Goal: Transaction & Acquisition: Purchase product/service

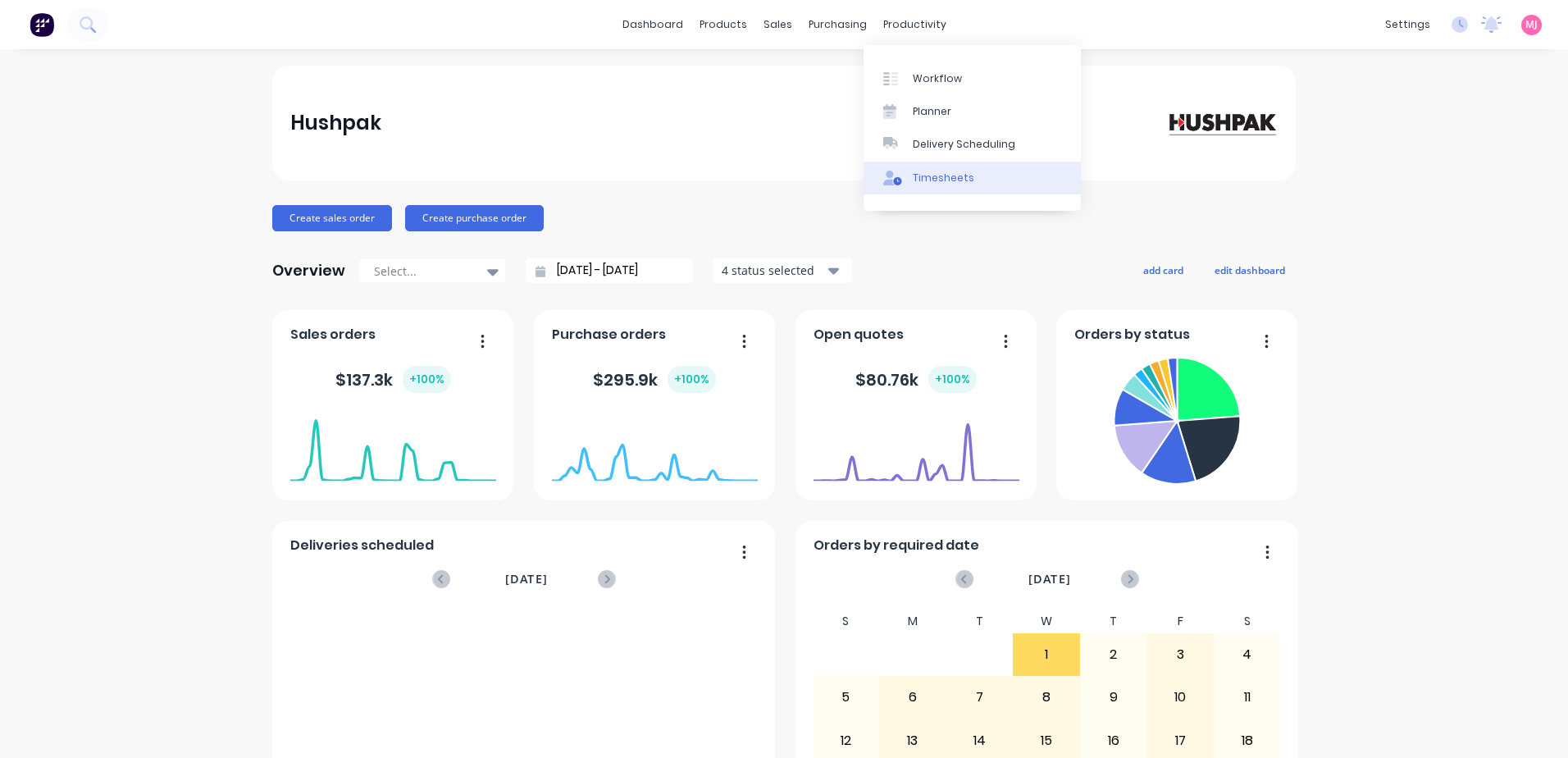
click at [941, 173] on div "Timesheets" at bounding box center [944, 177] width 62 height 14
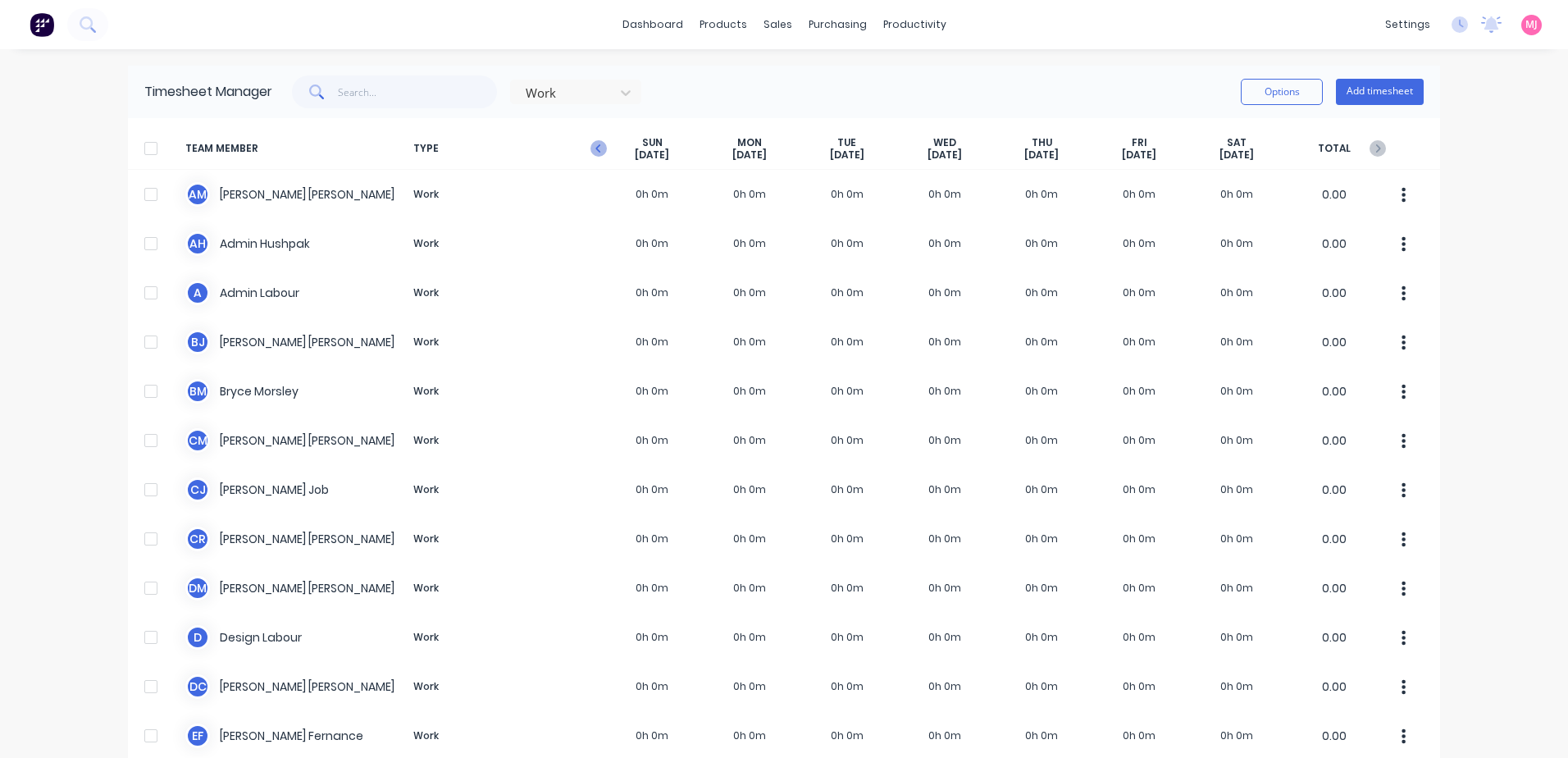
click at [592, 148] on icon "button" at bounding box center [598, 148] width 16 height 16
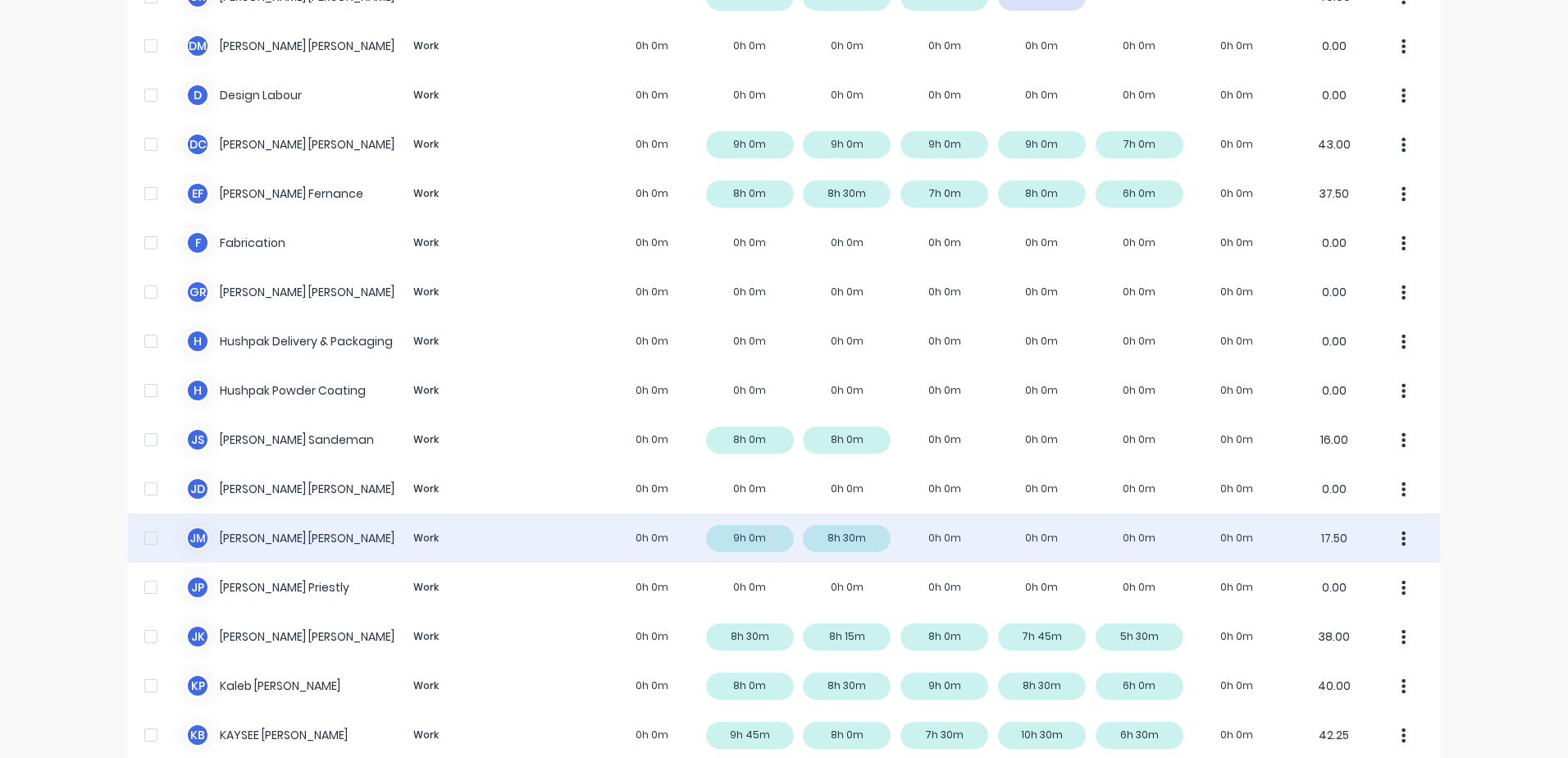
scroll to position [574, 0]
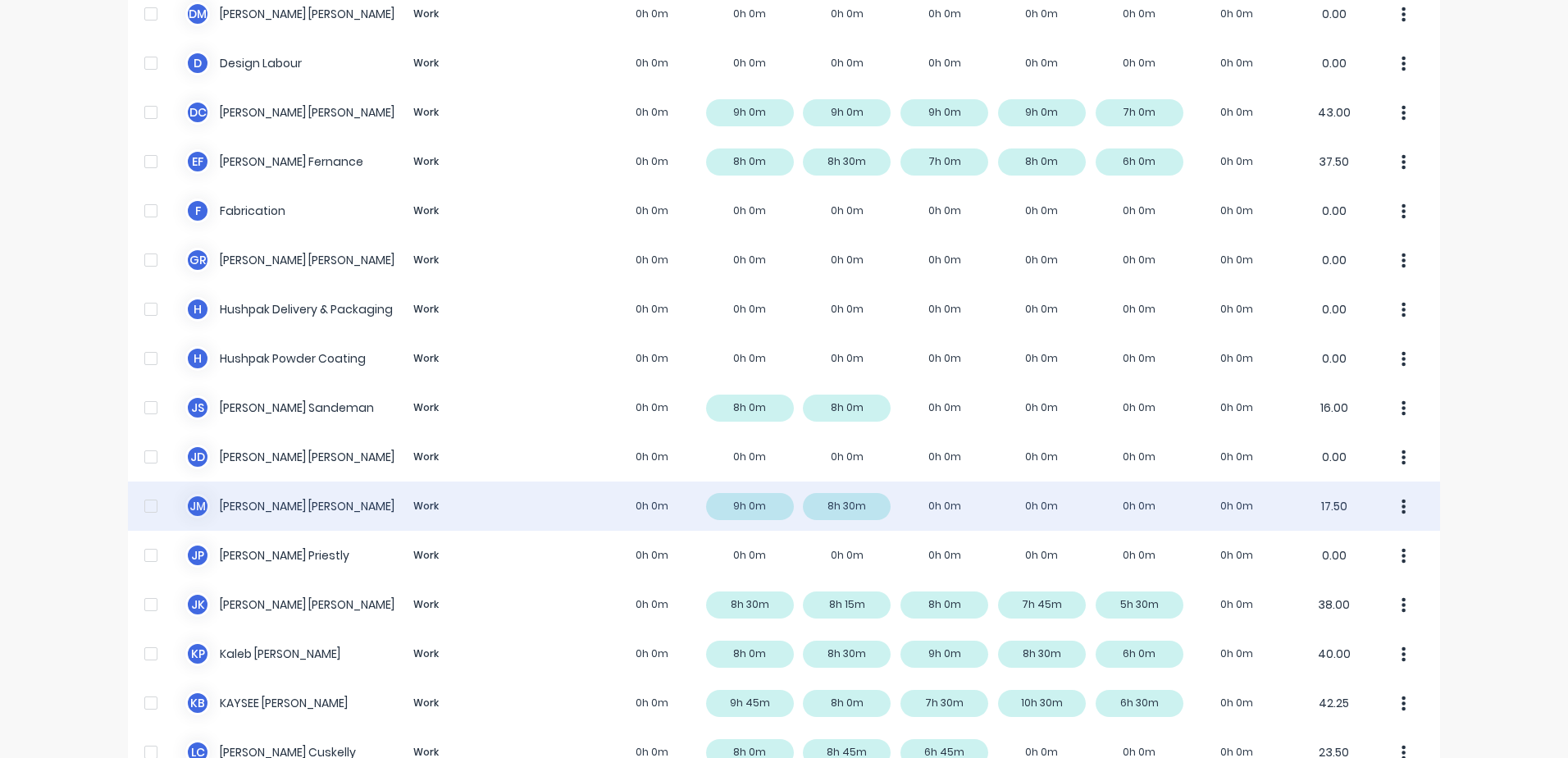
click at [268, 506] on div "J M Jeremy Miller Work 0h 0m 9h 0m 8h 30m 0h 0m 0h 0m 0h 0m 0h 0m 17.50" at bounding box center [784, 506] width 1312 height 49
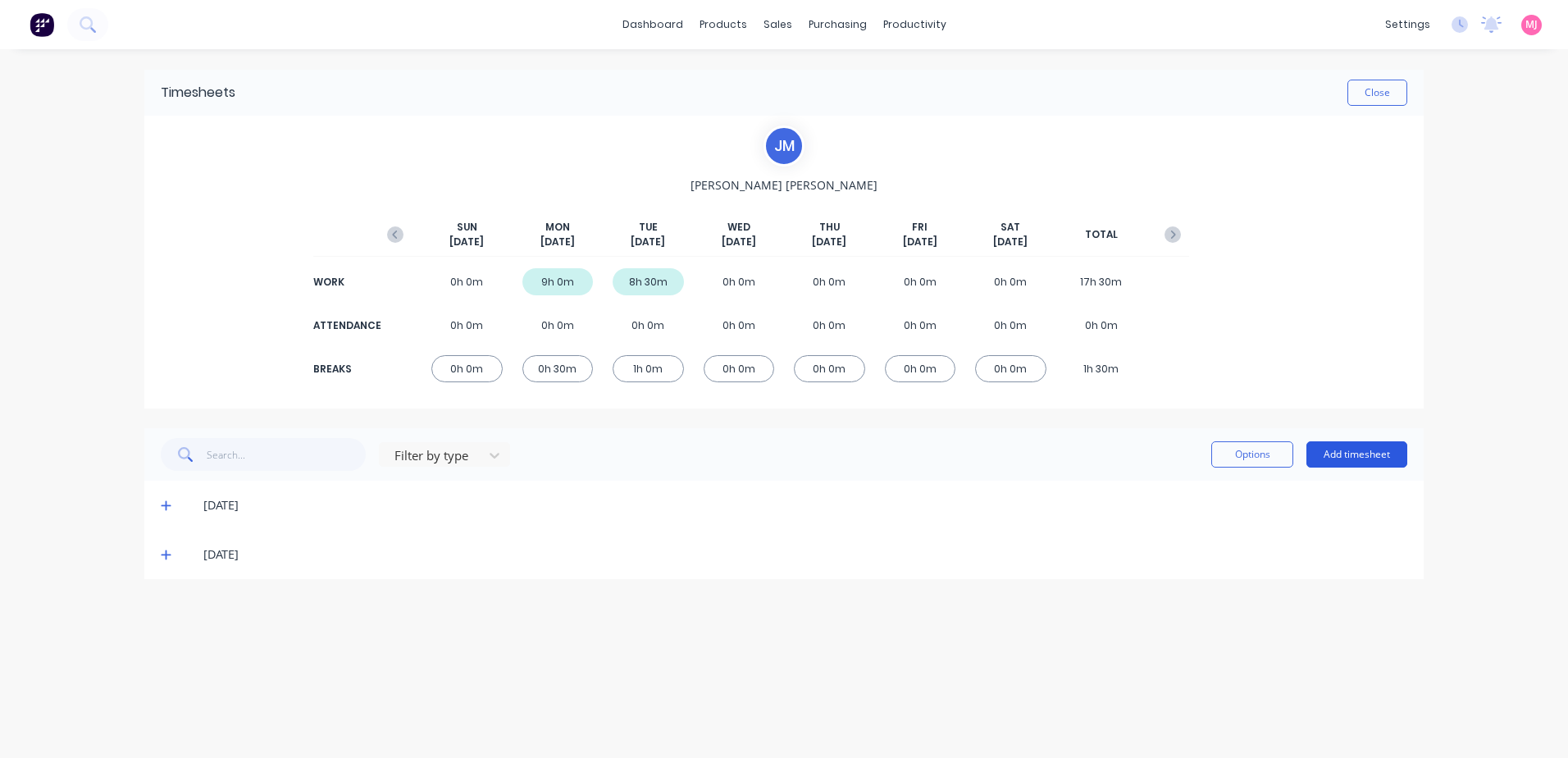
click at [1367, 451] on button "Add timesheet" at bounding box center [1357, 454] width 101 height 26
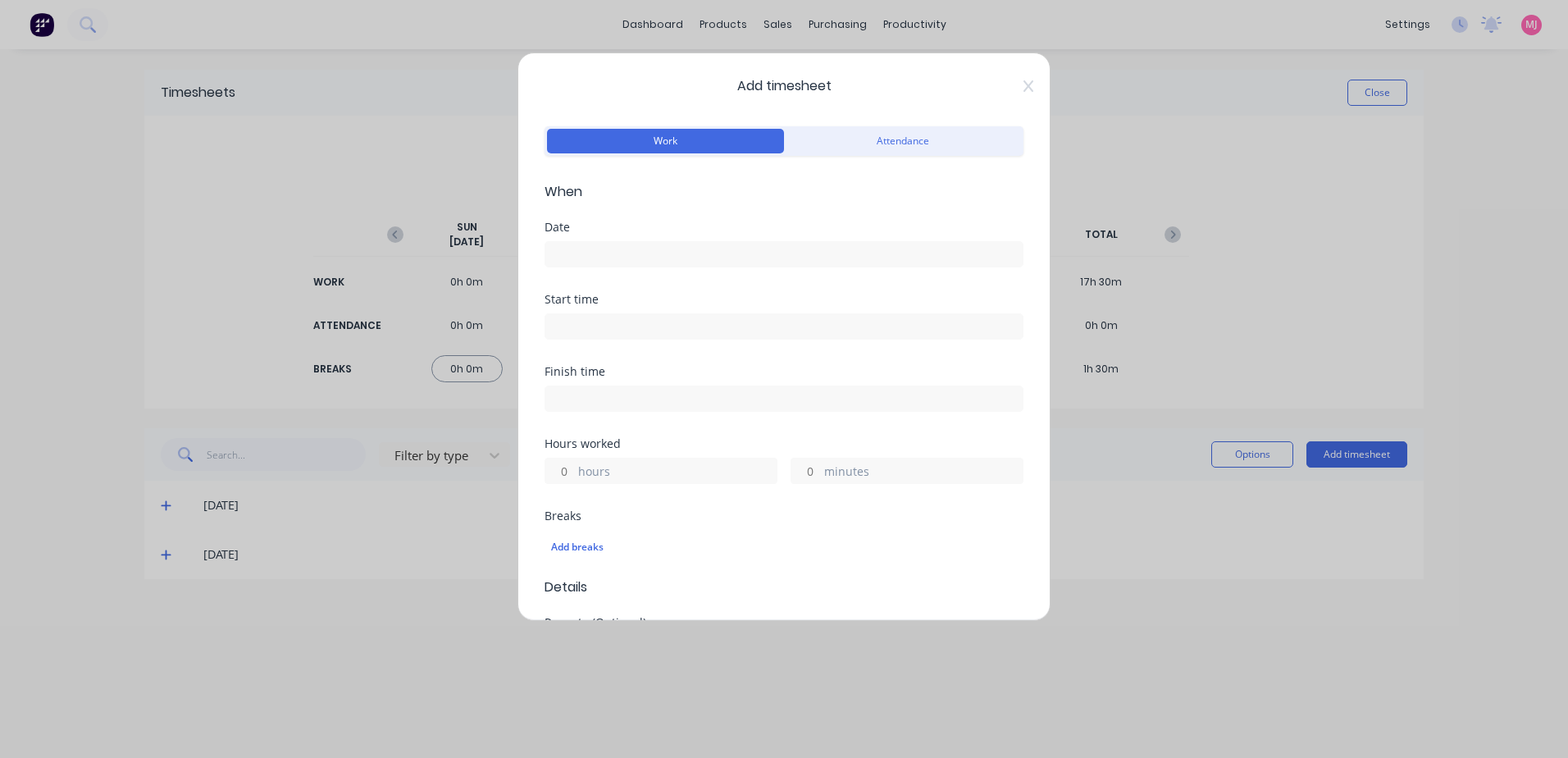
click at [795, 256] on input at bounding box center [784, 254] width 478 height 25
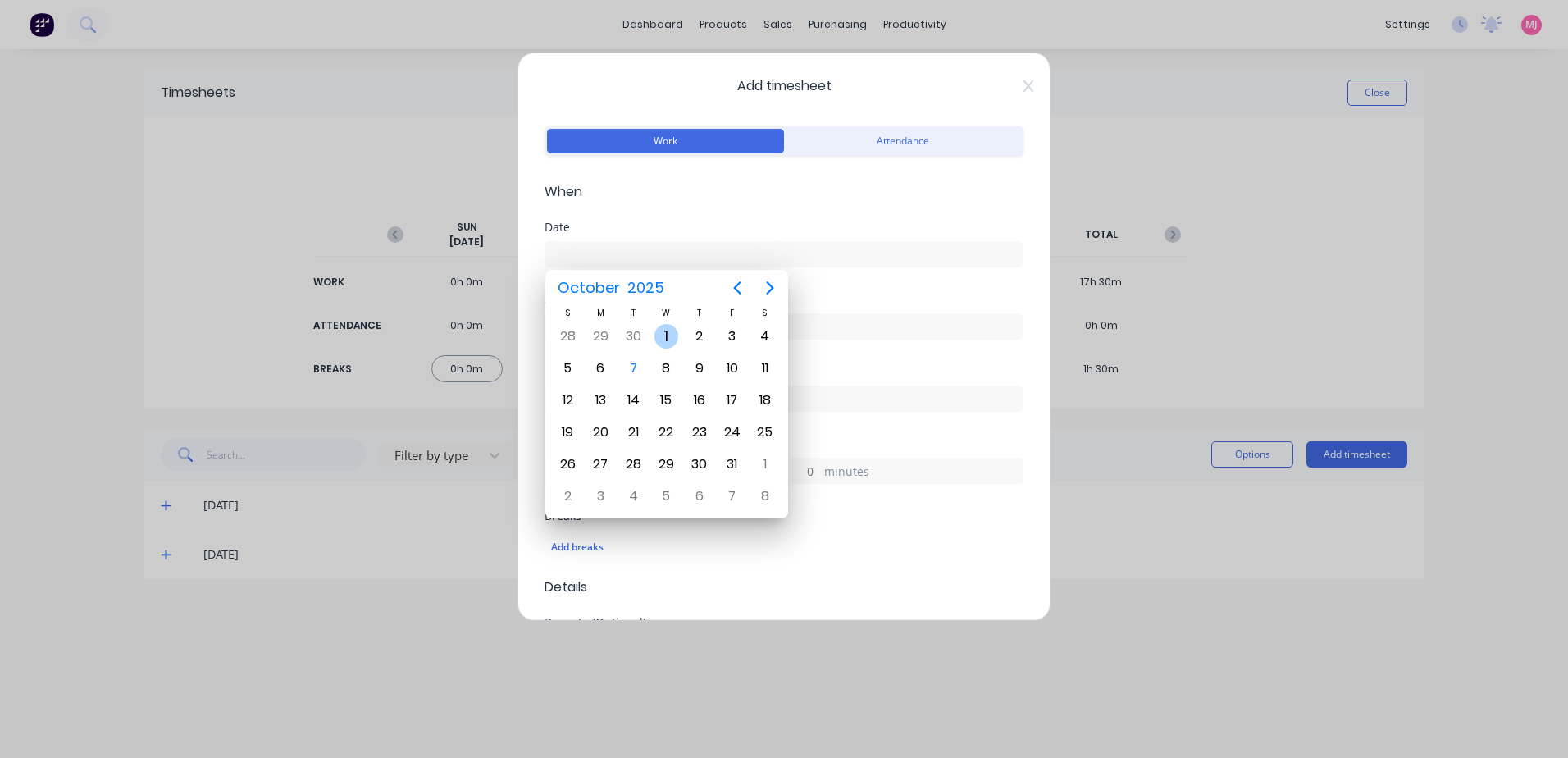
click at [668, 334] on div "1" at bounding box center [667, 335] width 25 height 25
type input "01/10/2025"
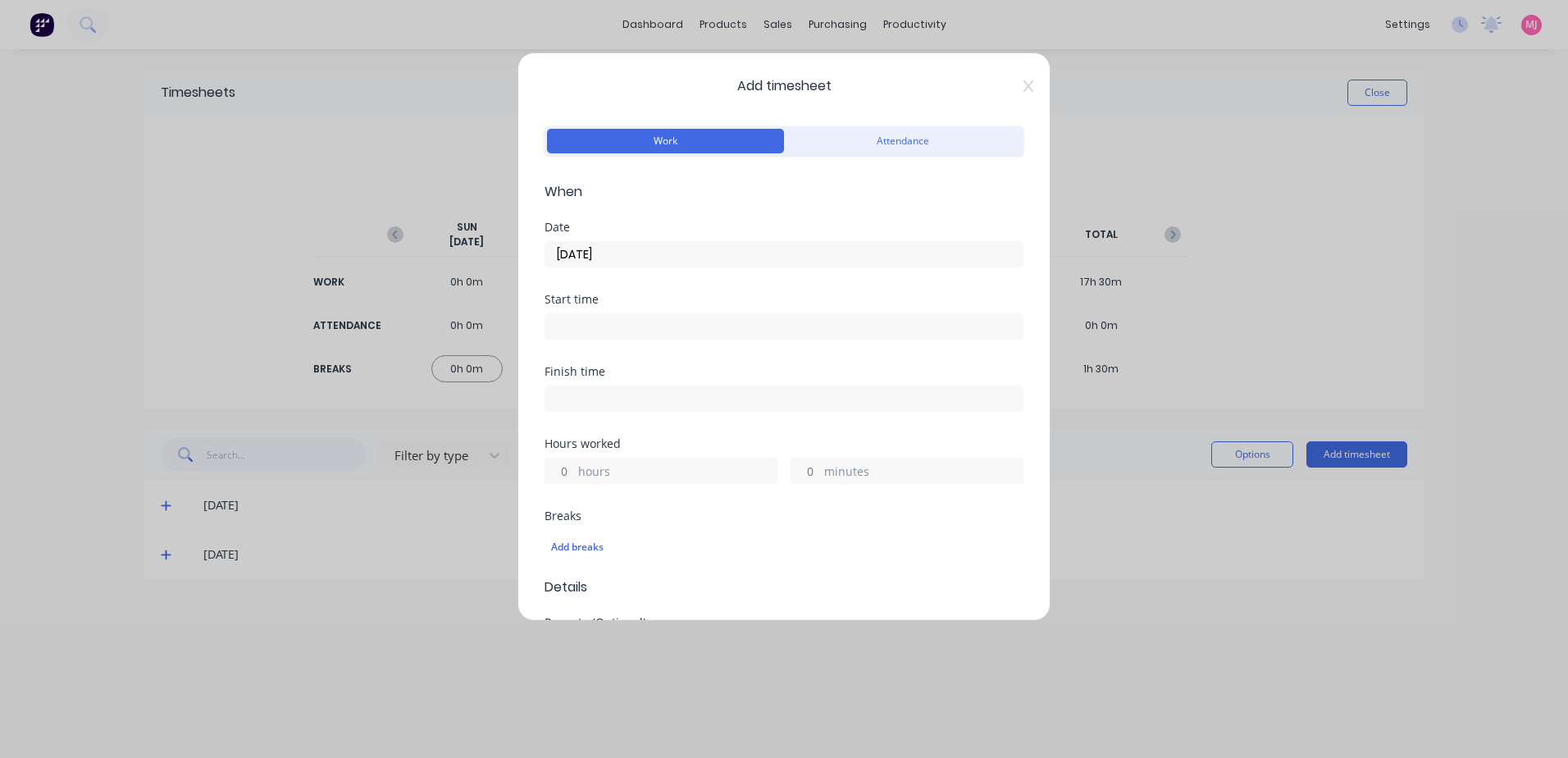
click at [614, 330] on input at bounding box center [784, 326] width 478 height 25
type input "05:03 AM"
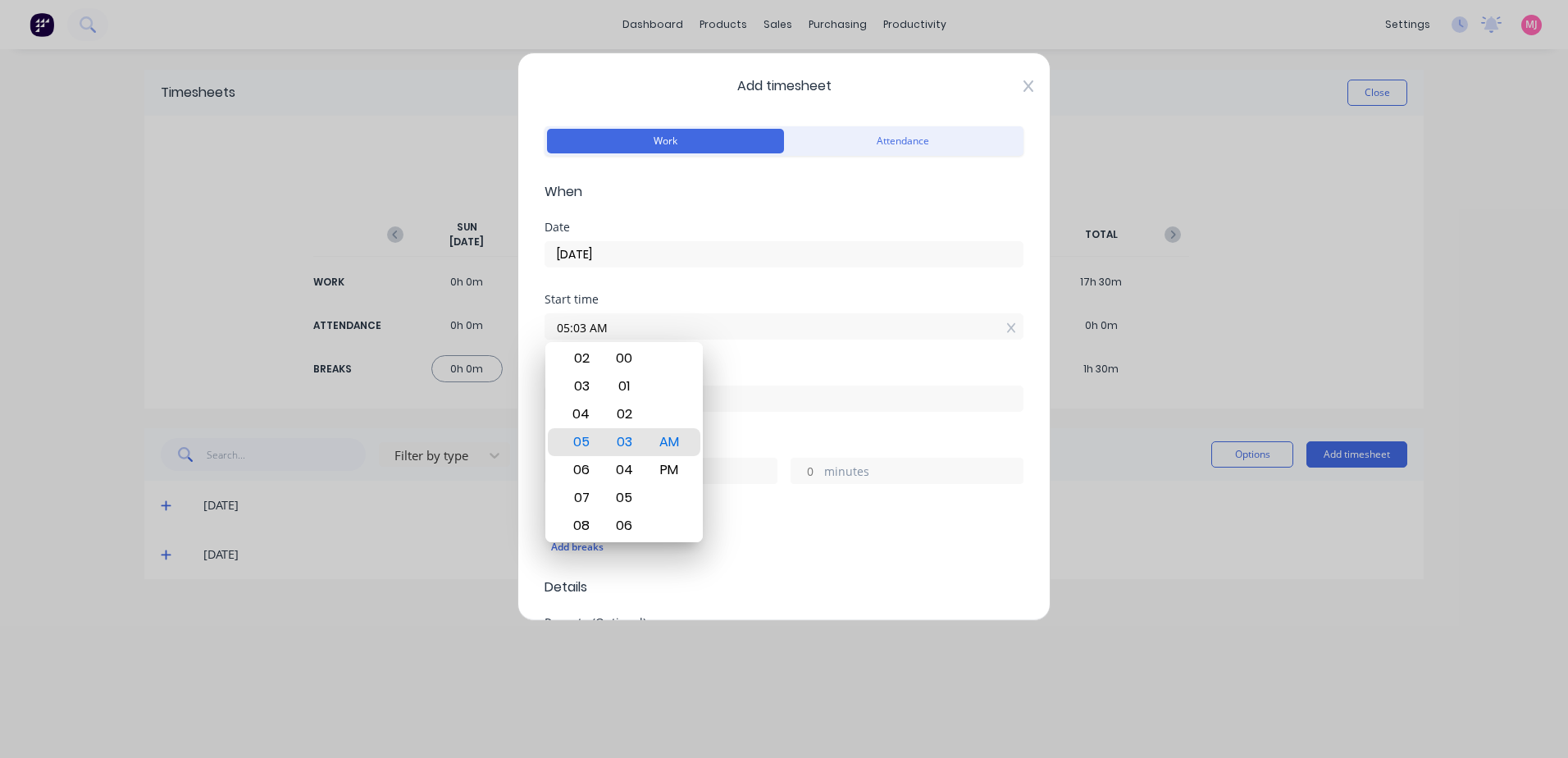
click at [1023, 86] on icon at bounding box center [1028, 86] width 10 height 12
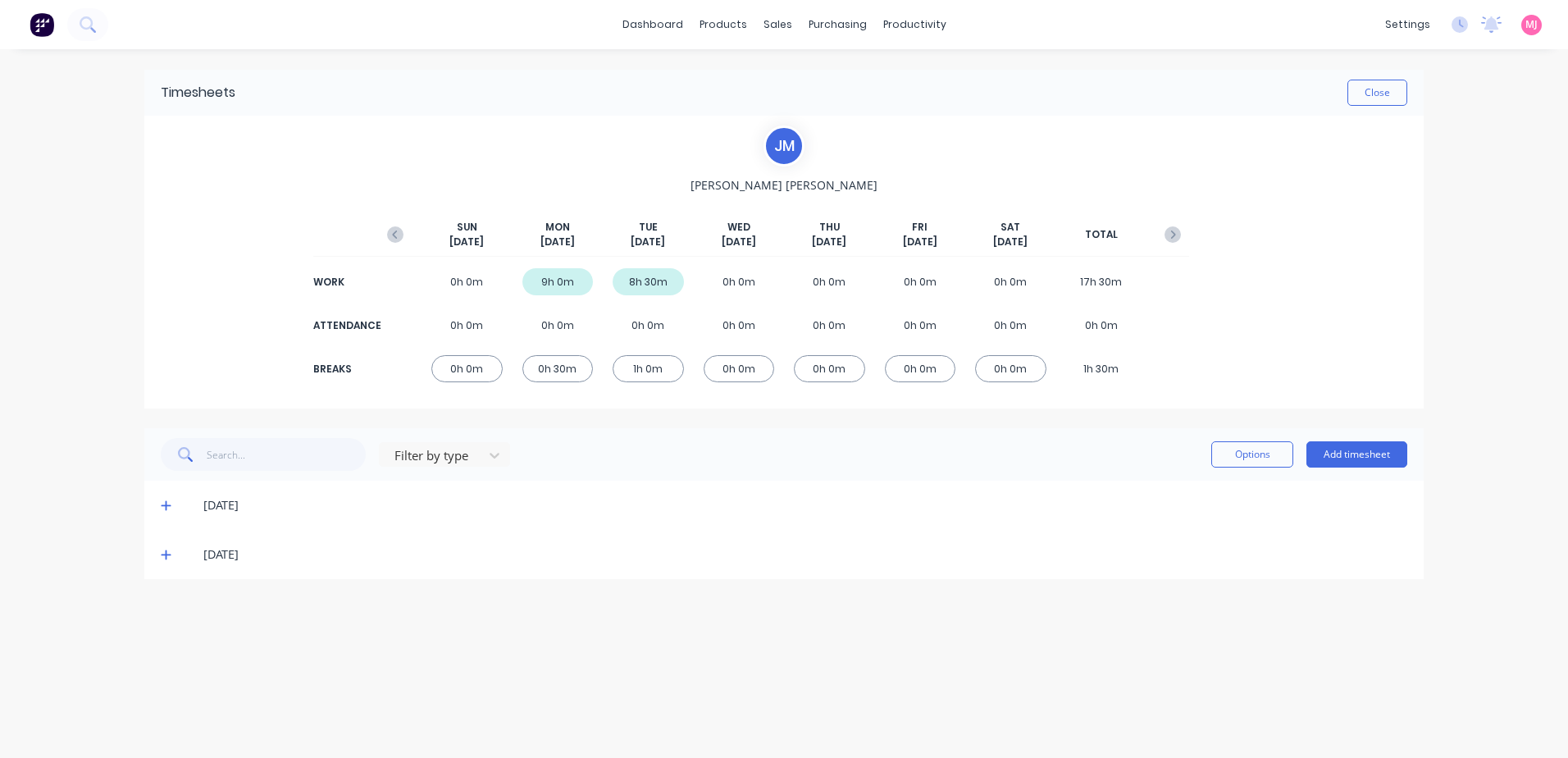
click at [165, 553] on icon at bounding box center [166, 555] width 11 height 12
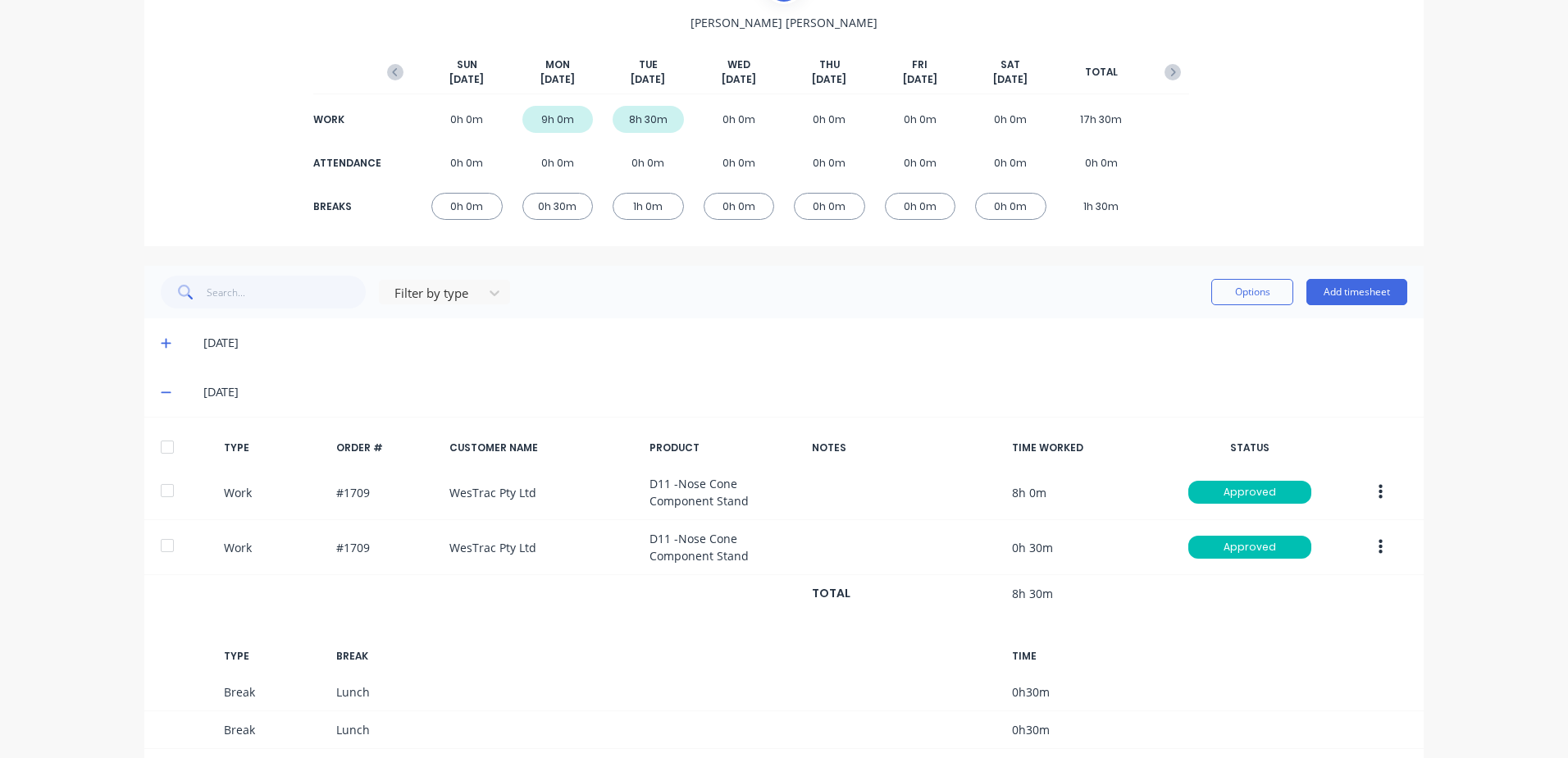
scroll to position [164, 0]
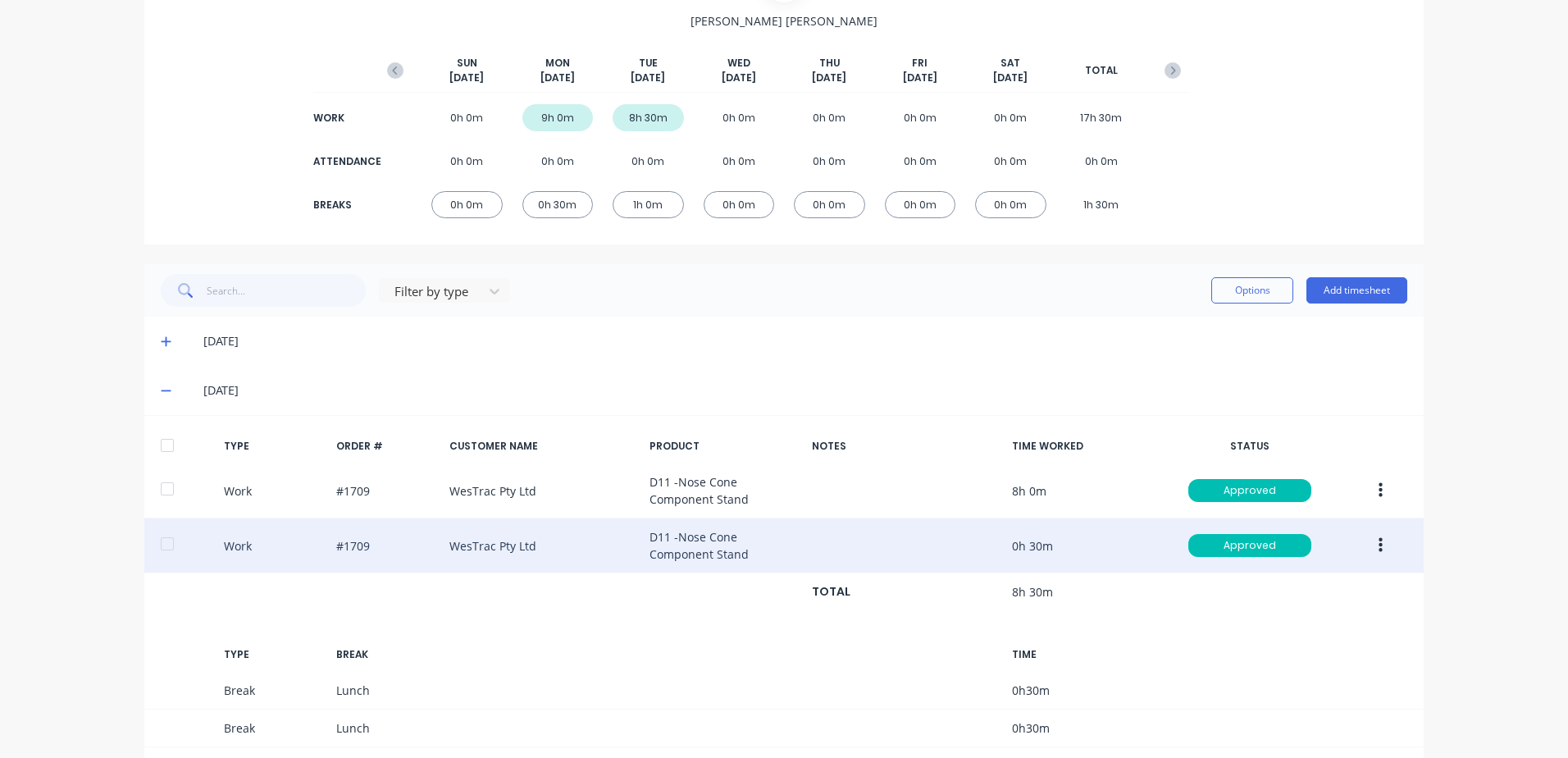
click at [1379, 545] on icon "button" at bounding box center [1381, 545] width 4 height 14
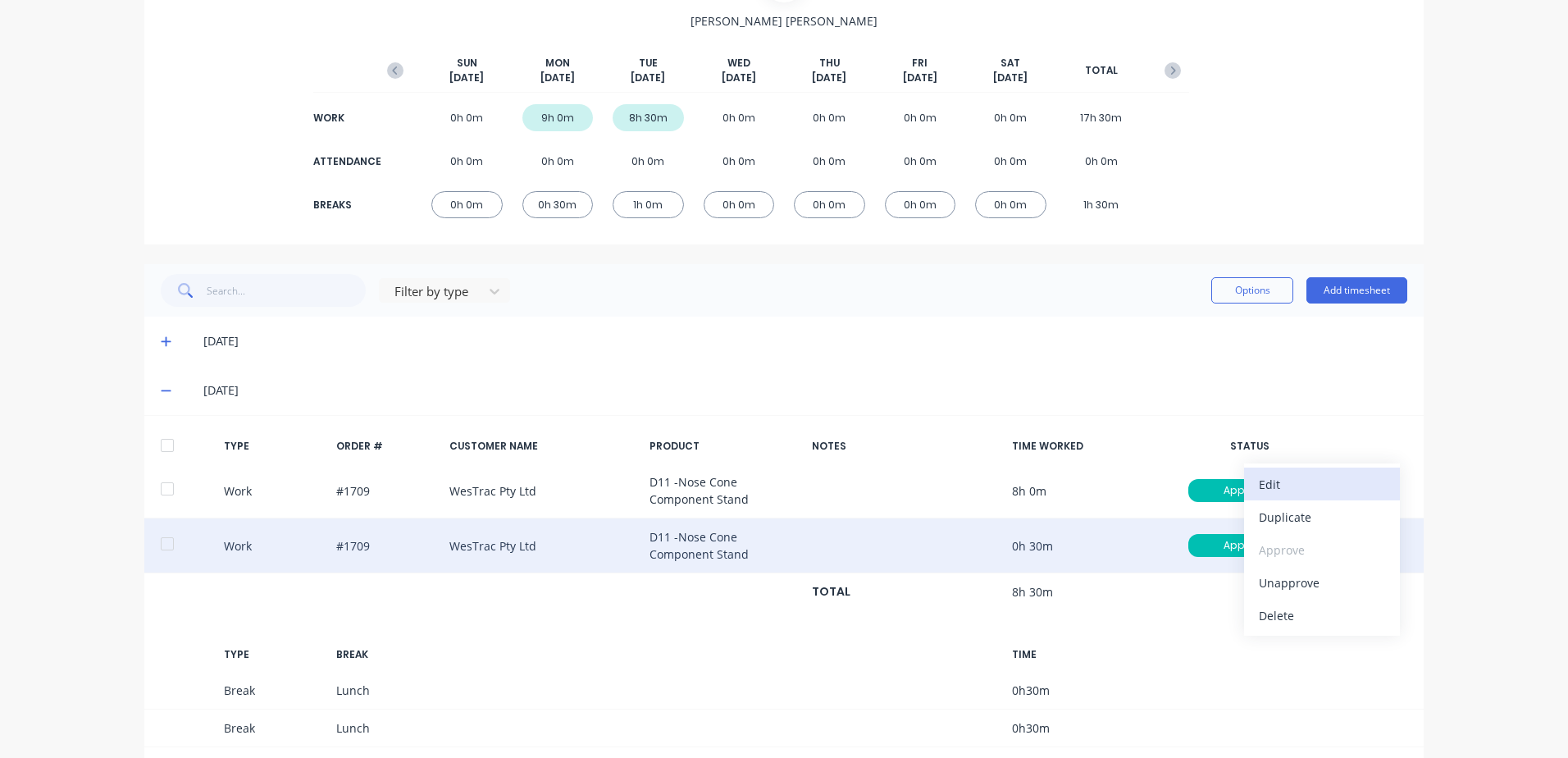
click at [1277, 482] on div "Edit" at bounding box center [1321, 484] width 126 height 24
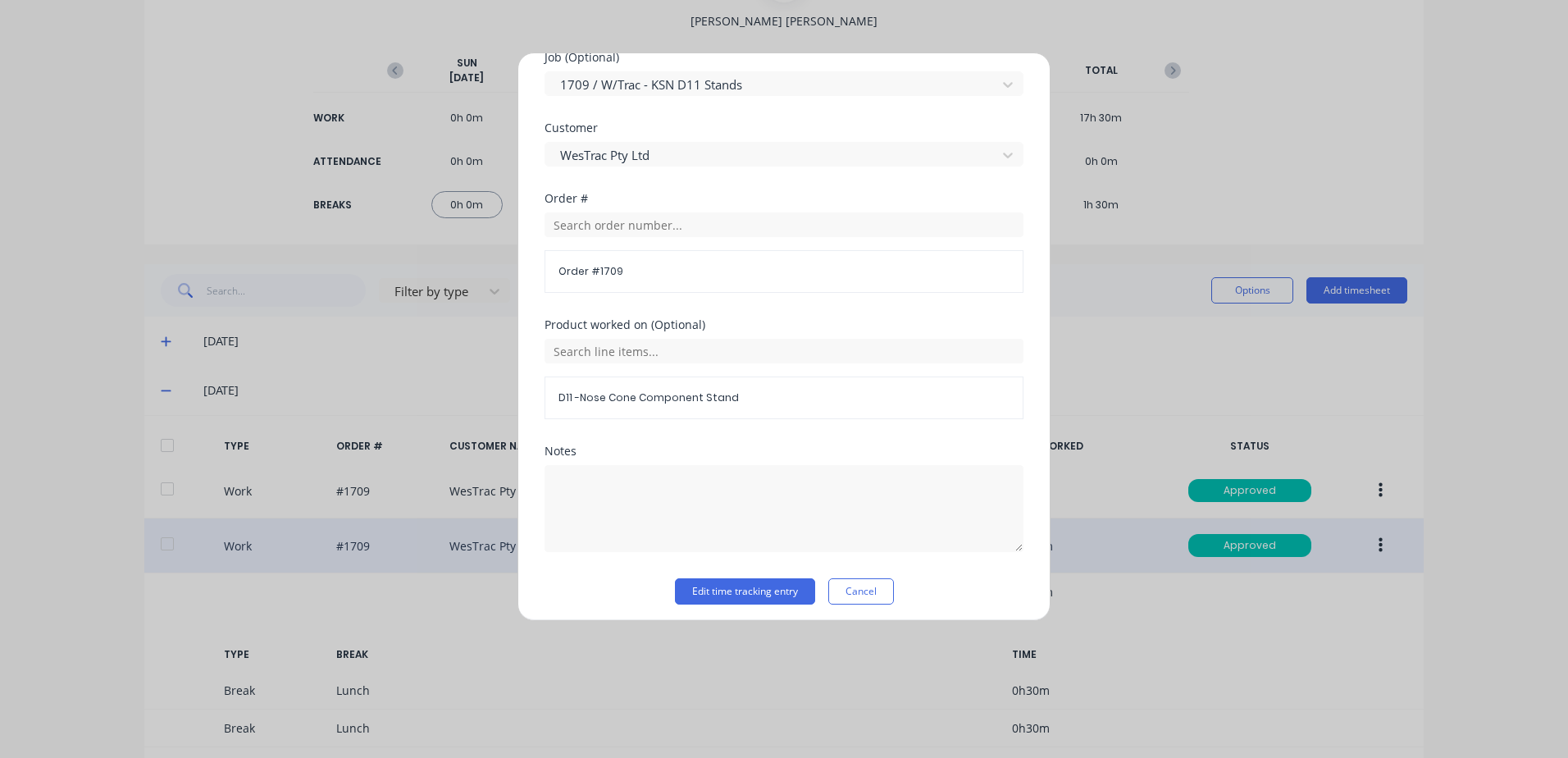
scroll to position [738, 0]
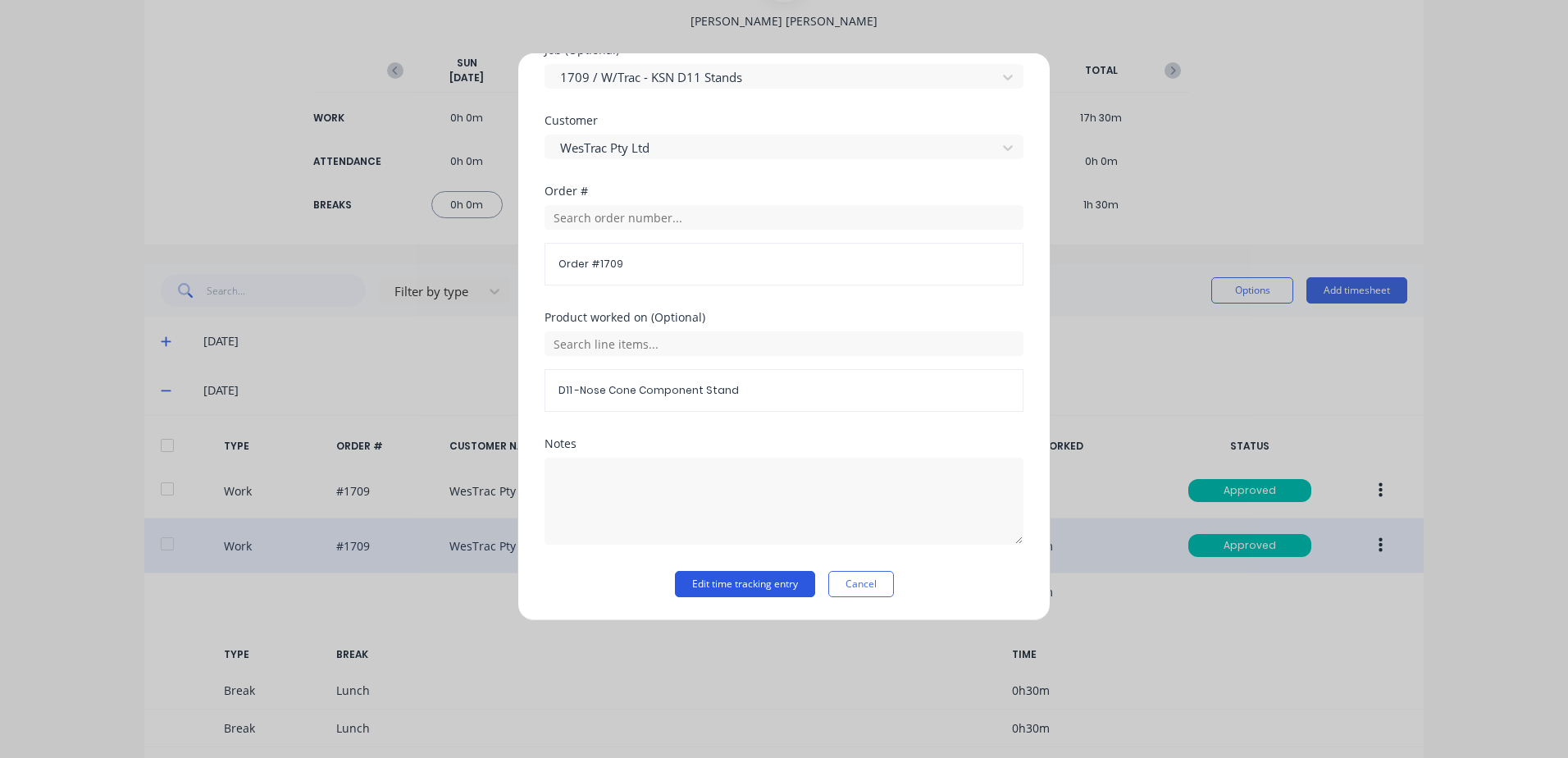
click at [743, 588] on button "Edit time tracking entry" at bounding box center [745, 584] width 141 height 26
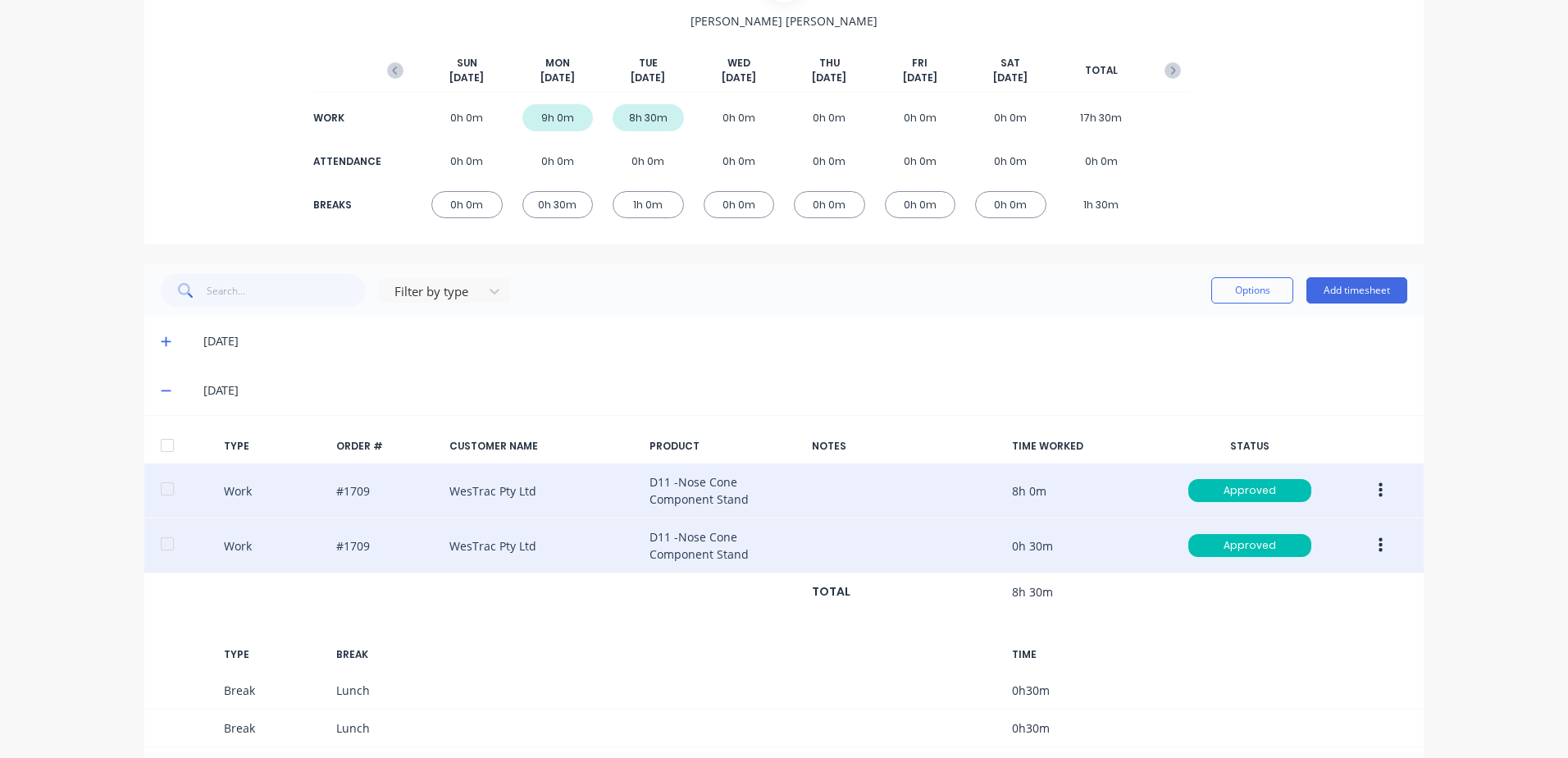
click at [1379, 492] on icon "button" at bounding box center [1381, 490] width 4 height 14
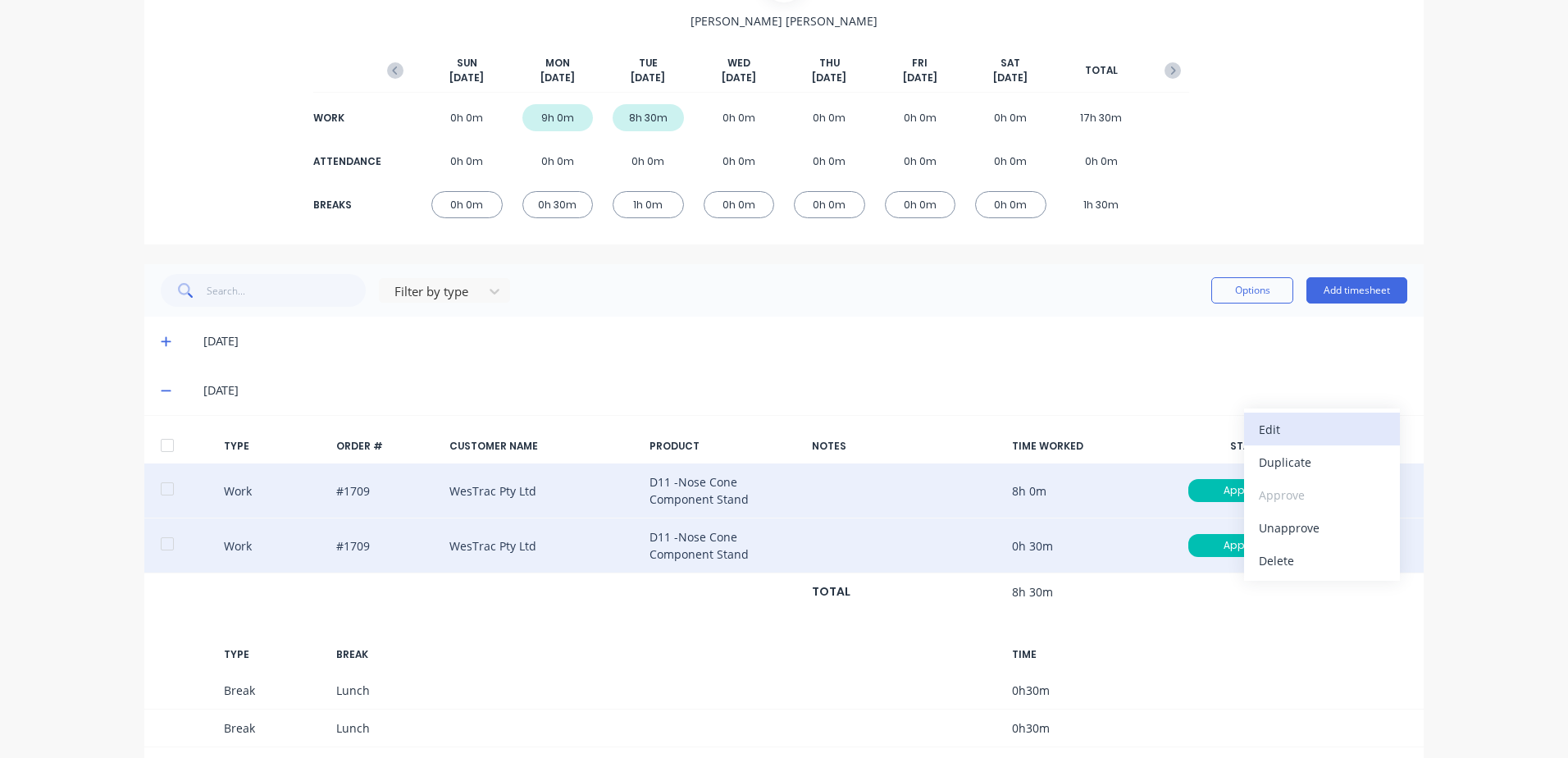
click at [1276, 431] on div "Edit" at bounding box center [1321, 429] width 126 height 24
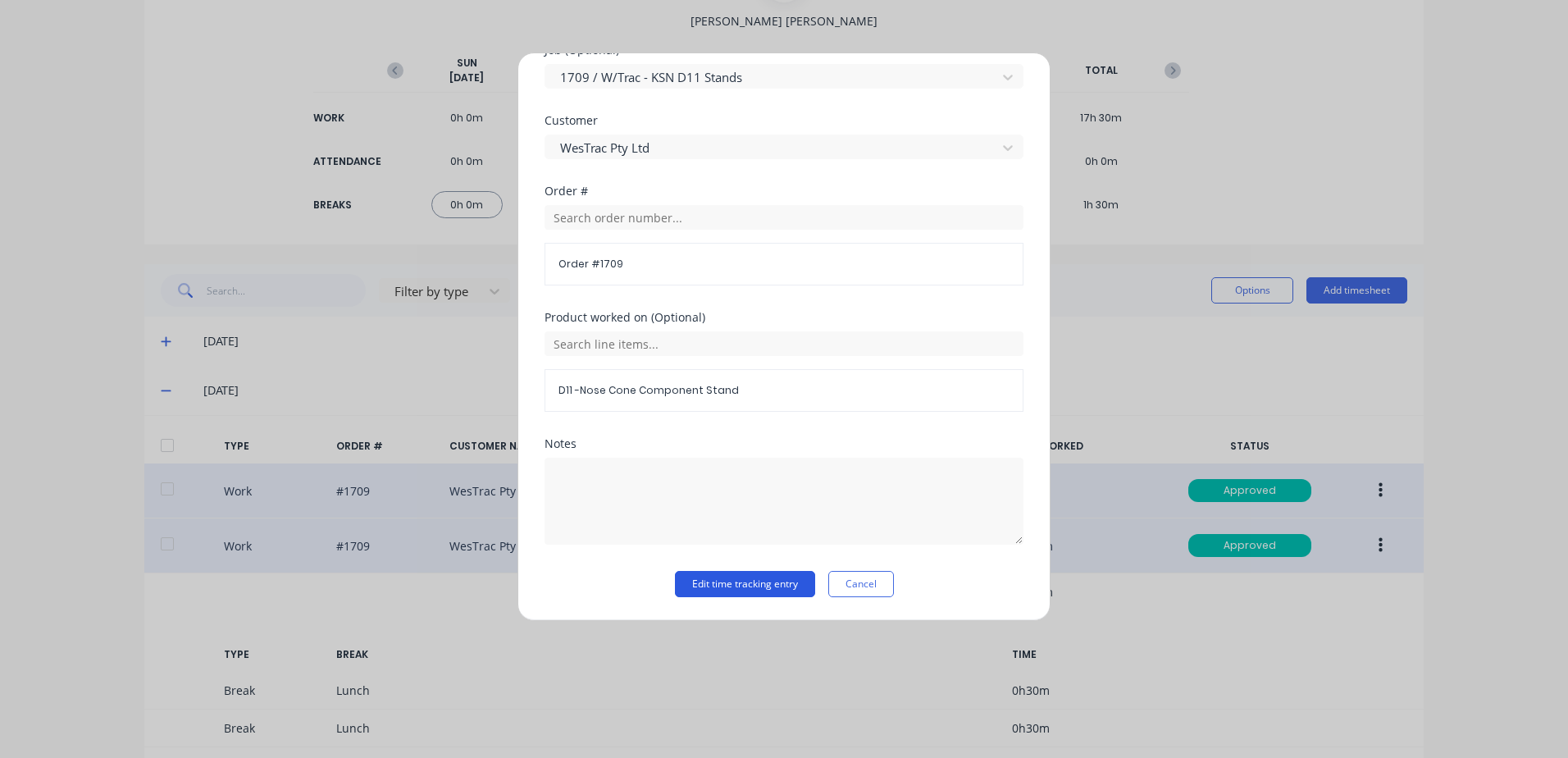
click at [778, 585] on button "Edit time tracking entry" at bounding box center [745, 584] width 141 height 26
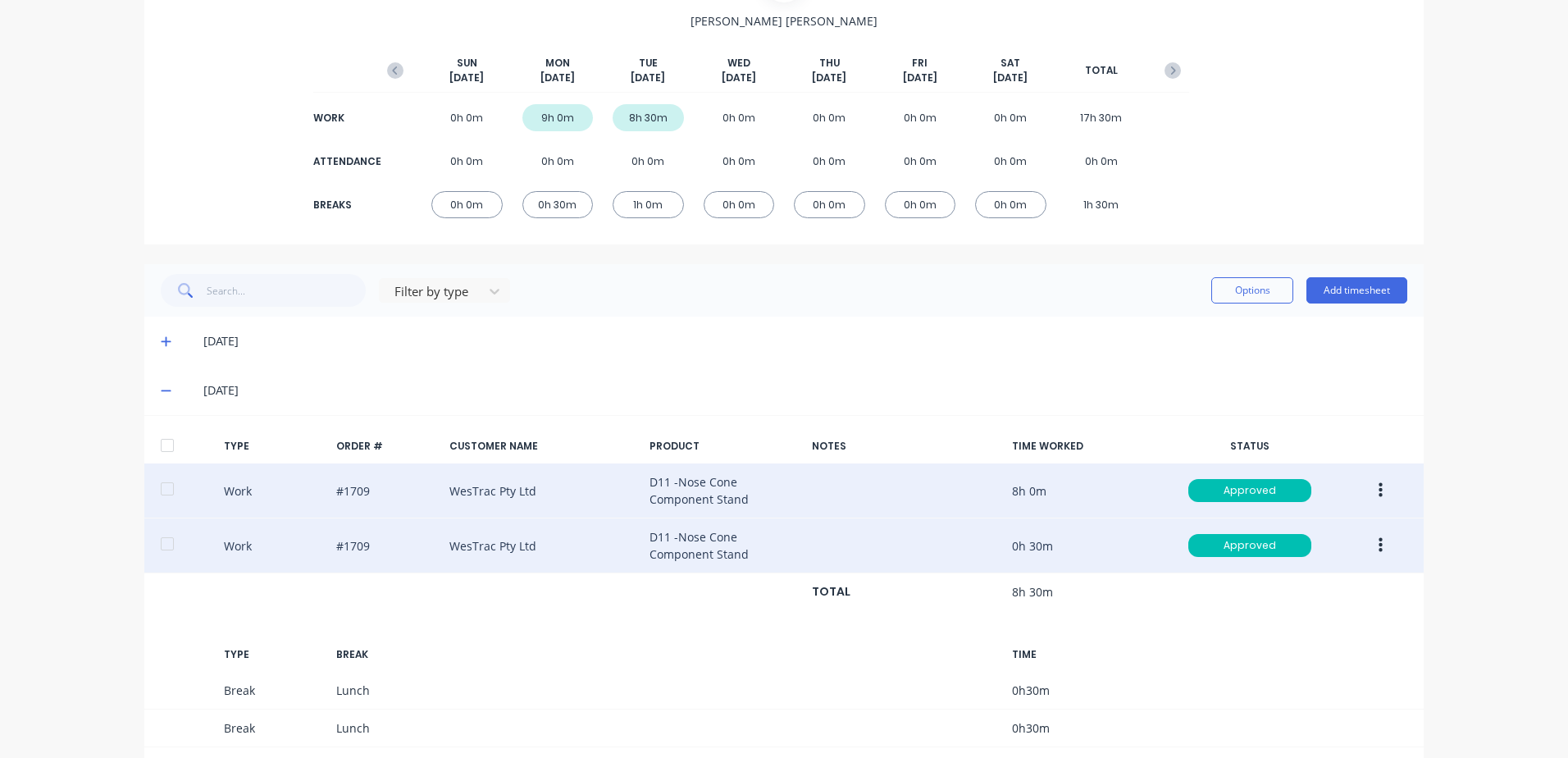
click at [1380, 548] on button "button" at bounding box center [1381, 545] width 39 height 30
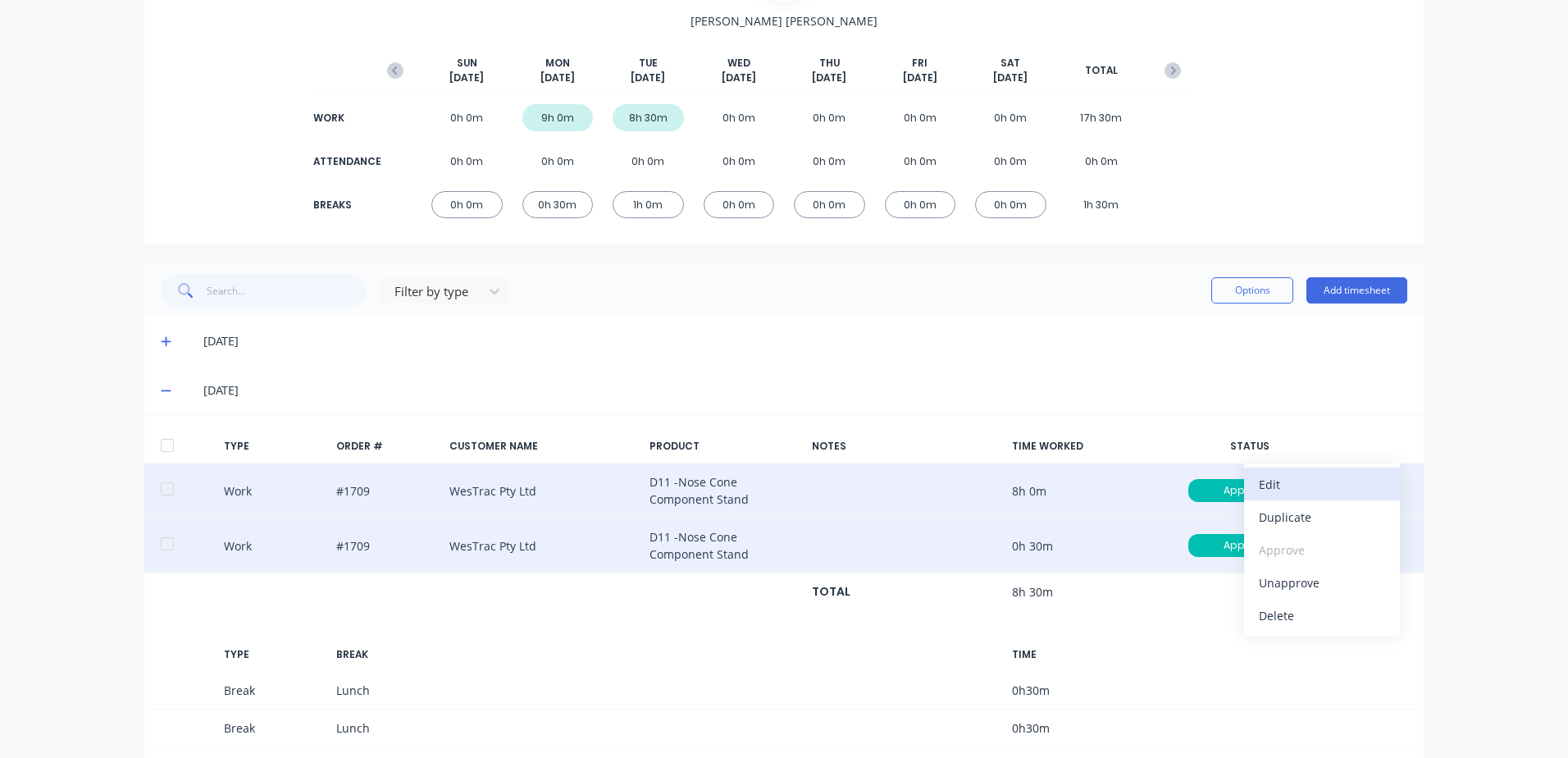
click at [1282, 478] on div "Edit" at bounding box center [1321, 484] width 126 height 24
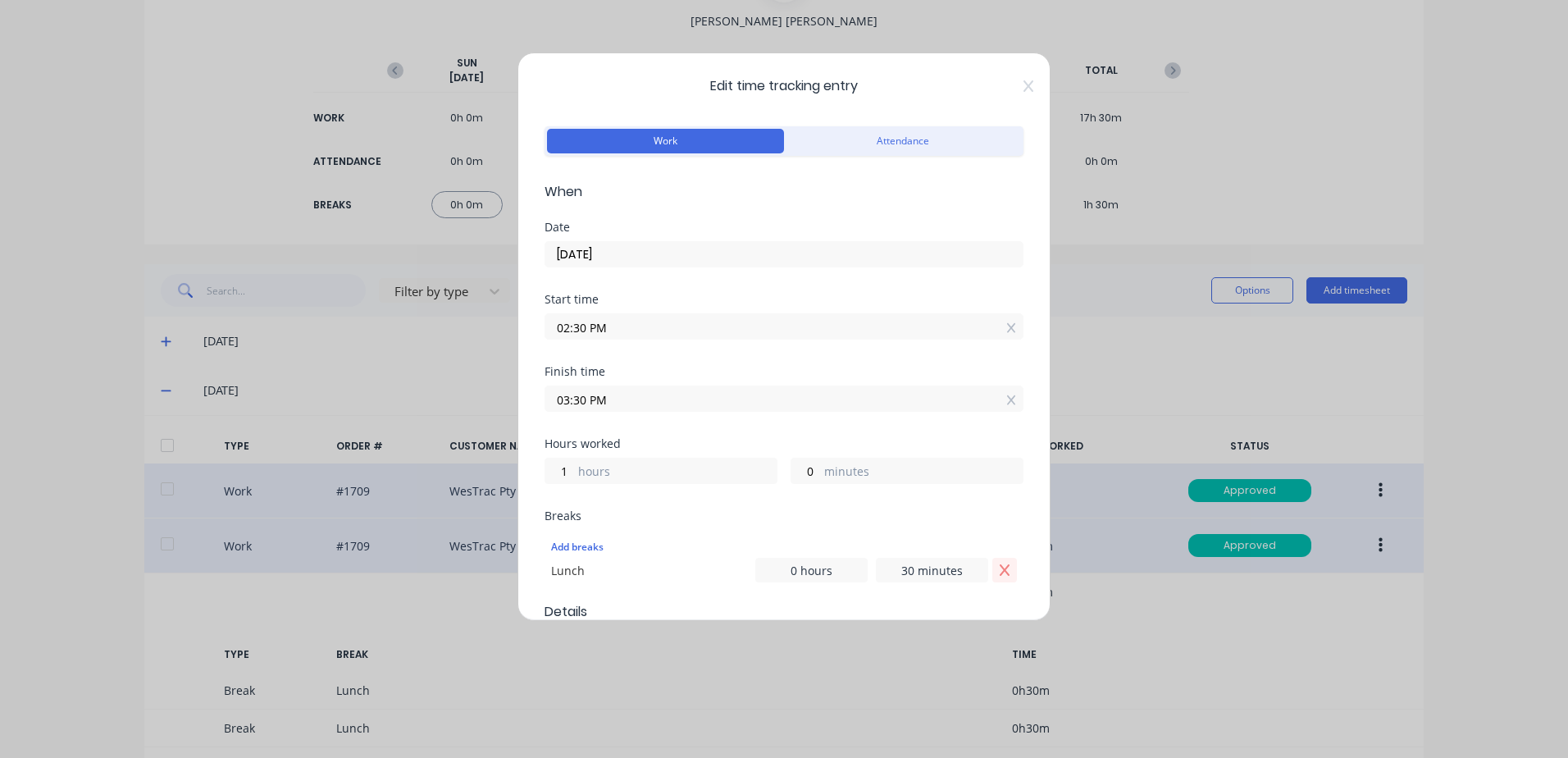
click at [998, 570] on icon "Remove Lunch" at bounding box center [1004, 569] width 13 height 13
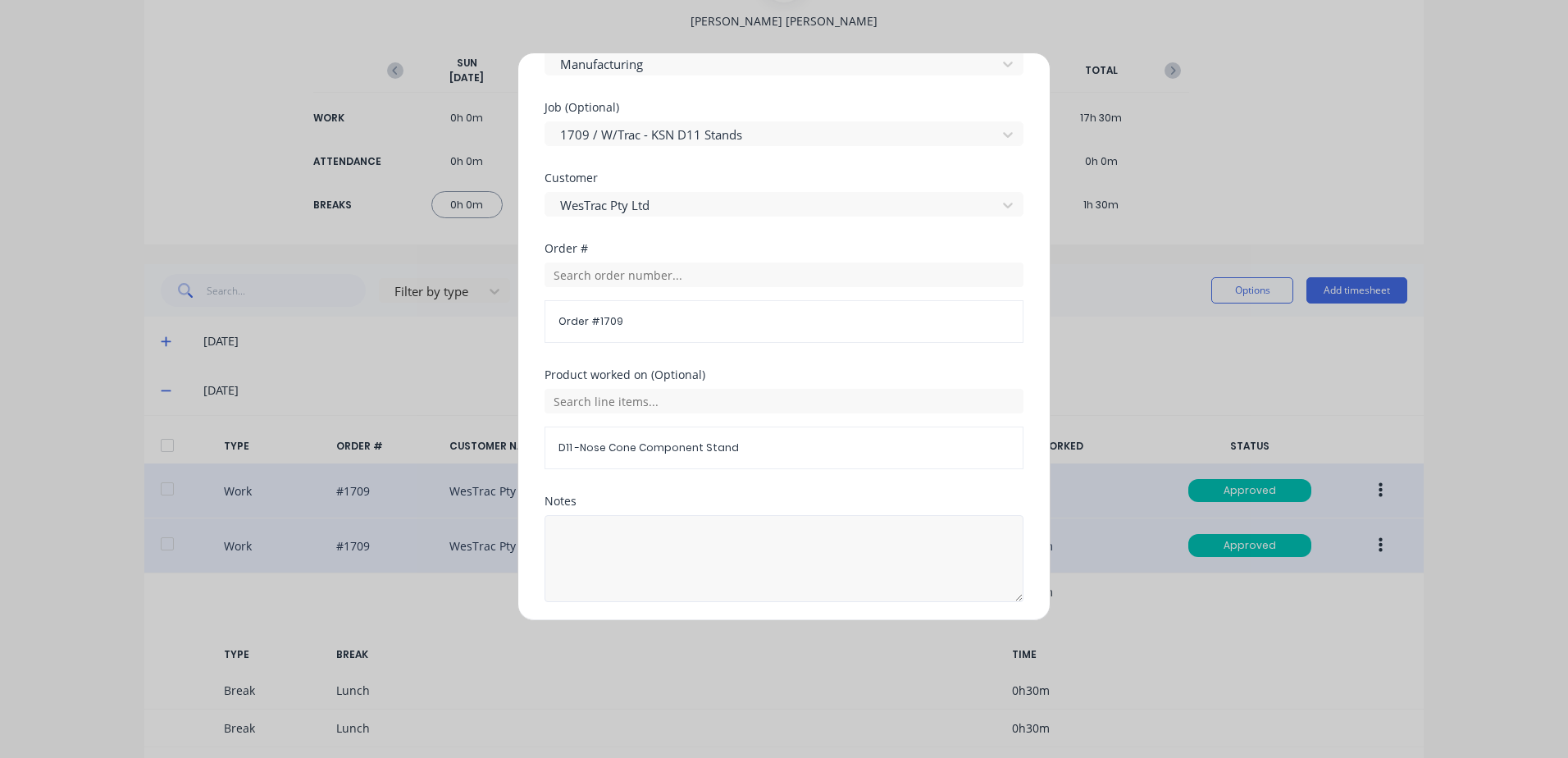
scroll to position [713, 0]
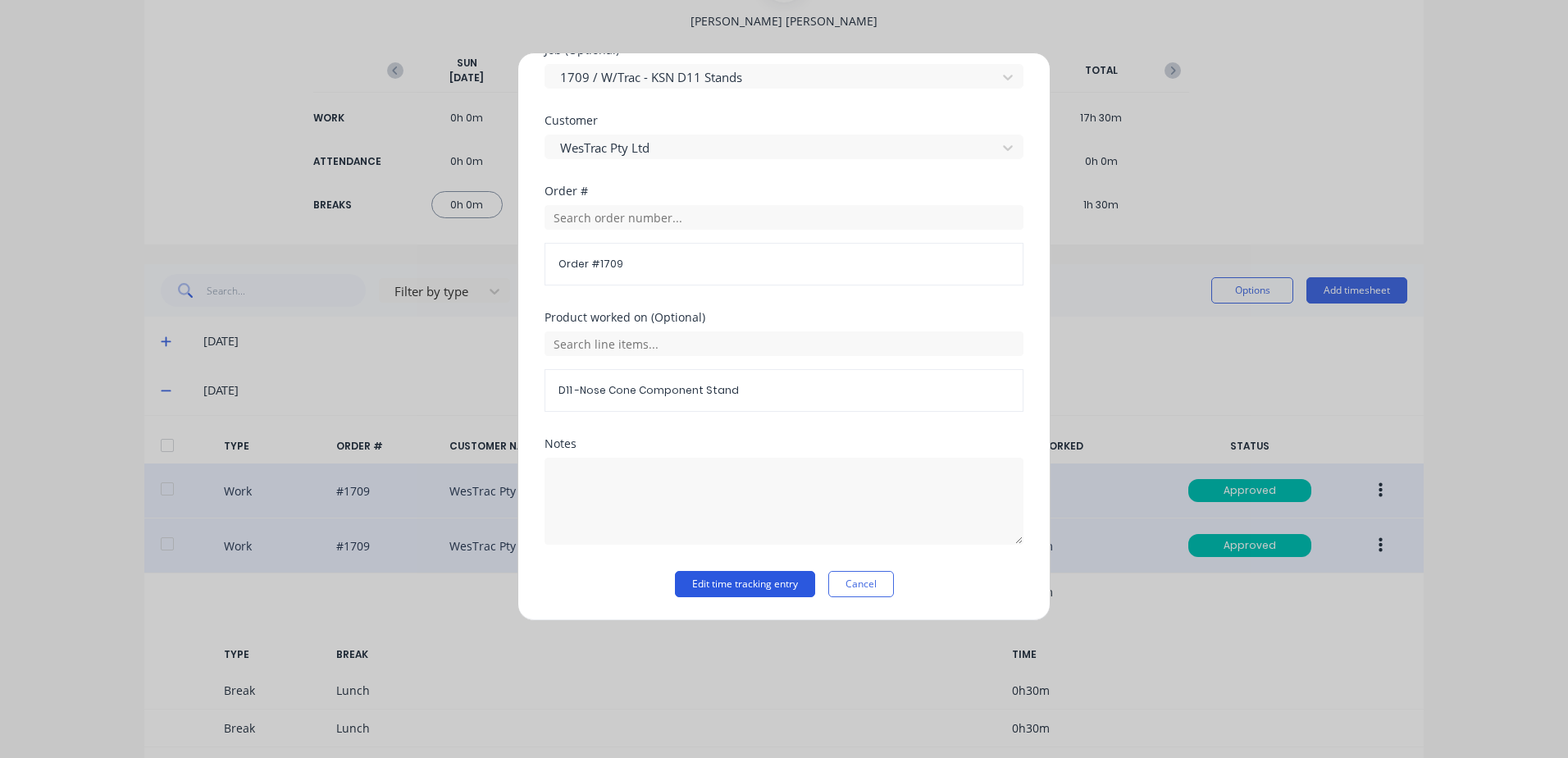
click at [714, 584] on button "Edit time tracking entry" at bounding box center [745, 584] width 141 height 26
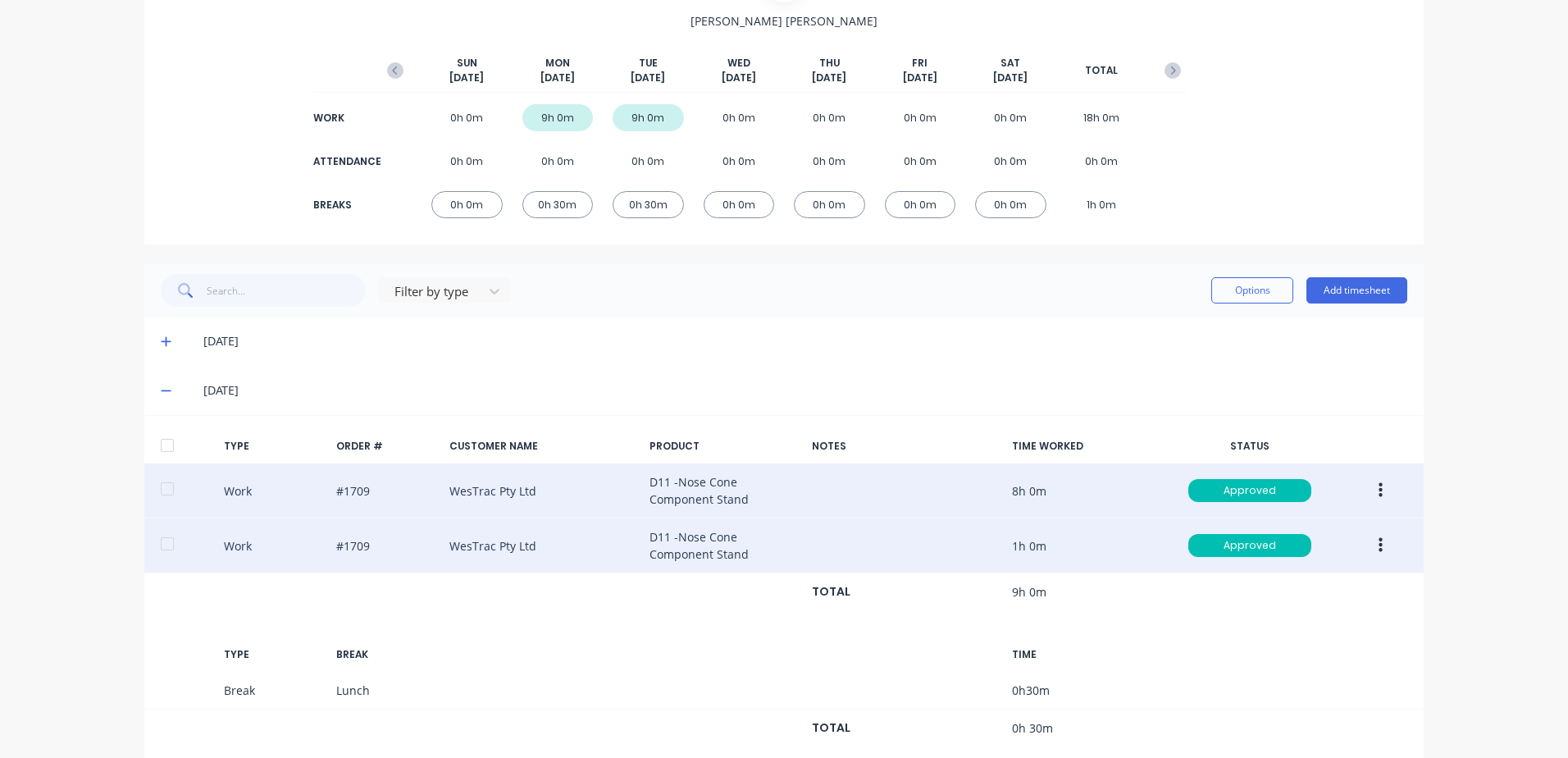
click at [161, 340] on icon at bounding box center [166, 341] width 11 height 12
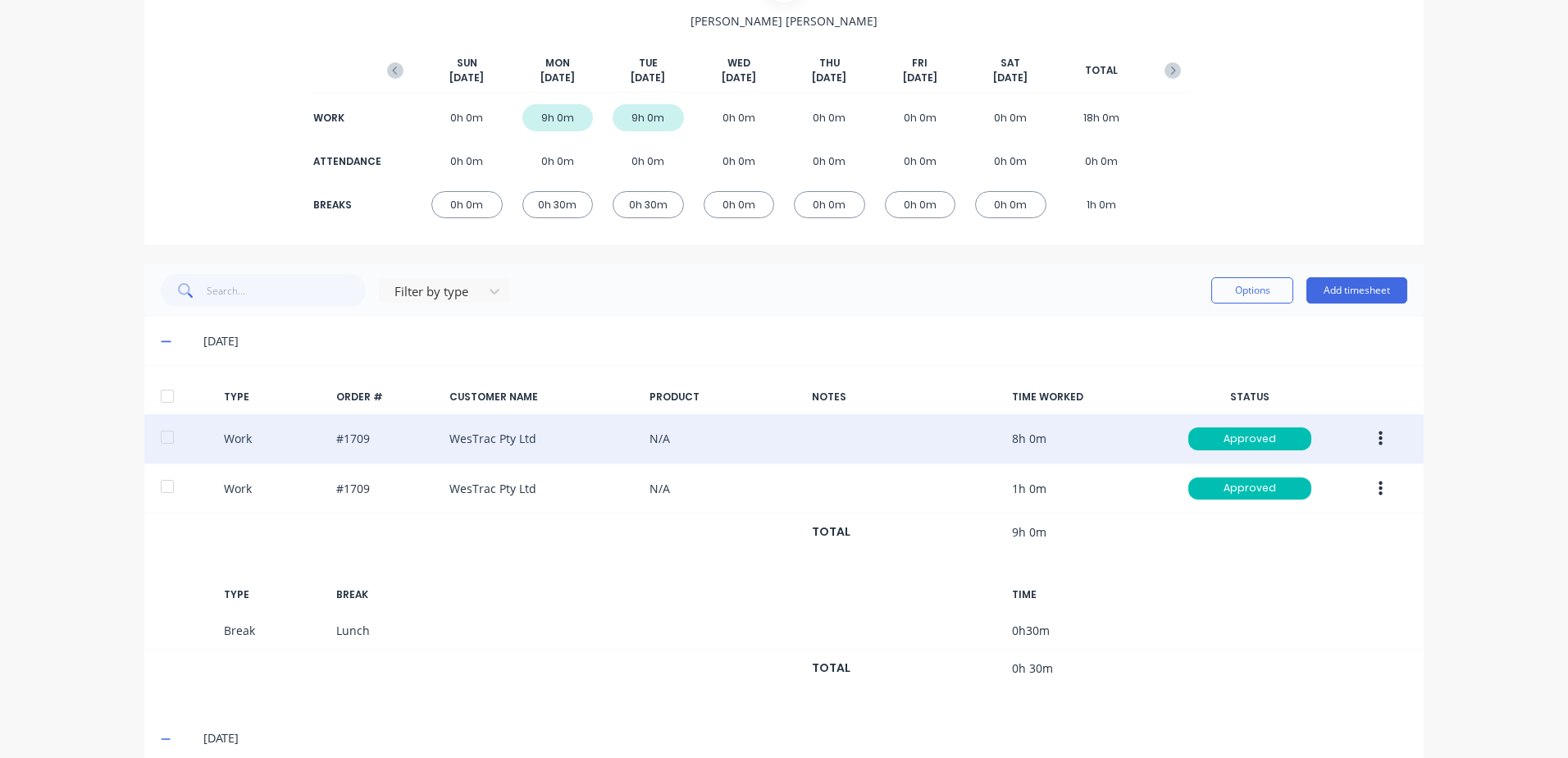
click at [1377, 436] on button "button" at bounding box center [1381, 439] width 39 height 30
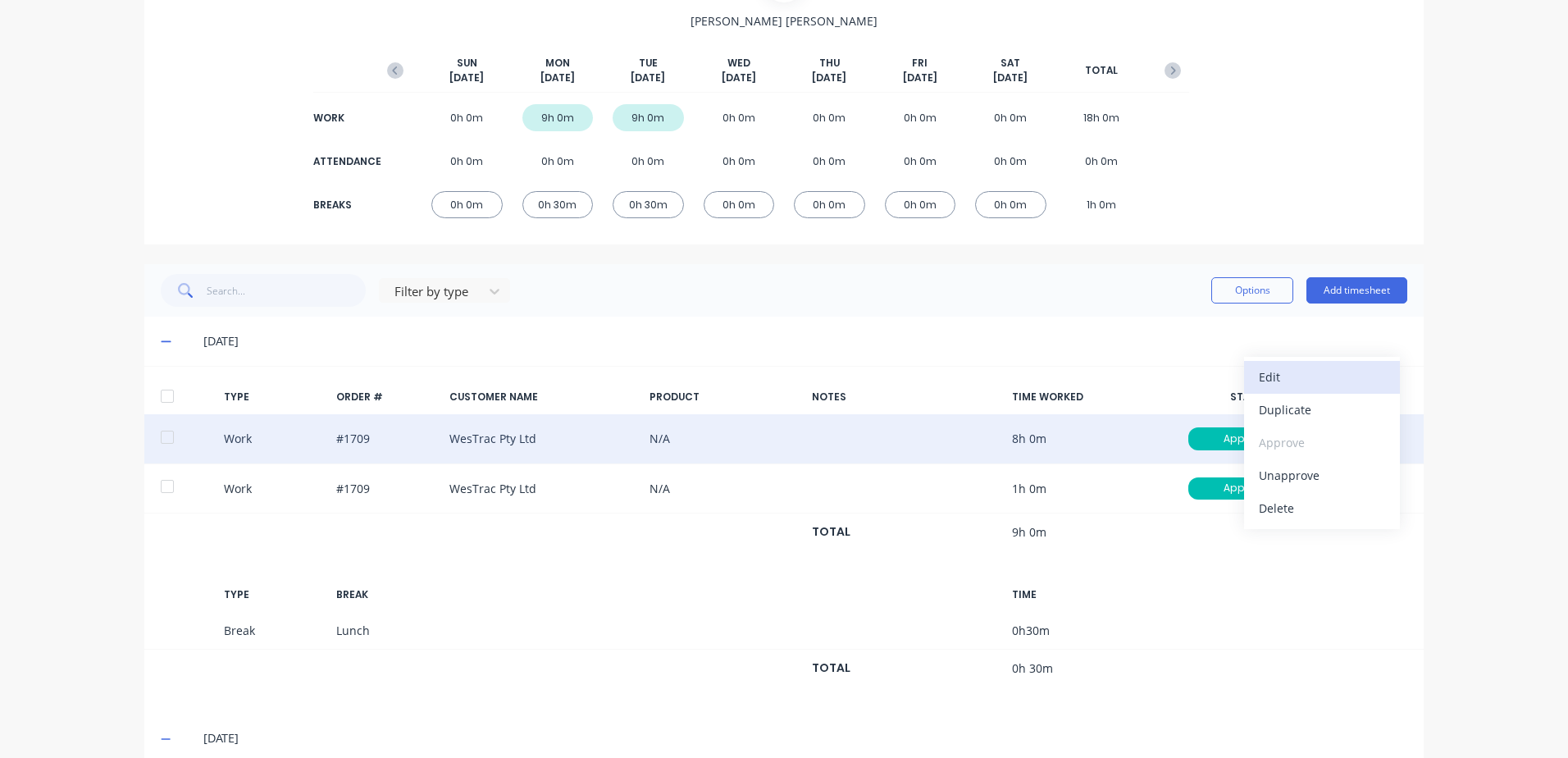
click at [1272, 378] on div "Edit" at bounding box center [1321, 377] width 126 height 24
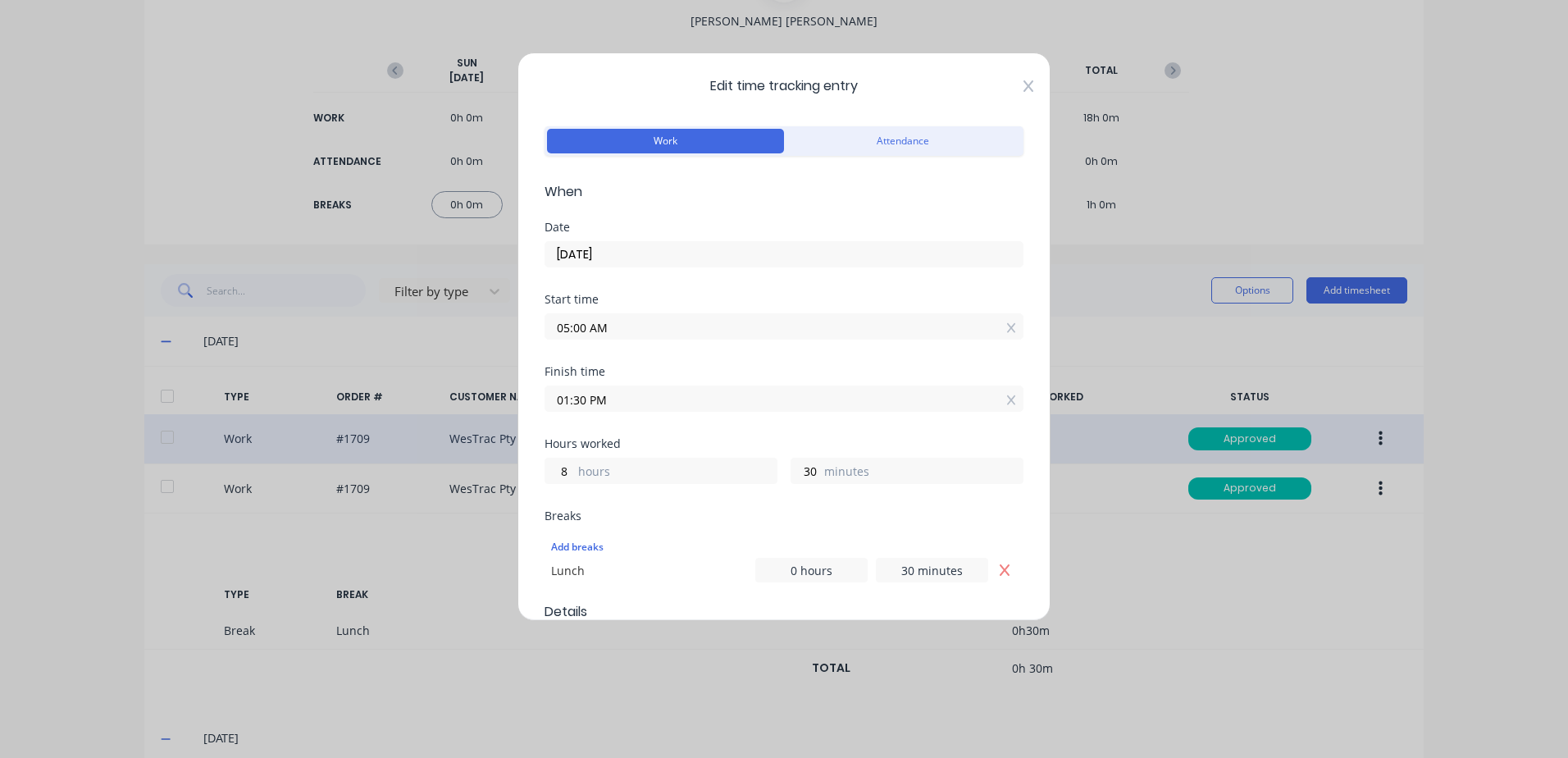
click at [1023, 84] on icon at bounding box center [1028, 86] width 10 height 12
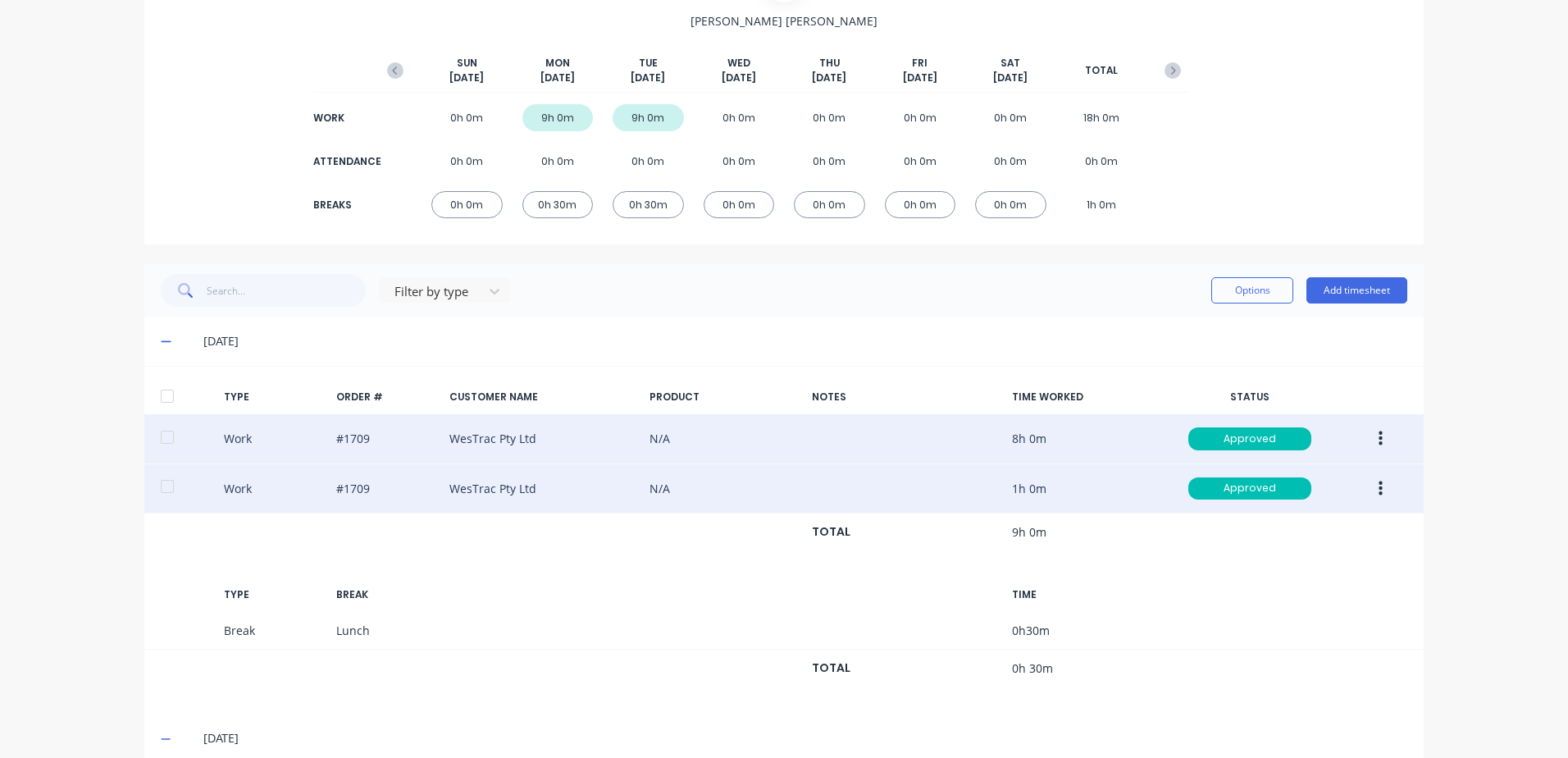
click at [1379, 489] on icon "button" at bounding box center [1381, 487] width 4 height 14
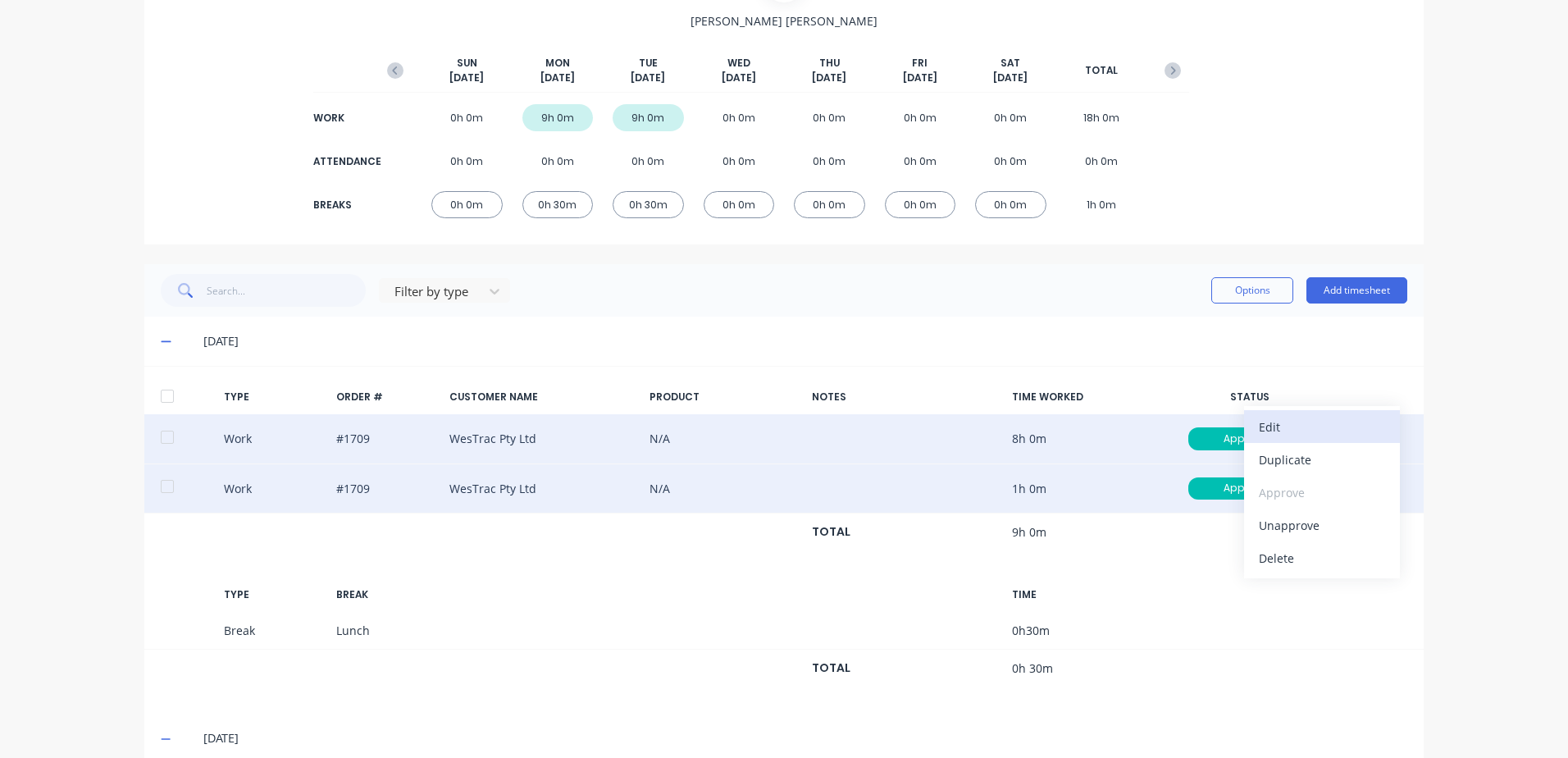
click at [1293, 429] on div "Edit" at bounding box center [1321, 427] width 126 height 24
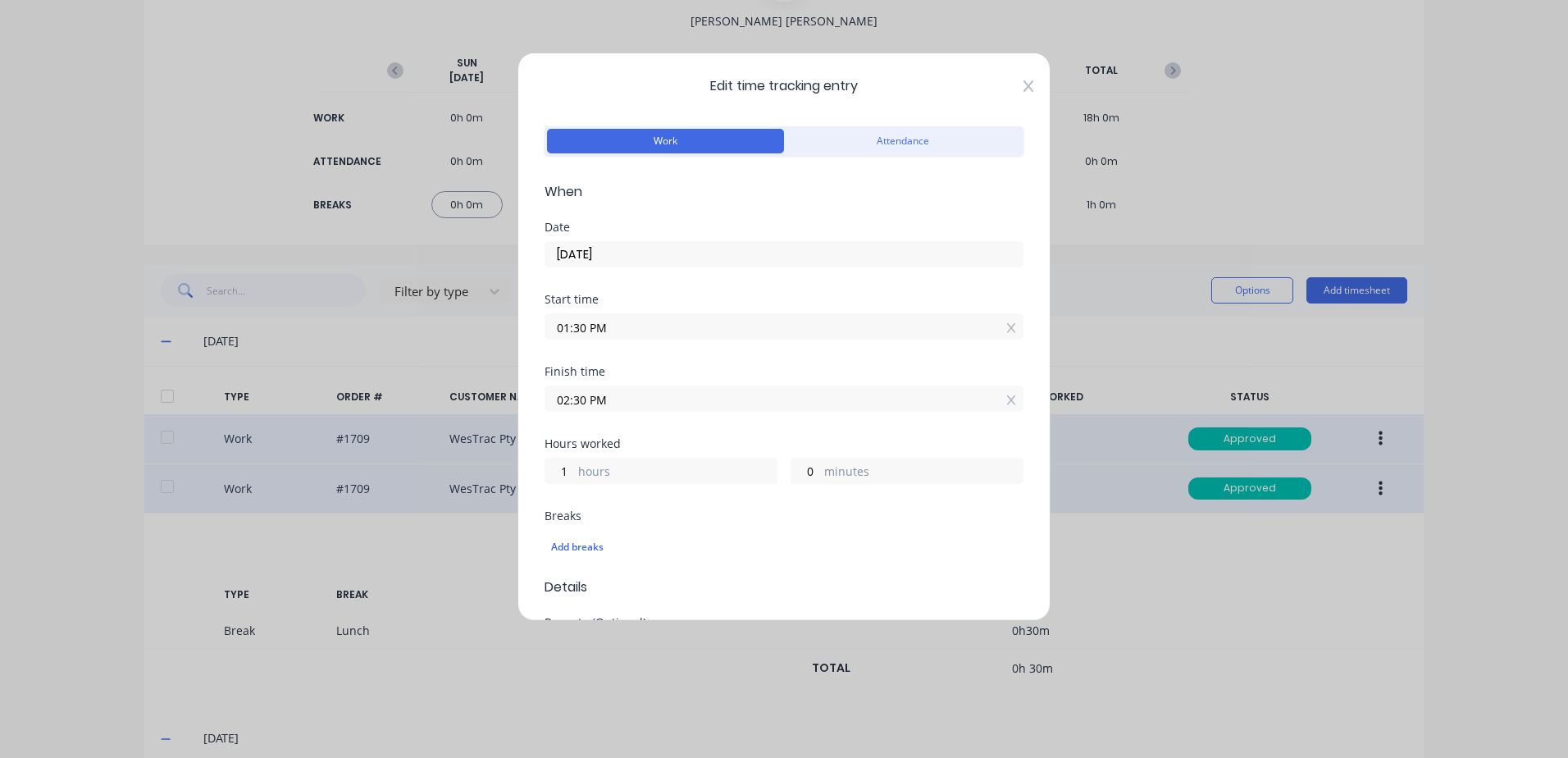
click at [1023, 86] on icon at bounding box center [1028, 86] width 10 height 13
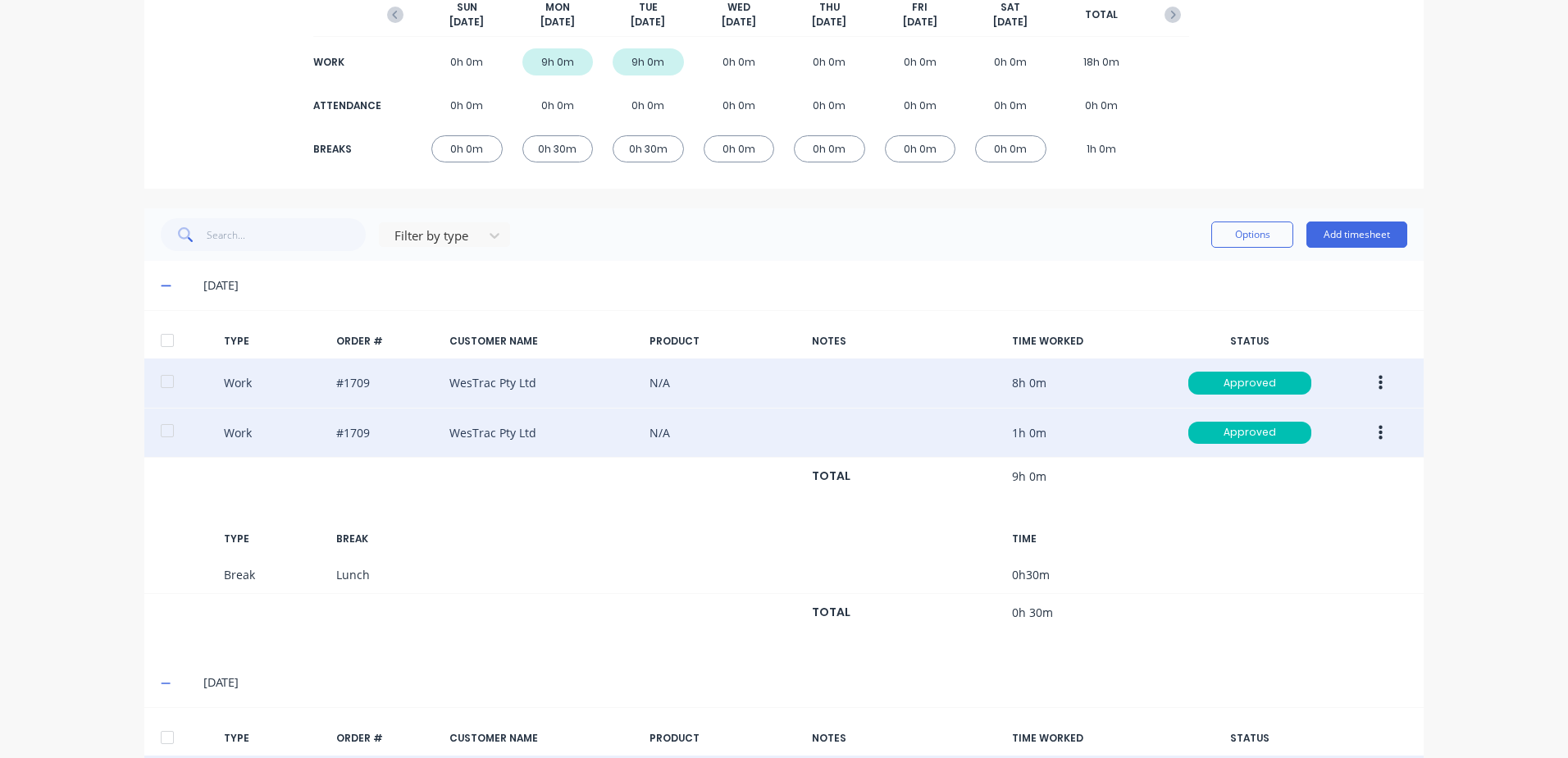
scroll to position [138, 0]
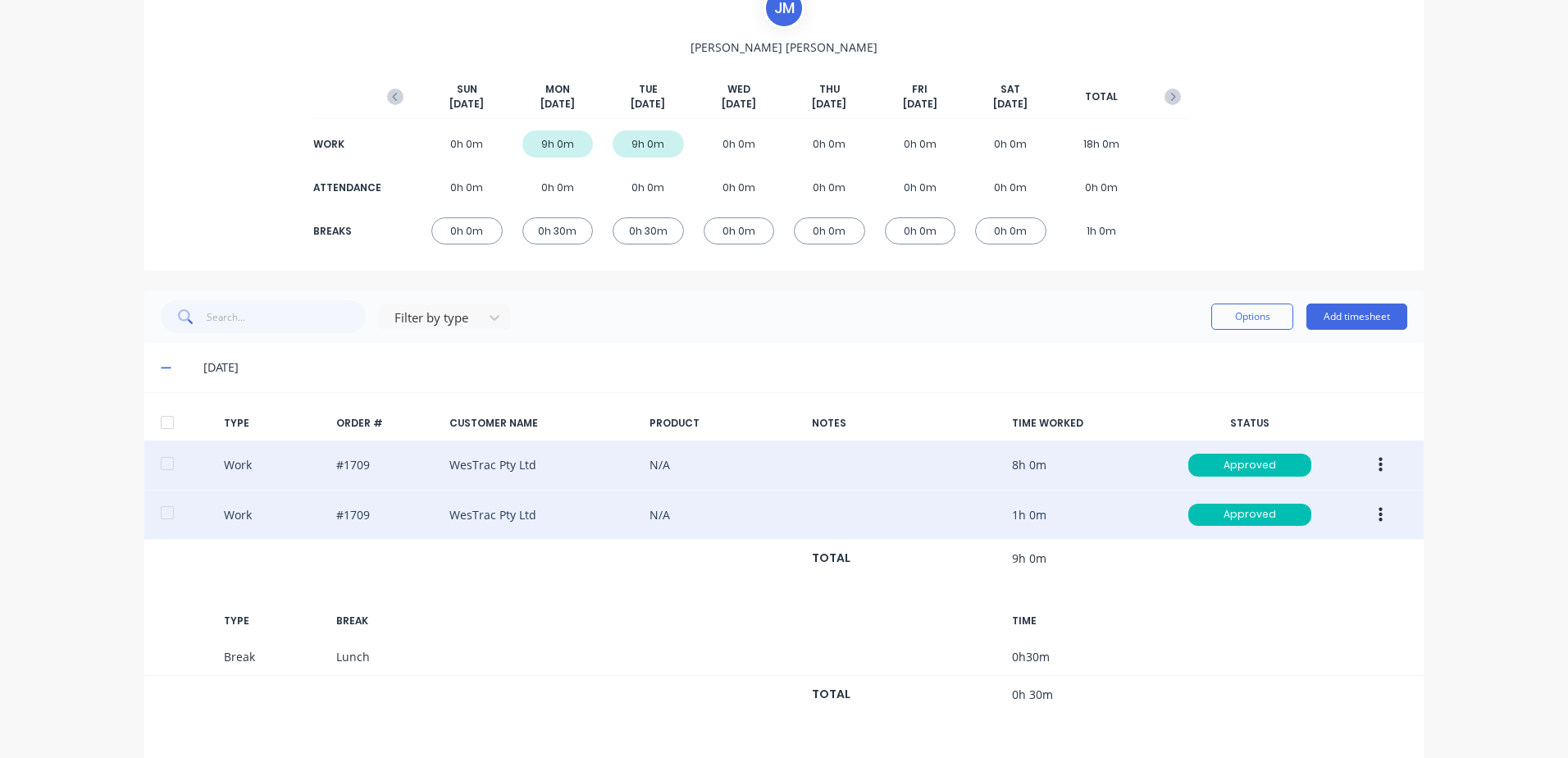
click at [1379, 513] on icon "button" at bounding box center [1381, 513] width 4 height 14
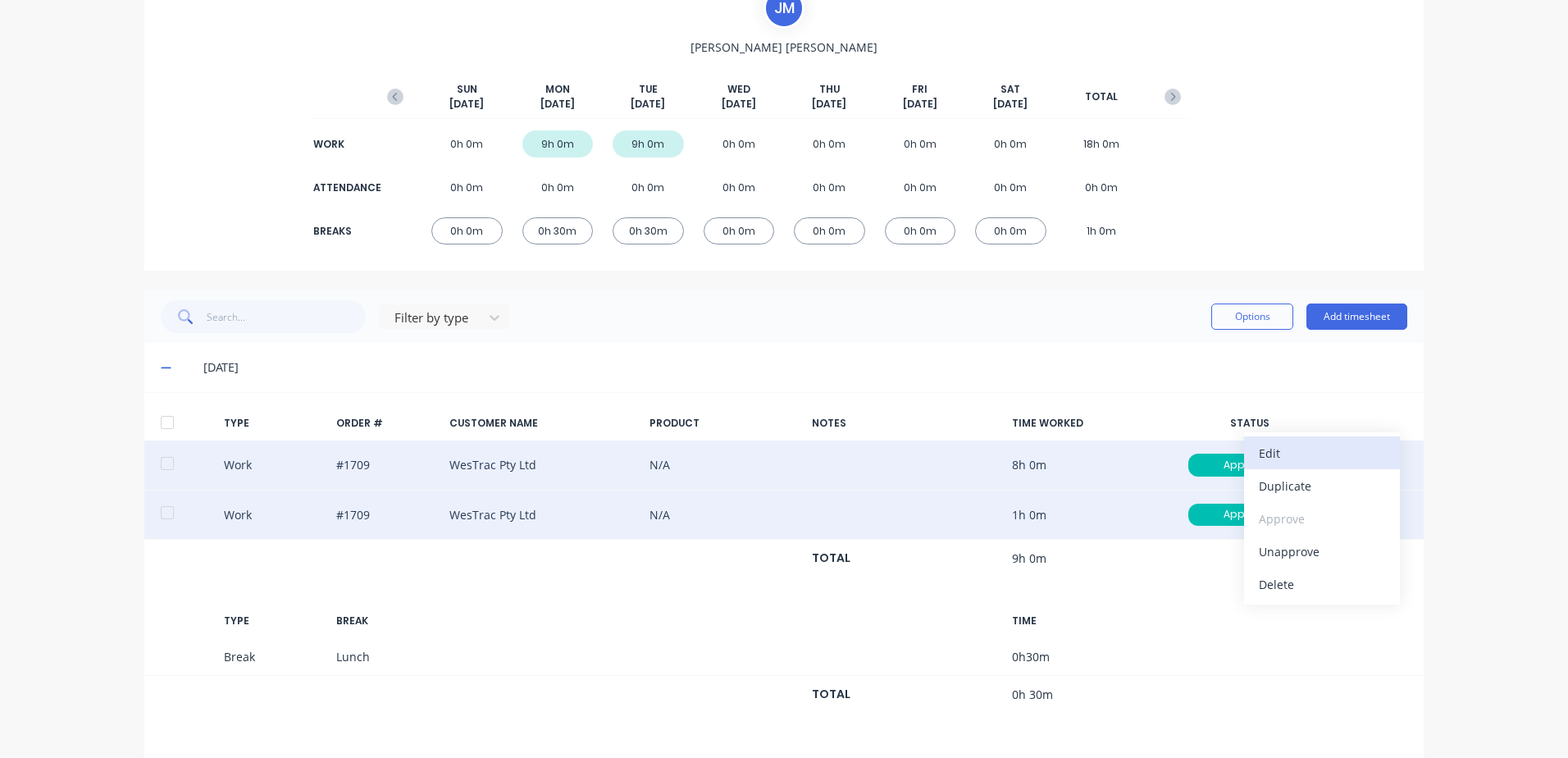
click at [1285, 453] on div "Edit" at bounding box center [1321, 453] width 126 height 24
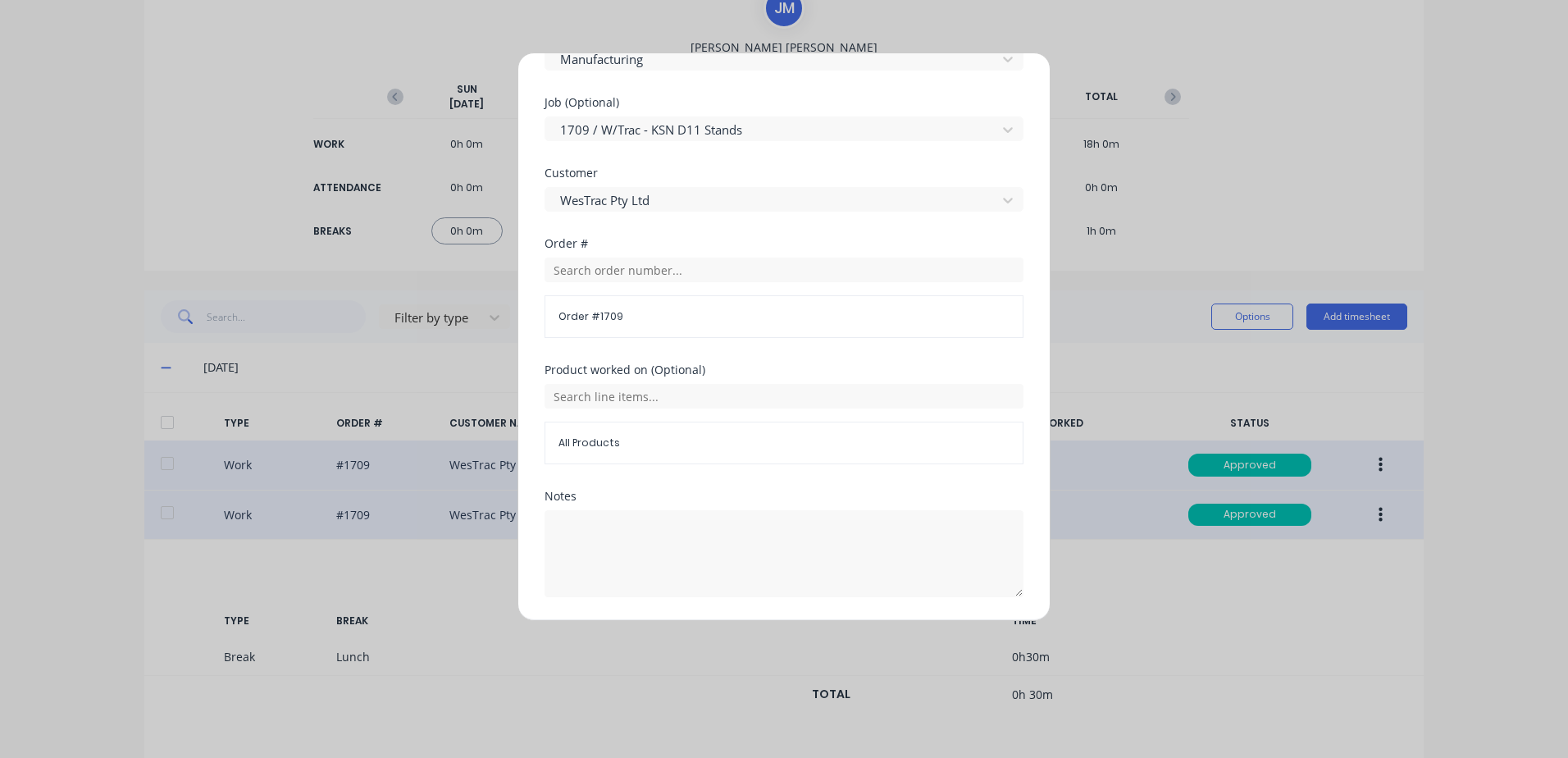
scroll to position [713, 0]
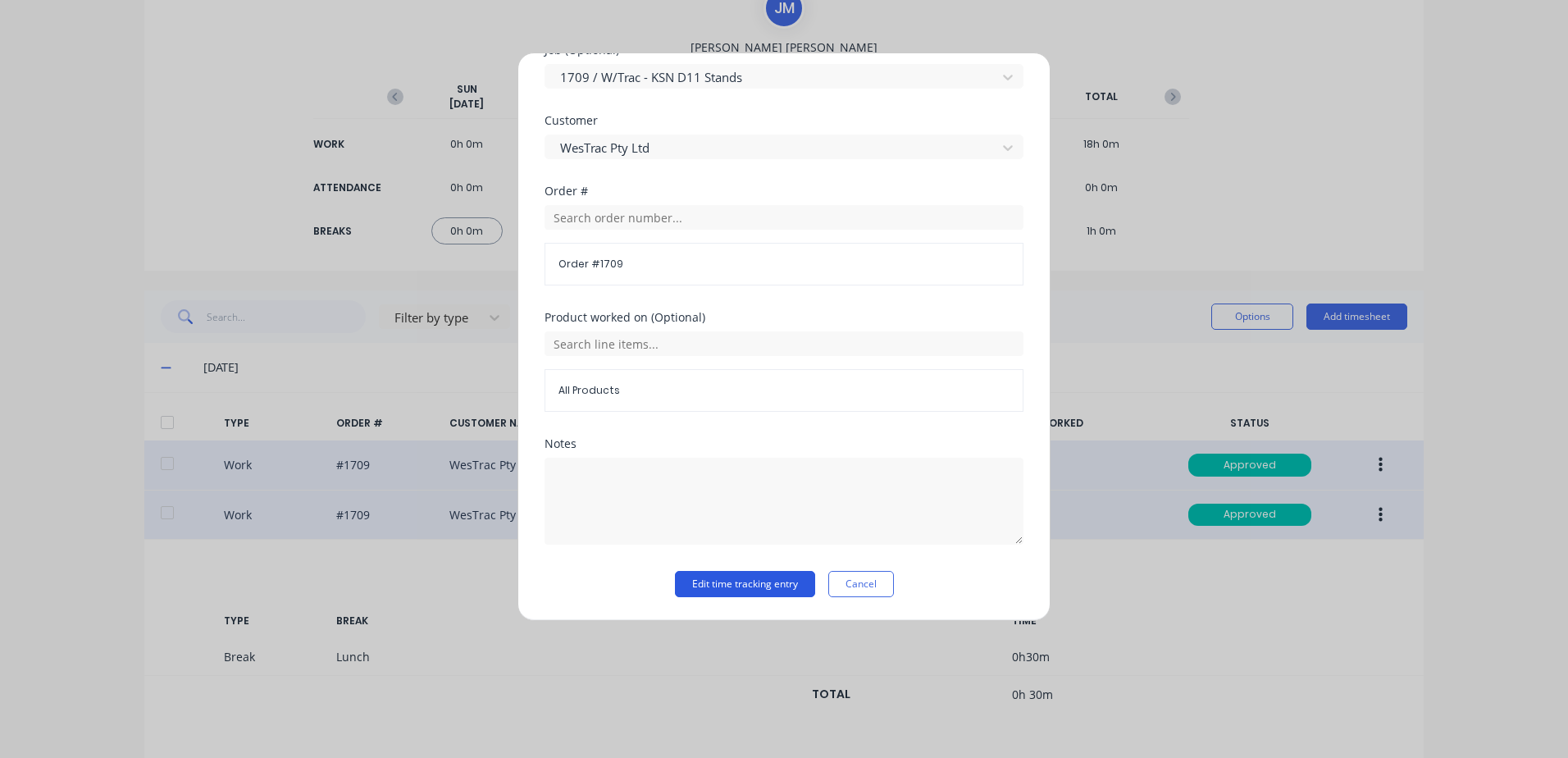
click at [728, 589] on button "Edit time tracking entry" at bounding box center [745, 584] width 141 height 26
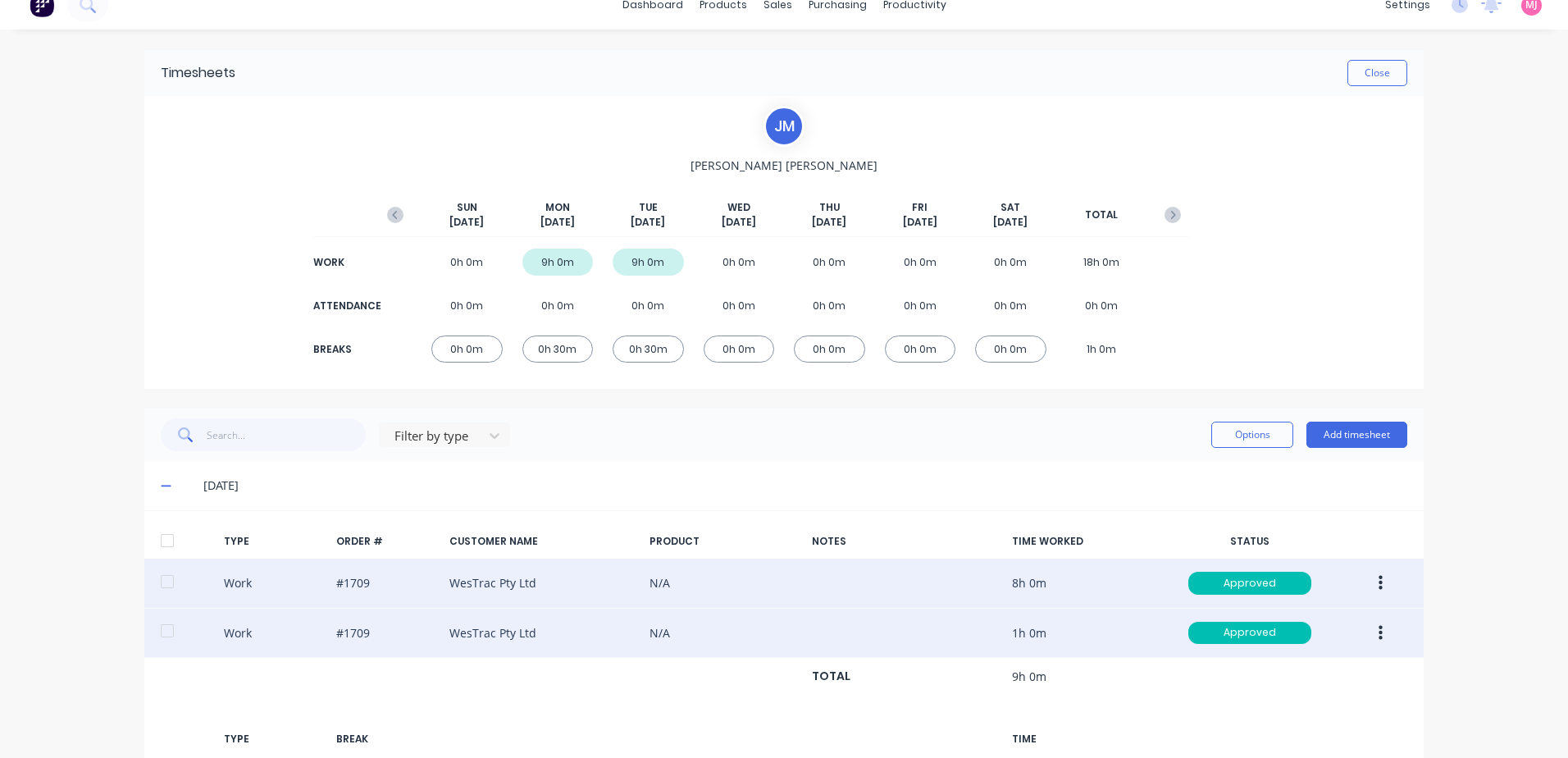
scroll to position [0, 0]
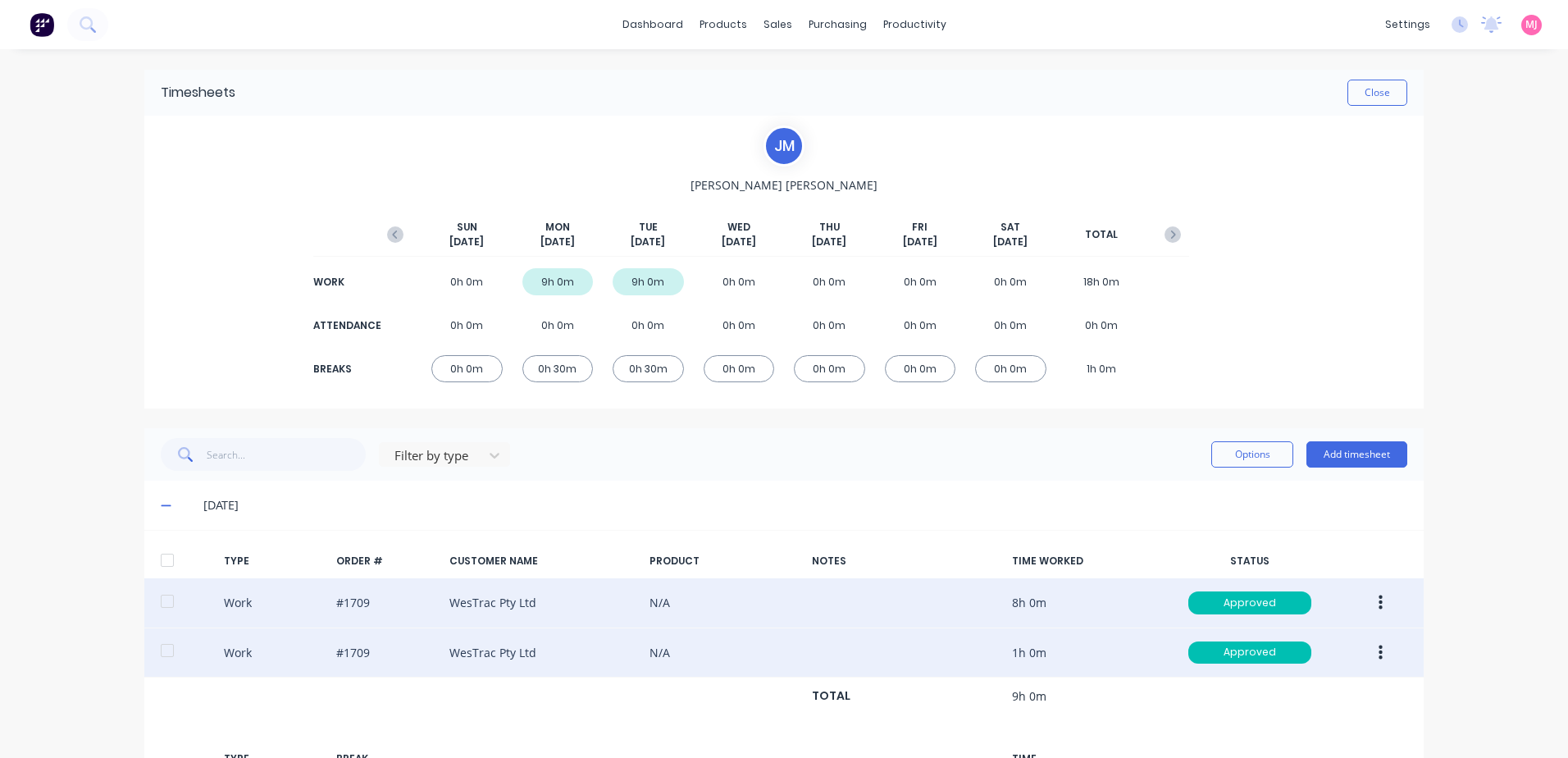
click at [1379, 602] on icon "button" at bounding box center [1381, 602] width 4 height 14
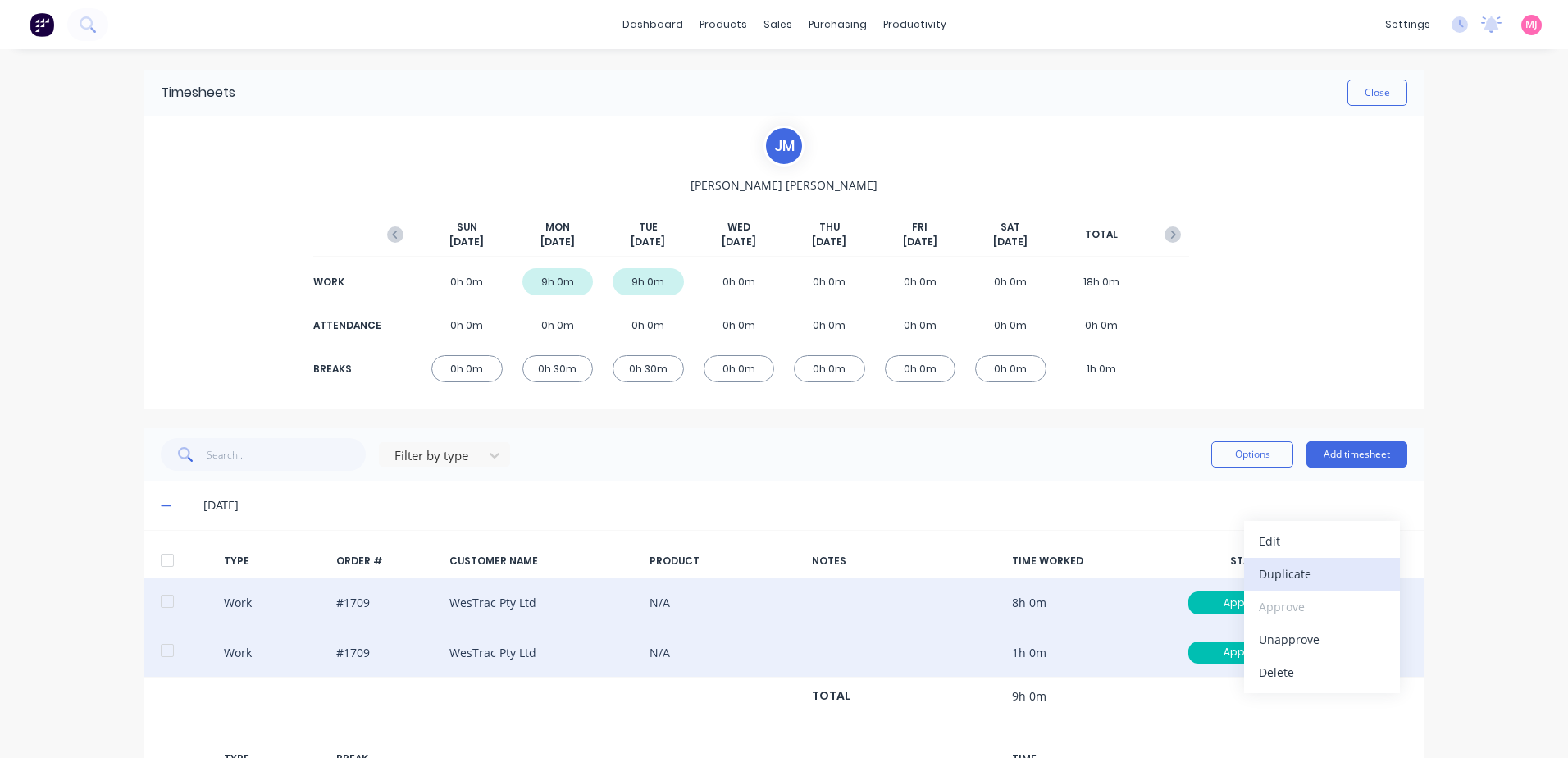
click at [1308, 572] on div "Duplicate" at bounding box center [1321, 573] width 126 height 24
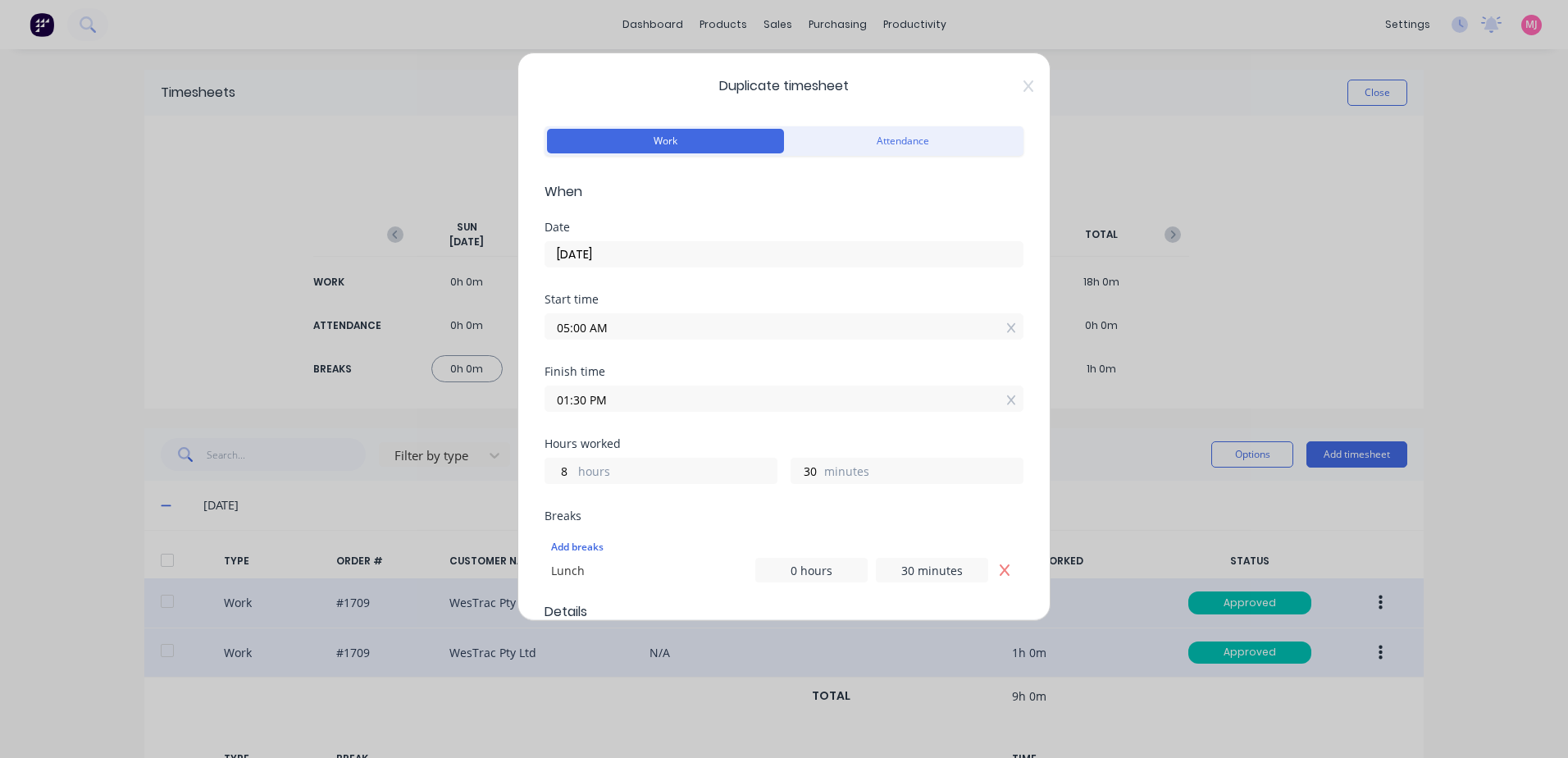
click at [640, 252] on input "29/09/2025" at bounding box center [784, 254] width 478 height 25
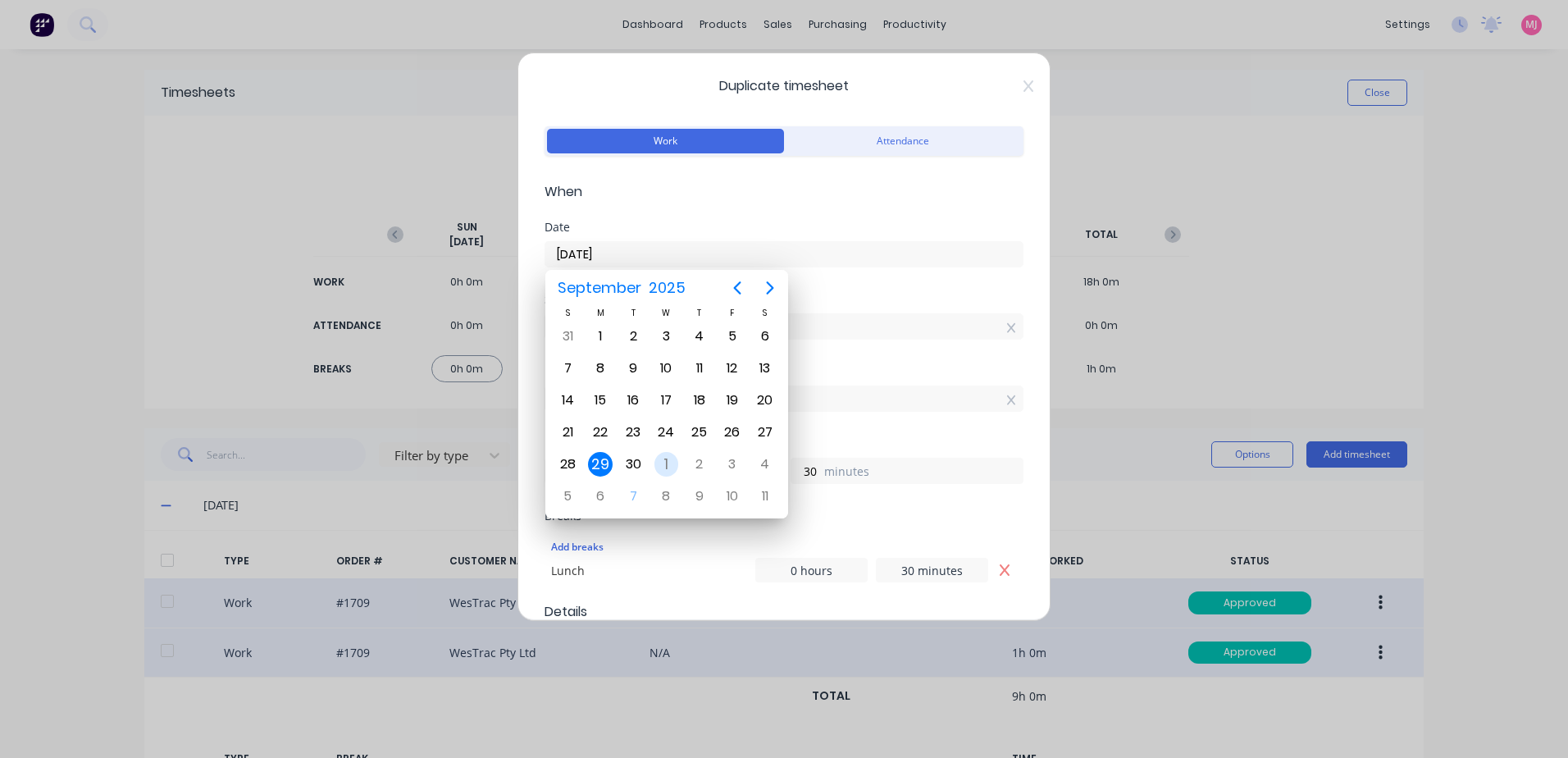
click at [664, 460] on div "1" at bounding box center [667, 464] width 25 height 25
type input "01/10/2025"
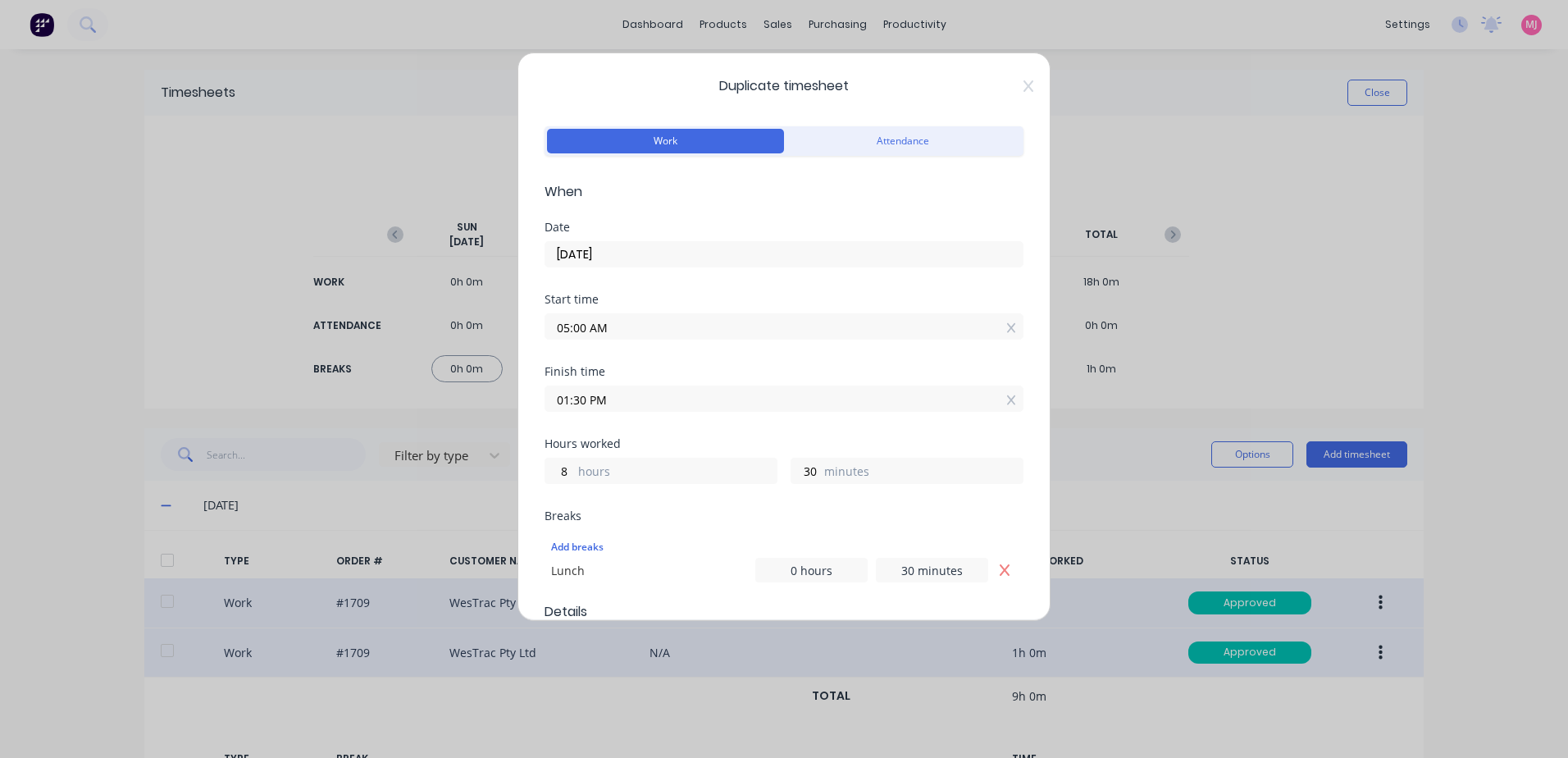
click at [625, 324] on input "05:00 AM" at bounding box center [784, 326] width 478 height 25
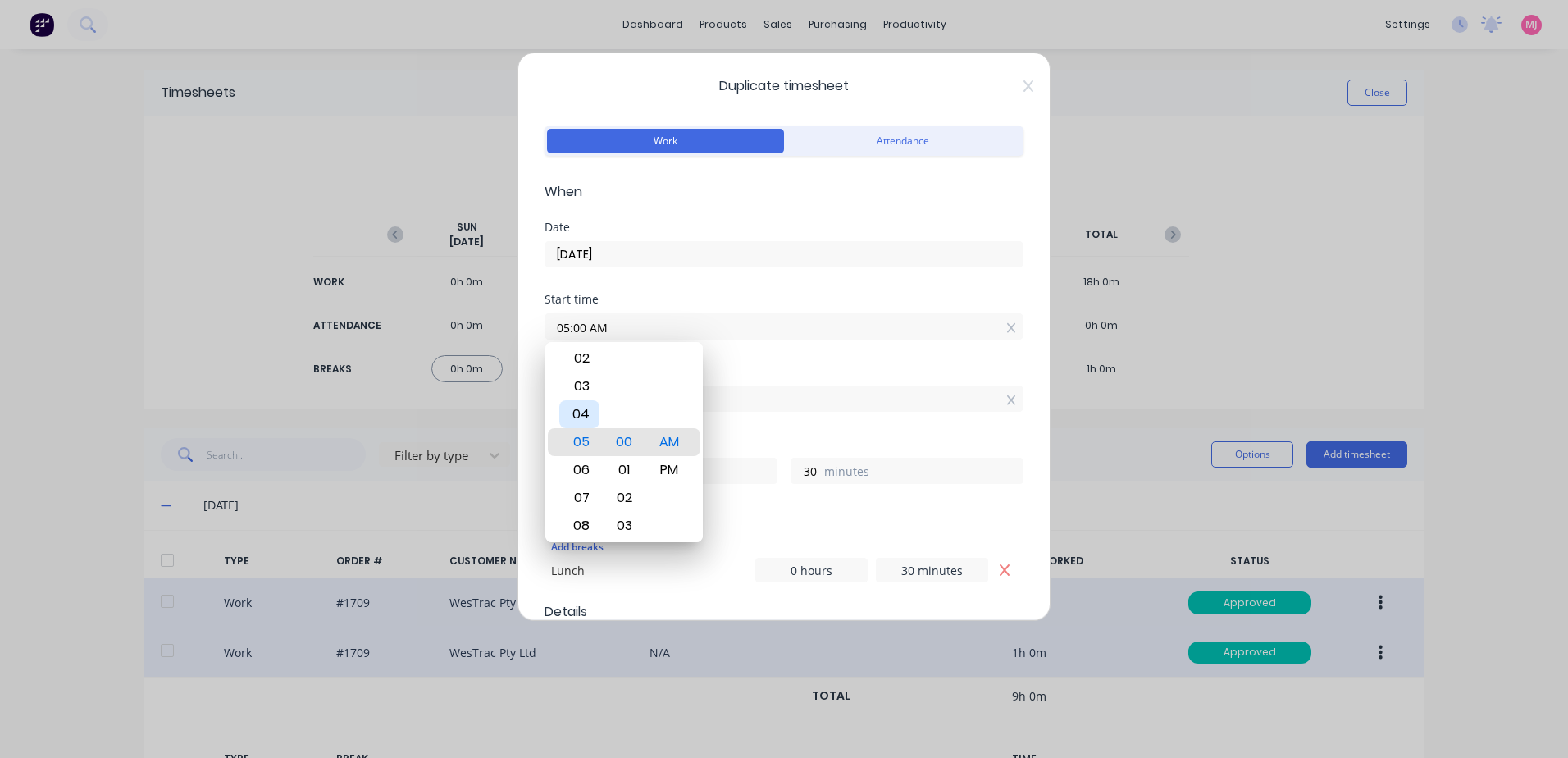
click at [583, 410] on div "04" at bounding box center [579, 414] width 40 height 28
type input "04:00 AM"
type input "9"
click at [728, 385] on div "01:30 PM" at bounding box center [784, 396] width 479 height 30
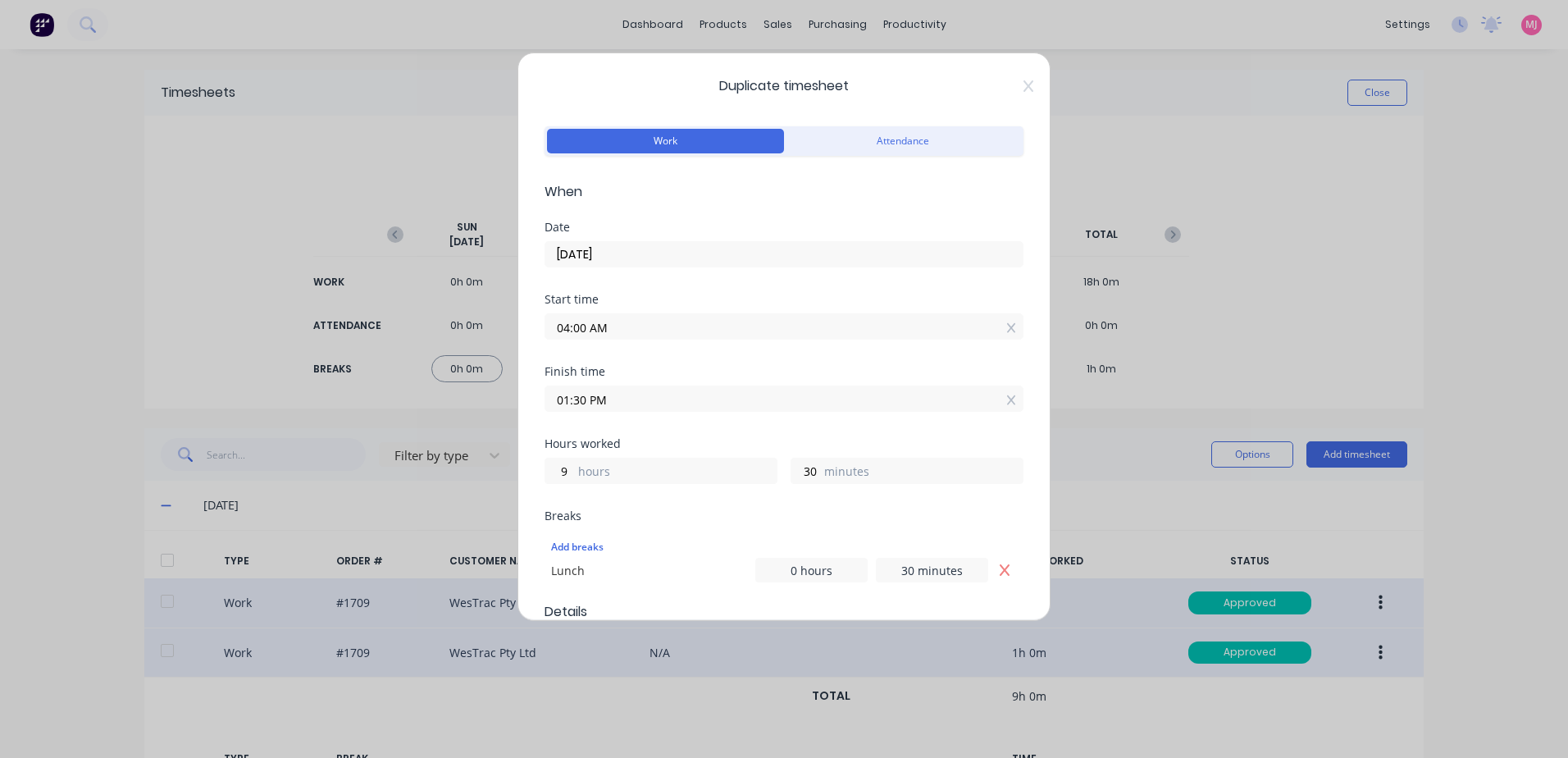
click at [628, 393] on input "01:30 PM" at bounding box center [784, 398] width 478 height 25
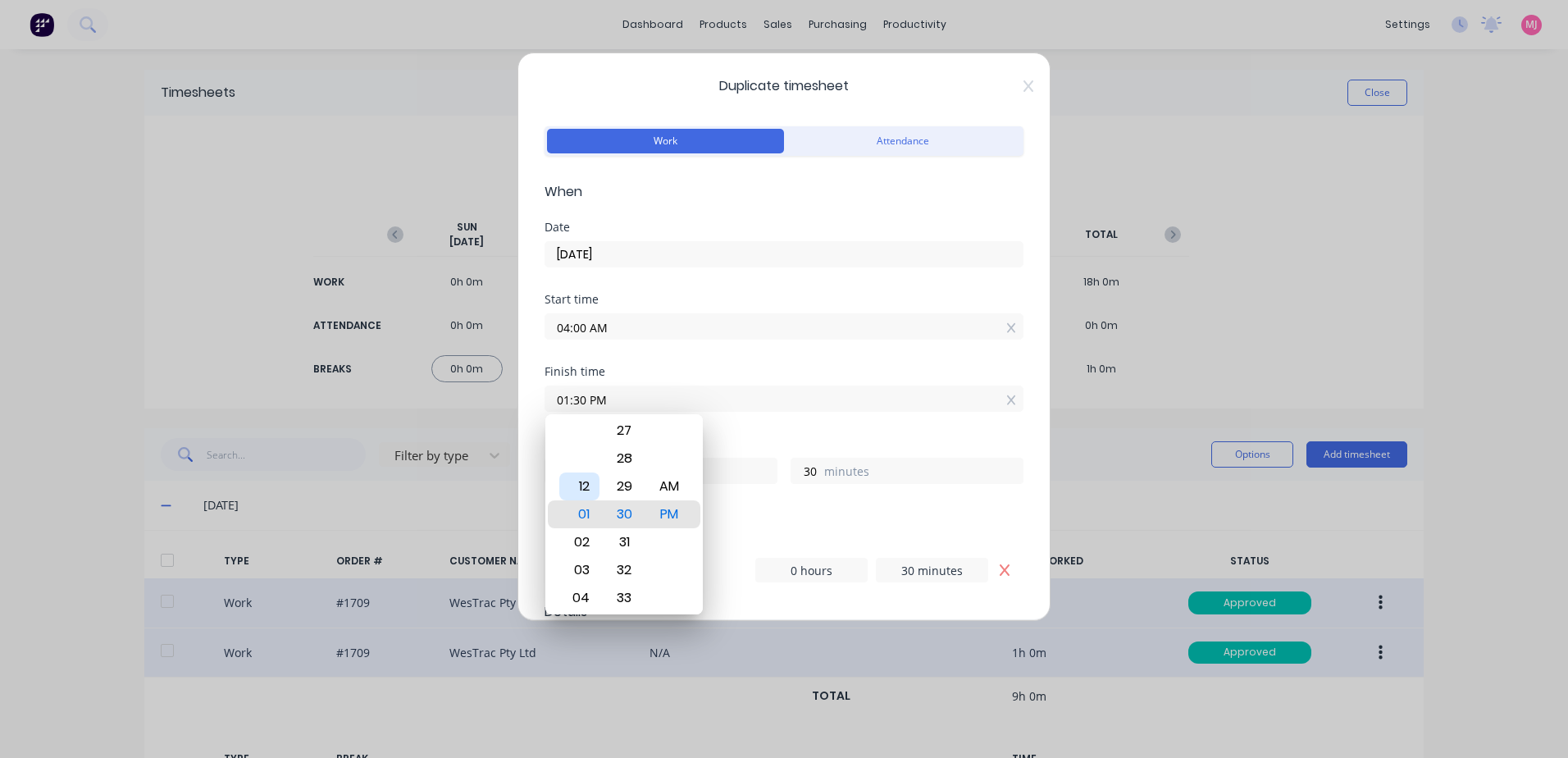
click at [585, 487] on div "12" at bounding box center [579, 486] width 40 height 28
type input "12:30 PM"
type input "8"
click at [762, 425] on div "Finish time 12:30 PM" at bounding box center [784, 401] width 479 height 72
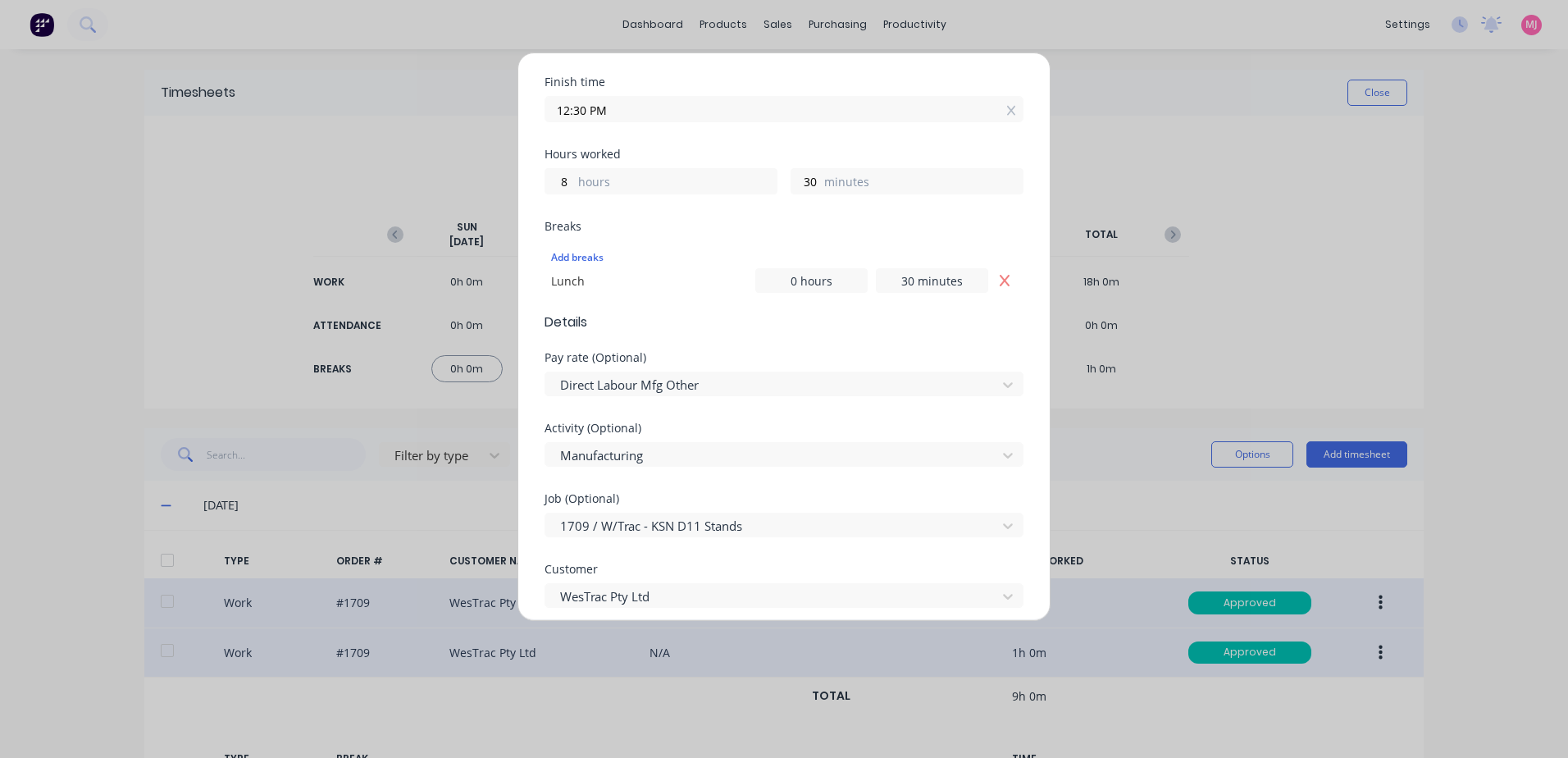
scroll to position [328, 0]
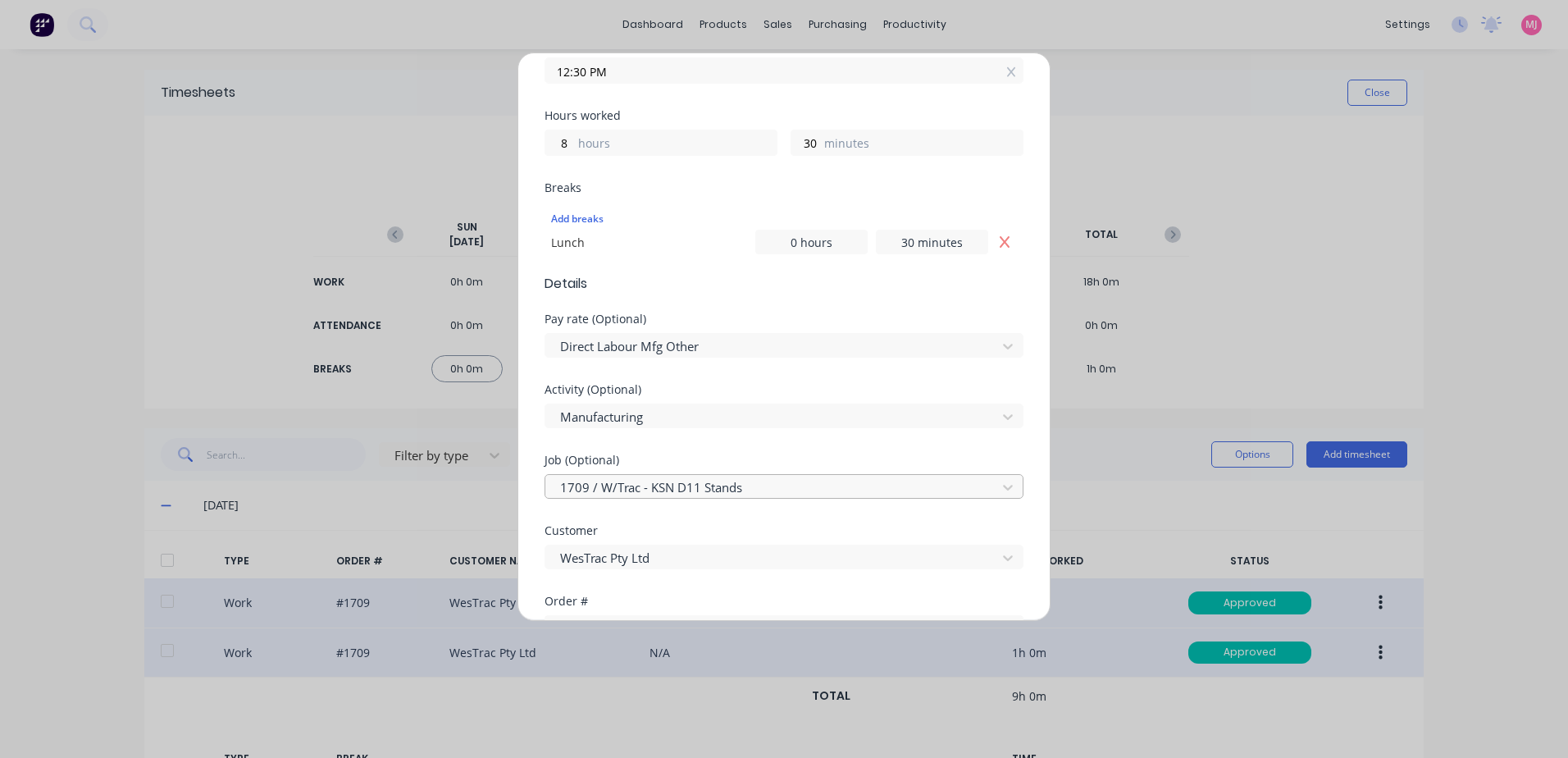
click at [669, 488] on div at bounding box center [773, 488] width 429 height 20
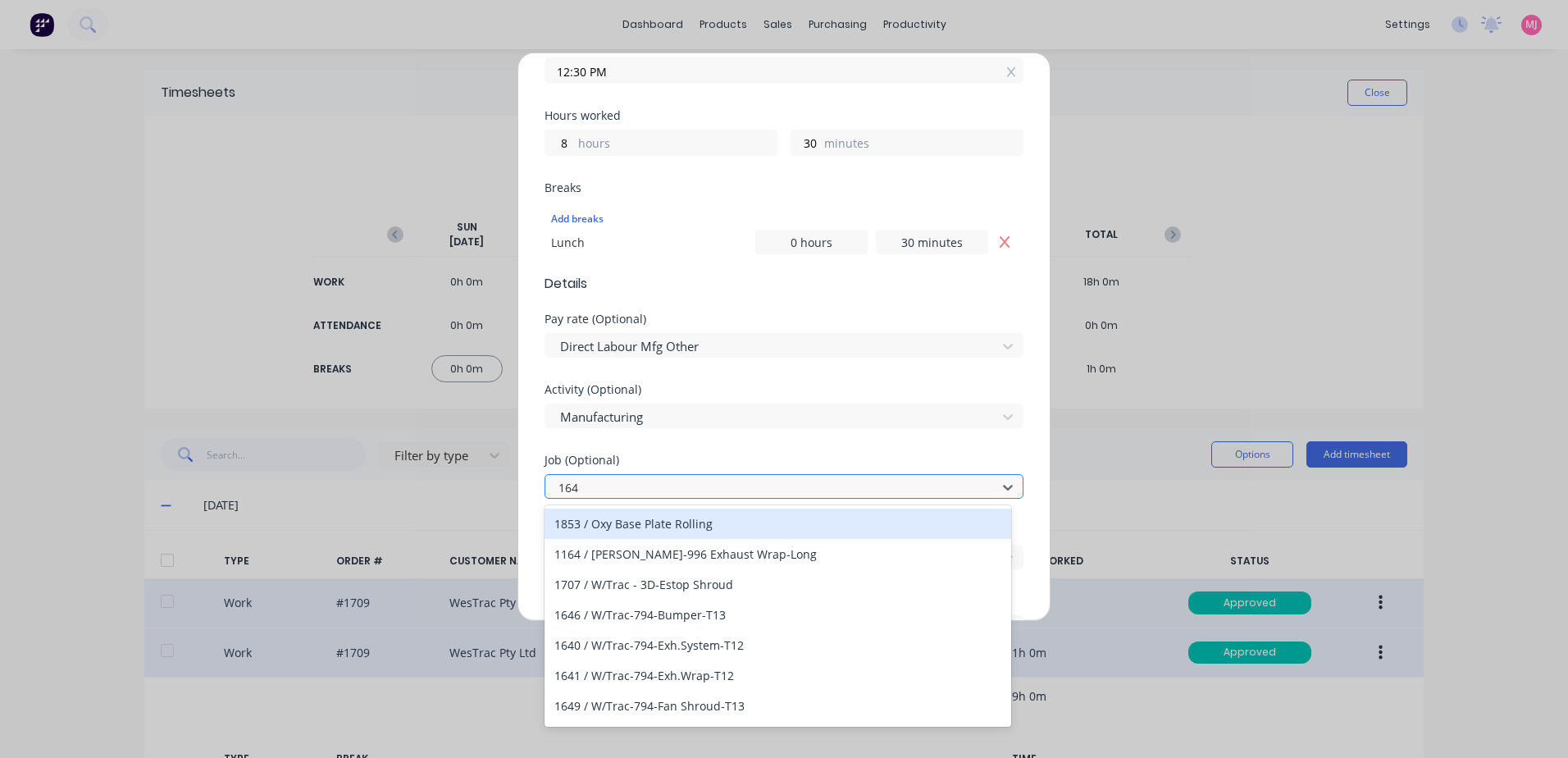
type input "1647"
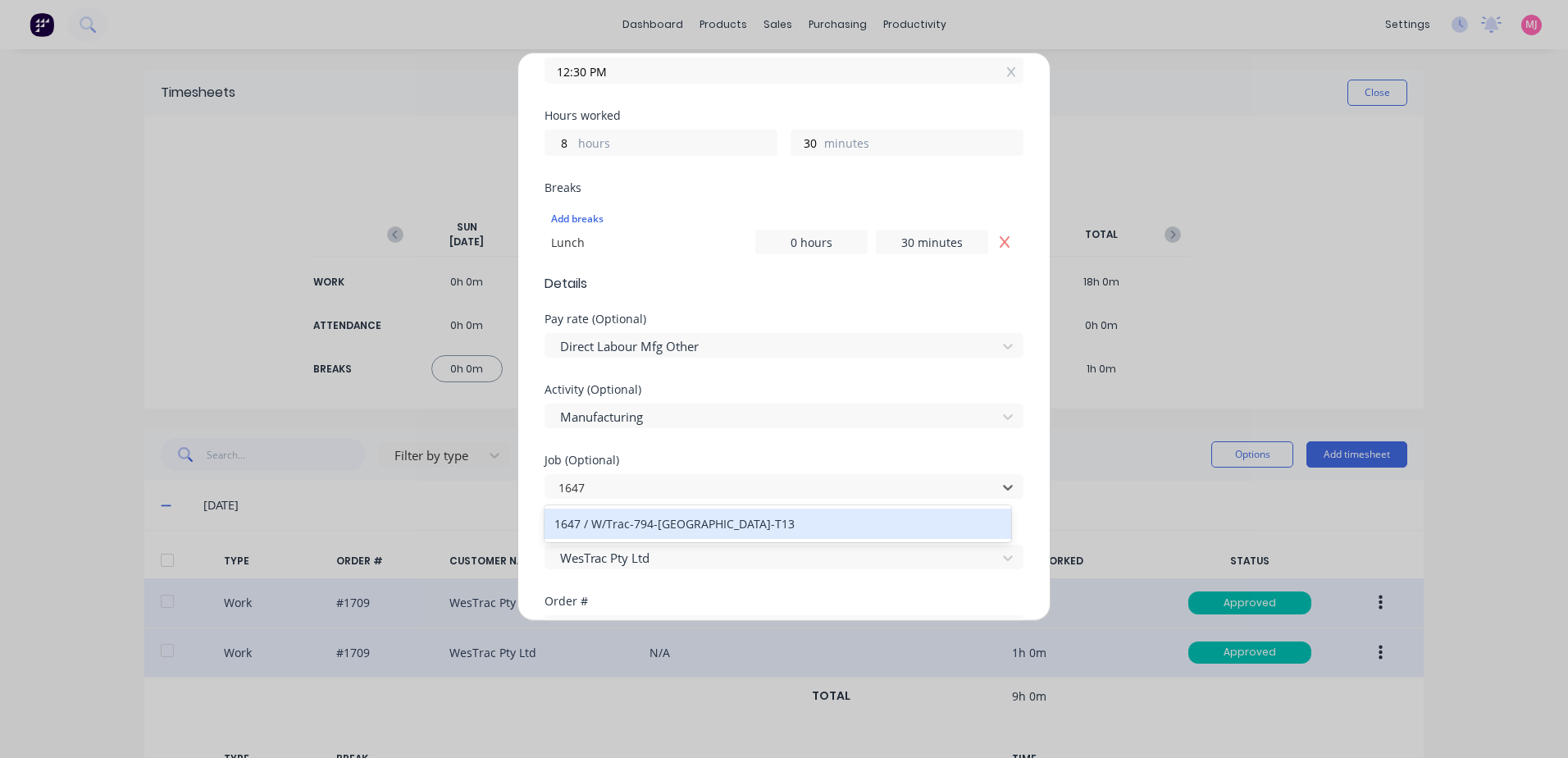
click at [674, 529] on div "1647 / W/Trac-794-[GEOGRAPHIC_DATA]-T13" at bounding box center [778, 523] width 467 height 30
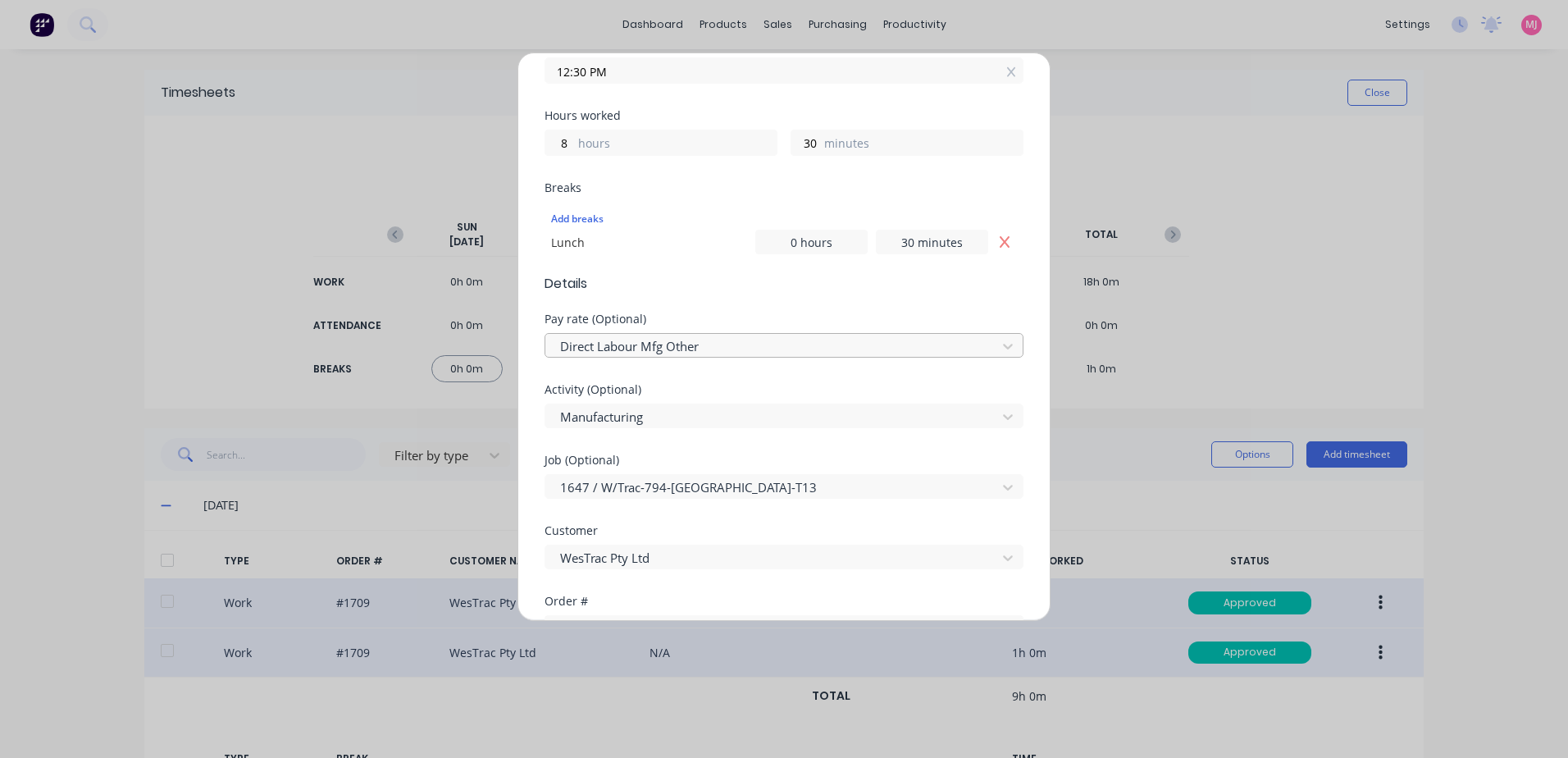
click at [684, 351] on div at bounding box center [773, 346] width 429 height 20
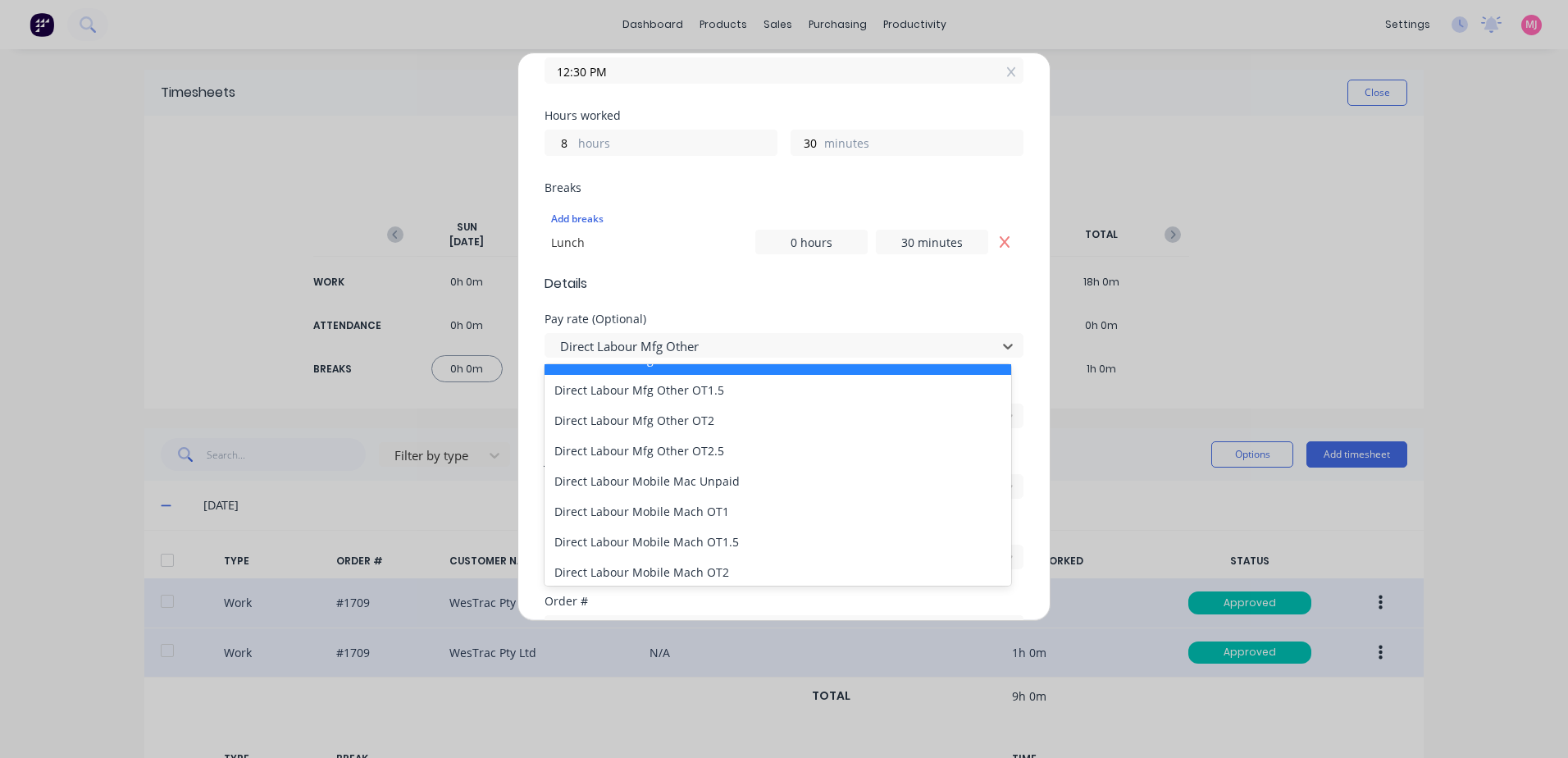
scroll to position [1066, 0]
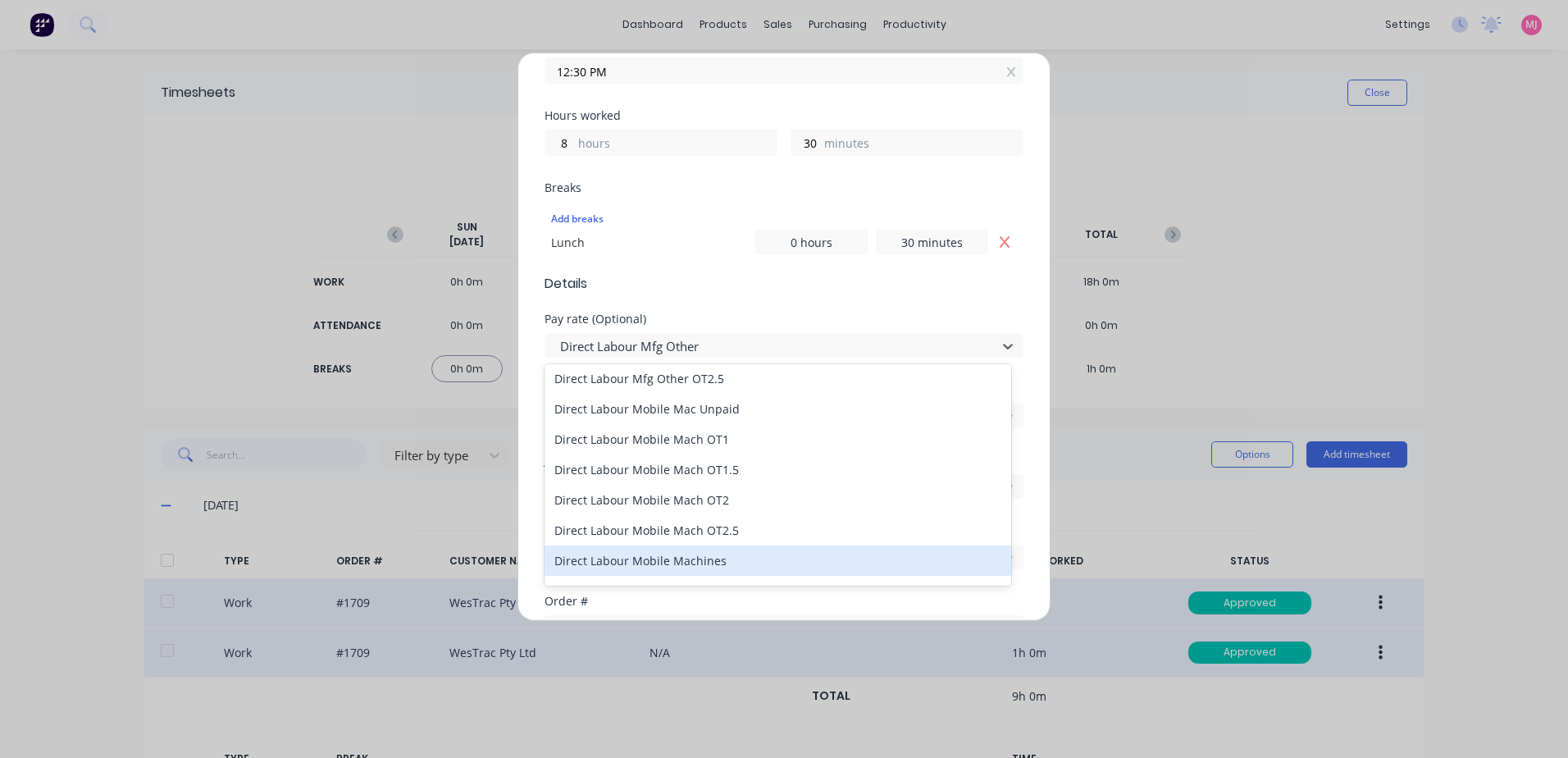
click at [654, 556] on div "Direct Labour Mobile Machines" at bounding box center [778, 561] width 467 height 30
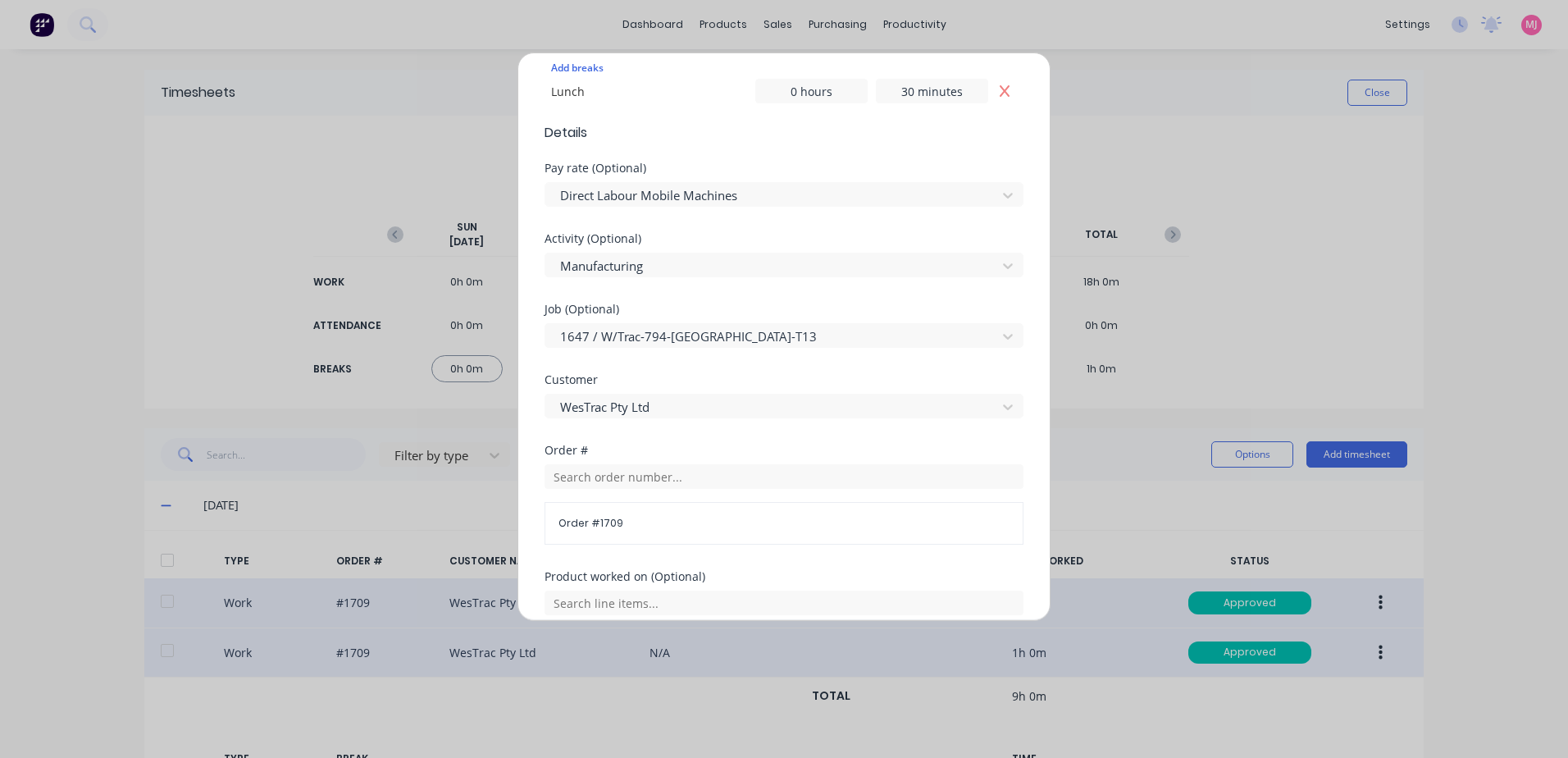
scroll to position [492, 0]
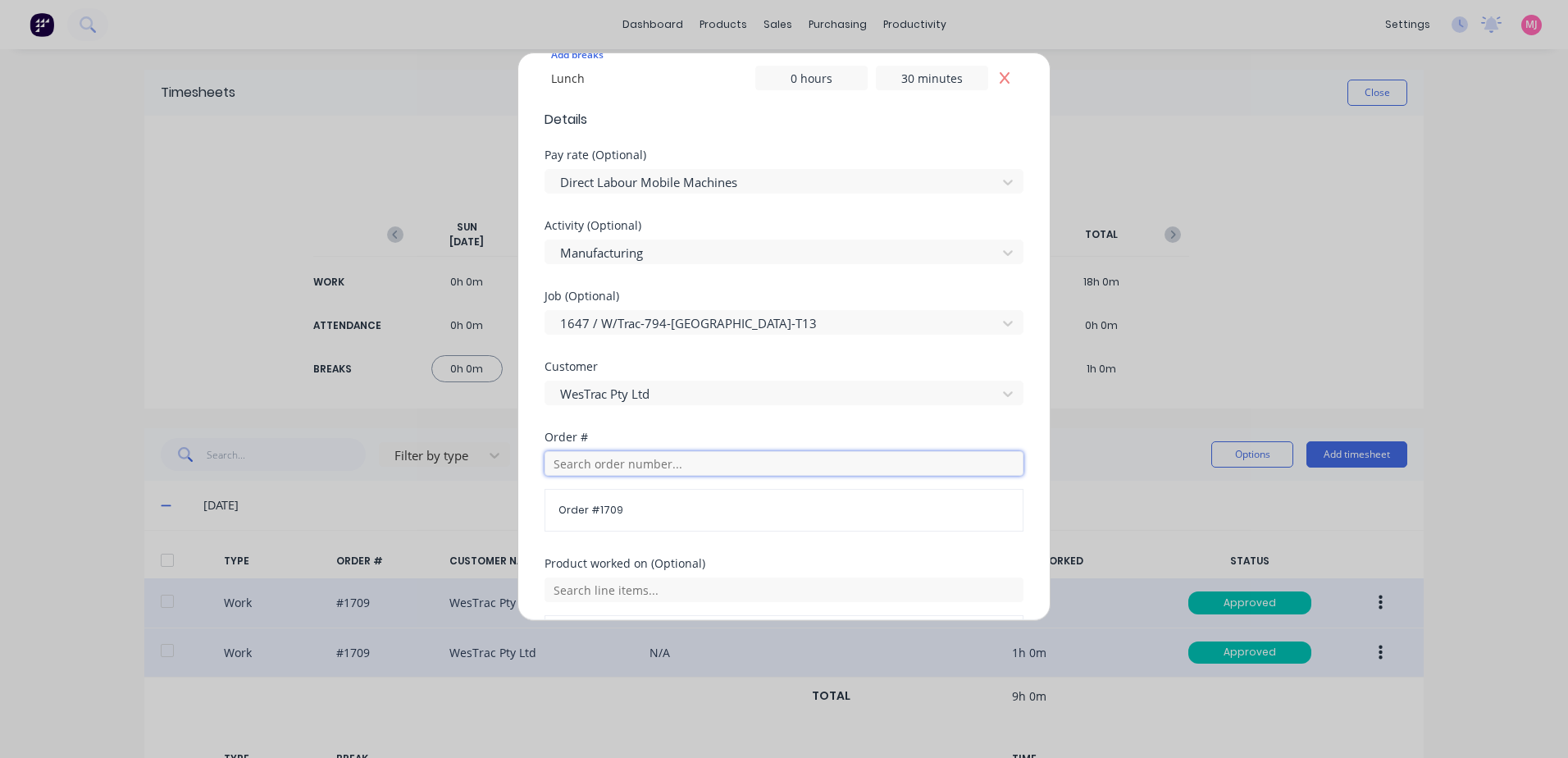
click at [614, 463] on input "text" at bounding box center [784, 463] width 479 height 25
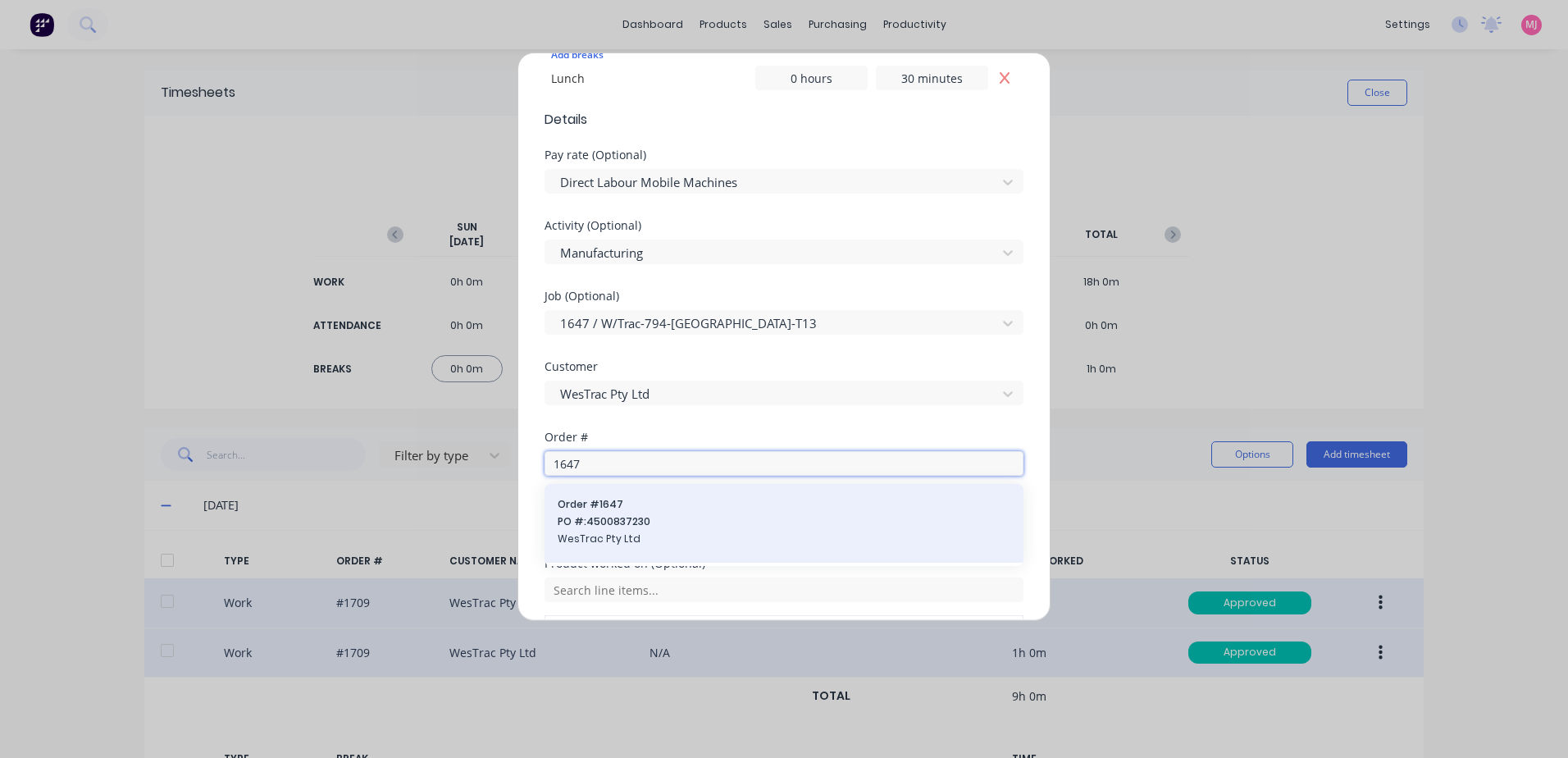
type input "1647"
click at [628, 528] on span "PO #: 4500837230" at bounding box center [784, 521] width 453 height 14
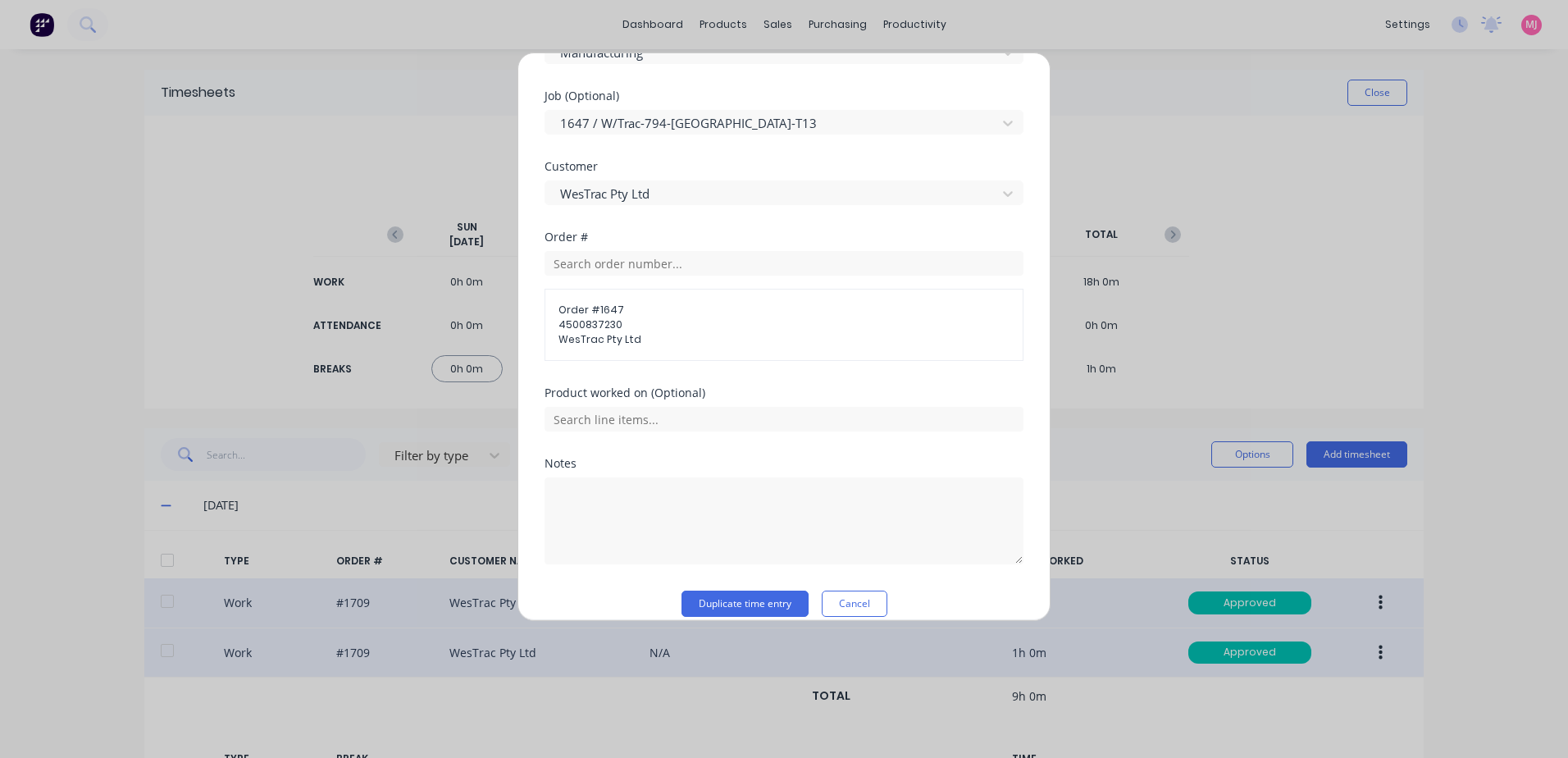
scroll to position [712, 0]
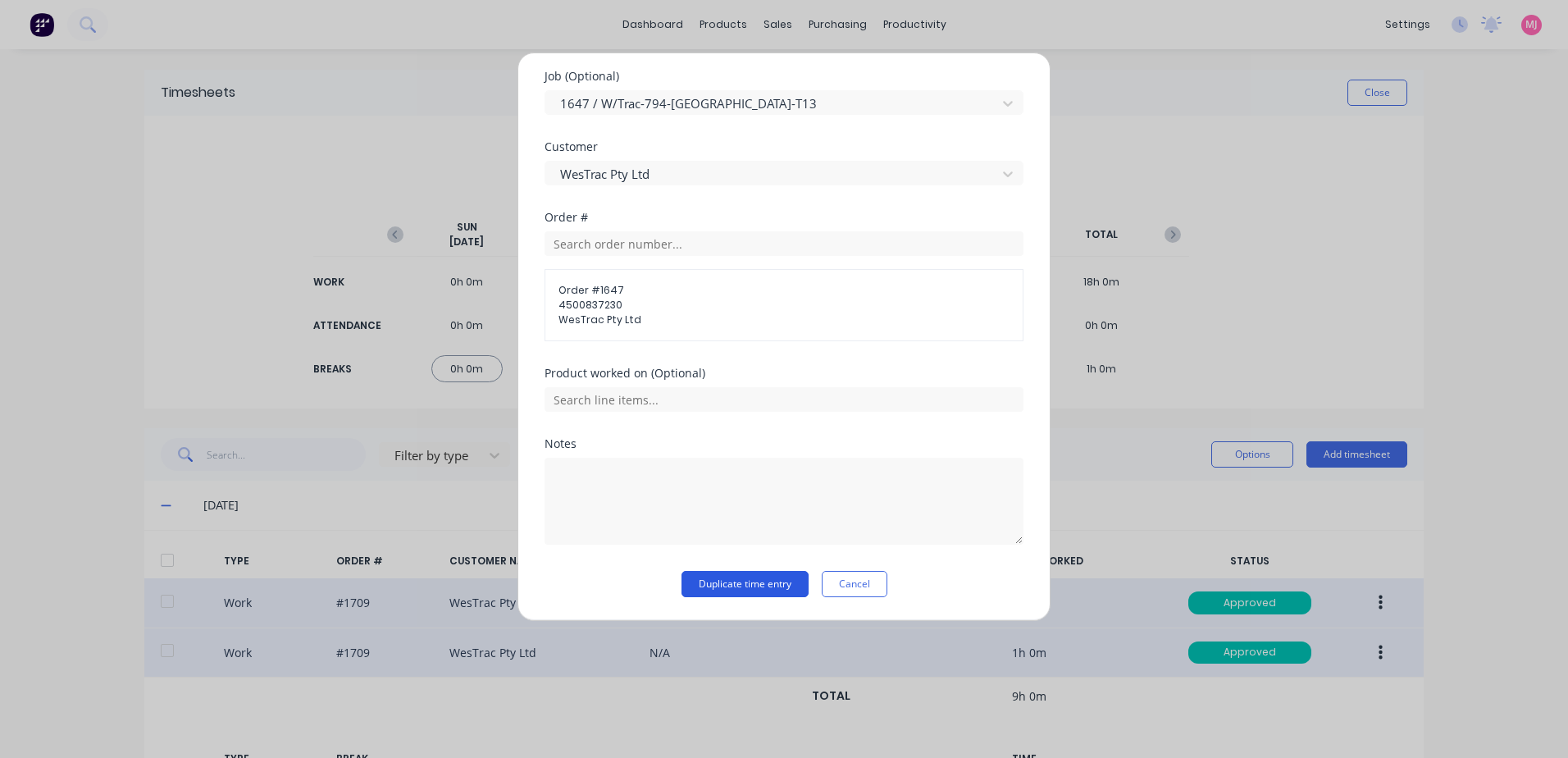
click at [701, 583] on button "Duplicate time entry" at bounding box center [745, 584] width 127 height 26
click at [747, 584] on button "Duplicate time entry" at bounding box center [745, 584] width 127 height 26
click at [863, 577] on button "Cancel" at bounding box center [854, 584] width 65 height 26
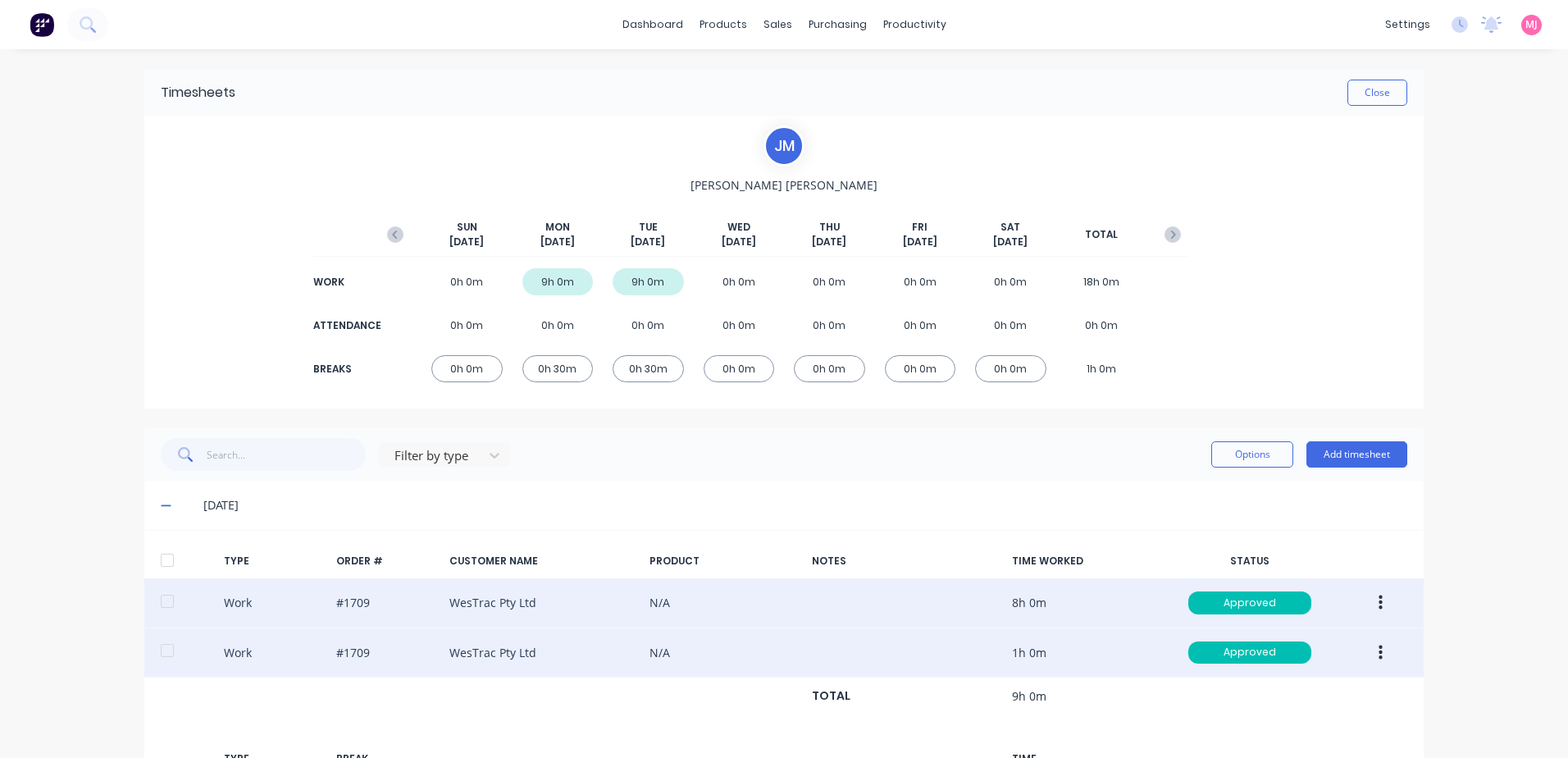
click at [158, 556] on div at bounding box center [167, 560] width 33 height 33
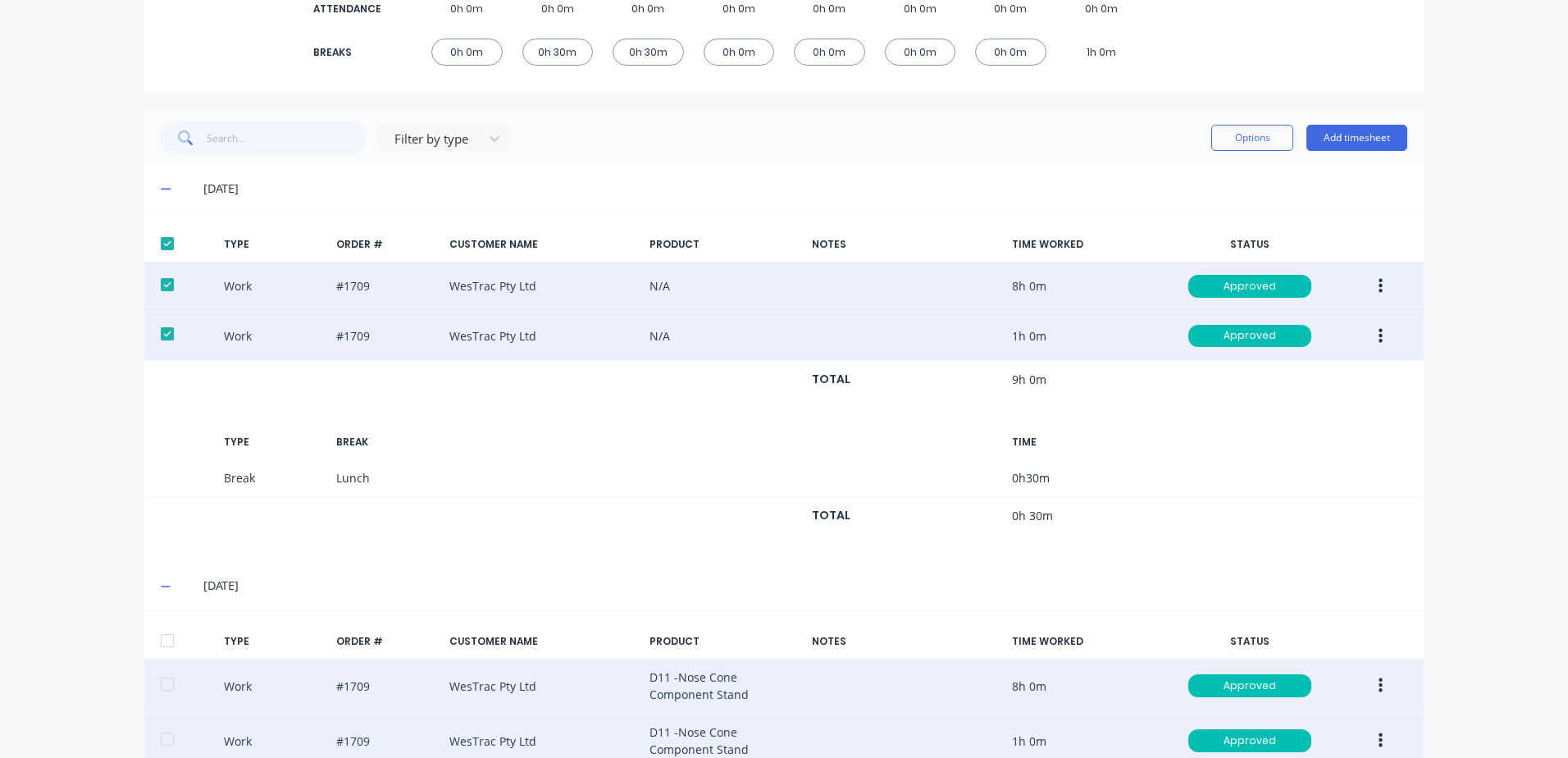
scroll to position [548, 0]
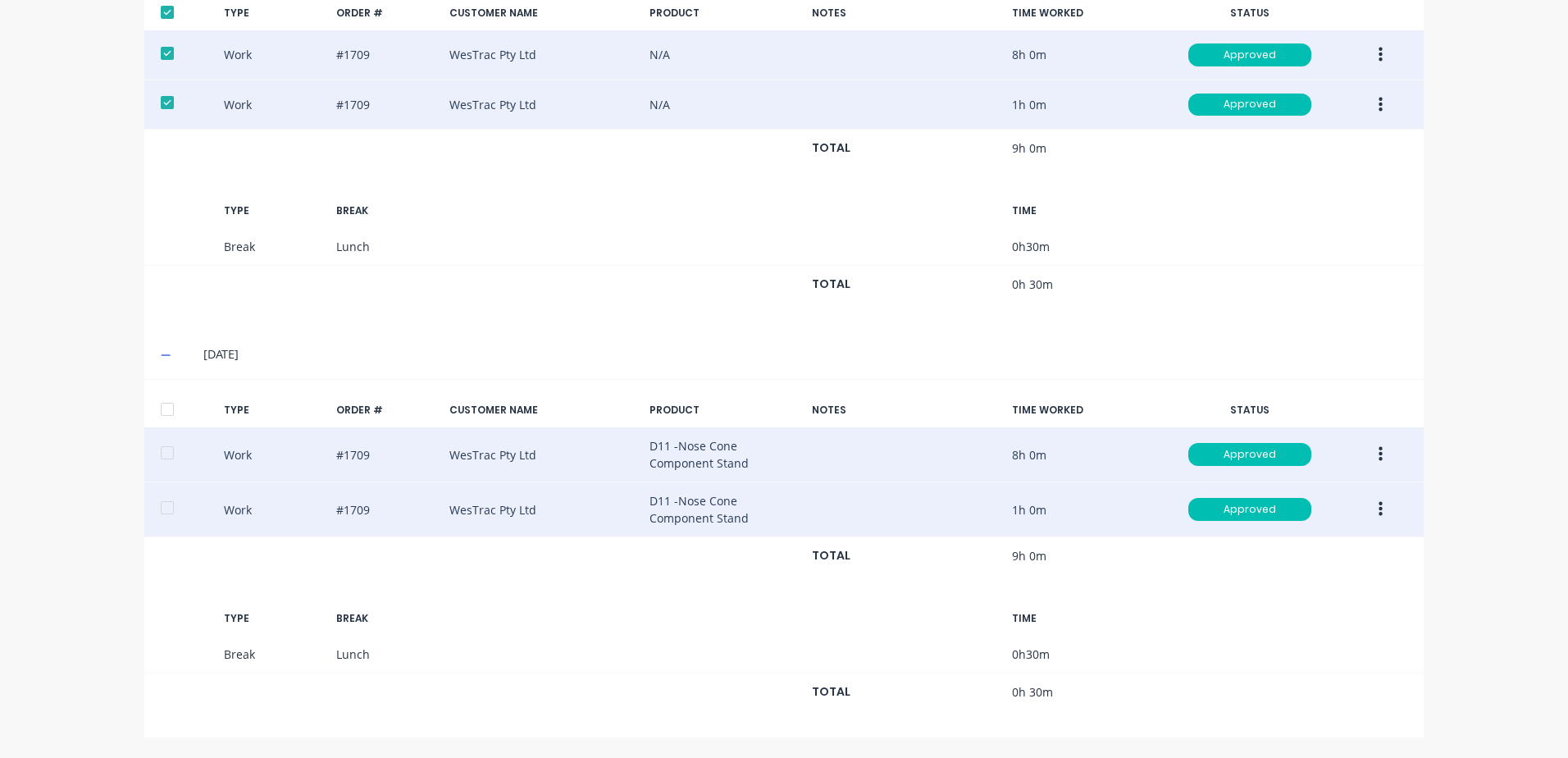
click at [160, 408] on div at bounding box center [167, 409] width 33 height 33
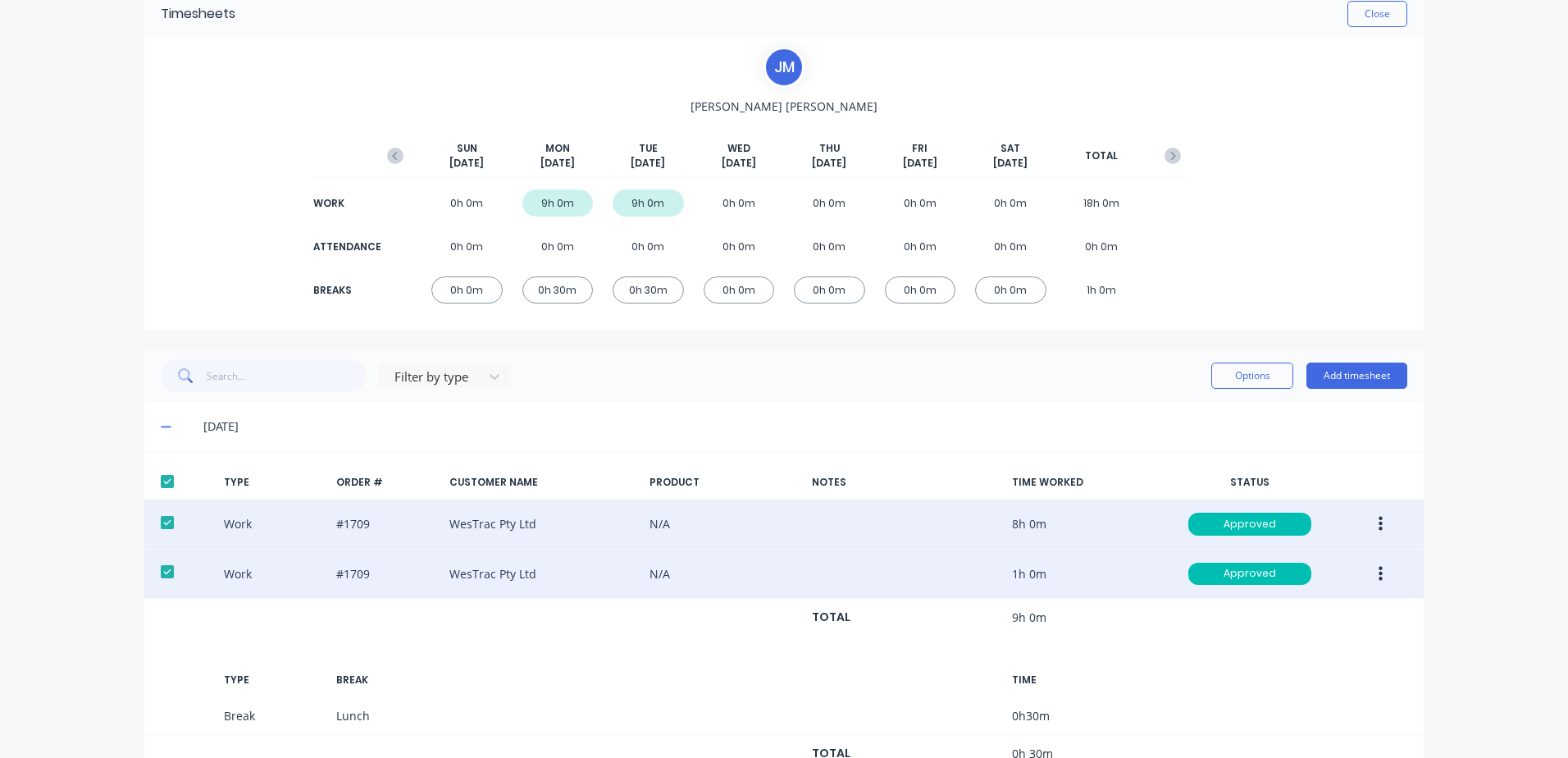
scroll to position [0, 0]
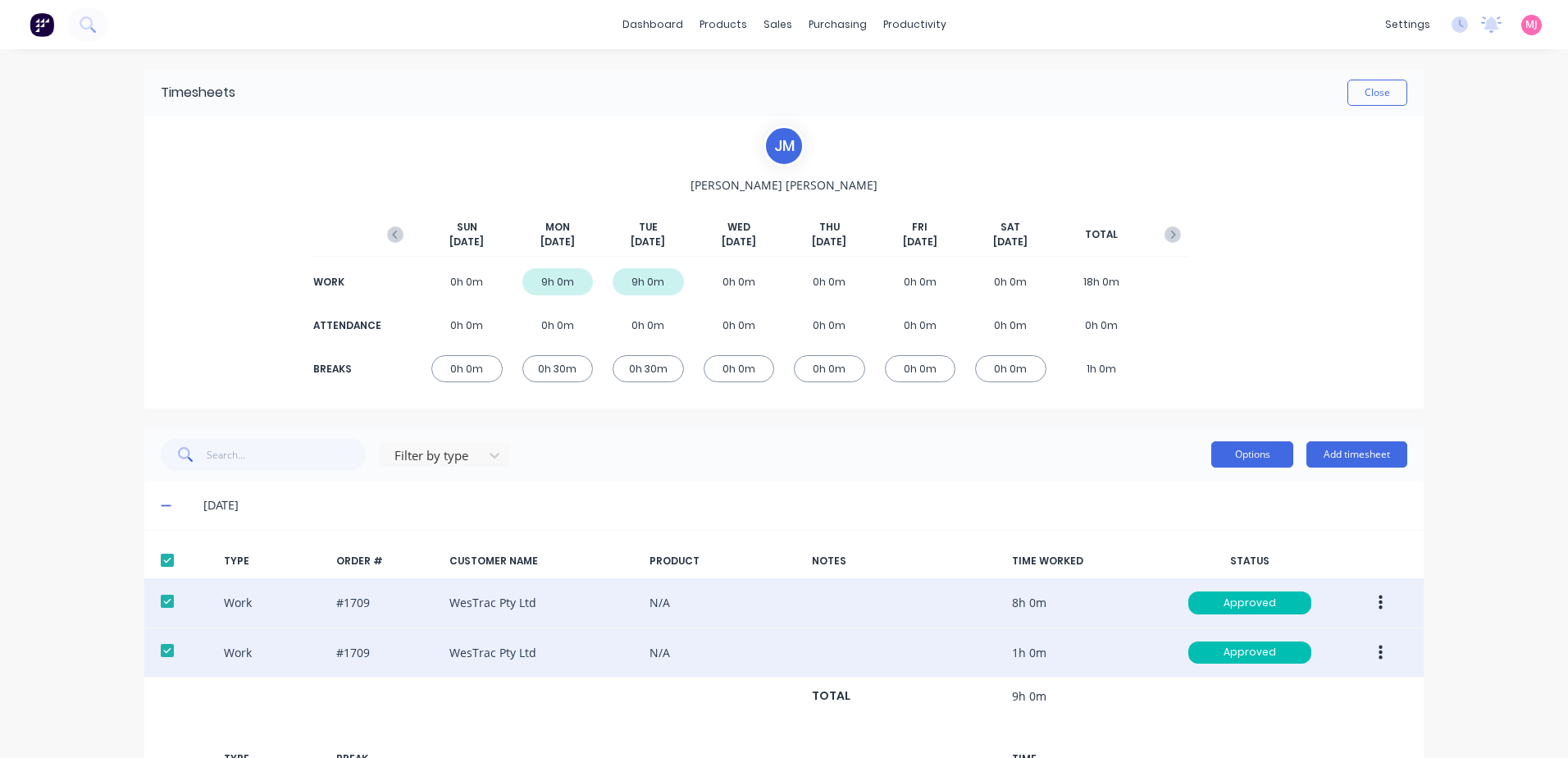
click at [1232, 453] on button "Options" at bounding box center [1252, 454] width 82 height 26
click at [1166, 598] on div "Export" at bounding box center [1215, 595] width 126 height 24
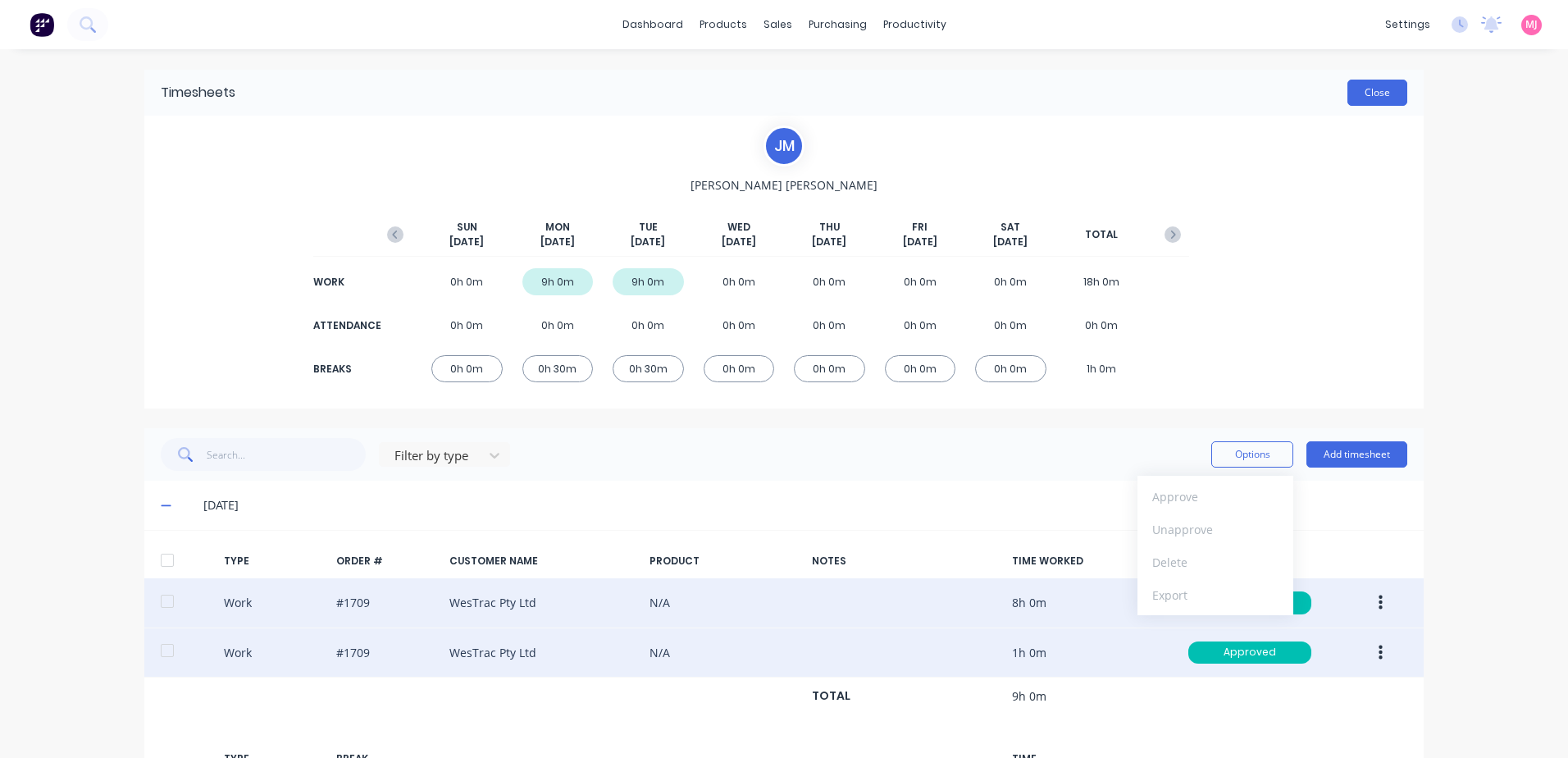
click at [1383, 93] on button "Close" at bounding box center [1377, 92] width 60 height 26
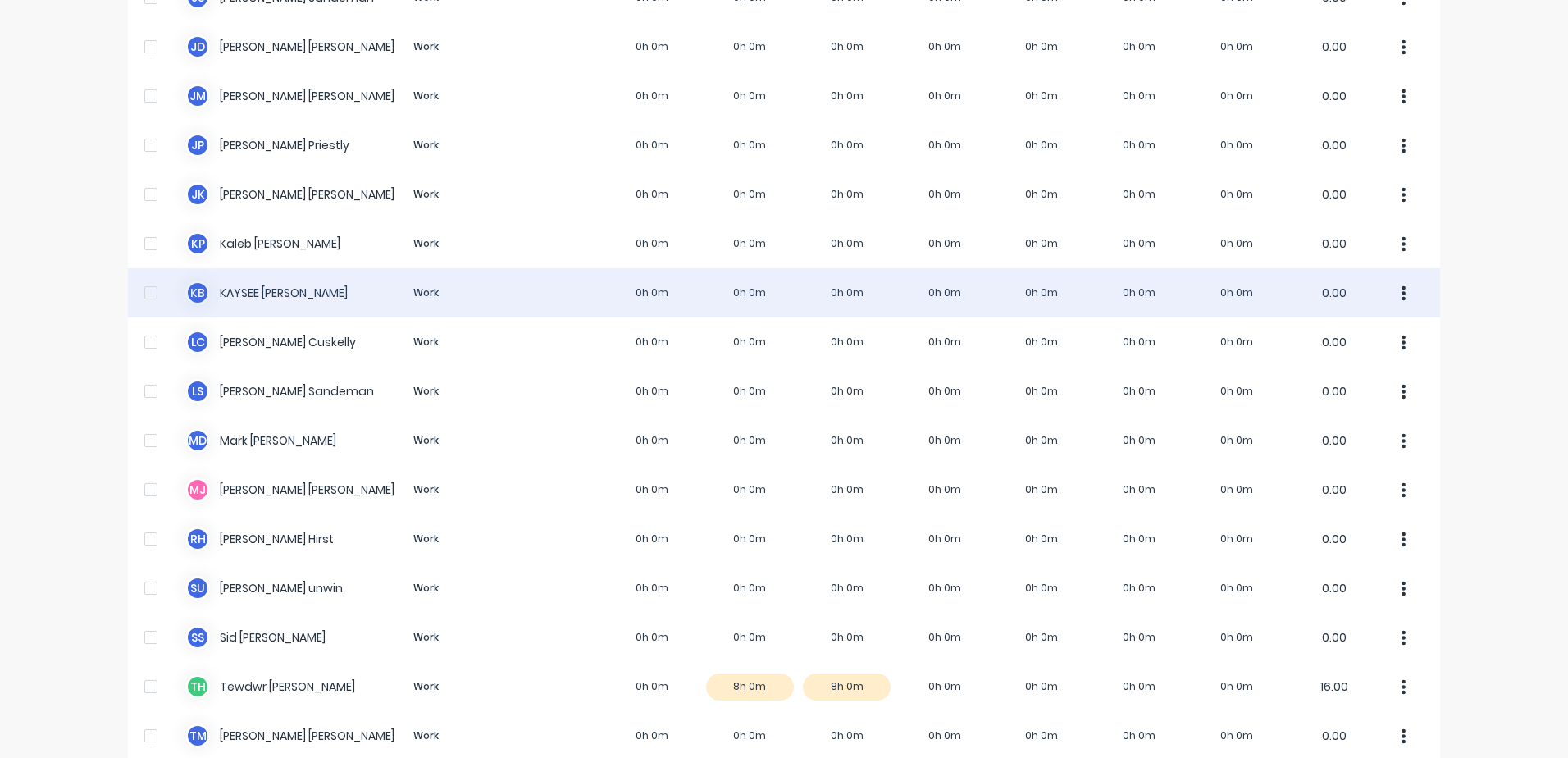
scroll to position [1062, 0]
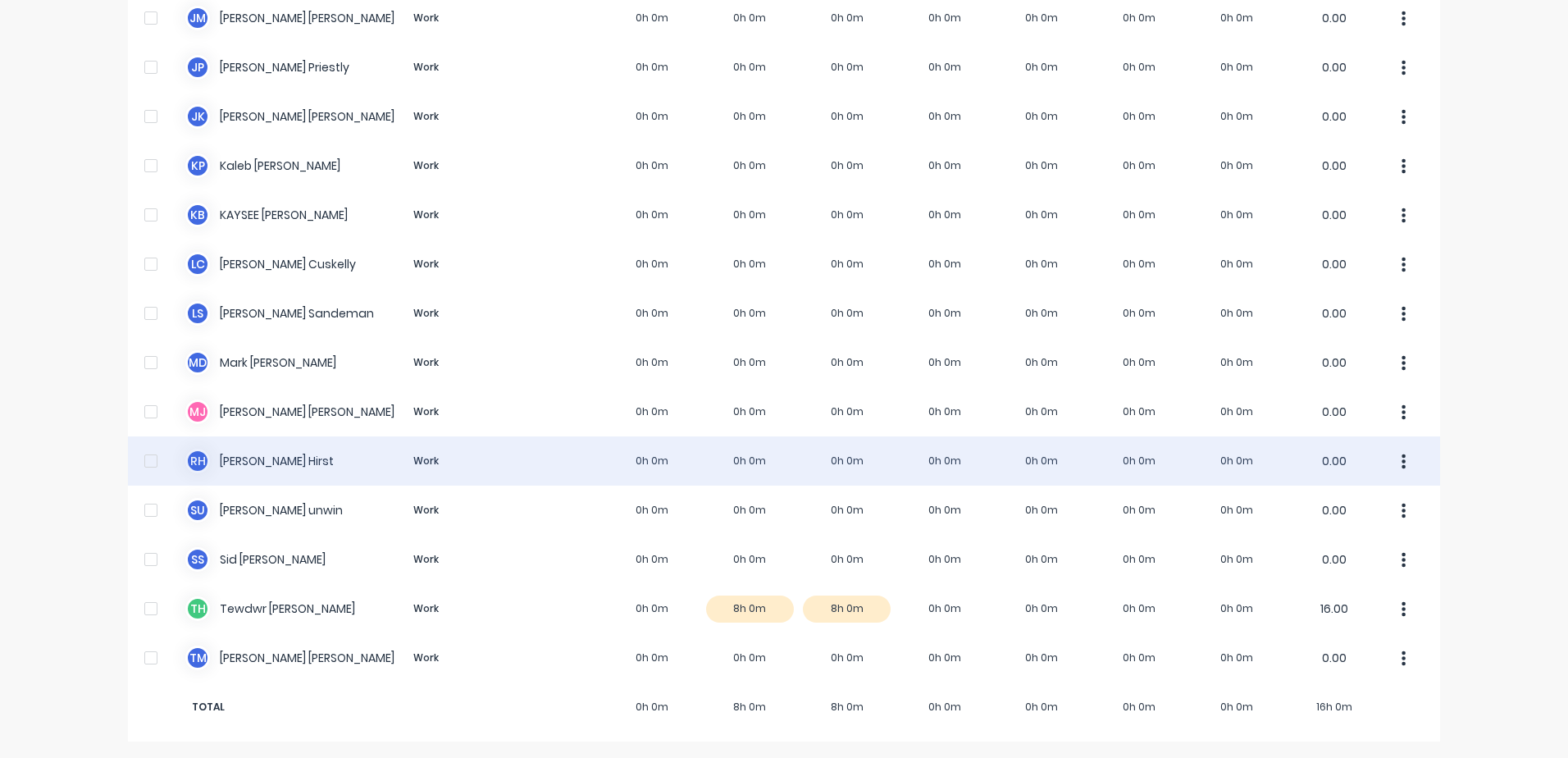
click at [231, 462] on div "[PERSON_NAME] [PERSON_NAME] Work 0h 0m 0h 0m 0h 0m 0h 0m 0h 0m 0h 0m 0h 0m 0.00" at bounding box center [784, 461] width 1312 height 49
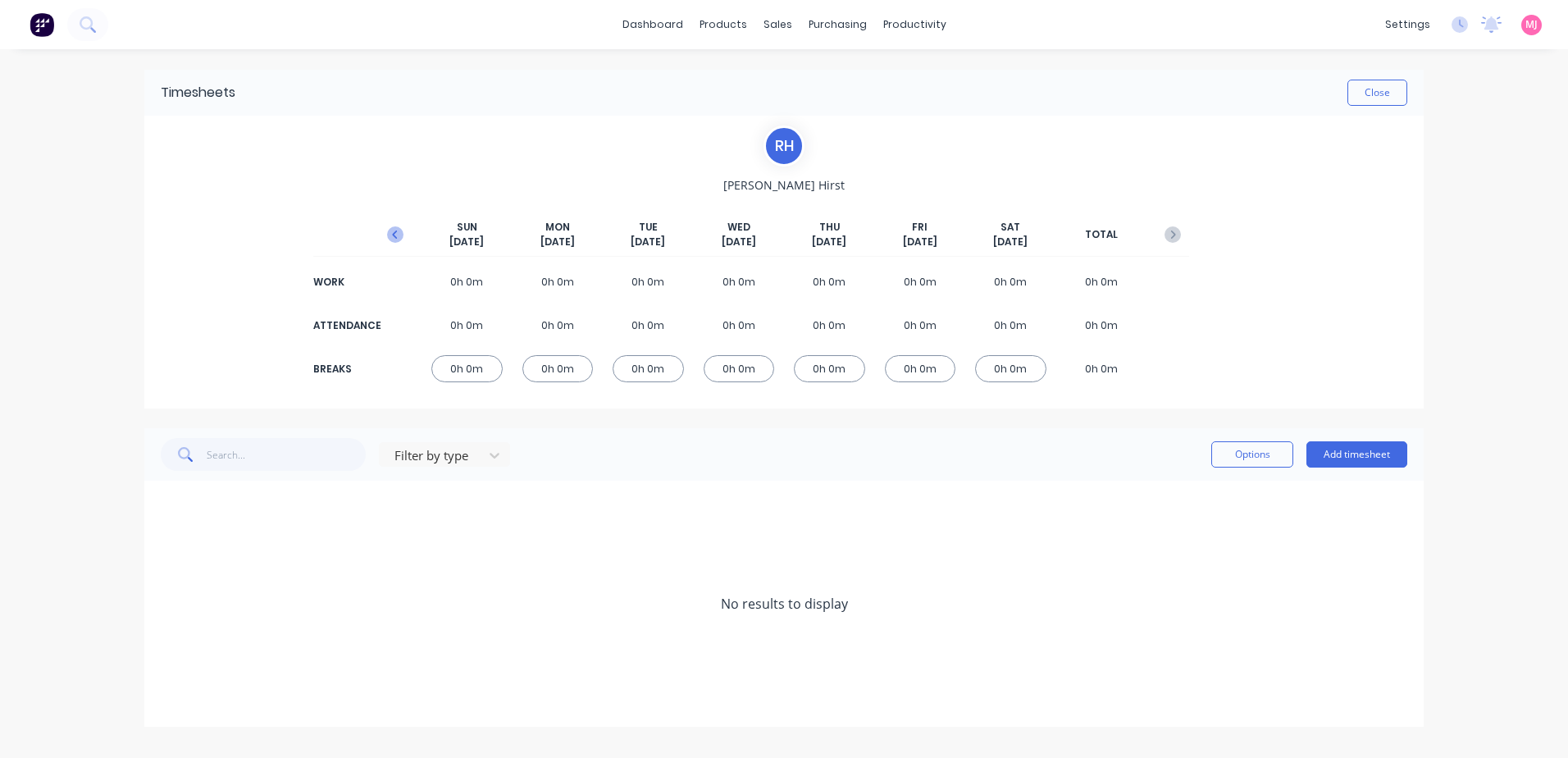
click at [396, 230] on icon "button" at bounding box center [395, 234] width 16 height 16
click at [1374, 454] on button "Add timesheet" at bounding box center [1357, 454] width 101 height 26
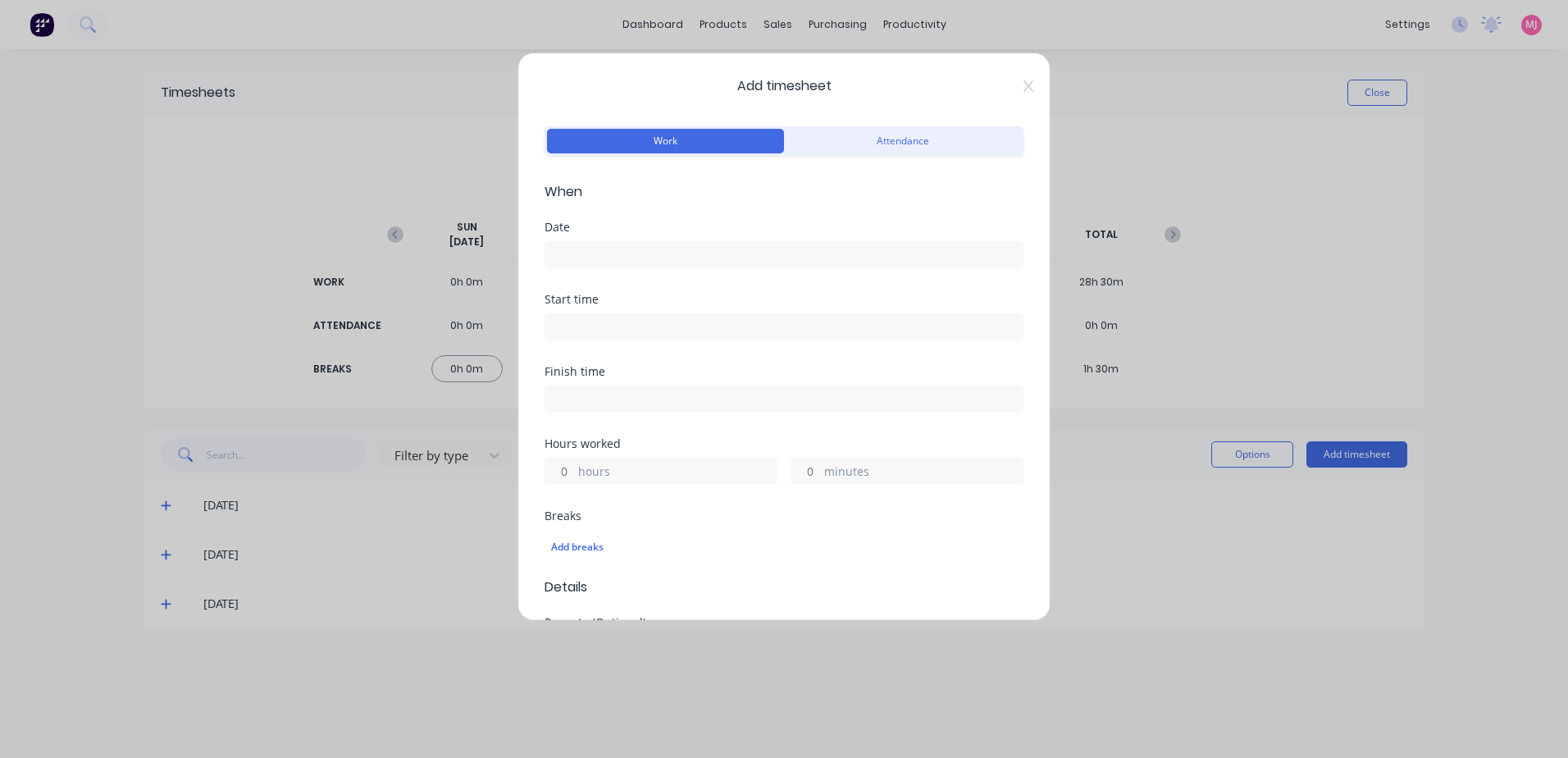
click at [610, 252] on input at bounding box center [784, 254] width 478 height 25
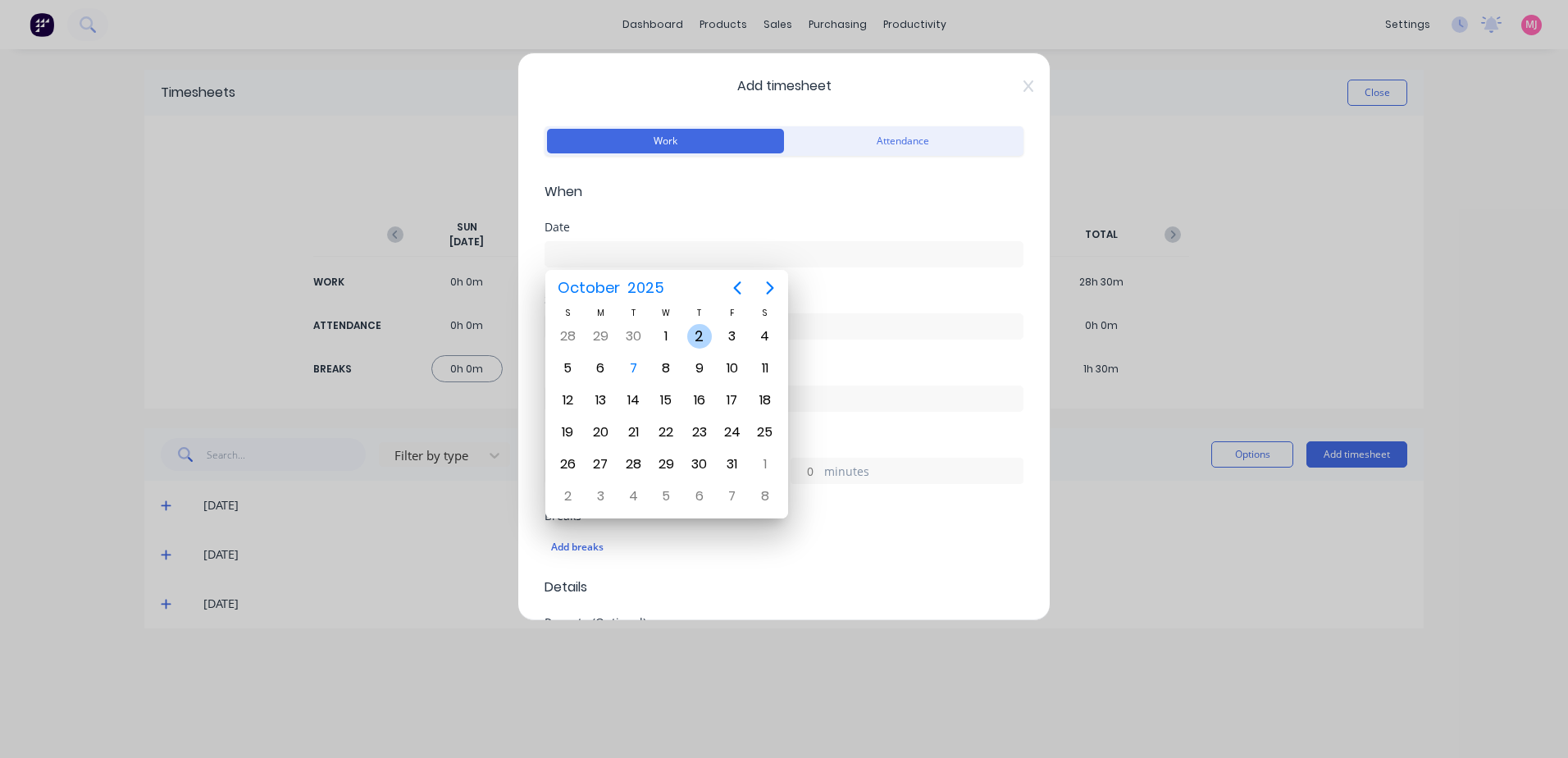
click at [697, 335] on div "2" at bounding box center [699, 335] width 25 height 25
type input "[DATE]"
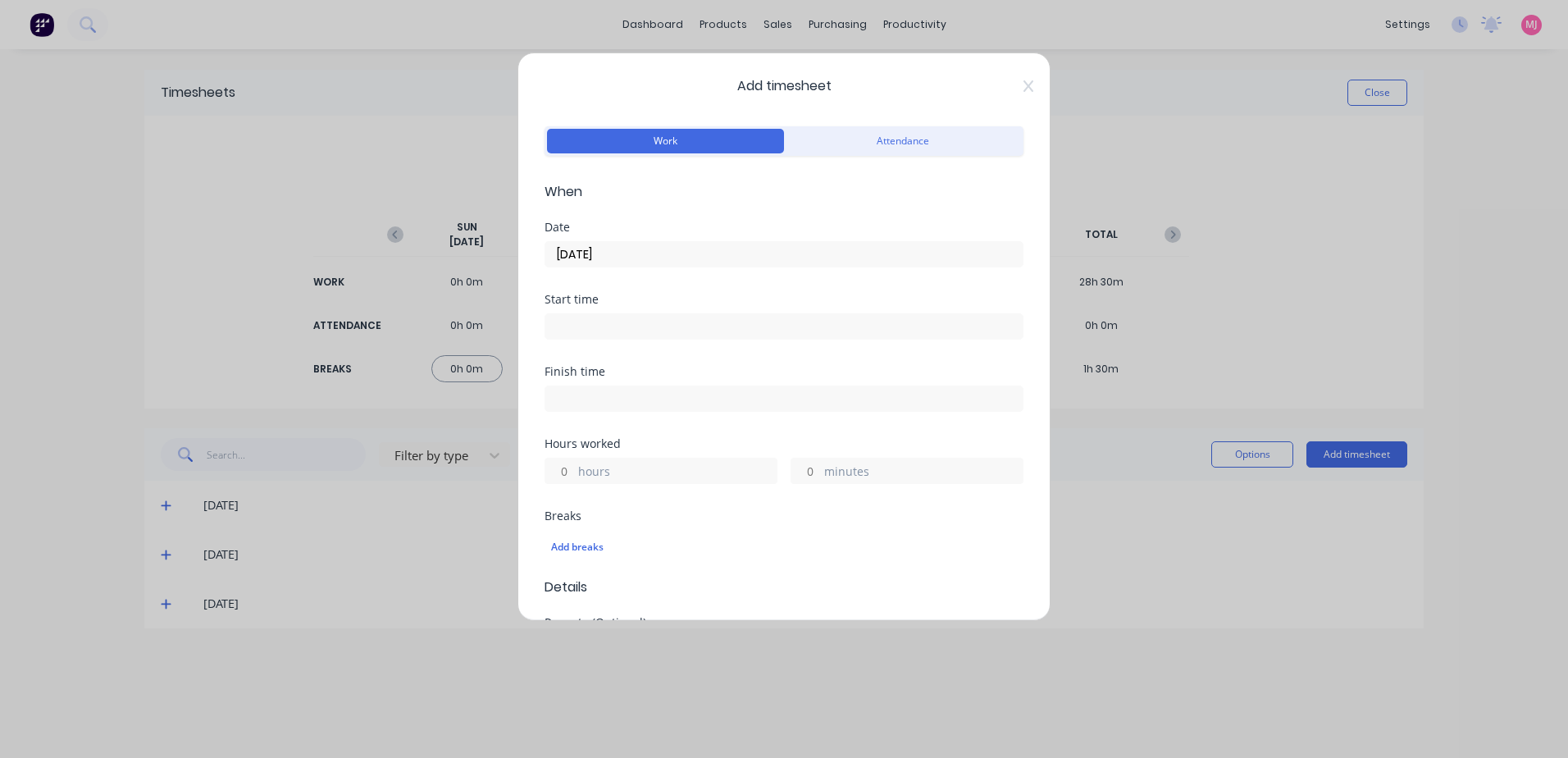
click at [579, 328] on input at bounding box center [784, 326] width 478 height 25
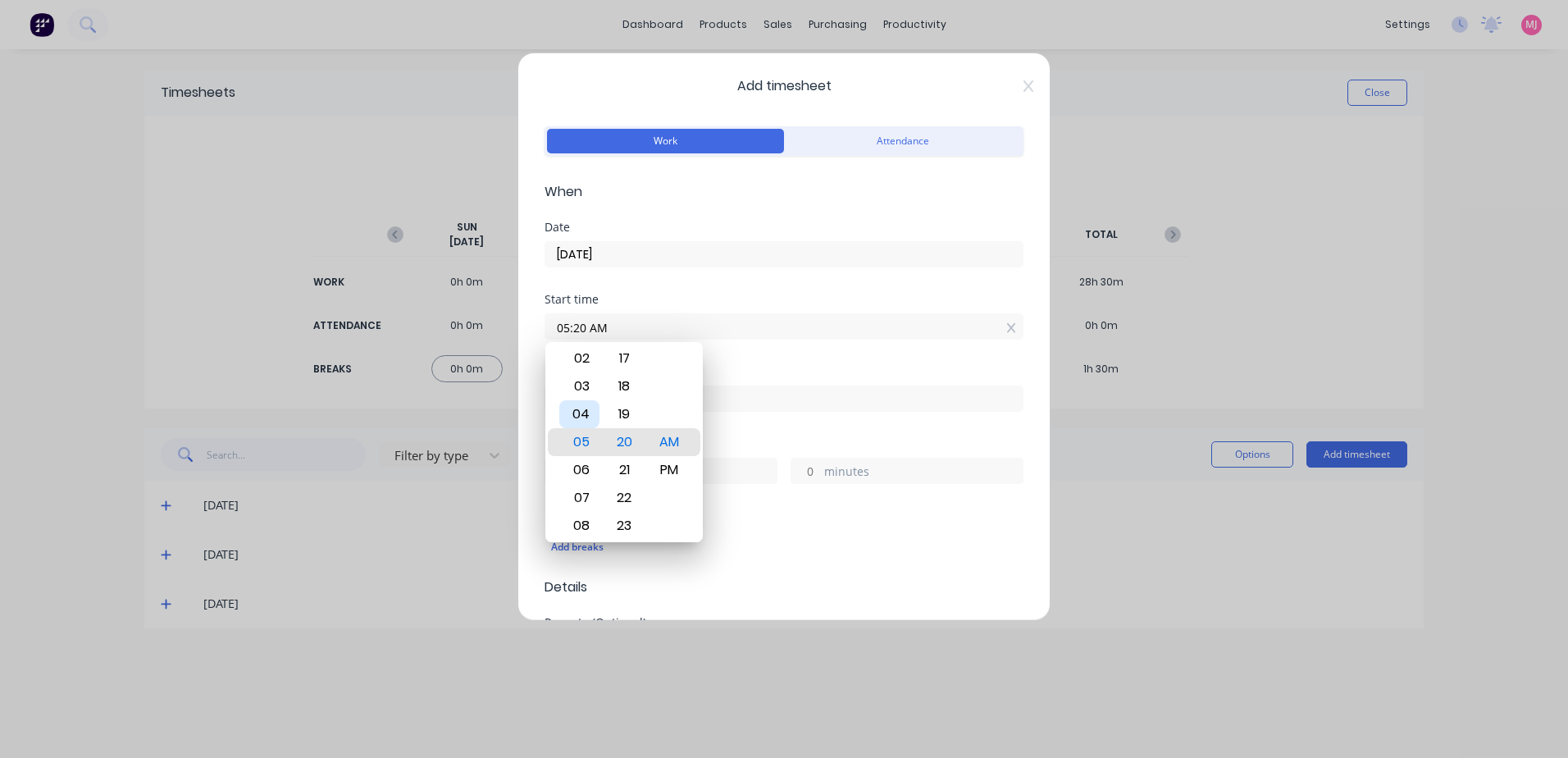
click at [576, 411] on div "04" at bounding box center [579, 414] width 40 height 28
type input "04:00 AM"
click at [764, 433] on div "Finish time" at bounding box center [784, 401] width 479 height 72
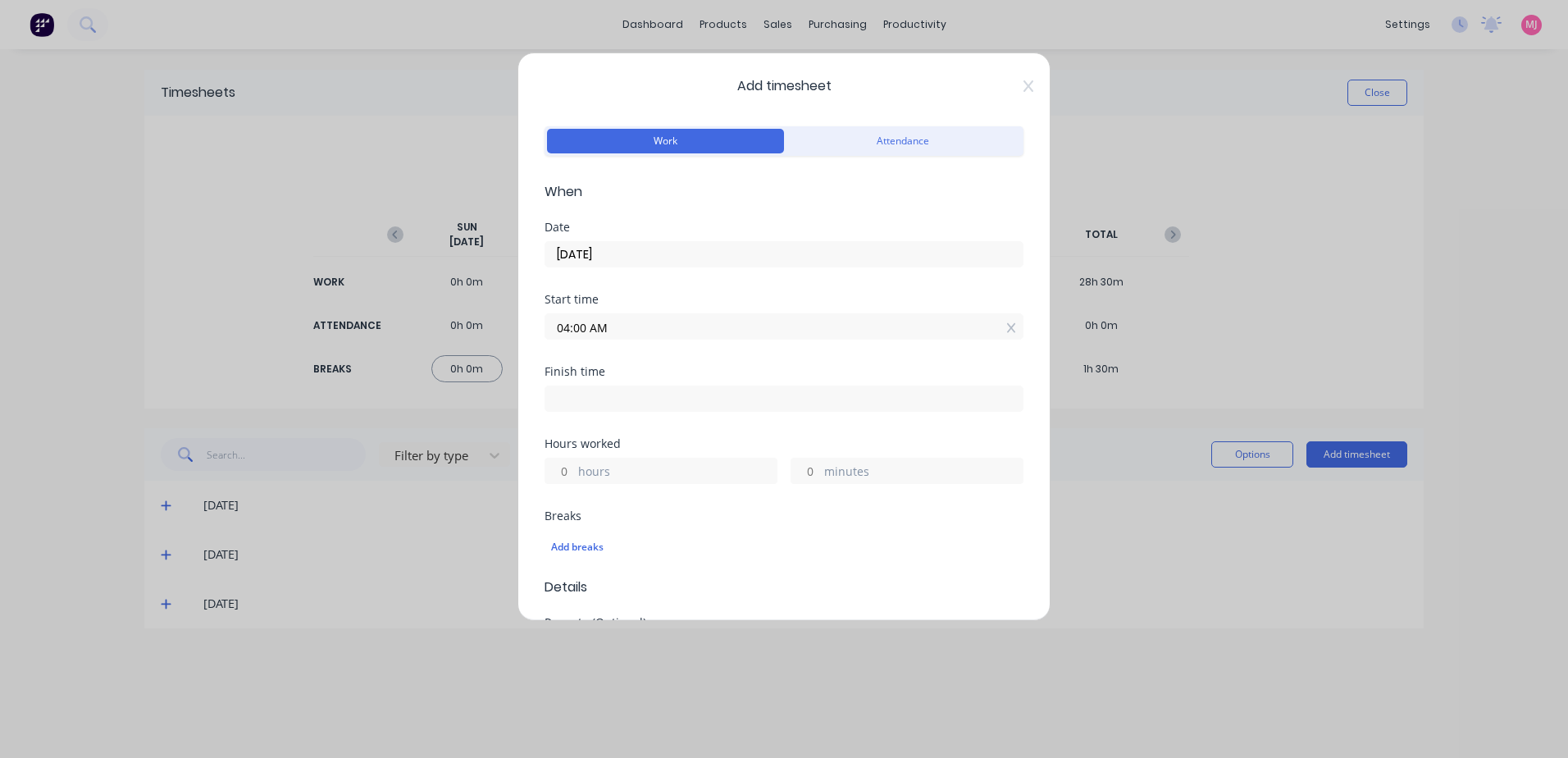
click at [640, 393] on input at bounding box center [784, 398] width 478 height 25
type input "05:20 AM"
type input "1"
type input "20"
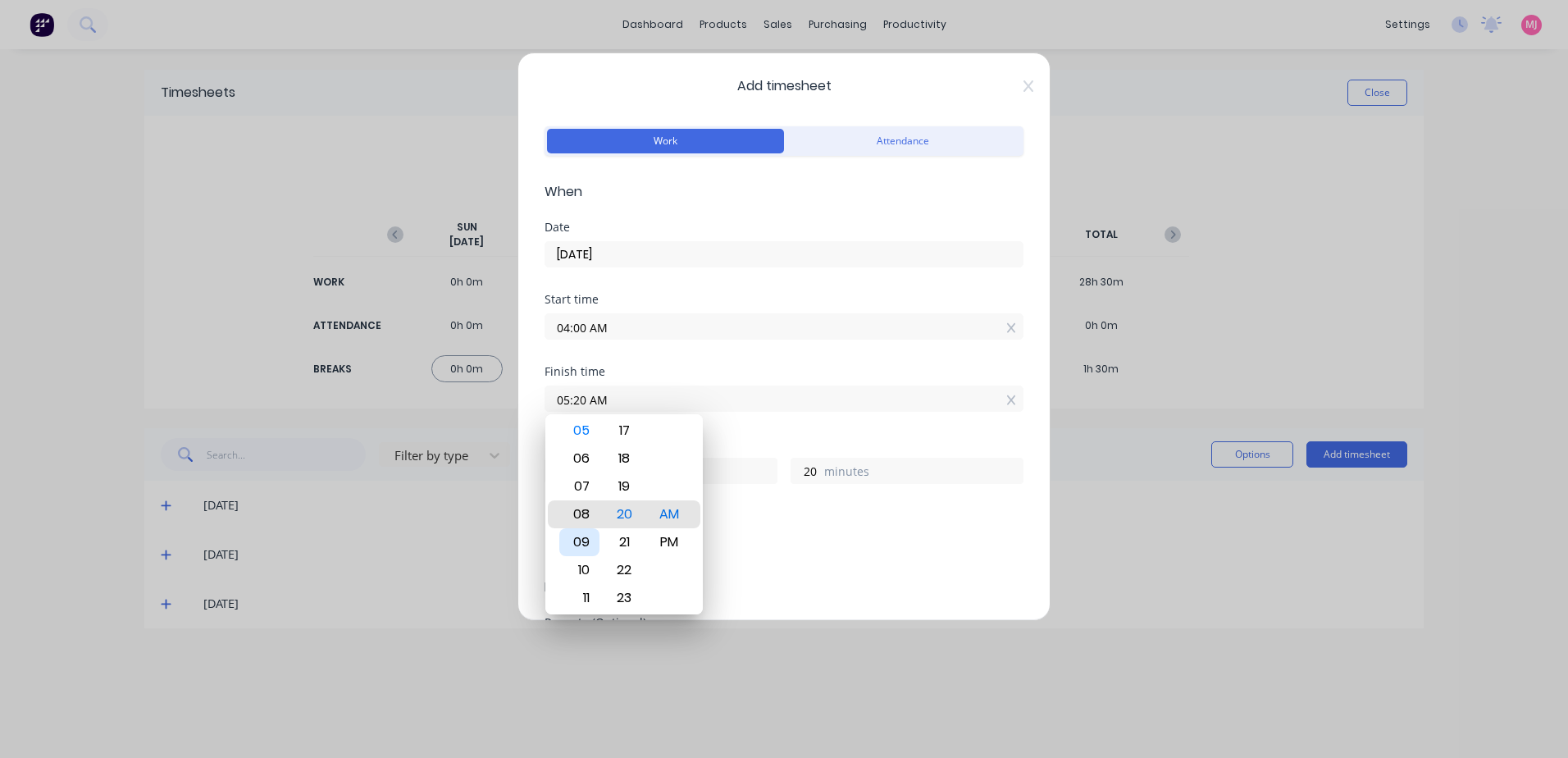
type input "08:20 AM"
type input "4"
type input "10:20 AM"
type input "6"
type input "04:20 AM"
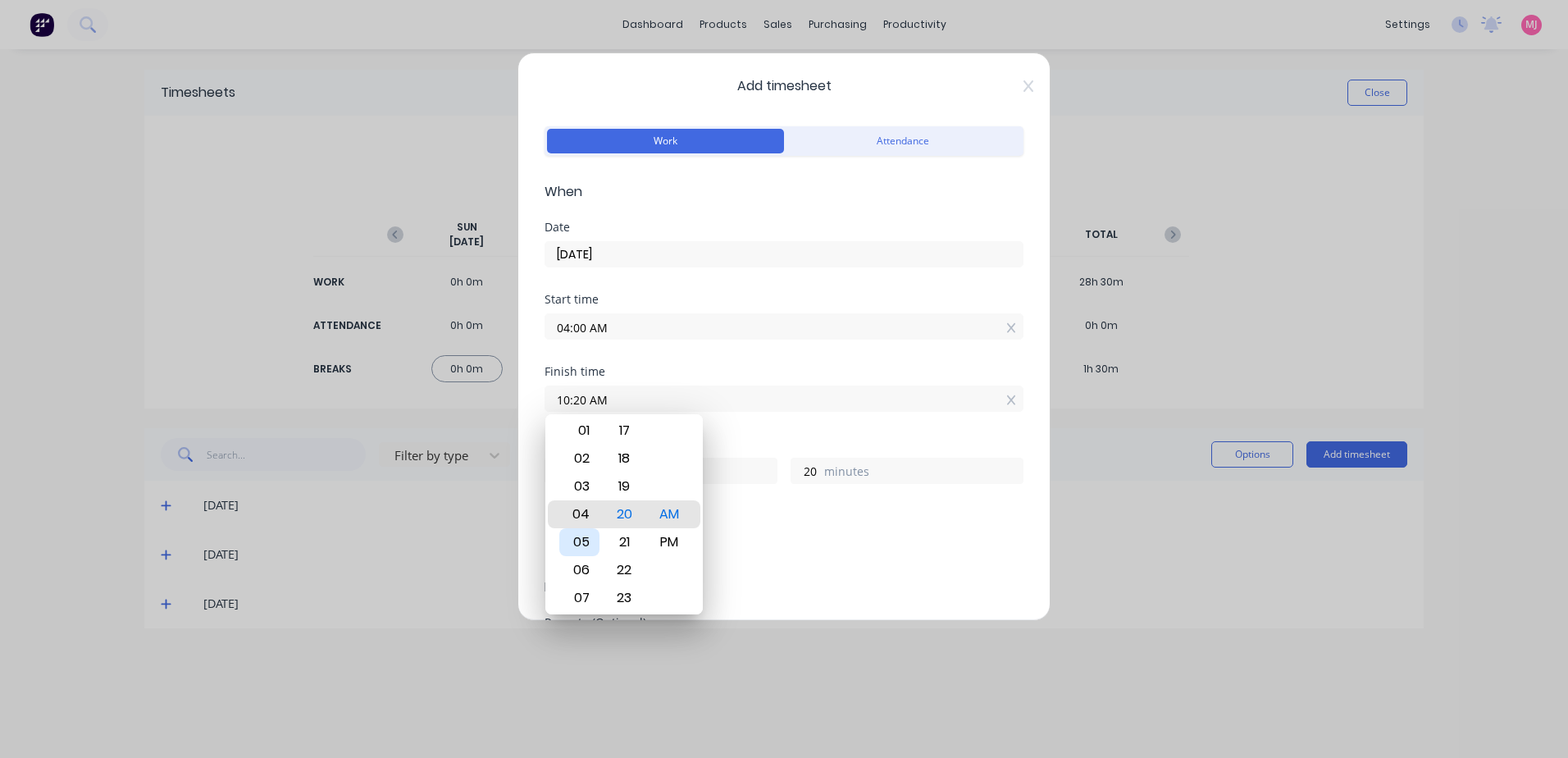
type input "0"
type input "12:20 AM"
type input "20"
click at [579, 510] on div "12" at bounding box center [579, 514] width 40 height 28
type input "12:23 AM"
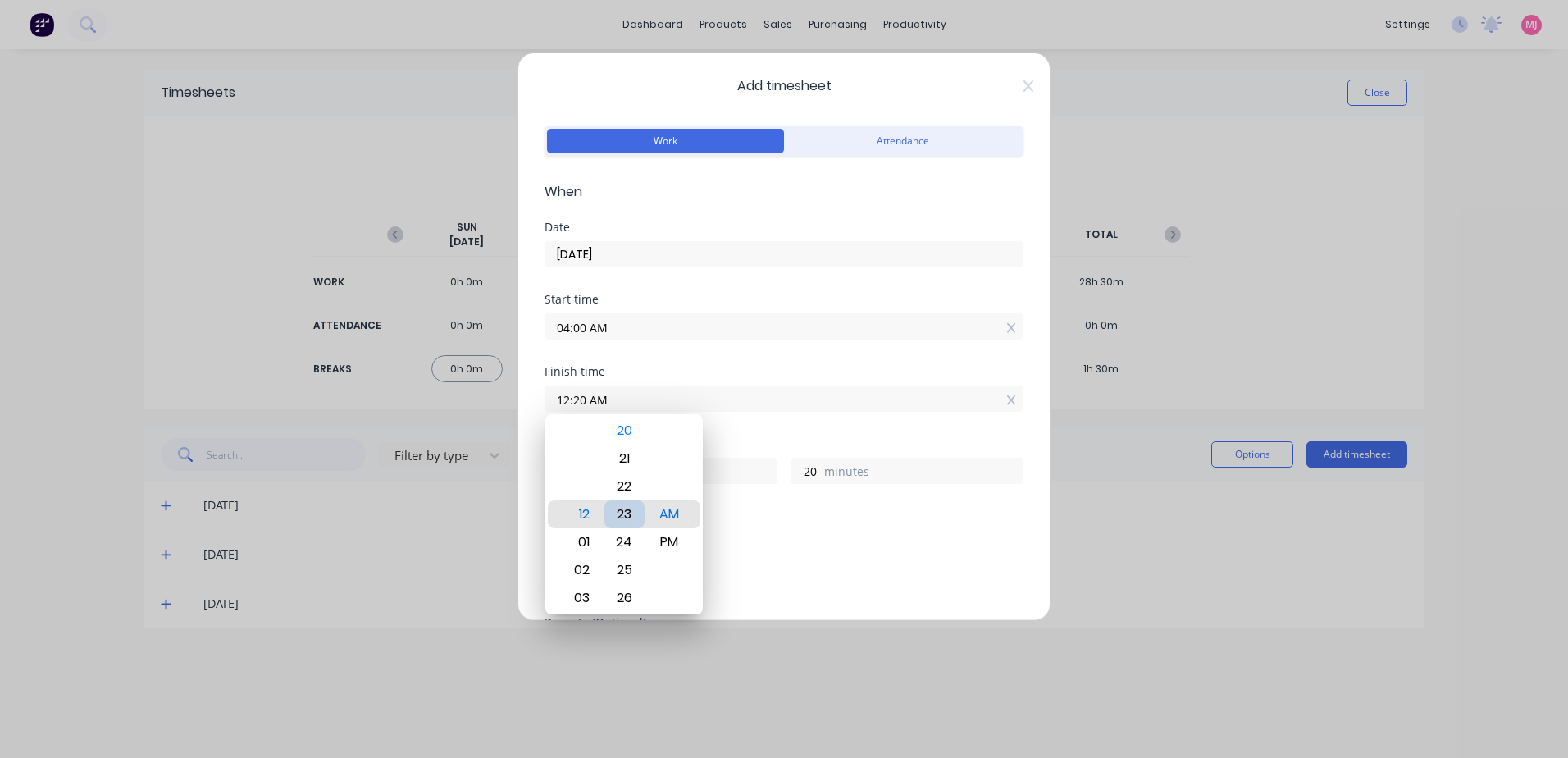
type input "23"
type input "12:24 AM"
type input "24"
type input "12:26 AM"
type input "26"
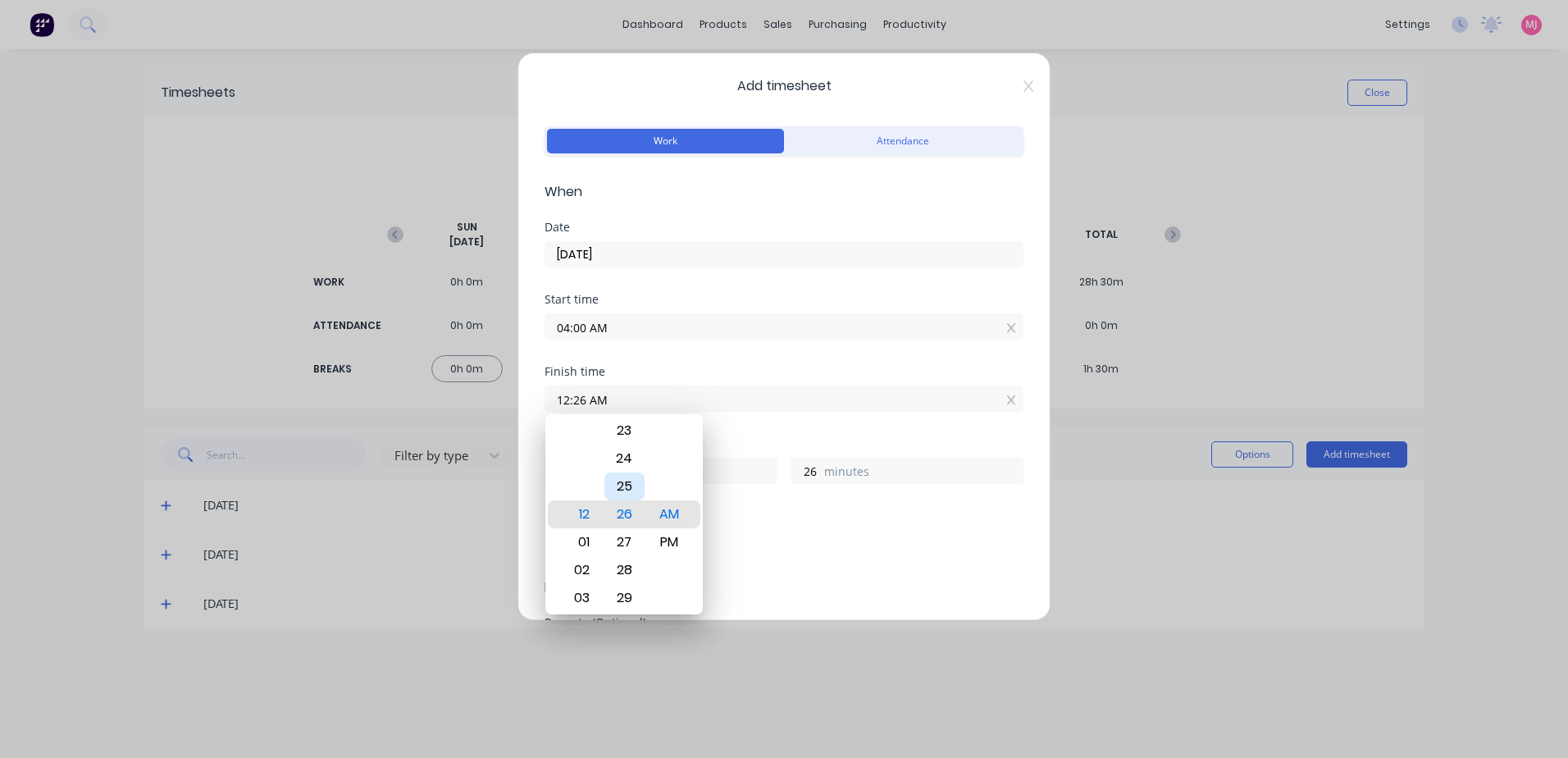
type input "12:25 AM"
type input "25"
type input "12:28 AM"
type input "28"
click at [623, 570] on div "30" at bounding box center [624, 570] width 40 height 28
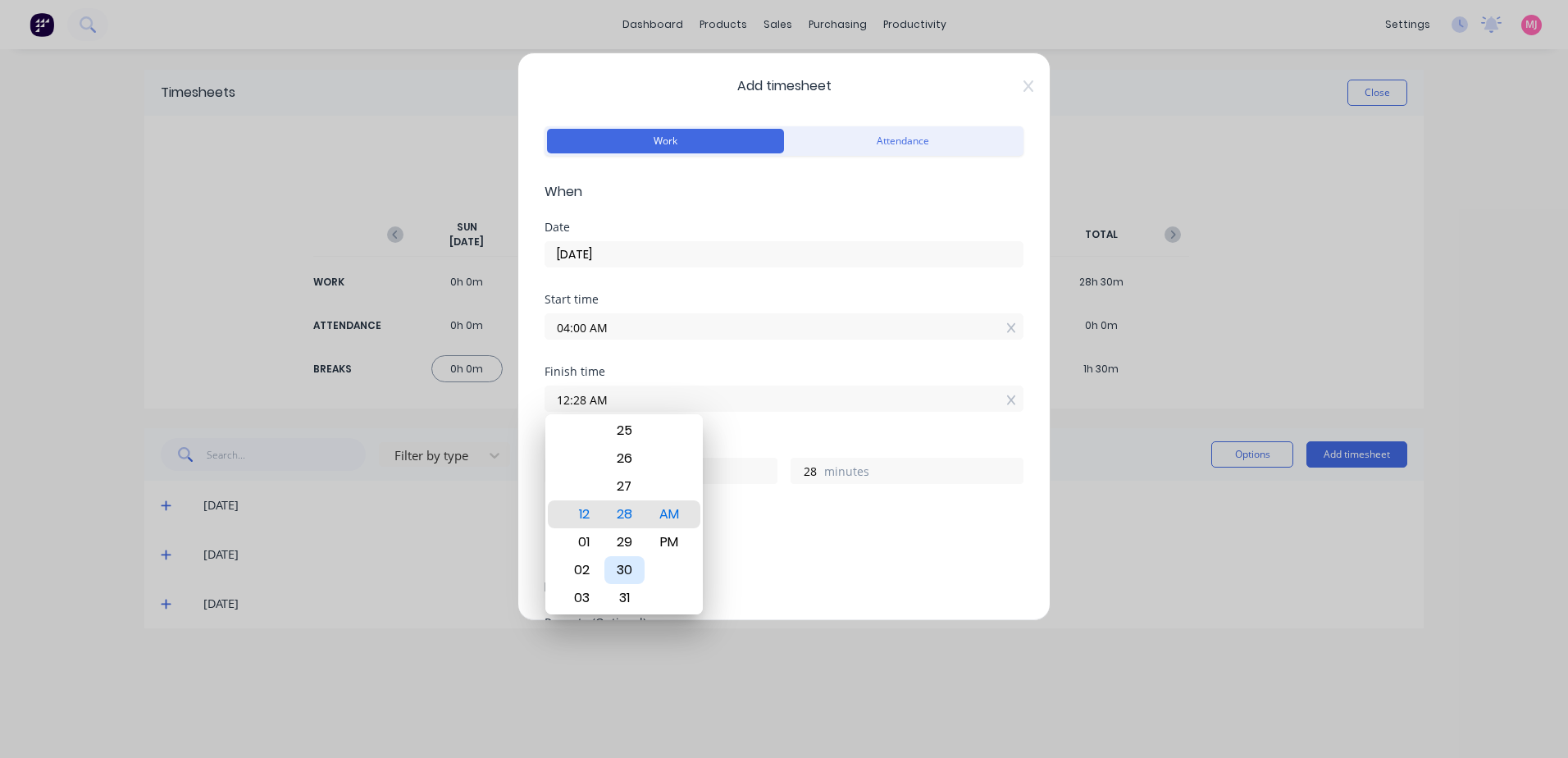
type input "12:30 AM"
type input "30"
click at [675, 542] on div "PM" at bounding box center [669, 542] width 40 height 28
type input "12:30 PM"
type input "8"
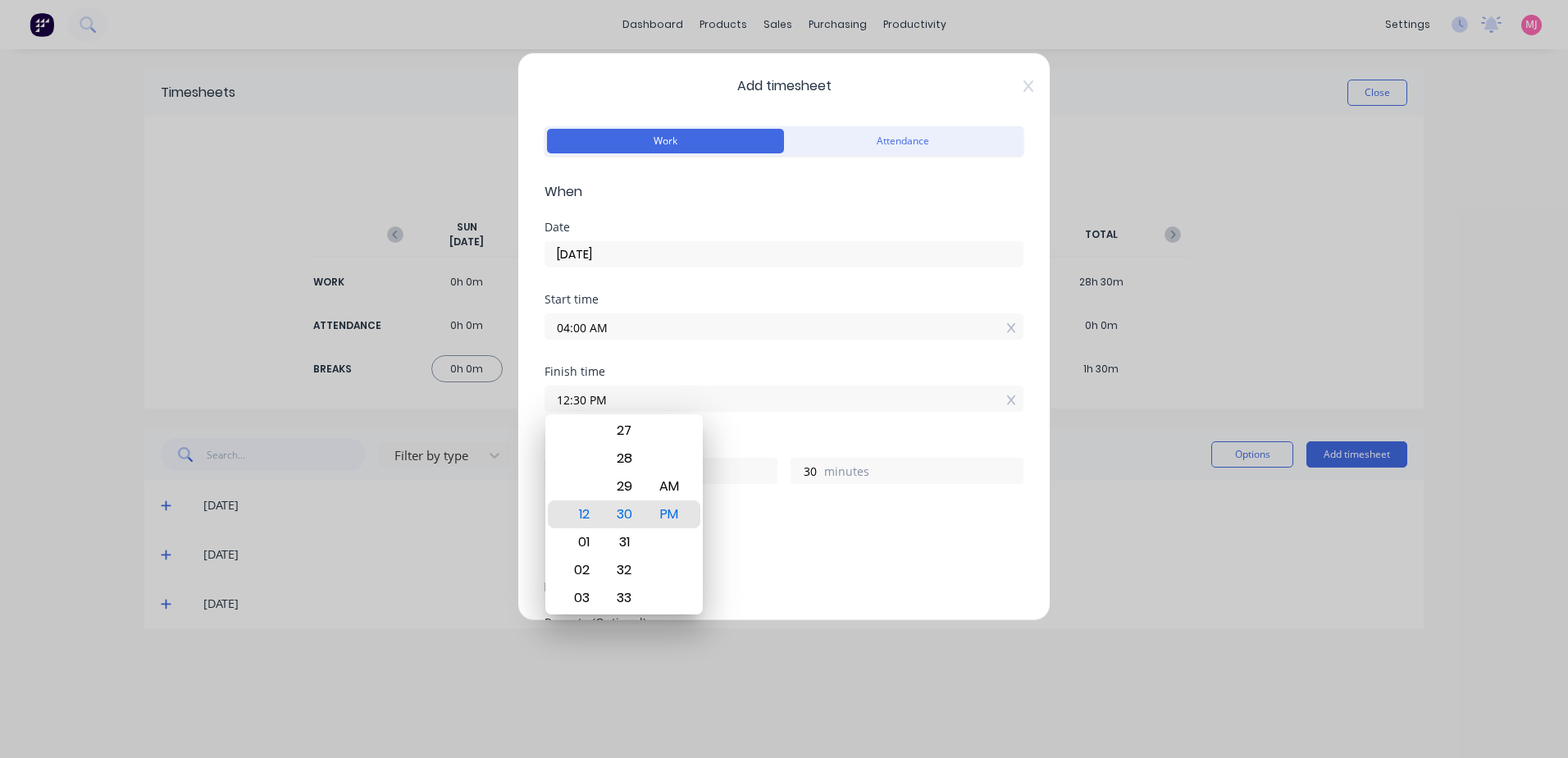
click at [745, 431] on div "Finish time 12:30 PM" at bounding box center [784, 401] width 479 height 72
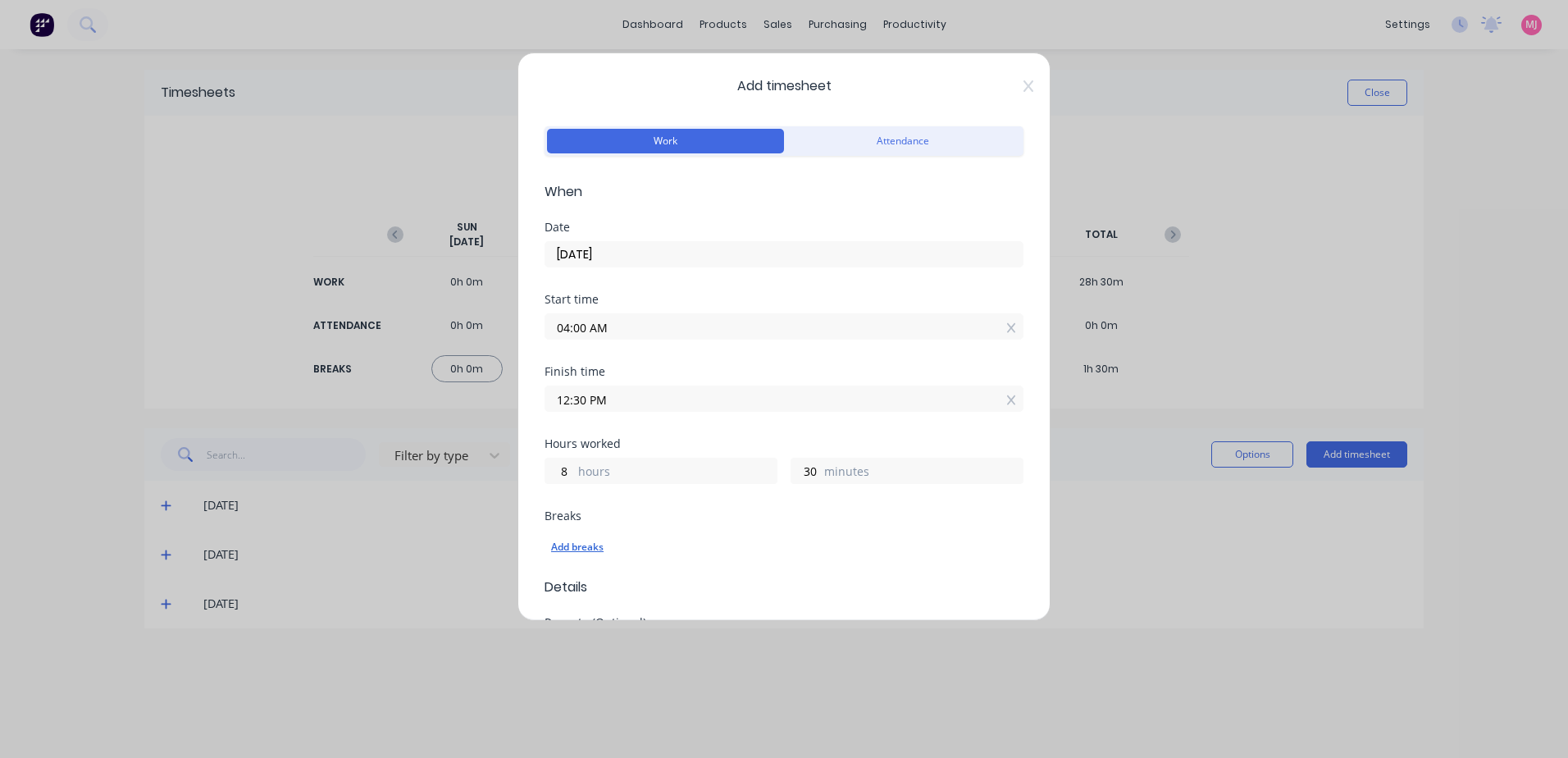
click at [597, 545] on div "Add breaks" at bounding box center [784, 546] width 466 height 21
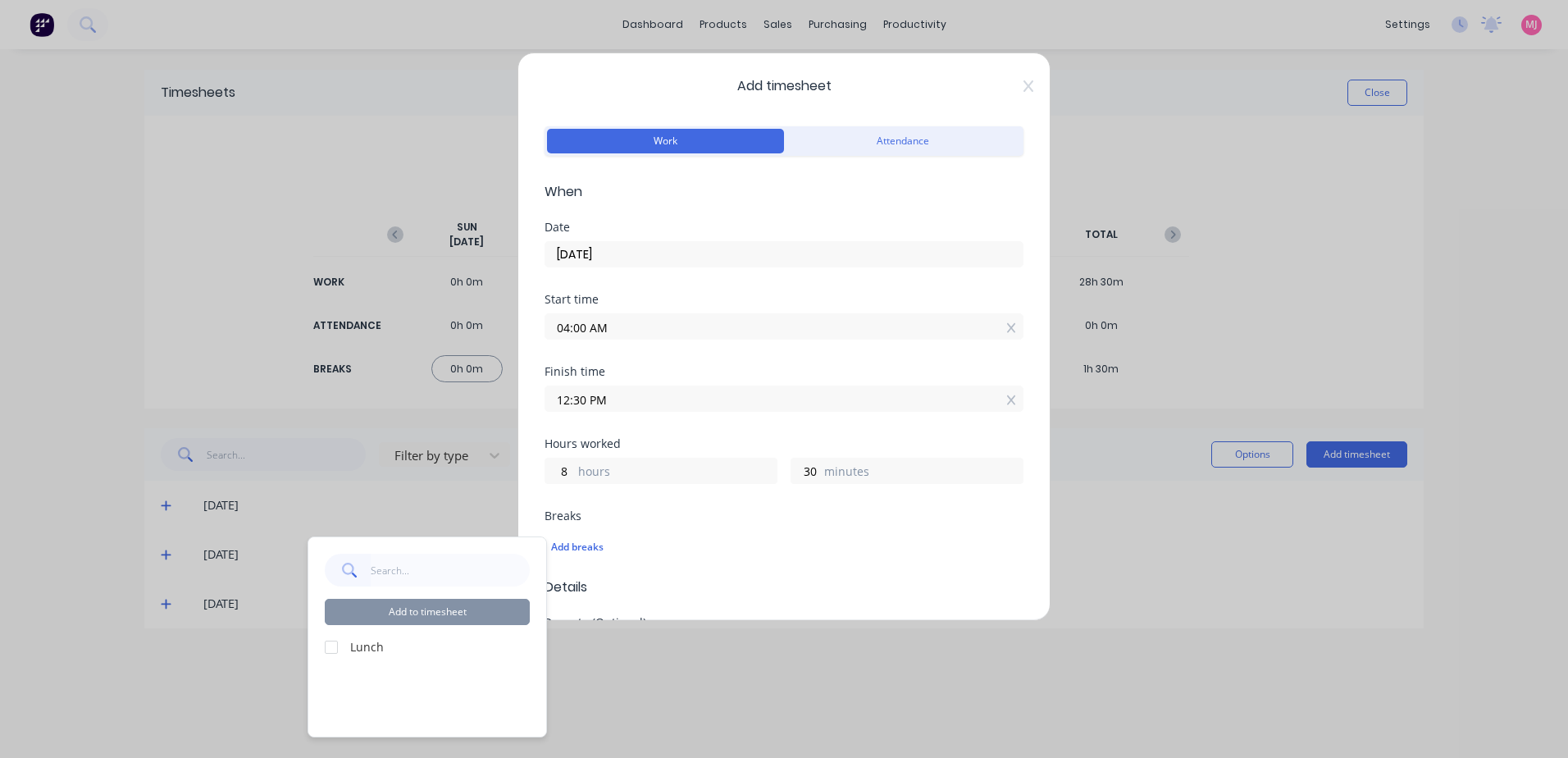
drag, startPoint x: 328, startPoint y: 643, endPoint x: 366, endPoint y: 631, distance: 39.8
click at [333, 640] on div at bounding box center [331, 647] width 33 height 33
drag, startPoint x: 410, startPoint y: 611, endPoint x: 509, endPoint y: 562, distance: 110.5
click at [412, 610] on button "Add to timesheet" at bounding box center [427, 611] width 205 height 26
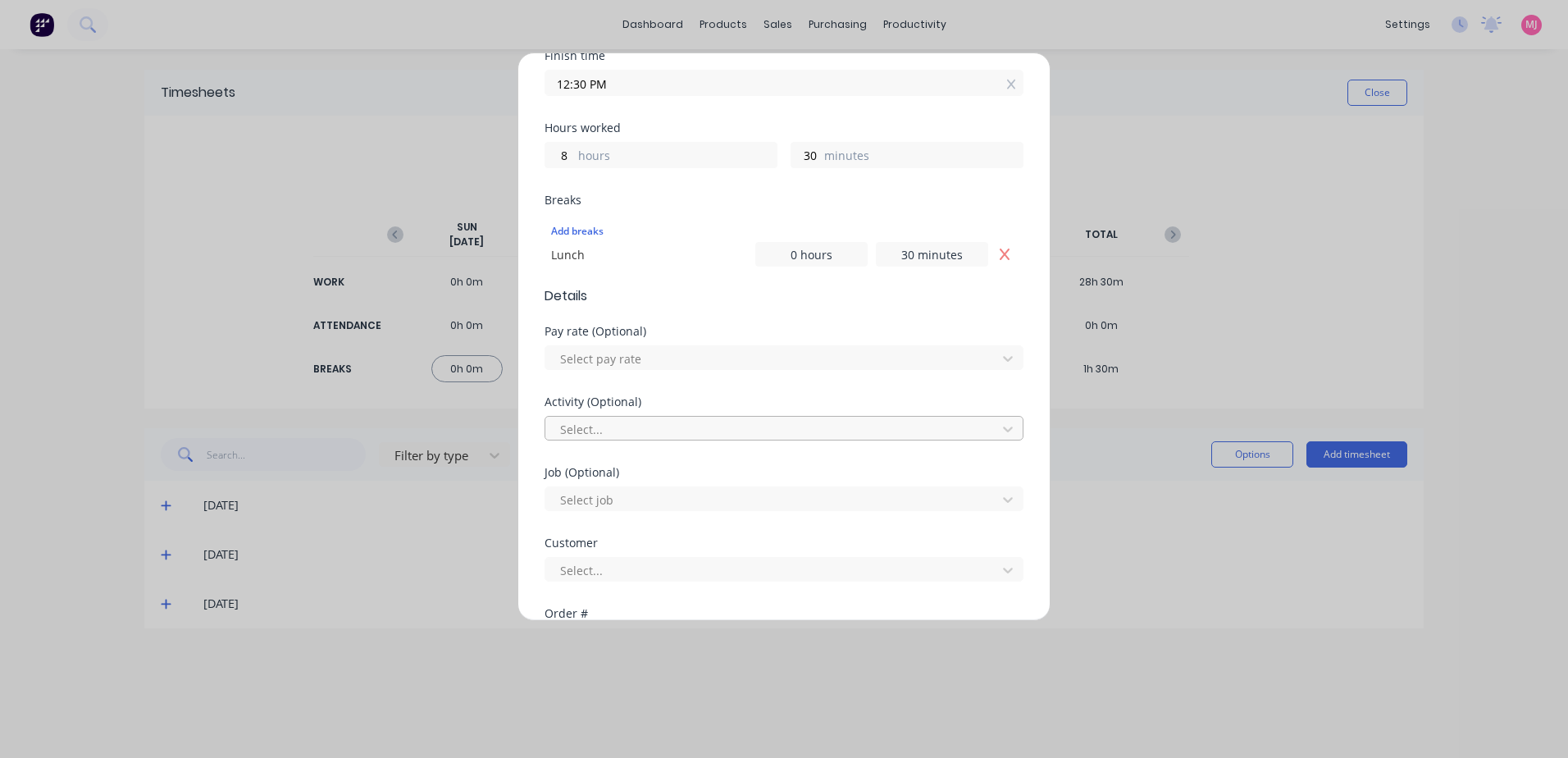
scroll to position [328, 0]
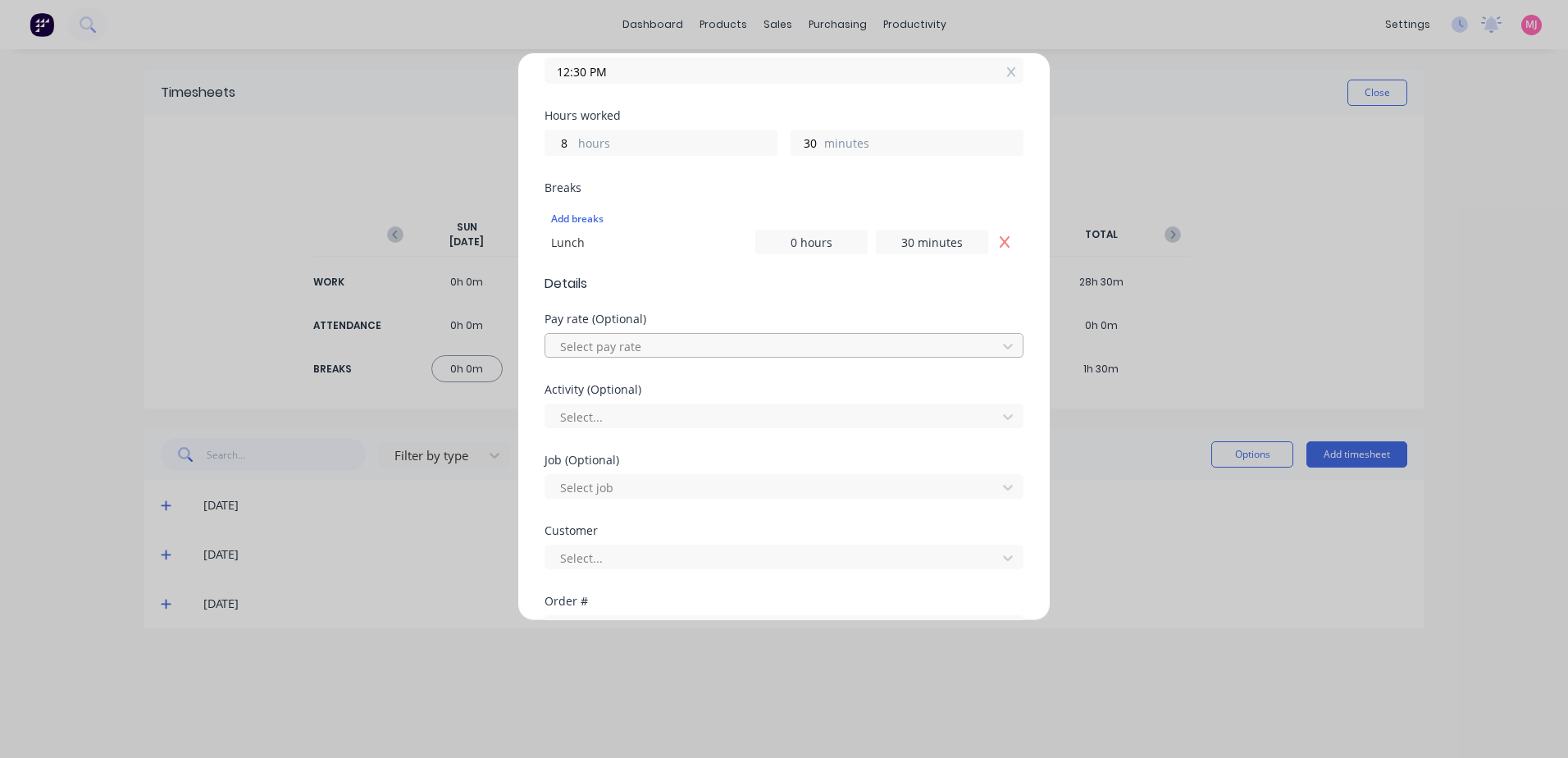
click at [612, 348] on div at bounding box center [773, 346] width 429 height 20
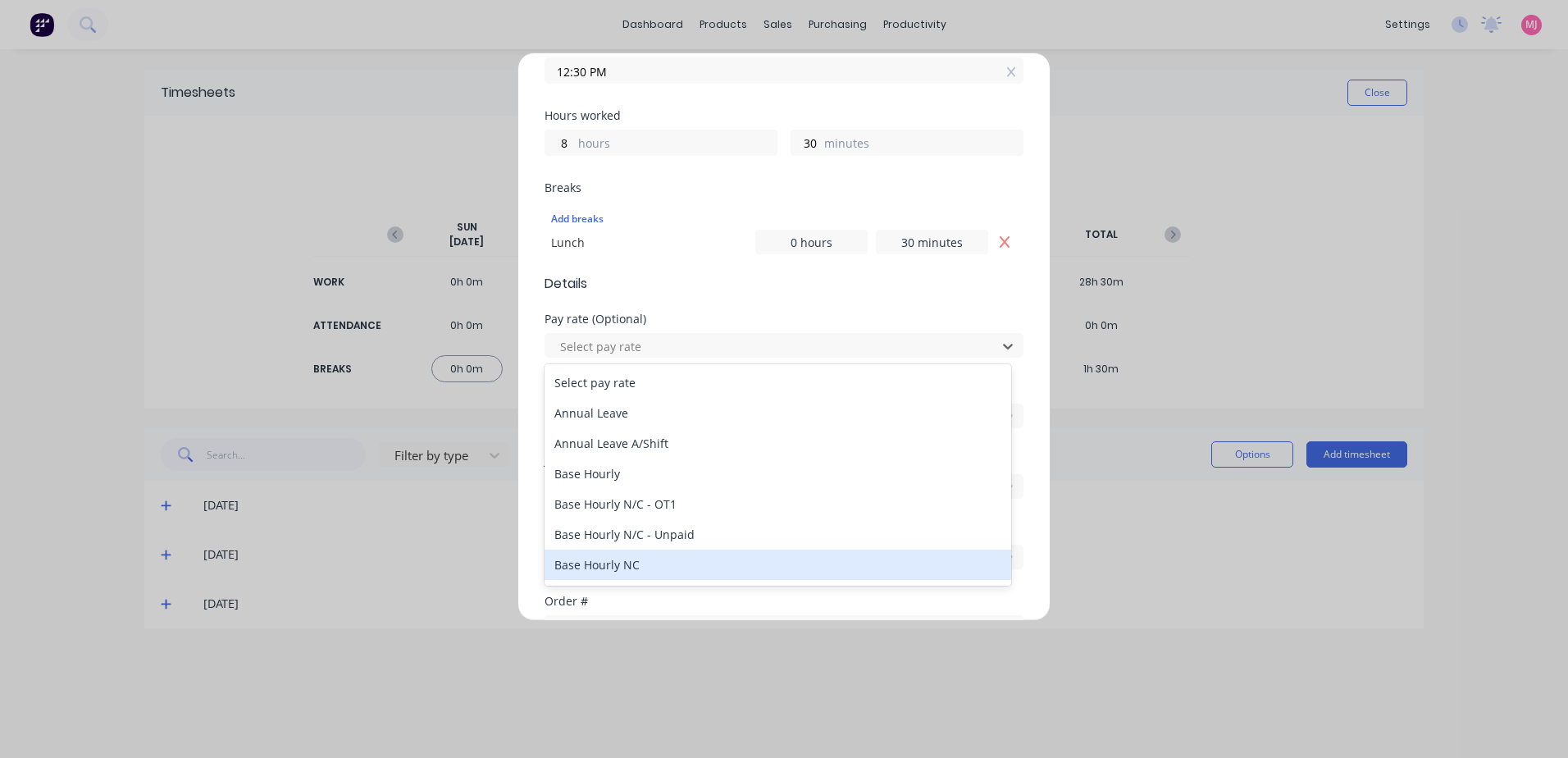
drag, startPoint x: 614, startPoint y: 567, endPoint x: 657, endPoint y: 468, distance: 107.9
click at [614, 566] on div "Base Hourly NC" at bounding box center [778, 565] width 467 height 30
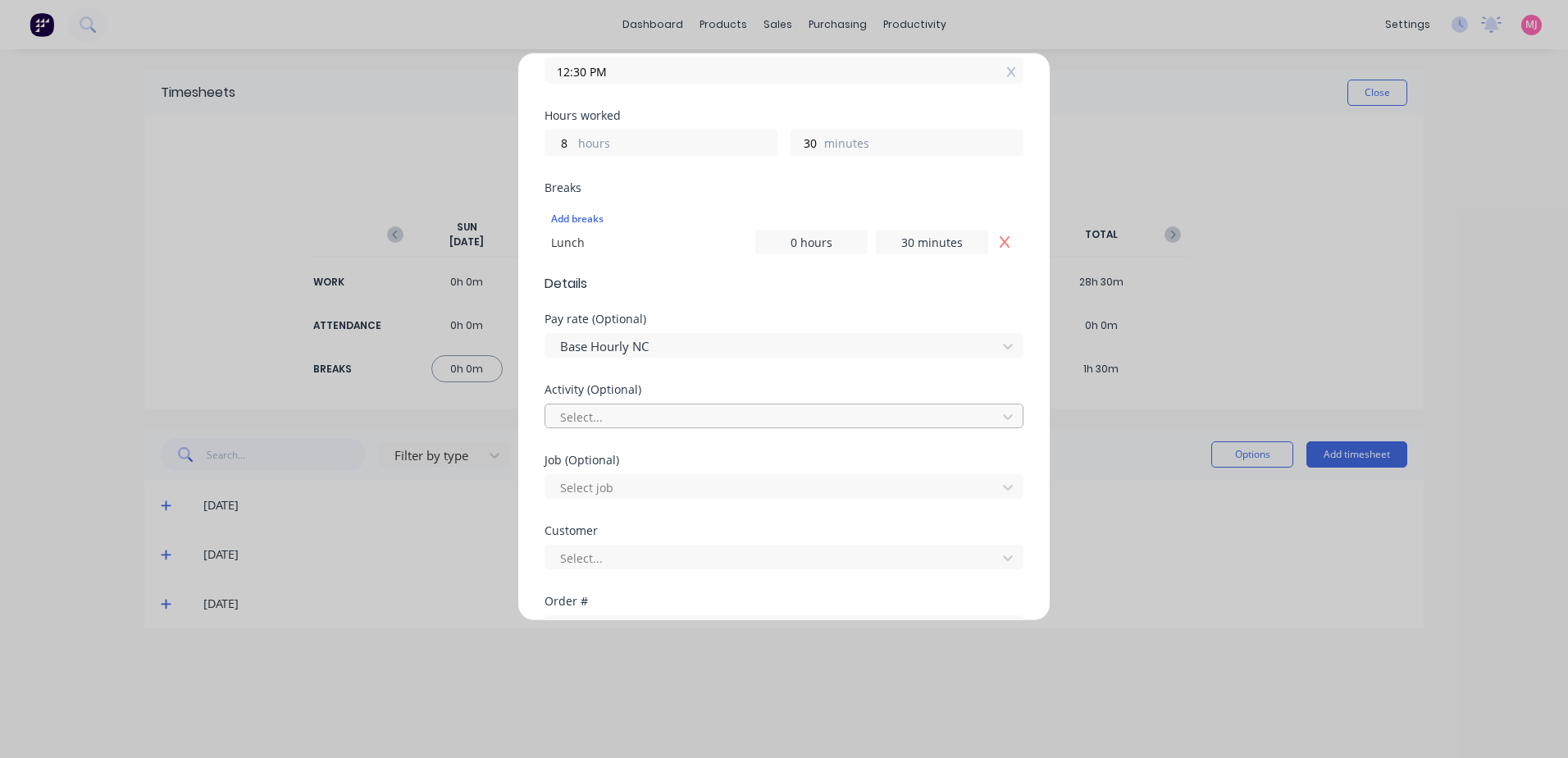
click at [621, 412] on div at bounding box center [773, 417] width 429 height 20
click at [579, 551] on div at bounding box center [773, 558] width 429 height 20
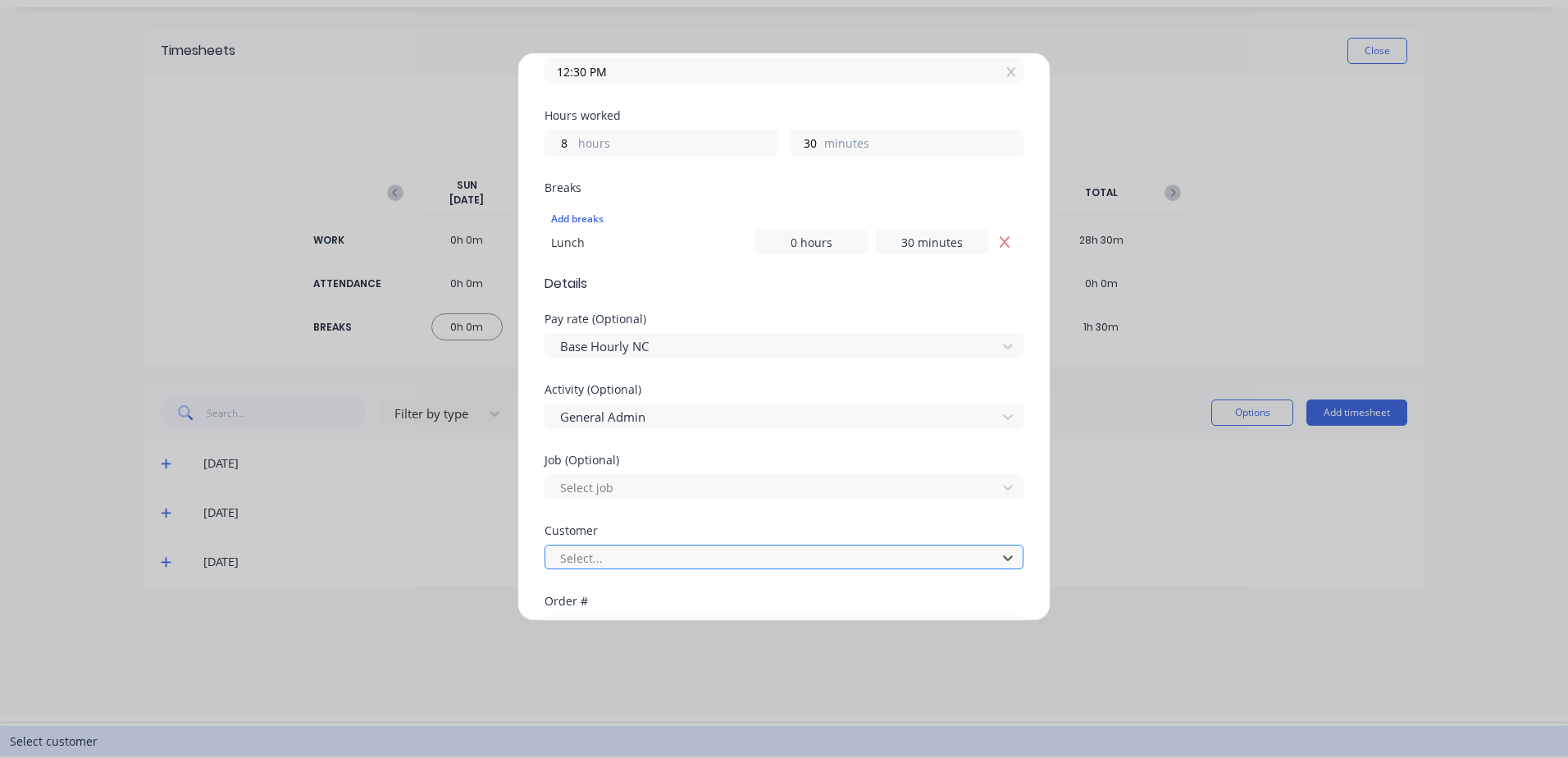
scroll to position [46, 0]
type input "hus"
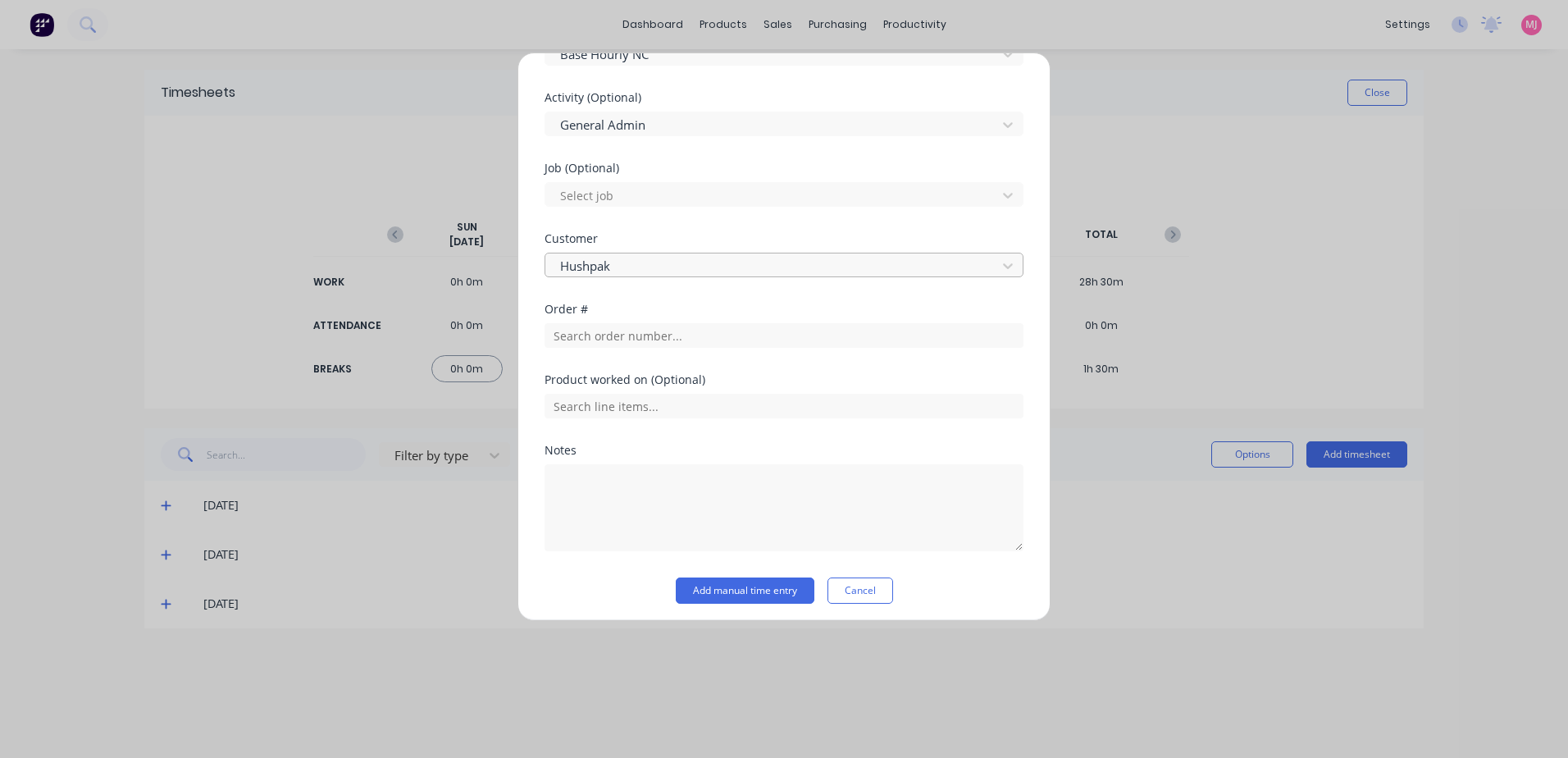
scroll to position [627, 0]
click at [731, 587] on button "Add manual time entry" at bounding box center [745, 584] width 139 height 26
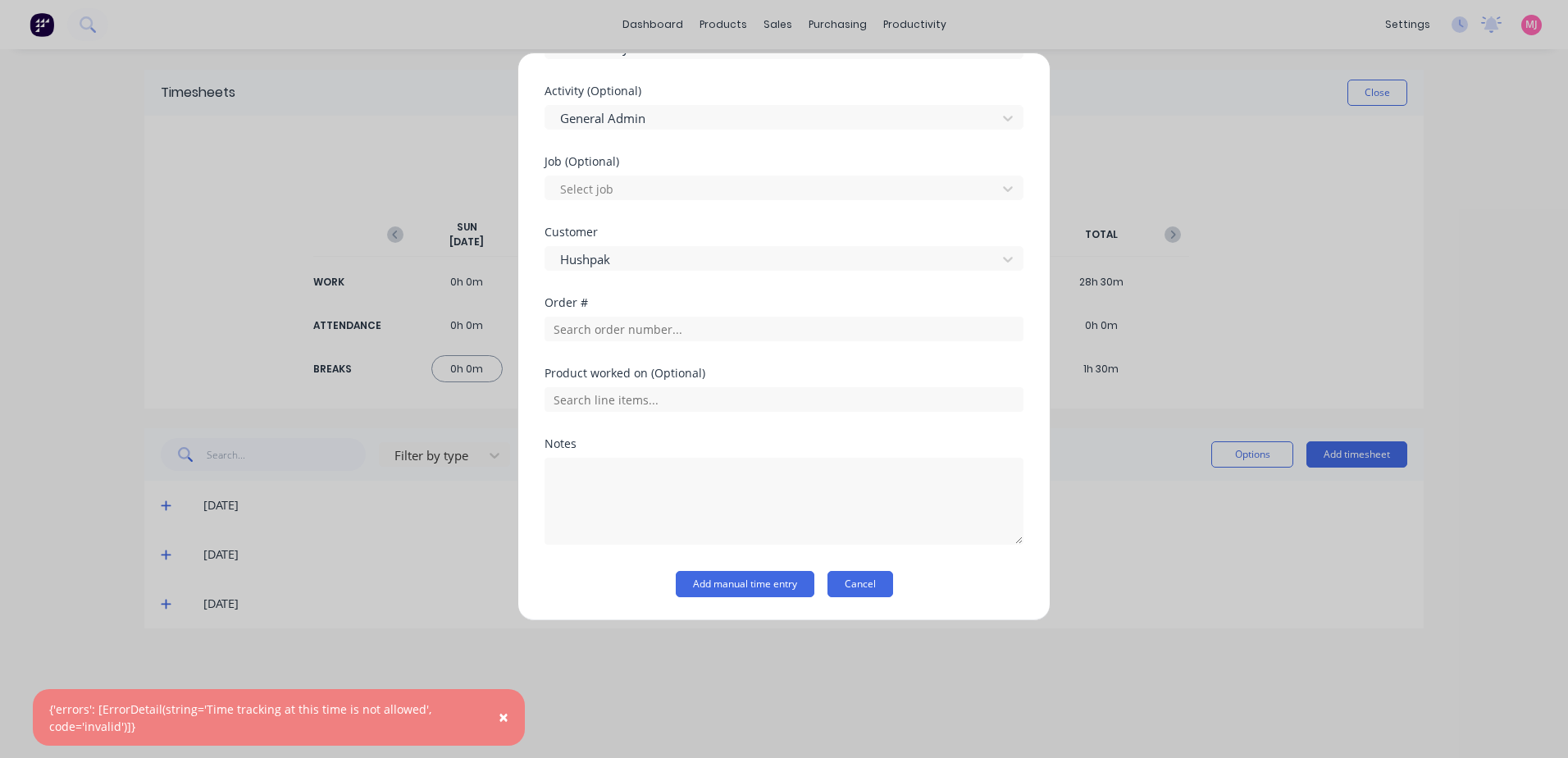
click at [867, 584] on button "Cancel" at bounding box center [860, 584] width 65 height 26
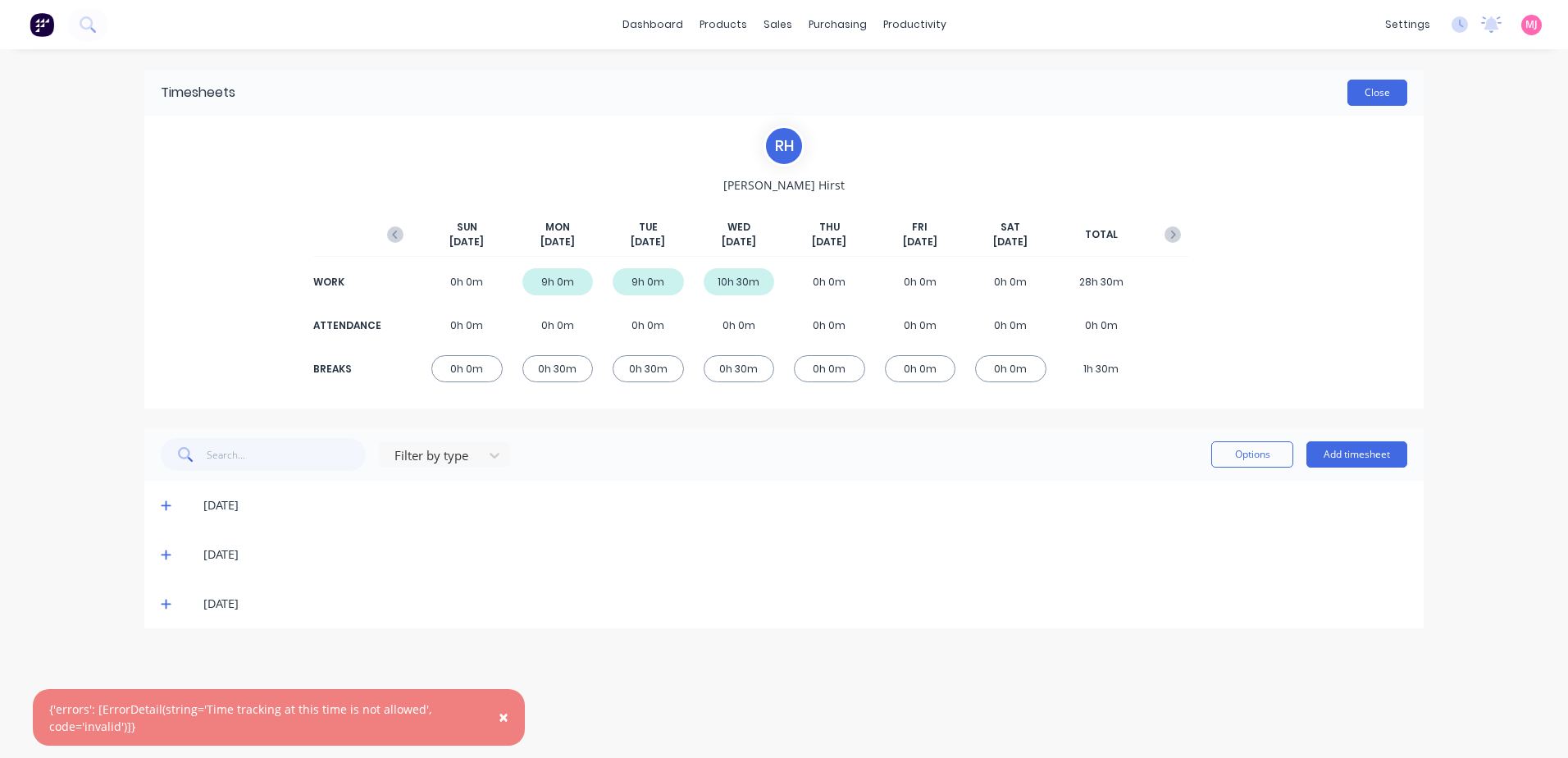
click at [1384, 91] on button "Close" at bounding box center [1377, 92] width 60 height 26
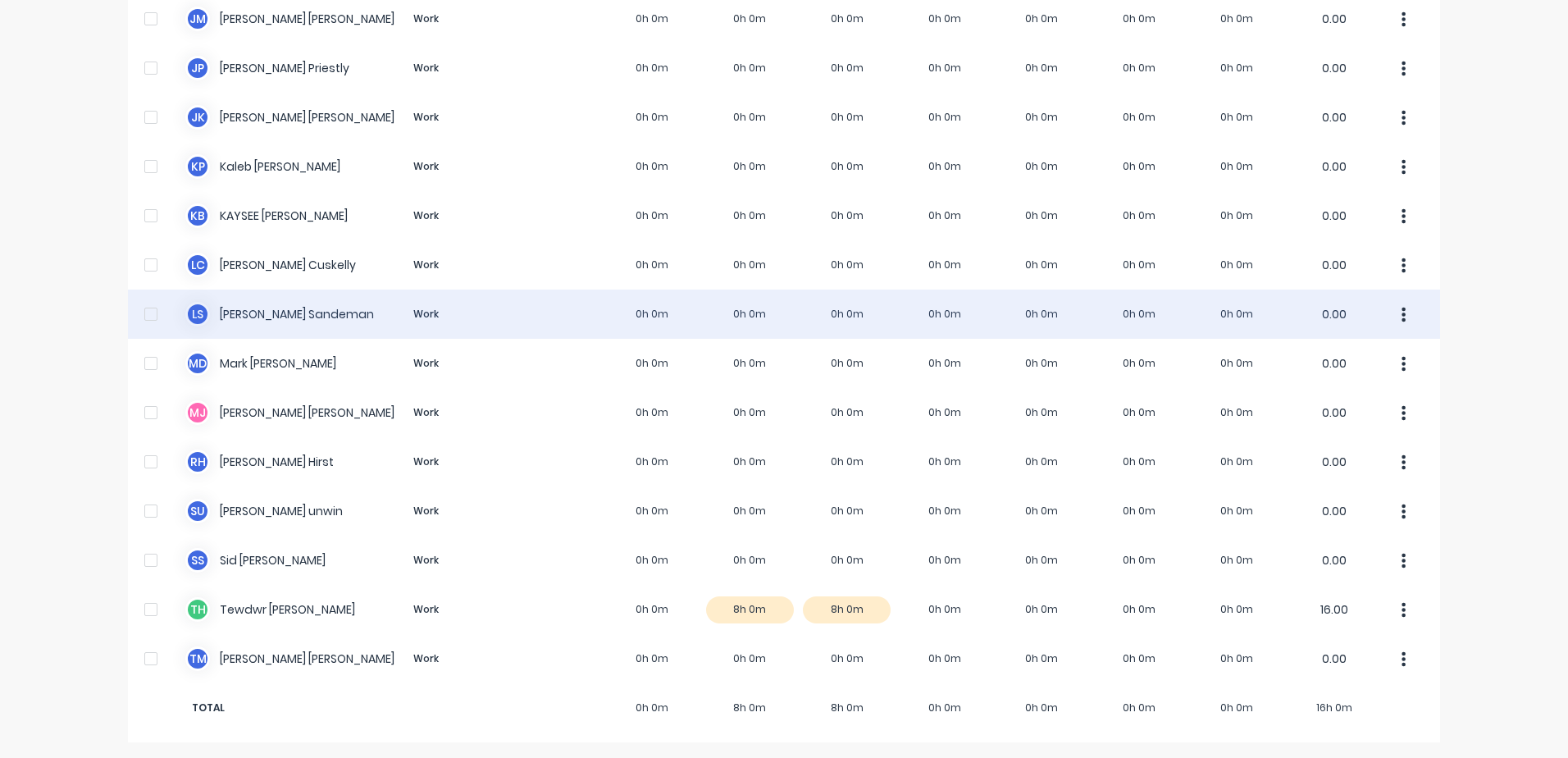
scroll to position [1062, 0]
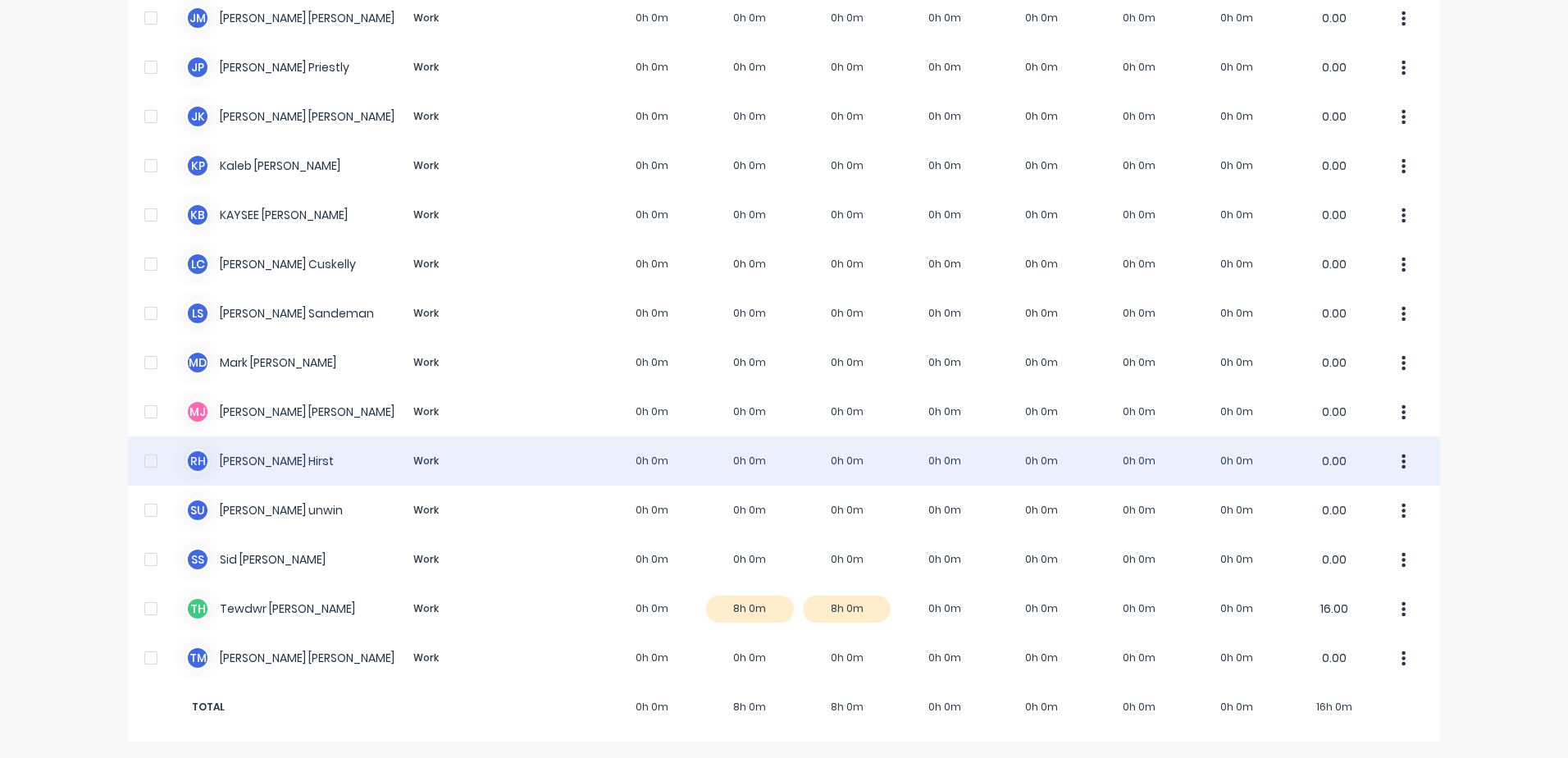
click at [262, 453] on div "[PERSON_NAME] [PERSON_NAME] Work 0h 0m 0h 0m 0h 0m 0h 0m 0h 0m 0h 0m 0h 0m 0.00" at bounding box center [784, 461] width 1312 height 49
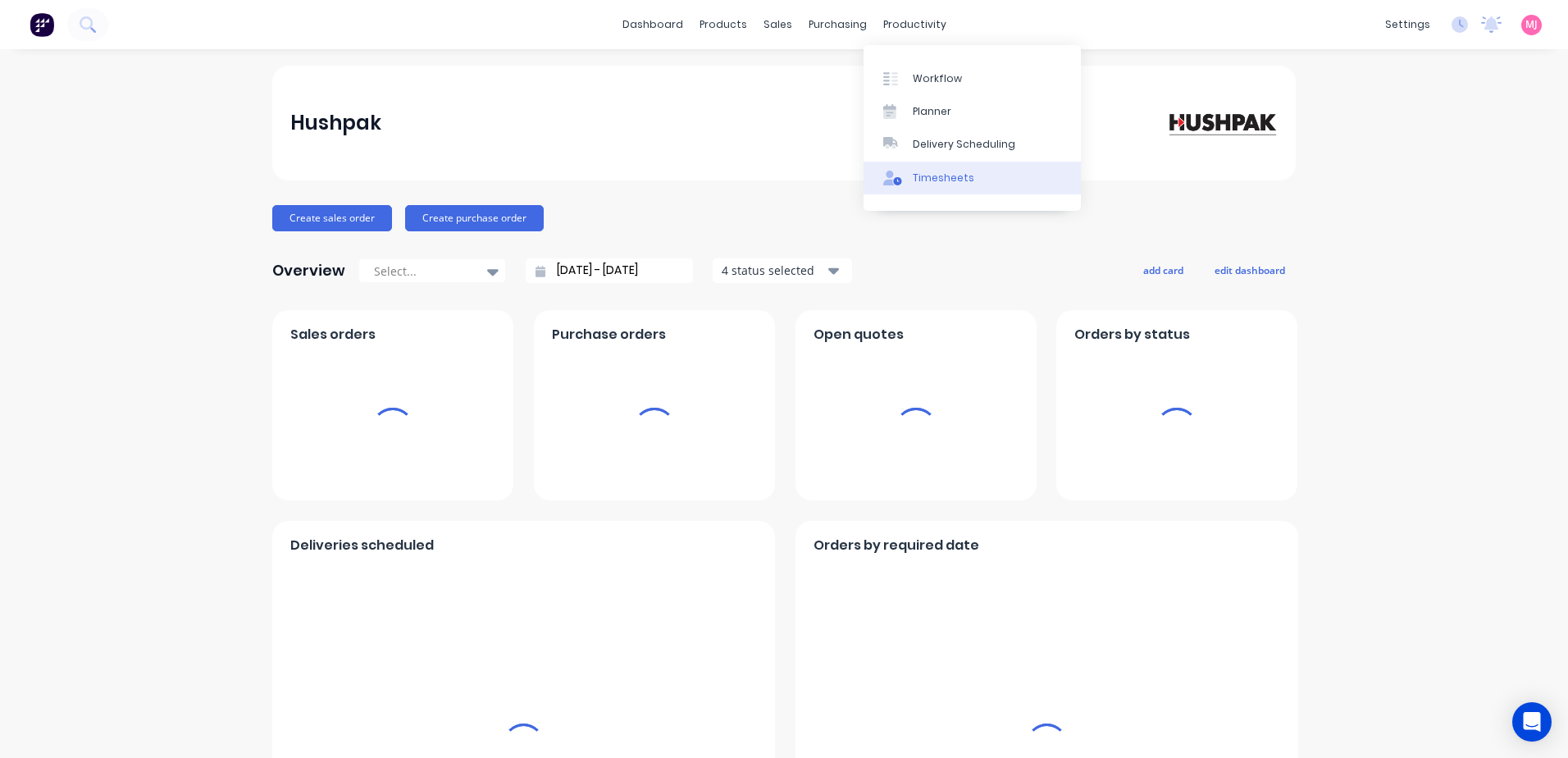
click at [940, 178] on div "Timesheets" at bounding box center [944, 177] width 62 height 14
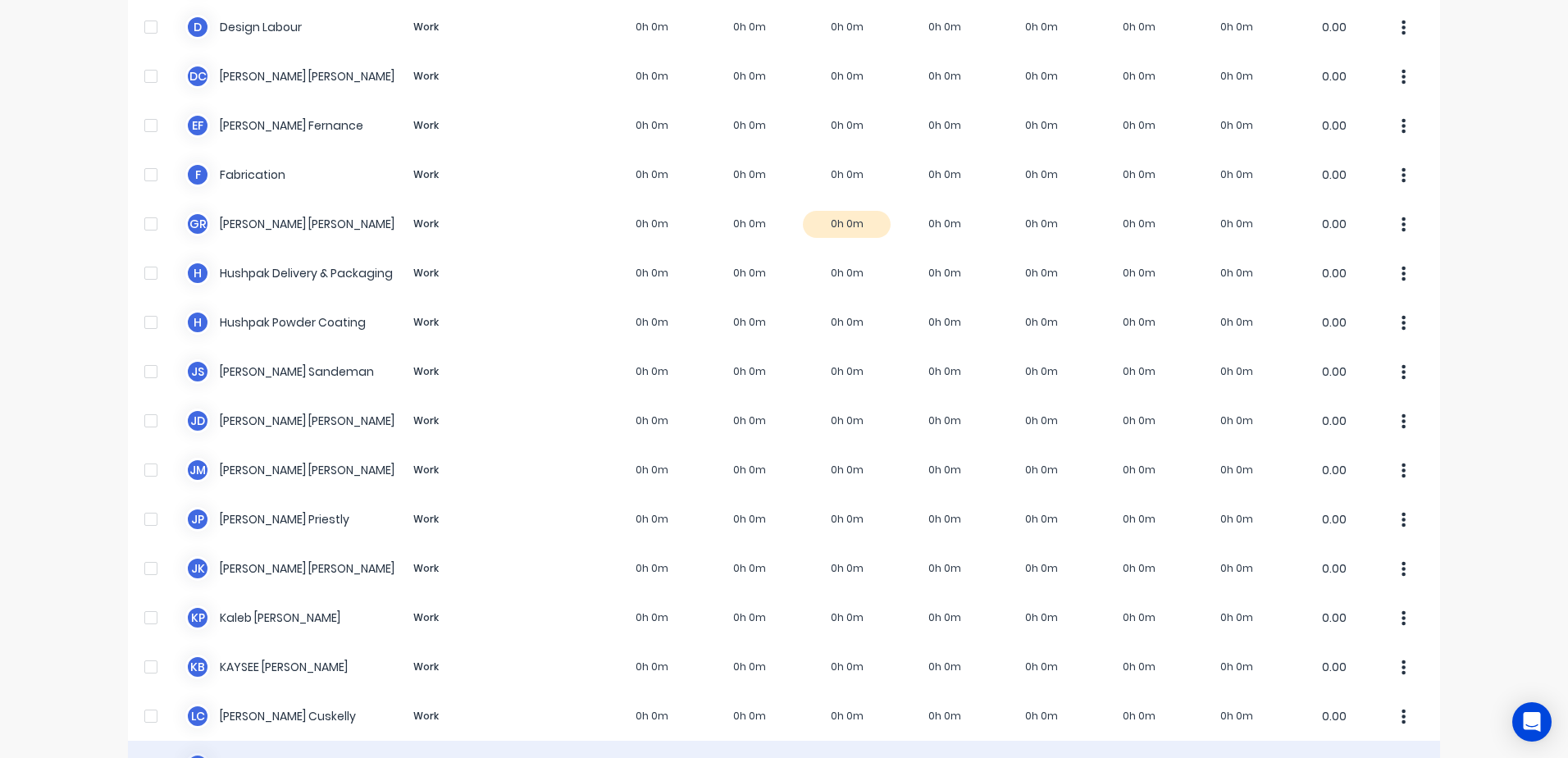
scroll to position [902, 0]
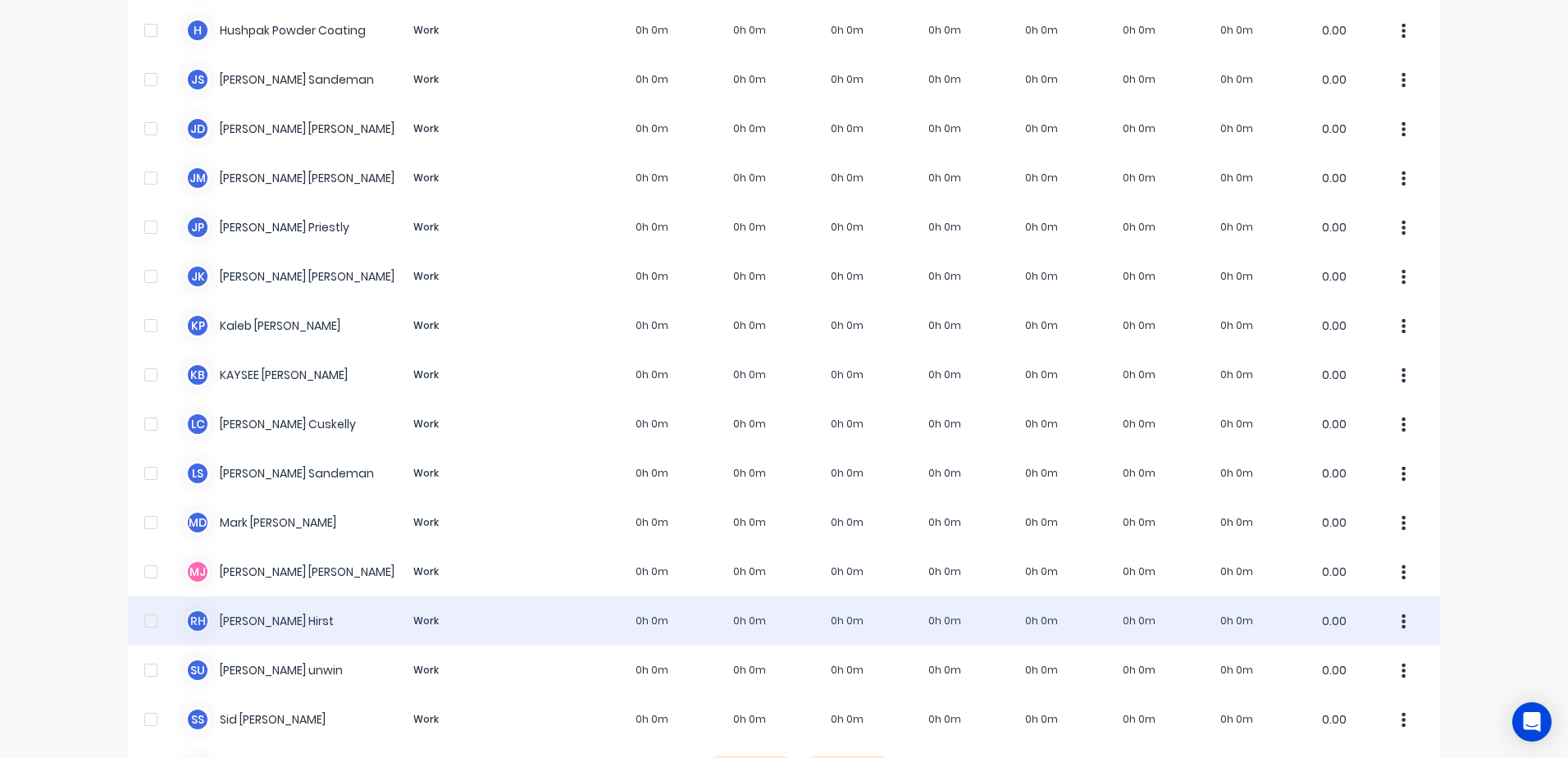
click at [264, 625] on div "[PERSON_NAME] [PERSON_NAME] Work 0h 0m 0h 0m 0h 0m 0h 0m 0h 0m 0h 0m 0h 0m 0.00" at bounding box center [784, 621] width 1312 height 49
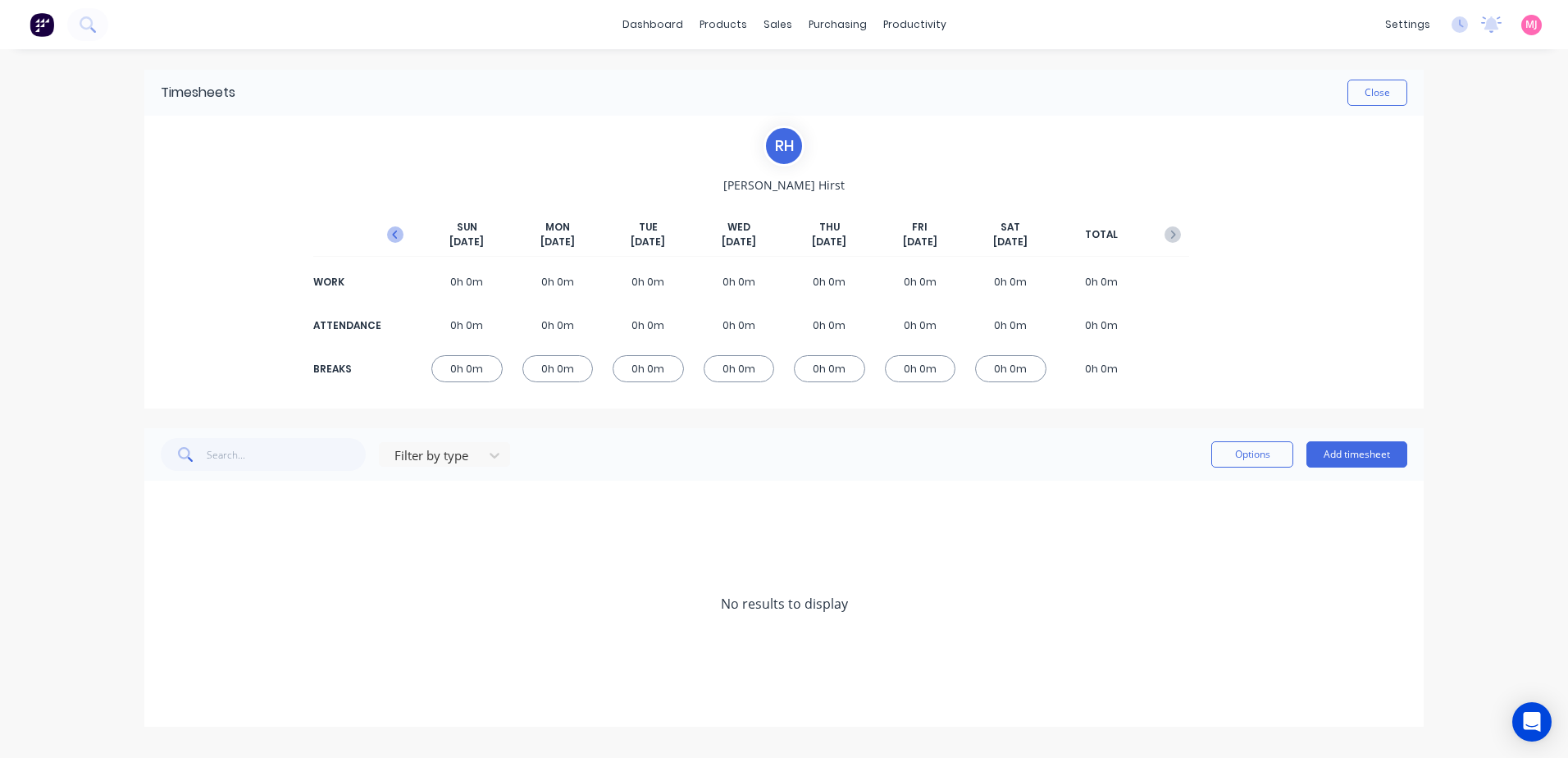
click at [397, 233] on icon "button" at bounding box center [395, 234] width 16 height 16
click at [163, 504] on icon at bounding box center [166, 506] width 11 height 12
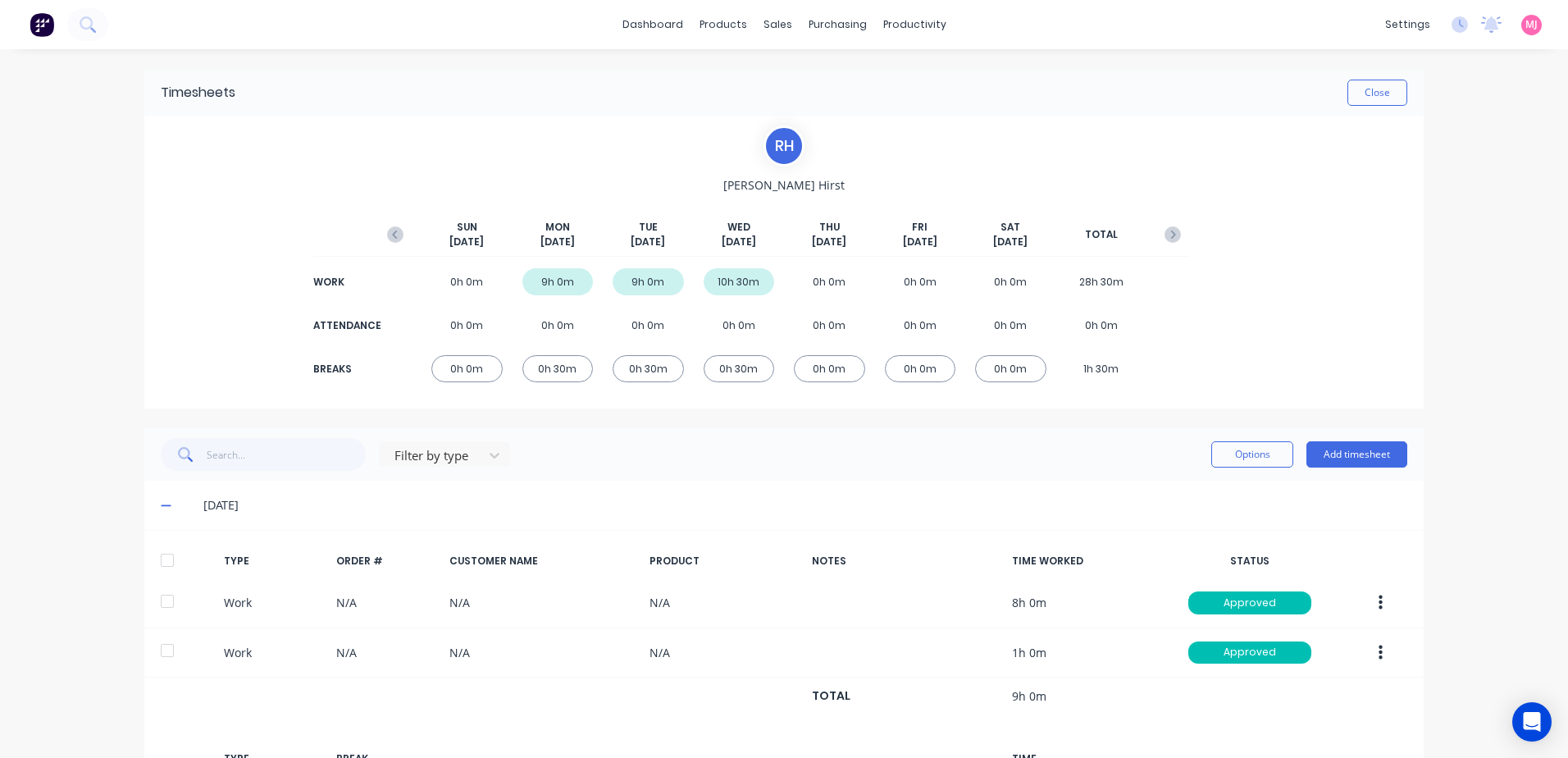
click at [163, 559] on div at bounding box center [167, 560] width 33 height 33
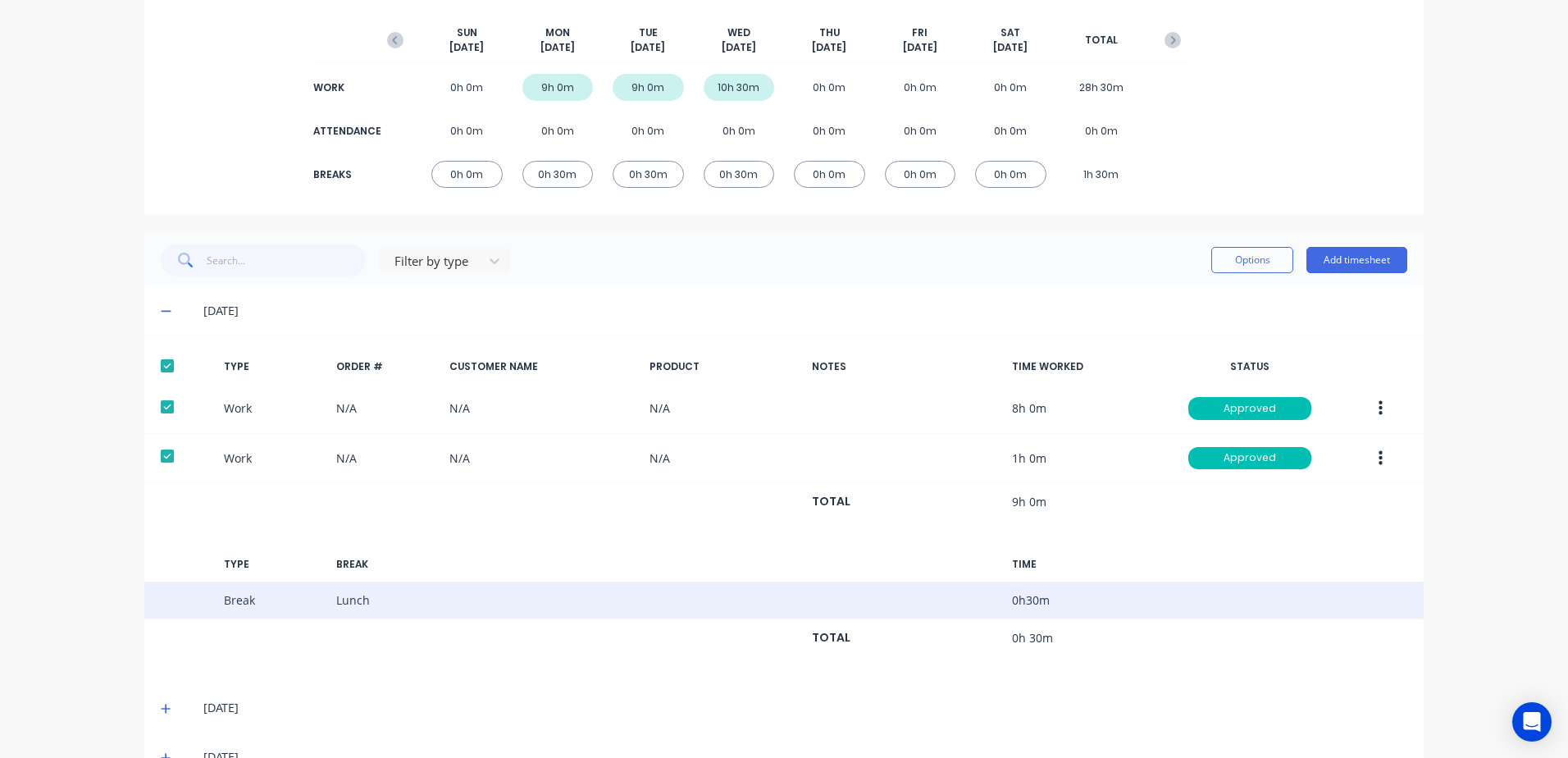
scroll to position [239, 0]
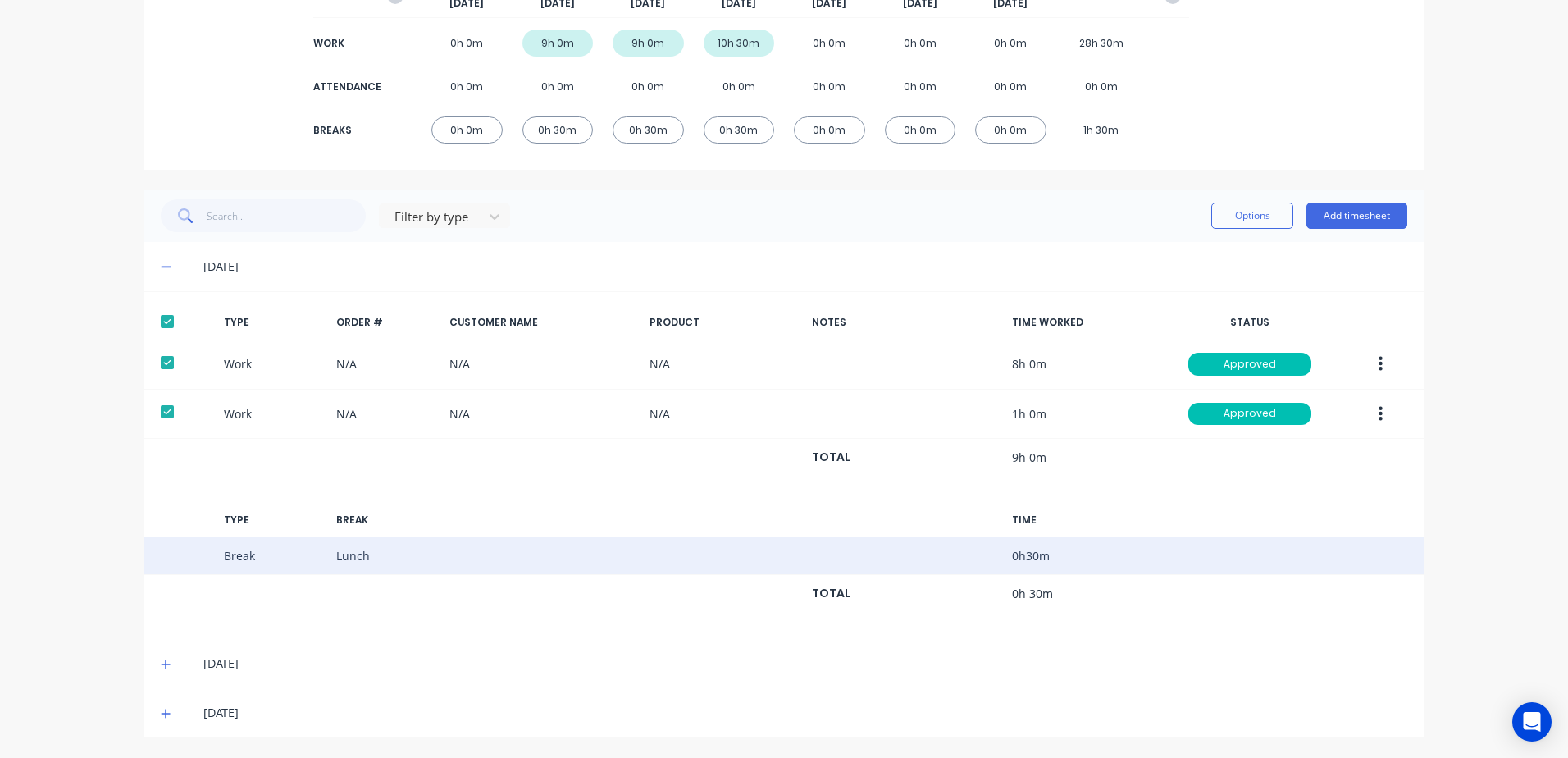
drag, startPoint x: 158, startPoint y: 661, endPoint x: 244, endPoint y: 558, distance: 134.2
click at [164, 659] on icon at bounding box center [166, 665] width 11 height 12
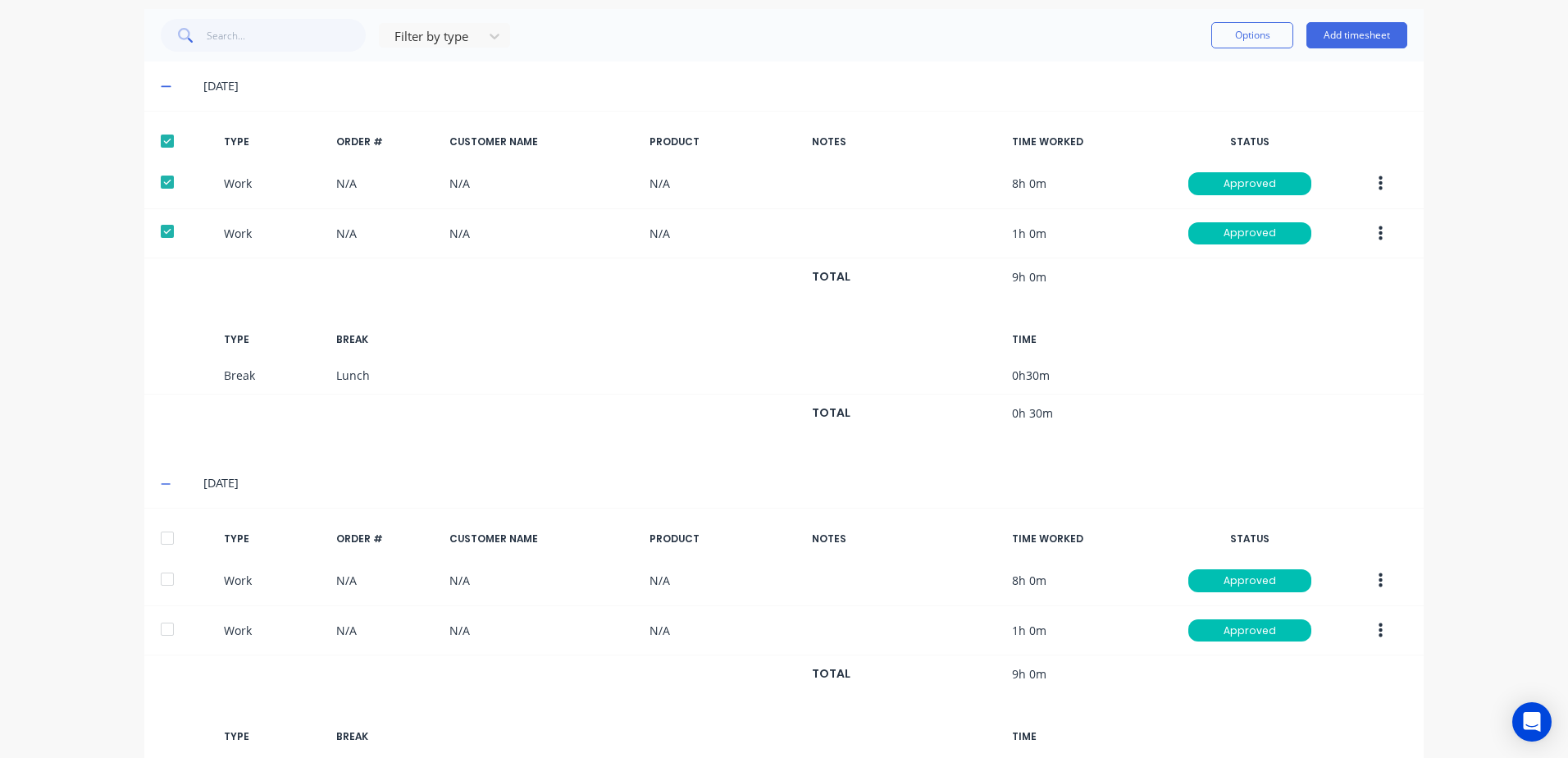
scroll to position [567, 0]
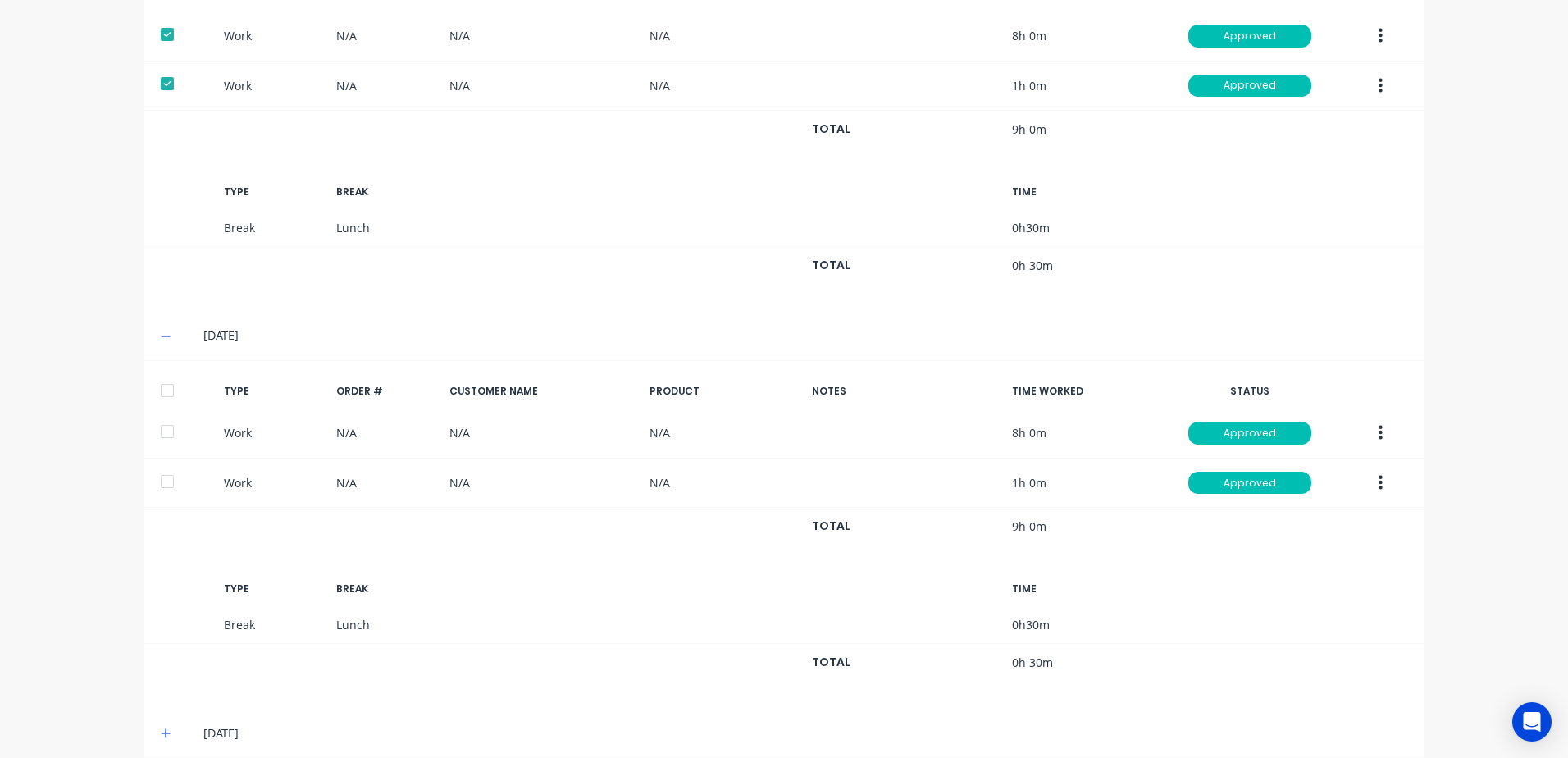
click at [163, 391] on div at bounding box center [167, 390] width 33 height 33
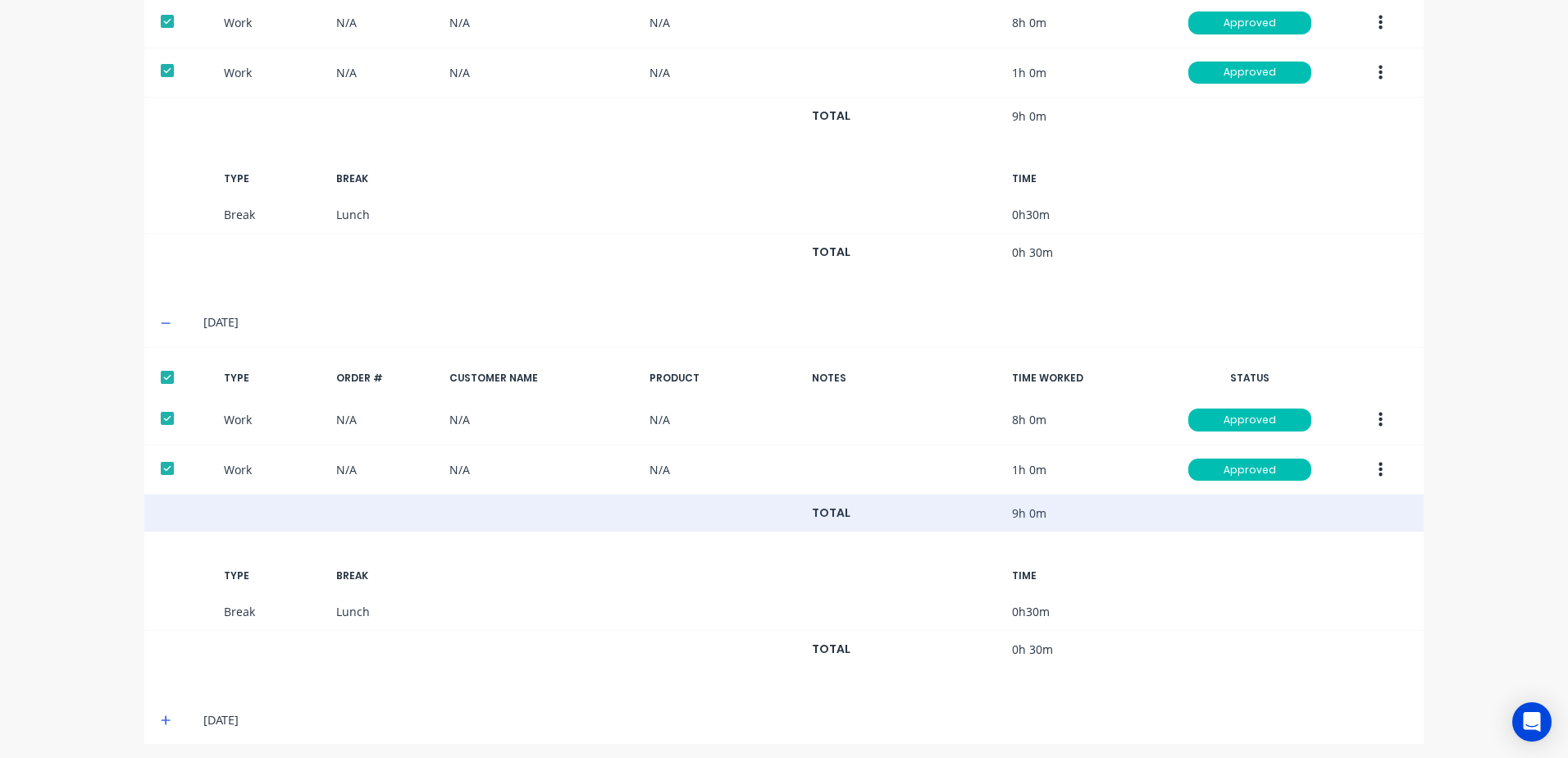
scroll to position [586, 0]
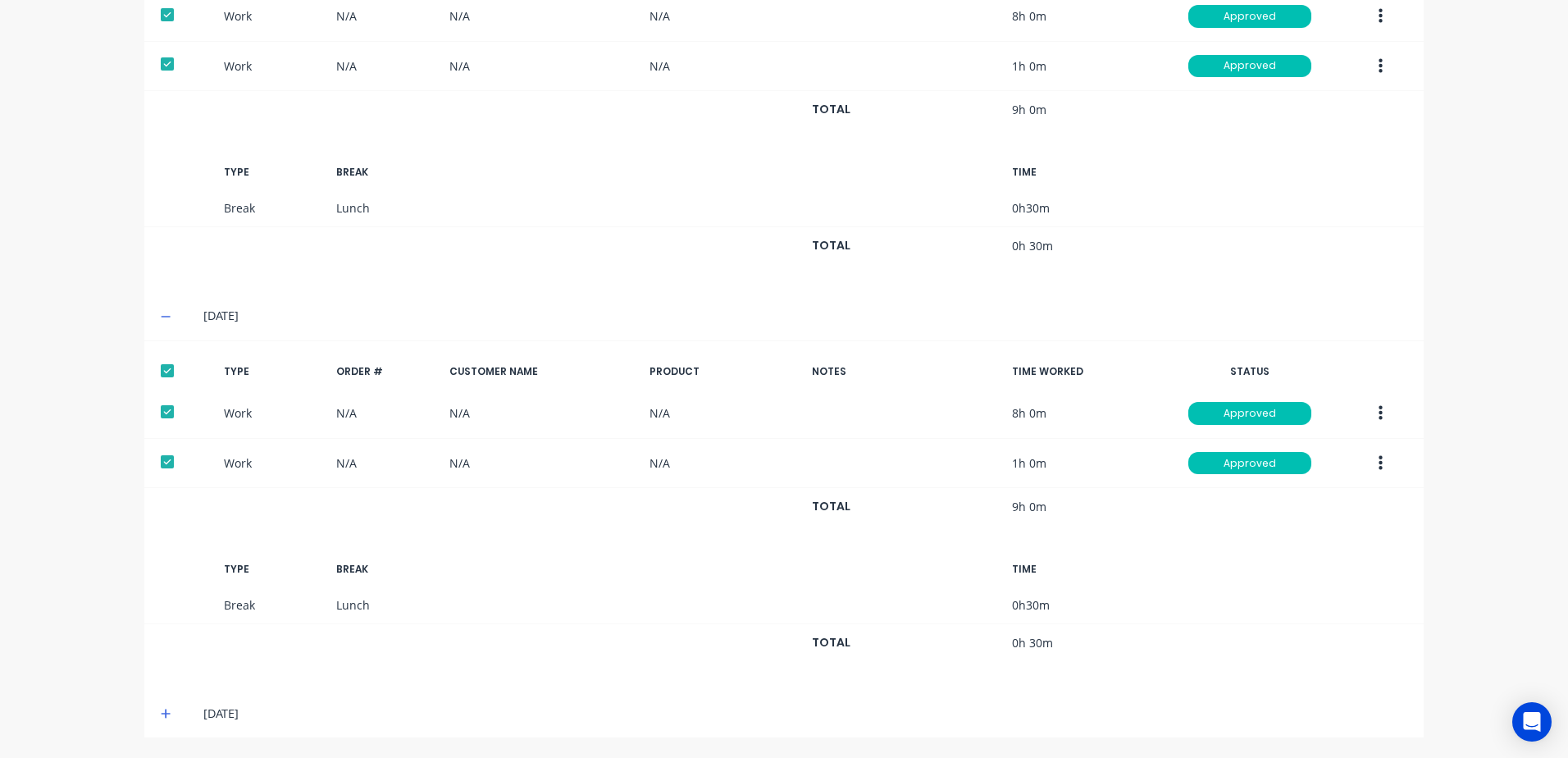
click at [161, 714] on icon at bounding box center [166, 714] width 11 height 12
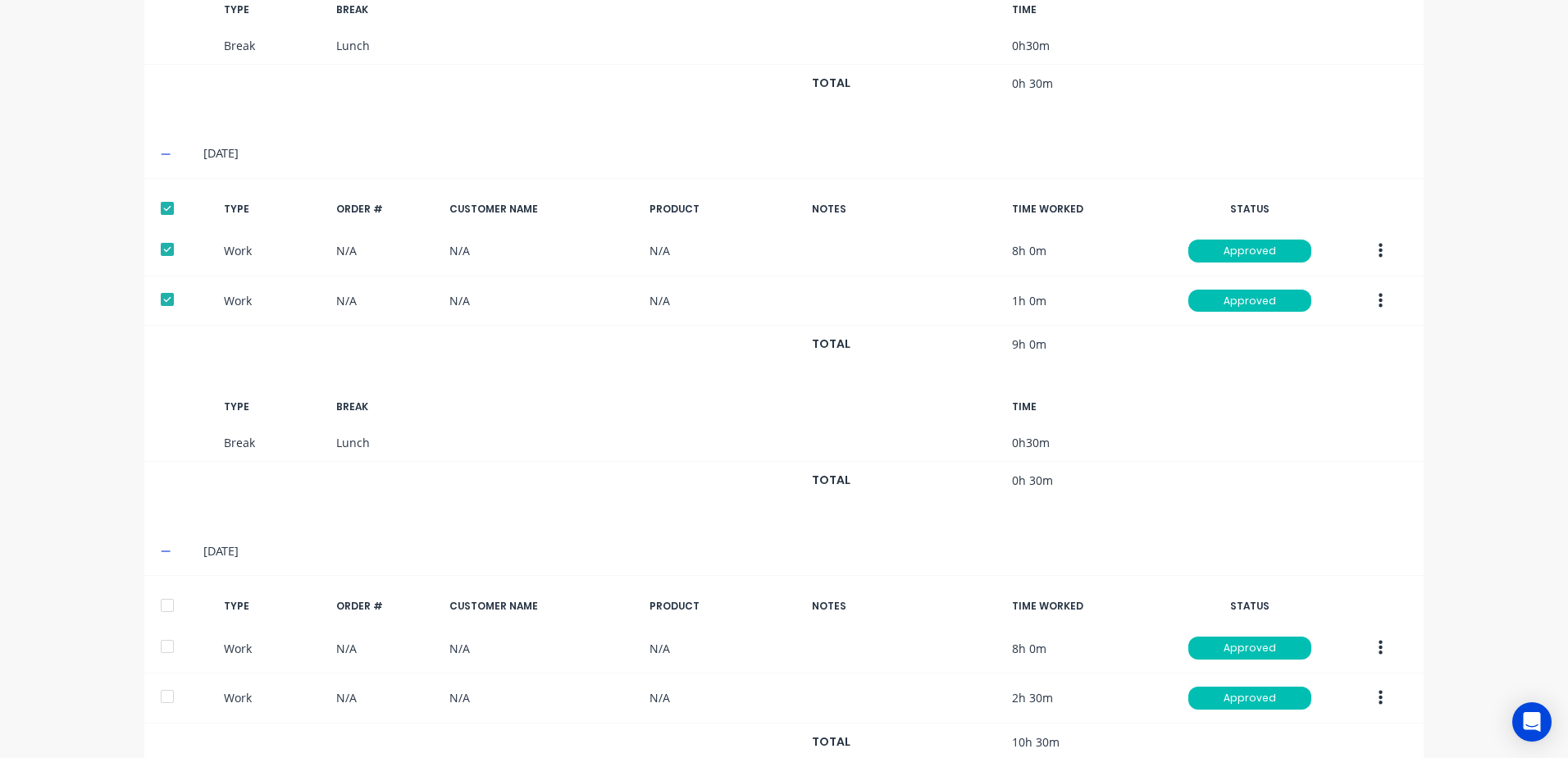
scroll to position [935, 0]
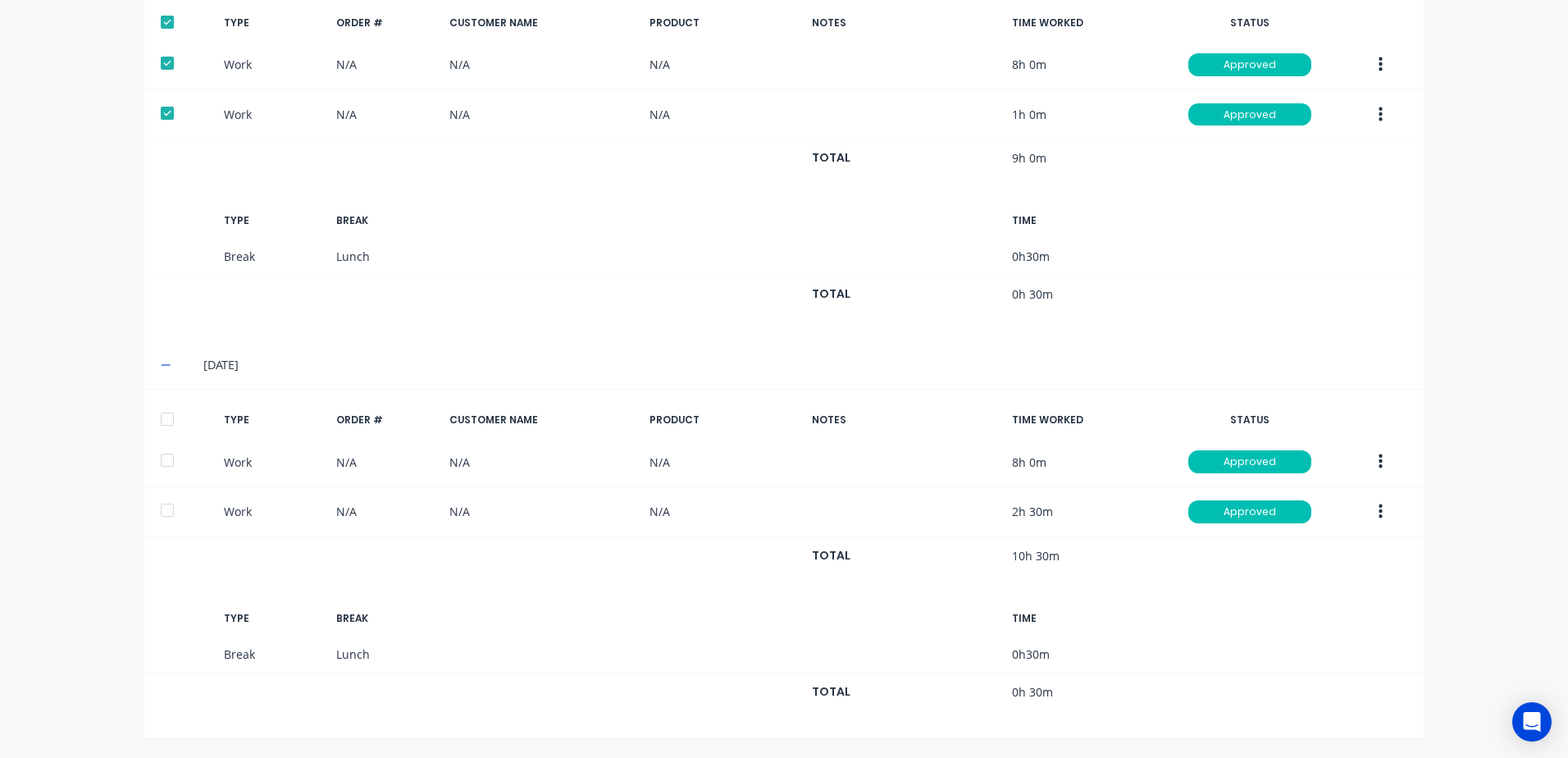
click at [161, 419] on div at bounding box center [167, 418] width 33 height 33
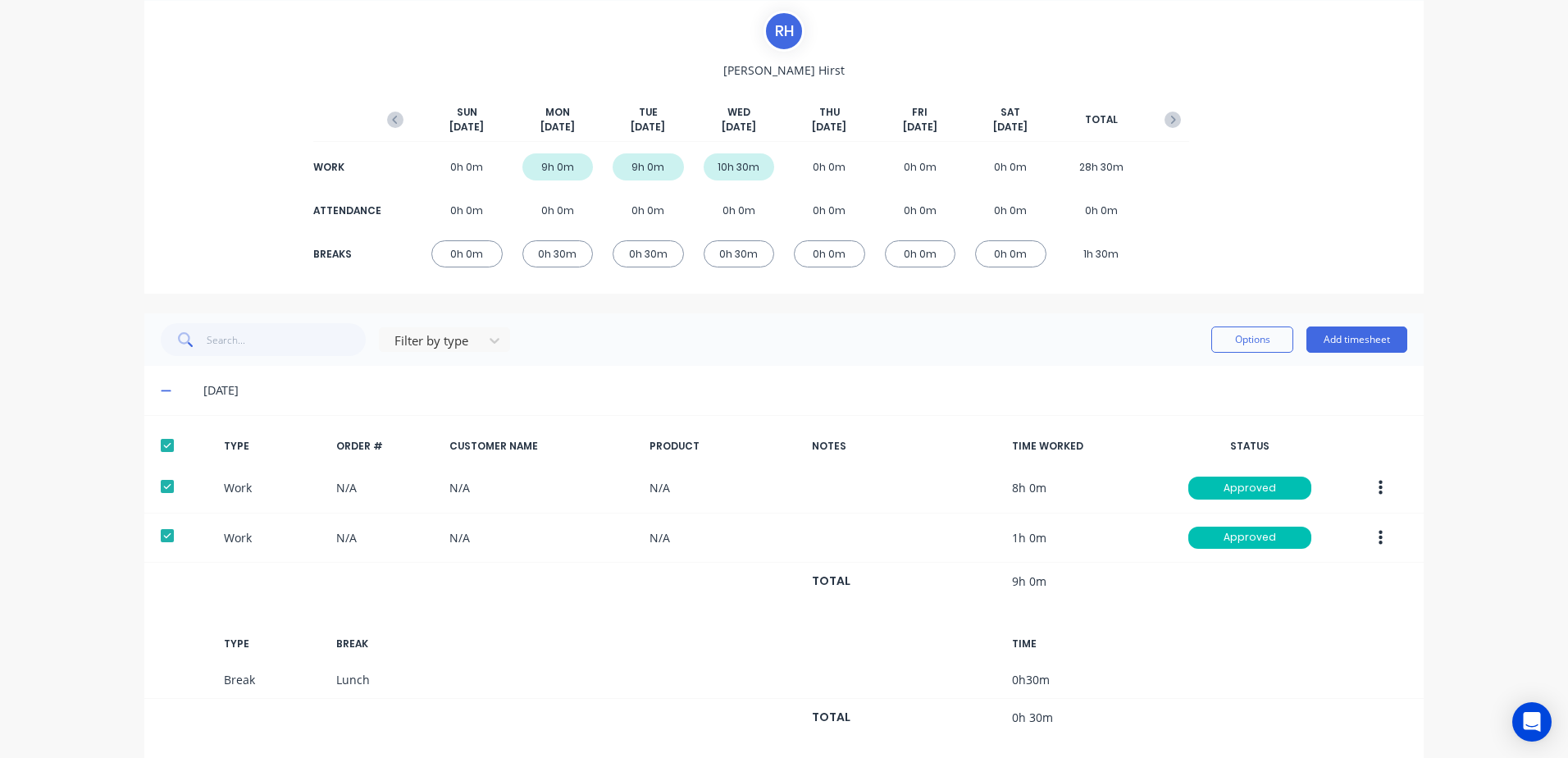
scroll to position [0, 0]
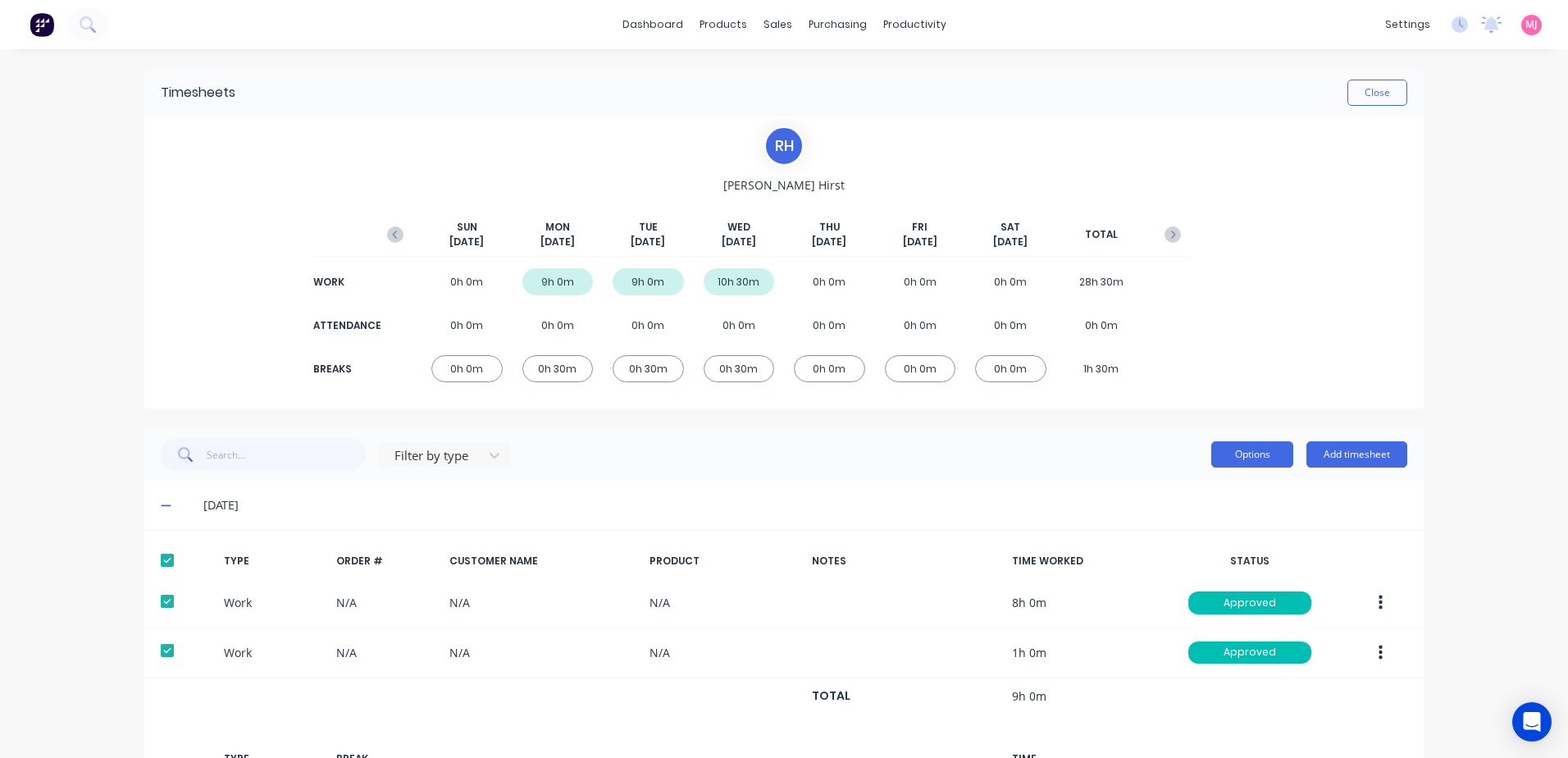
click at [1243, 452] on button "Options" at bounding box center [1252, 454] width 82 height 26
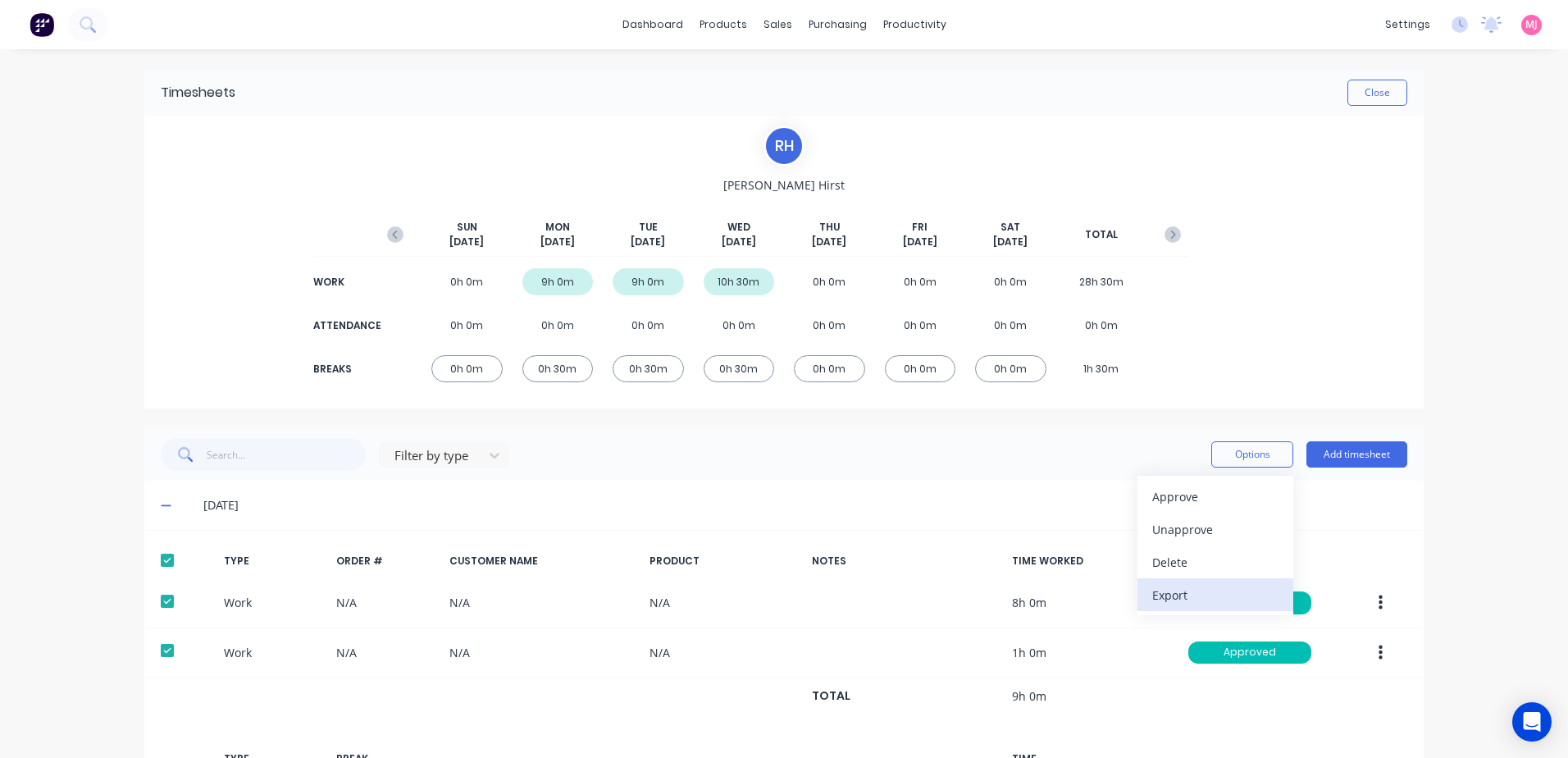
click at [1173, 591] on div "Export" at bounding box center [1215, 595] width 126 height 24
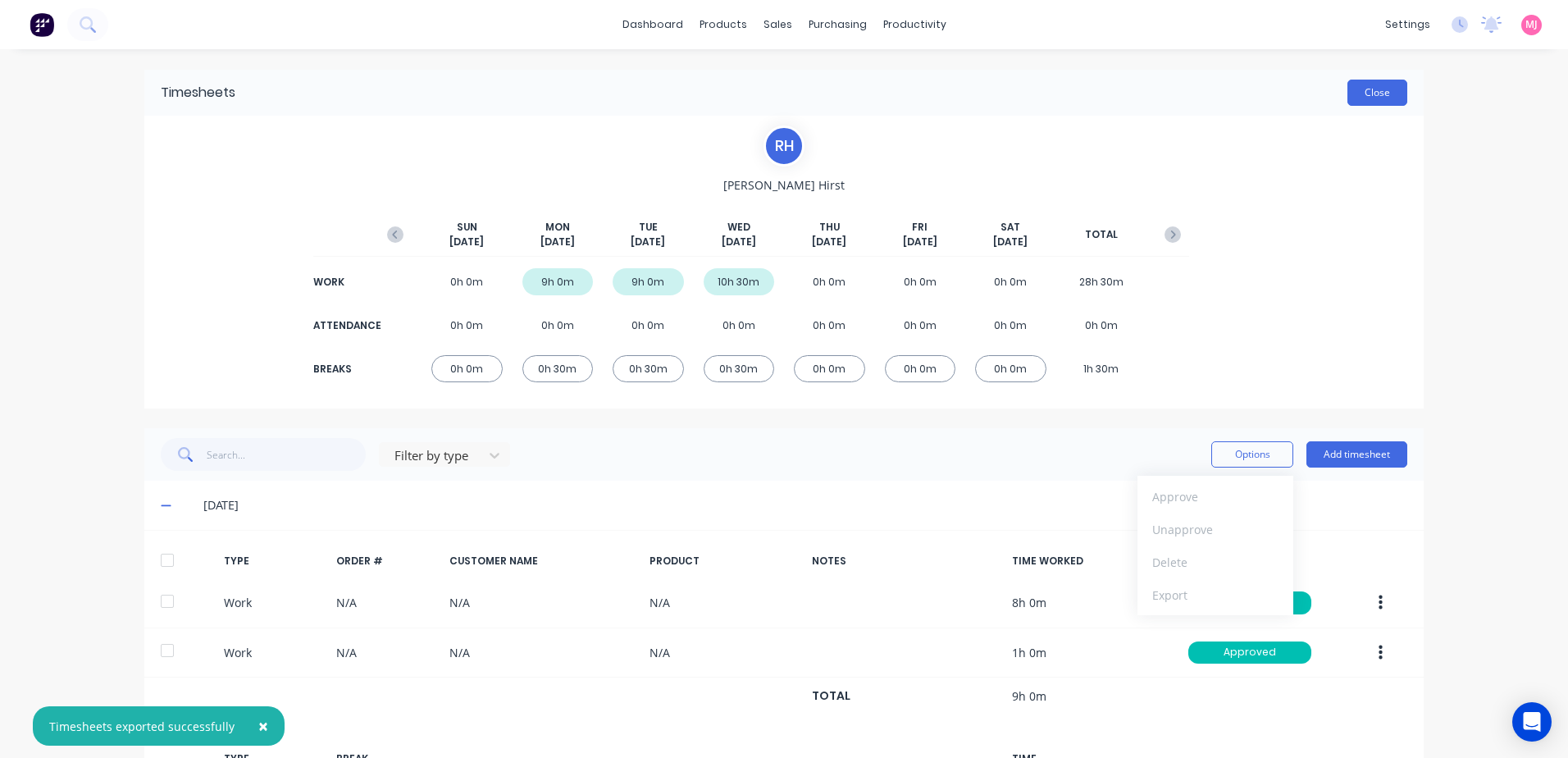
click at [1384, 87] on button "Close" at bounding box center [1377, 92] width 60 height 26
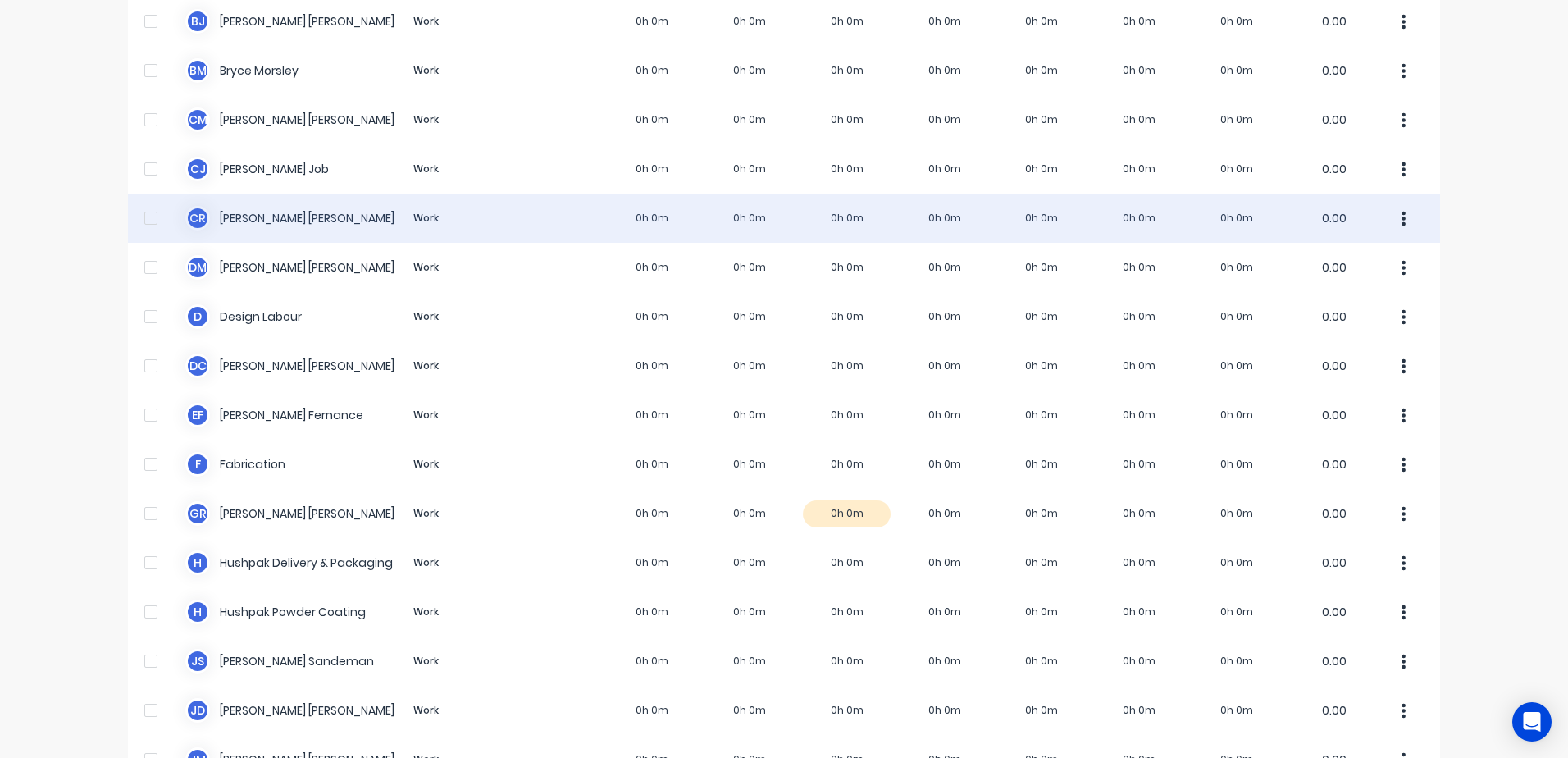
scroll to position [328, 0]
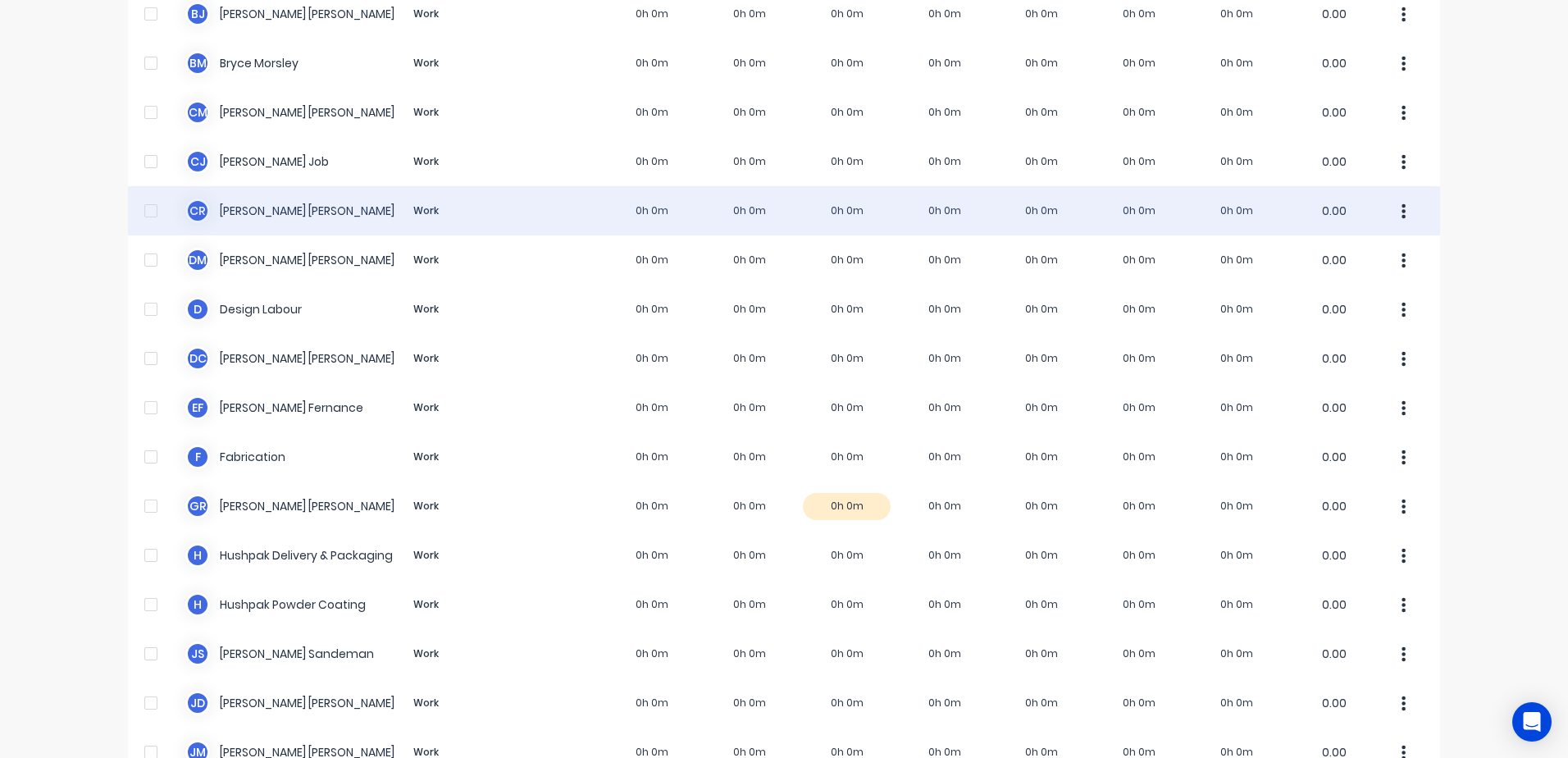
click at [291, 212] on div "[PERSON_NAME] [PERSON_NAME] Work 0h 0m 0h 0m 0h 0m 0h 0m 0h 0m 0h 0m 0h 0m 0.00" at bounding box center [784, 211] width 1312 height 49
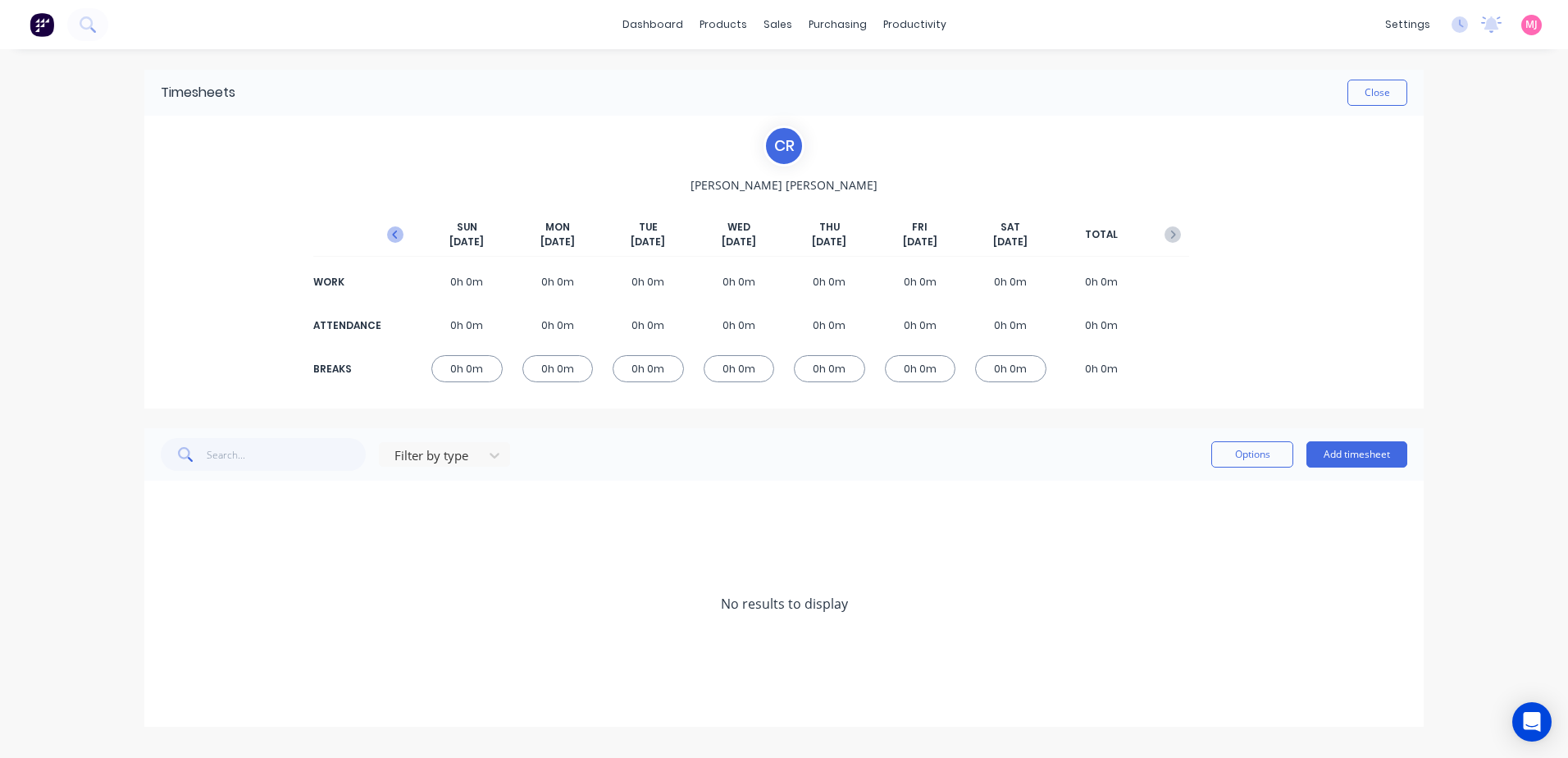
click at [391, 232] on icon "button" at bounding box center [395, 234] width 16 height 16
click at [164, 503] on icon at bounding box center [166, 506] width 11 height 12
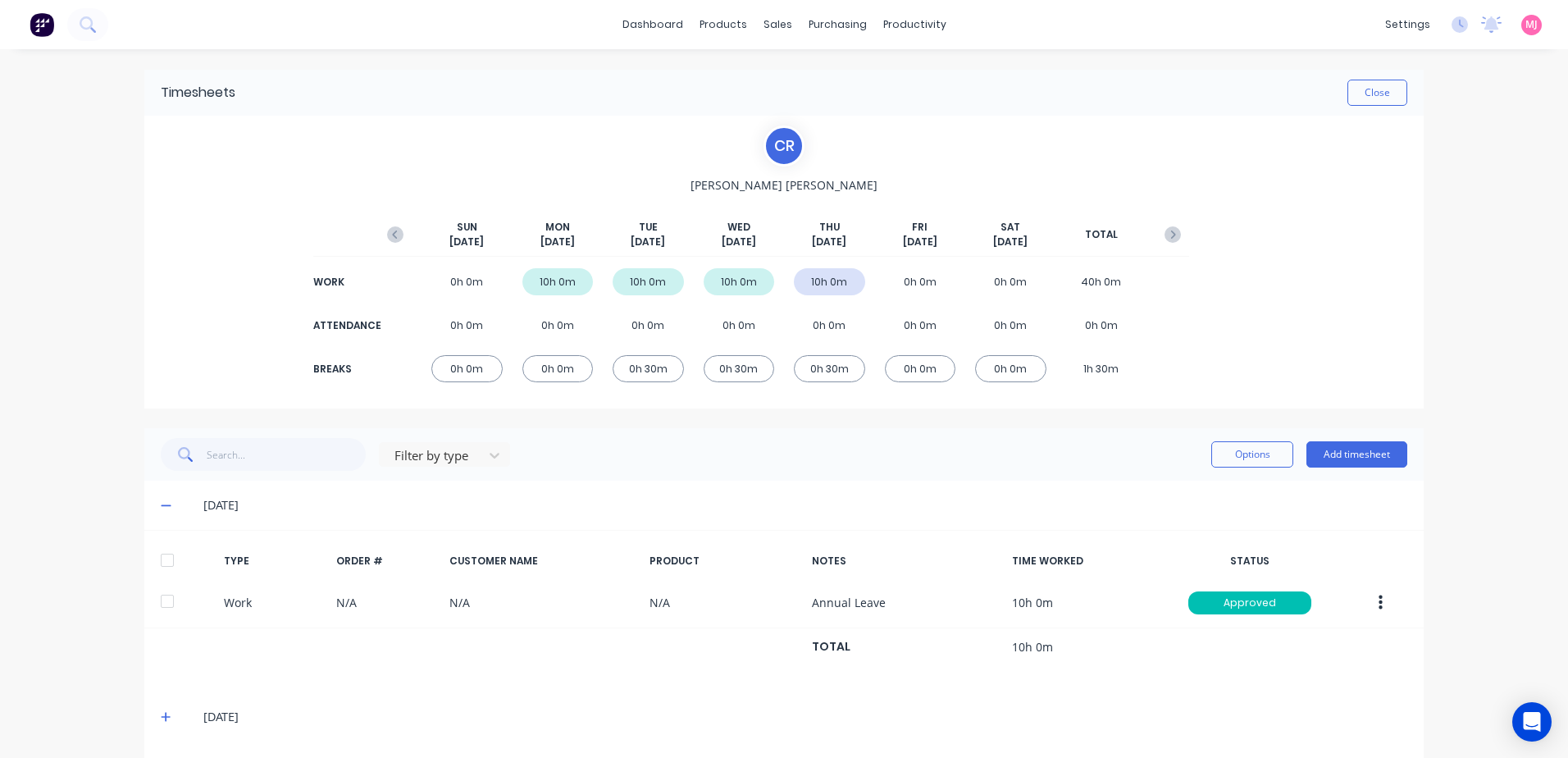
click at [158, 556] on div at bounding box center [167, 560] width 33 height 33
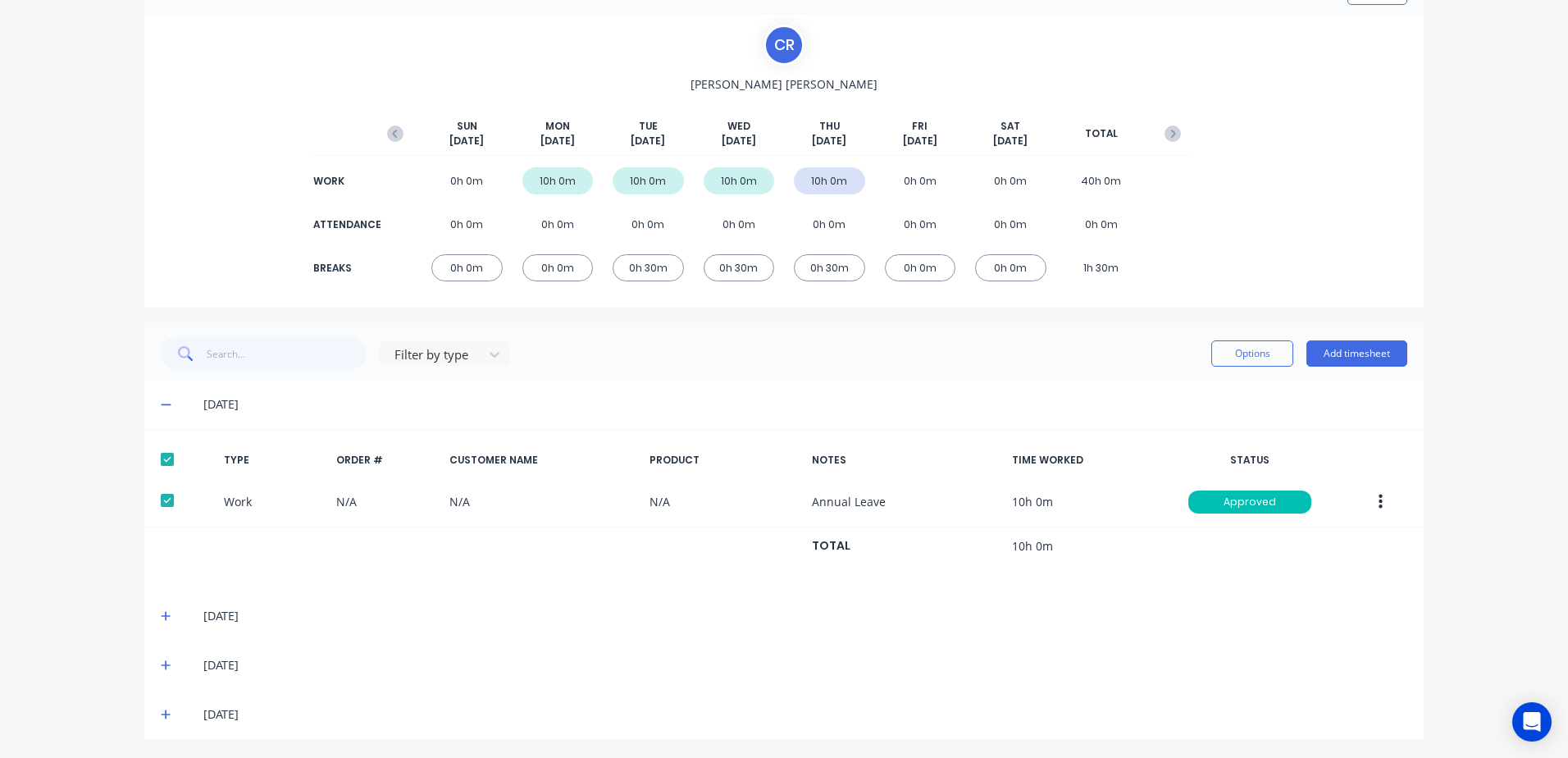
scroll to position [102, 0]
click at [162, 609] on icon at bounding box center [166, 614] width 11 height 12
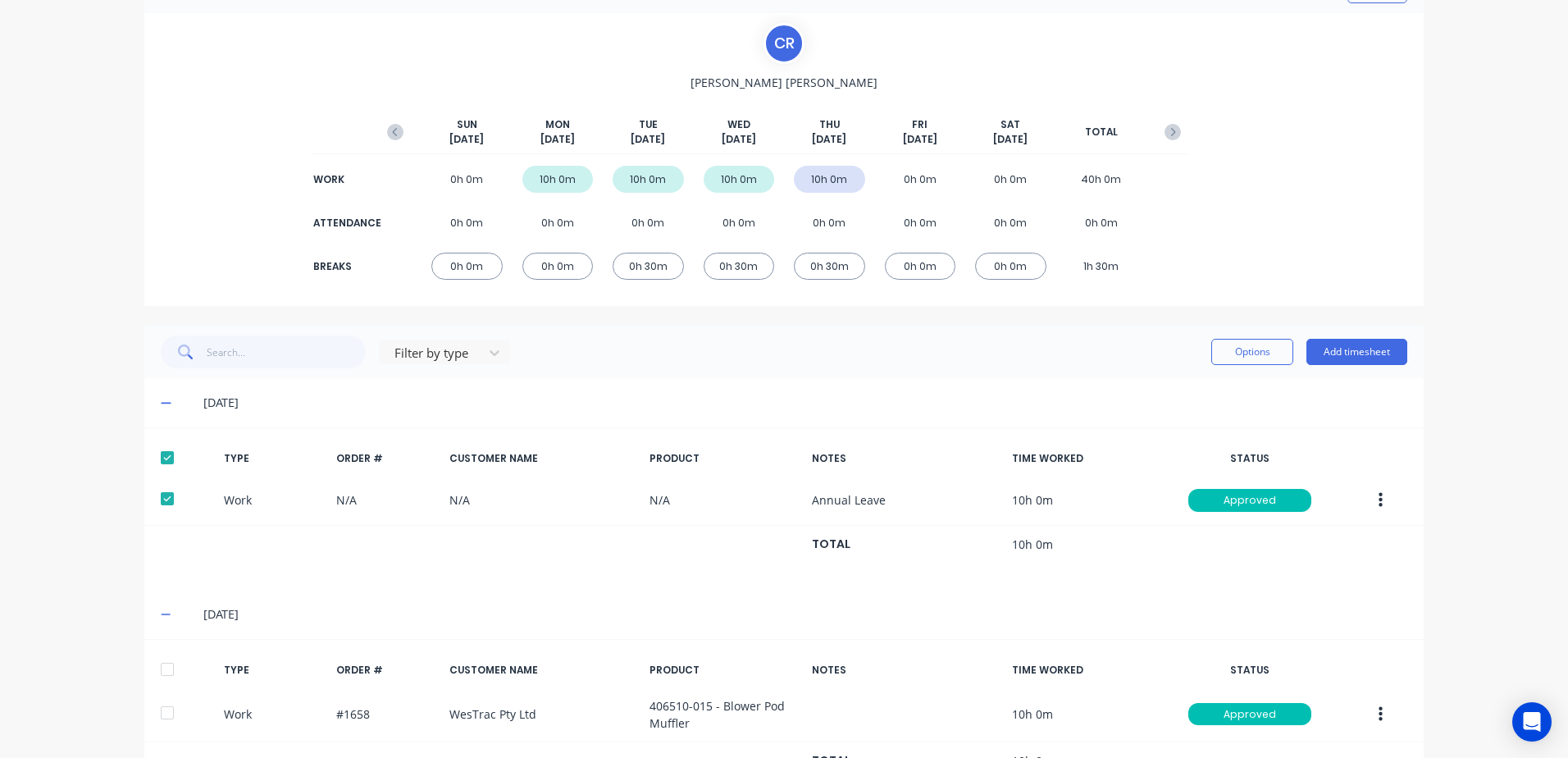
scroll to position [267, 0]
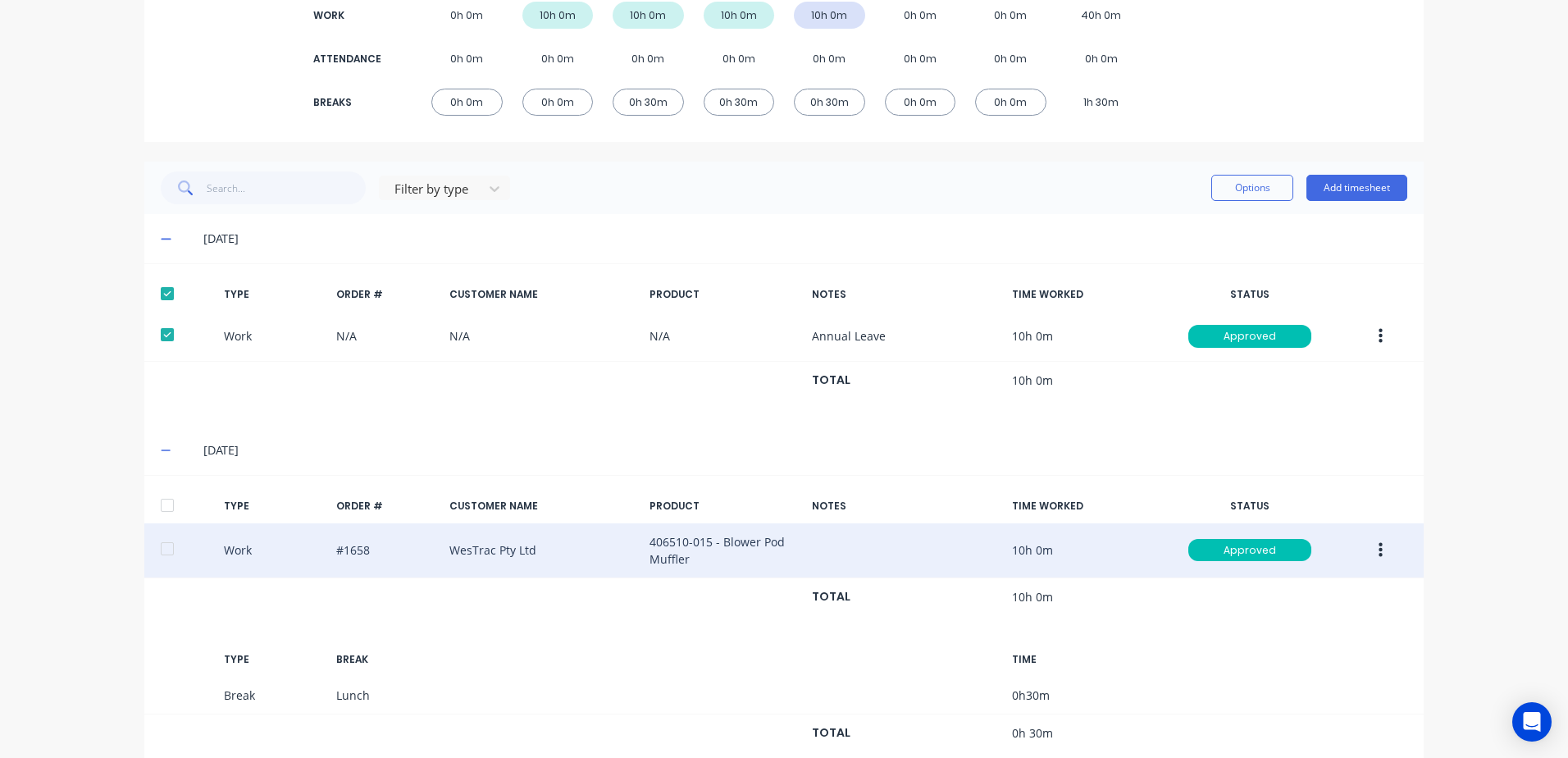
drag, startPoint x: 164, startPoint y: 506, endPoint x: 315, endPoint y: 527, distance: 152.5
click at [163, 506] on div at bounding box center [167, 505] width 33 height 33
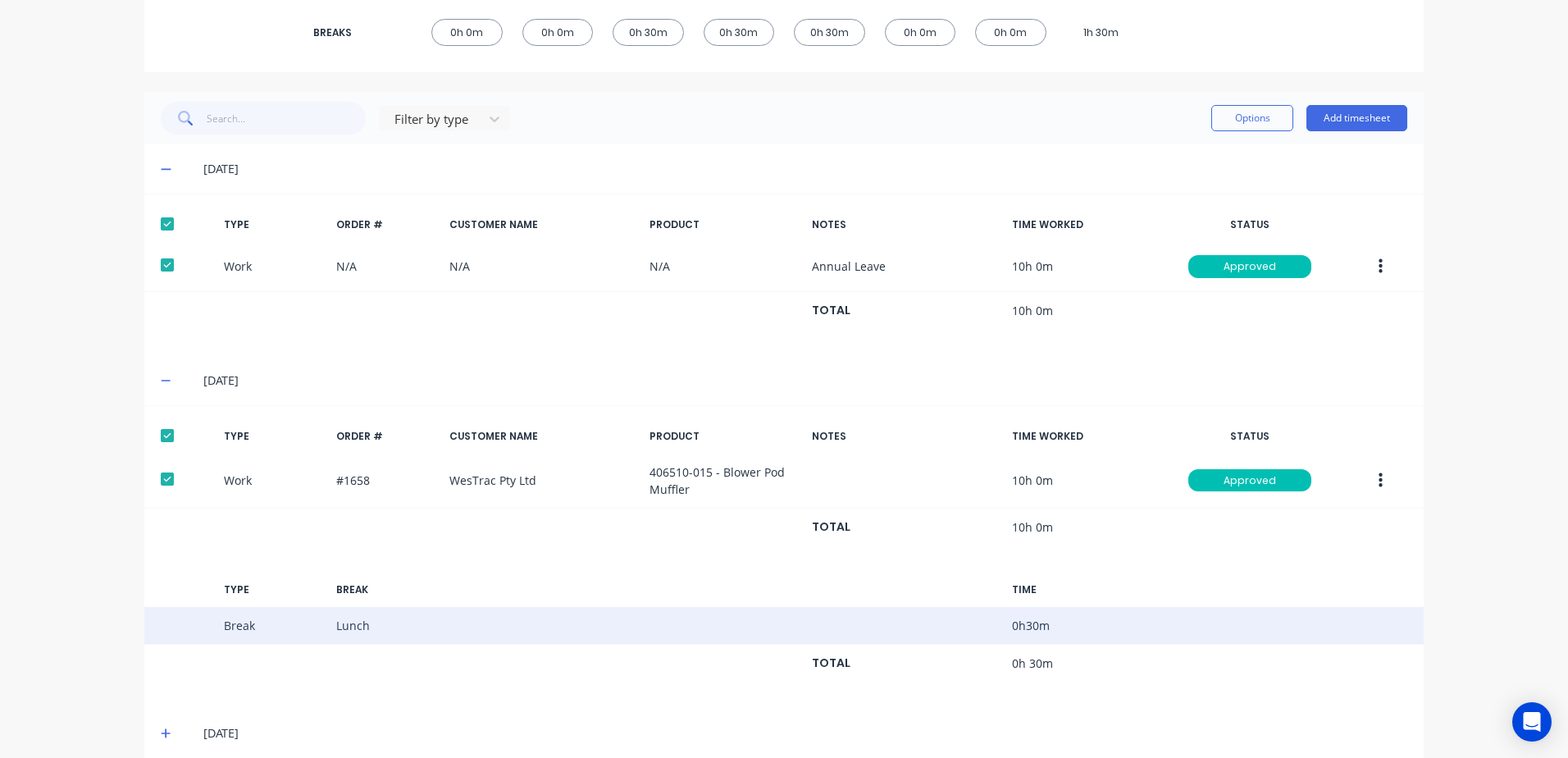
scroll to position [406, 0]
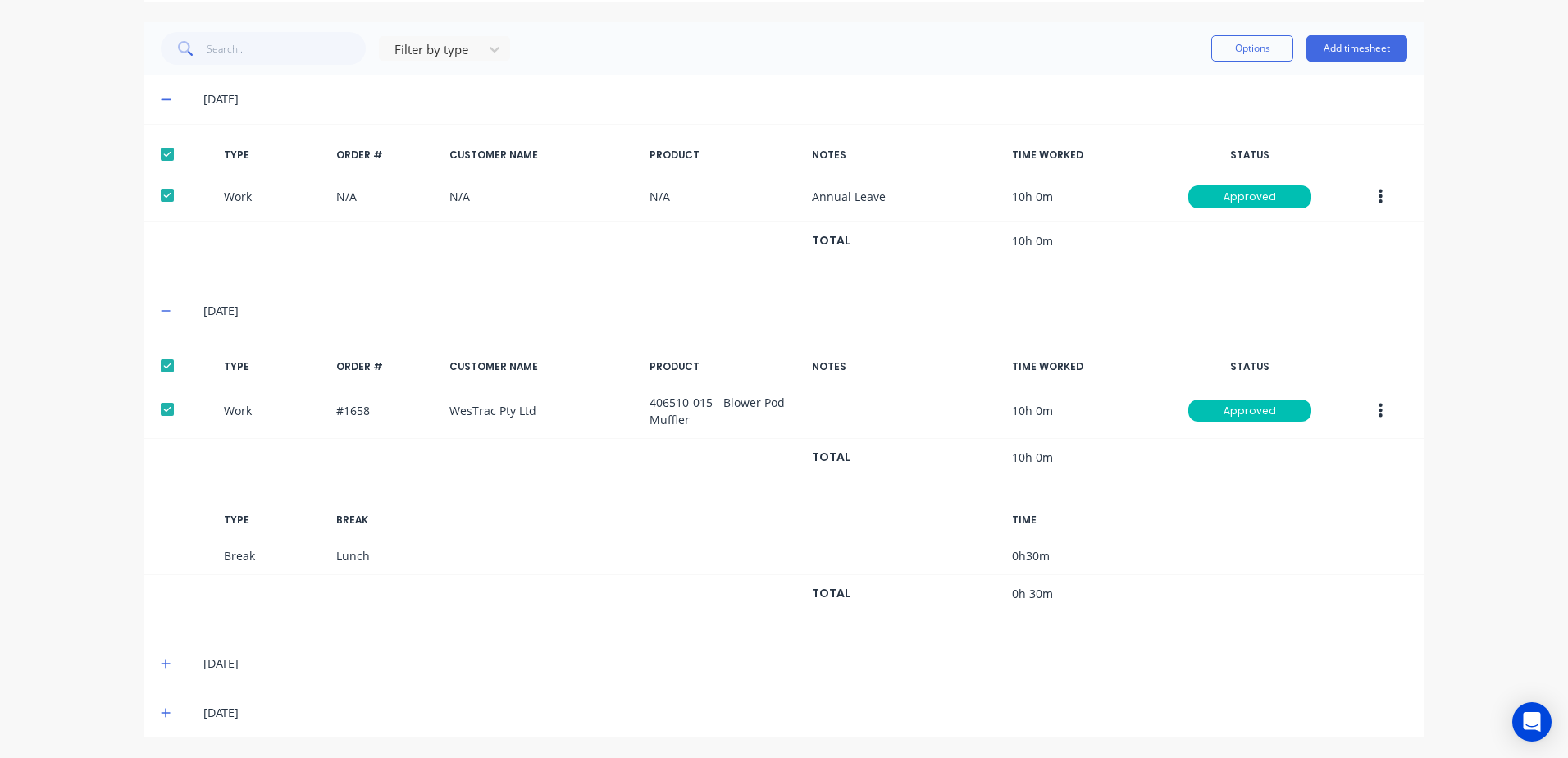
drag, startPoint x: 163, startPoint y: 661, endPoint x: 178, endPoint y: 648, distance: 19.8
click at [163, 660] on icon at bounding box center [166, 664] width 11 height 12
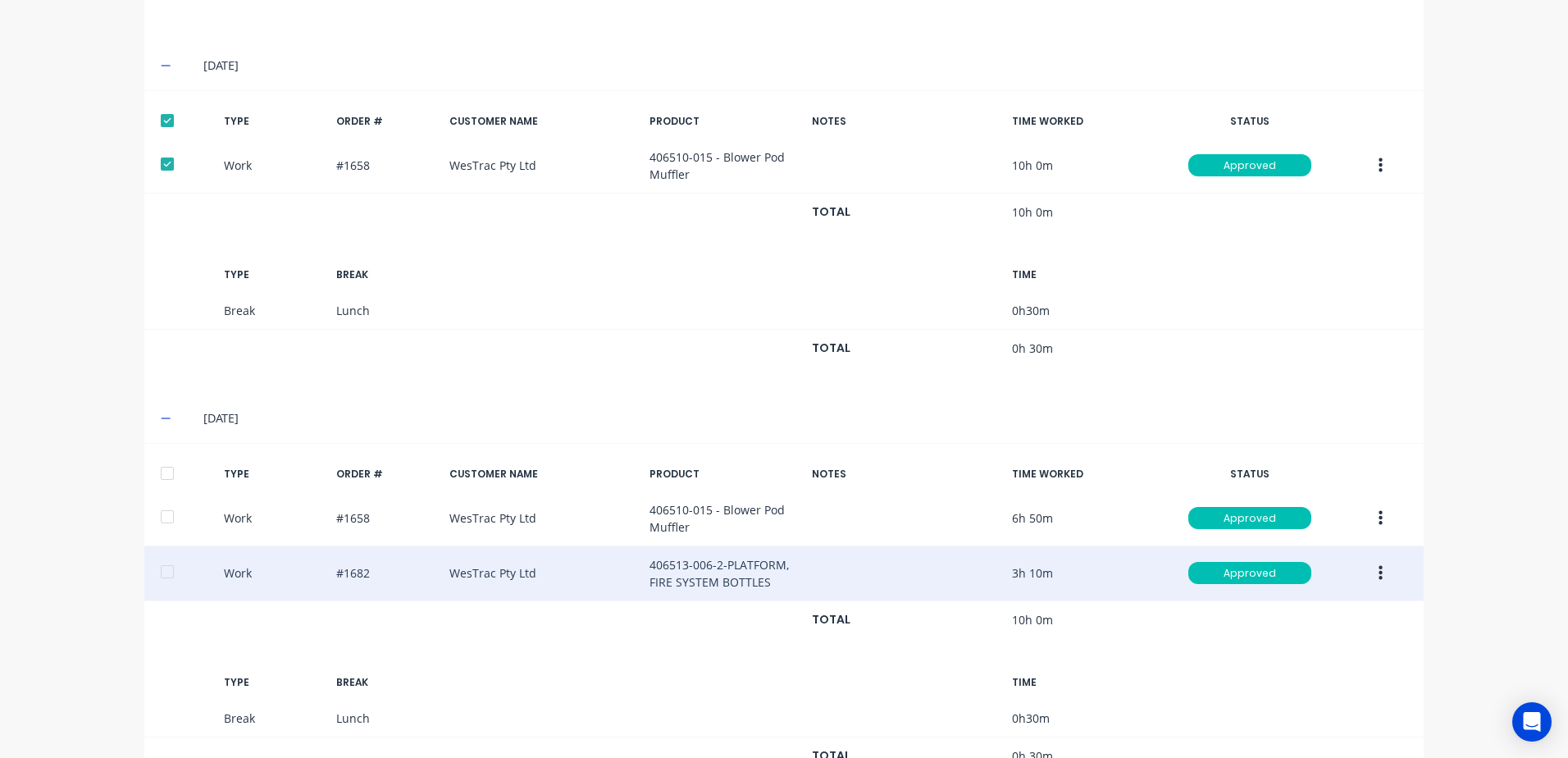
scroll to position [652, 0]
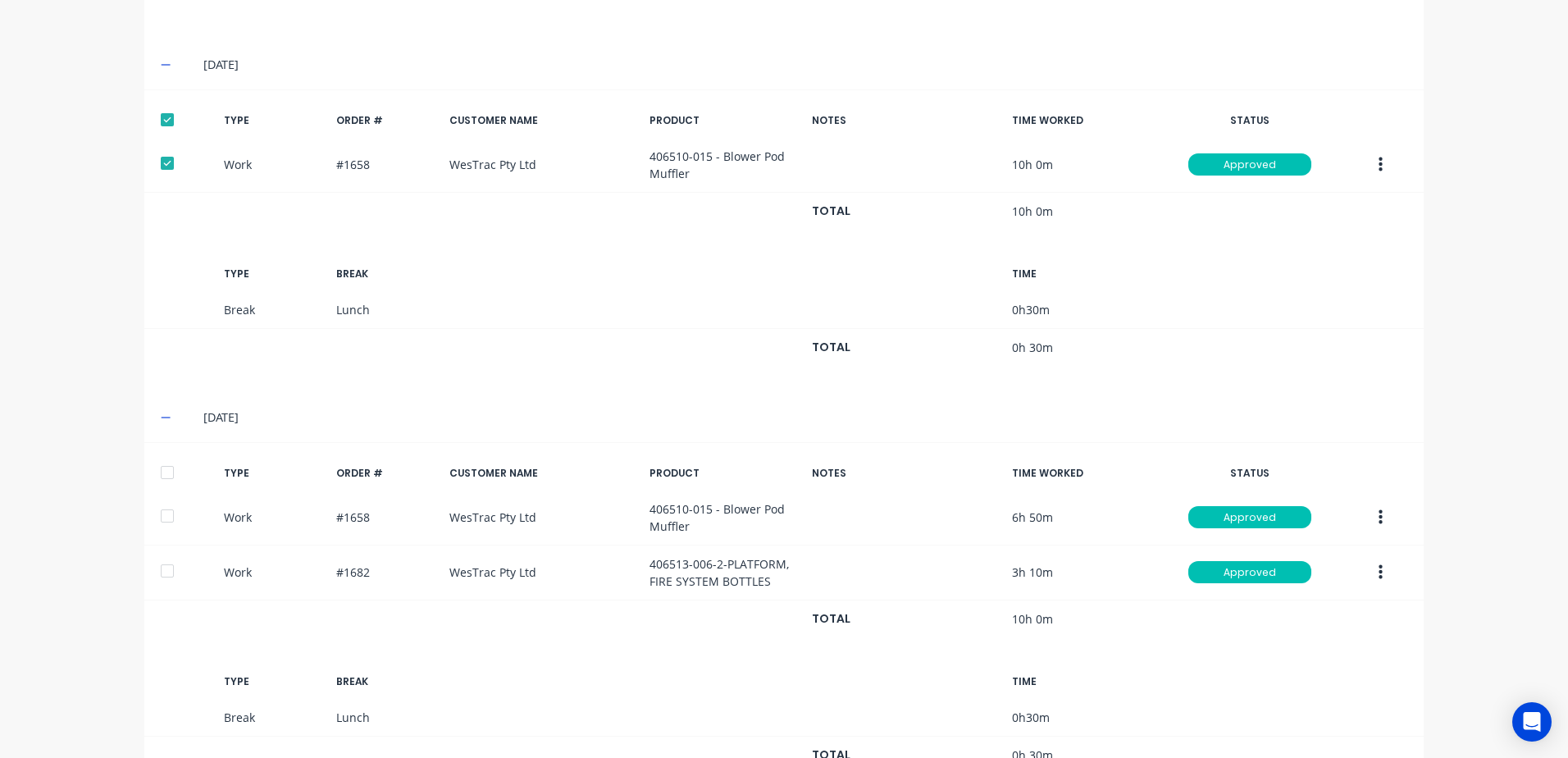
click at [161, 476] on div at bounding box center [167, 472] width 33 height 33
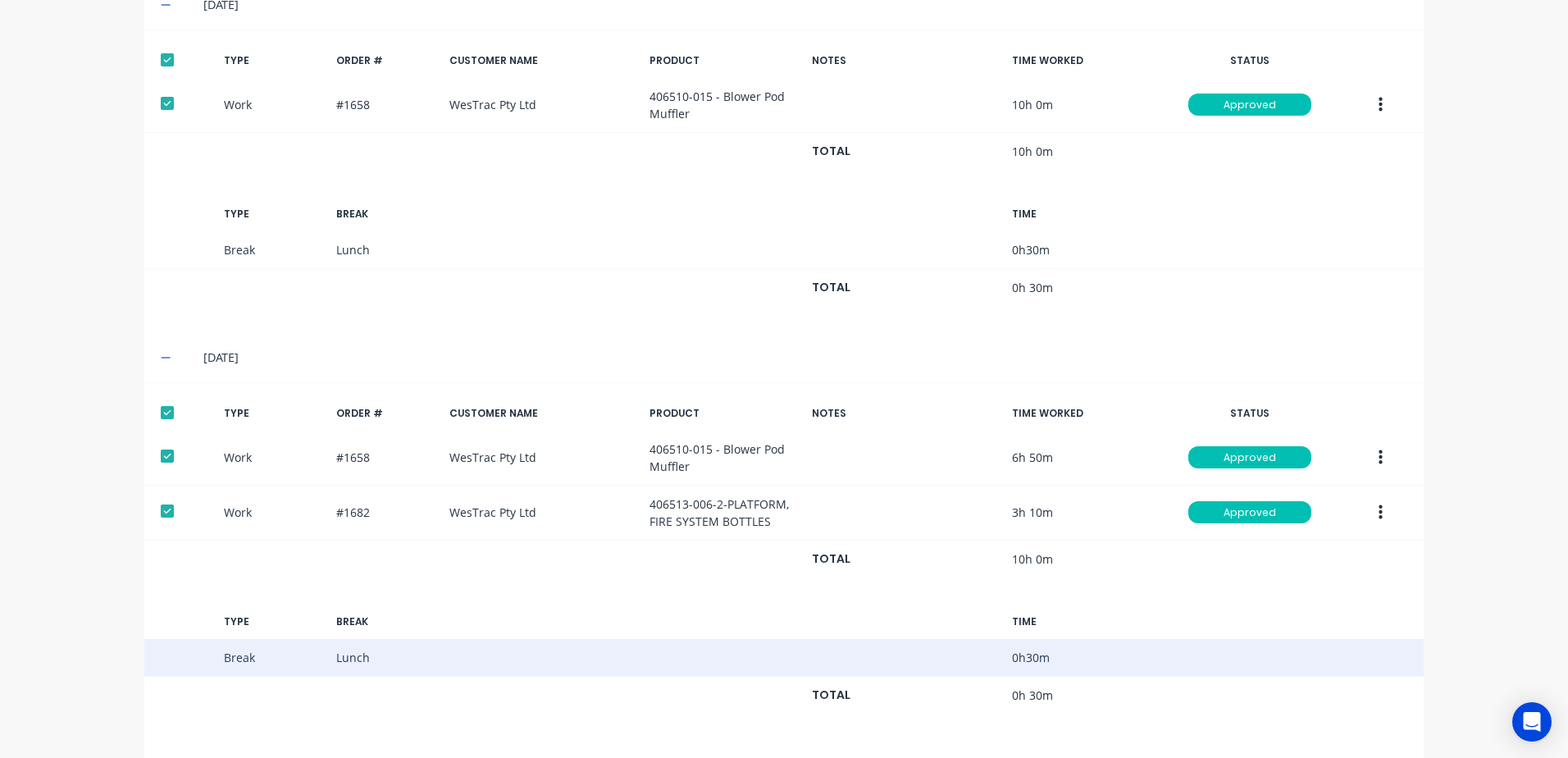
scroll to position [764, 0]
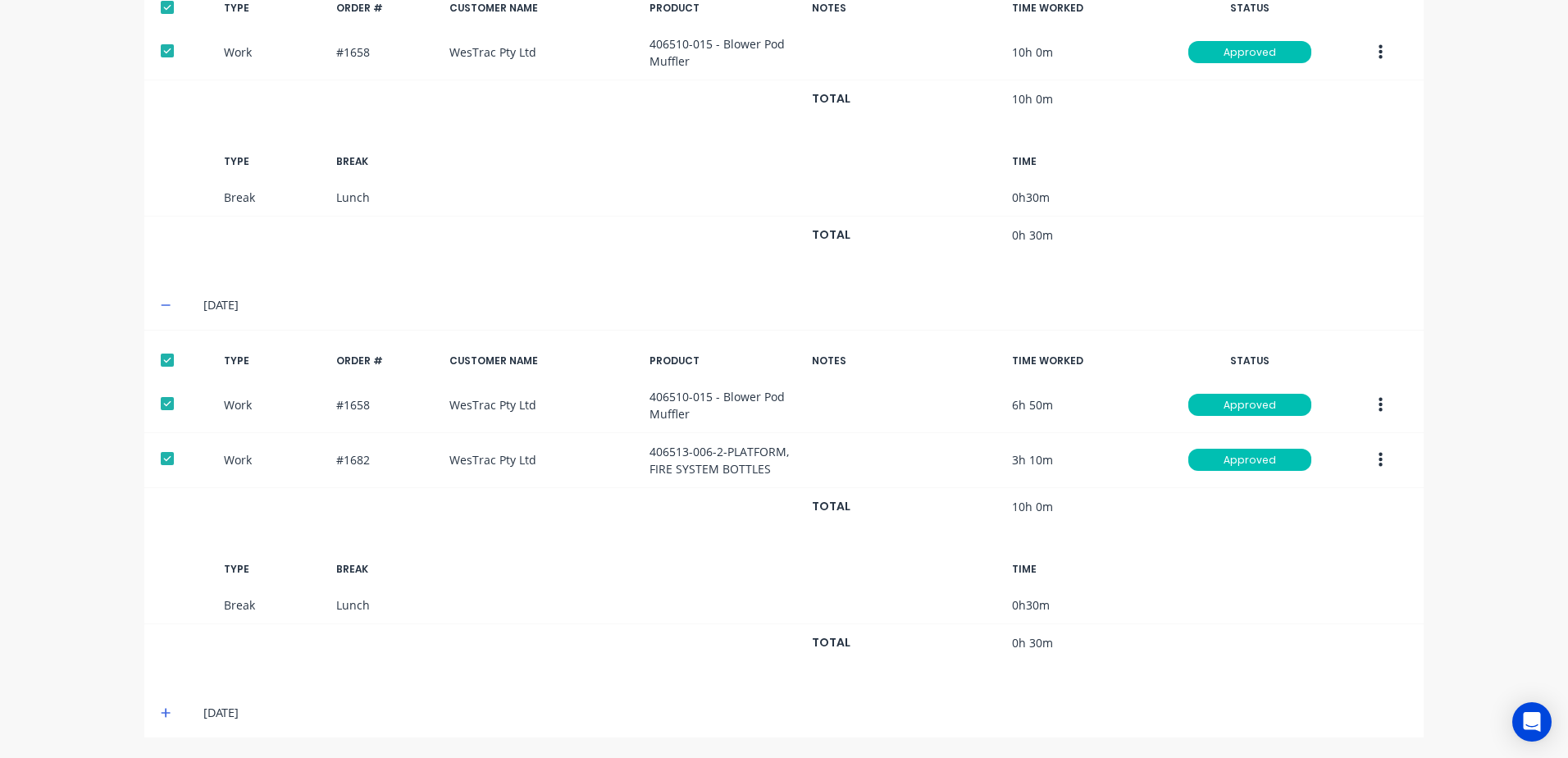
drag, startPoint x: 157, startPoint y: 709, endPoint x: 190, endPoint y: 686, distance: 40.2
click at [161, 707] on icon at bounding box center [166, 713] width 11 height 12
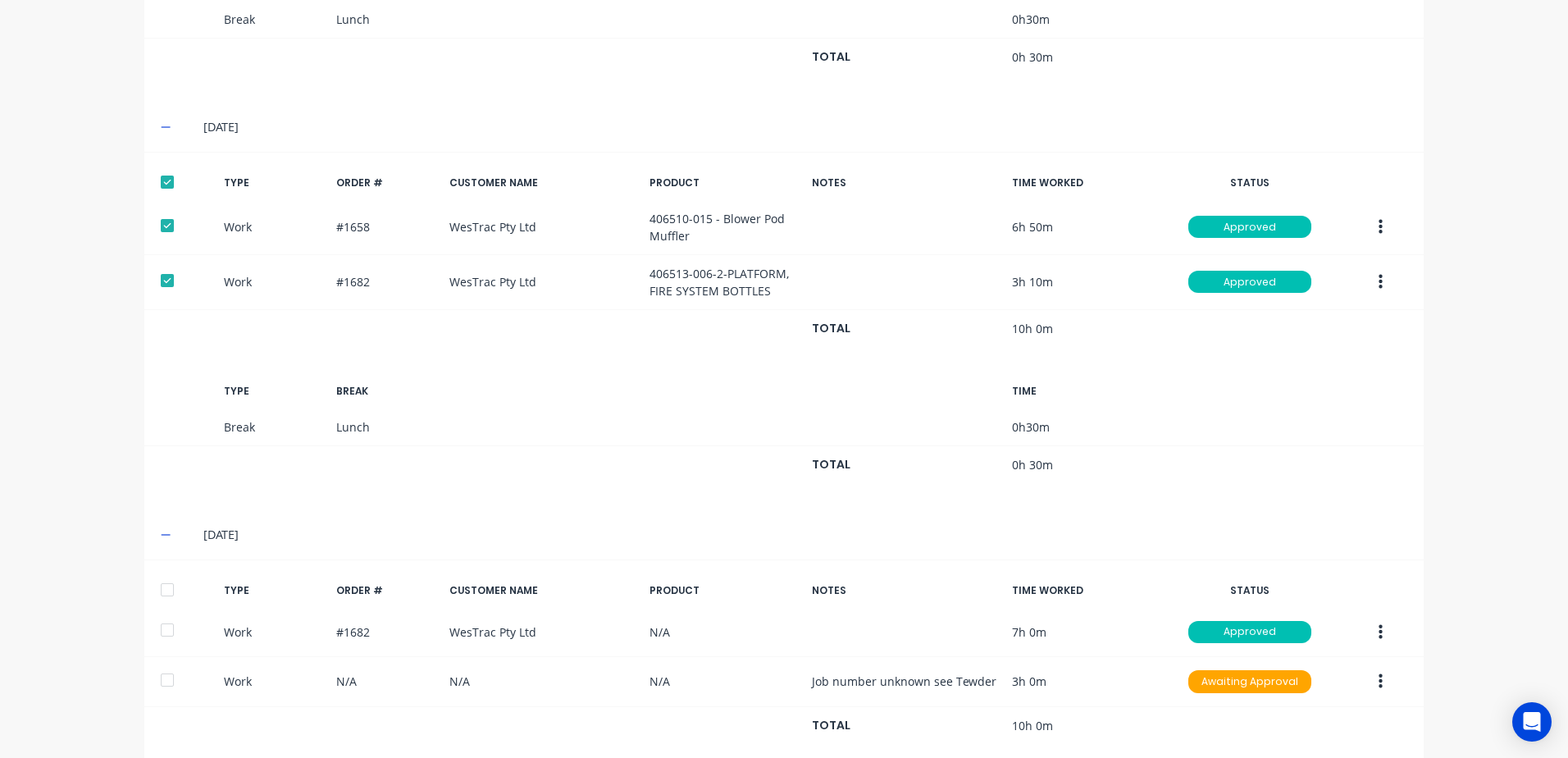
scroll to position [1112, 0]
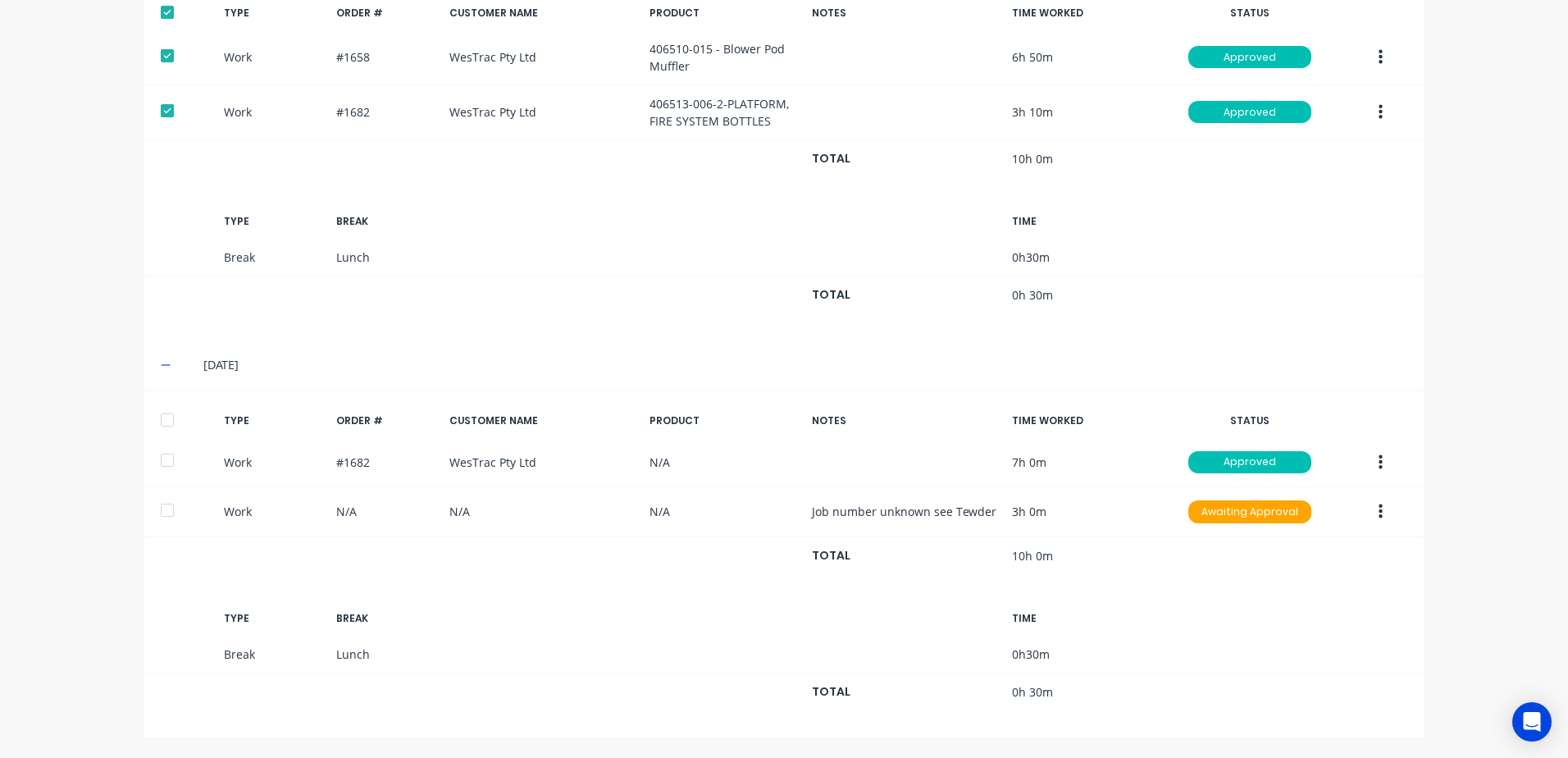
click at [163, 418] on div at bounding box center [167, 419] width 33 height 33
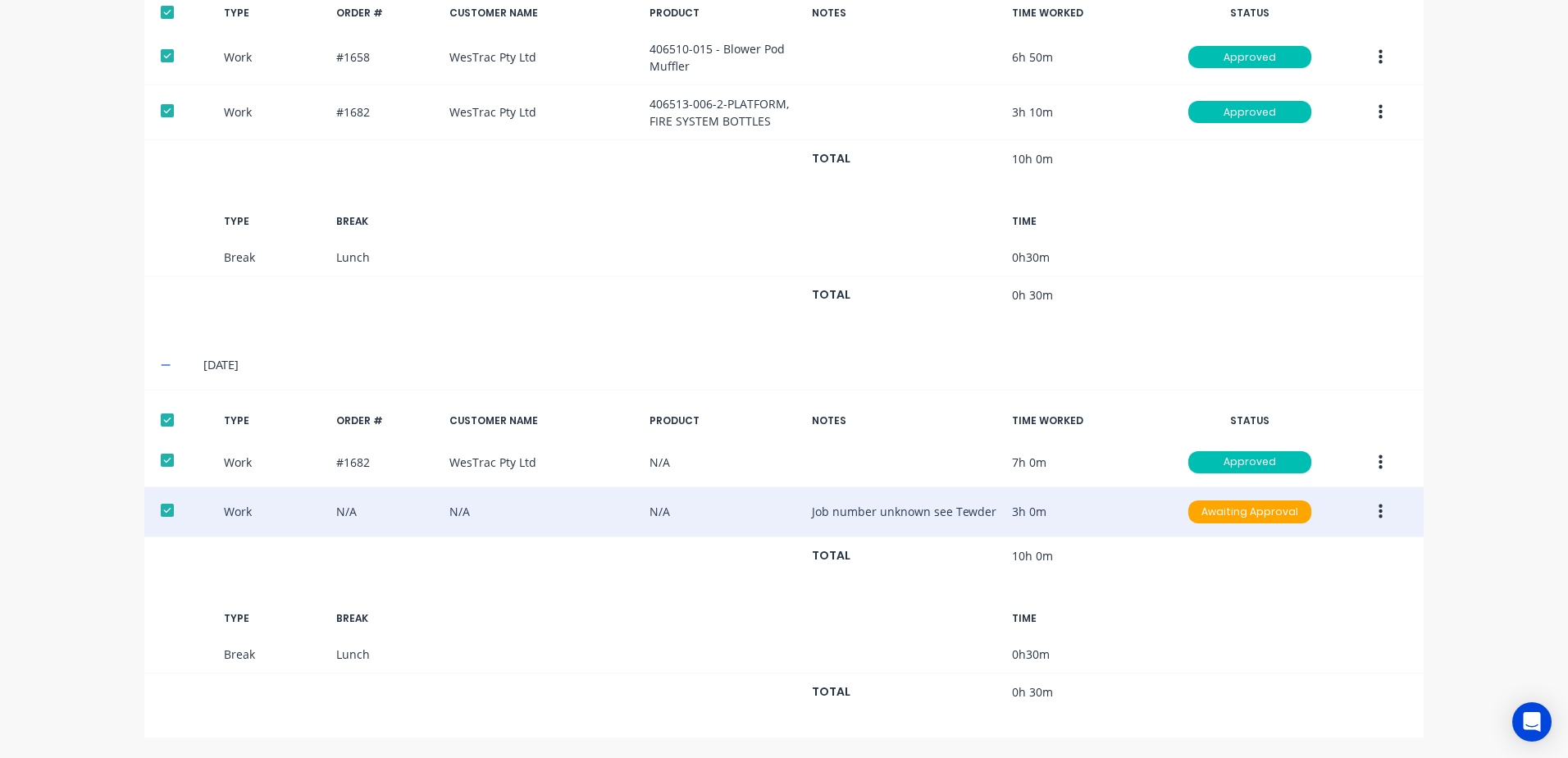
click at [1379, 511] on icon "button" at bounding box center [1381, 512] width 4 height 14
click at [1300, 514] on div "Approve" at bounding box center [1321, 516] width 126 height 24
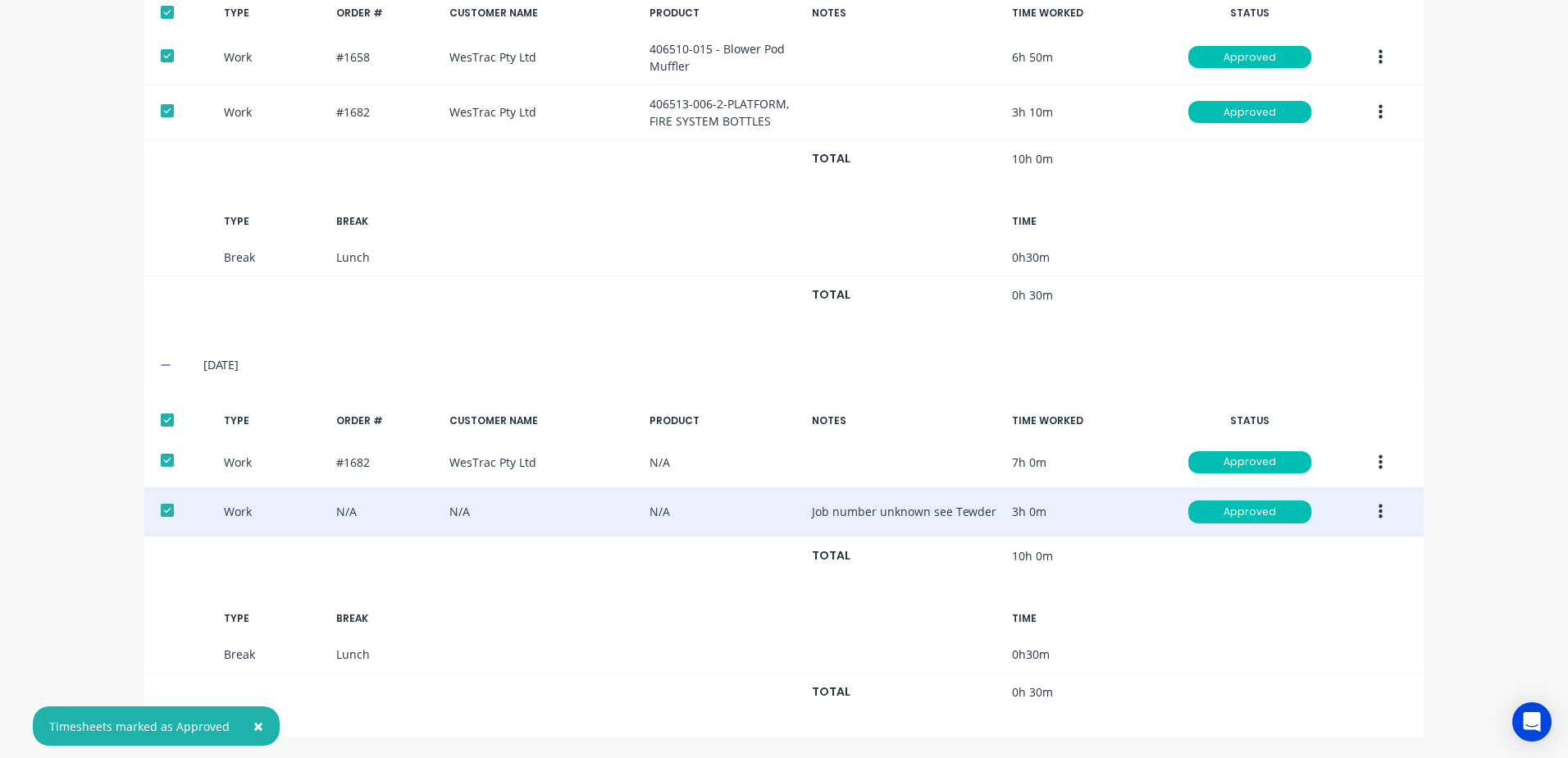
click at [1379, 509] on icon "button" at bounding box center [1381, 512] width 4 height 18
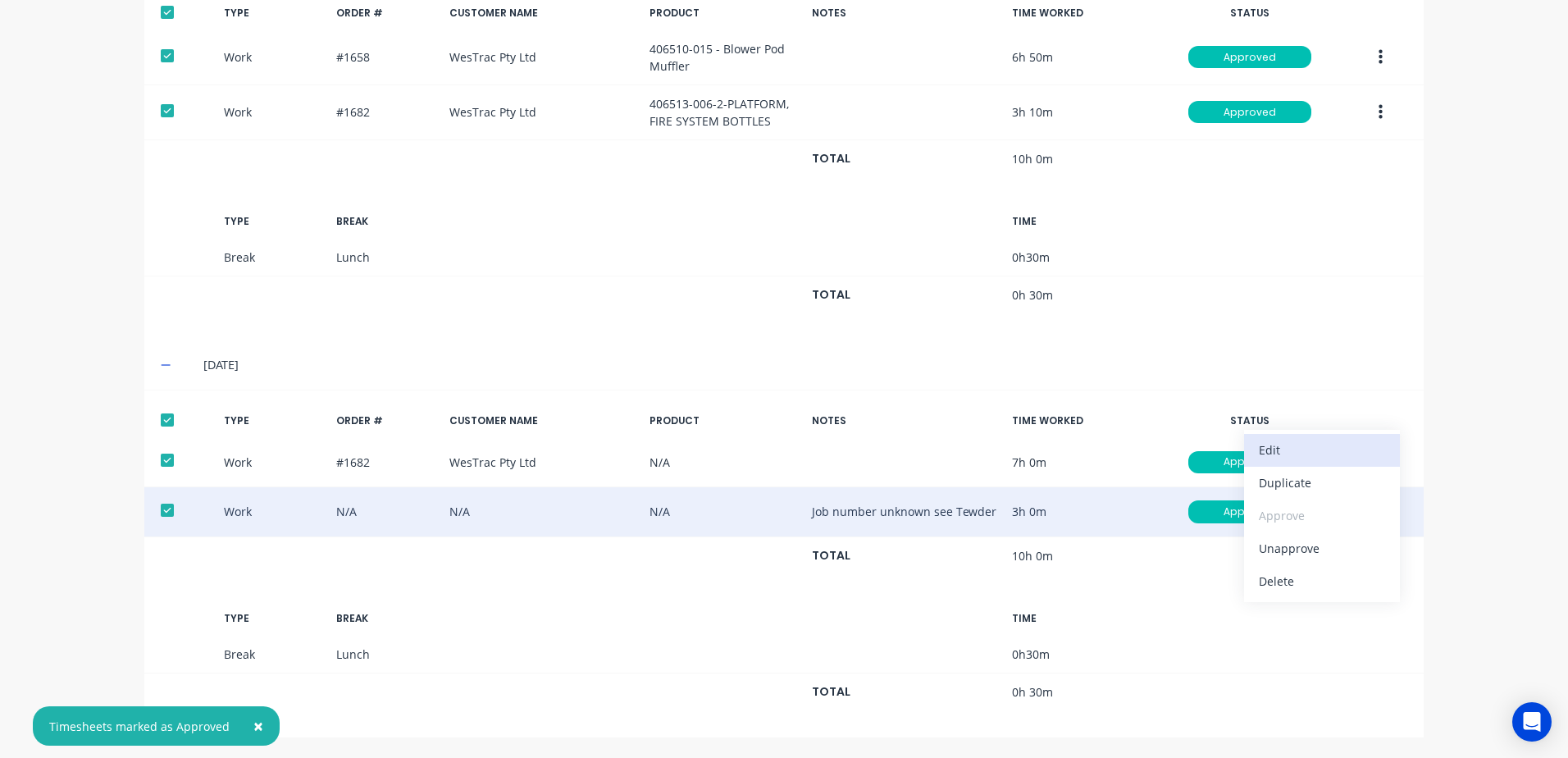
click at [1269, 453] on div "Edit" at bounding box center [1321, 450] width 126 height 24
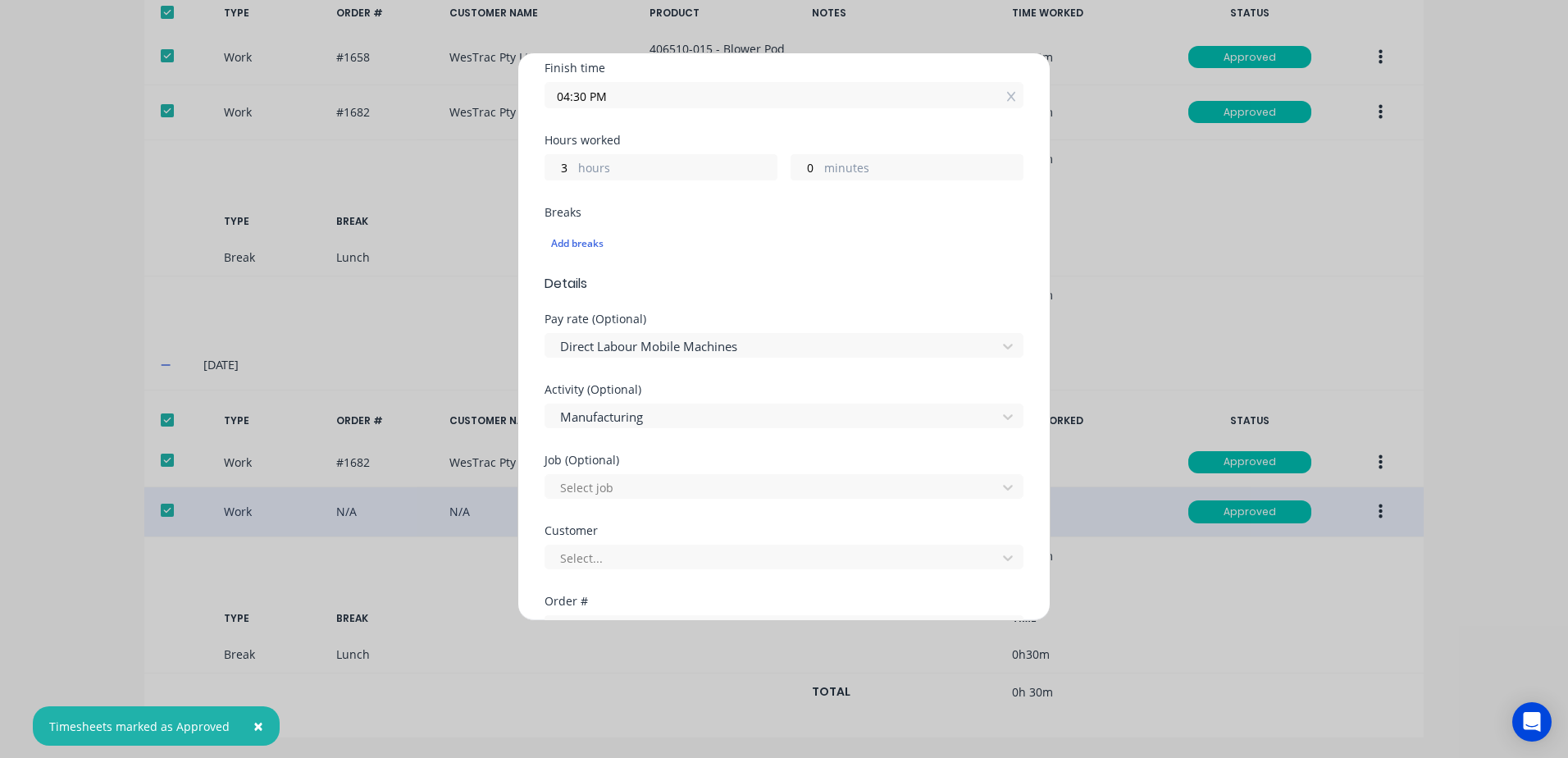
scroll to position [328, 0]
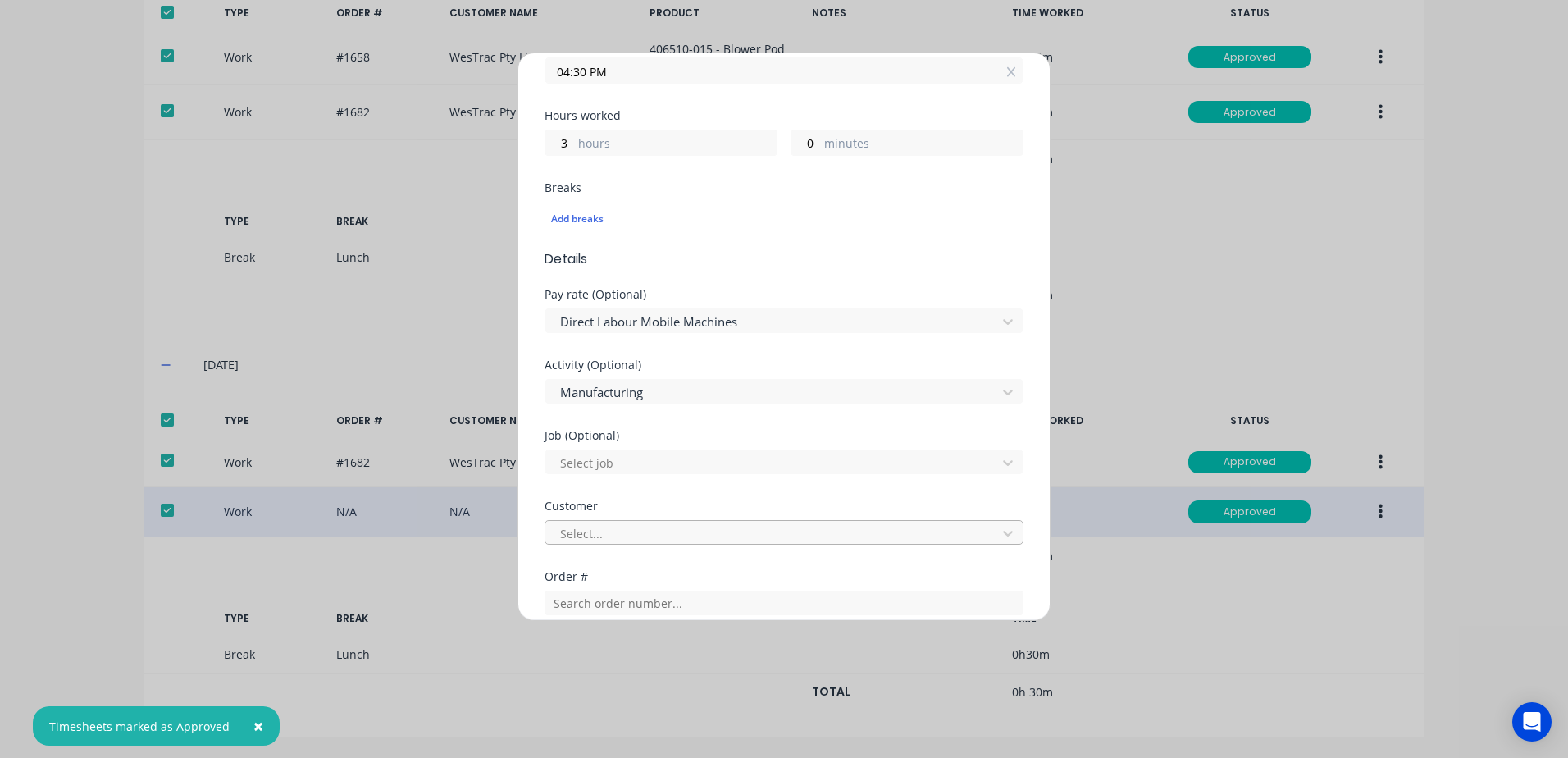
click at [610, 537] on div at bounding box center [773, 534] width 429 height 20
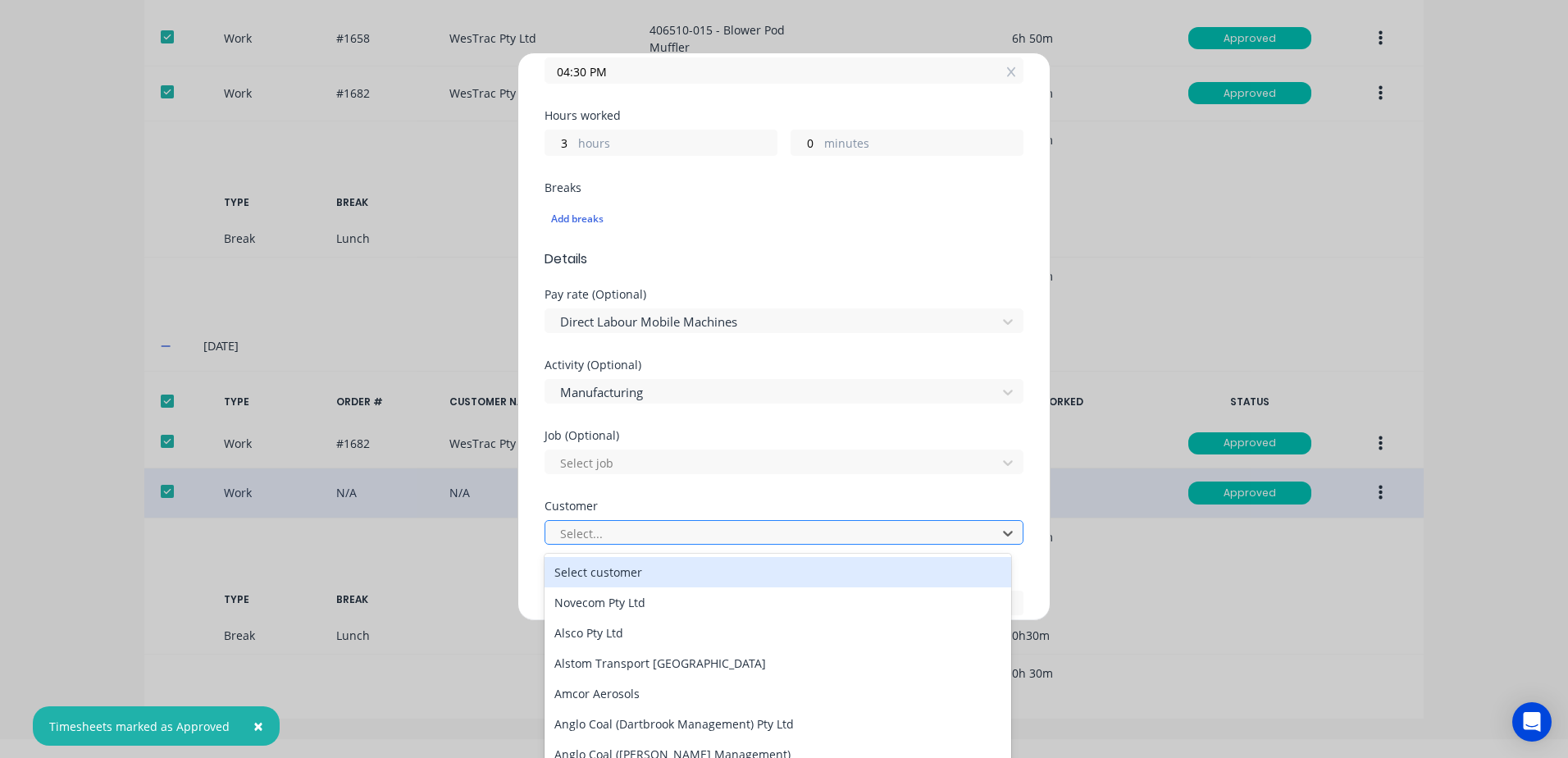
scroll to position [21, 0]
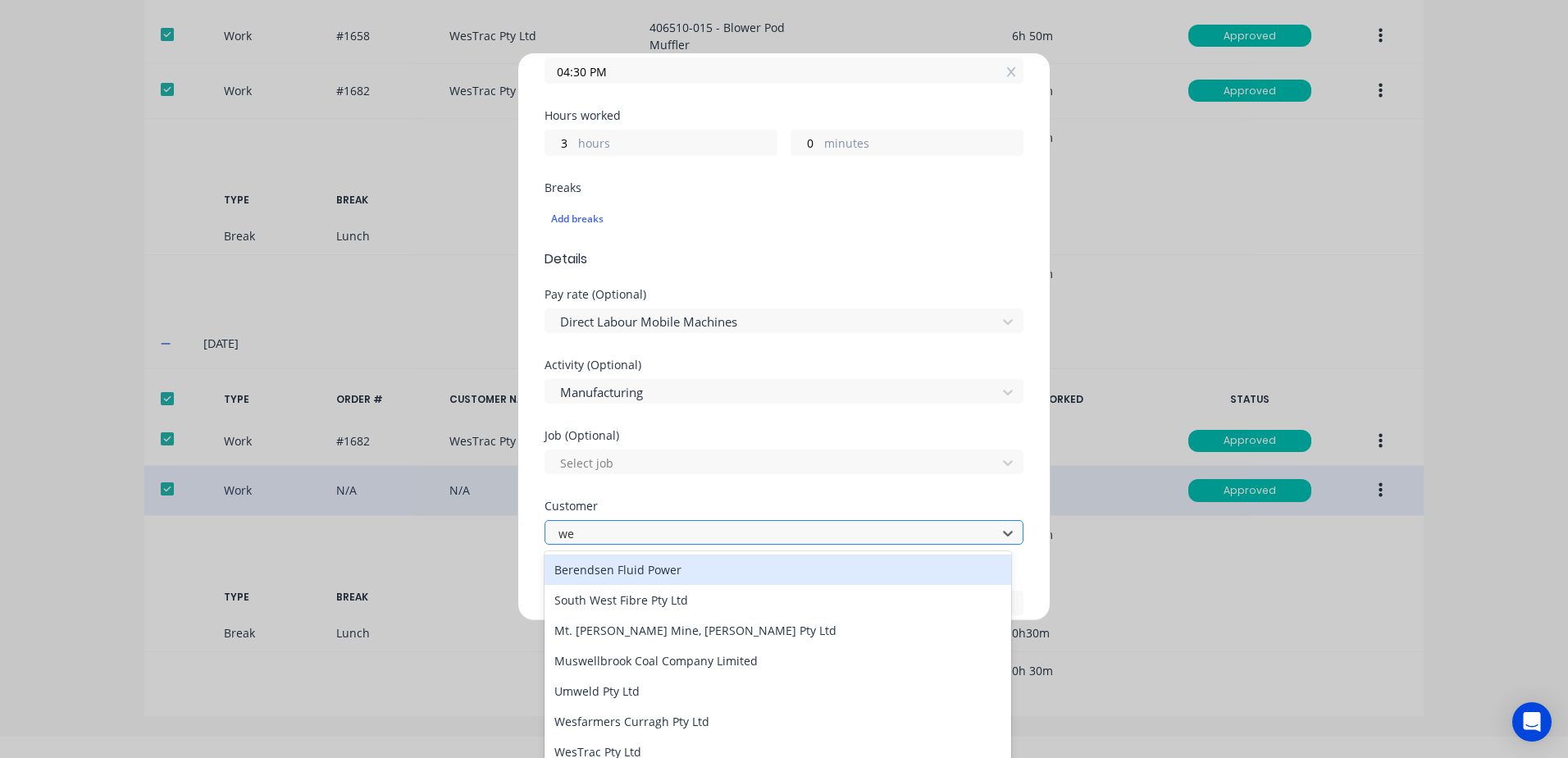
type input "[PERSON_NAME]"
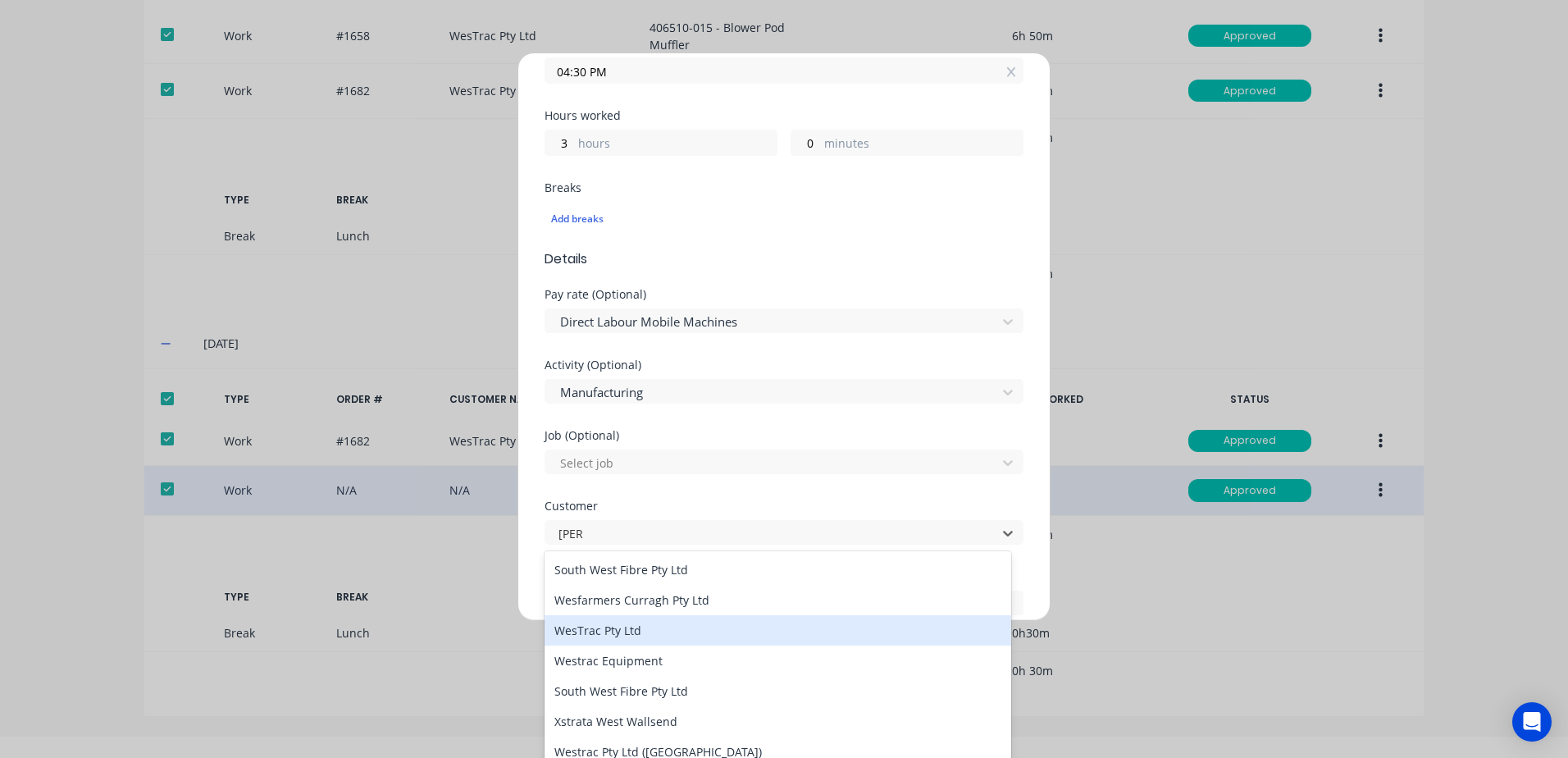
drag, startPoint x: 601, startPoint y: 632, endPoint x: 638, endPoint y: 555, distance: 85.4
click at [601, 631] on div "WesTrac Pty Ltd" at bounding box center [778, 630] width 467 height 30
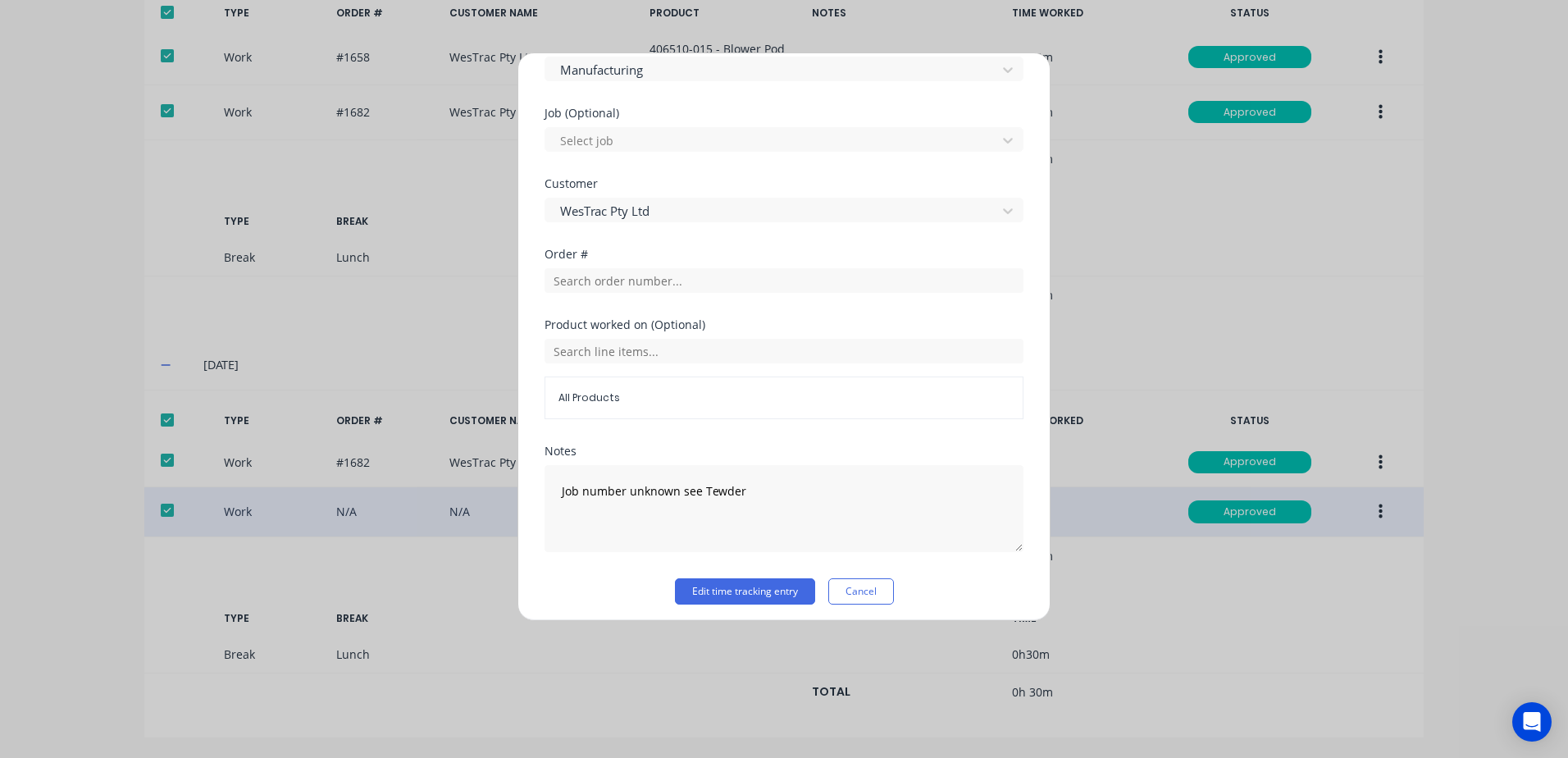
scroll to position [658, 0]
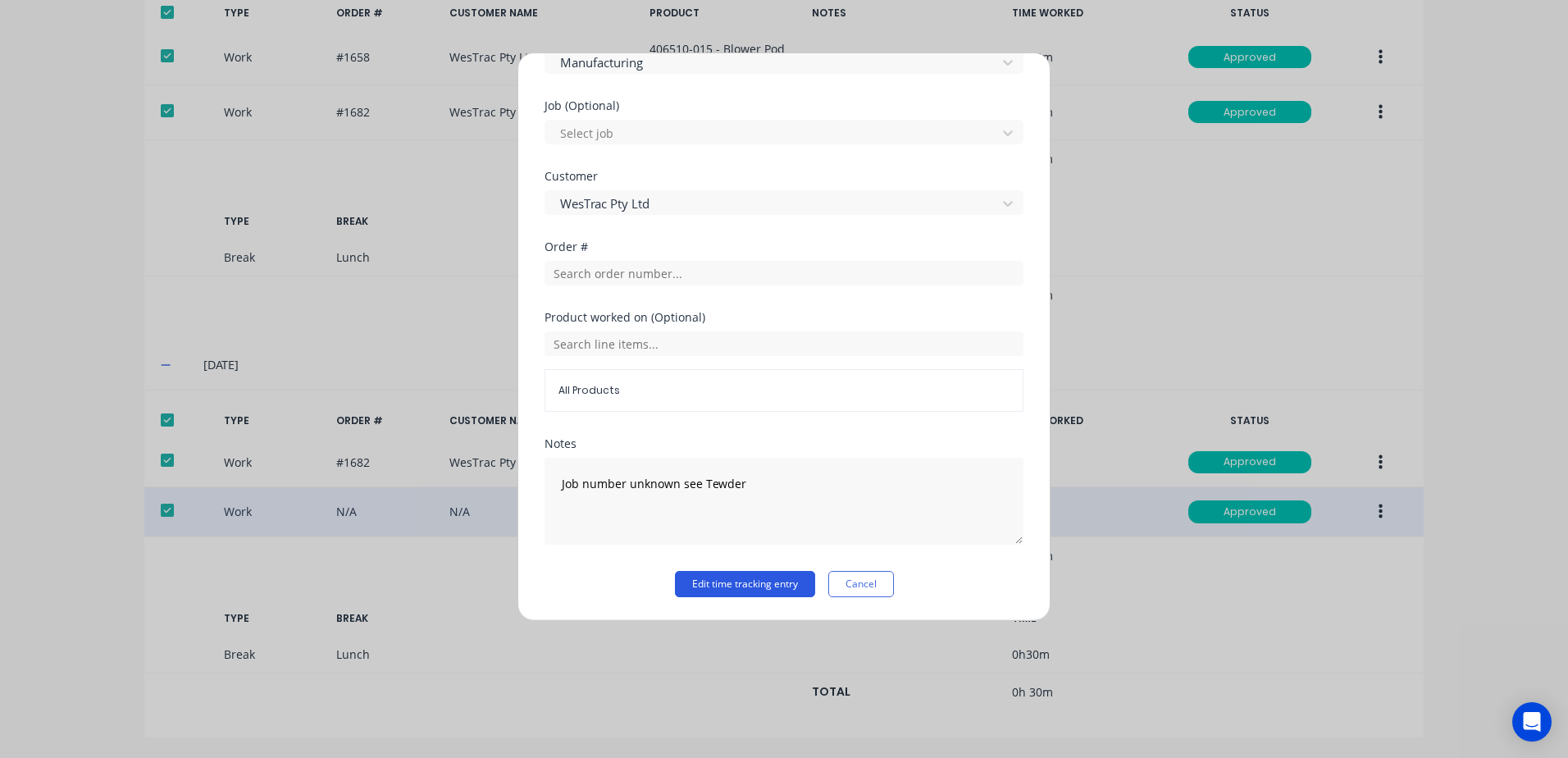
click at [724, 586] on button "Edit time tracking entry" at bounding box center [745, 584] width 141 height 26
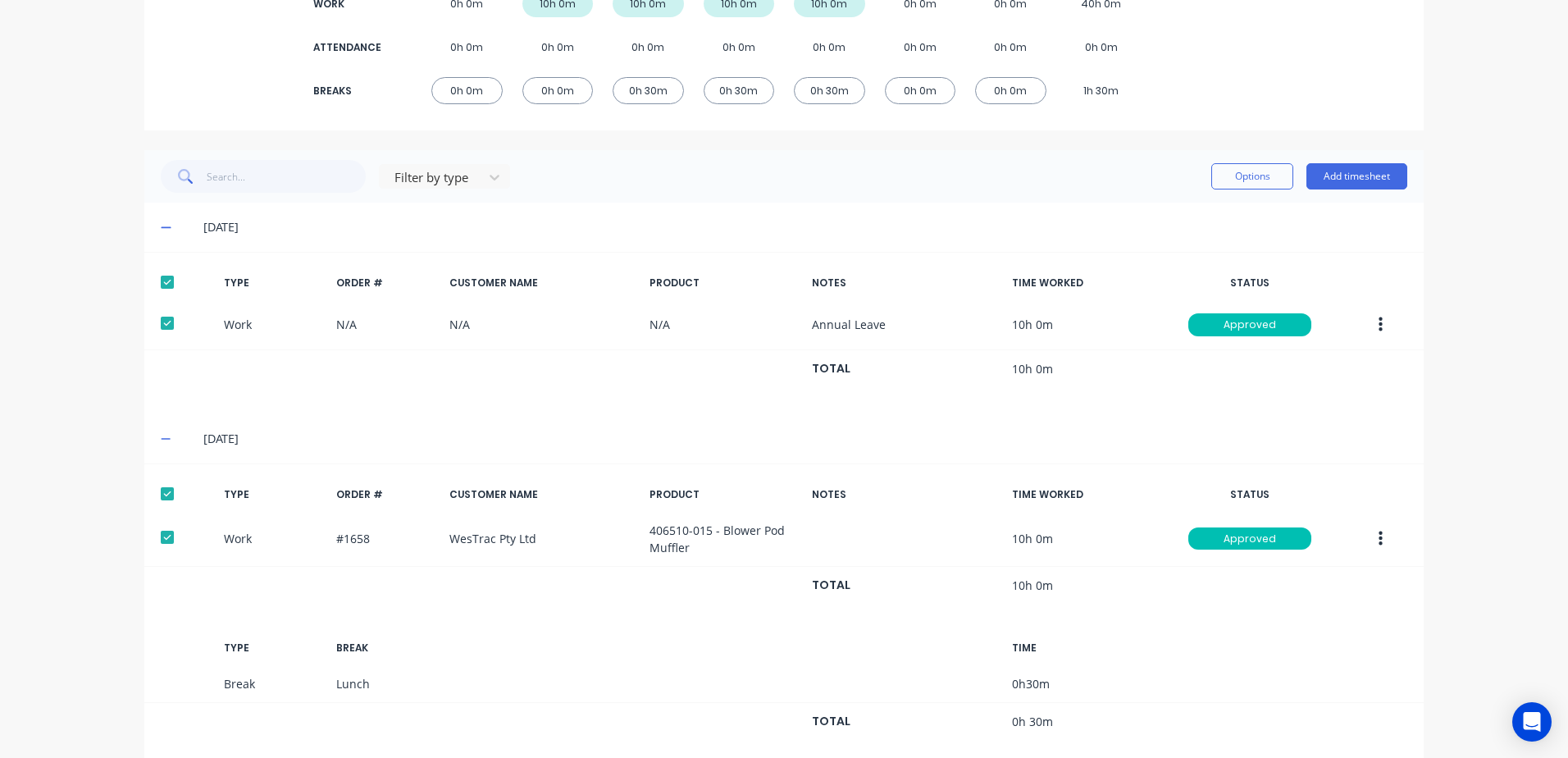
scroll to position [0, 0]
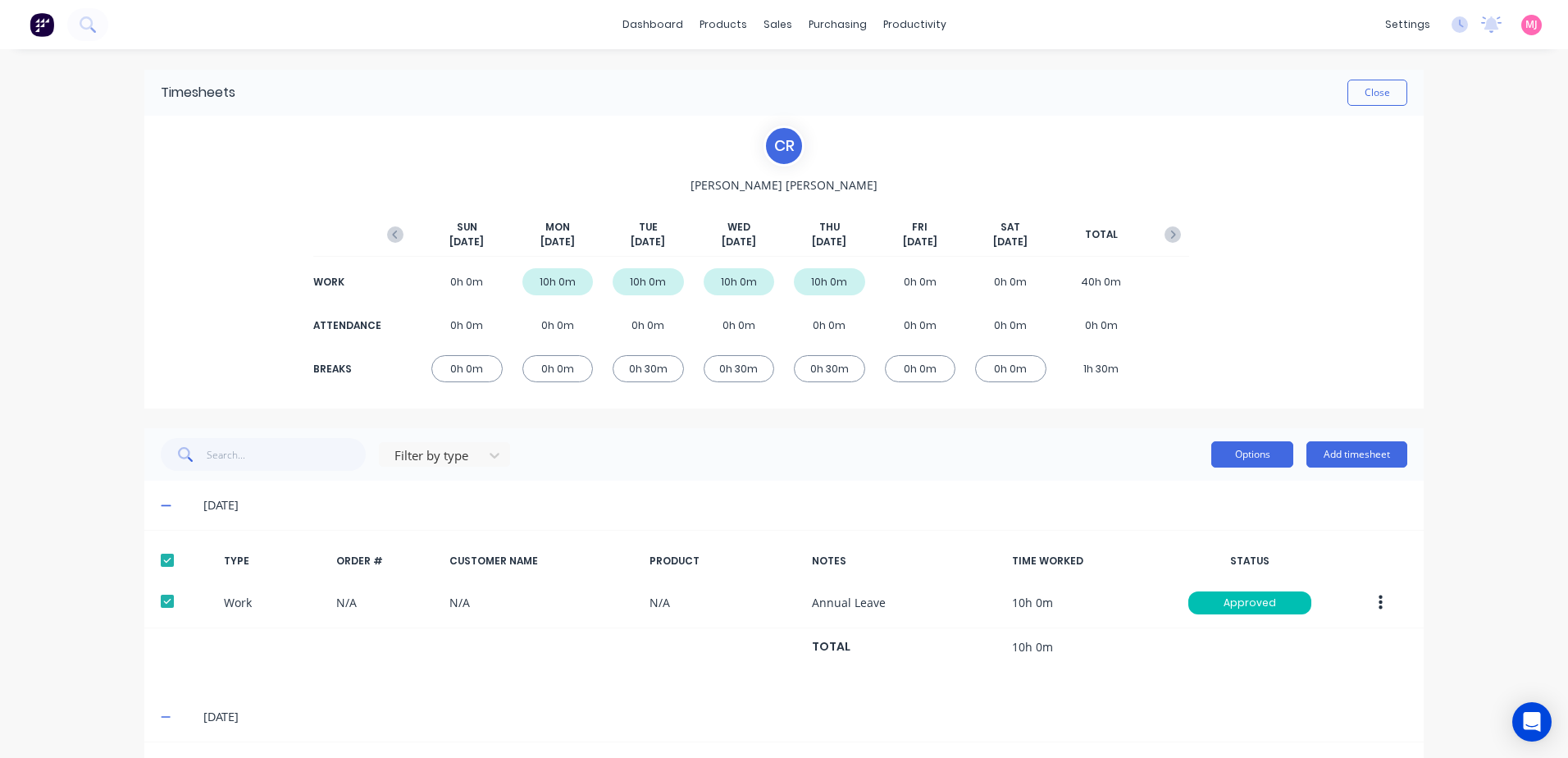
click at [1238, 455] on button "Options" at bounding box center [1252, 454] width 82 height 26
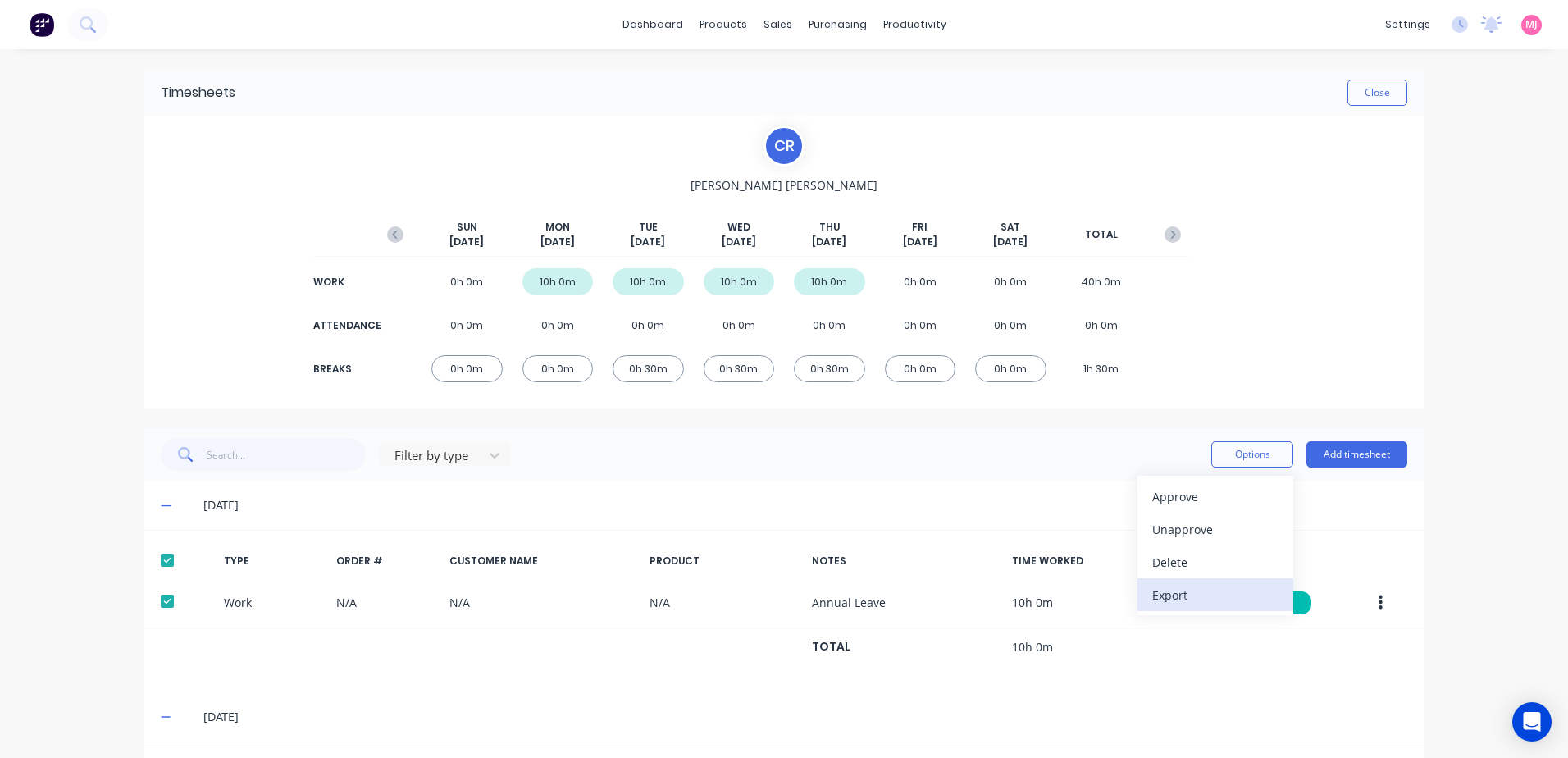
click at [1177, 597] on div "Export" at bounding box center [1215, 595] width 126 height 24
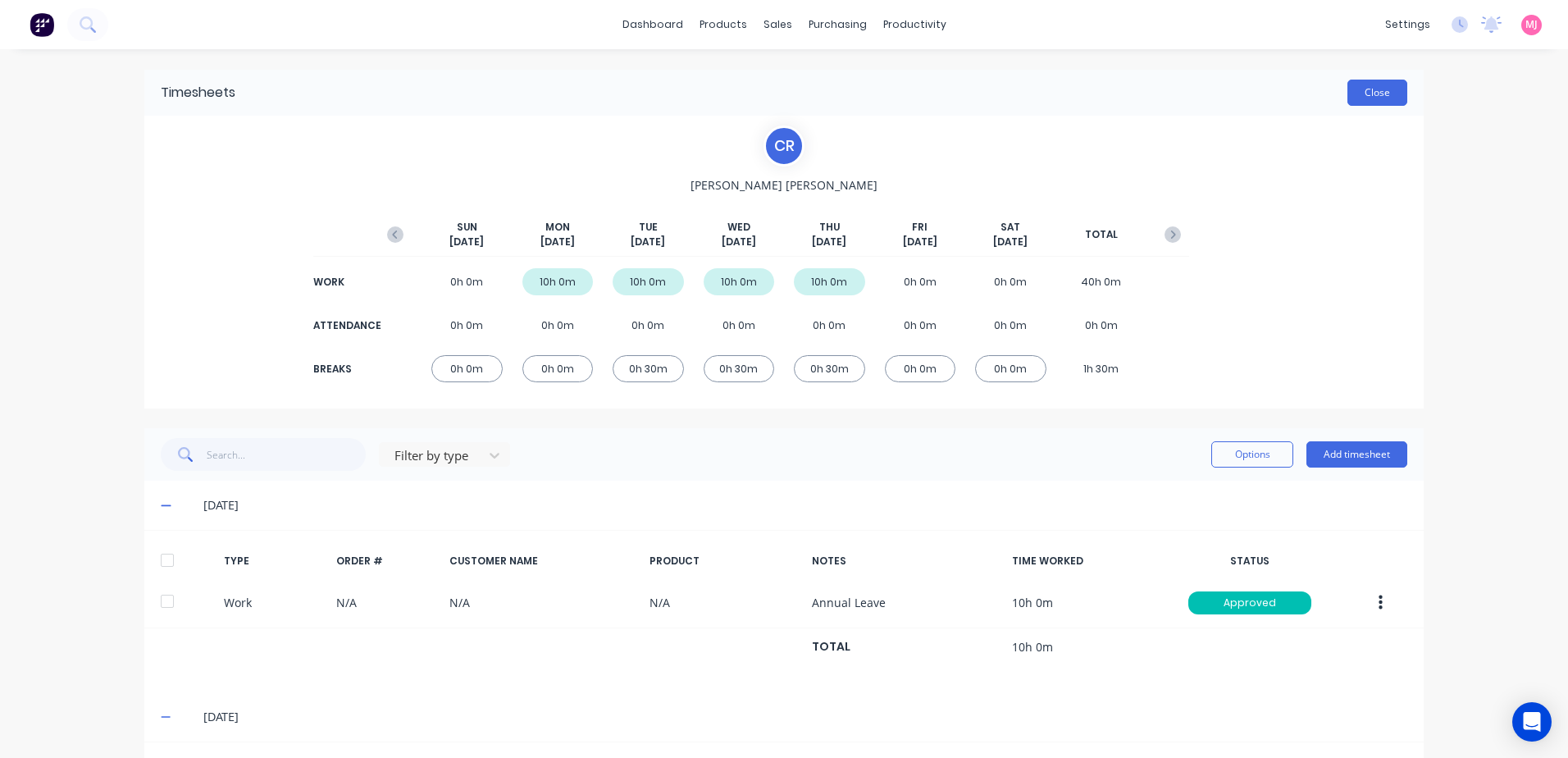
click at [1377, 94] on button "Close" at bounding box center [1377, 92] width 60 height 26
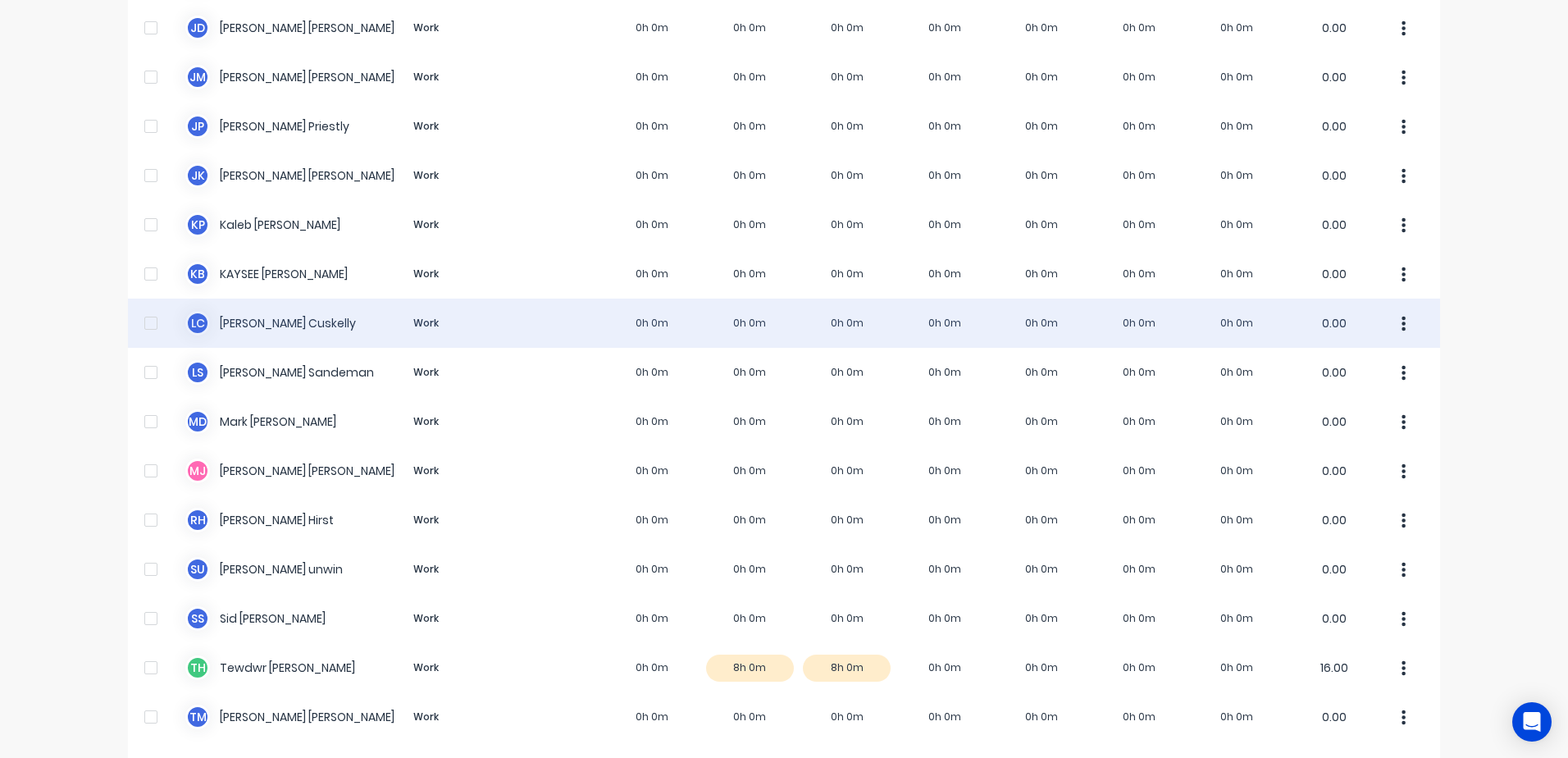
scroll to position [1062, 0]
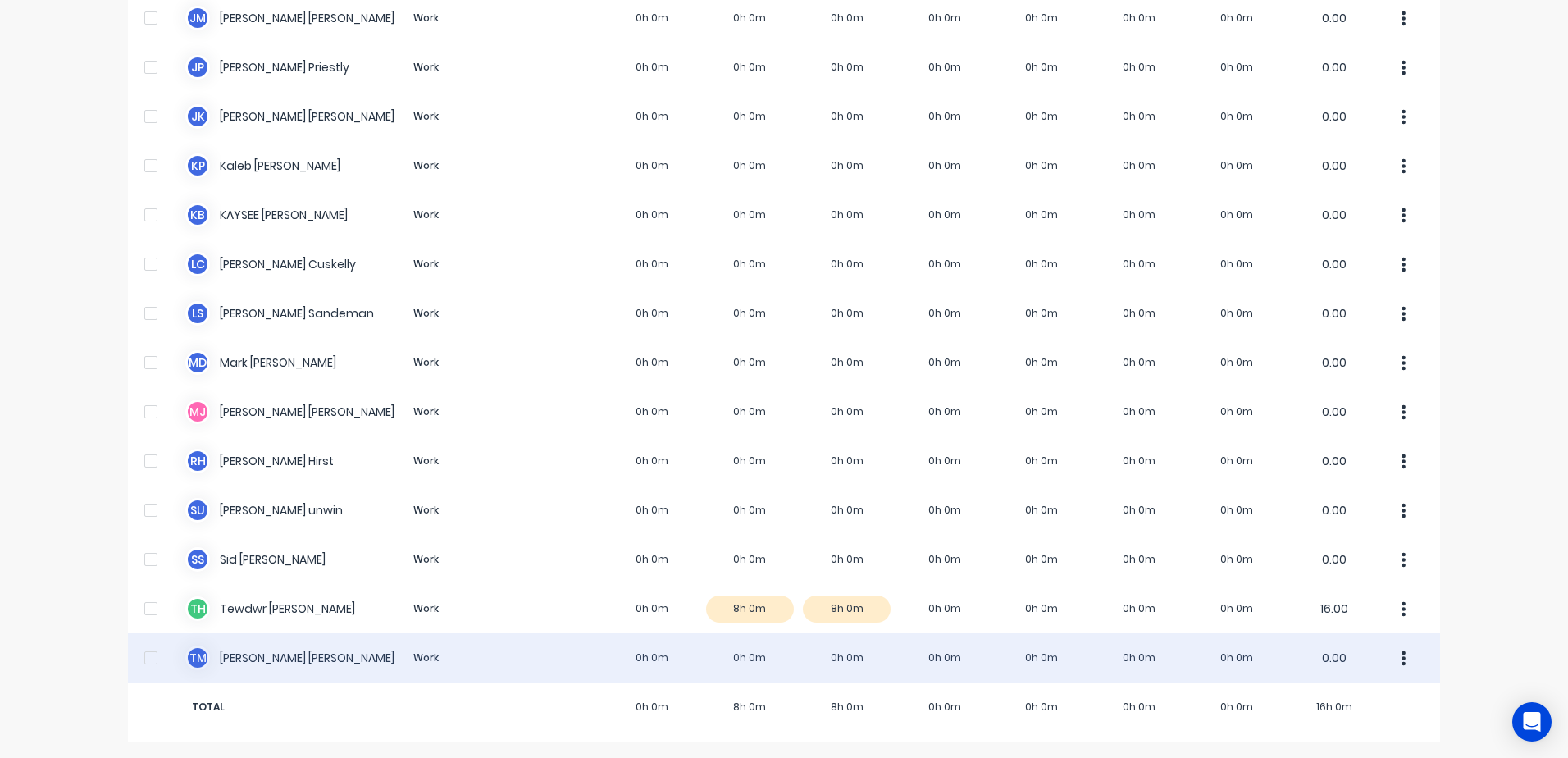
click at [249, 656] on div "T M [PERSON_NAME] Work 0h 0m 0h 0m 0h 0m 0h 0m 0h 0m 0h 0m 0h 0m 0.00" at bounding box center [784, 658] width 1312 height 49
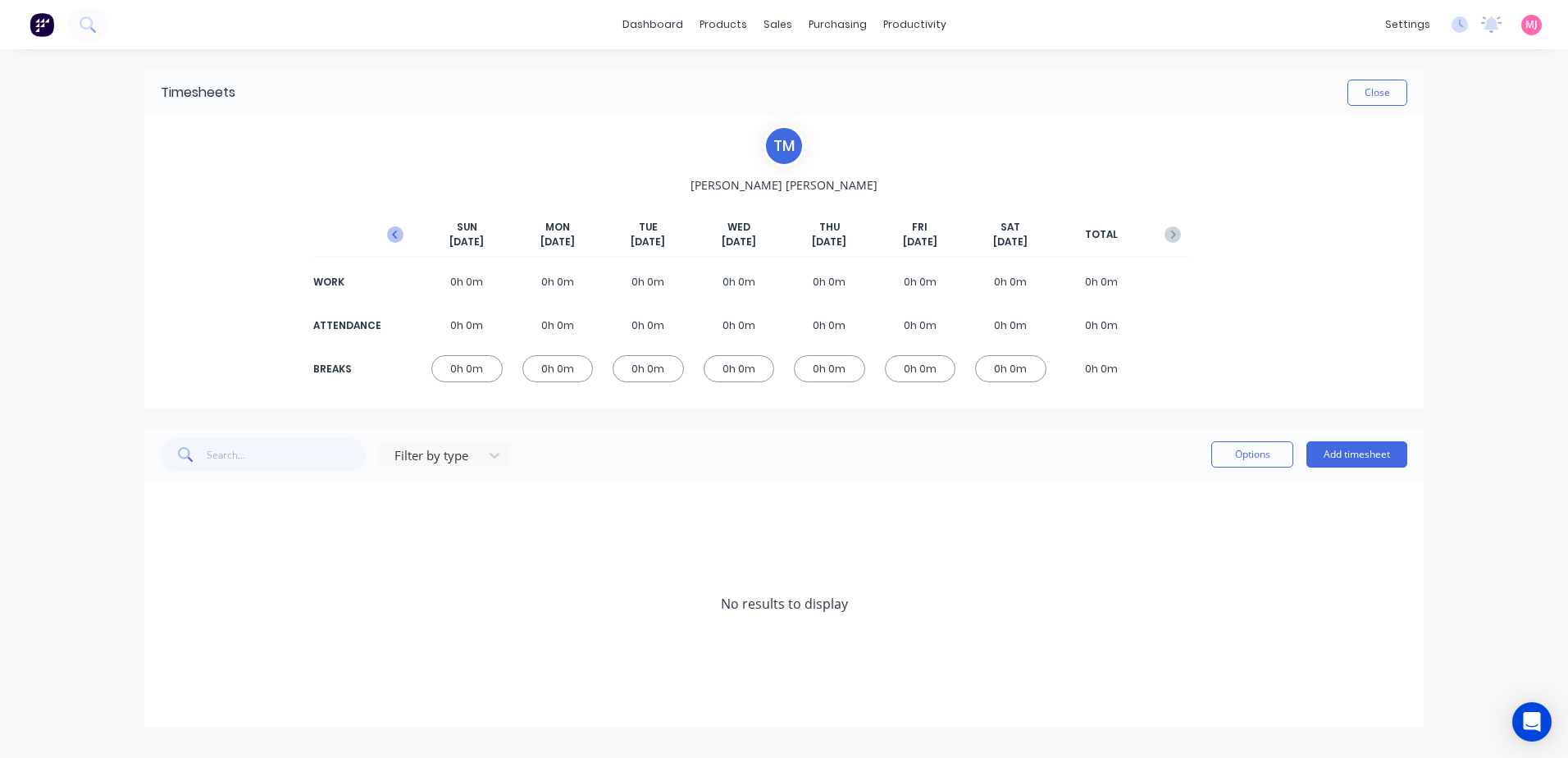
click at [398, 226] on icon "button" at bounding box center [395, 234] width 16 height 16
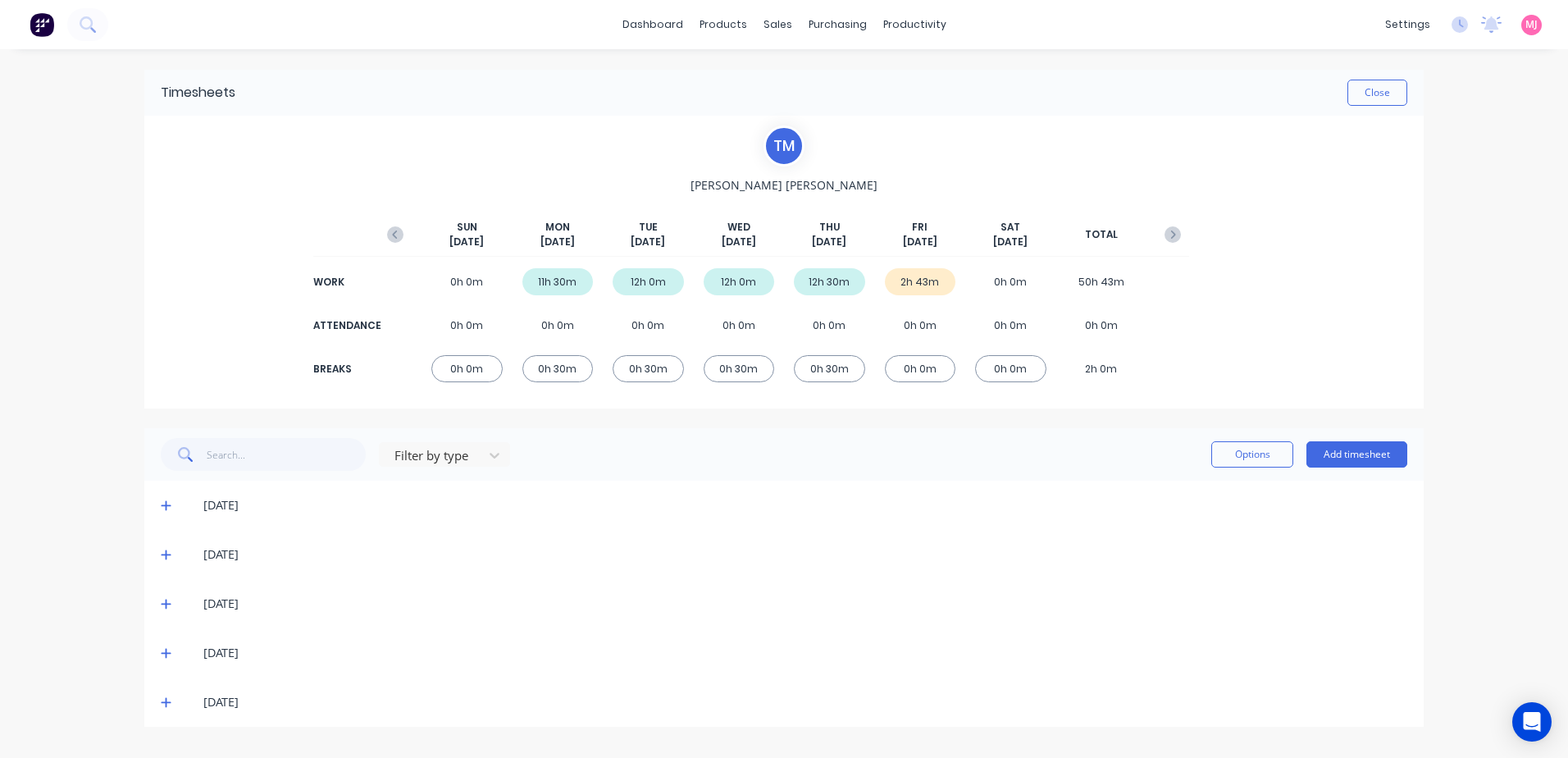
click at [163, 700] on icon at bounding box center [166, 702] width 11 height 12
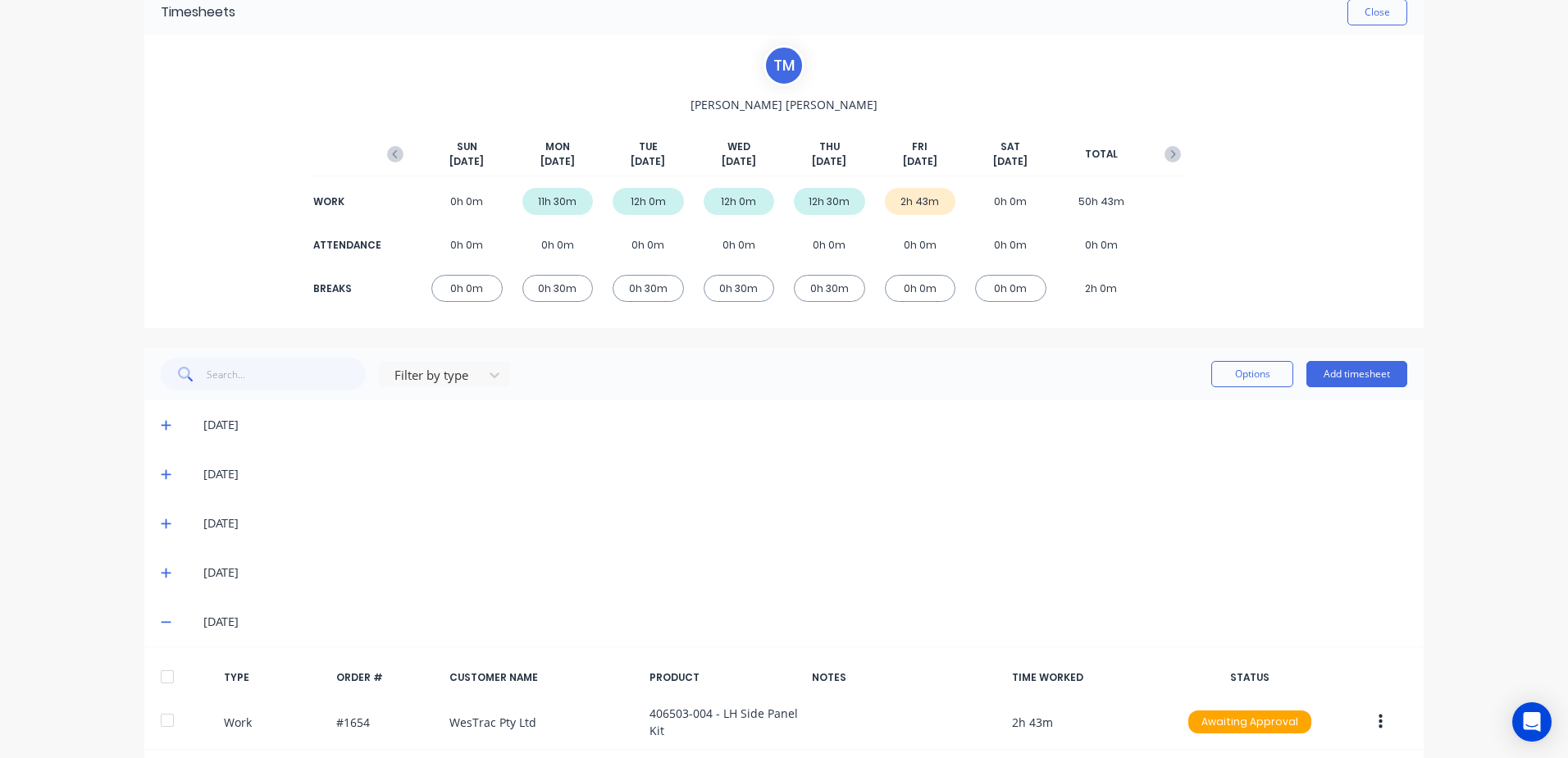
scroll to position [157, 0]
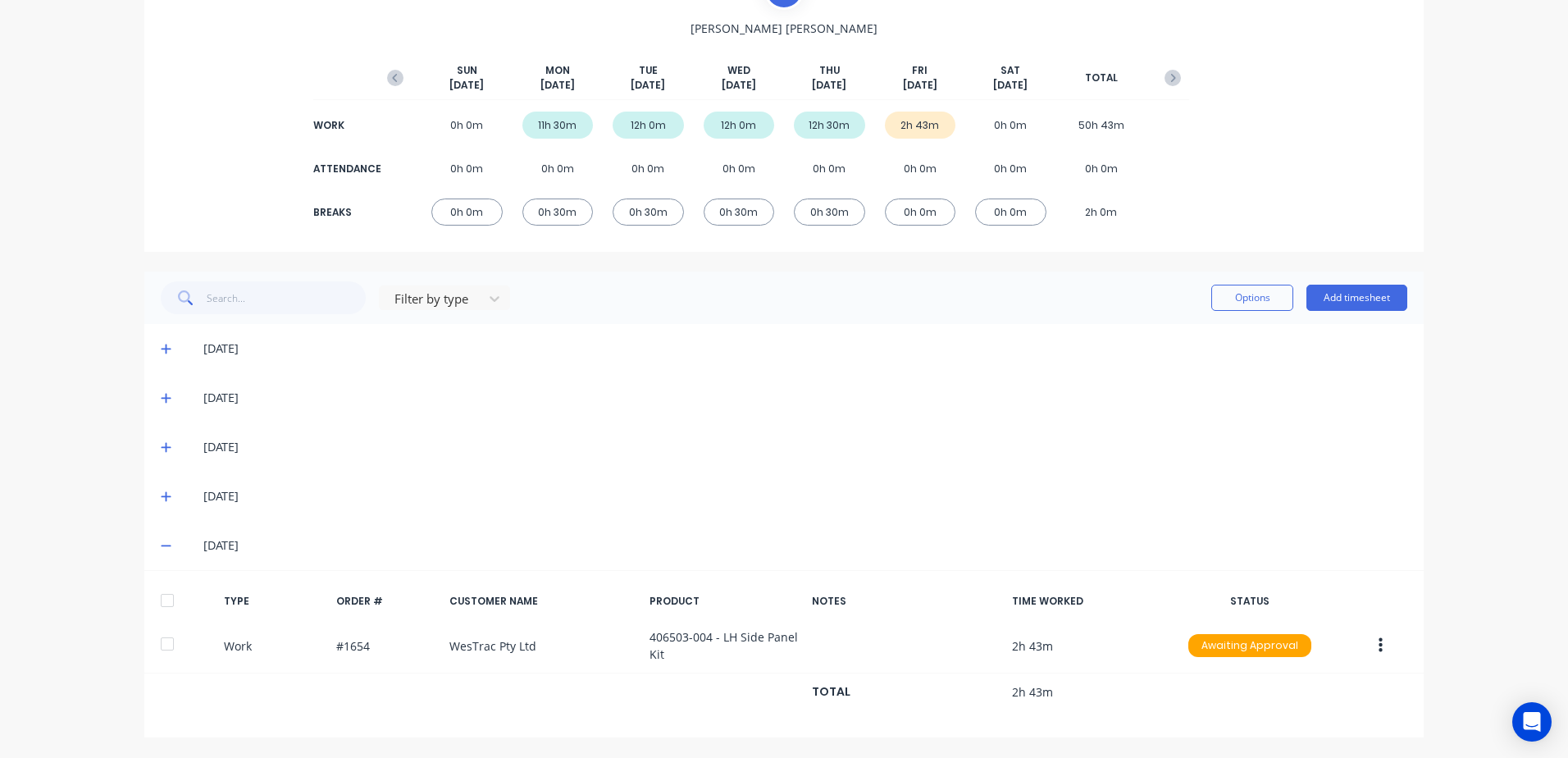
click at [161, 495] on icon at bounding box center [166, 497] width 10 height 10
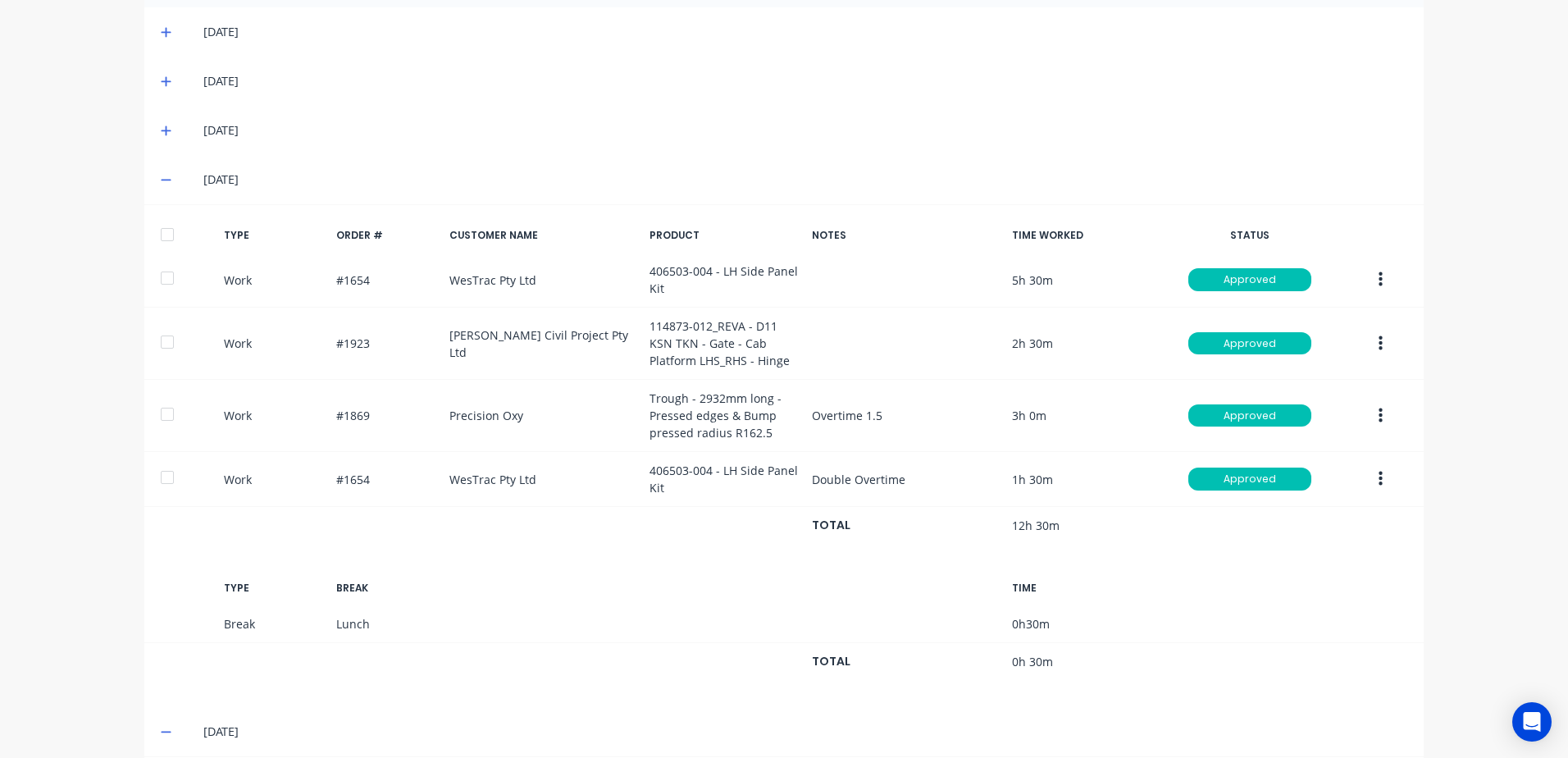
scroll to position [484, 0]
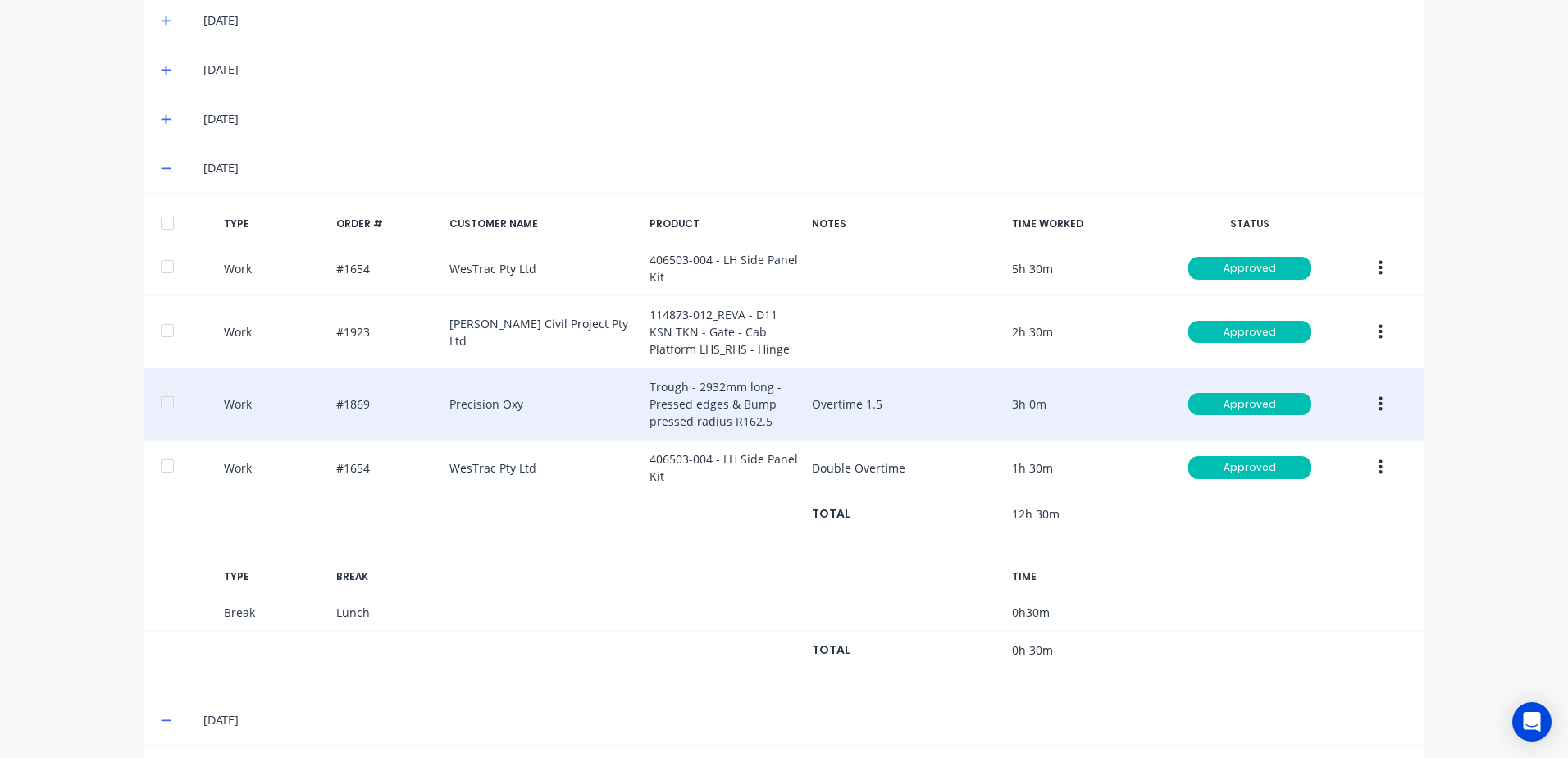
click at [1371, 401] on button "button" at bounding box center [1381, 404] width 39 height 30
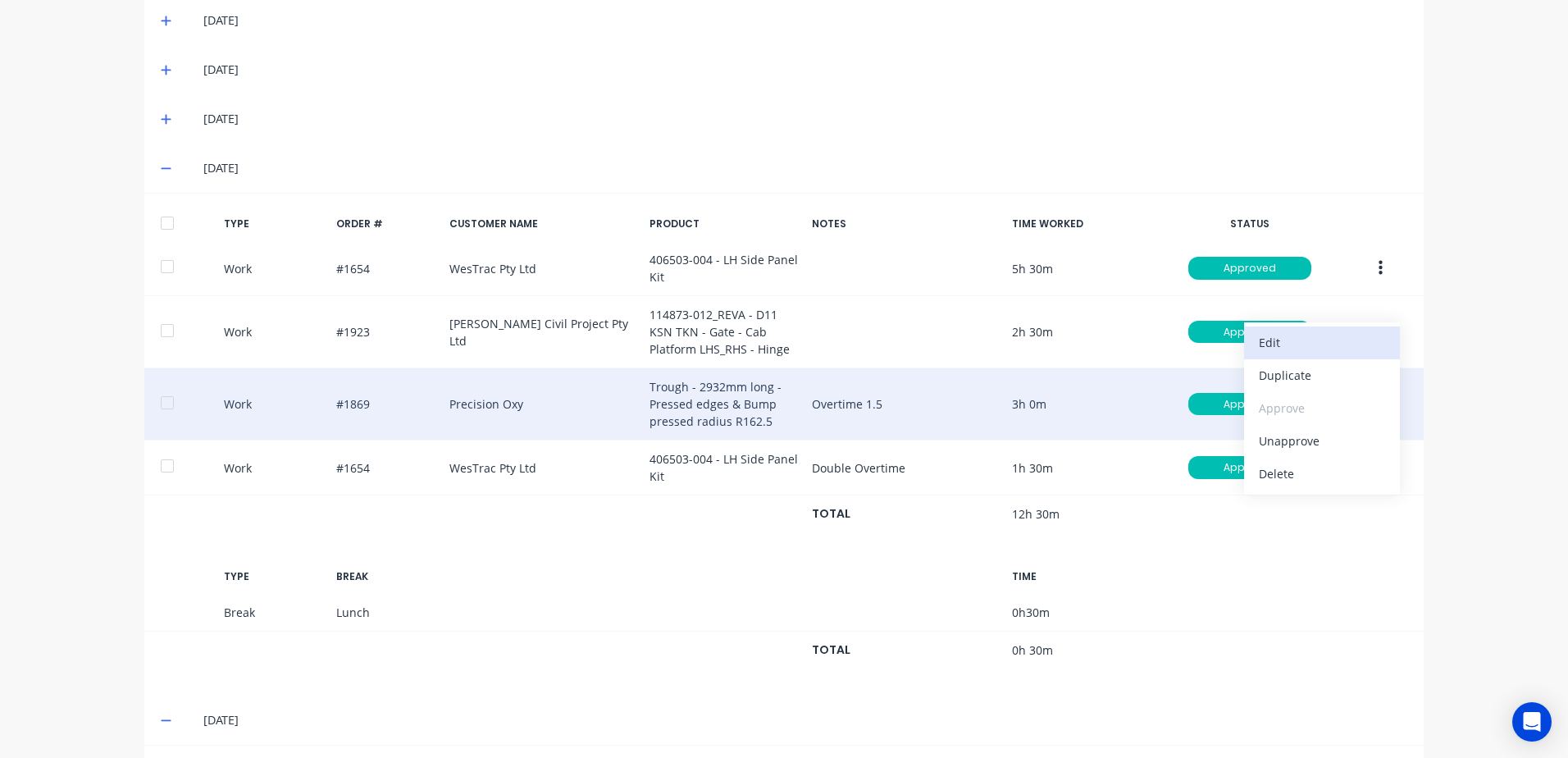
click at [1269, 339] on div "Edit" at bounding box center [1321, 342] width 126 height 24
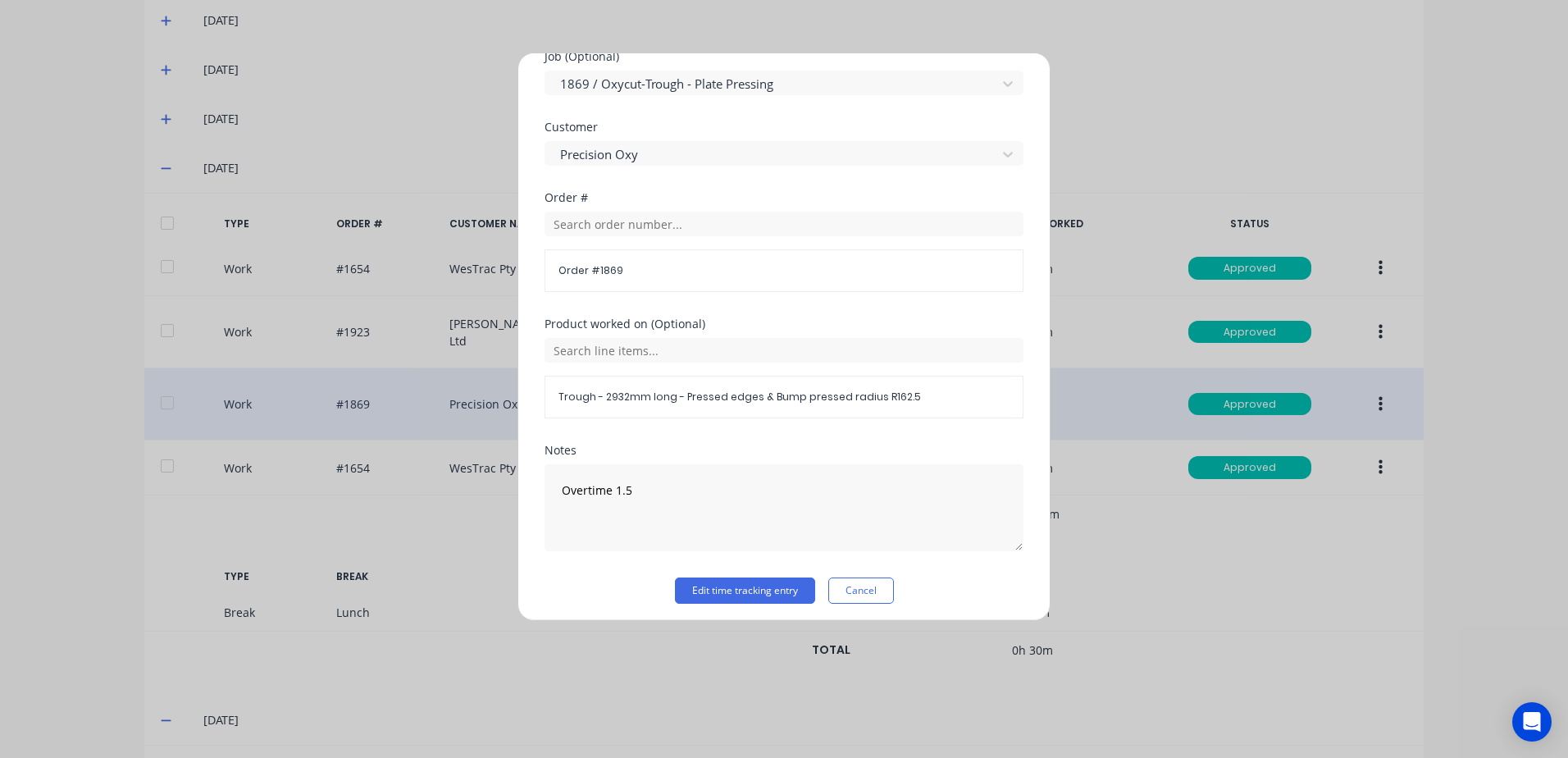
scroll to position [738, 0]
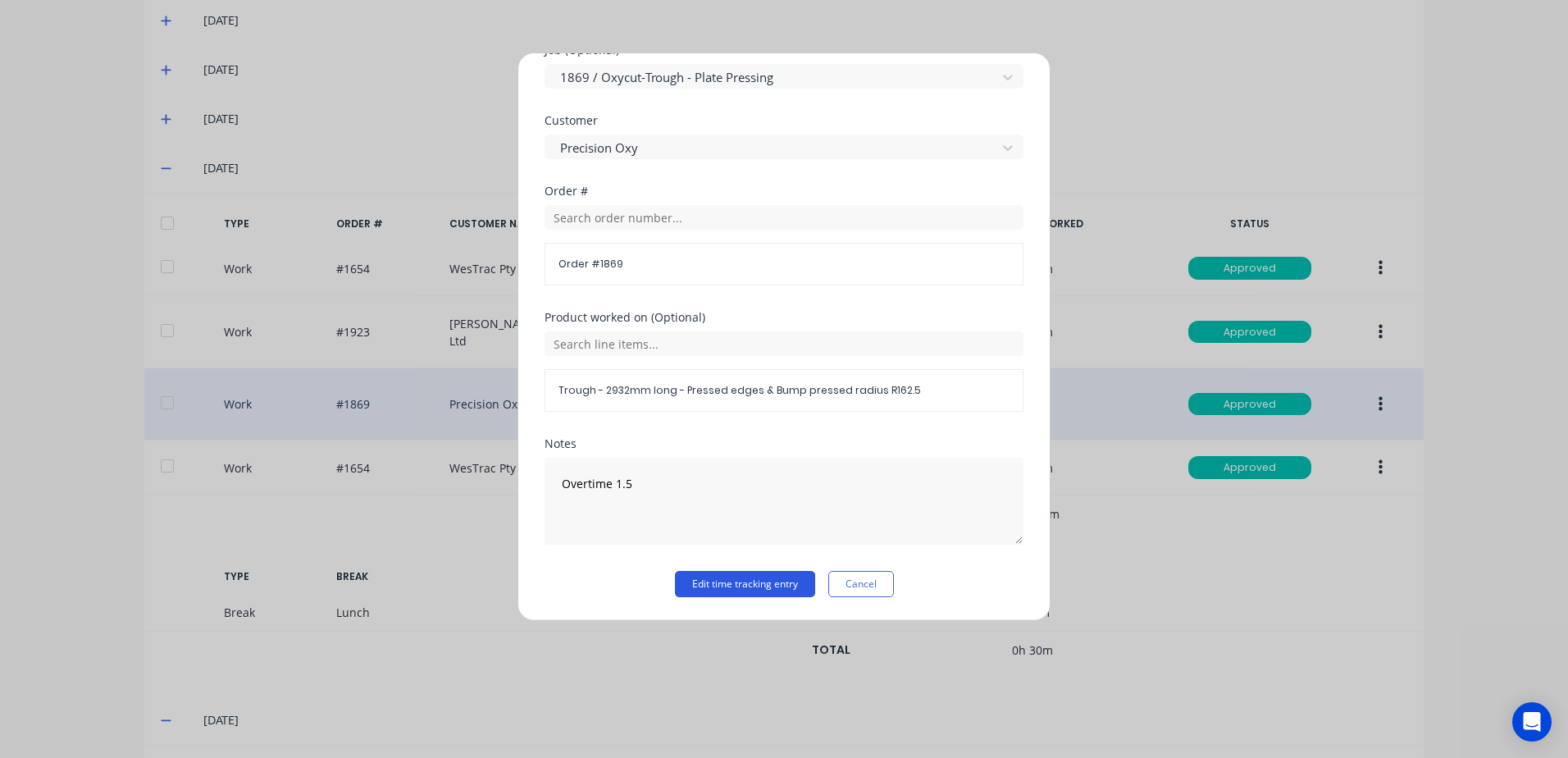
click at [725, 587] on button "Edit time tracking entry" at bounding box center [745, 584] width 141 height 26
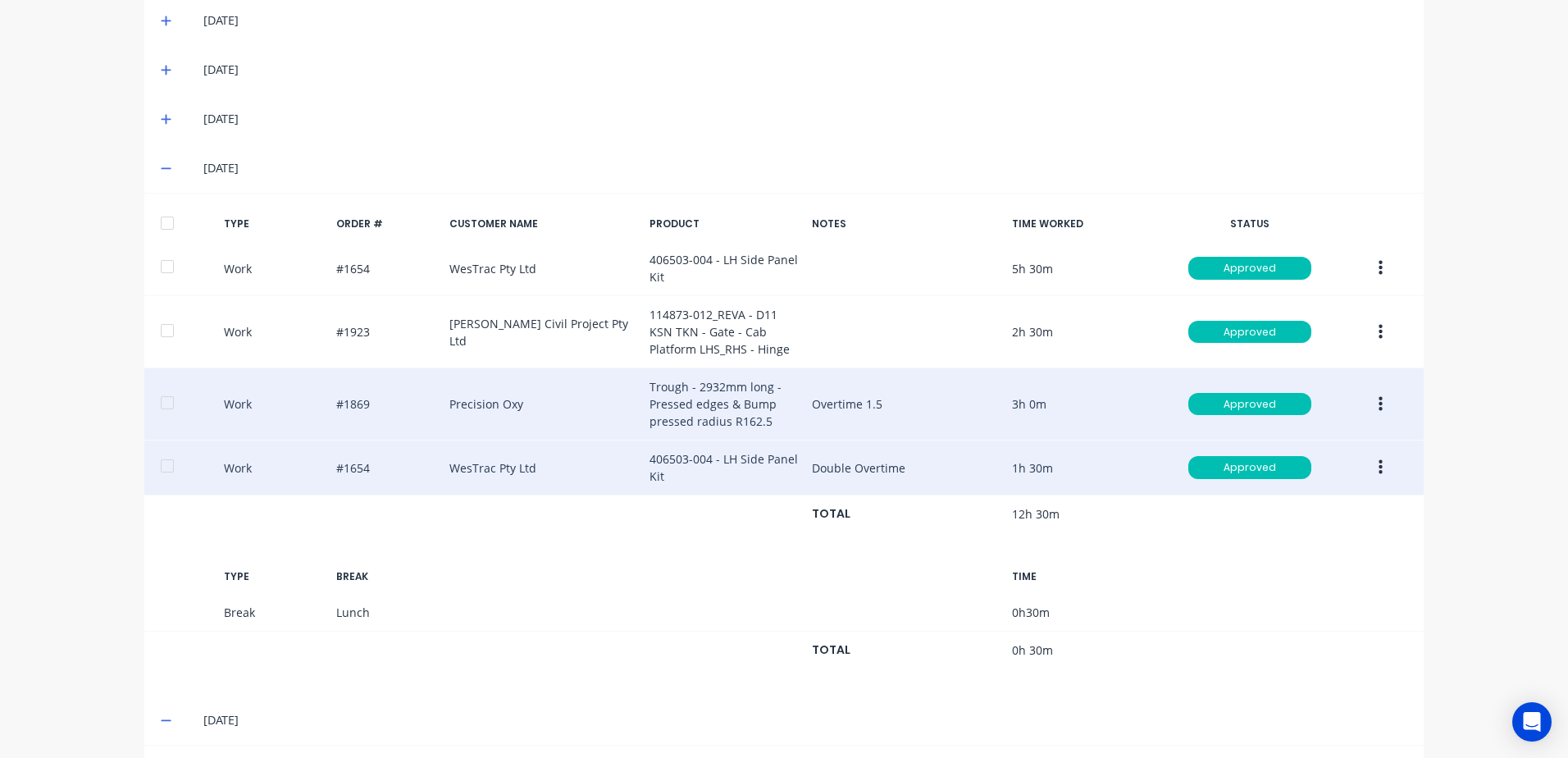
click at [1379, 468] on icon "button" at bounding box center [1381, 467] width 4 height 14
click at [1300, 410] on div "Edit" at bounding box center [1321, 407] width 126 height 24
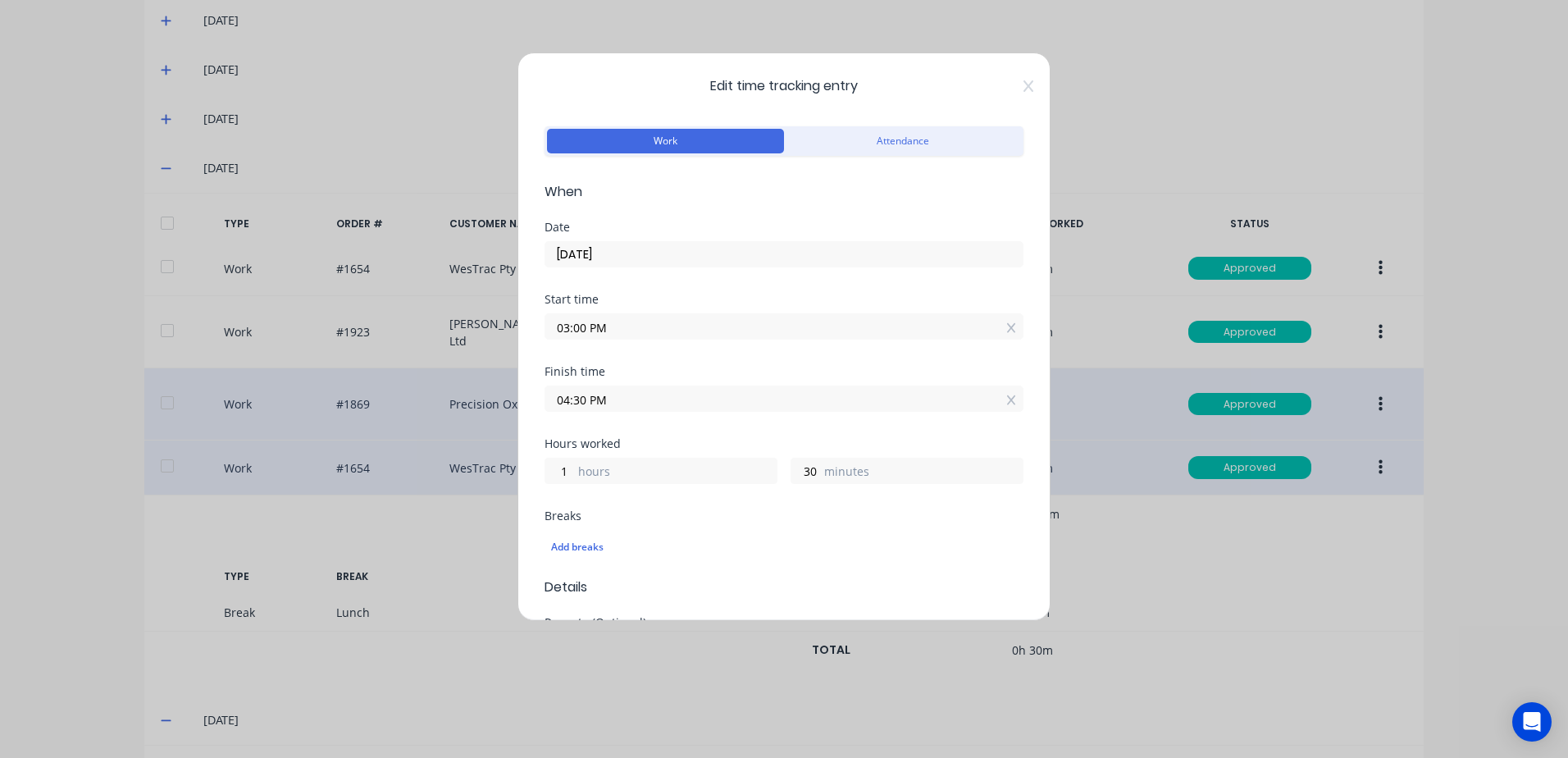
click at [616, 327] on input "03:00 PM" at bounding box center [784, 326] width 478 height 25
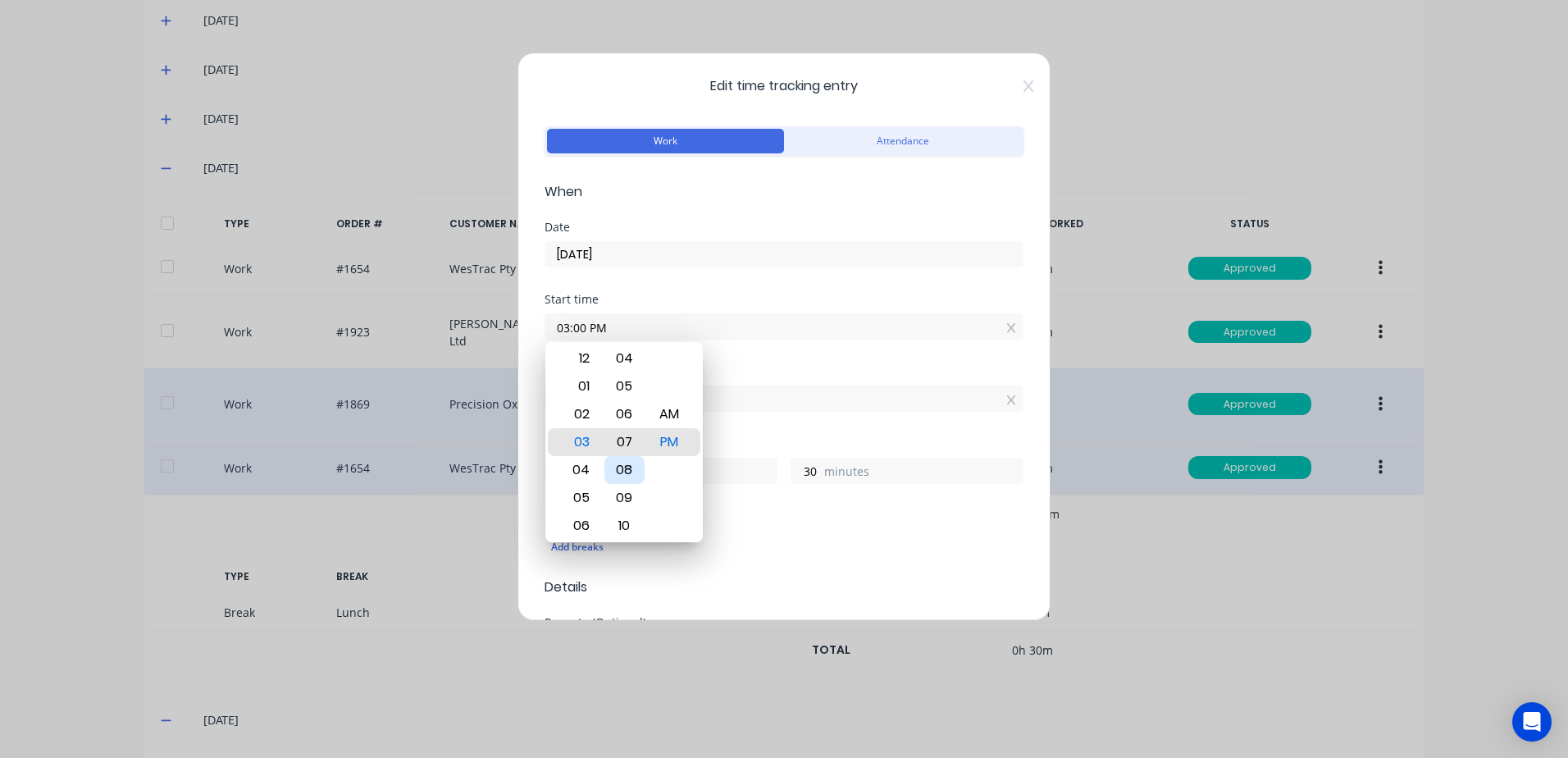
type input "03:07 PM"
type input "23"
type input "03:10 PM"
type input "20"
type input "03:16 PM"
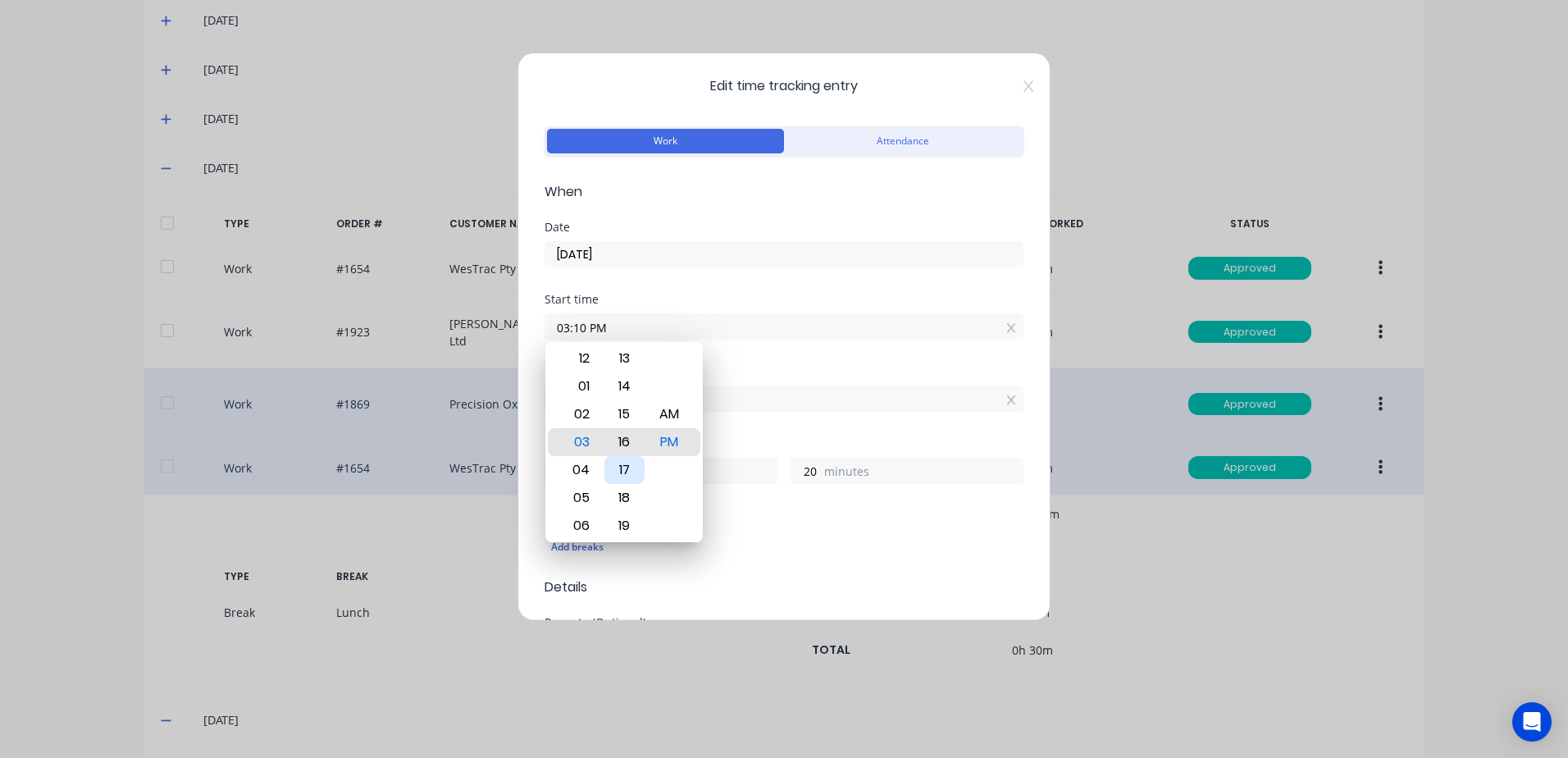
type input "14"
type input "03:20 PM"
type input "10"
type input "03:25 PM"
type input "5"
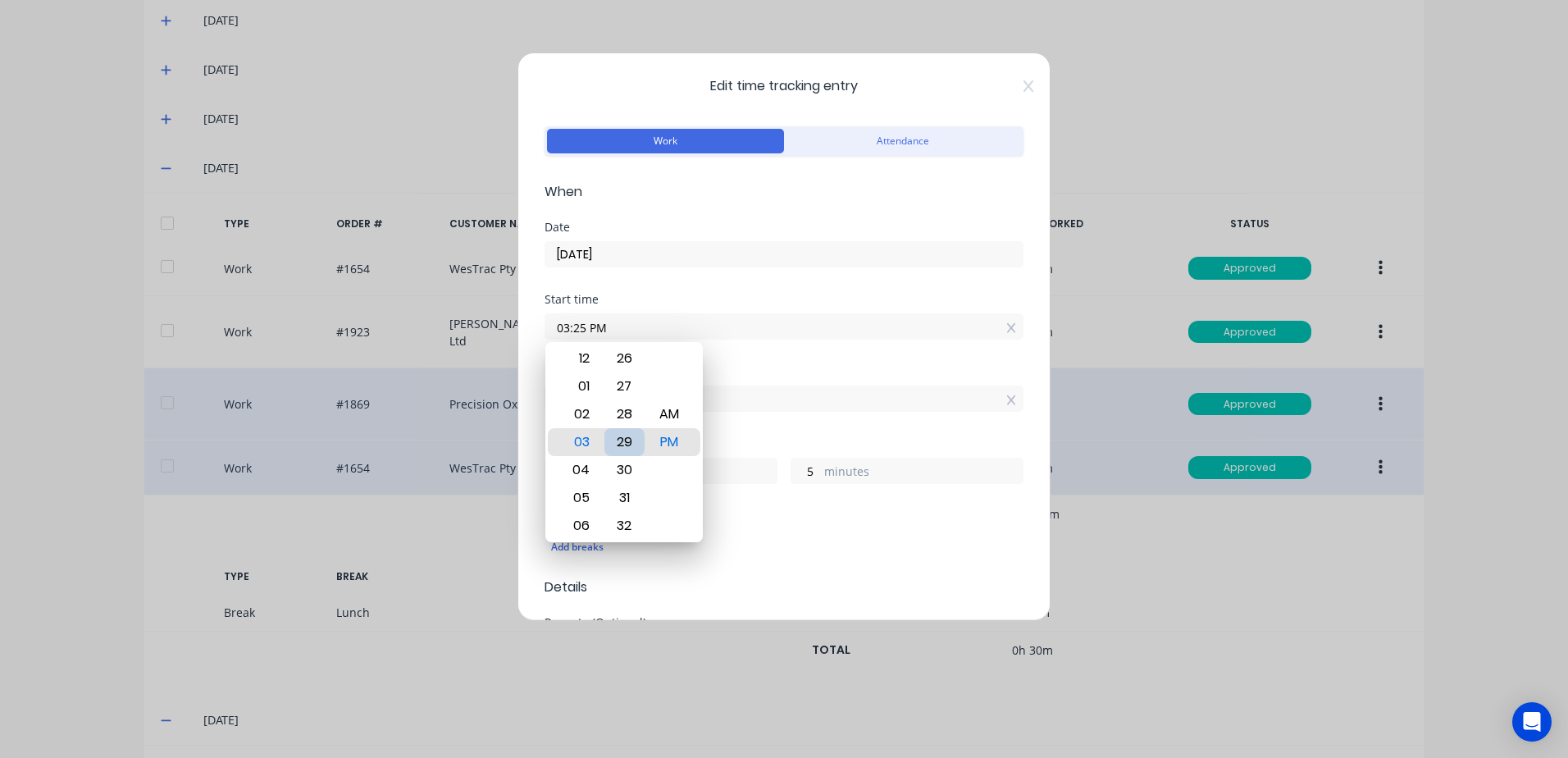
type input "03:30 PM"
type input "0"
click at [629, 445] on div "30" at bounding box center [624, 441] width 40 height 28
click at [790, 417] on div "Finish time 04:30 PM" at bounding box center [784, 401] width 479 height 72
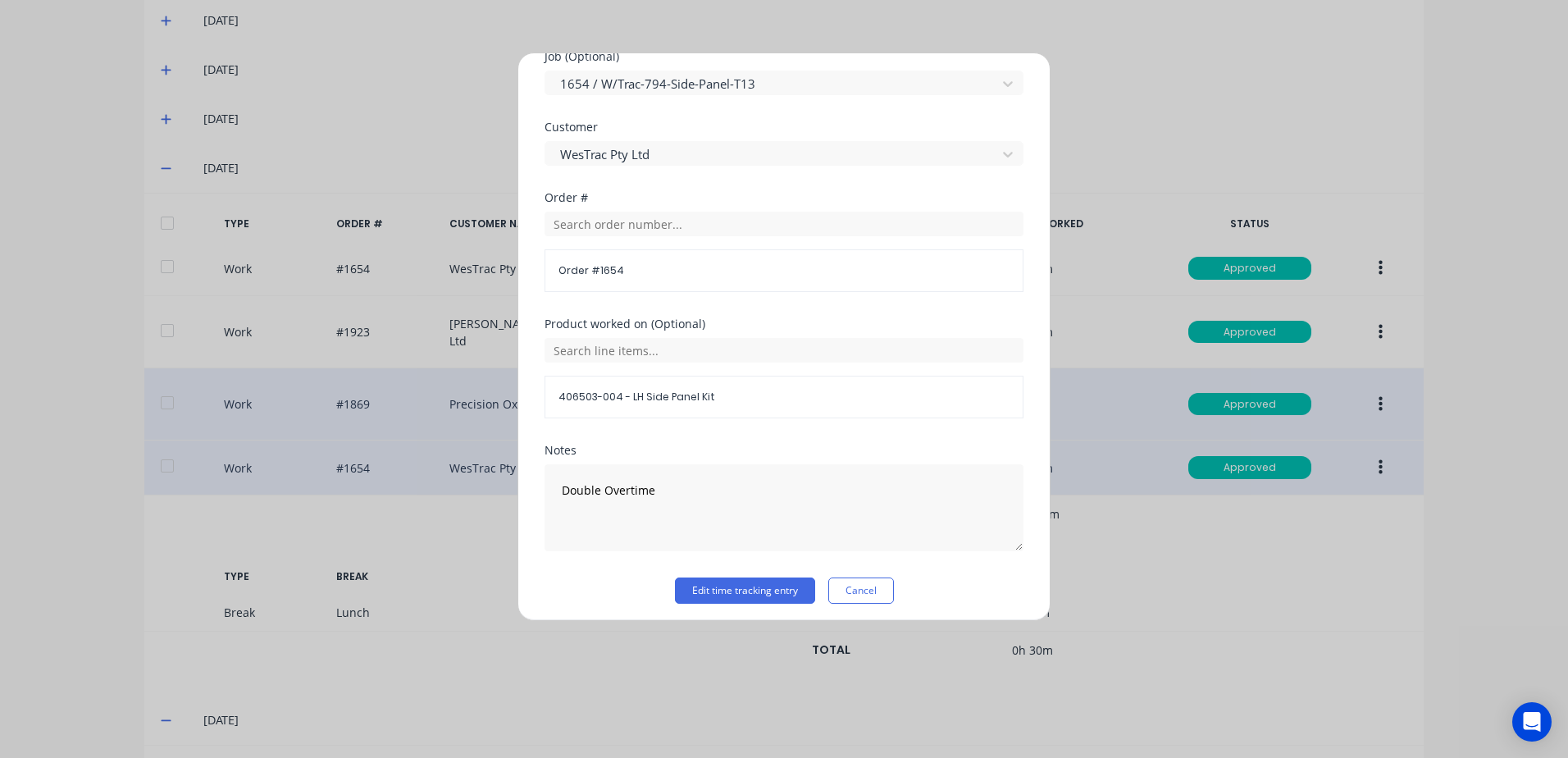
scroll to position [713, 0]
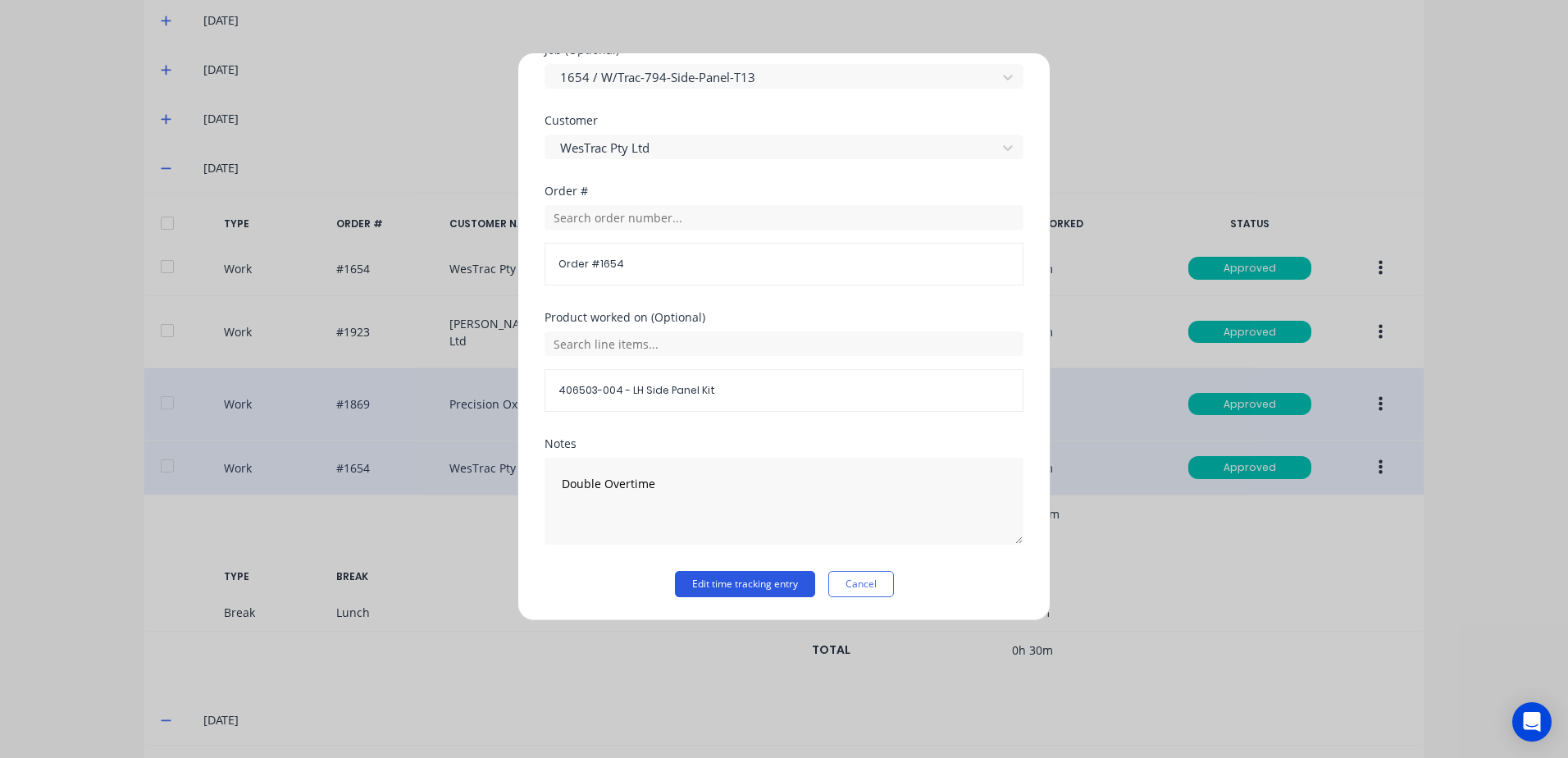
click at [723, 588] on button "Edit time tracking entry" at bounding box center [745, 584] width 141 height 26
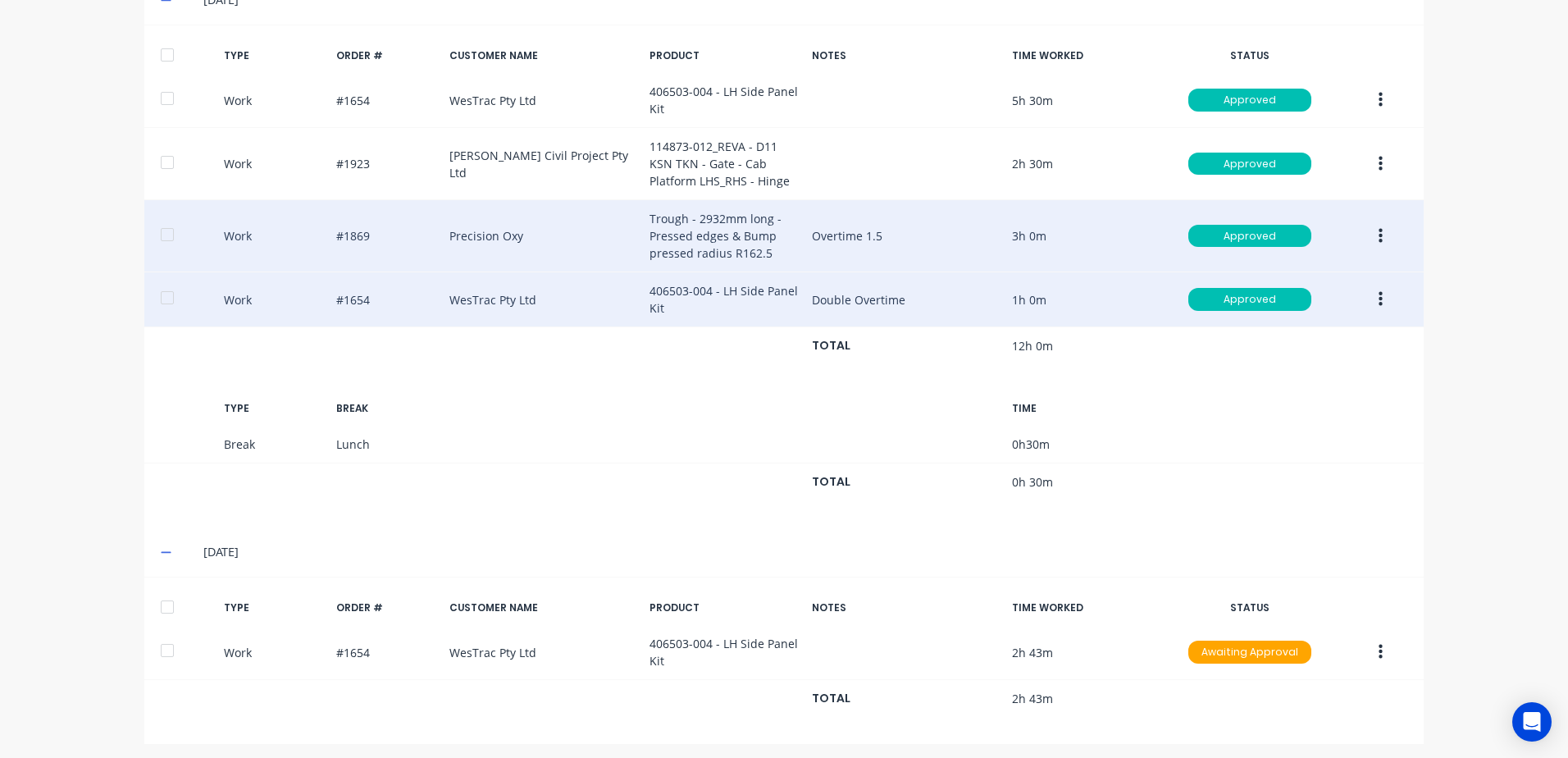
scroll to position [660, 0]
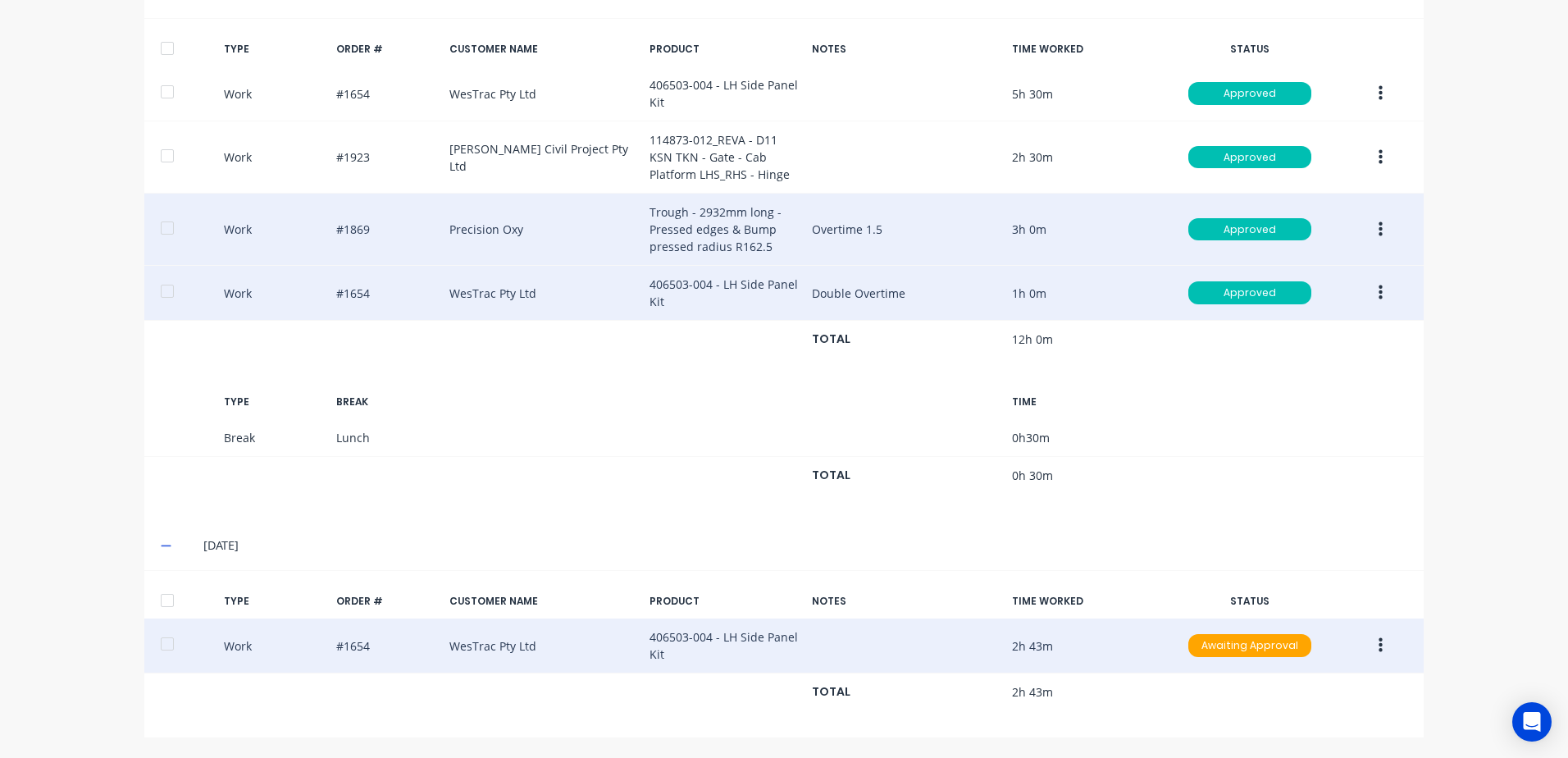
click at [1379, 648] on icon "button" at bounding box center [1381, 645] width 4 height 18
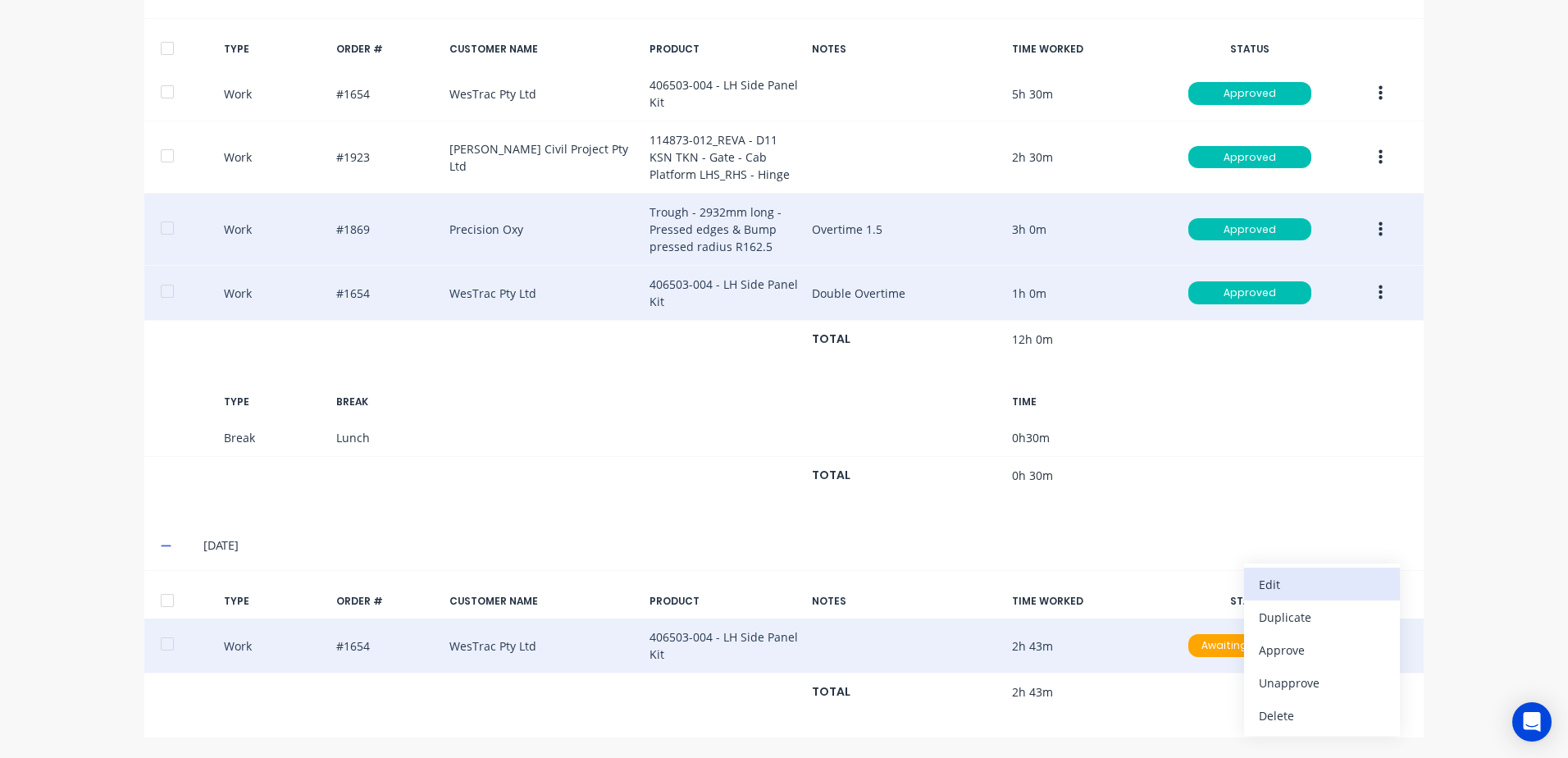
click at [1276, 581] on div "Edit" at bounding box center [1321, 584] width 126 height 24
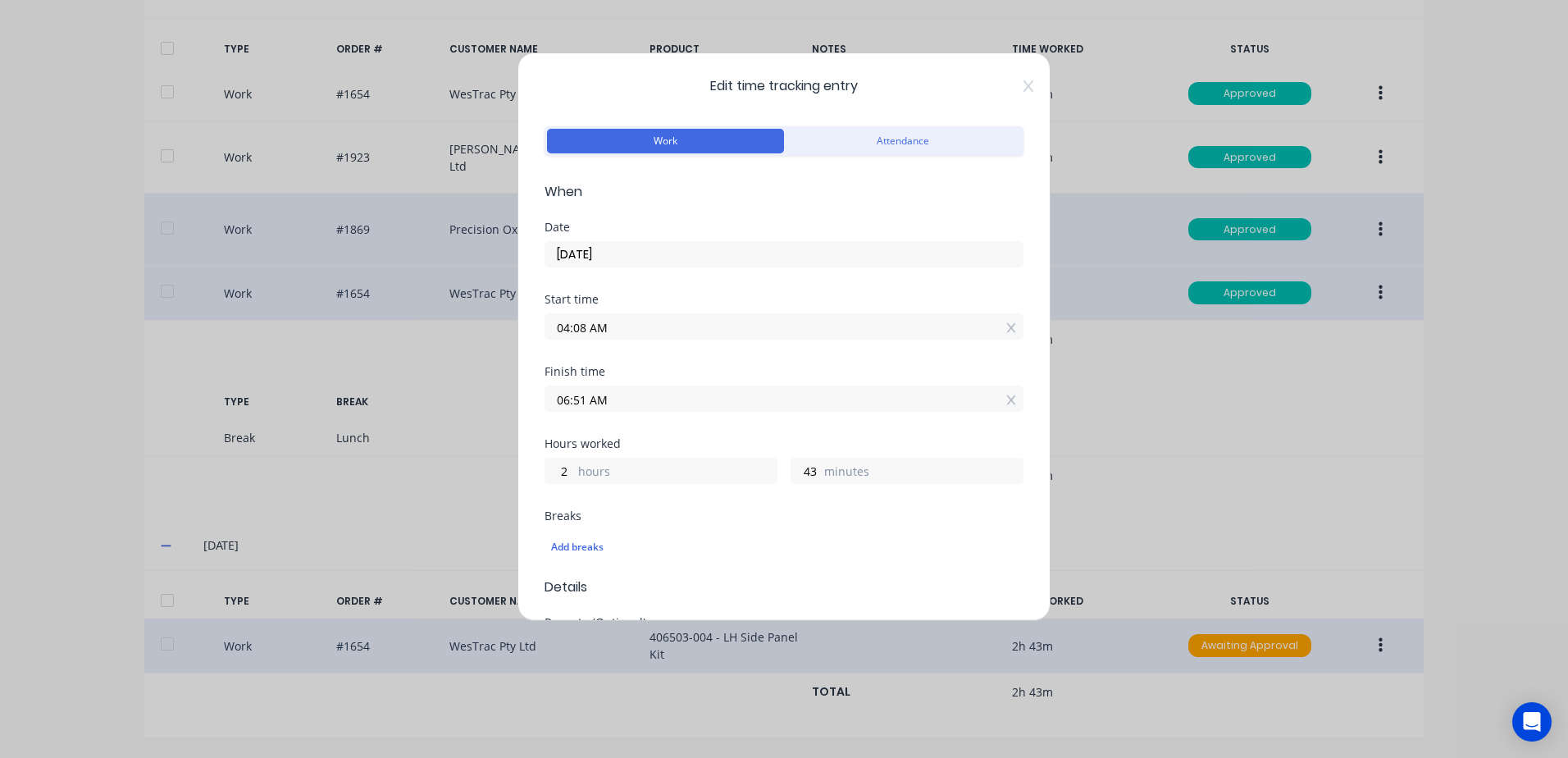
click at [617, 324] on input "04:08 AM" at bounding box center [784, 326] width 478 height 25
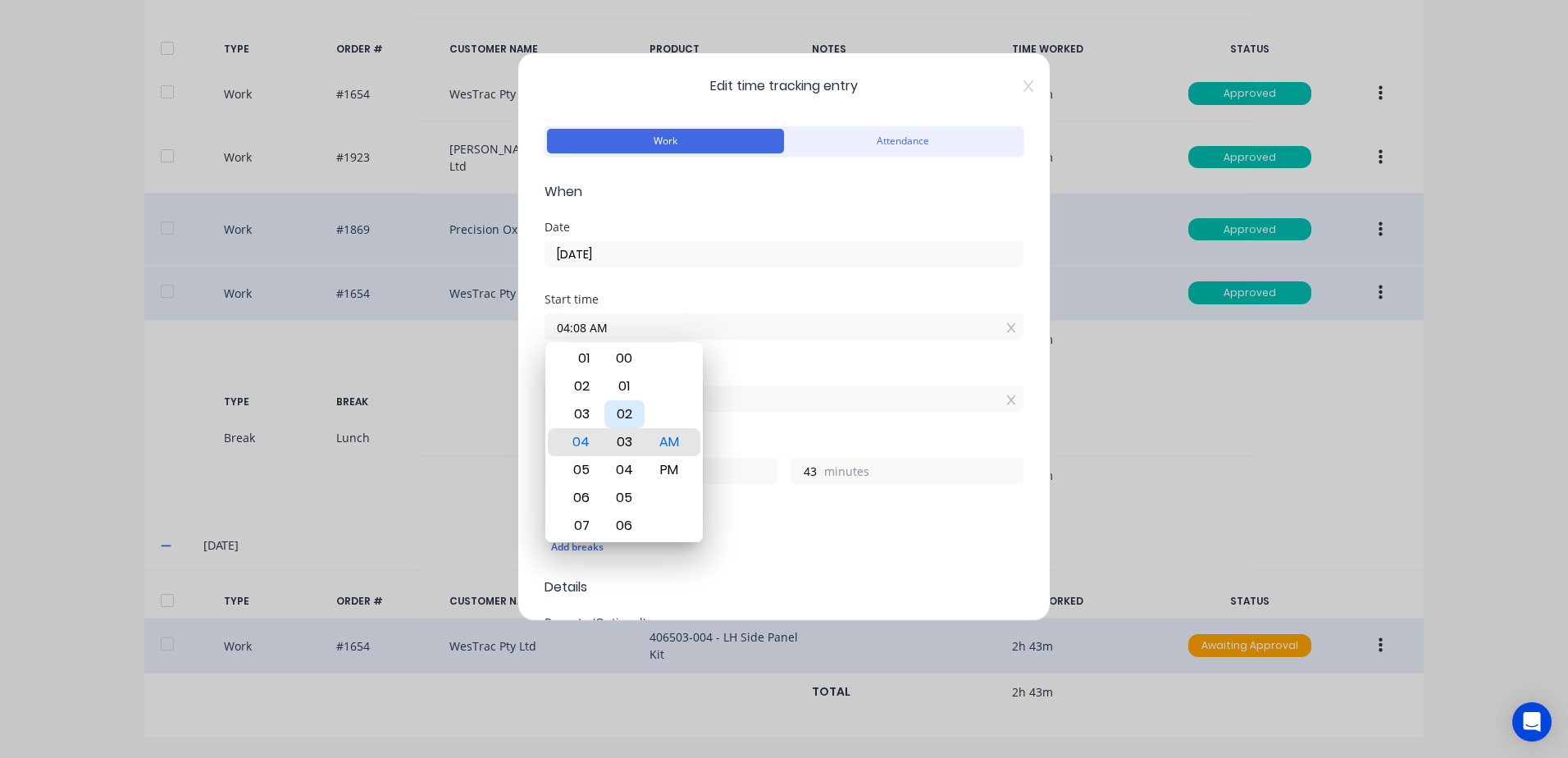
type input "04:03 AM"
type input "48"
type input "04:00 AM"
type input "51"
drag, startPoint x: 632, startPoint y: 439, endPoint x: 687, endPoint y: 410, distance: 62.2
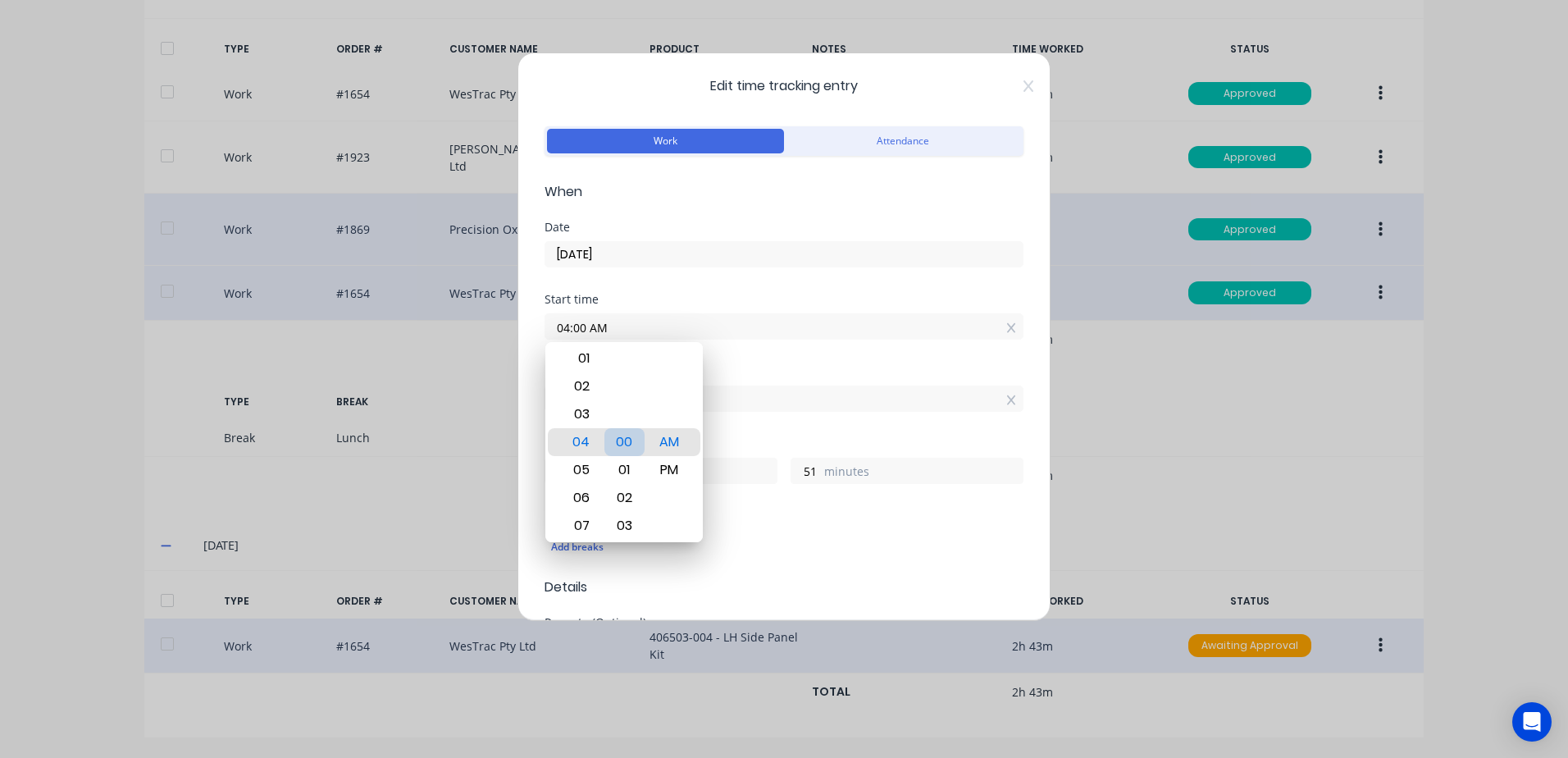
click at [634, 438] on div "00" at bounding box center [624, 441] width 40 height 28
click at [778, 372] on div "Finish time" at bounding box center [784, 372] width 479 height 12
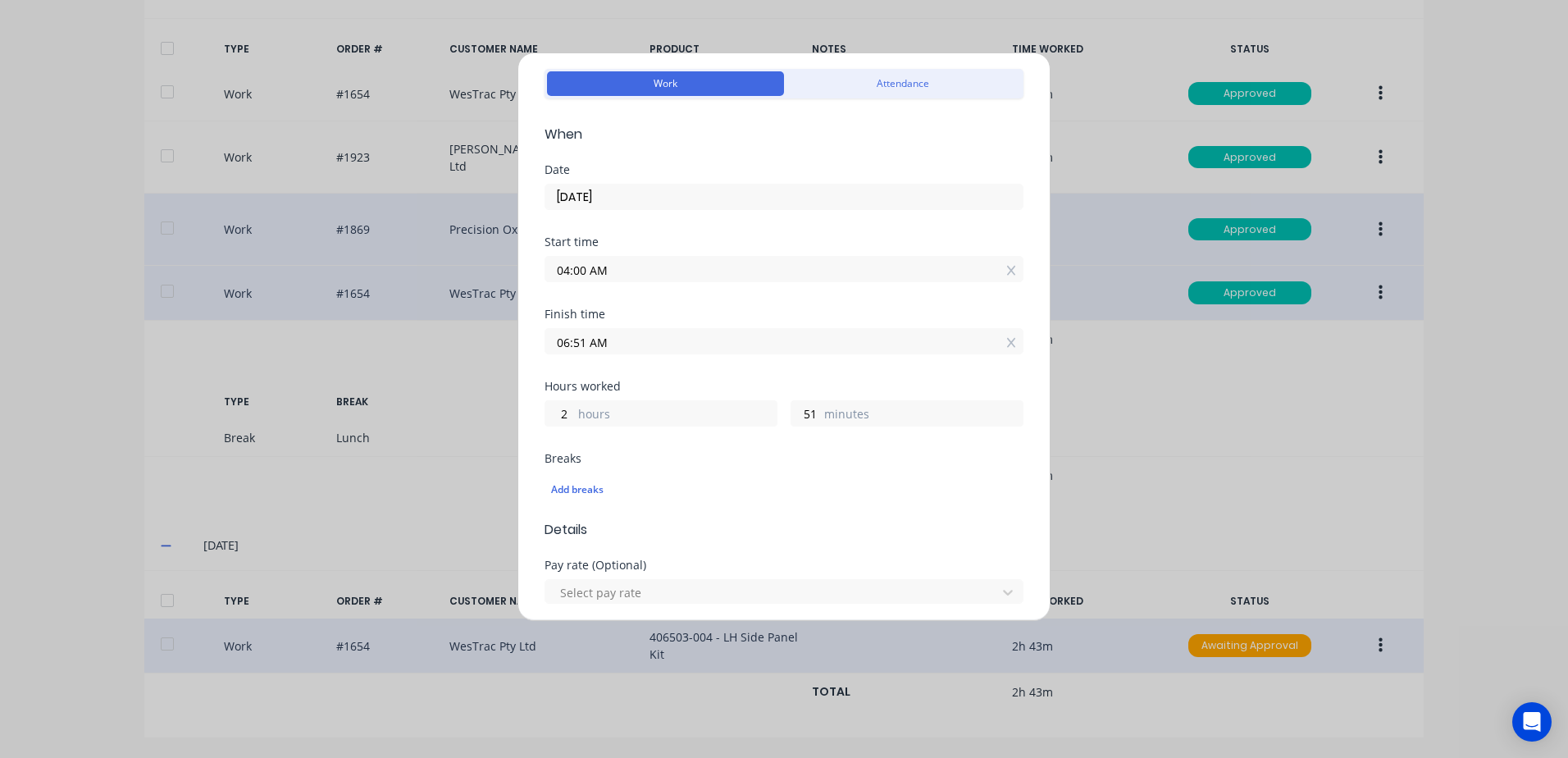
scroll to position [82, 0]
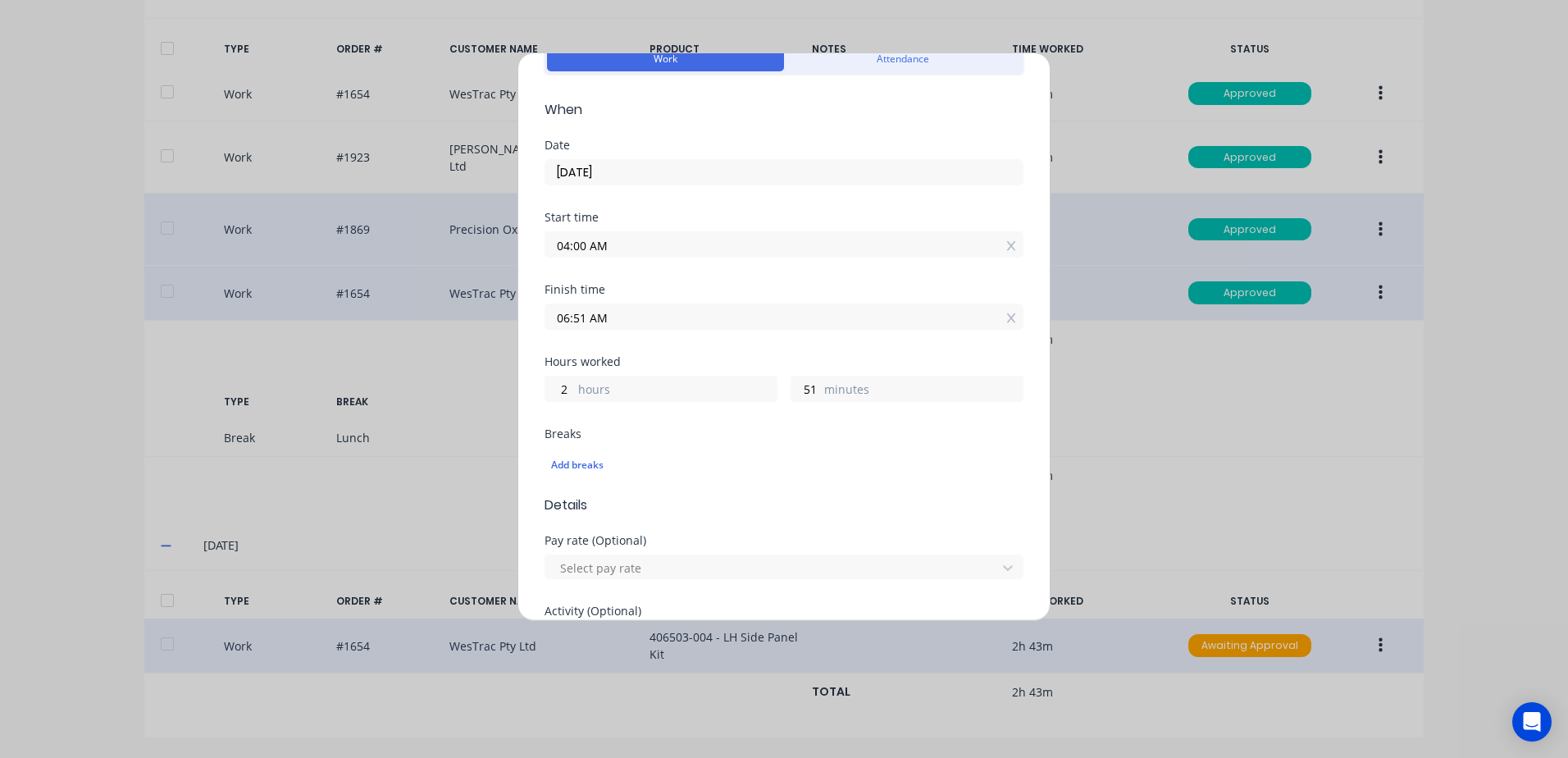
click at [641, 315] on input "06:51 AM" at bounding box center [784, 316] width 478 height 25
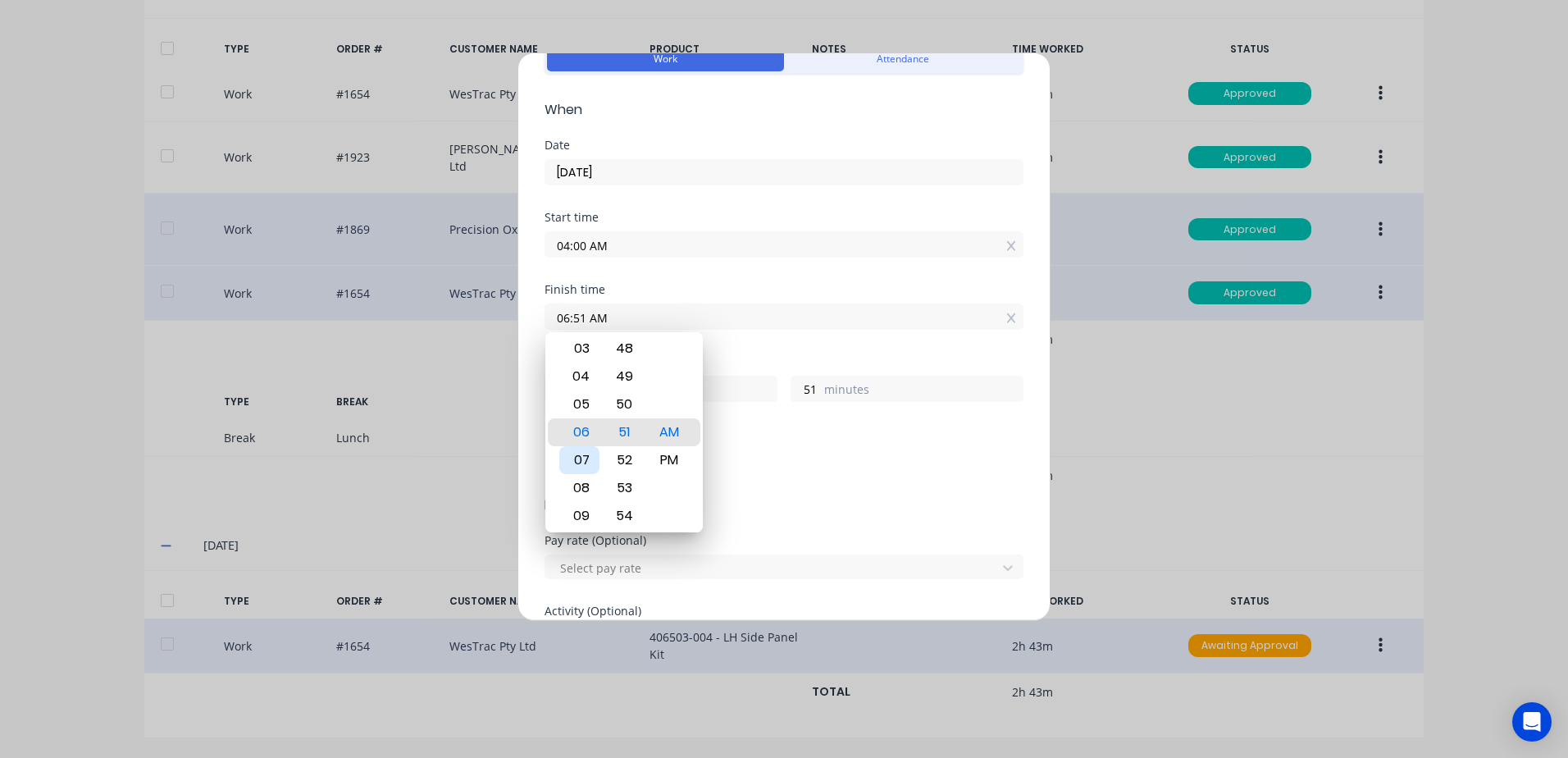
click at [585, 459] on div "07" at bounding box center [579, 460] width 40 height 28
type input "07:51 AM"
type input "3"
type input "07:47 AM"
type input "47"
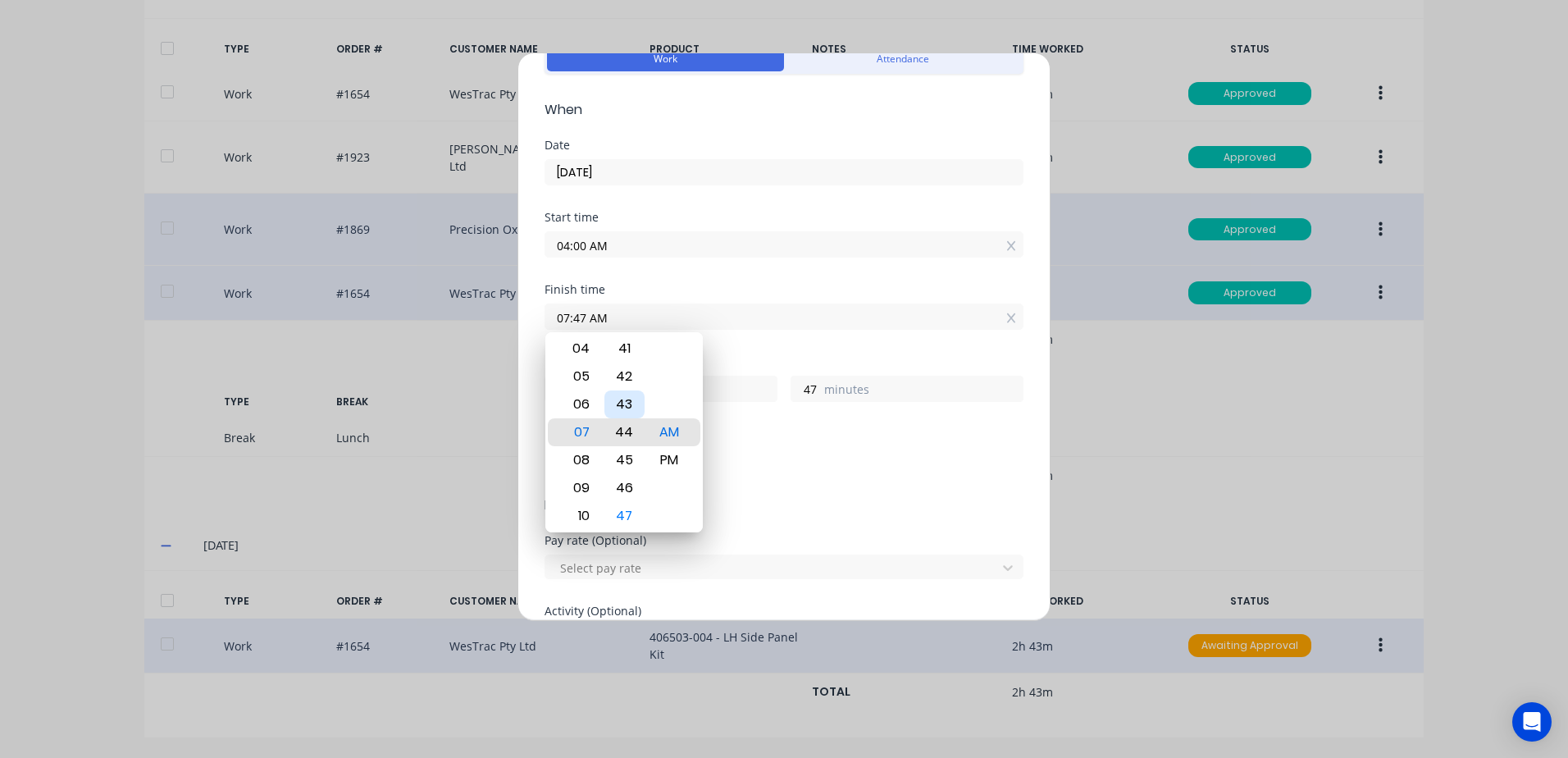
type input "07:44 AM"
type input "44"
type input "07:24 AM"
type input "24"
type input "07:08 AM"
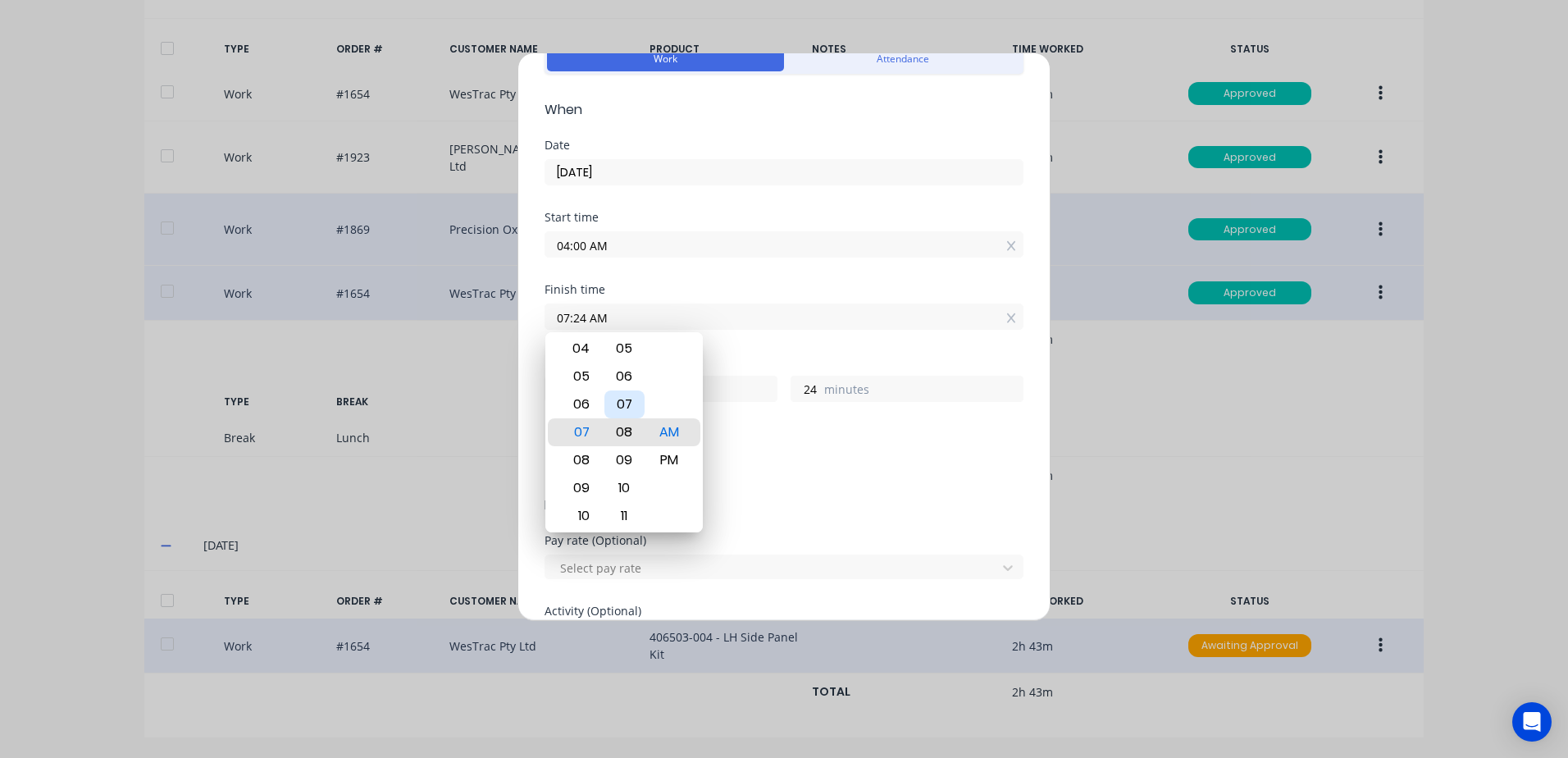
type input "8"
type input "07:06 AM"
type input "6"
type input "07:01 AM"
type input "1"
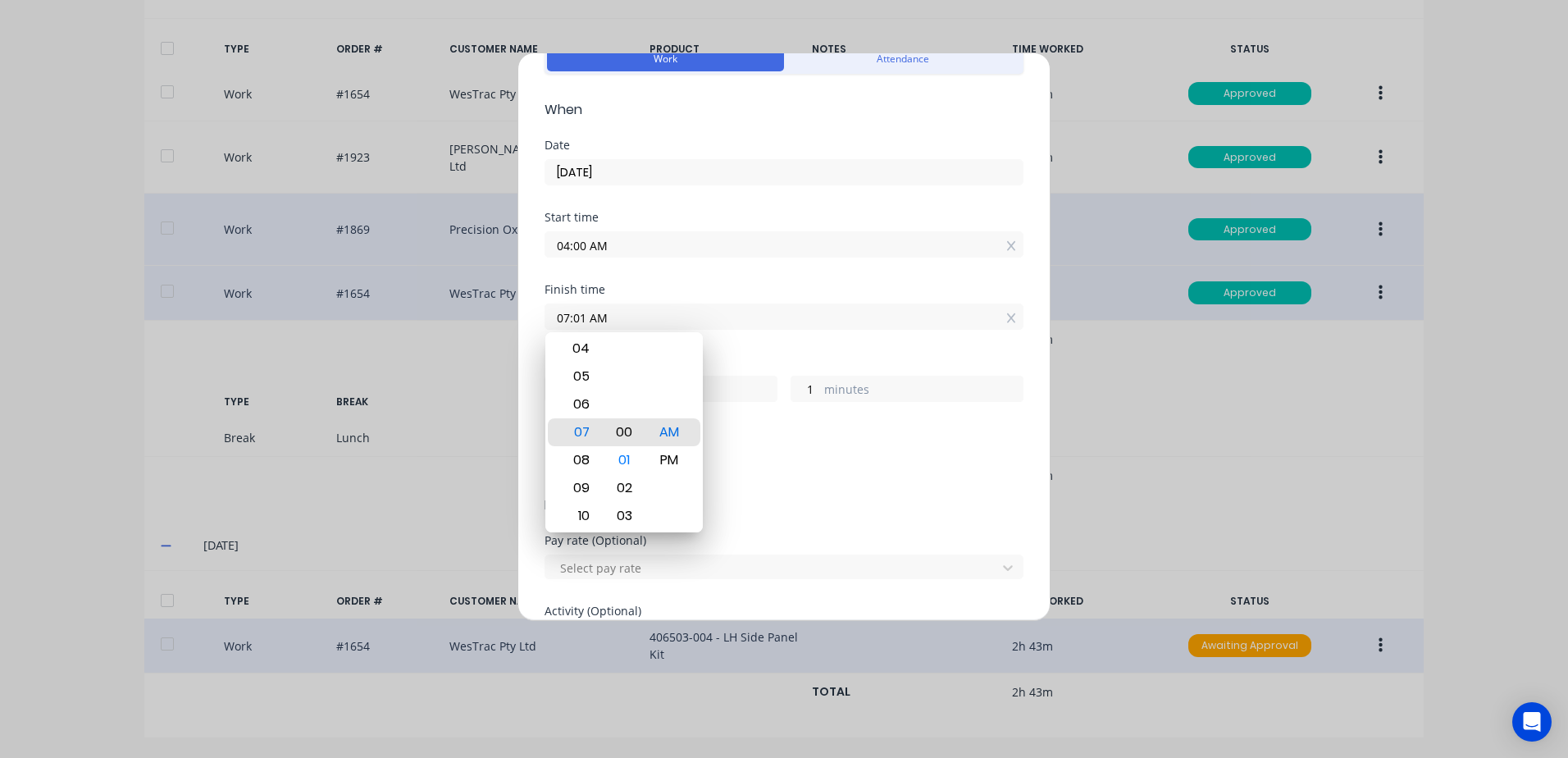
type input "07:00 AM"
type input "0"
drag, startPoint x: 624, startPoint y: 432, endPoint x: 633, endPoint y: 433, distance: 9.1
click at [628, 432] on div "00" at bounding box center [624, 432] width 40 height 28
click at [848, 467] on div "Add breaks" at bounding box center [784, 464] width 466 height 21
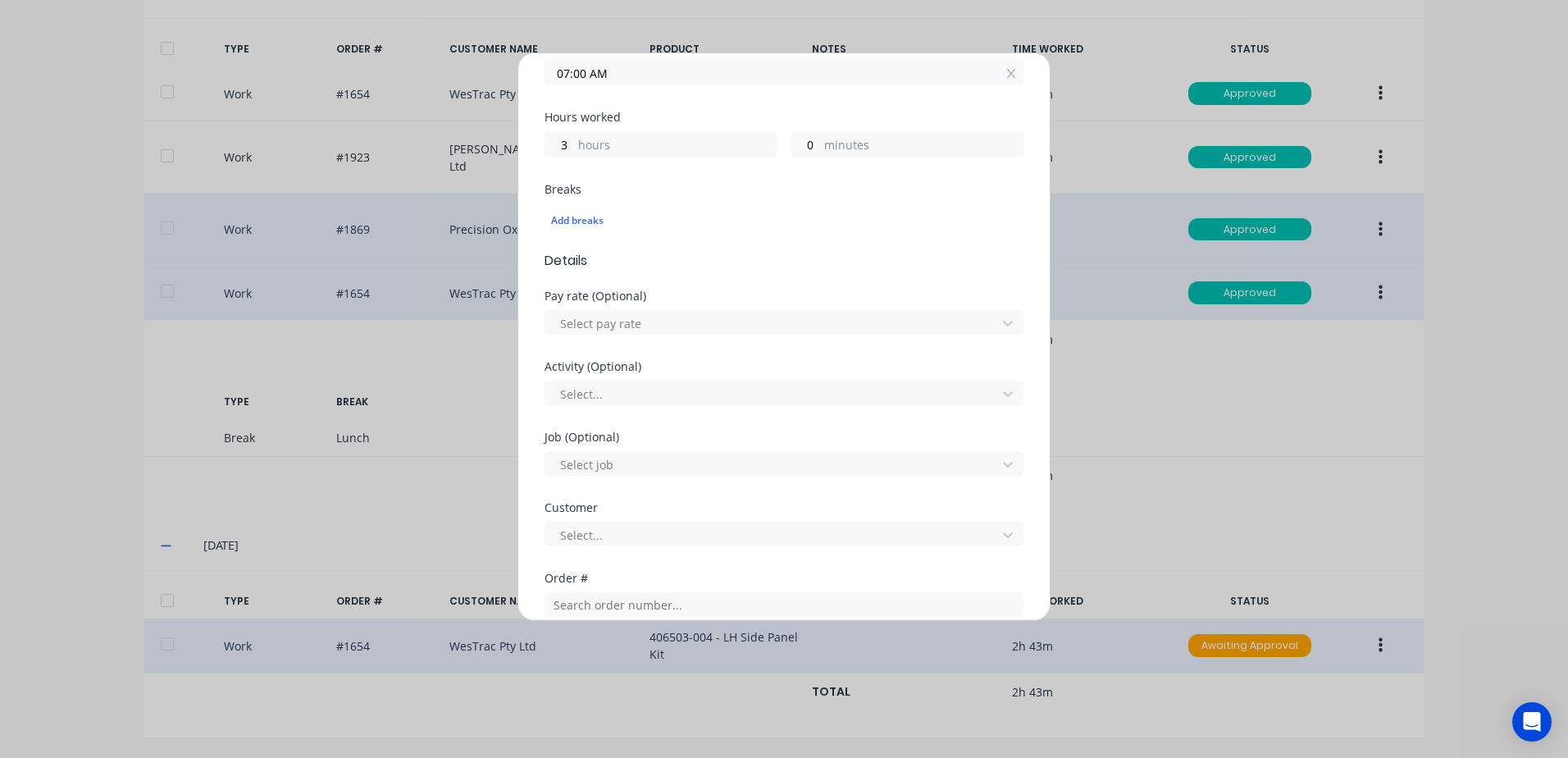
scroll to position [328, 0]
click at [631, 320] on div at bounding box center [773, 322] width 429 height 20
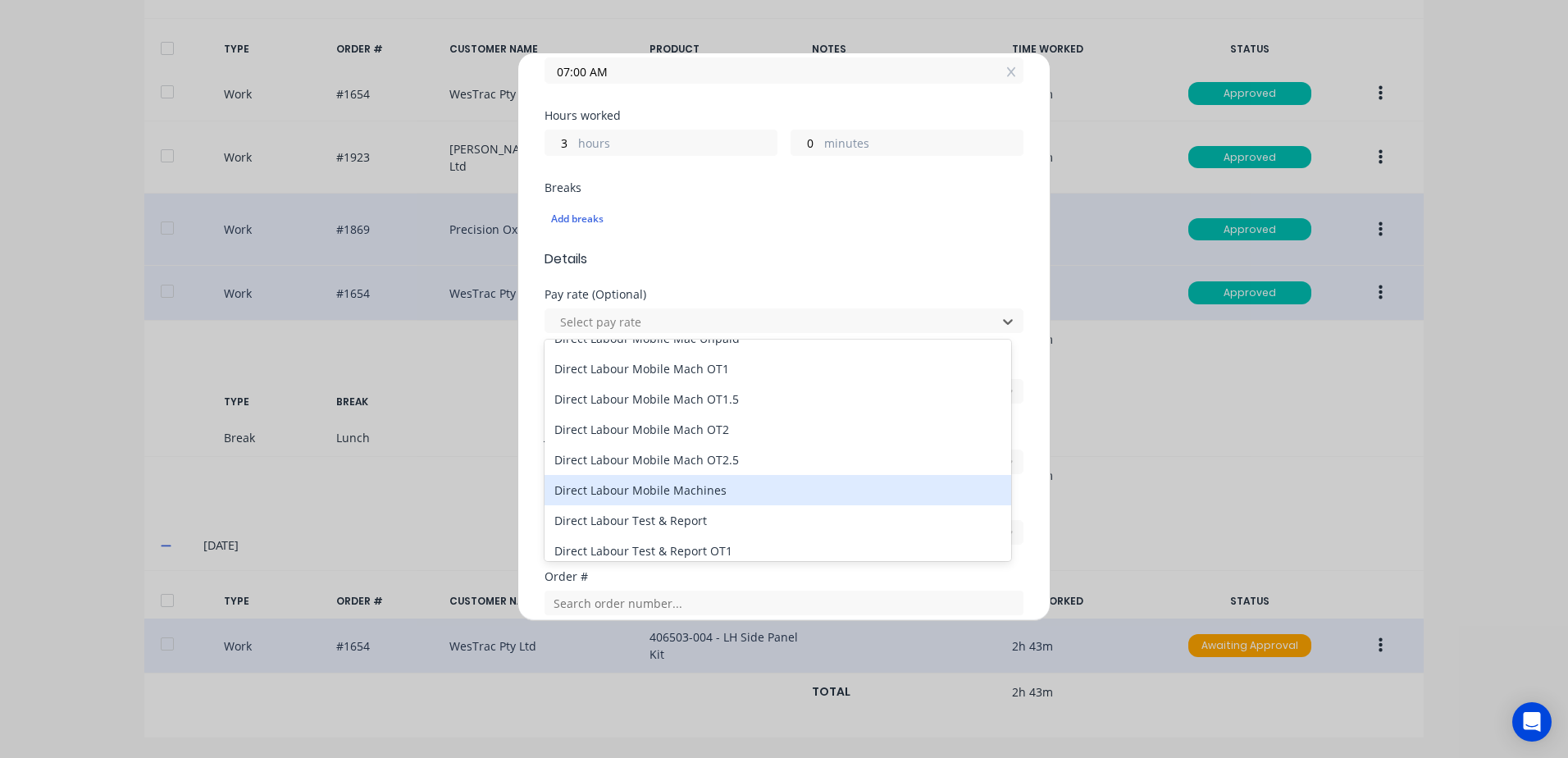
scroll to position [1148, 0]
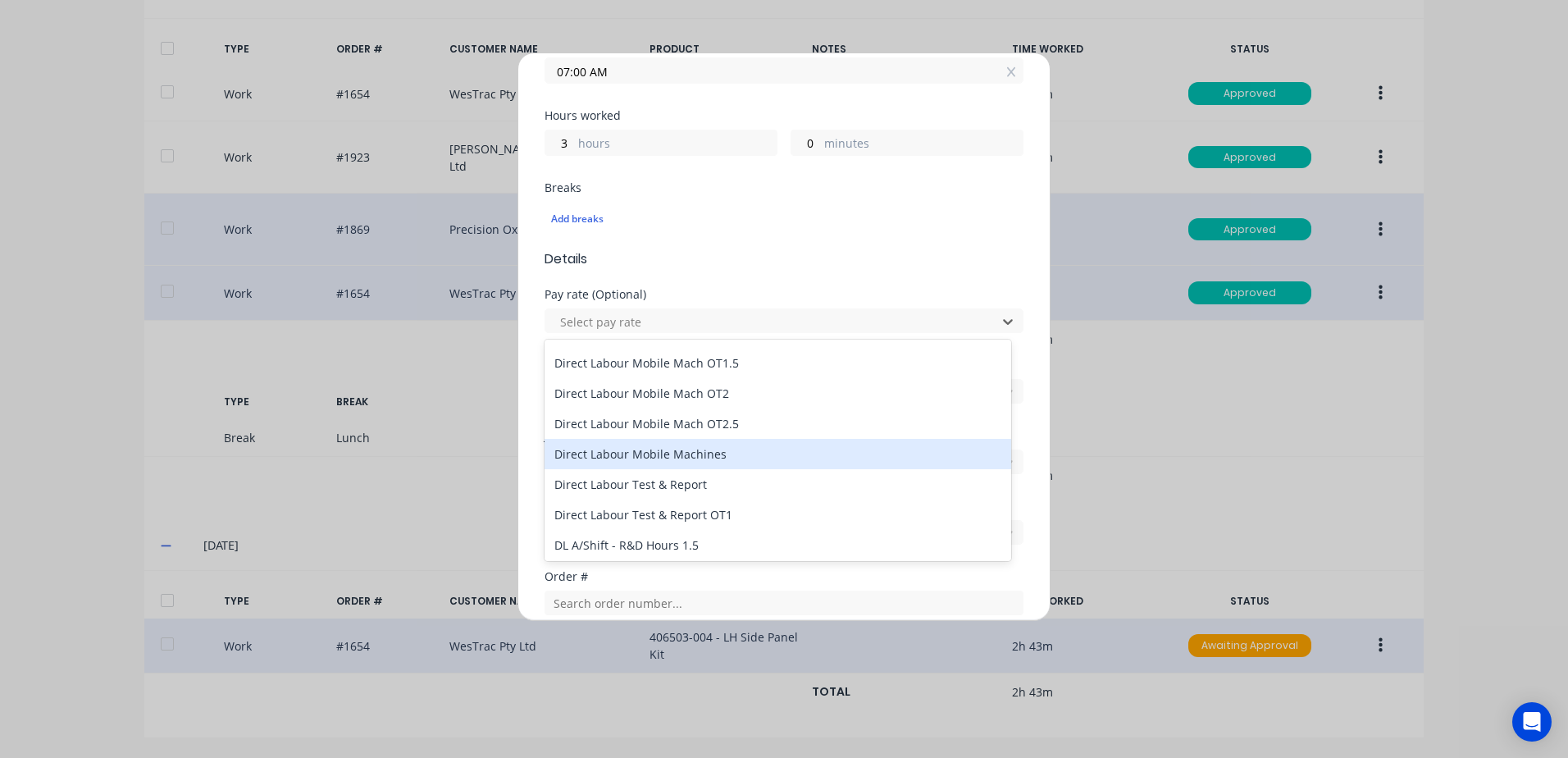
click at [667, 453] on div "Direct Labour Mobile Machines" at bounding box center [778, 454] width 467 height 30
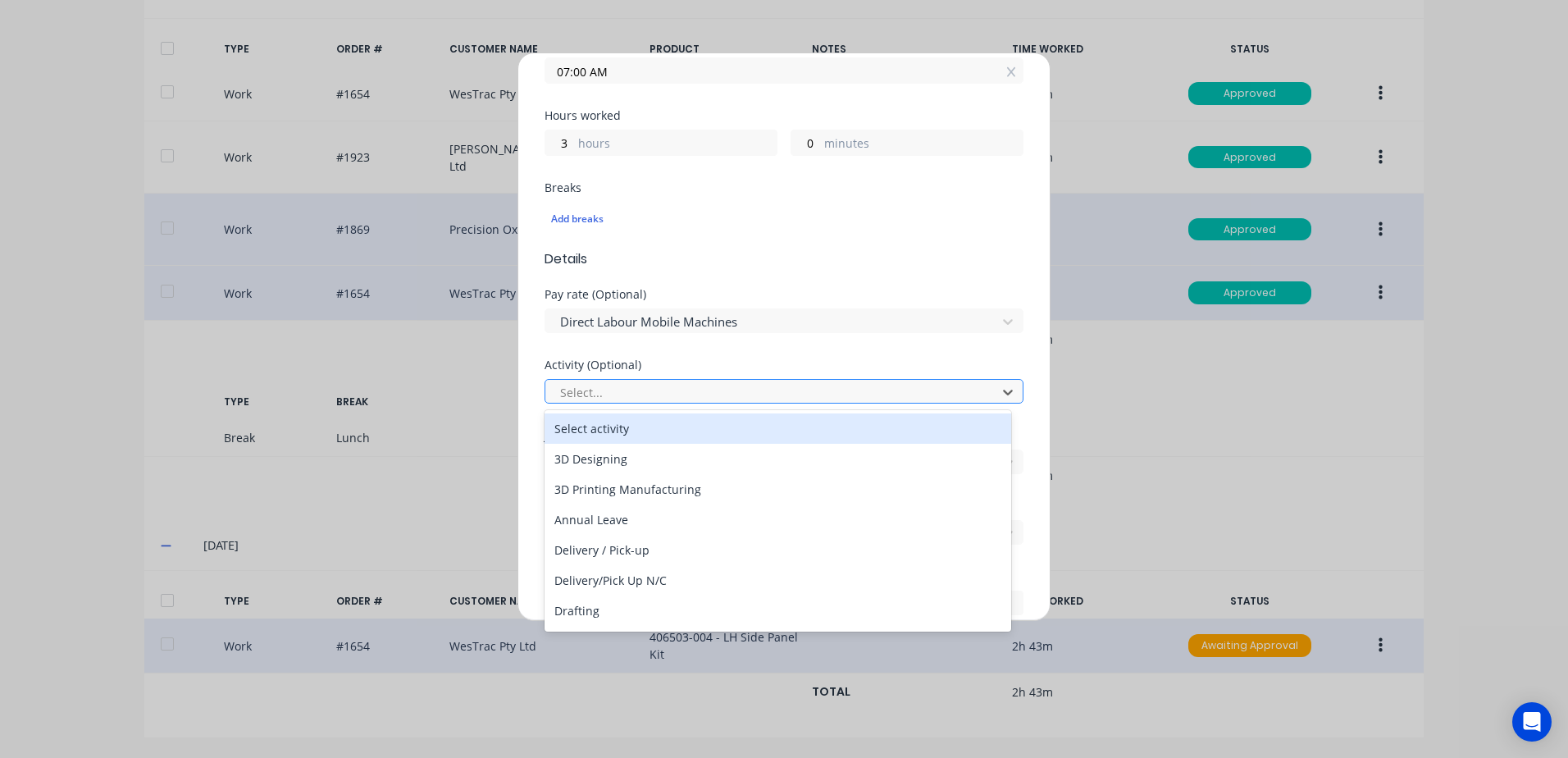
click at [609, 386] on div at bounding box center [773, 392] width 429 height 20
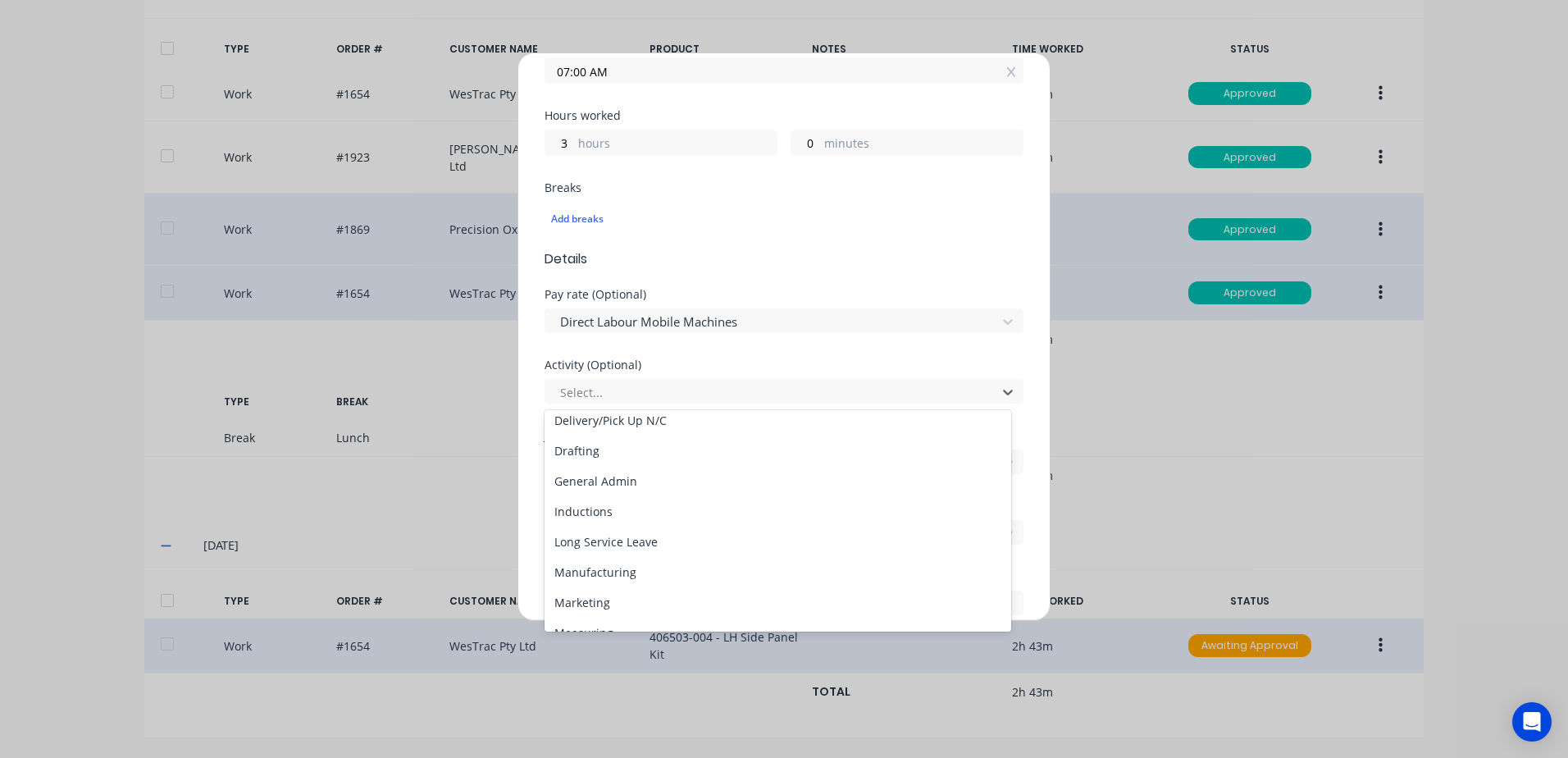
scroll to position [164, 0]
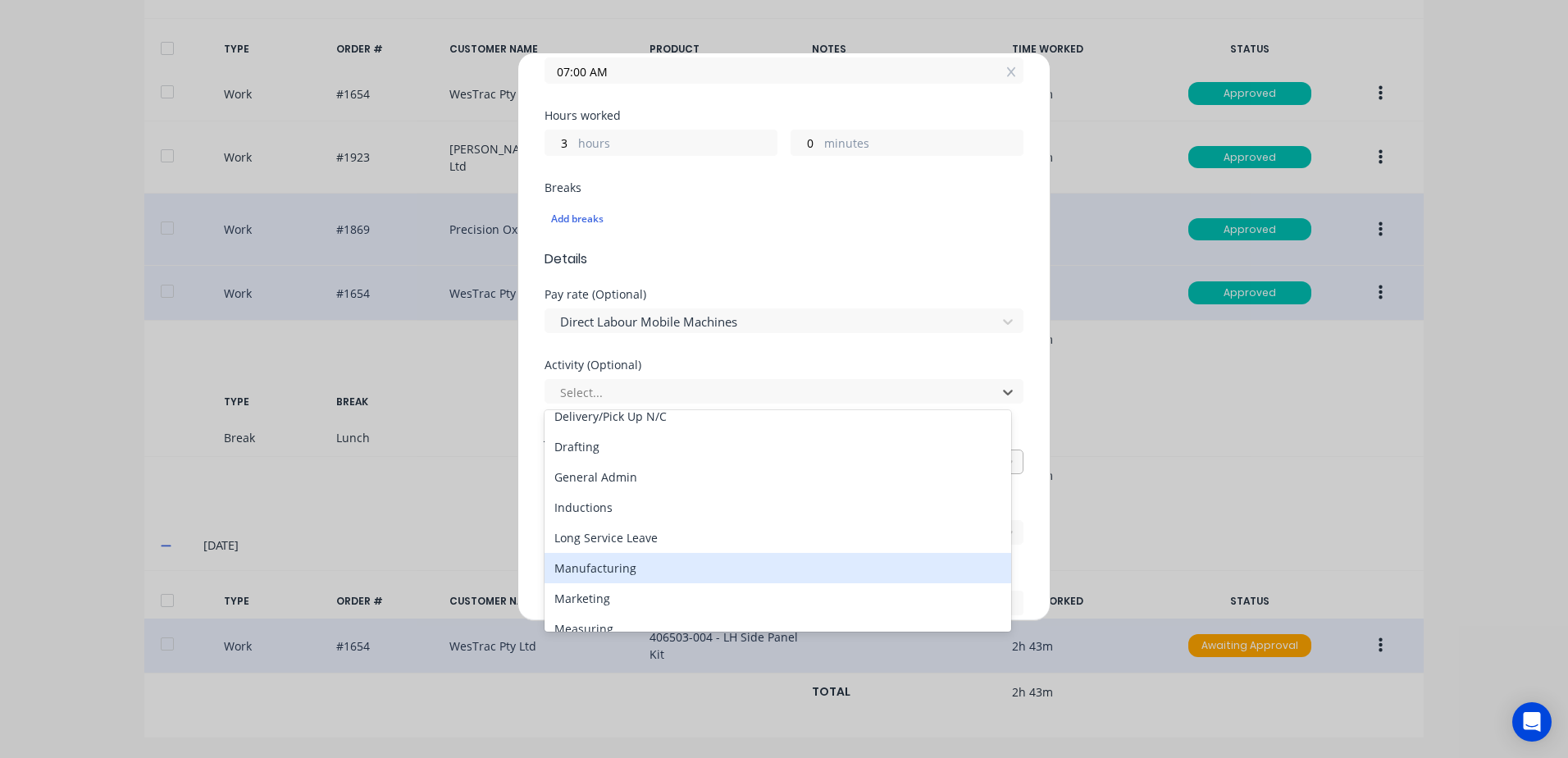
drag, startPoint x: 623, startPoint y: 567, endPoint x: 717, endPoint y: 451, distance: 149.3
click at [623, 559] on div "Manufacturing" at bounding box center [778, 568] width 467 height 30
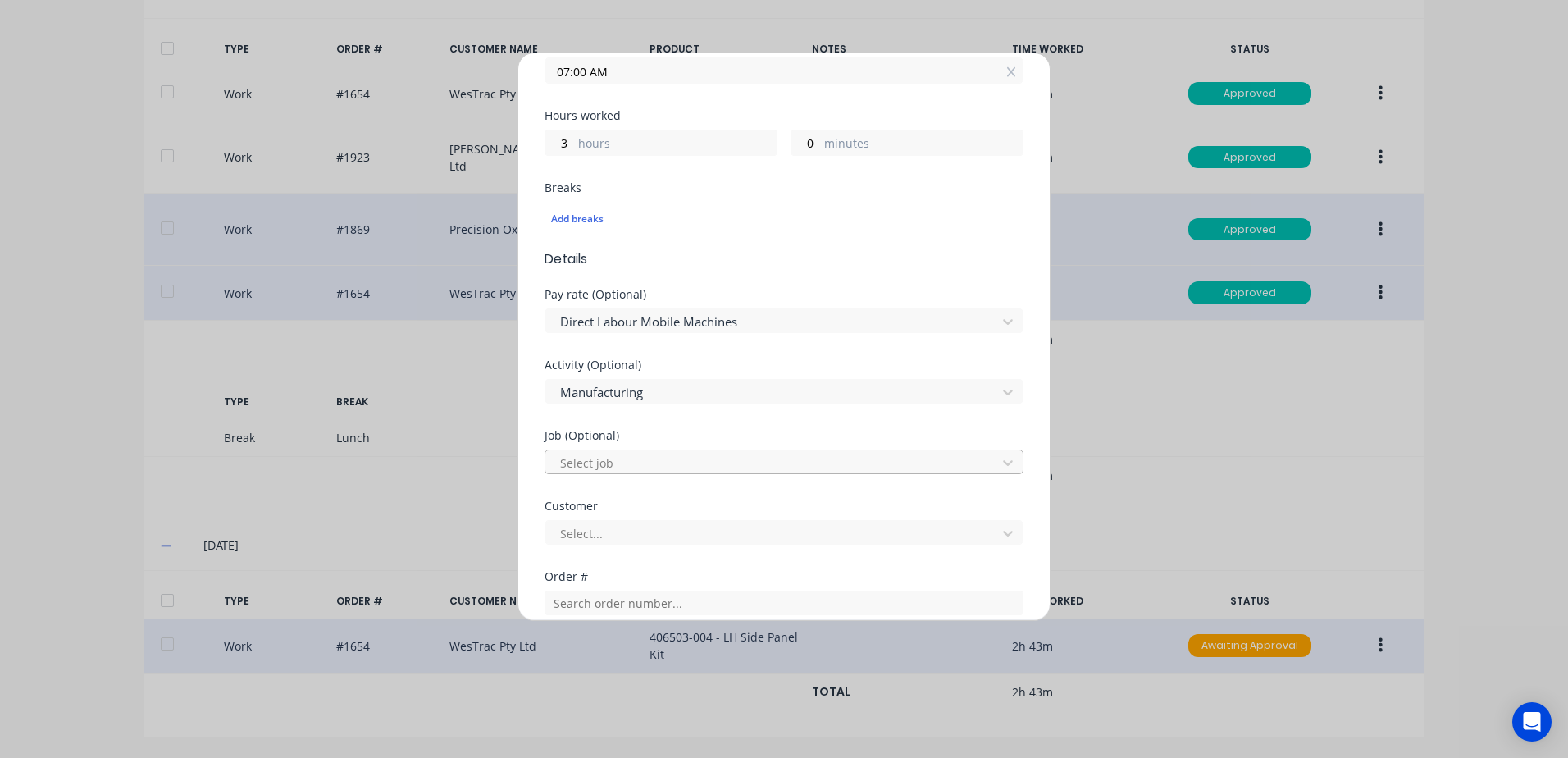
click at [611, 462] on div at bounding box center [773, 463] width 429 height 20
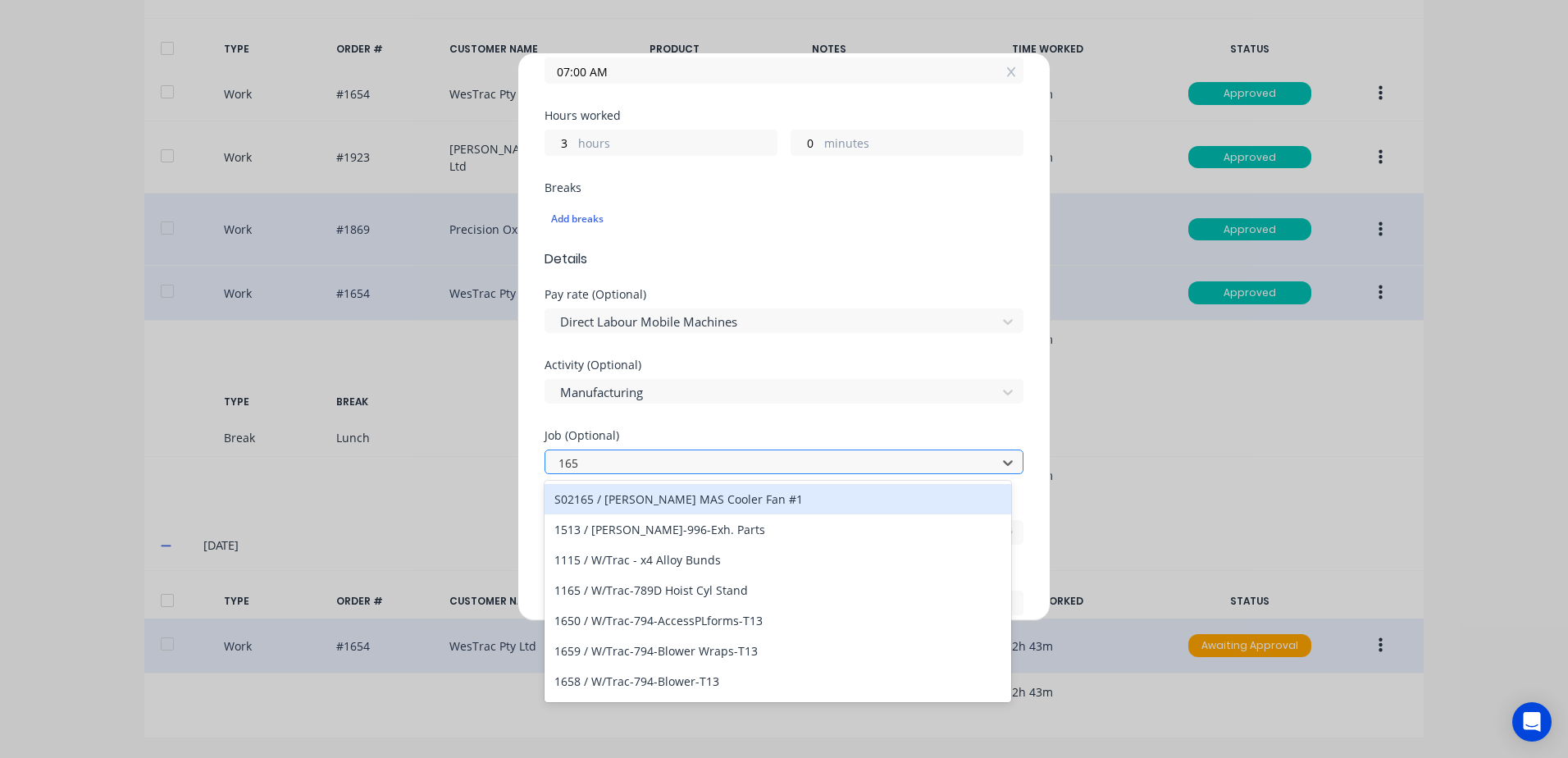
type input "1654"
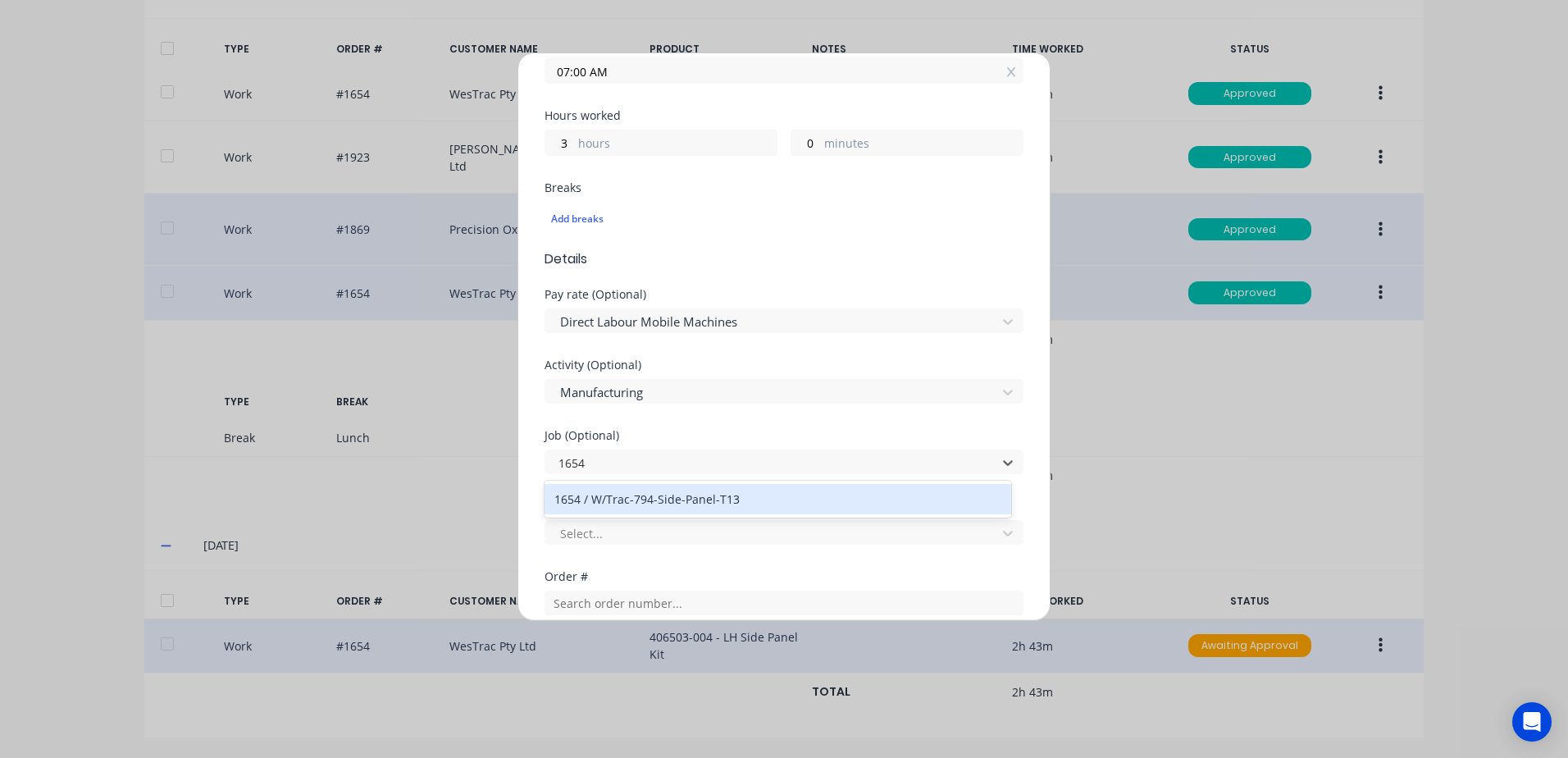
click at [635, 502] on div "1654 / W/Trac-794-Side-Panel-T13" at bounding box center [778, 499] width 467 height 30
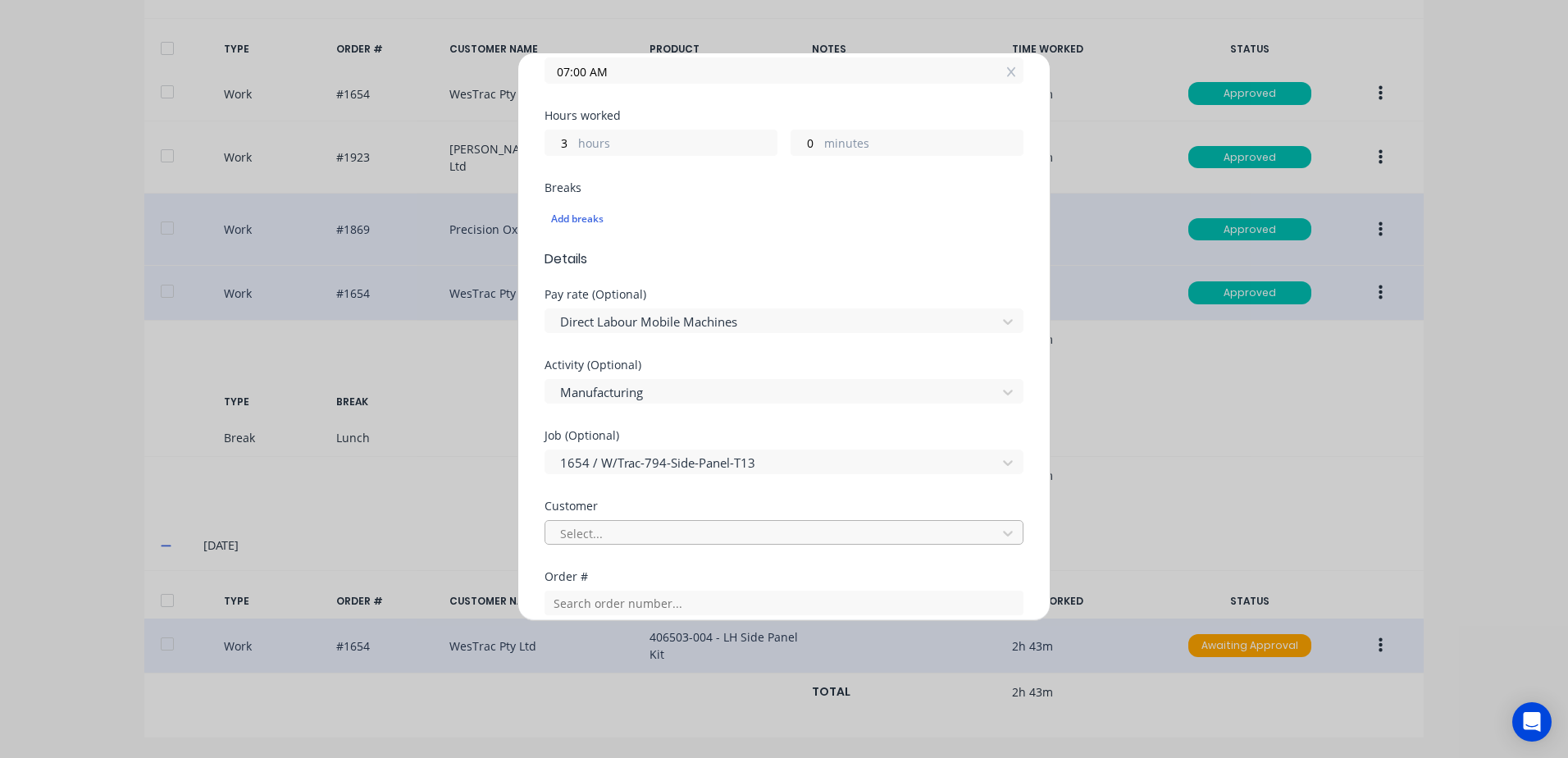
click at [614, 539] on div at bounding box center [773, 534] width 429 height 20
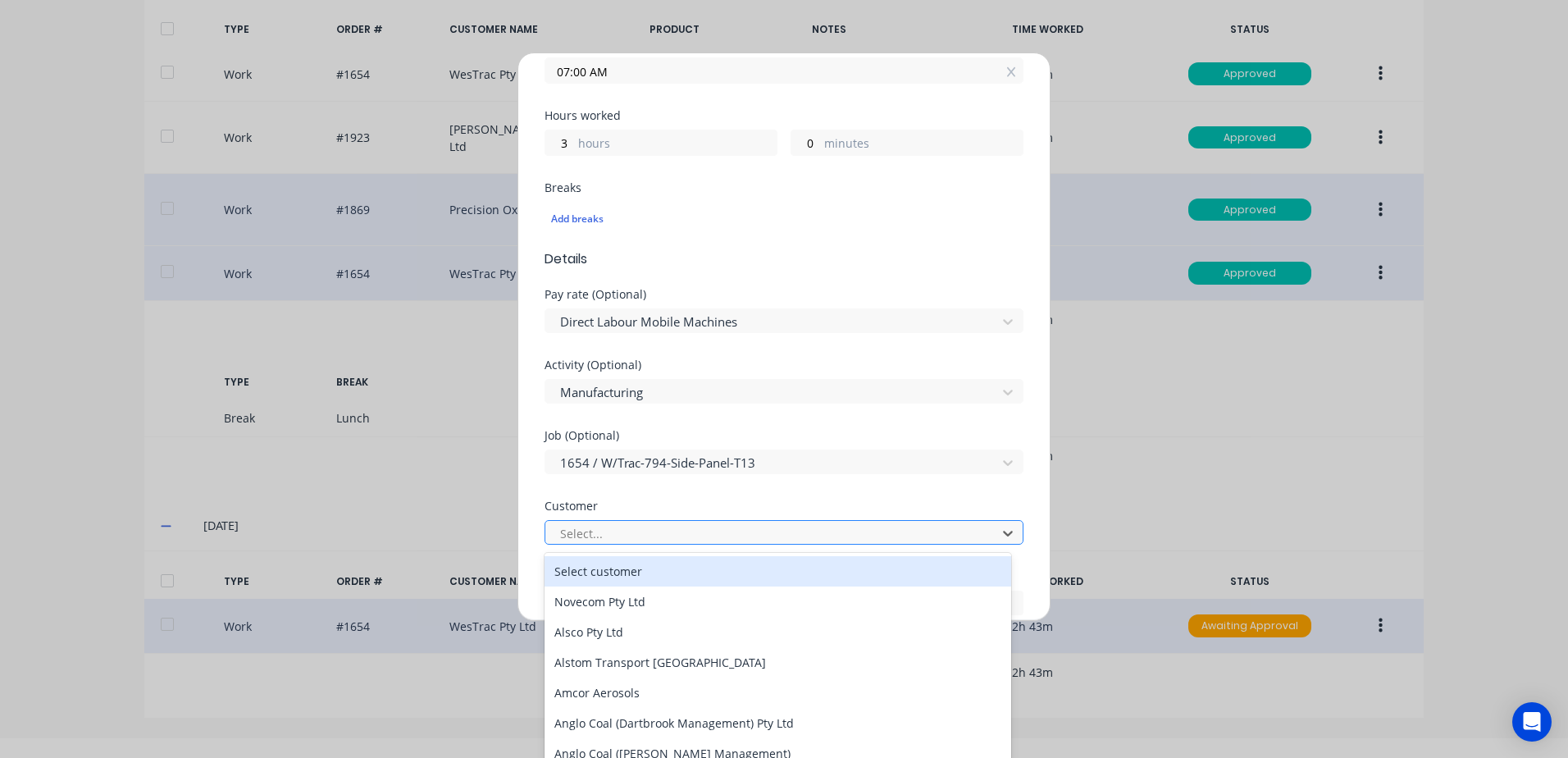
scroll to position [21, 0]
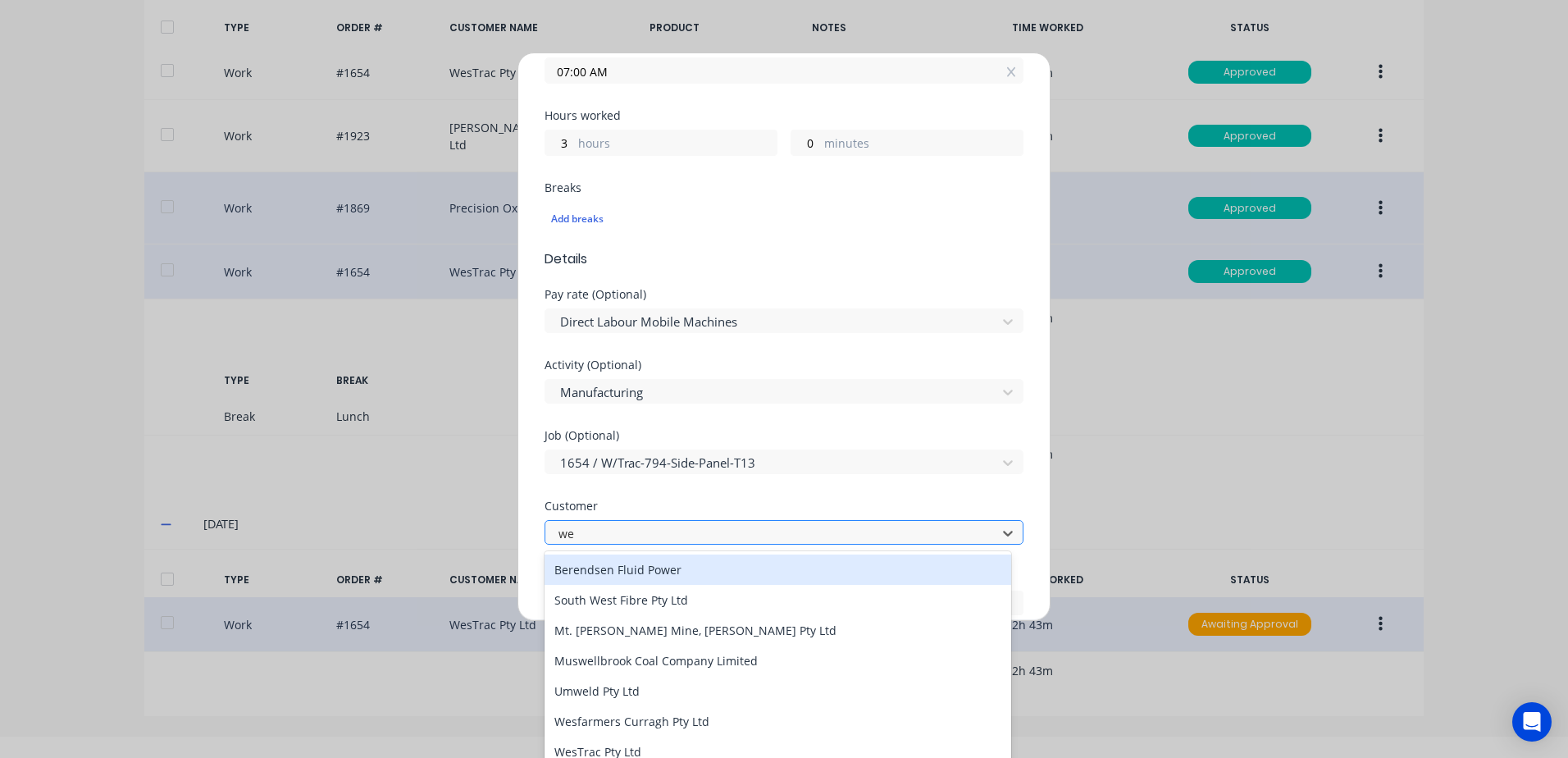
type input "[PERSON_NAME]"
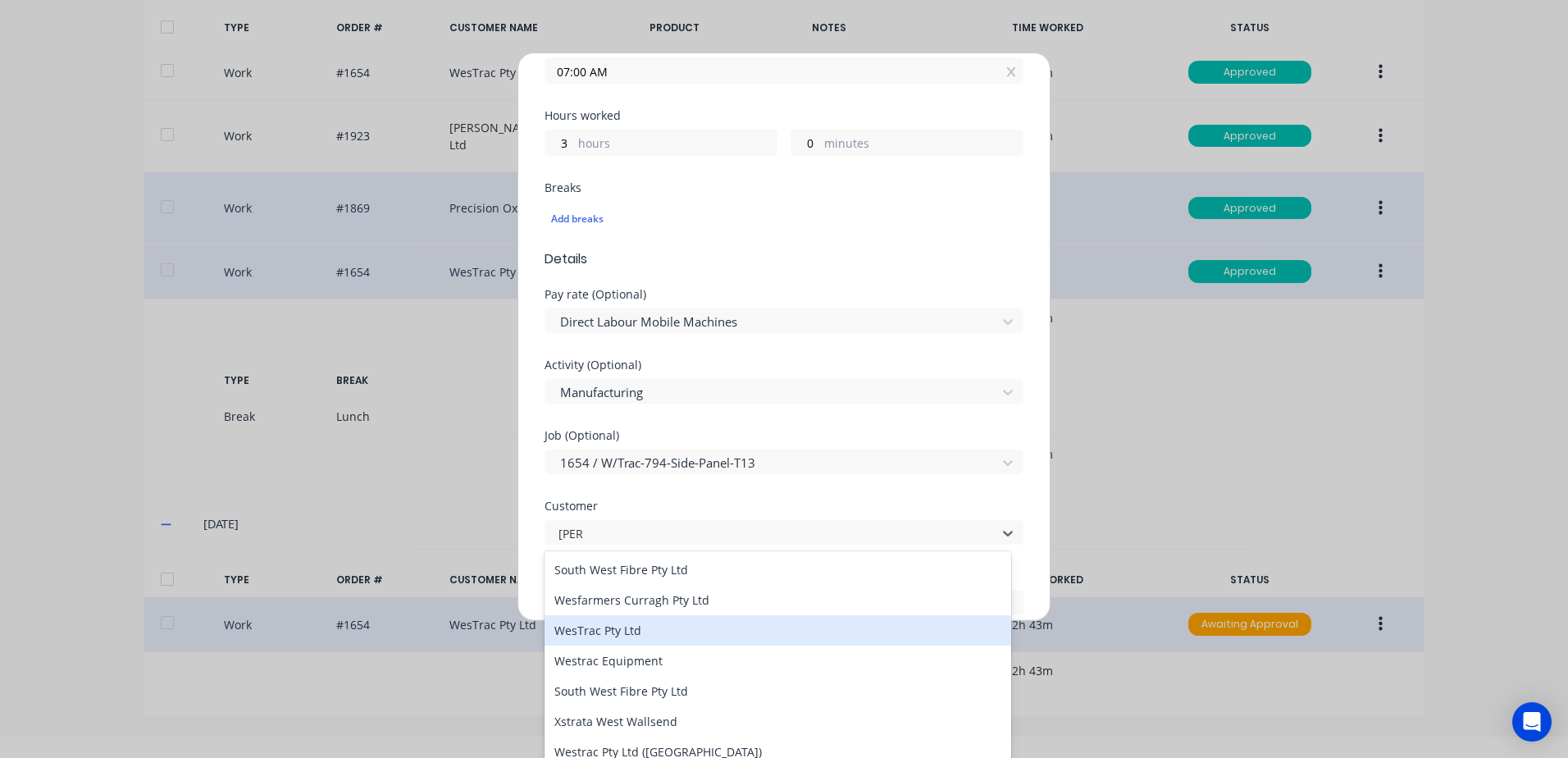
drag, startPoint x: 612, startPoint y: 629, endPoint x: 649, endPoint y: 559, distance: 79.2
click at [612, 628] on div "WesTrac Pty Ltd" at bounding box center [778, 630] width 467 height 30
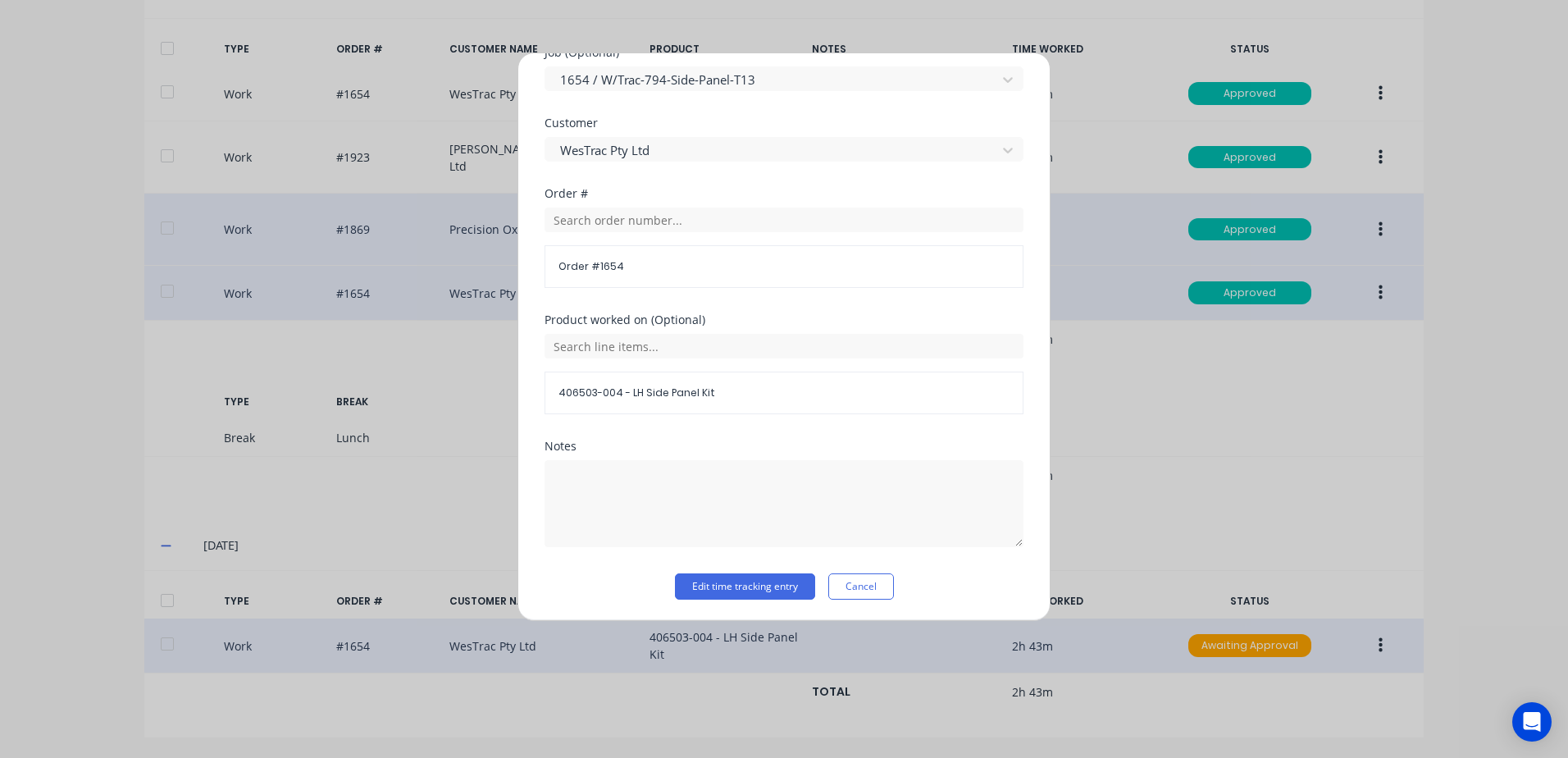
scroll to position [713, 0]
click at [709, 583] on button "Edit time tracking entry" at bounding box center [745, 584] width 141 height 26
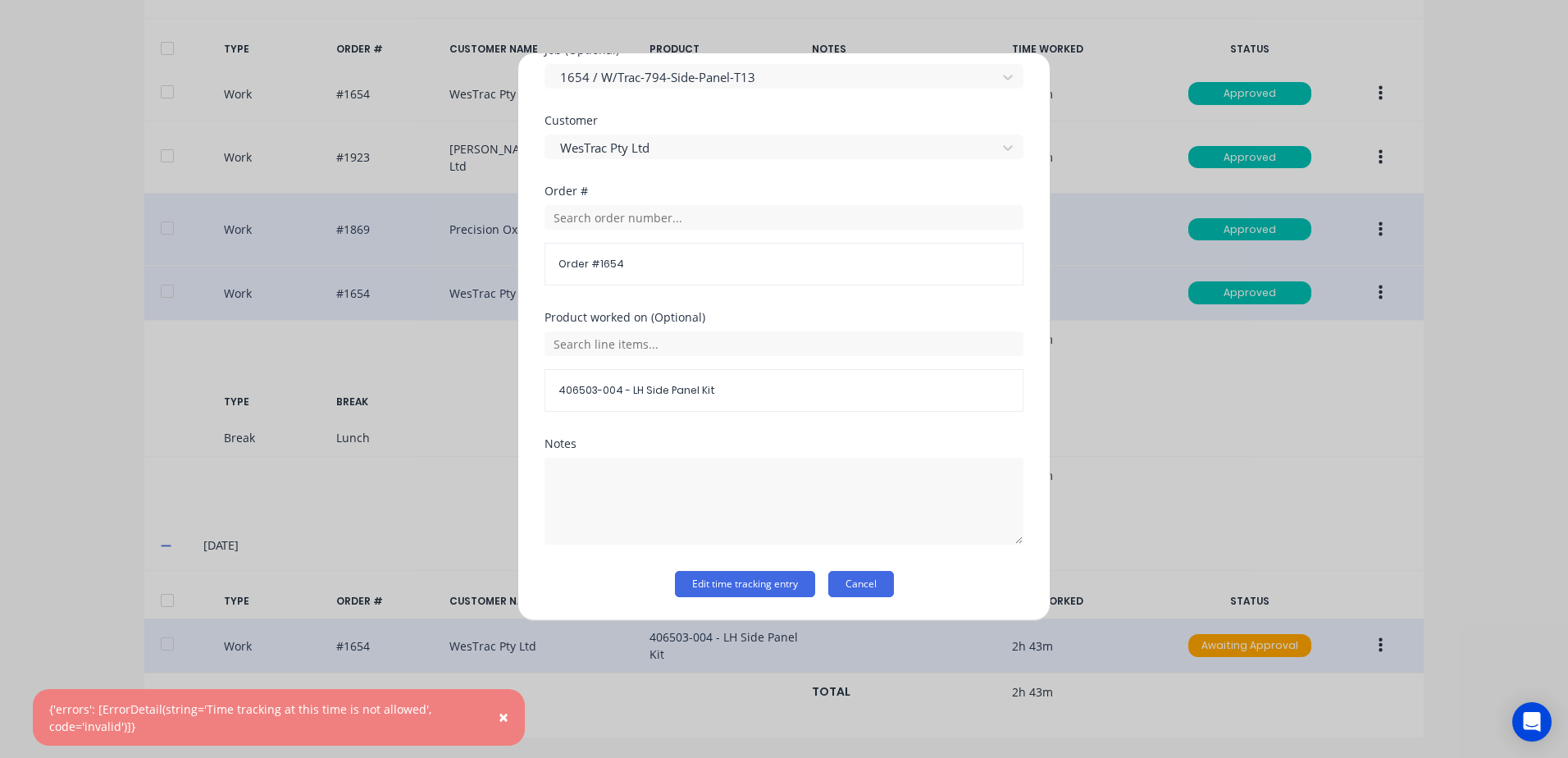
click at [856, 584] on button "Cancel" at bounding box center [861, 584] width 65 height 26
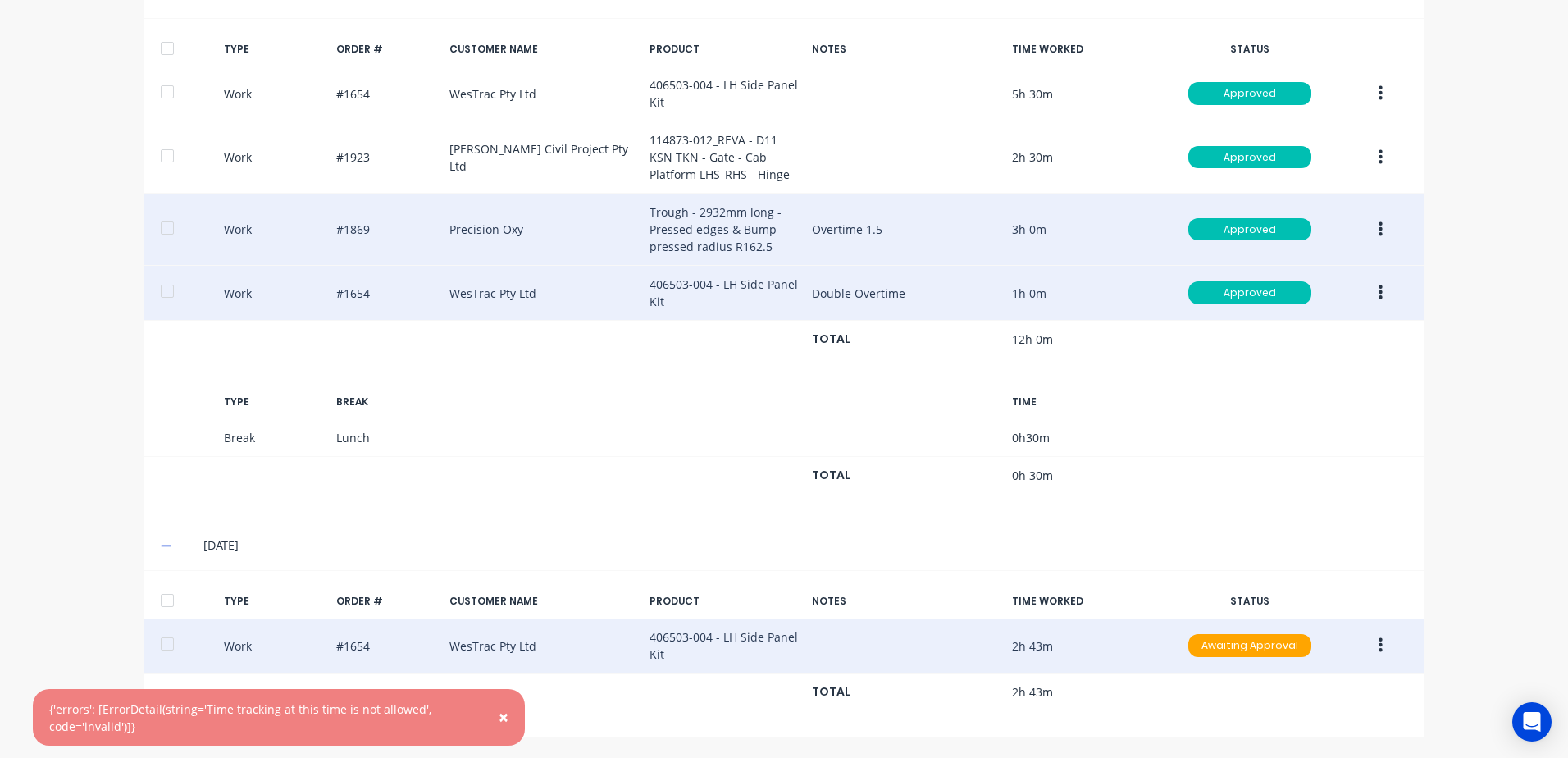
click at [501, 718] on span "×" at bounding box center [504, 717] width 10 height 23
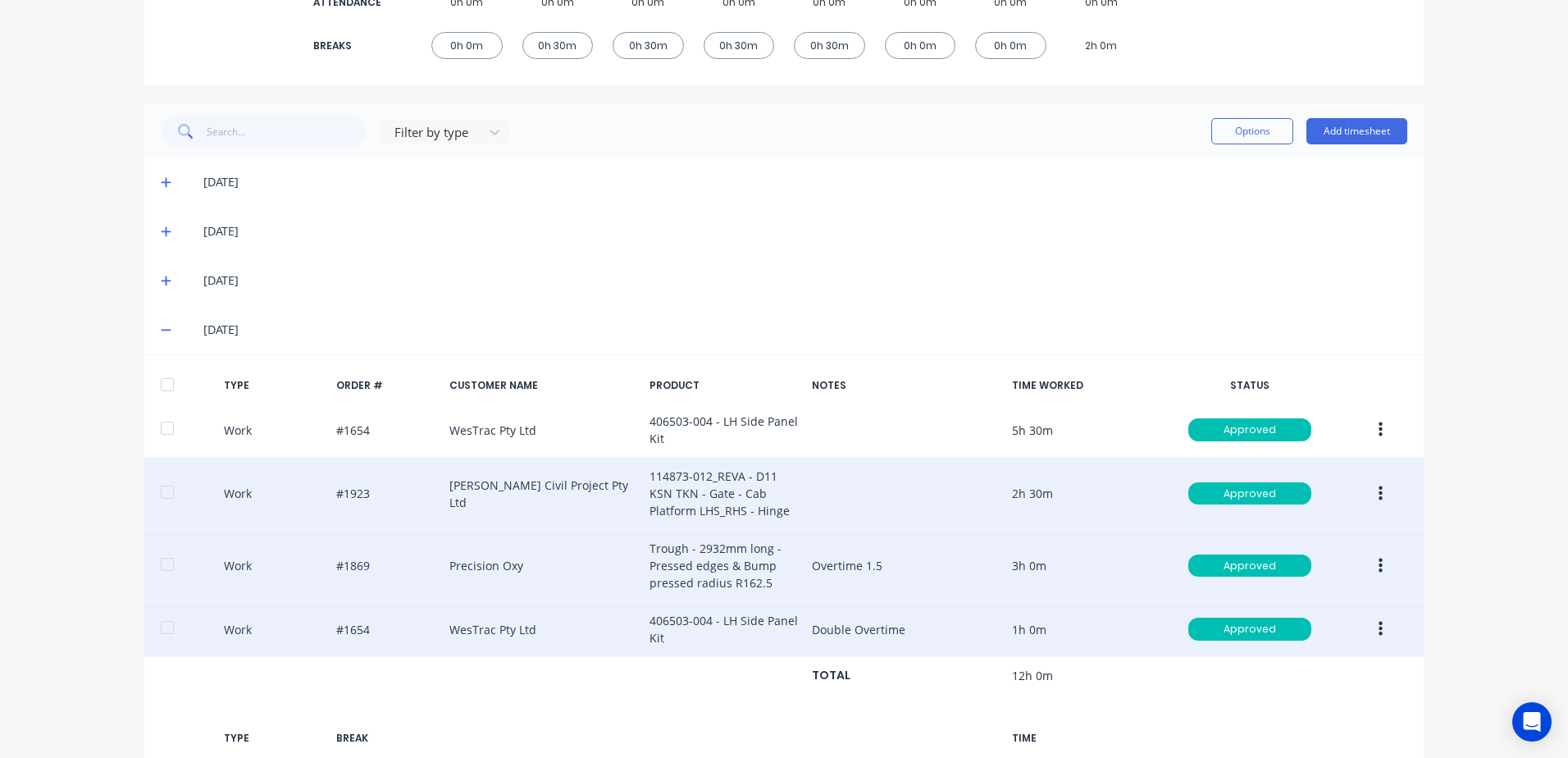
scroll to position [495, 0]
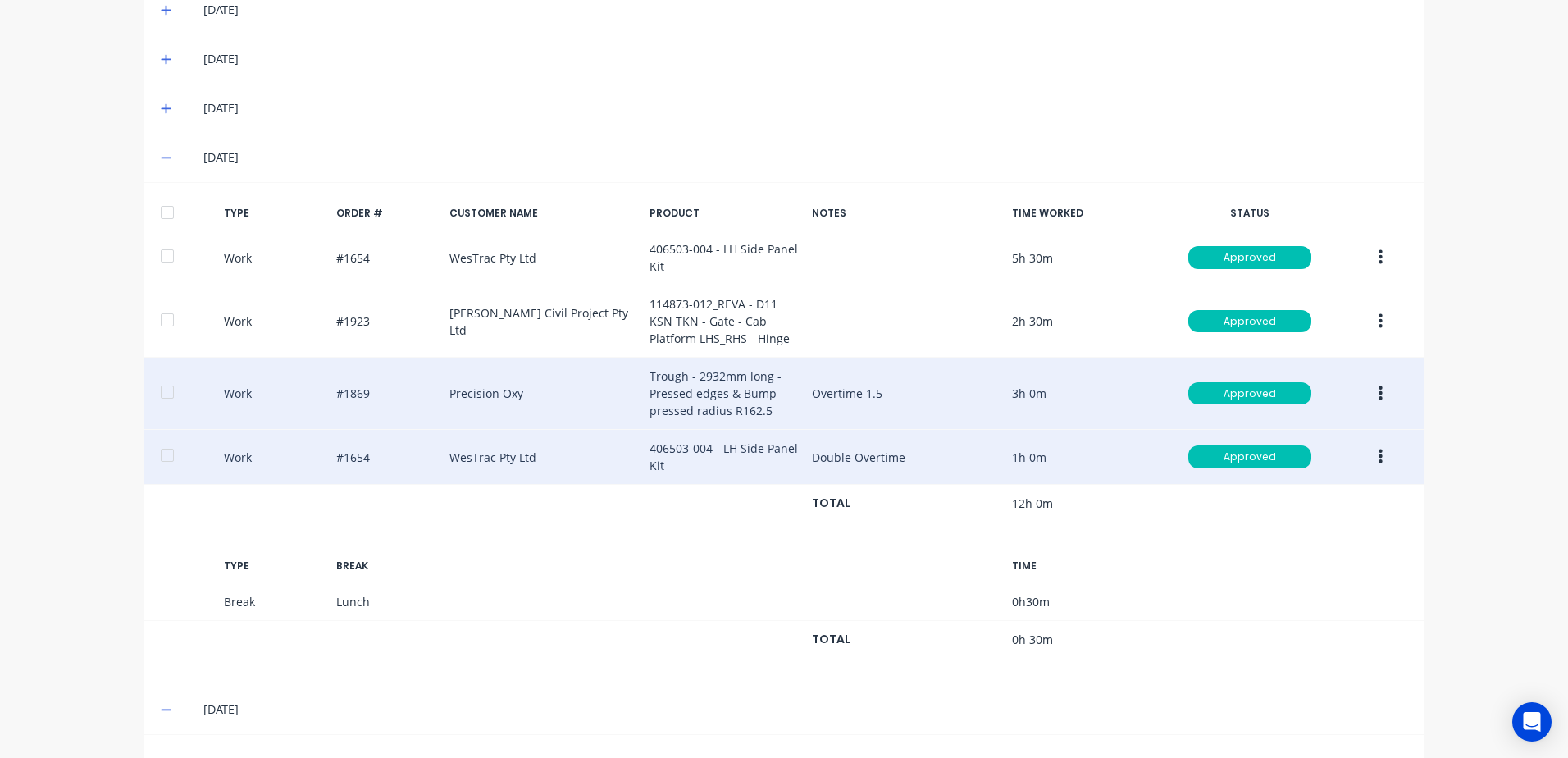
drag, startPoint x: 163, startPoint y: 215, endPoint x: 151, endPoint y: 176, distance: 40.8
click at [162, 214] on div at bounding box center [167, 212] width 33 height 33
click at [161, 110] on icon at bounding box center [166, 108] width 11 height 12
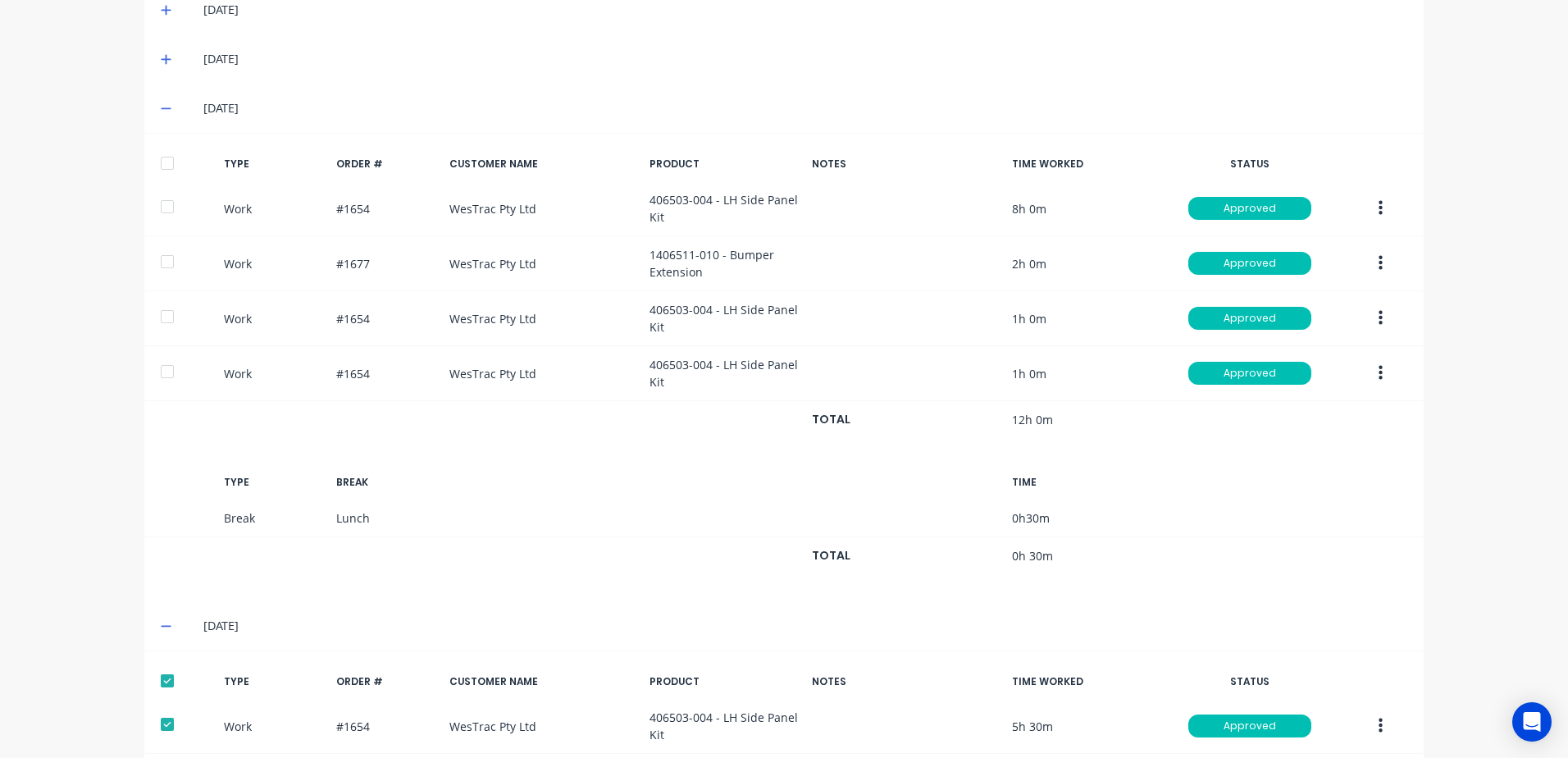
drag, startPoint x: 156, startPoint y: 159, endPoint x: 167, endPoint y: 142, distance: 20.2
click at [156, 158] on div at bounding box center [167, 163] width 33 height 33
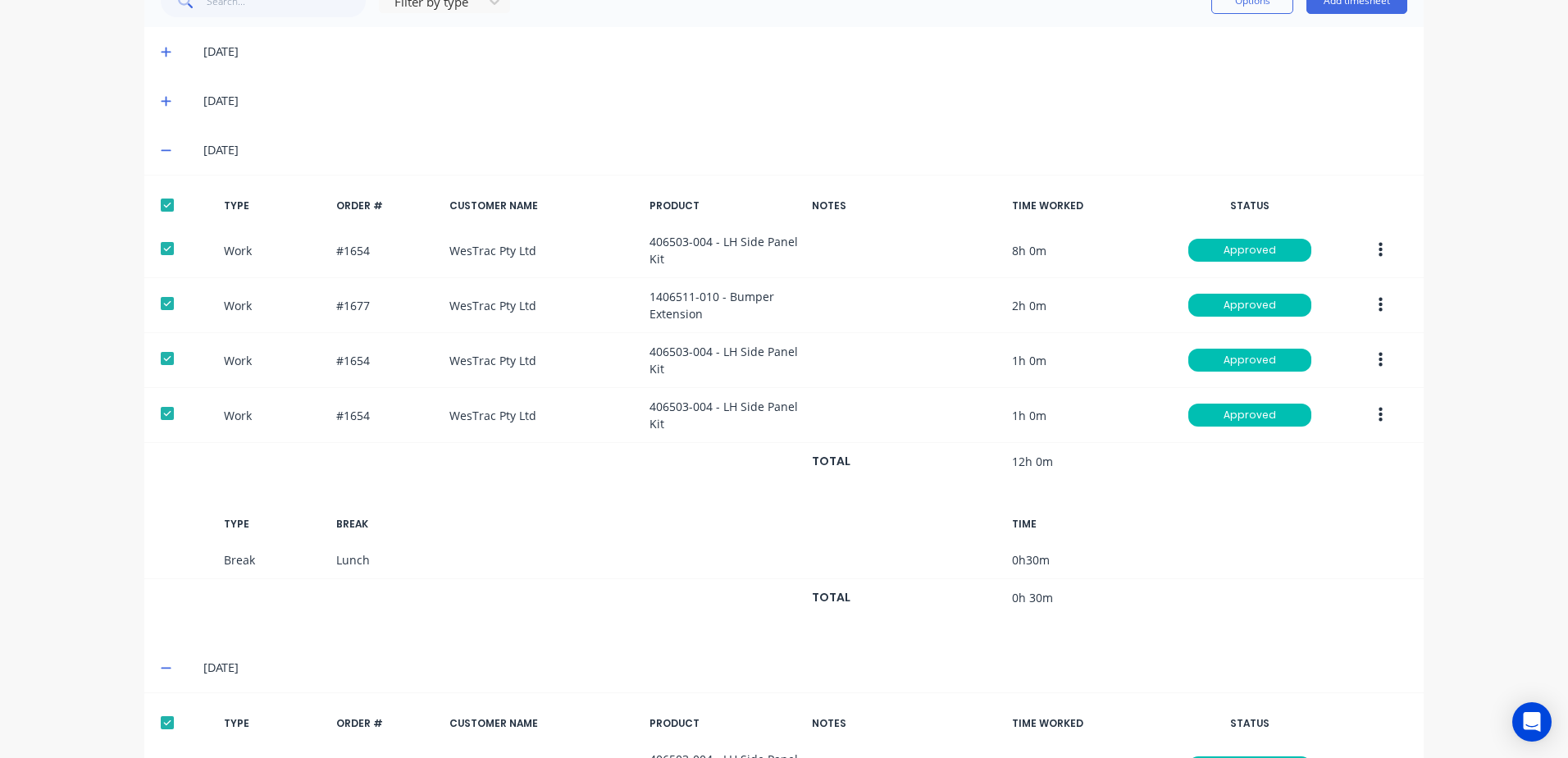
scroll to position [413, 0]
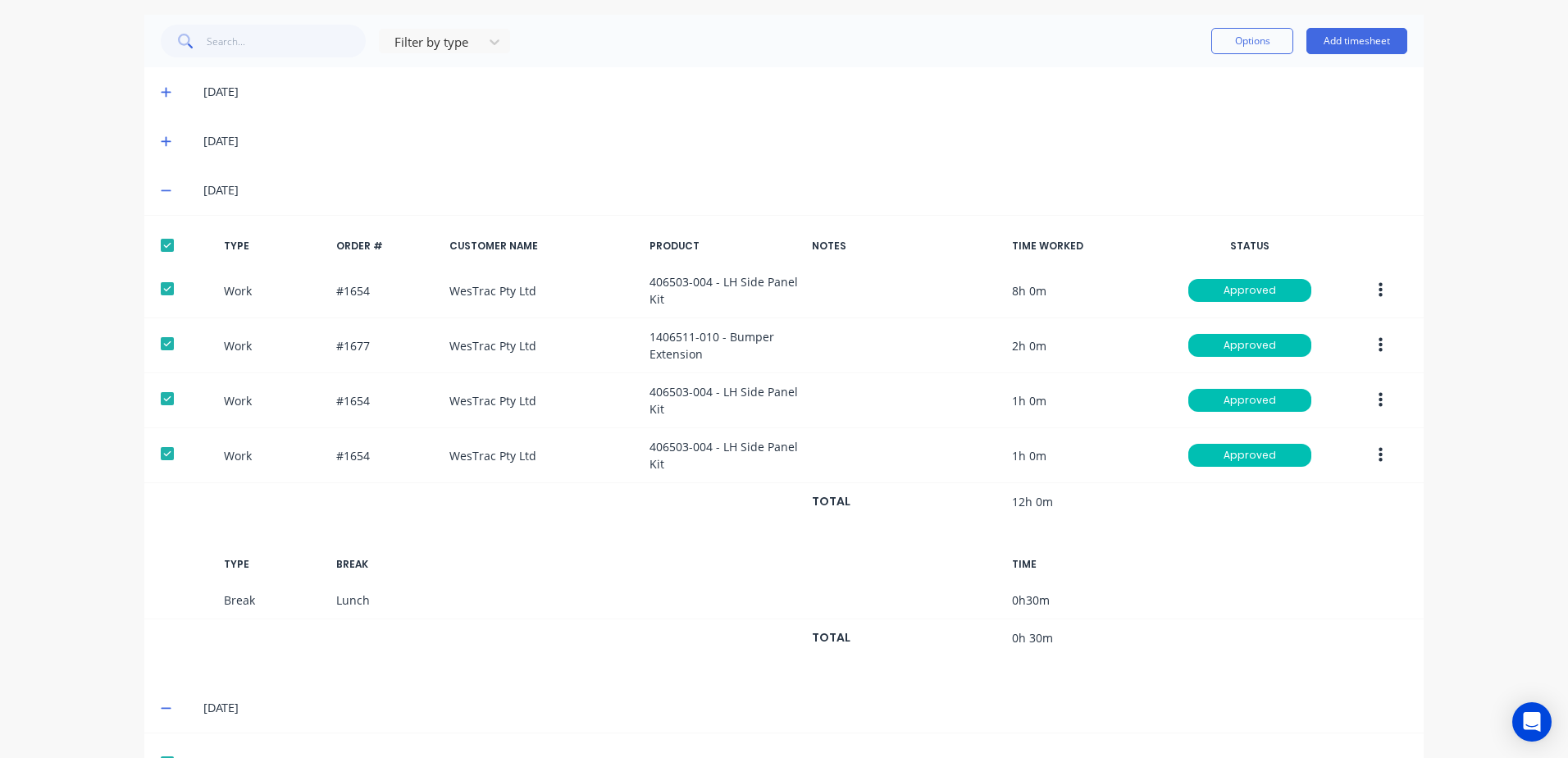
click at [162, 140] on icon at bounding box center [166, 141] width 11 height 12
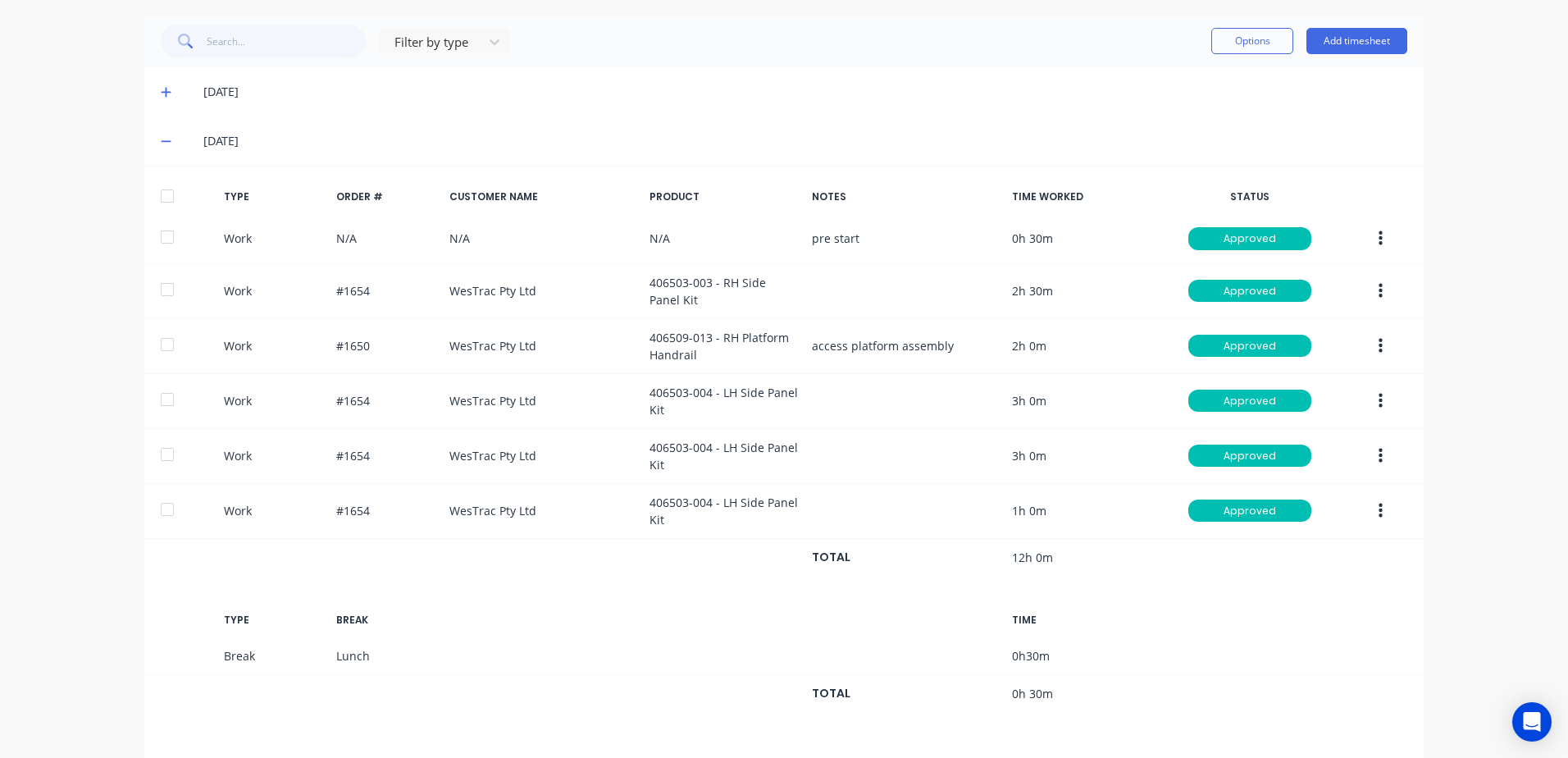
click at [163, 196] on div at bounding box center [167, 196] width 33 height 33
click at [161, 88] on icon at bounding box center [166, 92] width 11 height 12
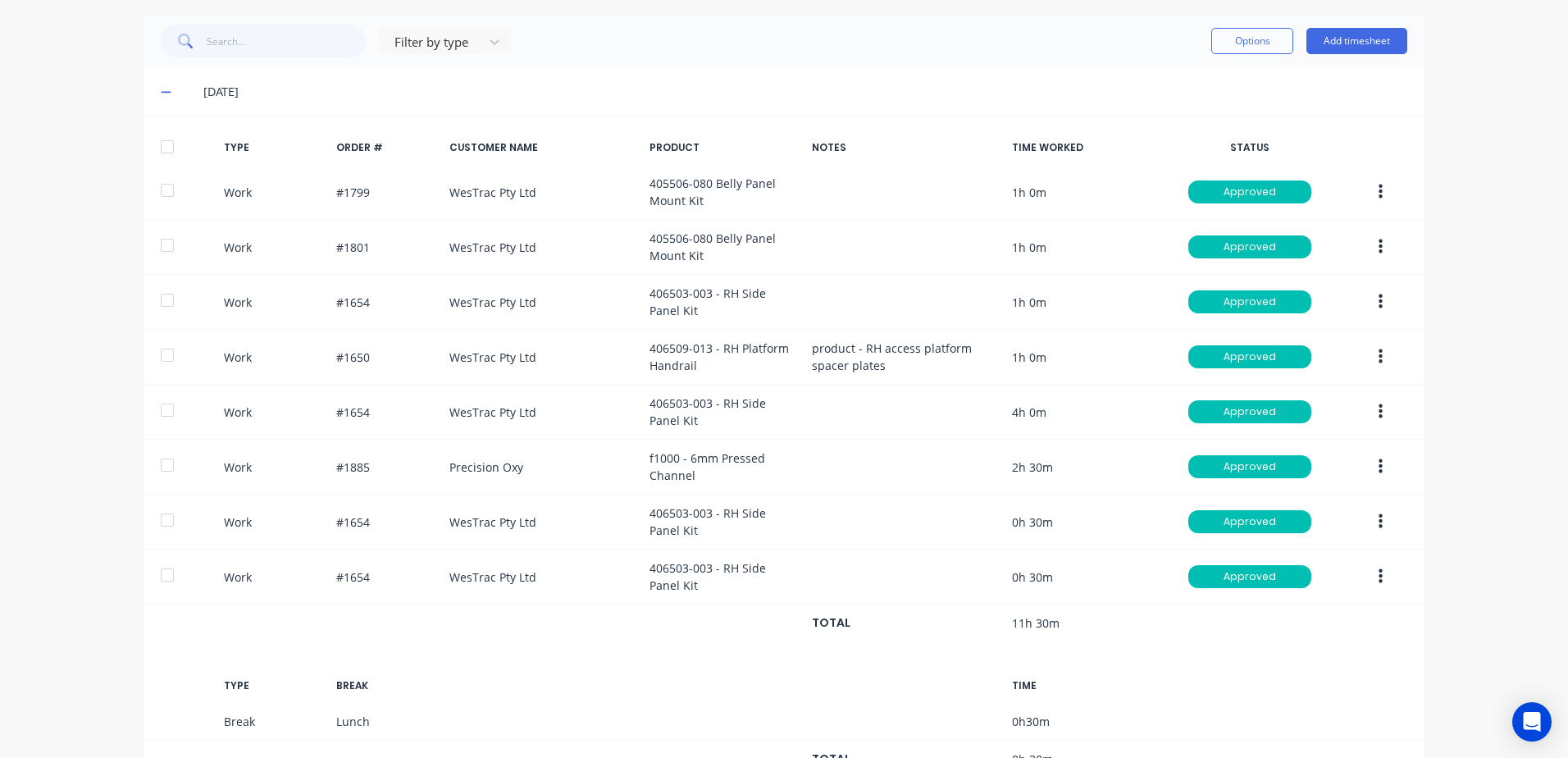
click at [162, 149] on div at bounding box center [167, 147] width 33 height 33
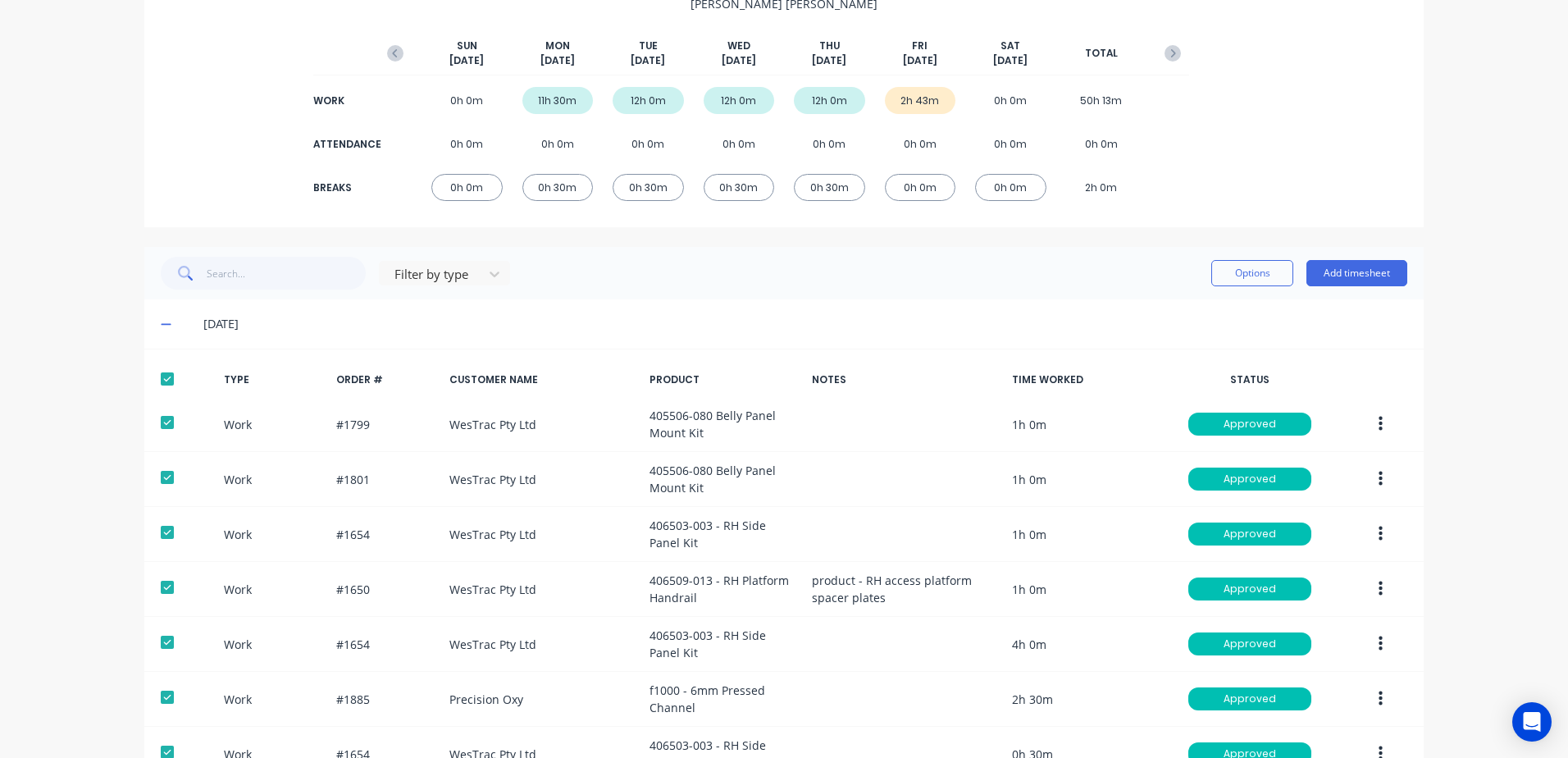
scroll to position [0, 0]
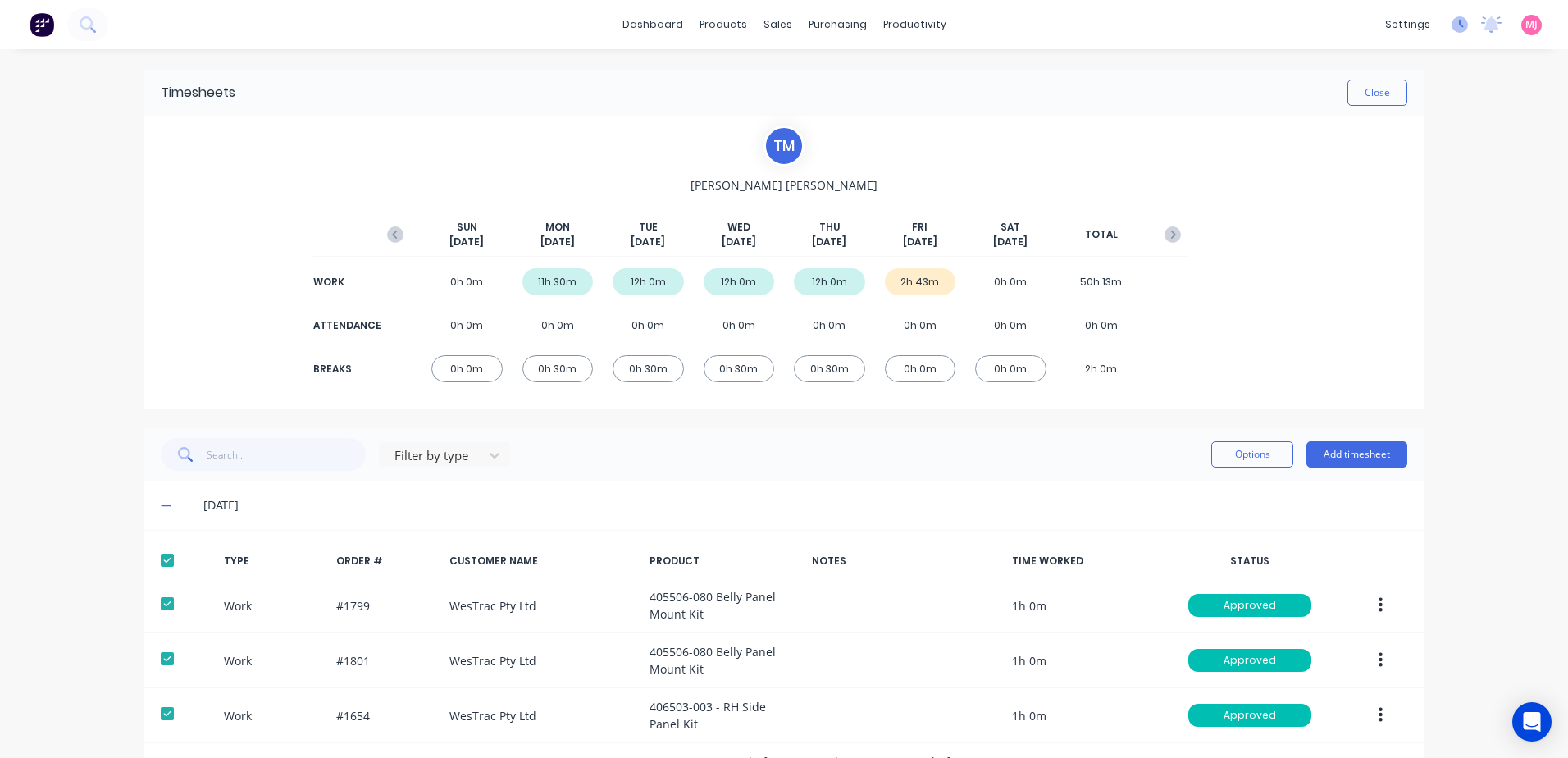
click at [1452, 23] on icon at bounding box center [1460, 24] width 16 height 16
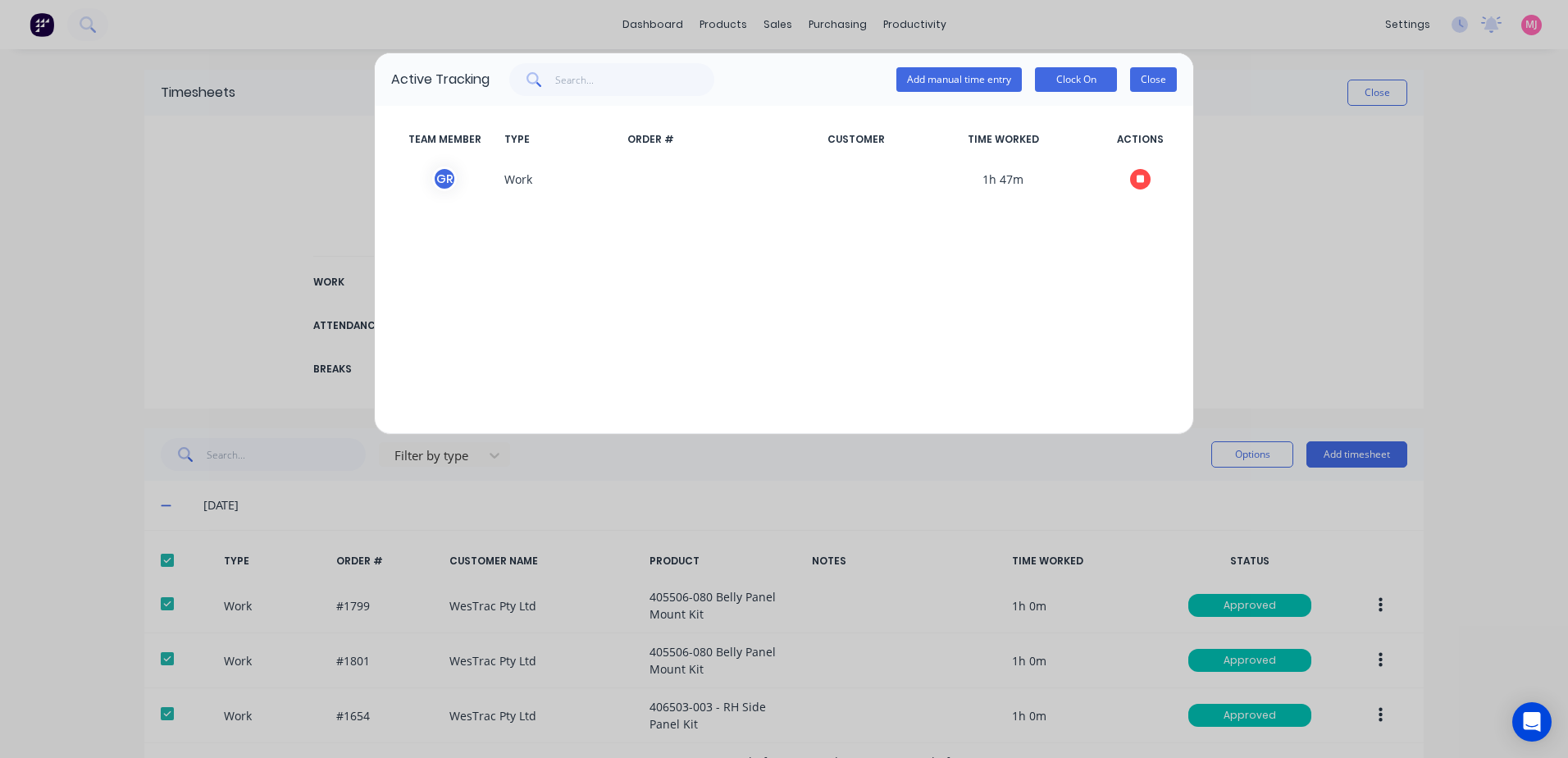
click at [1157, 80] on button "Close" at bounding box center [1153, 79] width 47 height 25
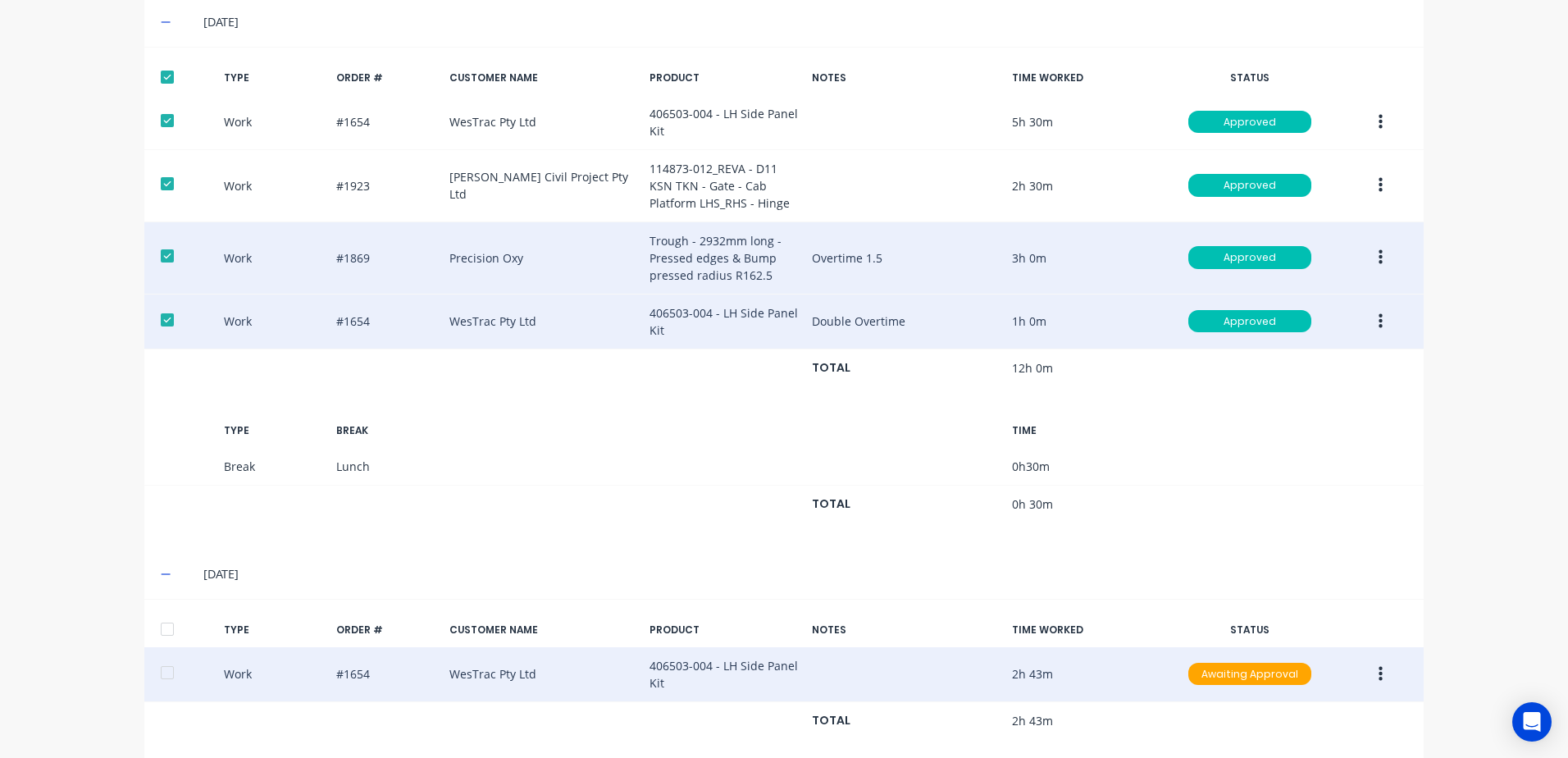
scroll to position [2389, 0]
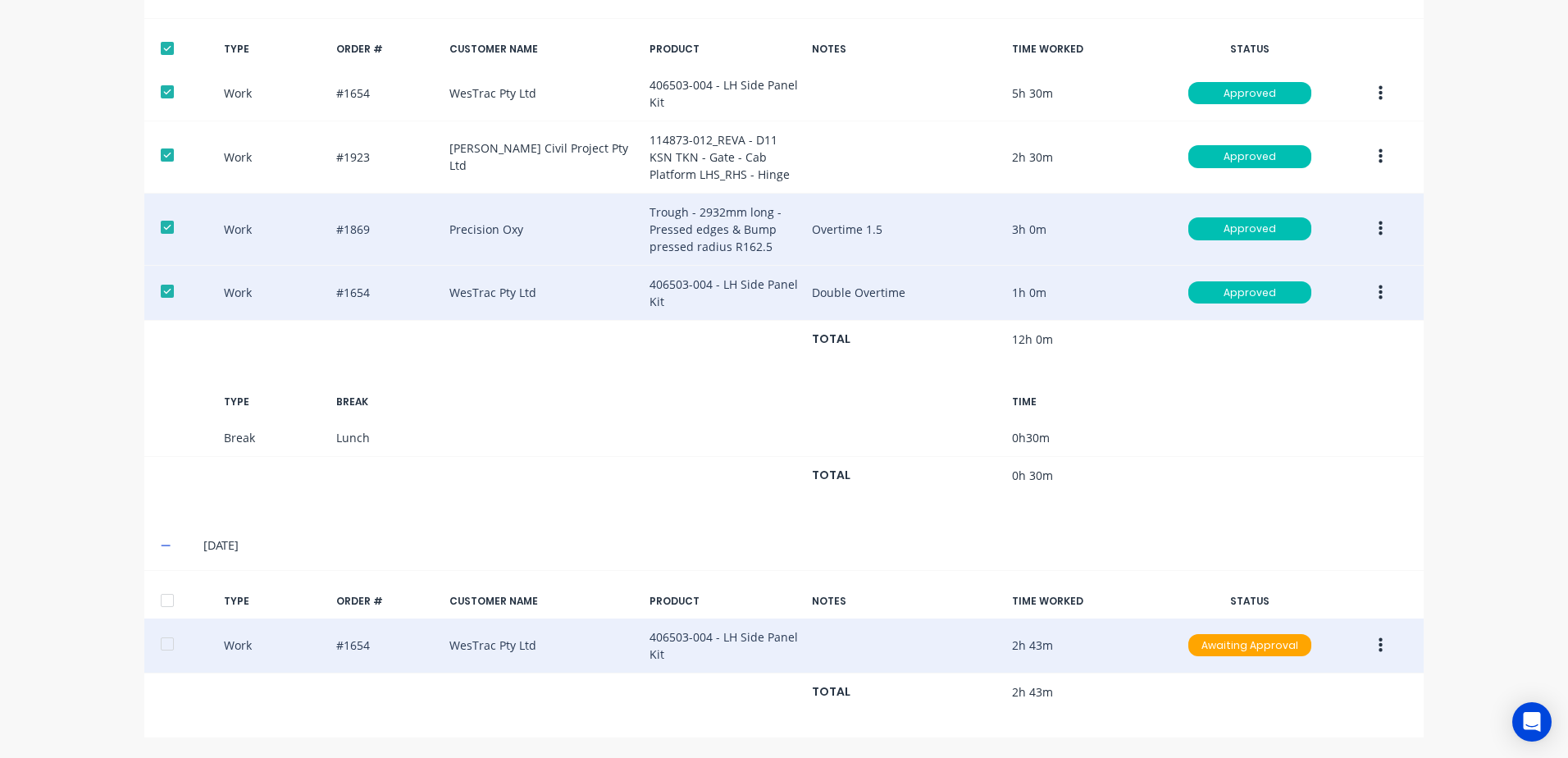
click at [156, 598] on div at bounding box center [167, 600] width 33 height 33
click at [1371, 641] on button "button" at bounding box center [1381, 645] width 39 height 30
click at [1282, 643] on div "Approve" at bounding box center [1321, 649] width 126 height 24
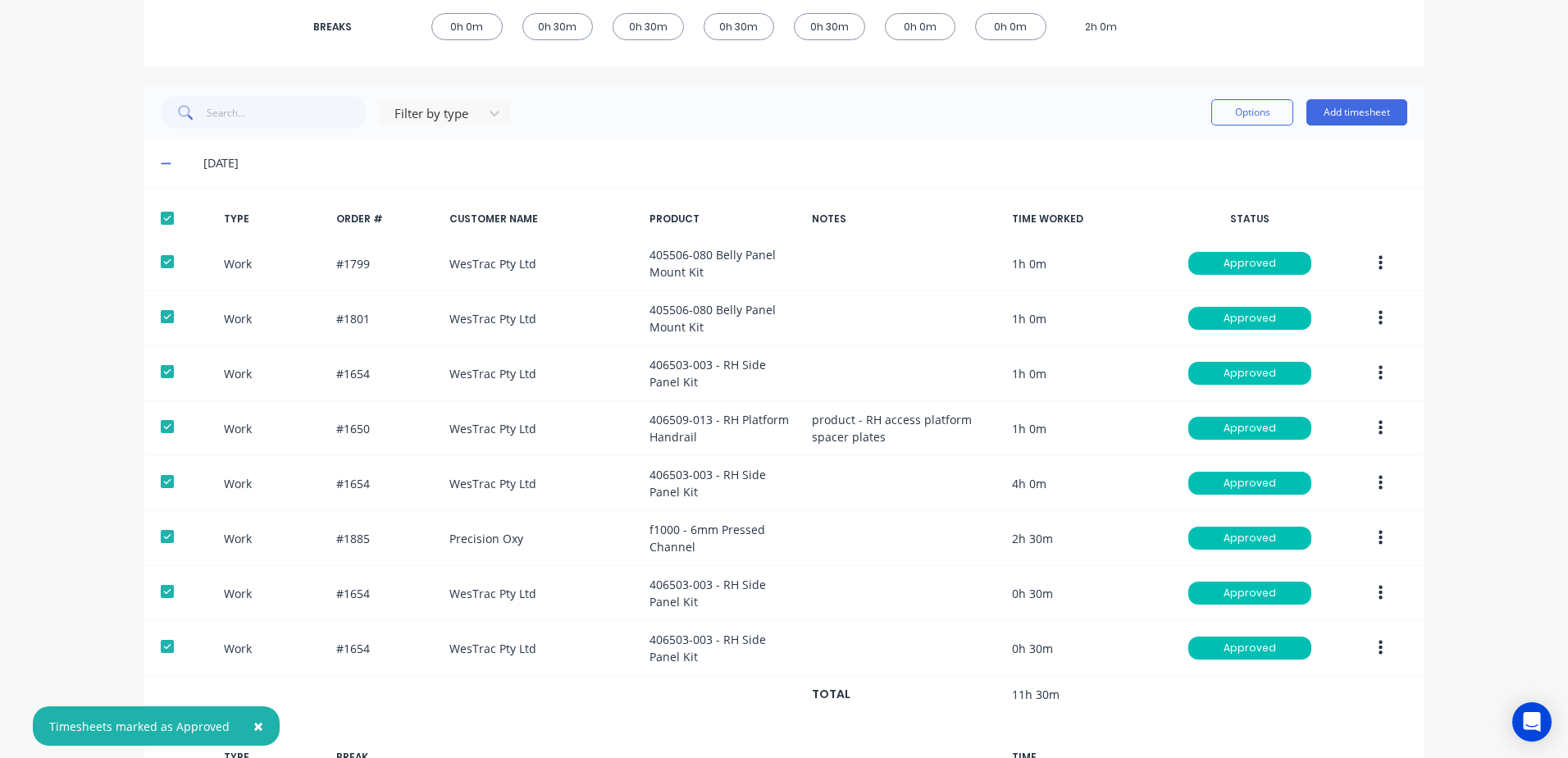
scroll to position [0, 0]
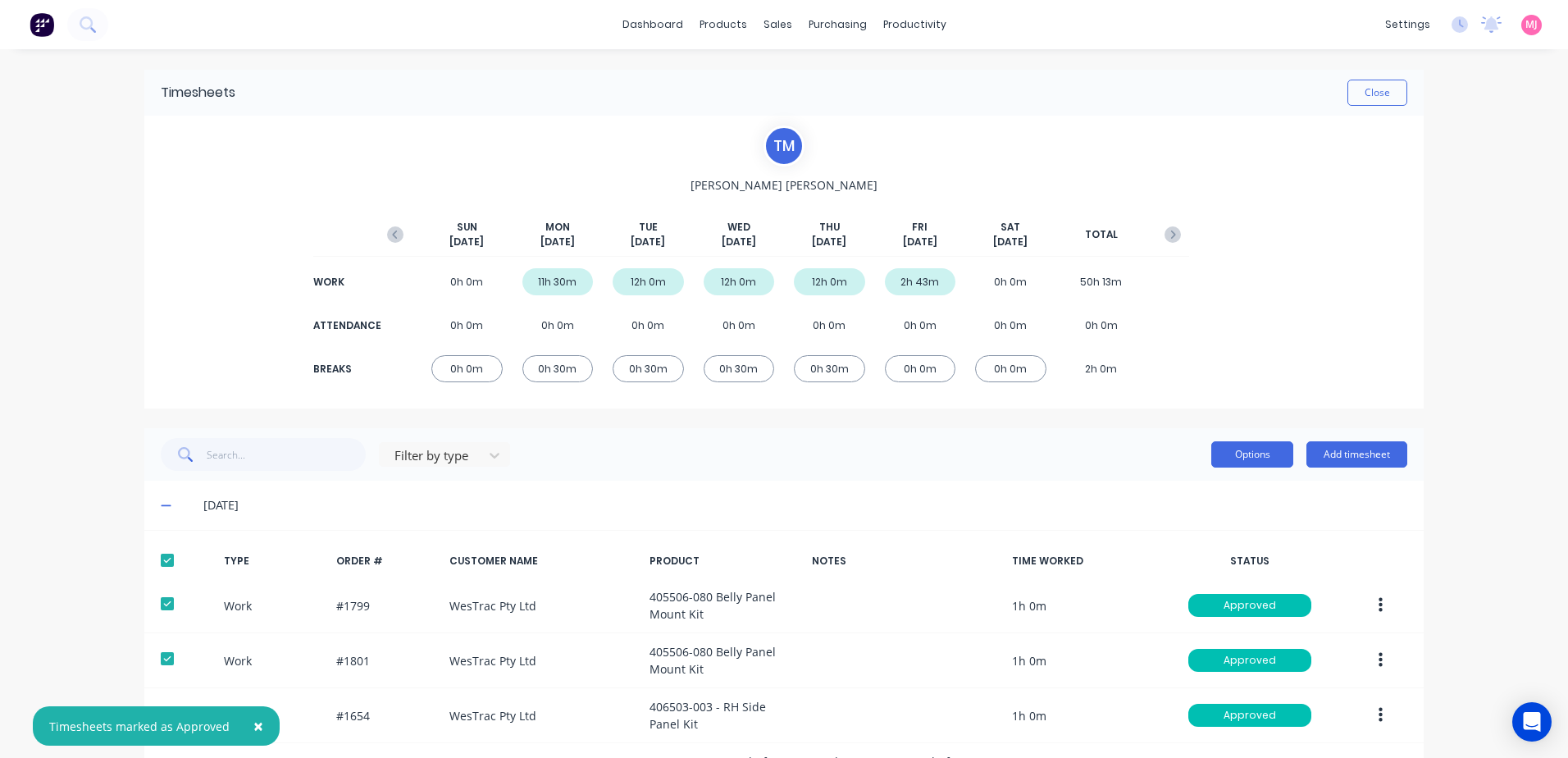
click at [1226, 451] on button "Options" at bounding box center [1252, 454] width 82 height 26
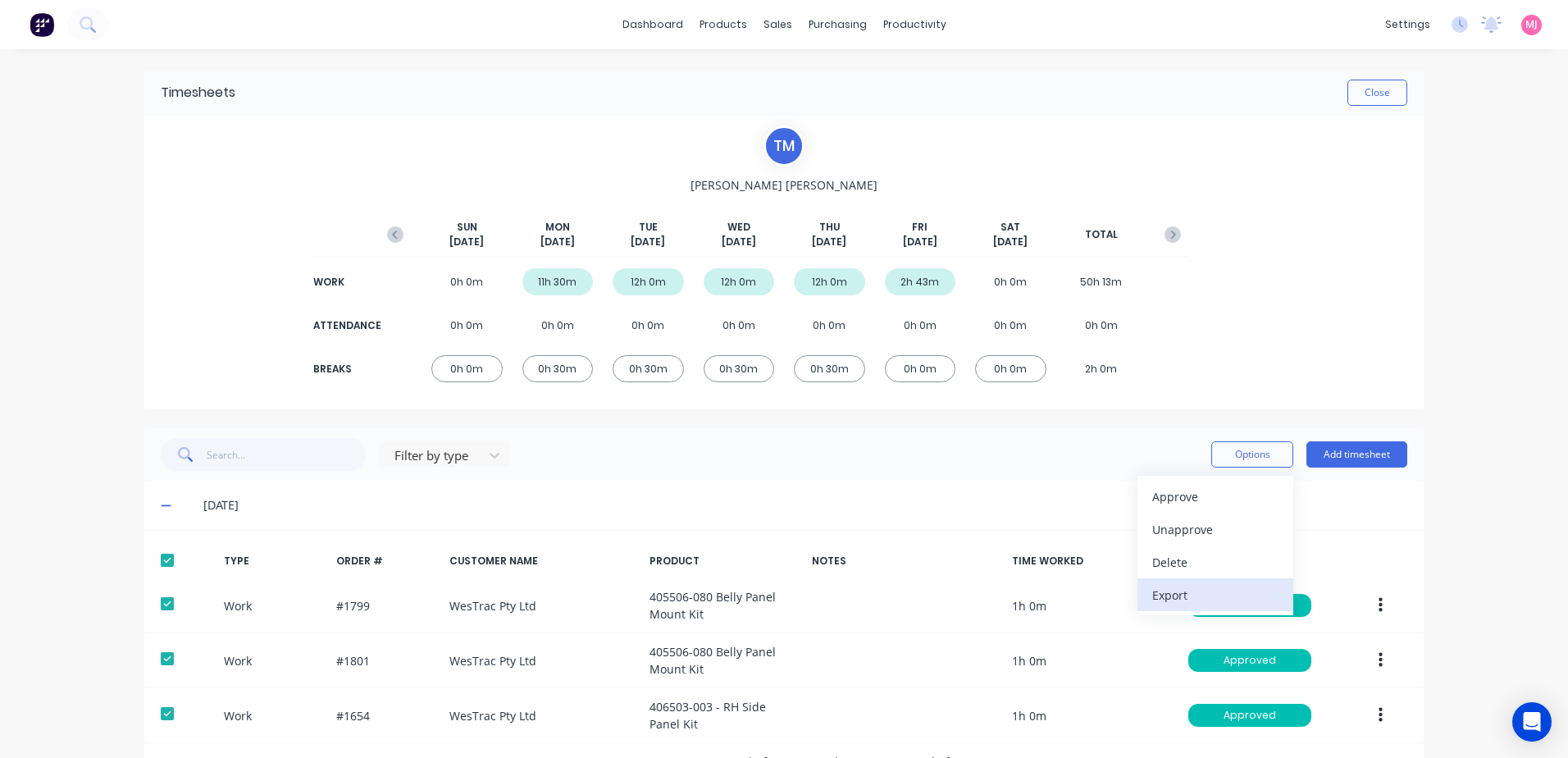
click at [1172, 595] on div "Export" at bounding box center [1215, 595] width 126 height 24
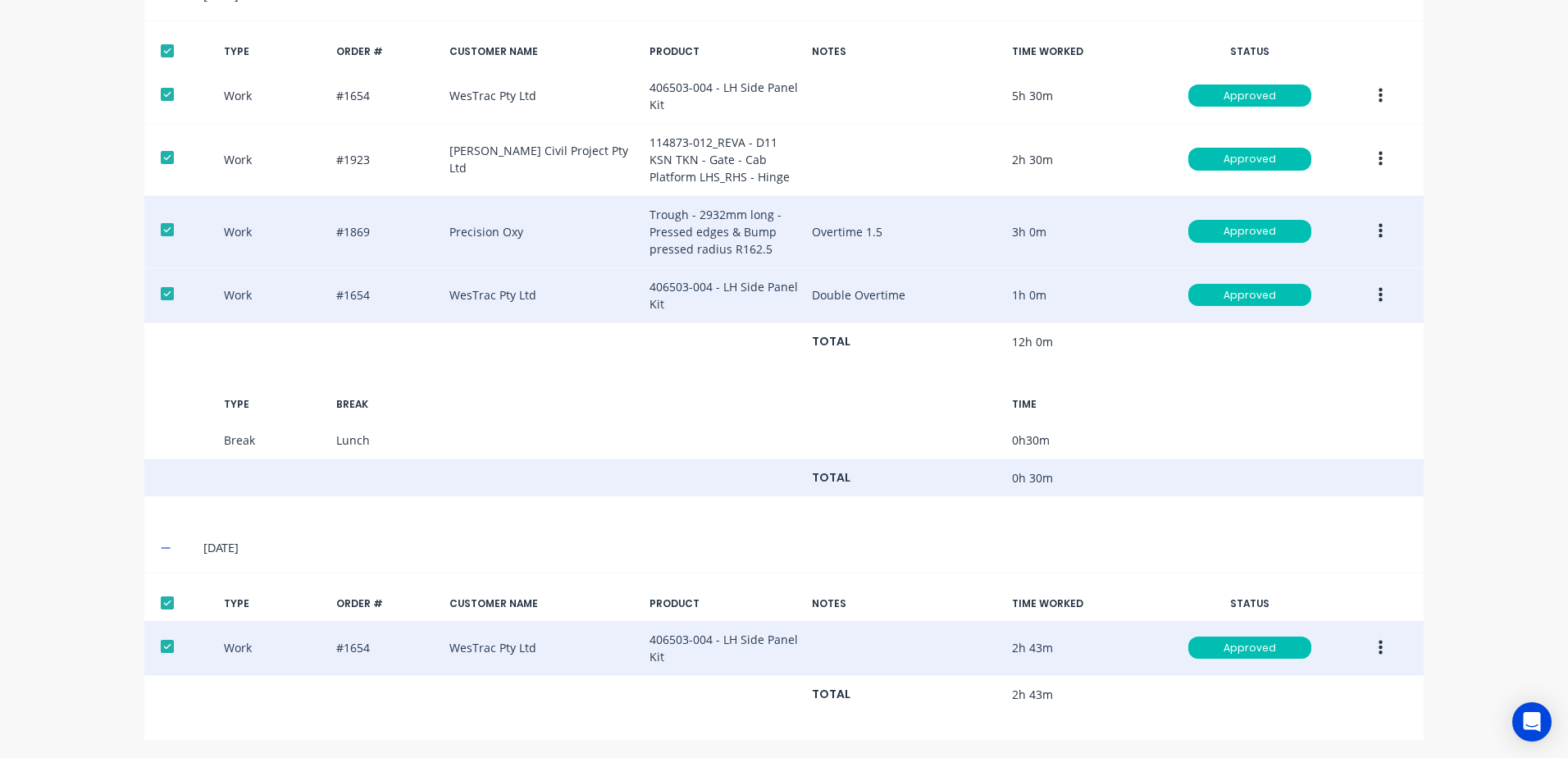
scroll to position [2389, 0]
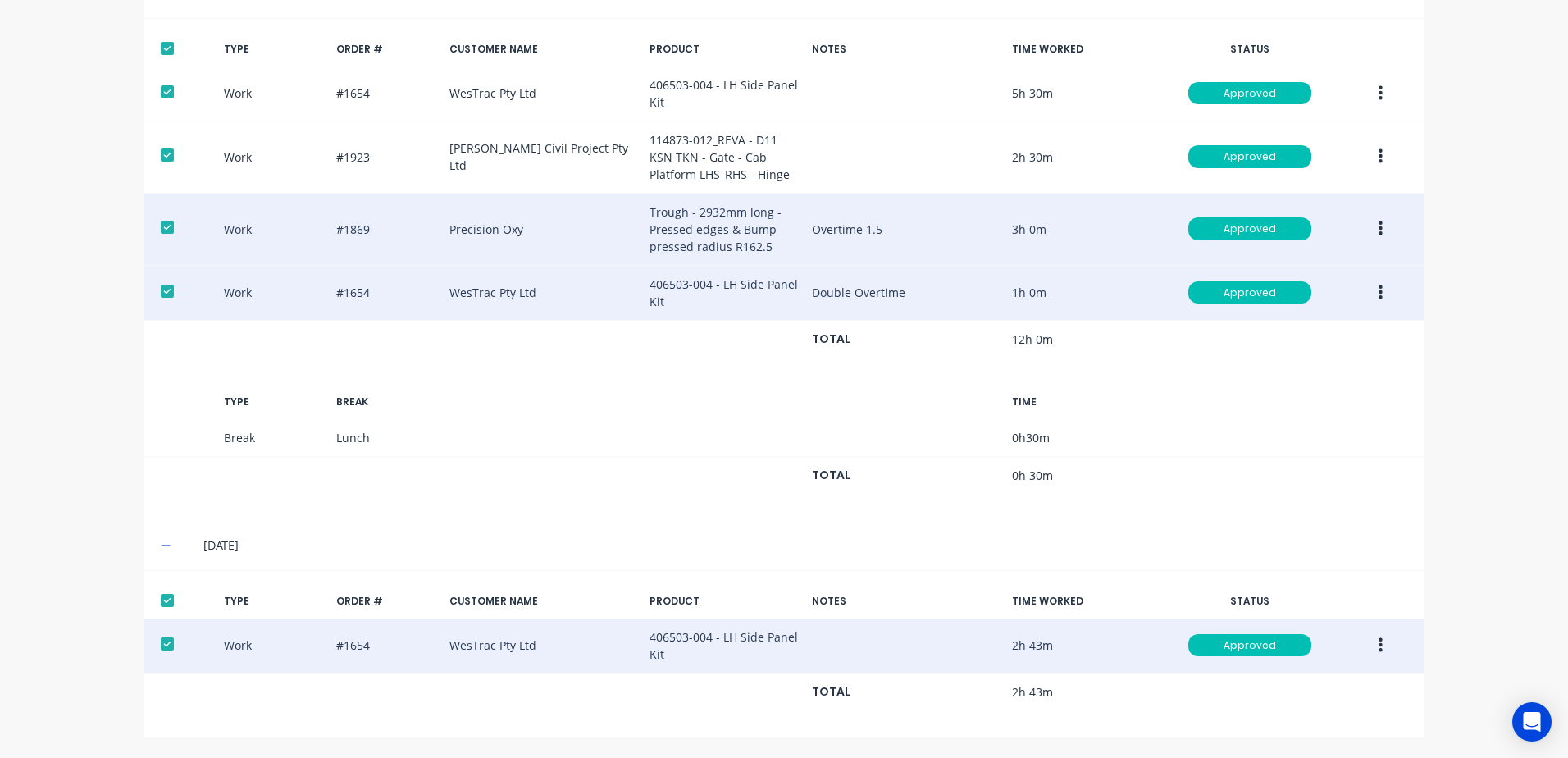
click at [163, 599] on div at bounding box center [167, 600] width 33 height 33
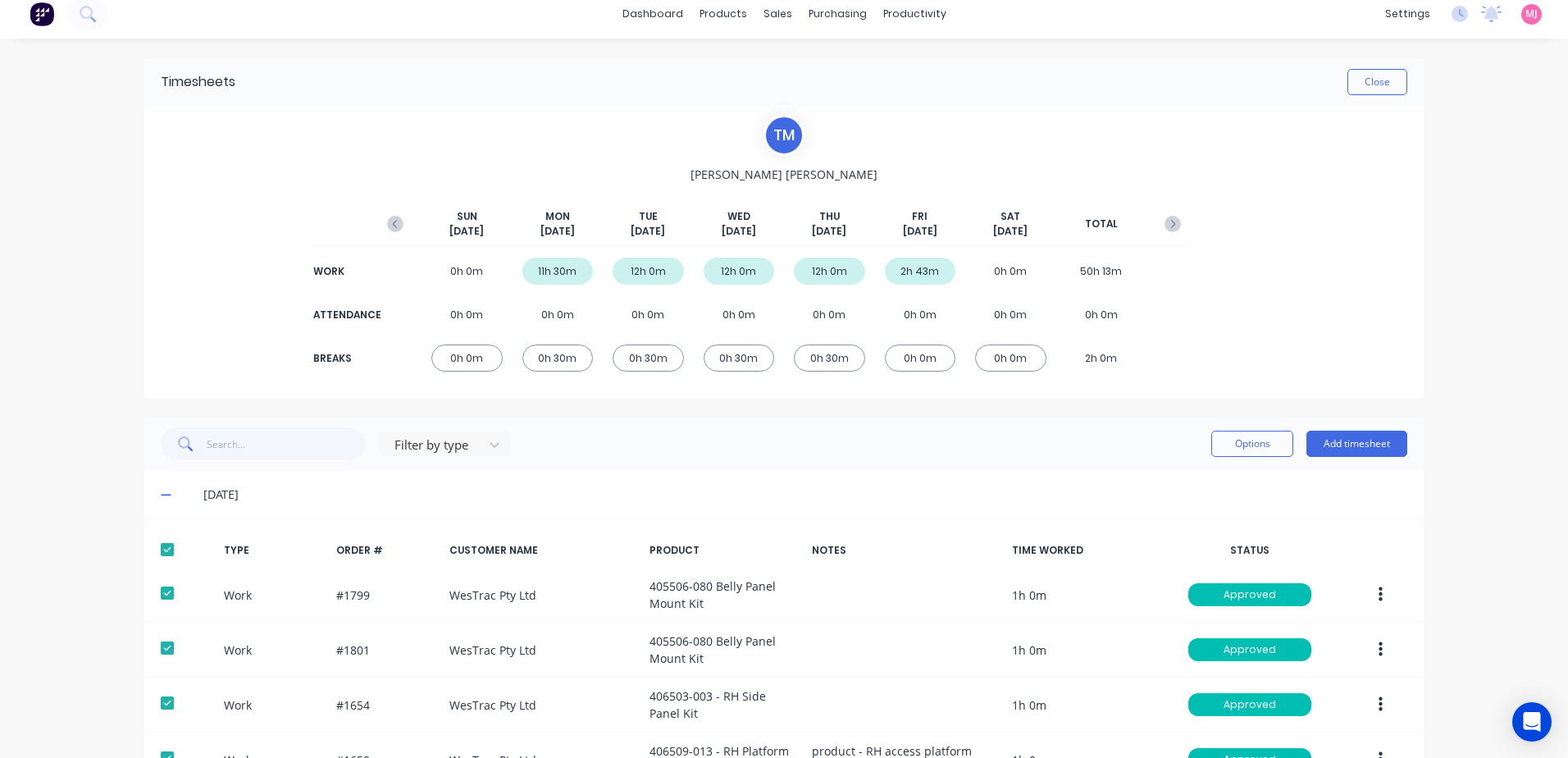
scroll to position [0, 0]
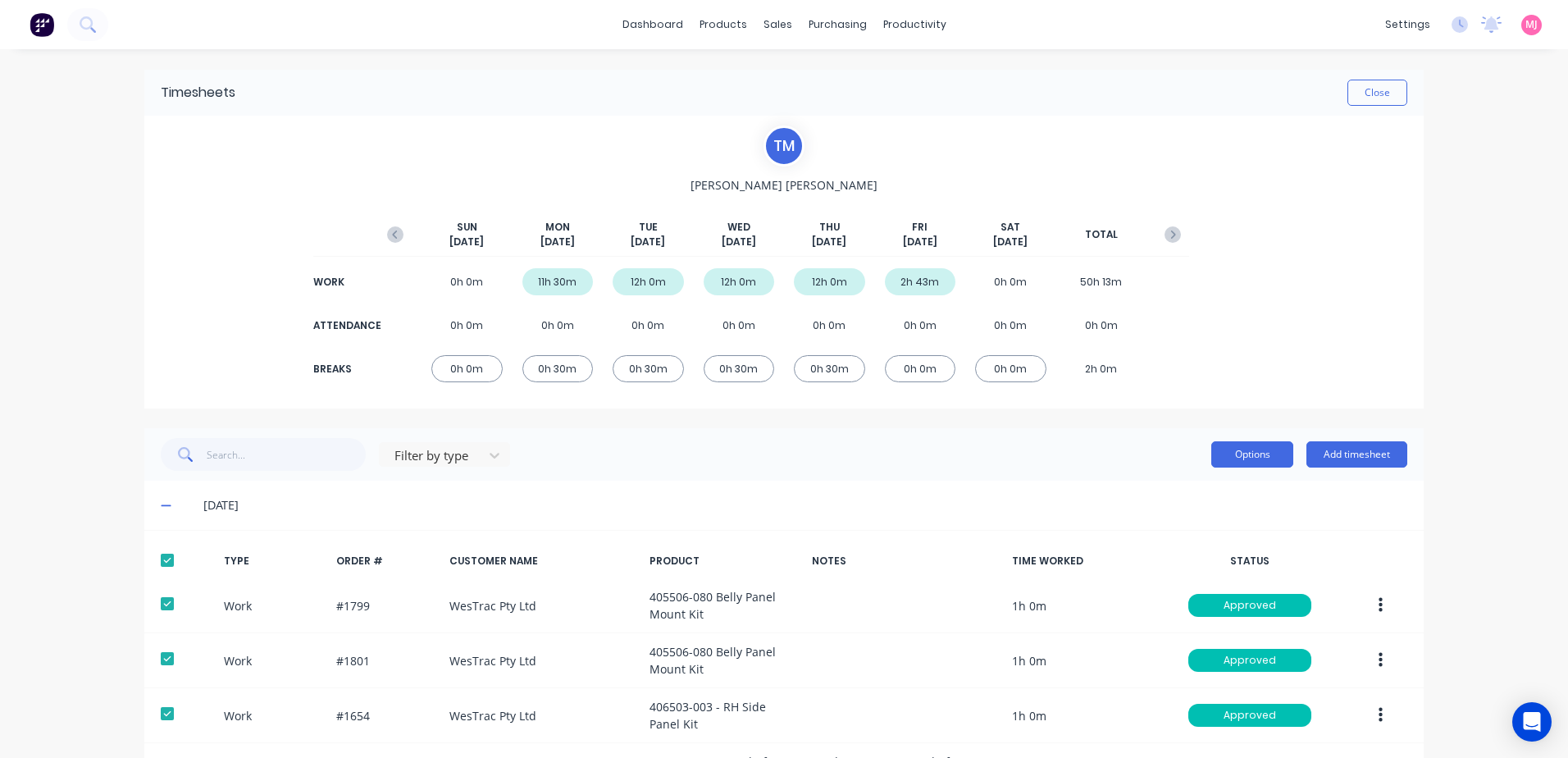
click at [1230, 458] on button "Options" at bounding box center [1252, 454] width 82 height 26
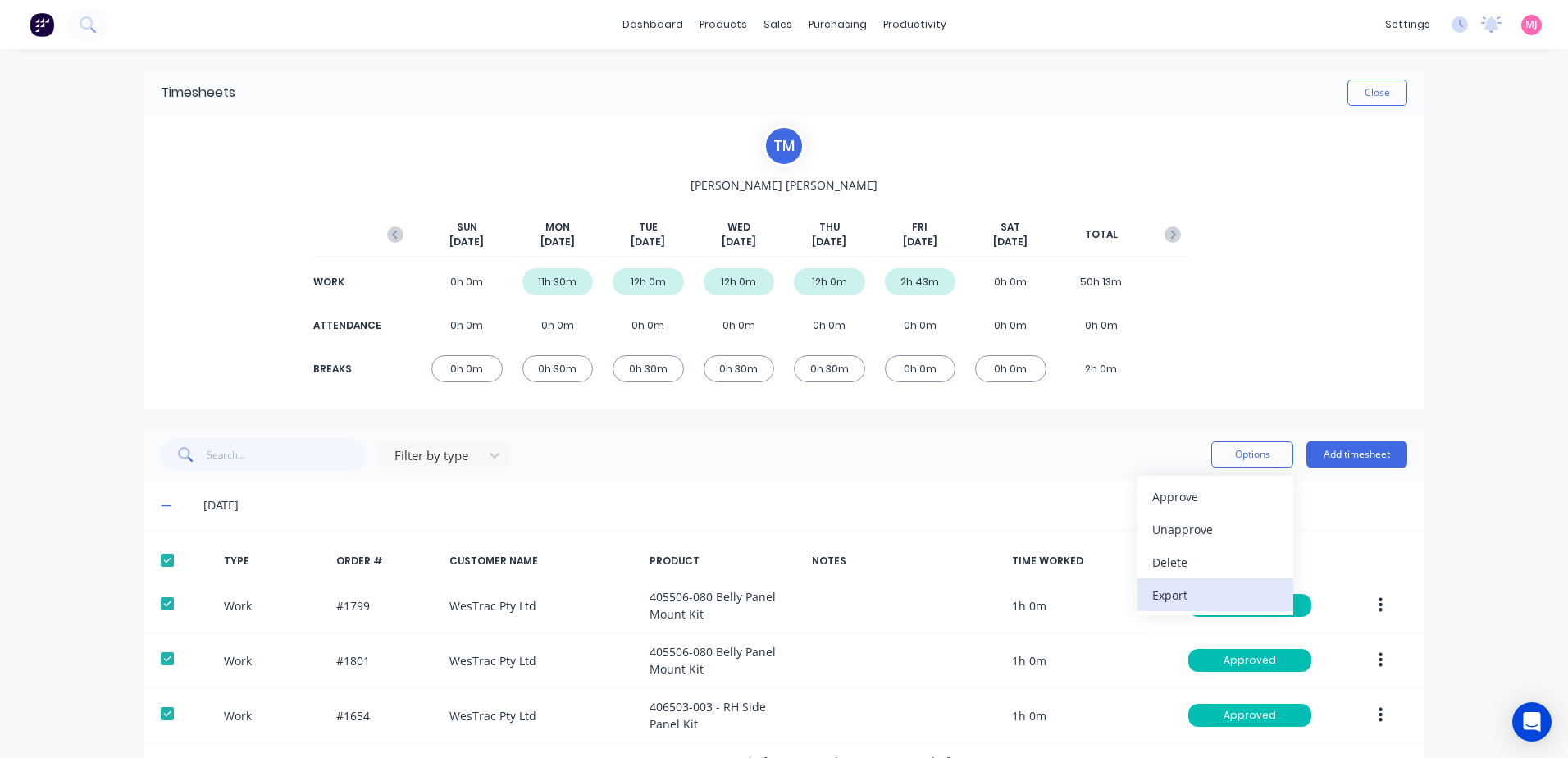
click at [1178, 596] on div "Export" at bounding box center [1215, 595] width 126 height 24
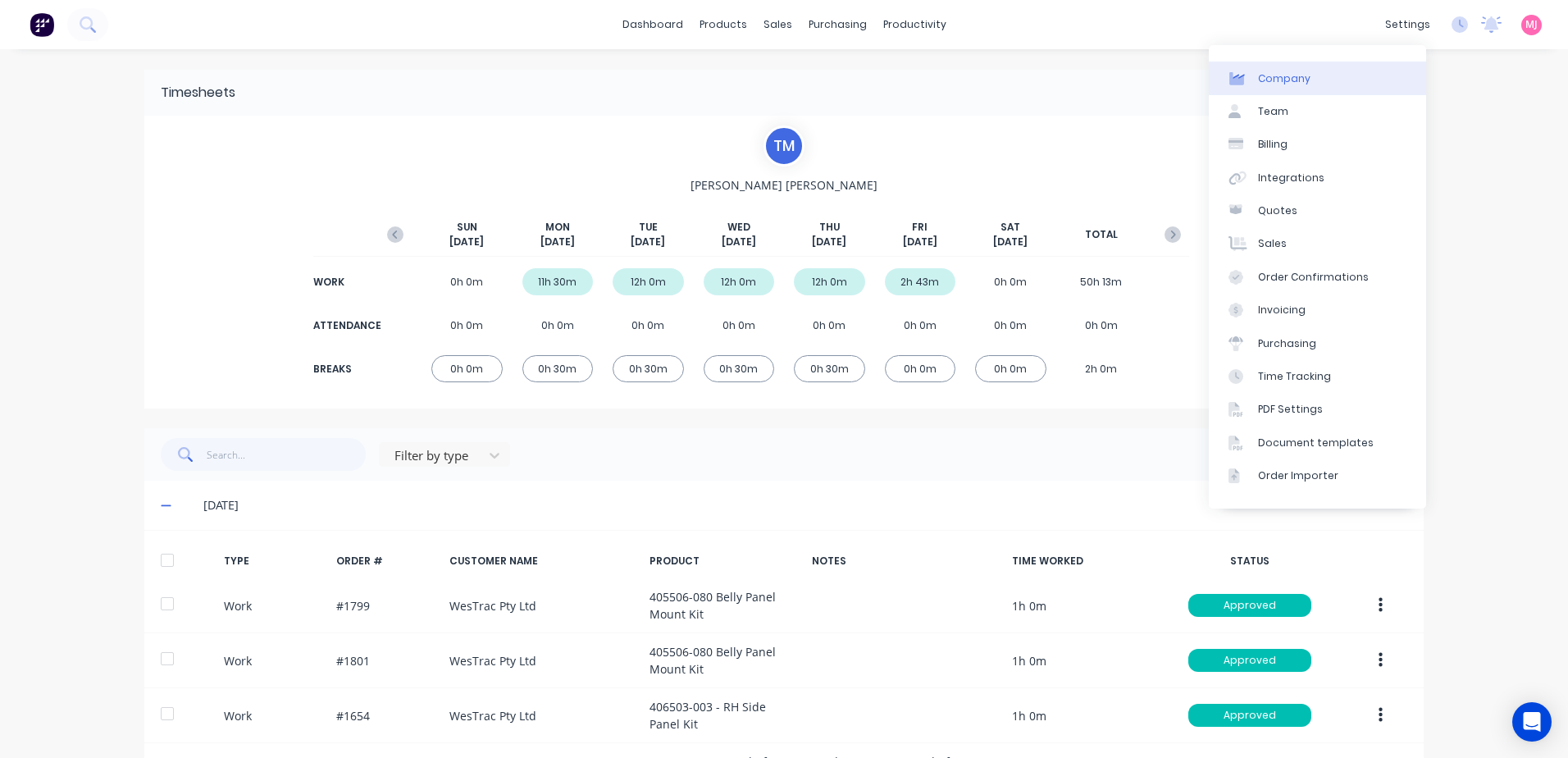
click at [1270, 82] on div "Company" at bounding box center [1284, 78] width 53 height 14
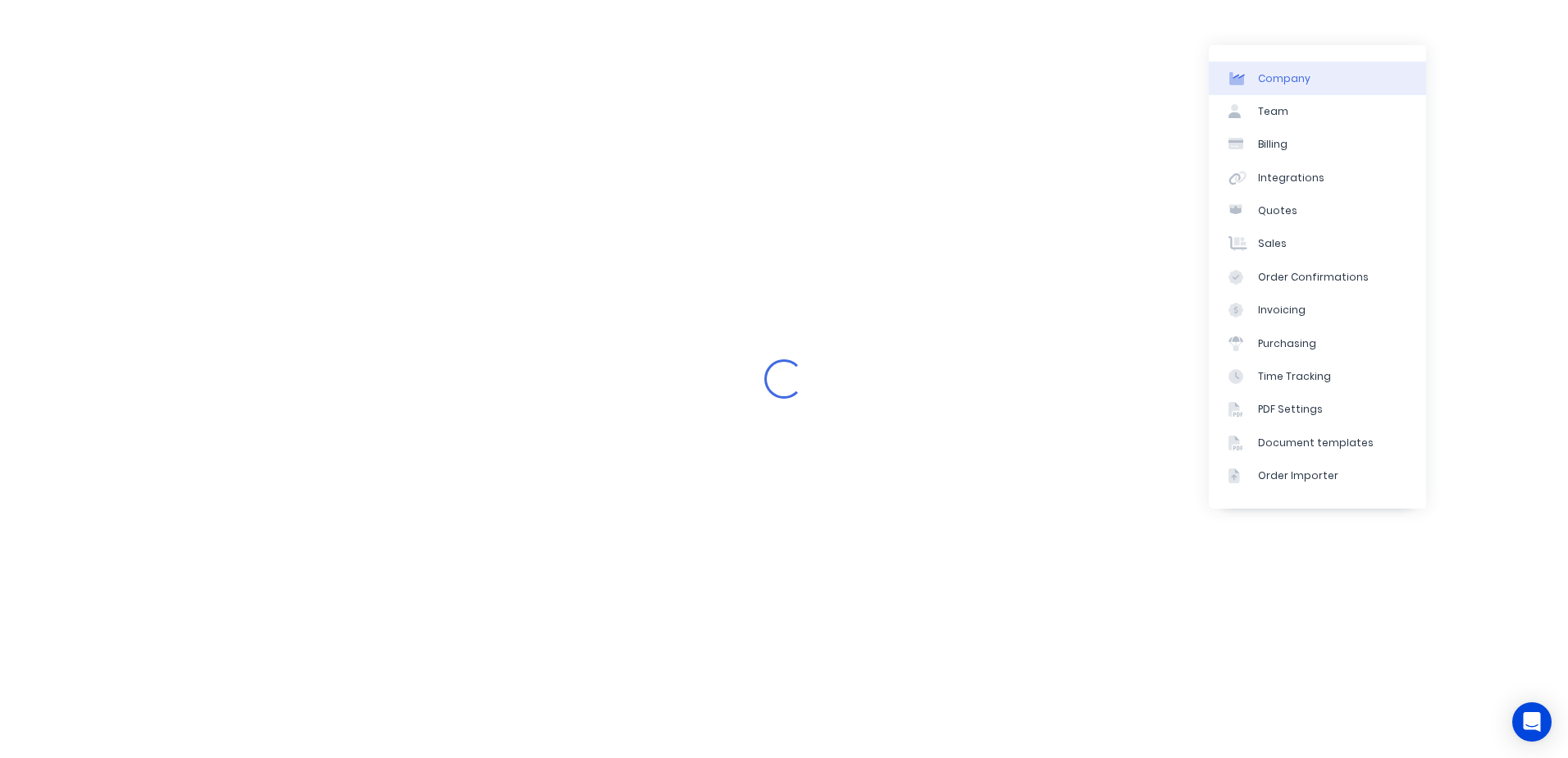
select select "AU"
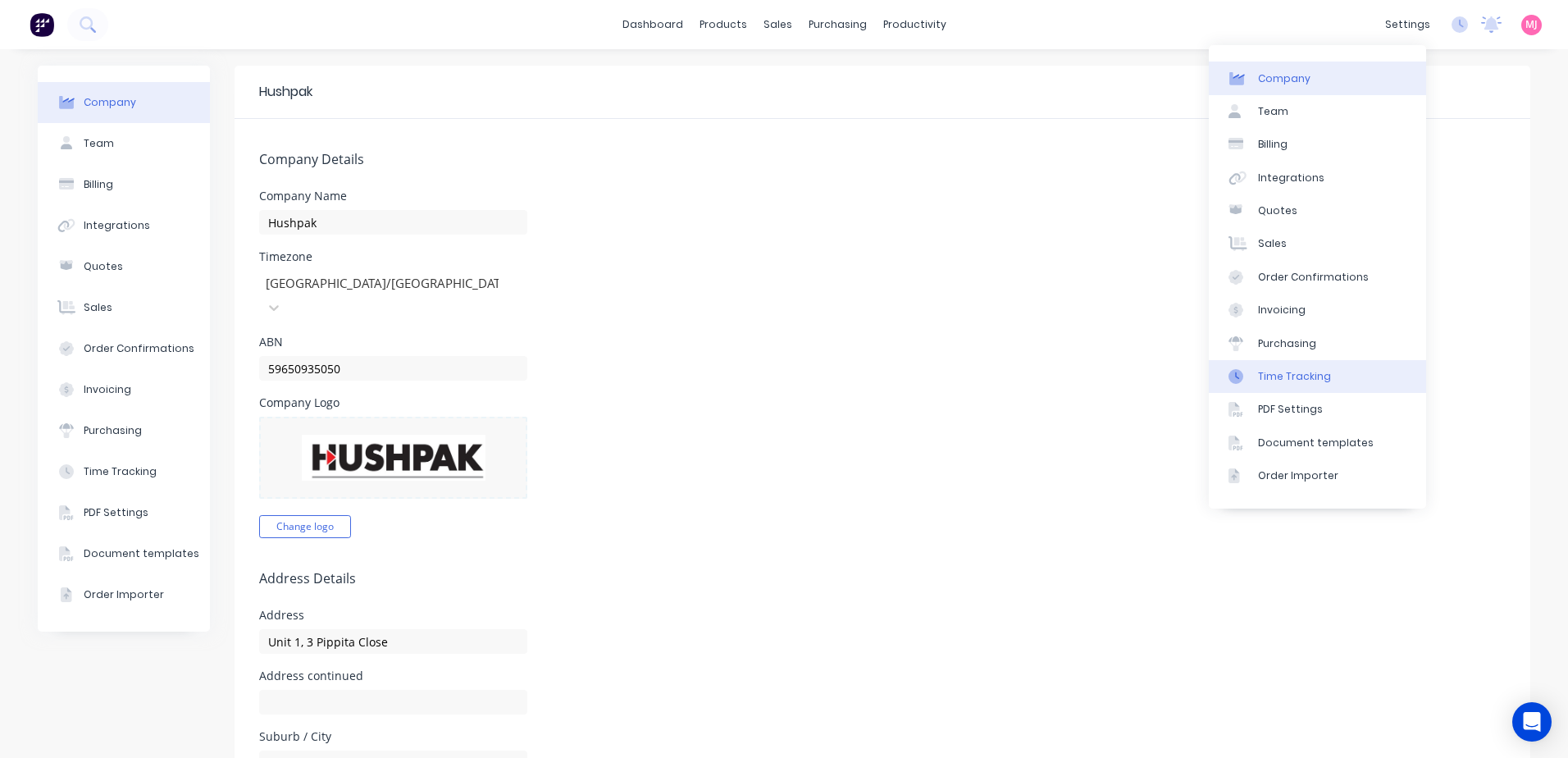
click at [1316, 379] on div "Time Tracking" at bounding box center [1294, 376] width 73 height 14
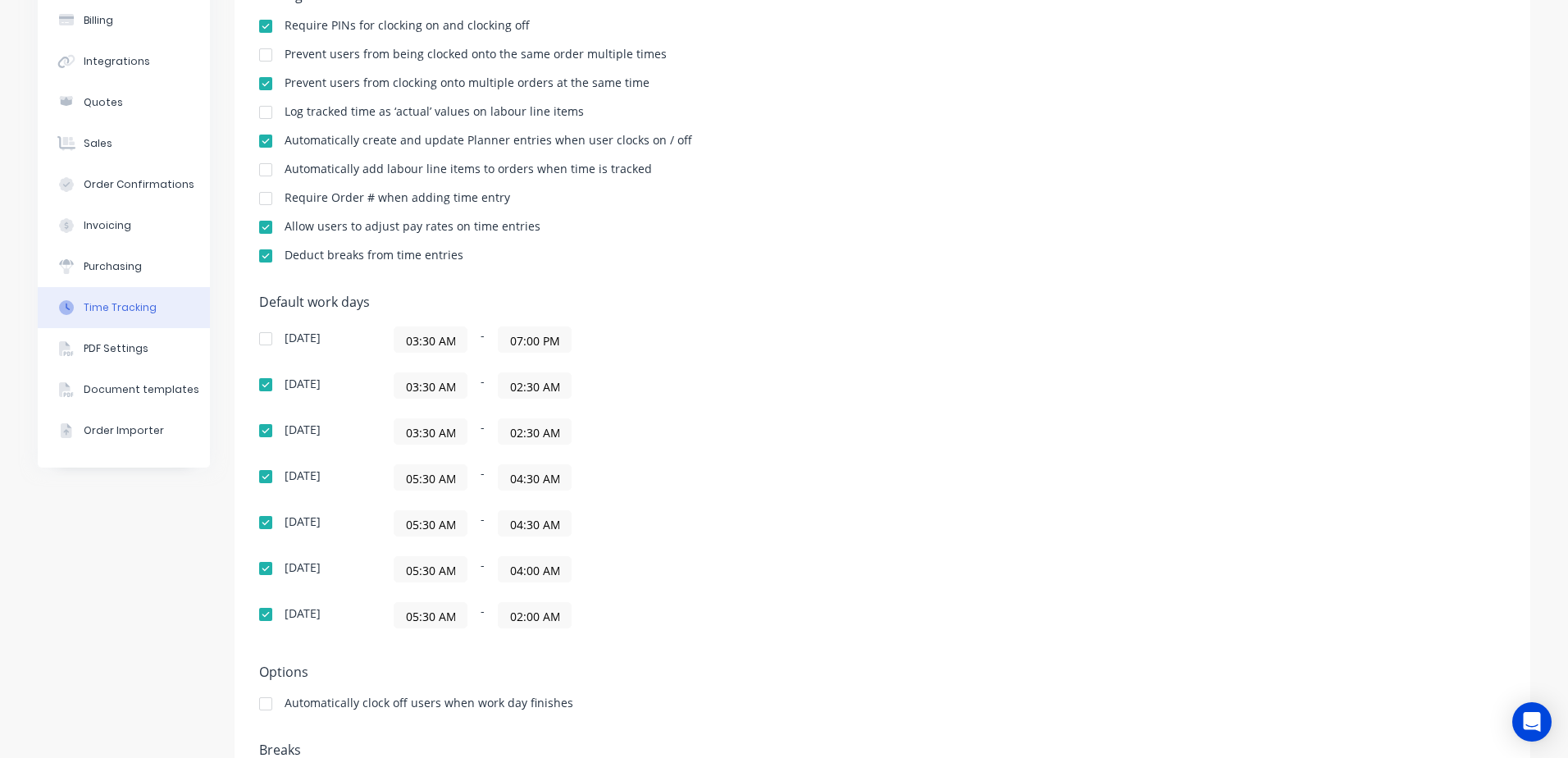
scroll to position [248, 0]
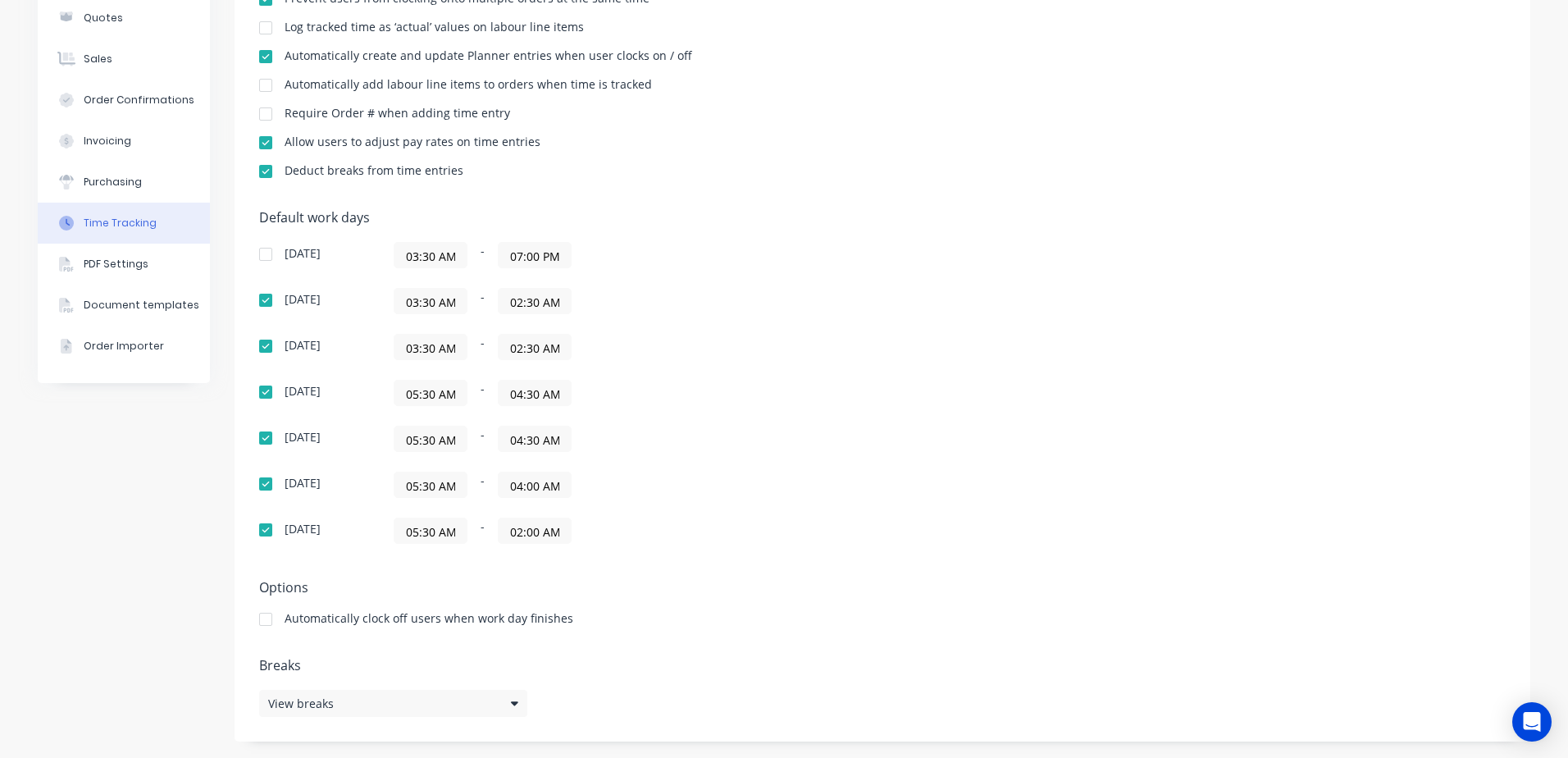
click at [422, 398] on input "05:30 AM" at bounding box center [430, 392] width 72 height 25
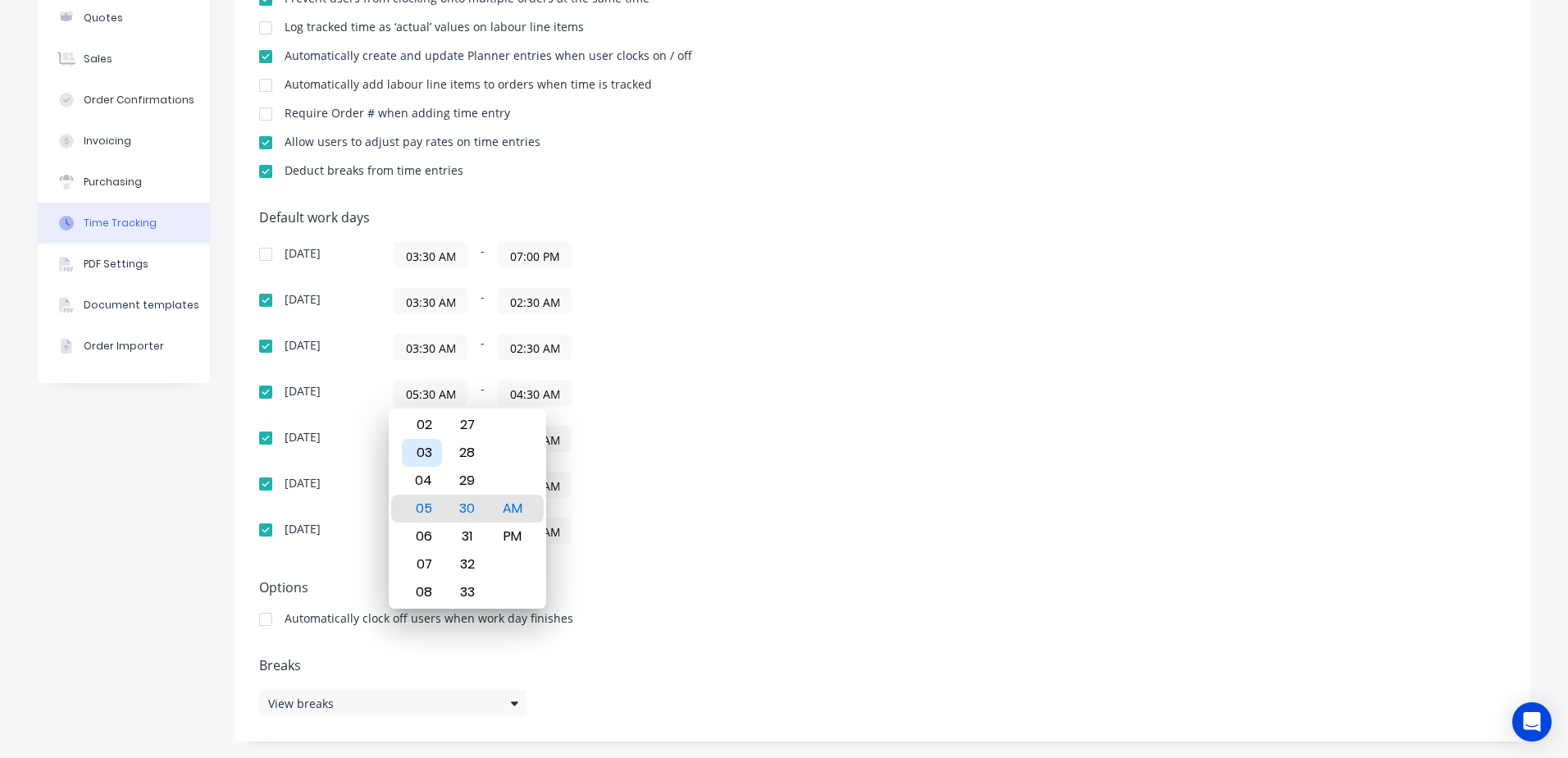
click at [423, 449] on div "03" at bounding box center [421, 452] width 40 height 28
type input "03:30 AM"
click at [656, 477] on div "05:30 AM - 04:00 AM" at bounding box center [599, 484] width 410 height 26
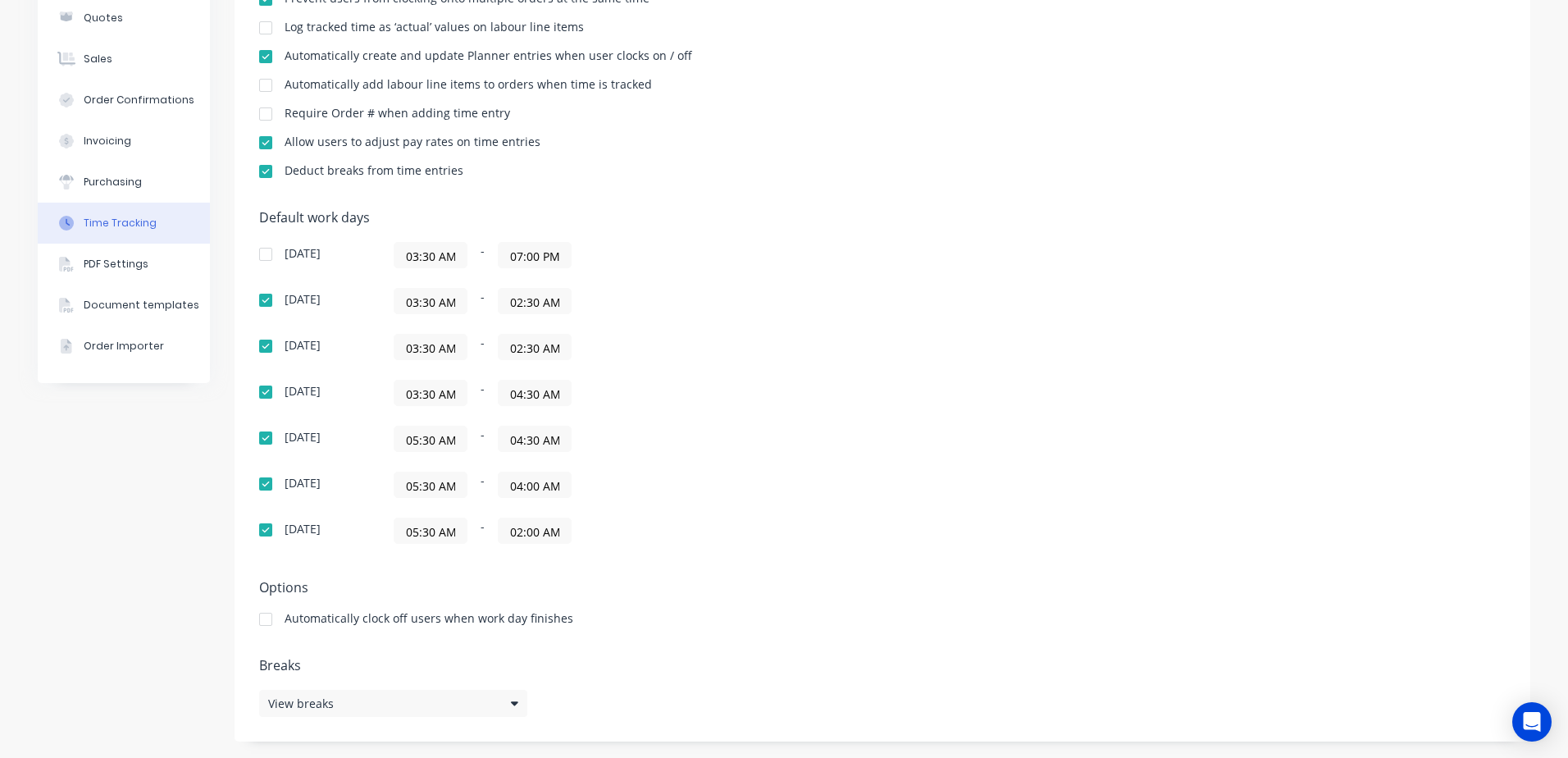
click at [557, 393] on input "04:30 AM" at bounding box center [535, 392] width 72 height 25
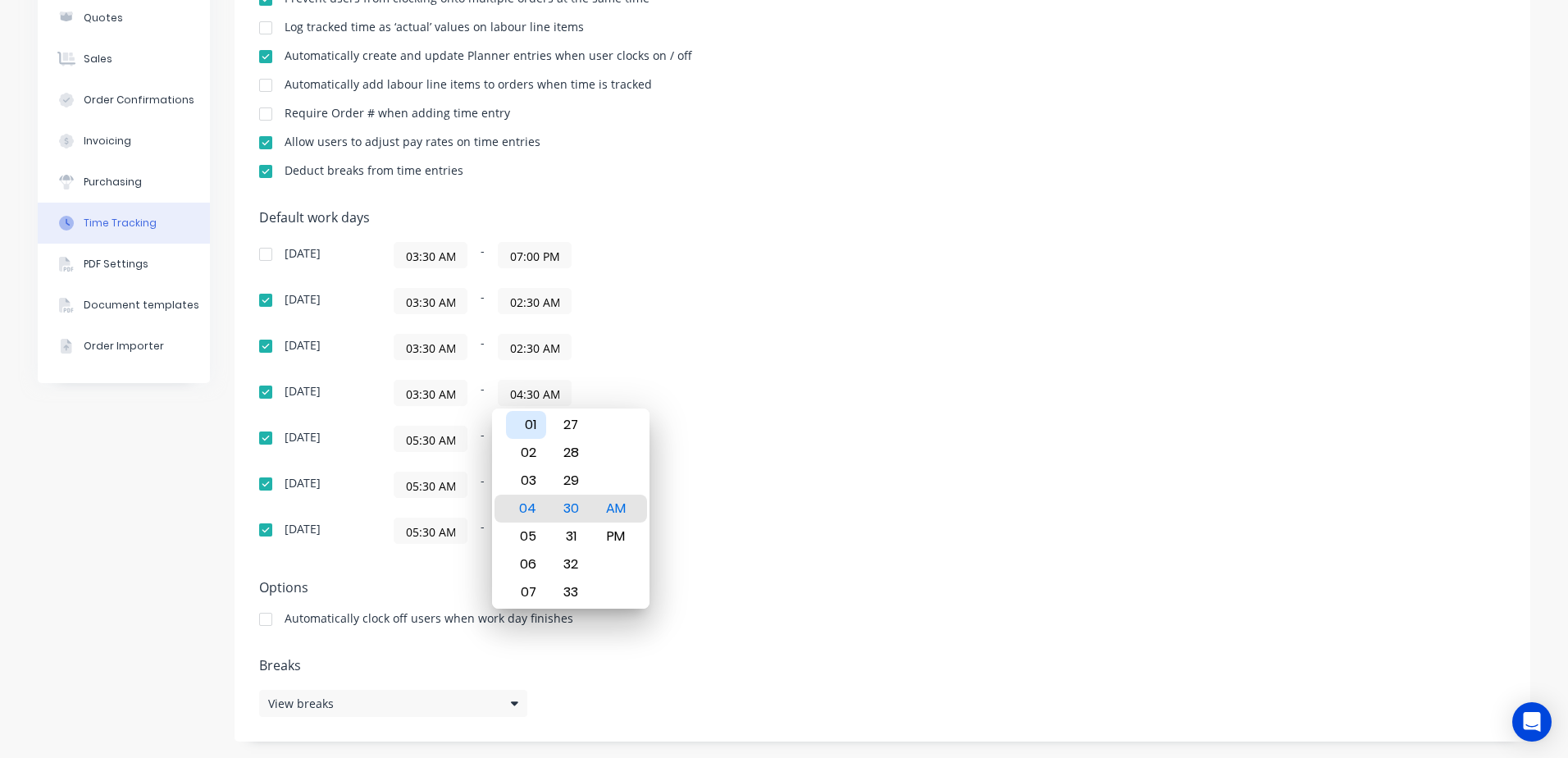
click at [530, 425] on div "01" at bounding box center [525, 424] width 40 height 28
type input "01:30 AM"
click at [714, 509] on div "[DATE] 03:30 AM - 07:00 PM [DATE] 03:30 AM - 02:30 AM [DATE] 03:30 AM - 02:30 A…" at bounding box center [546, 393] width 574 height 302
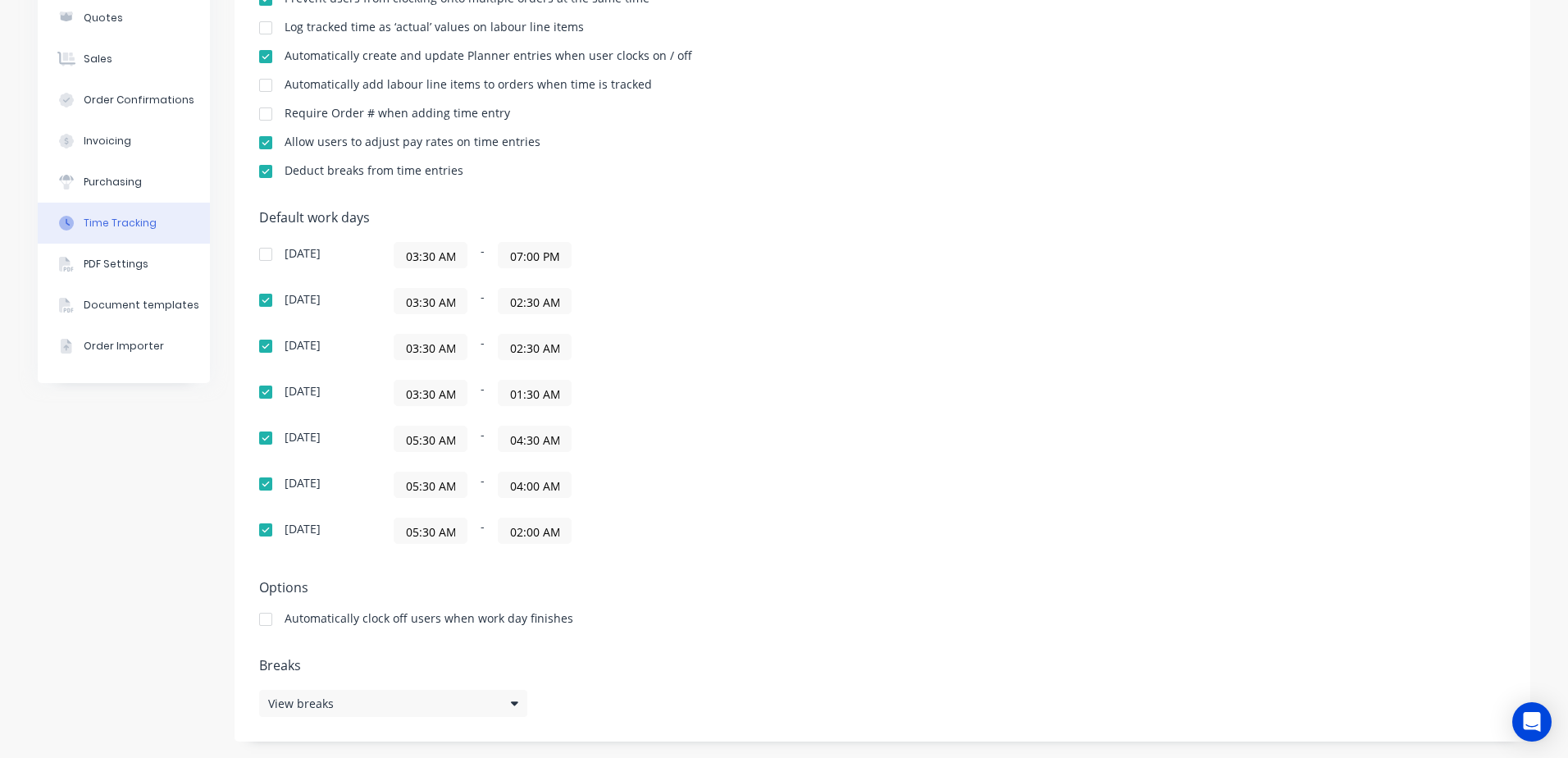
click at [421, 440] on input "05:30 AM" at bounding box center [430, 439] width 72 height 25
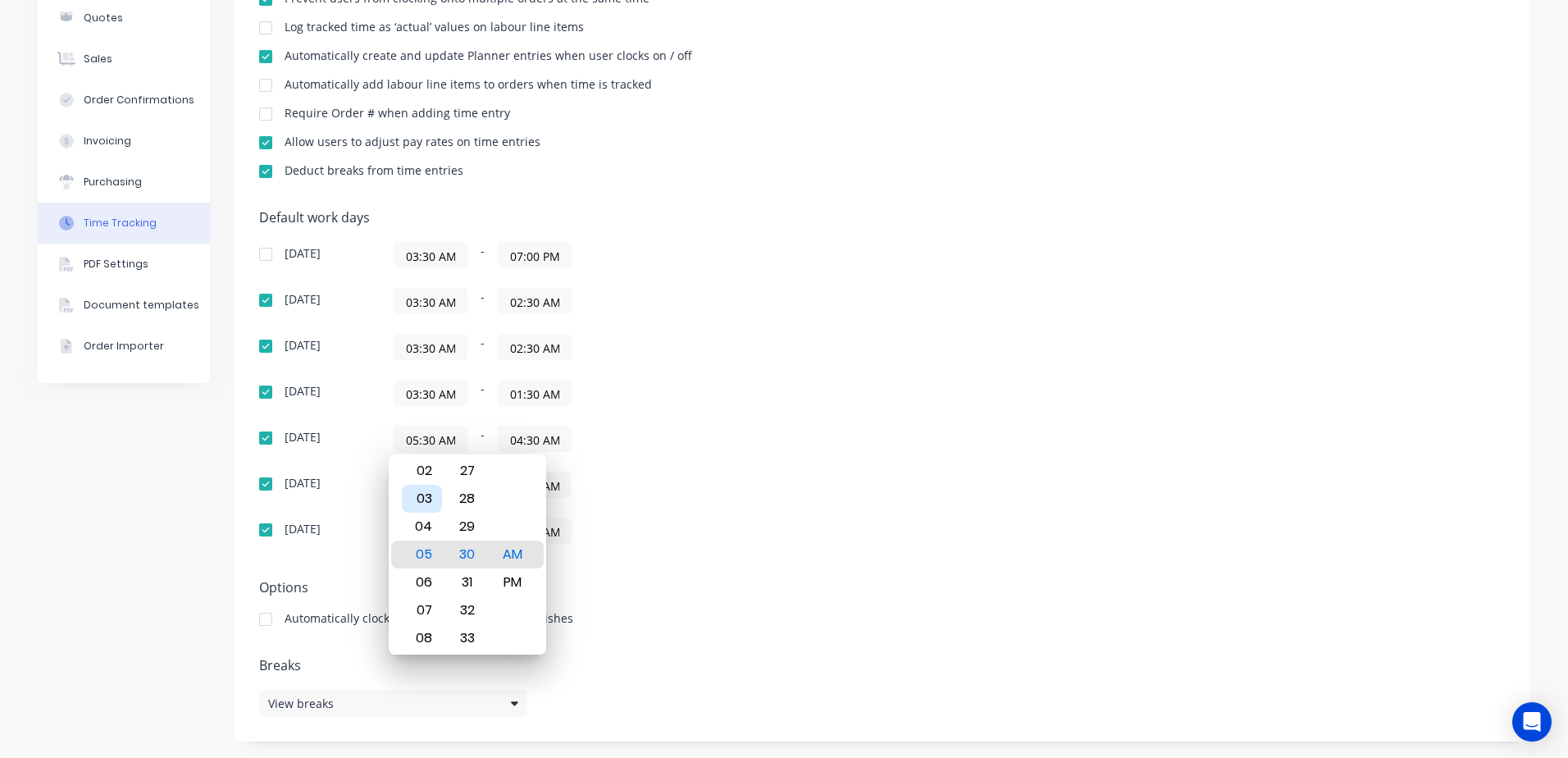
click at [427, 498] on div "03" at bounding box center [421, 498] width 40 height 28
type input "03:30 AM"
click at [651, 464] on div "[DATE] 03:30 AM - 07:00 PM [DATE] 03:30 AM - 02:30 AM [DATE] 03:30 AM - 02:30 A…" at bounding box center [546, 393] width 574 height 302
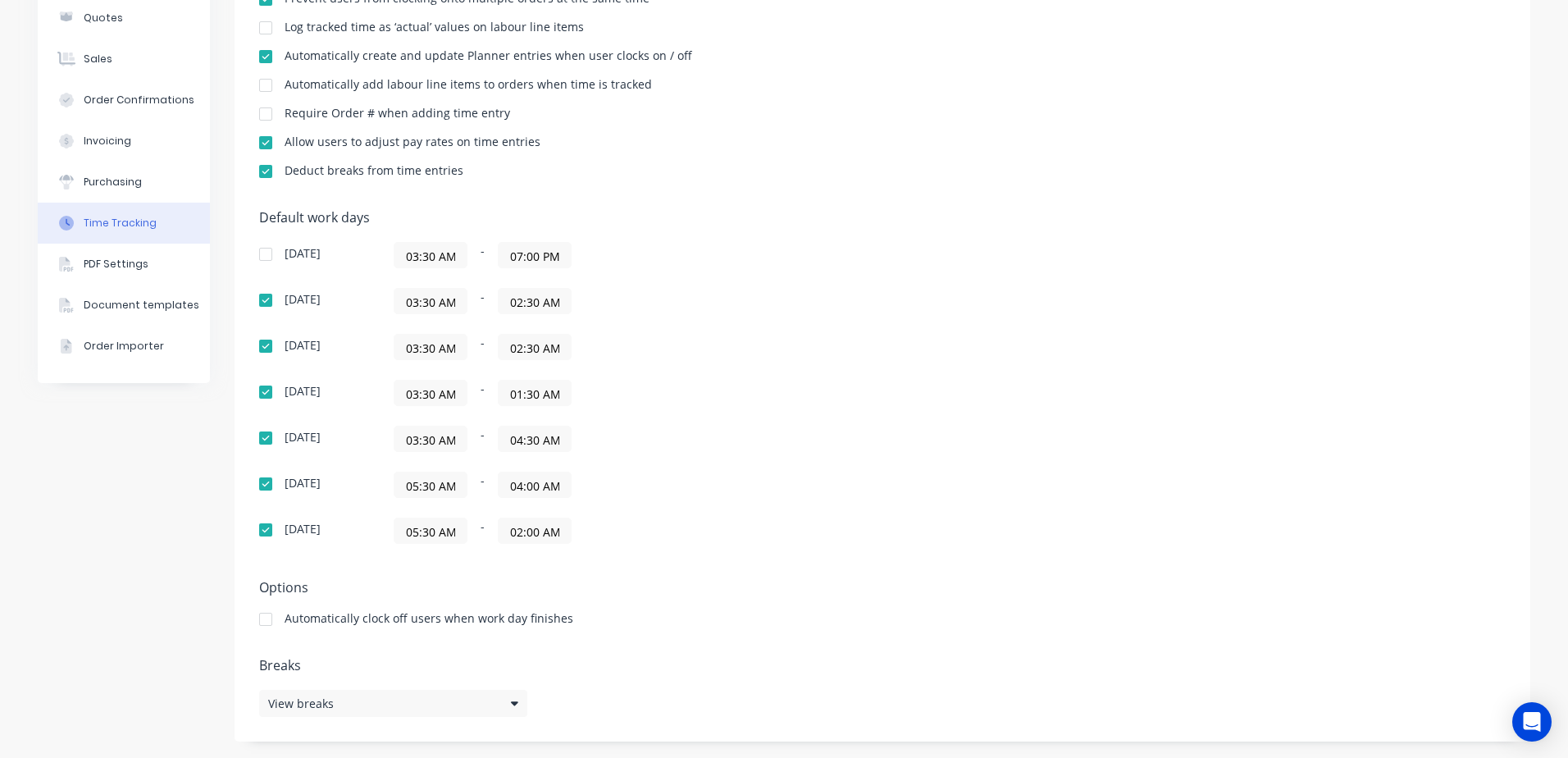
click at [524, 440] on input "04:30 AM" at bounding box center [535, 439] width 72 height 25
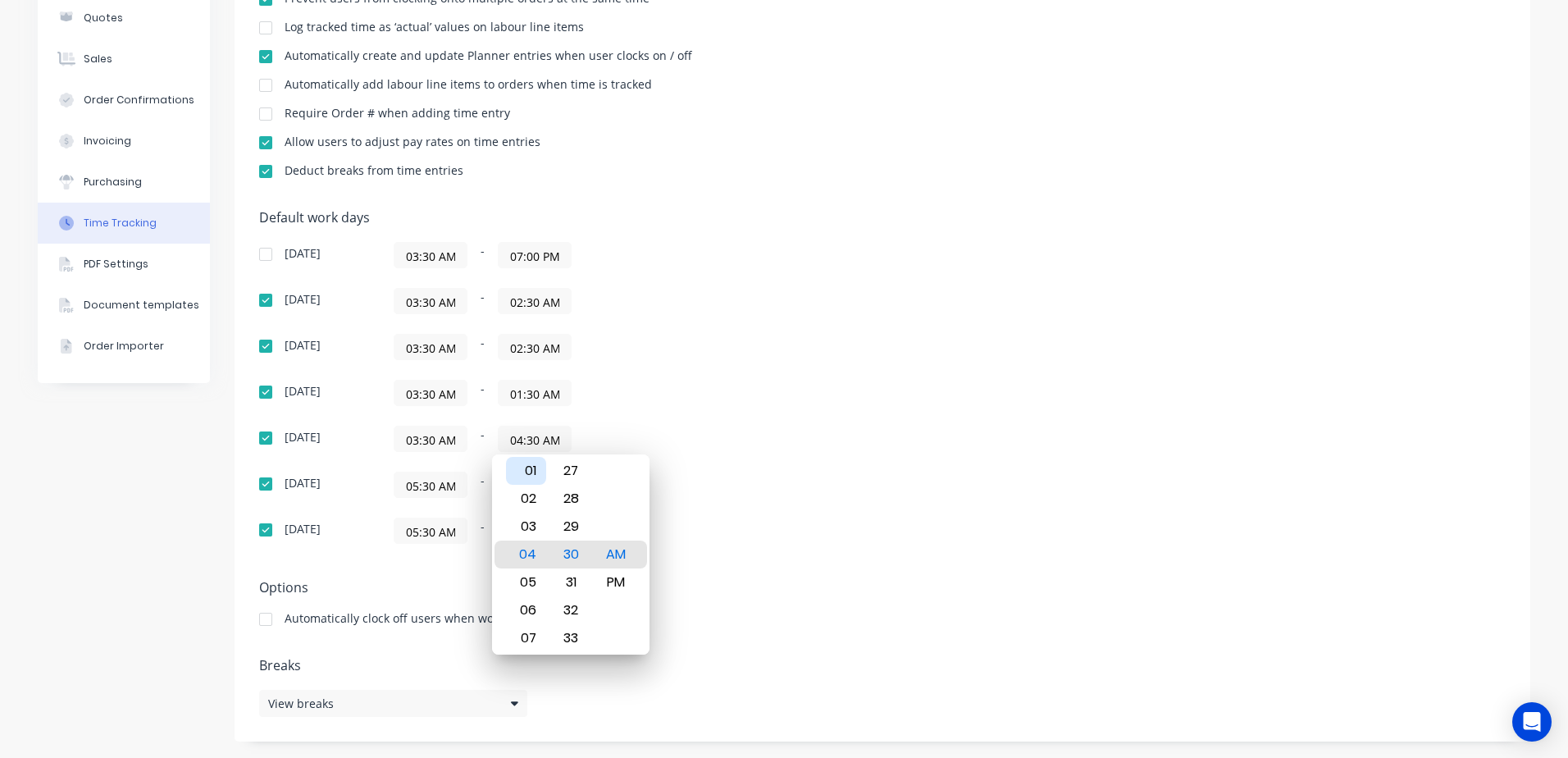
click at [535, 468] on div "01" at bounding box center [525, 470] width 40 height 28
type input "01:30 AM"
click at [811, 493] on div "[DATE] 05:30 AM - 04:00 AM" at bounding box center [546, 484] width 574 height 26
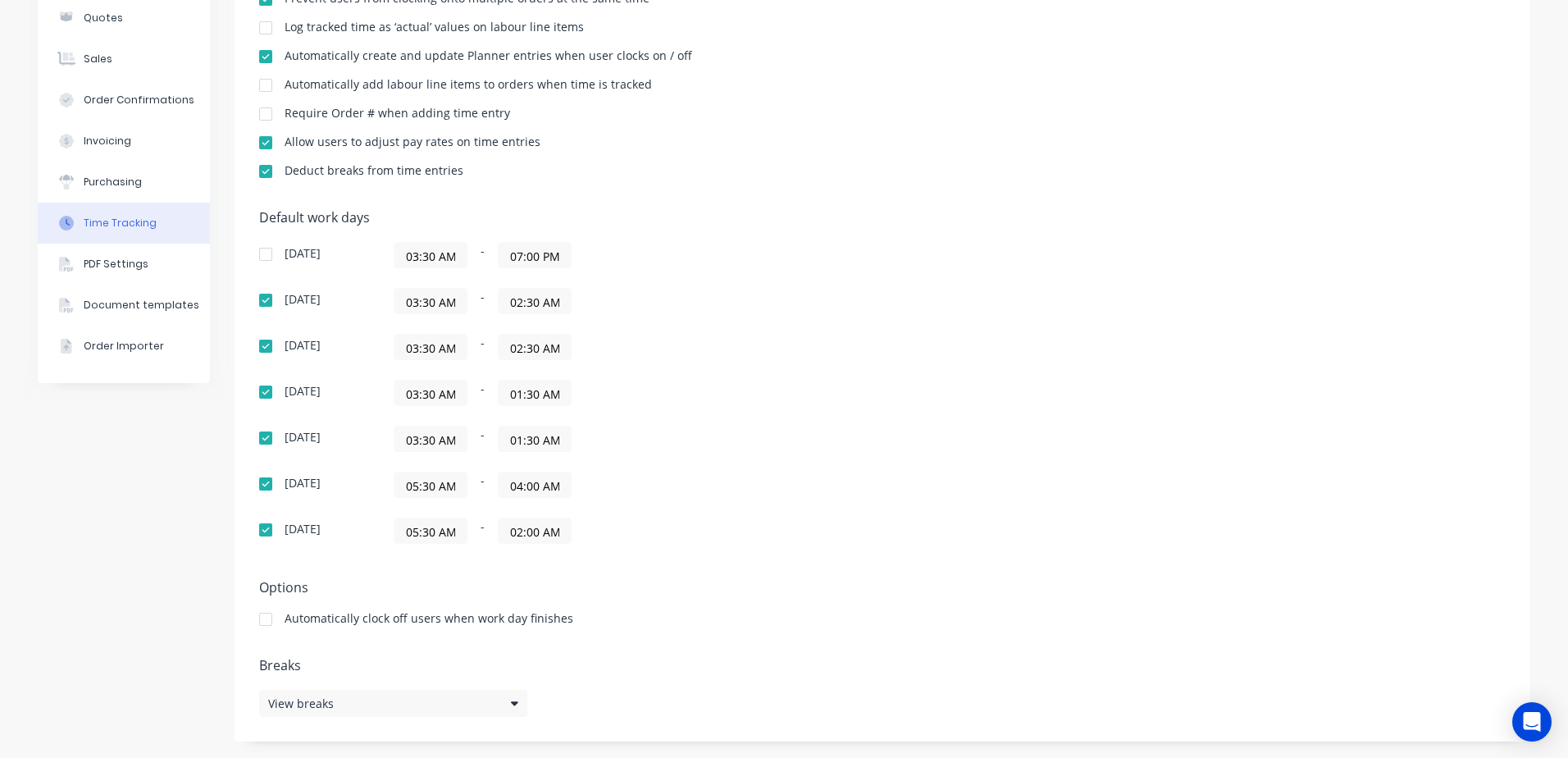
click at [450, 489] on input "05:30 AM" at bounding box center [430, 484] width 72 height 25
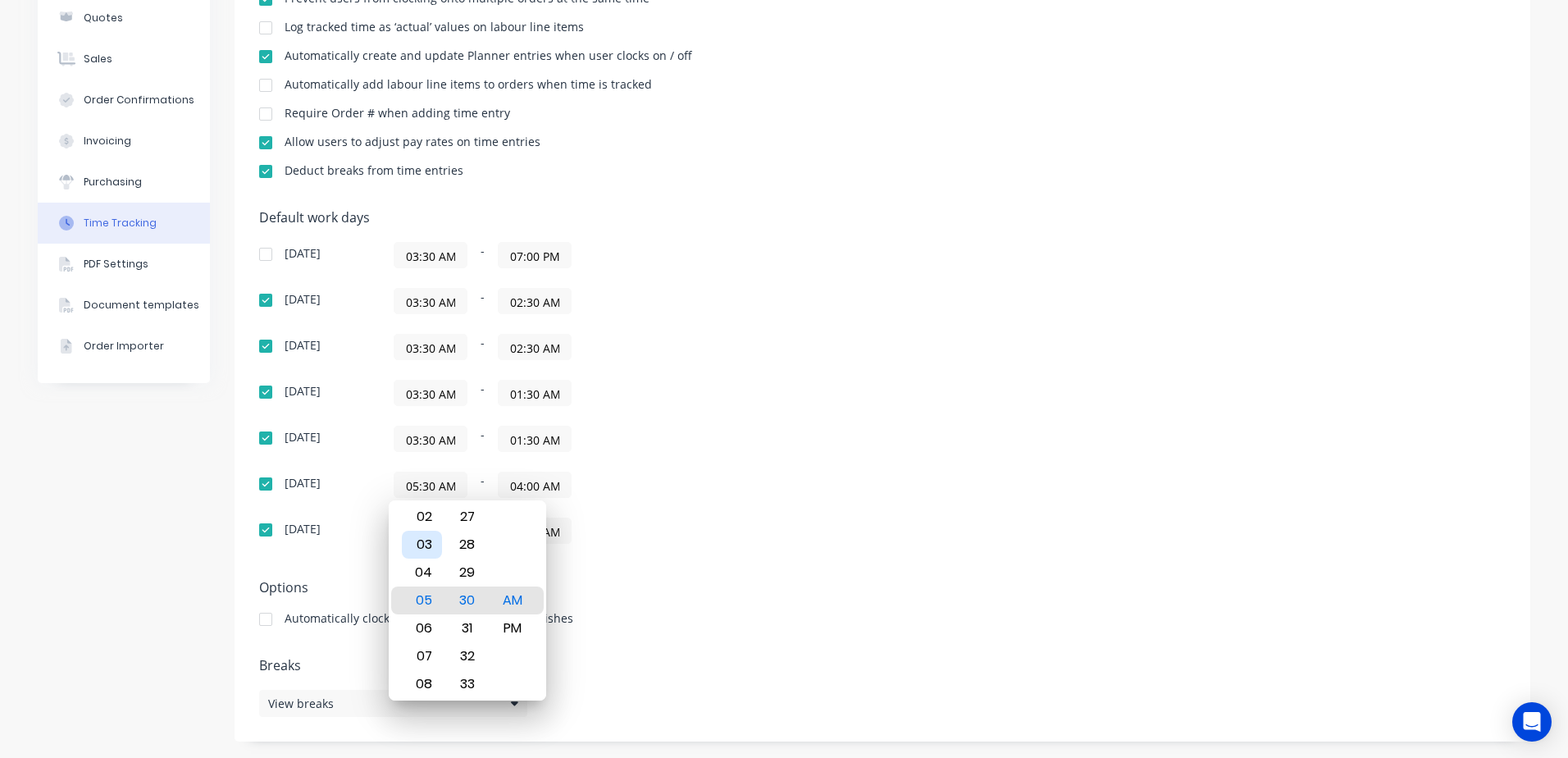
click at [423, 542] on div "03" at bounding box center [421, 545] width 40 height 28
type input "03:30 AM"
click at [659, 530] on div "05:30 AM - 02:00 AM" at bounding box center [599, 530] width 410 height 26
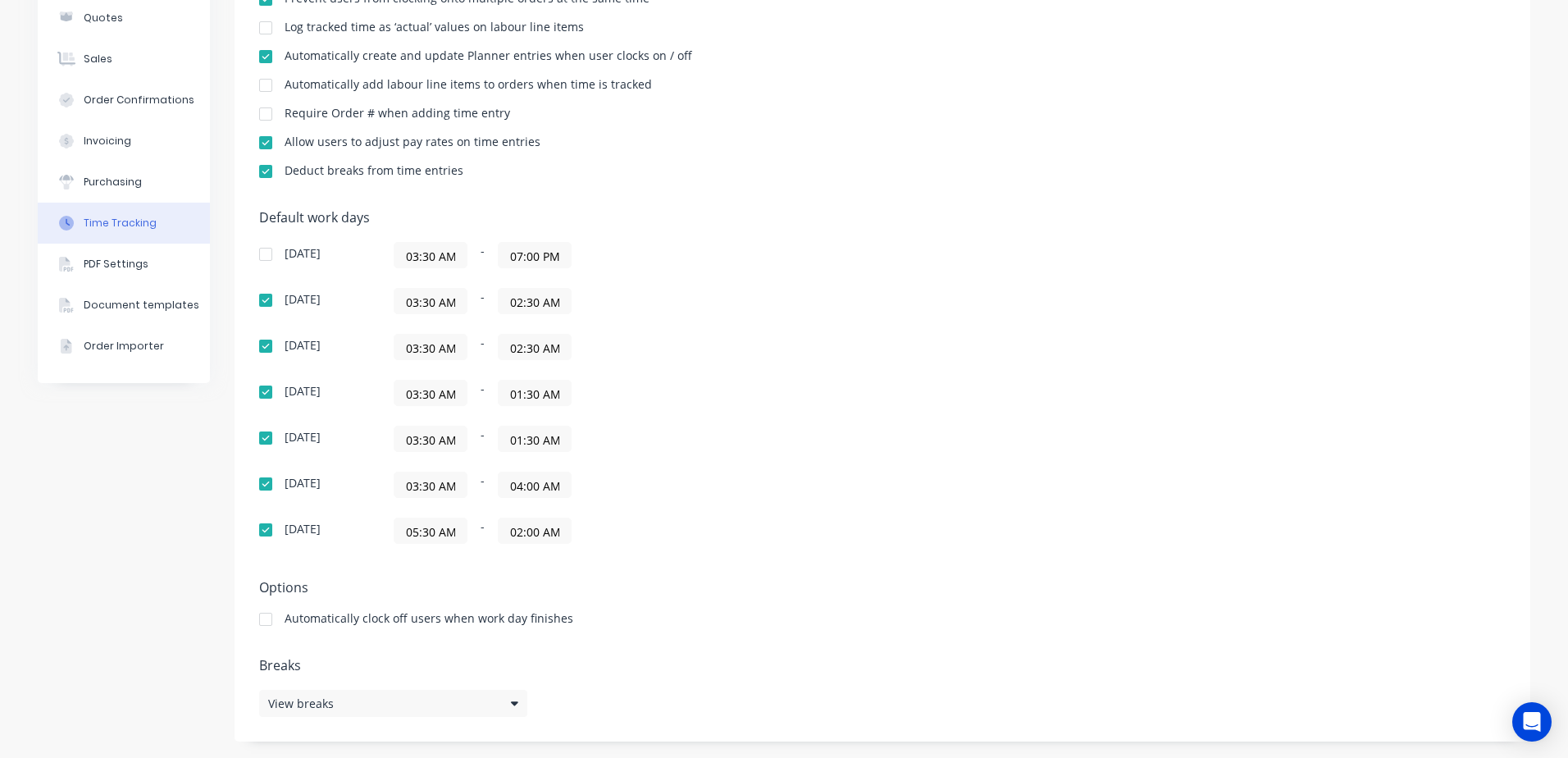
click at [521, 486] on input "04:00 AM" at bounding box center [535, 484] width 72 height 25
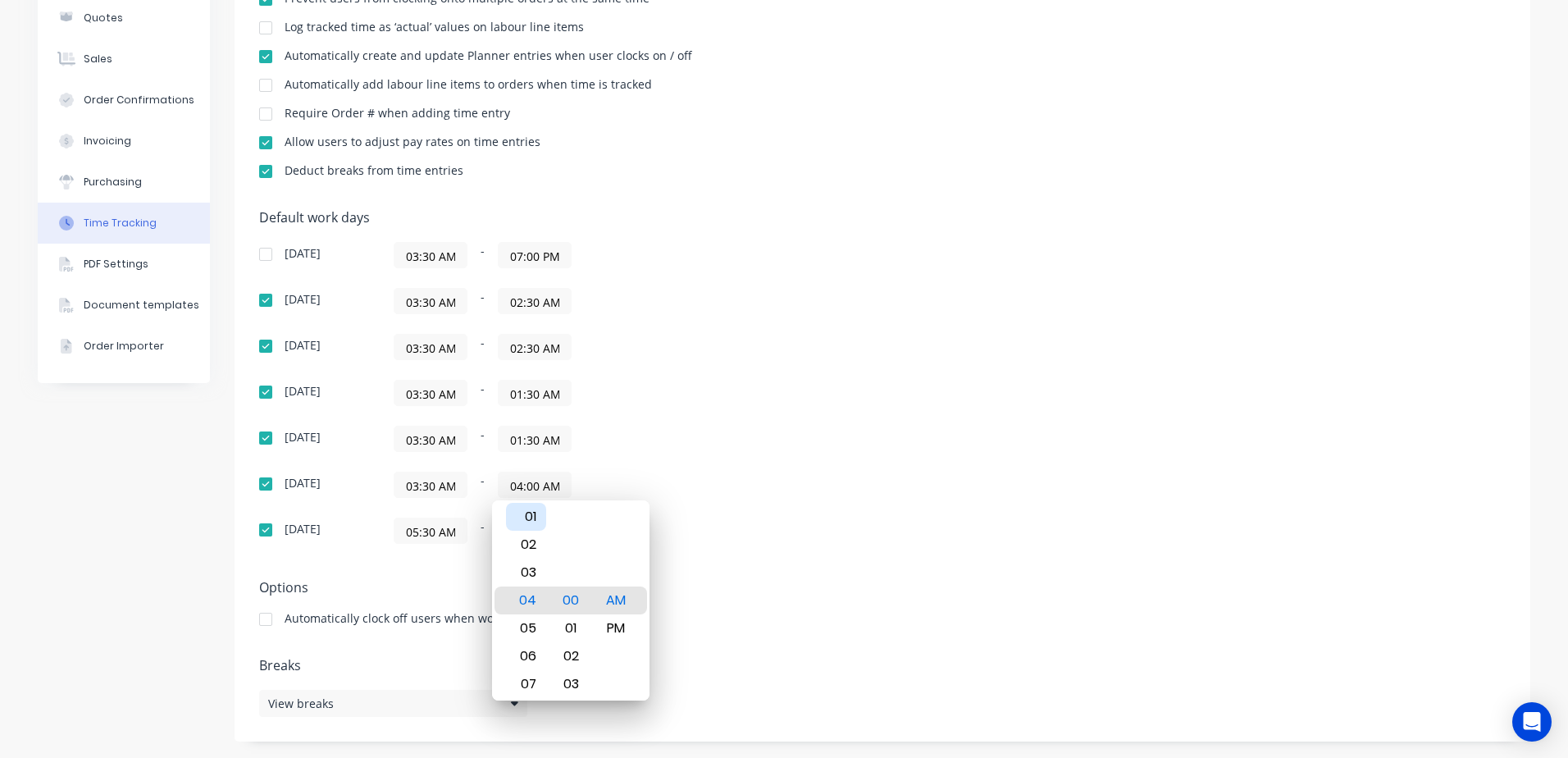
click at [529, 520] on div "01" at bounding box center [525, 517] width 40 height 28
type input "01:00 AM"
click at [790, 547] on div "Default work days [DATE] 03:30 AM - 07:00 PM [DATE] 03:30 AM - 02:30 AM [DATE] …" at bounding box center [883, 386] width 1247 height 353
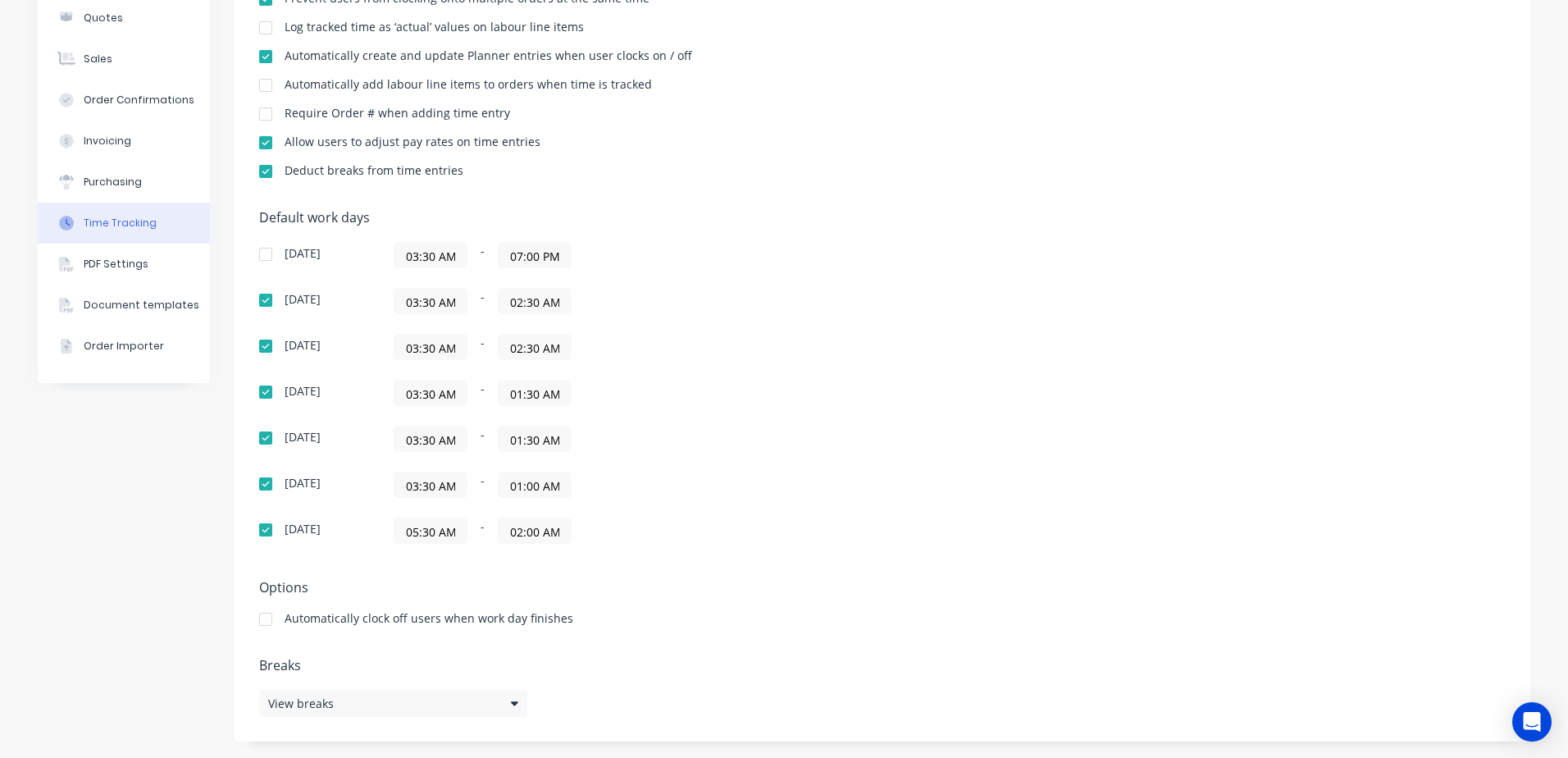
click at [435, 531] on input "05:30 AM" at bounding box center [430, 530] width 72 height 25
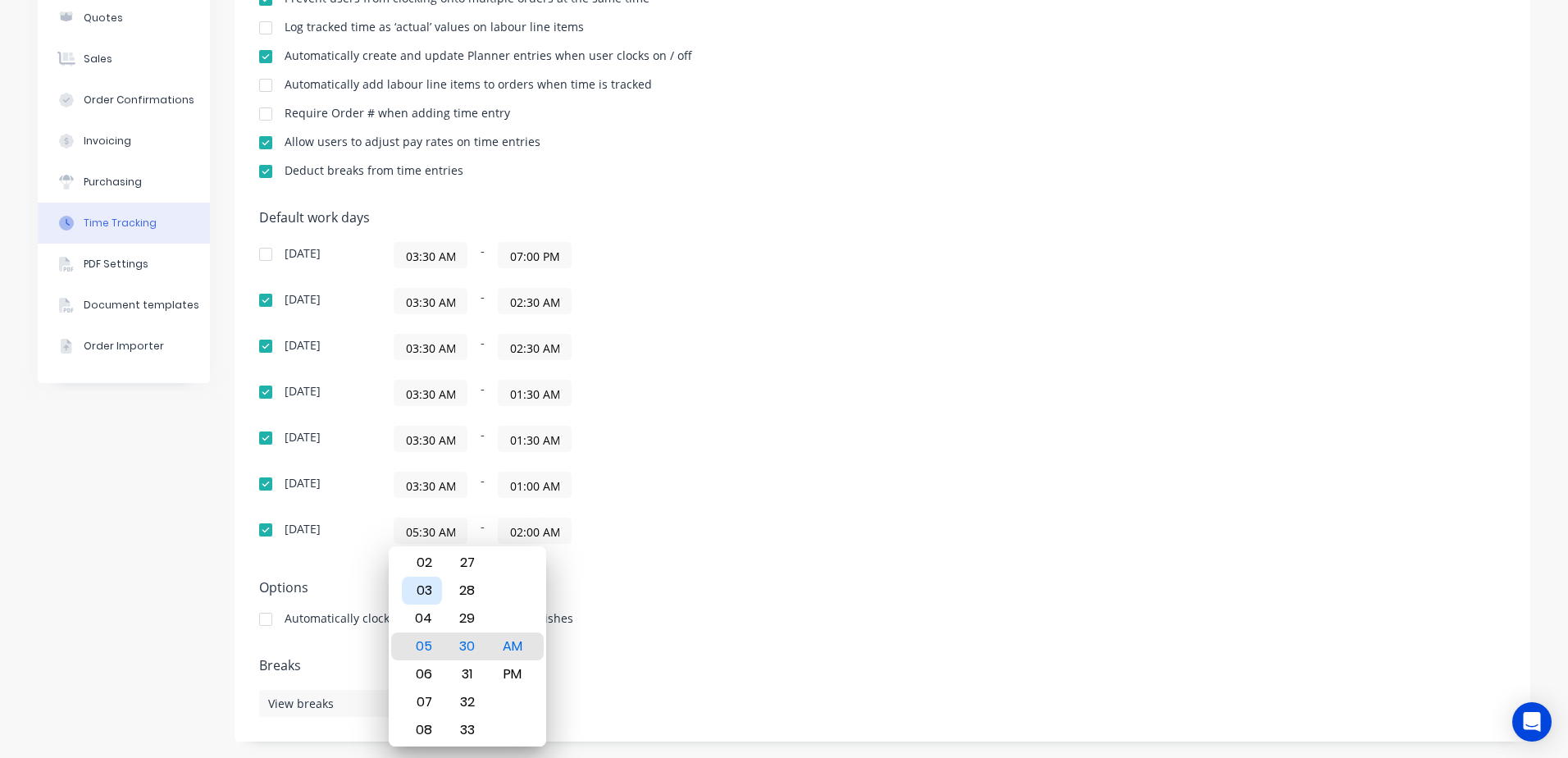
click at [424, 590] on div "03" at bounding box center [421, 590] width 40 height 28
type input "03:30 AM"
click at [697, 459] on div "[DATE] 03:30 AM - 07:00 PM [DATE] 03:30 AM - 02:30 AM [DATE] 03:30 AM - 02:30 A…" at bounding box center [546, 393] width 574 height 302
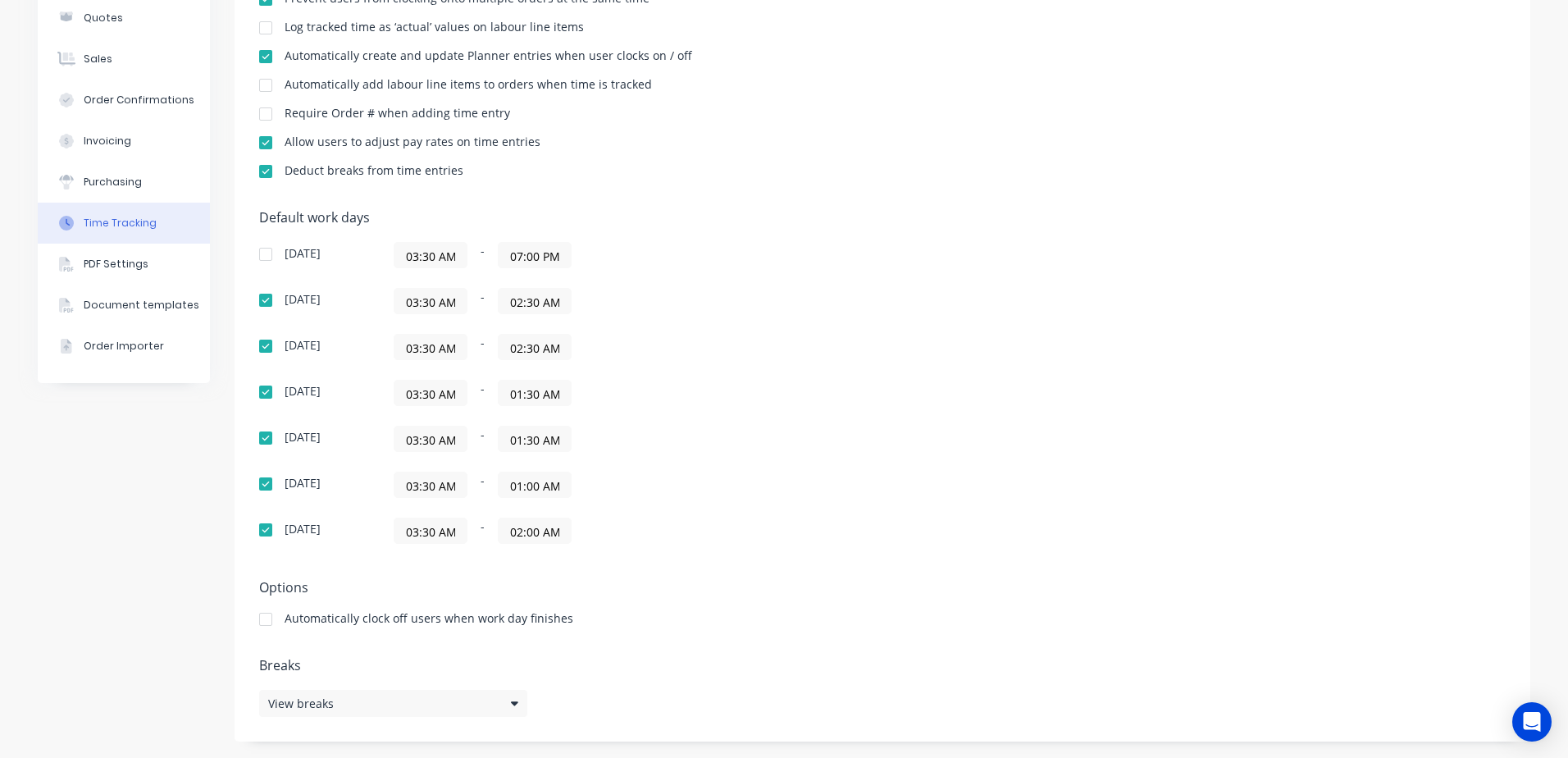
click at [545, 529] on input "02:00 AM" at bounding box center [535, 530] width 72 height 25
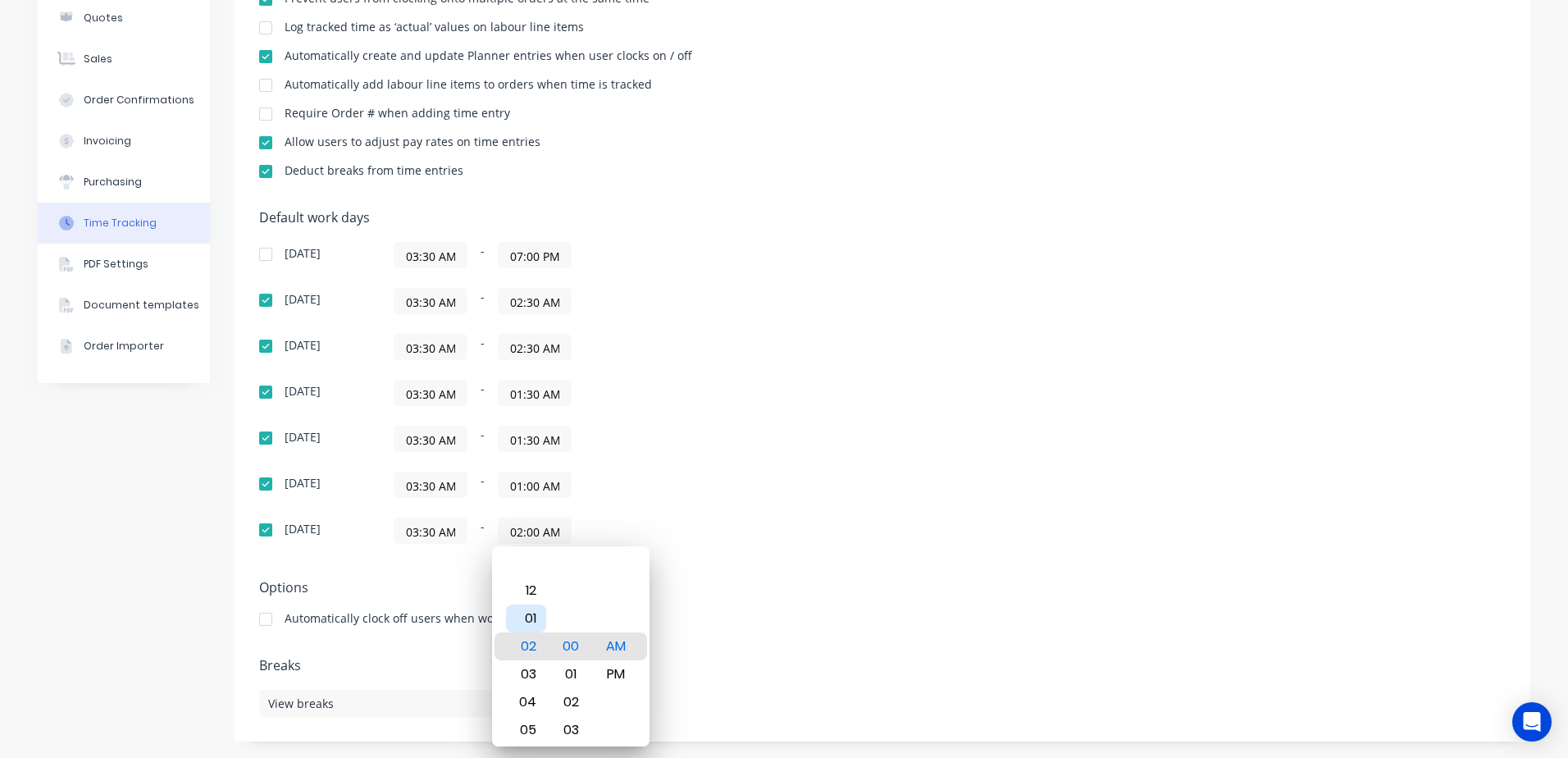
click at [536, 613] on div "01" at bounding box center [525, 618] width 40 height 28
type input "01:00 AM"
click at [670, 473] on div "03:30 AM - 01:00 AM" at bounding box center [599, 484] width 410 height 26
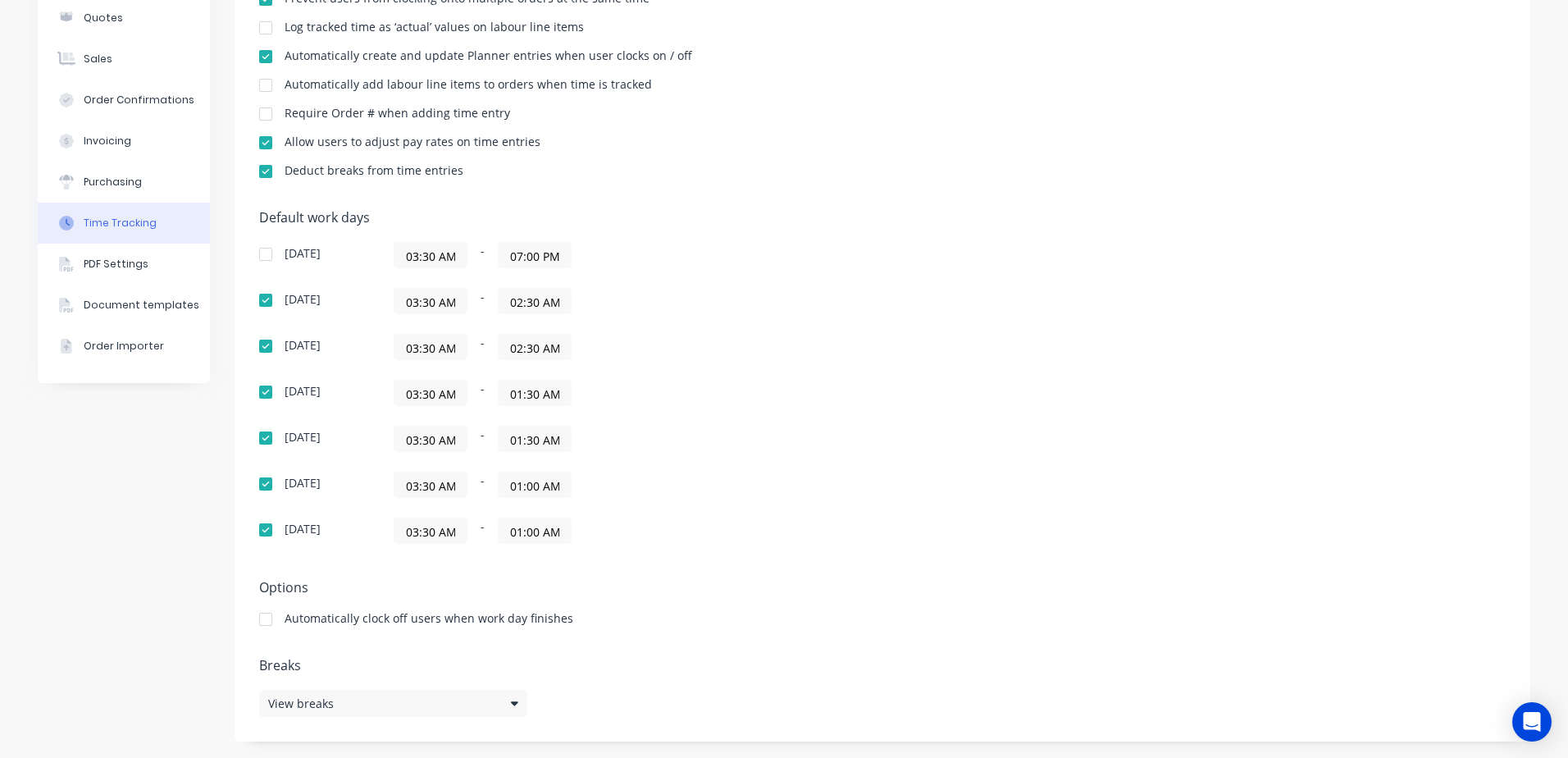
click at [529, 303] on input "02:30 AM" at bounding box center [535, 301] width 72 height 25
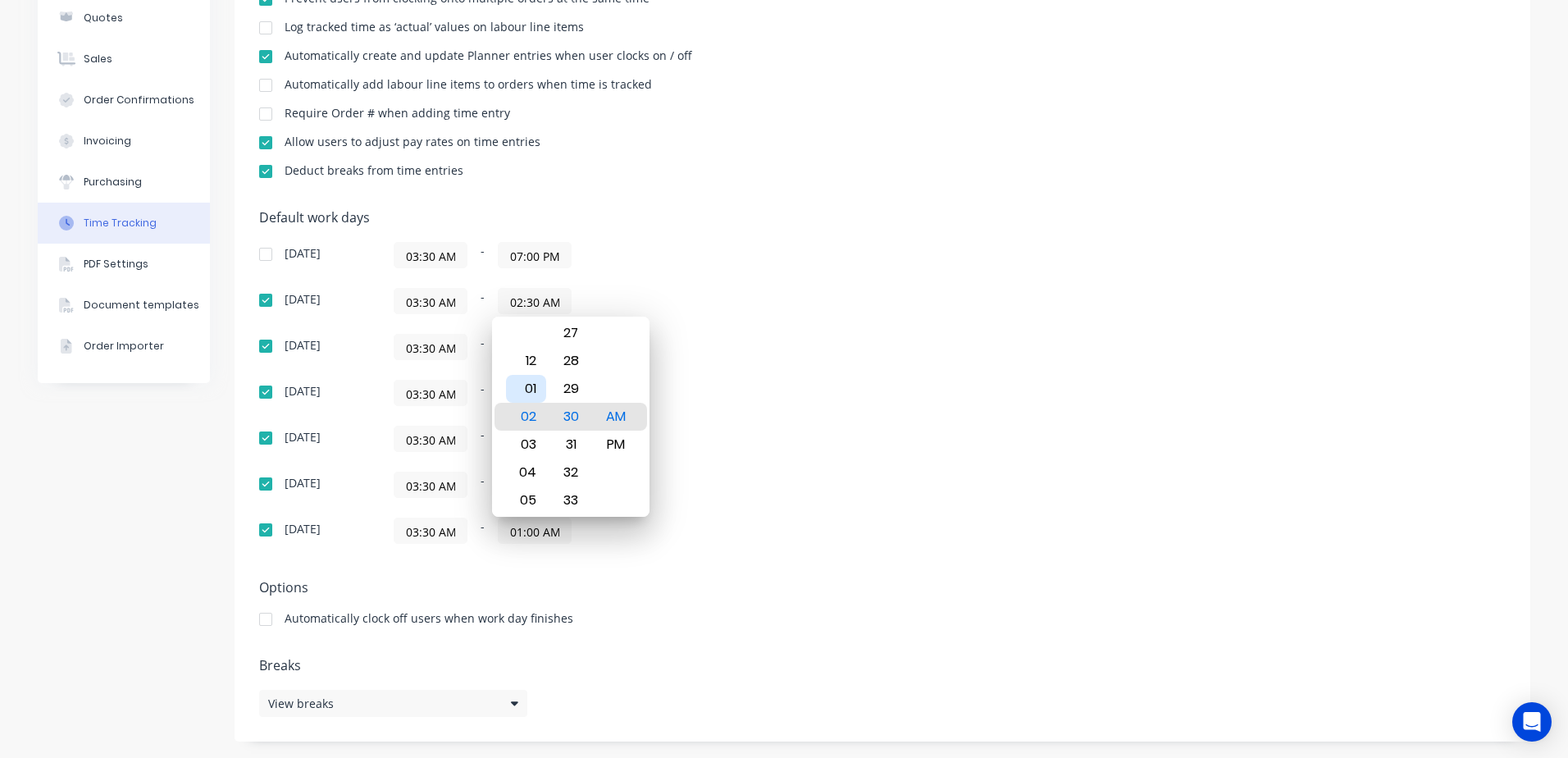
click at [533, 390] on div "01" at bounding box center [525, 389] width 40 height 28
type input "01:30 AM"
drag, startPoint x: 762, startPoint y: 318, endPoint x: 634, endPoint y: 373, distance: 139.3
click at [759, 318] on div "[DATE] 03:30 AM - 07:00 PM [DATE] 03:30 AM - 01:30 AM [DATE] 03:30 AM - 02:30 A…" at bounding box center [546, 393] width 574 height 302
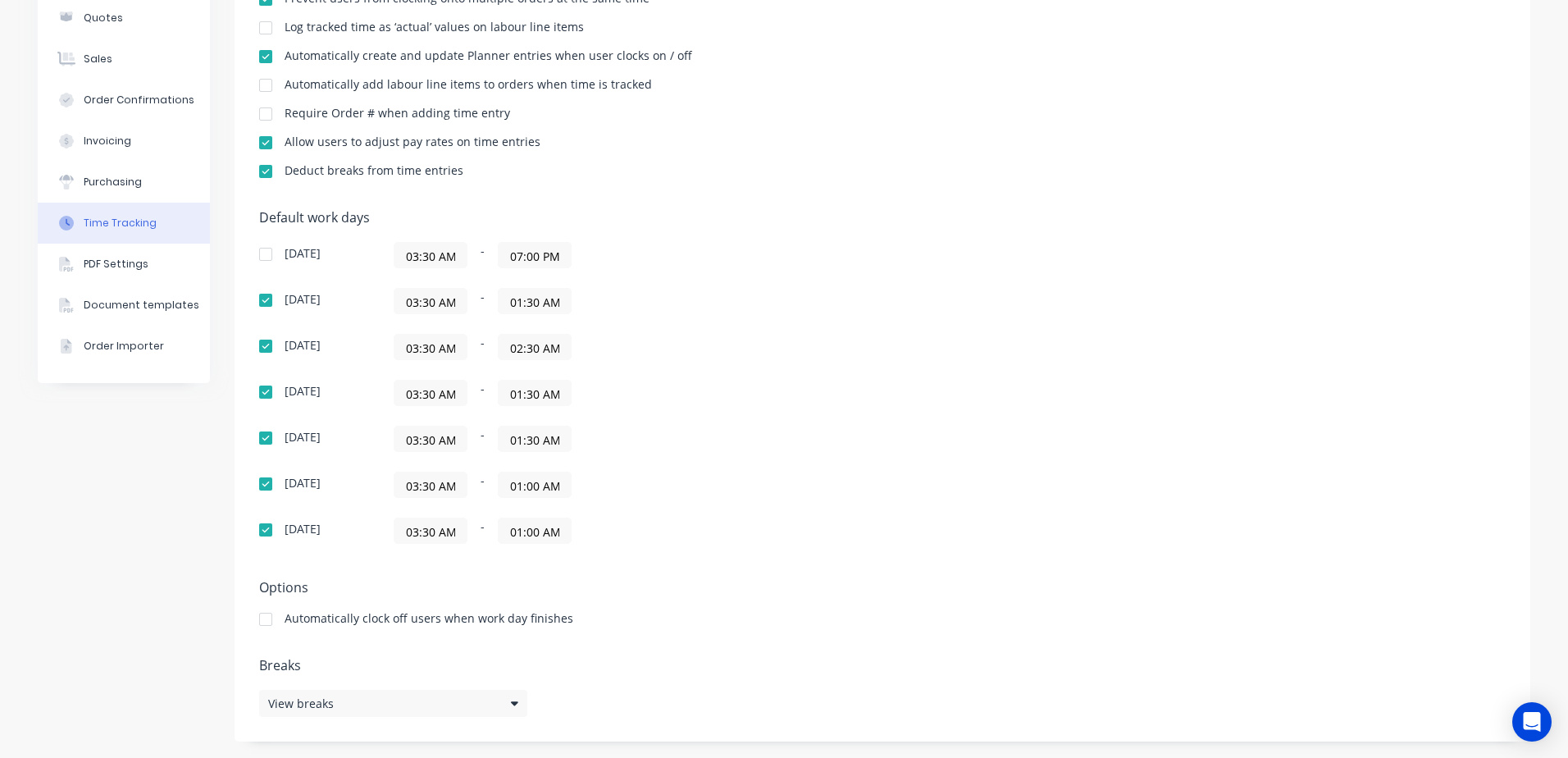
click at [513, 349] on input "02:30 AM" at bounding box center [535, 346] width 72 height 25
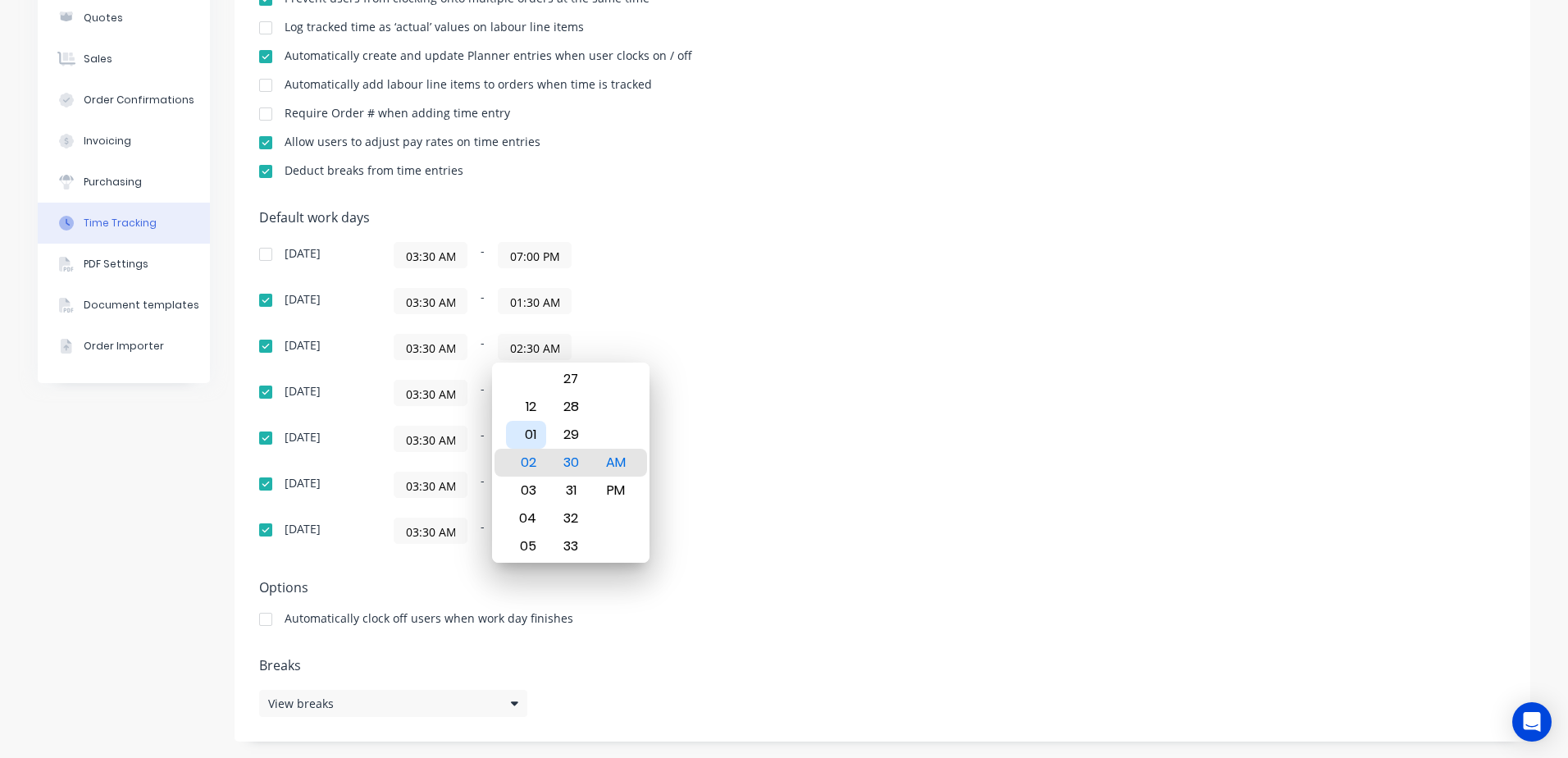
click at [531, 431] on div "01" at bounding box center [525, 434] width 40 height 28
type input "01:30 AM"
click at [747, 325] on div "[DATE] 03:30 AM - 07:00 PM [DATE] 03:30 AM - 01:30 AM [DATE] 03:30 AM - 01:30 A…" at bounding box center [546, 393] width 574 height 302
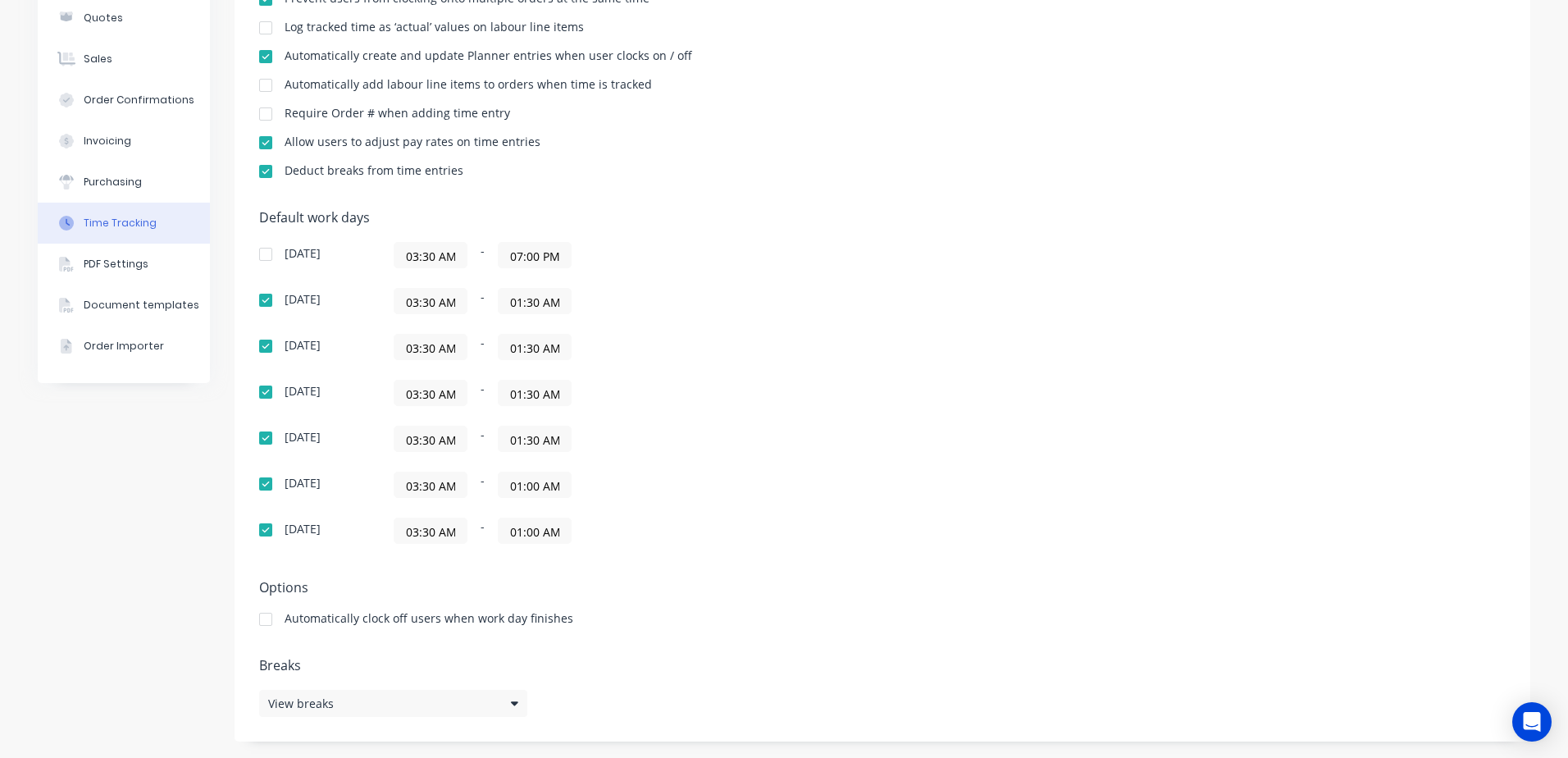
scroll to position [0, 0]
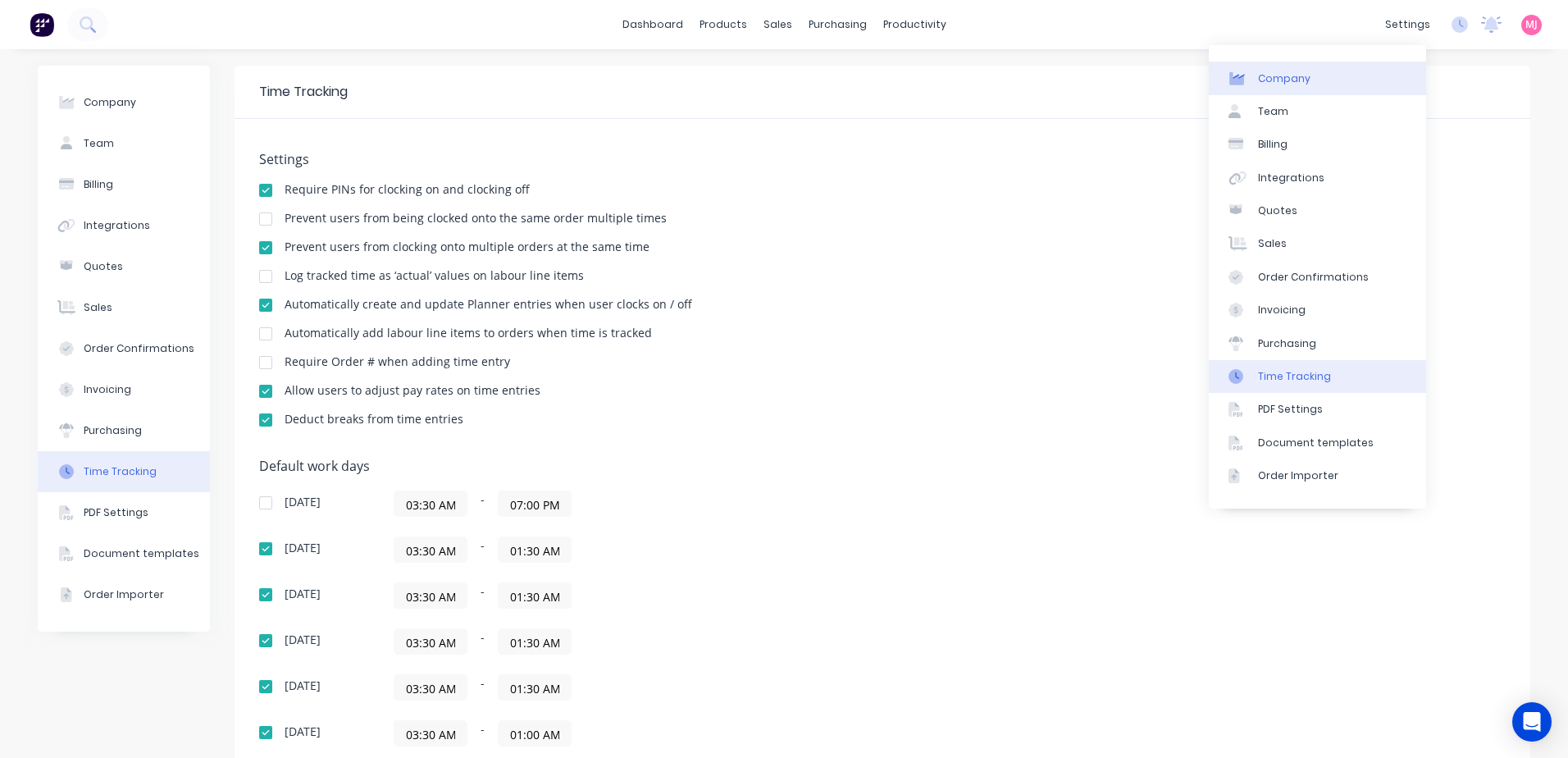
click at [1290, 78] on div "Company" at bounding box center [1284, 78] width 53 height 14
select select "AU"
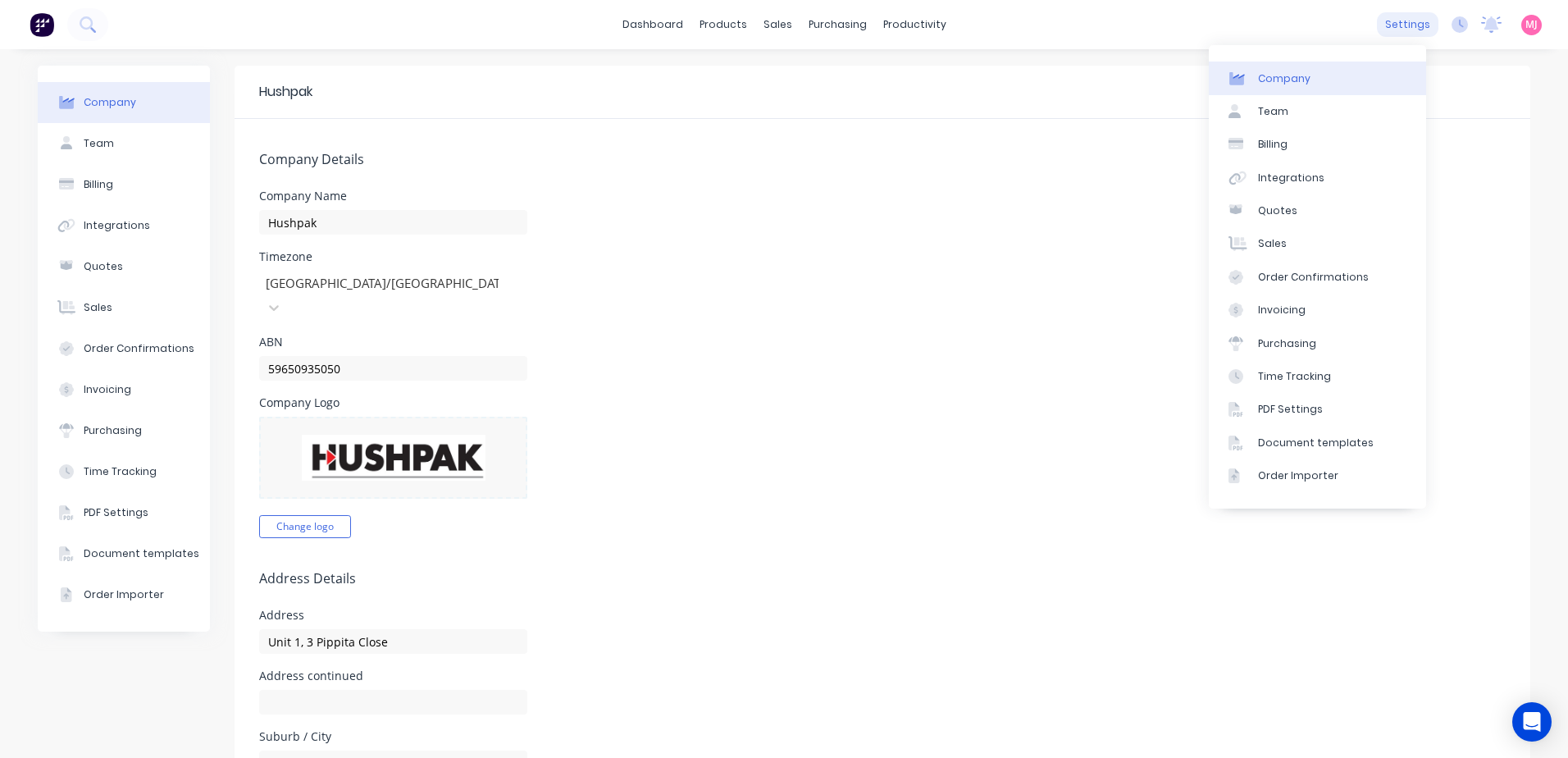
click at [1399, 27] on div "settings" at bounding box center [1408, 25] width 62 height 25
click at [1274, 379] on div "Time Tracking" at bounding box center [1294, 376] width 73 height 14
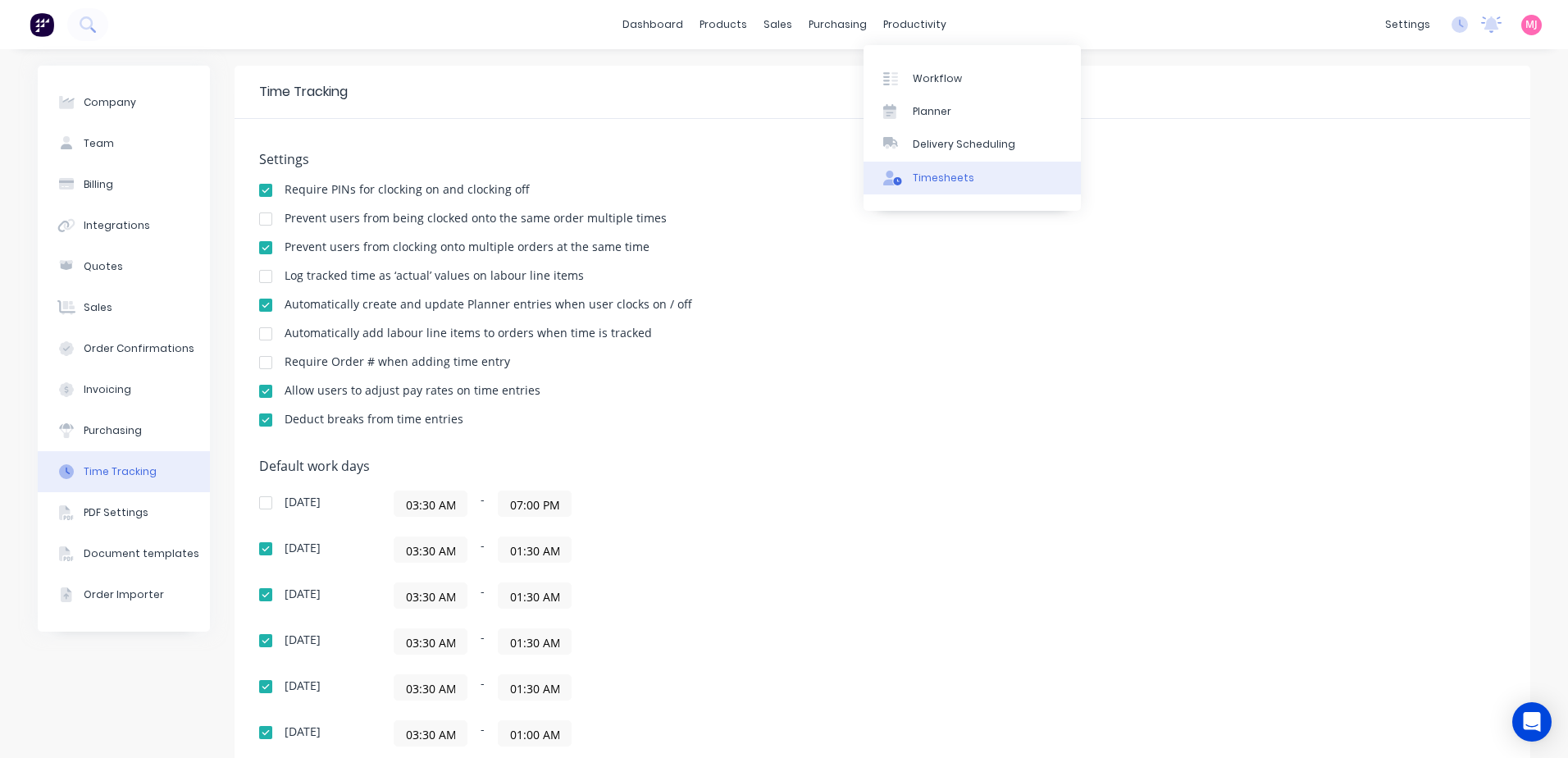
click at [952, 180] on div "Timesheets" at bounding box center [944, 177] width 62 height 14
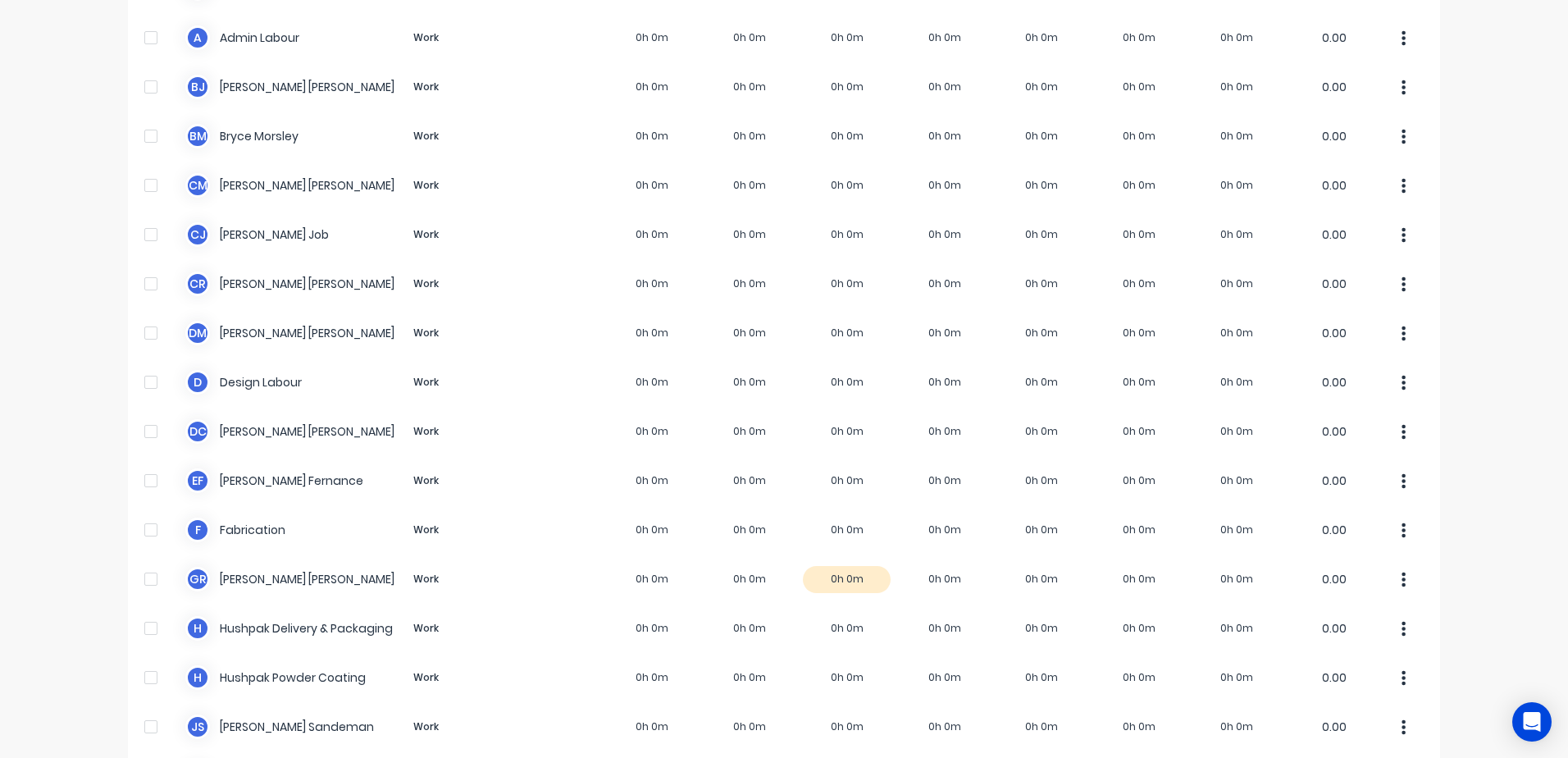
scroll to position [78, 0]
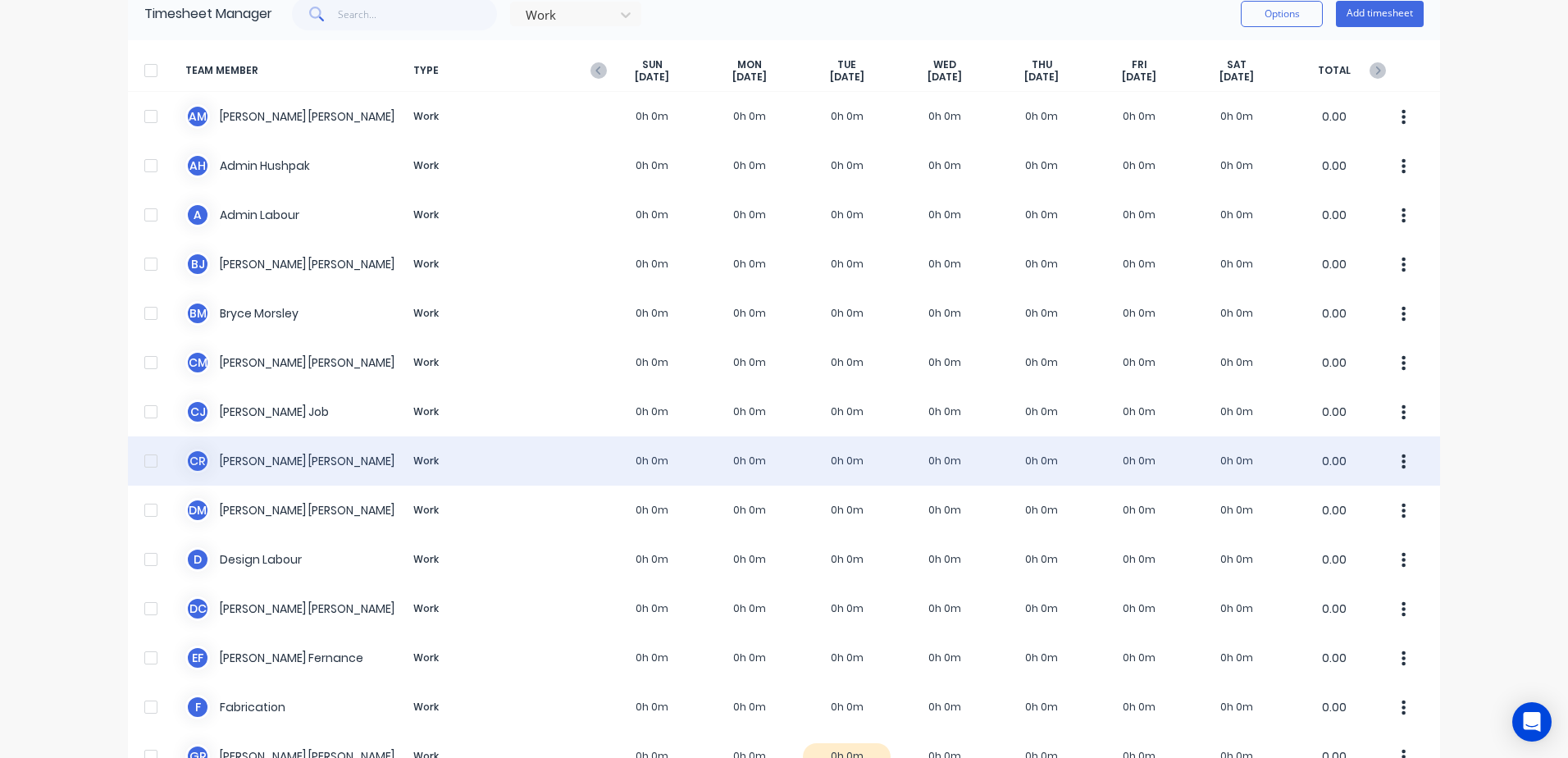
click at [280, 462] on div "[PERSON_NAME] [PERSON_NAME] Work 0h 0m 0h 0m 0h 0m 0h 0m 0h 0m 0h 0m 0h 0m 0.00" at bounding box center [784, 461] width 1312 height 49
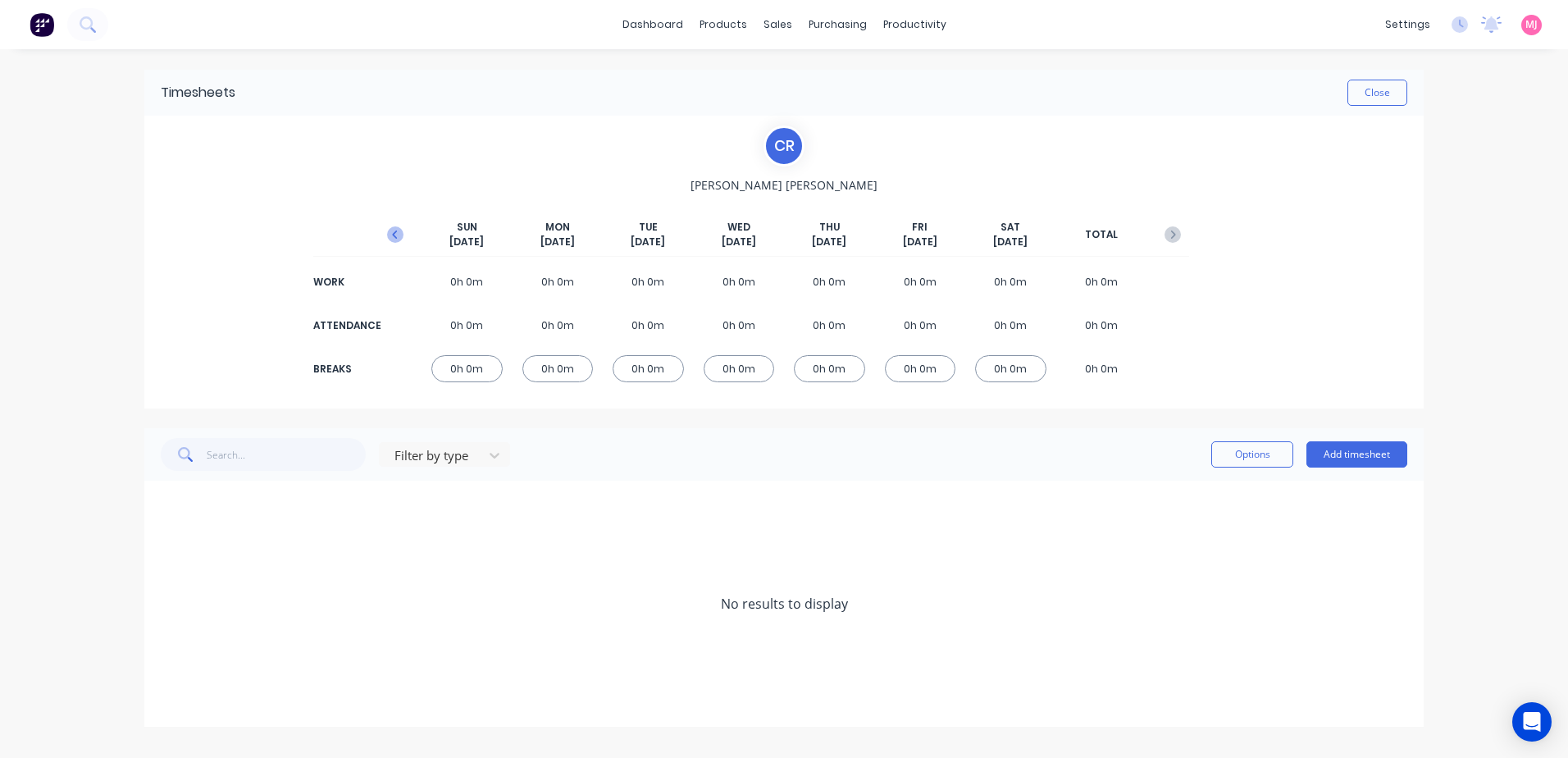
click at [398, 233] on icon "button" at bounding box center [395, 234] width 16 height 16
click at [163, 652] on icon at bounding box center [166, 653] width 11 height 12
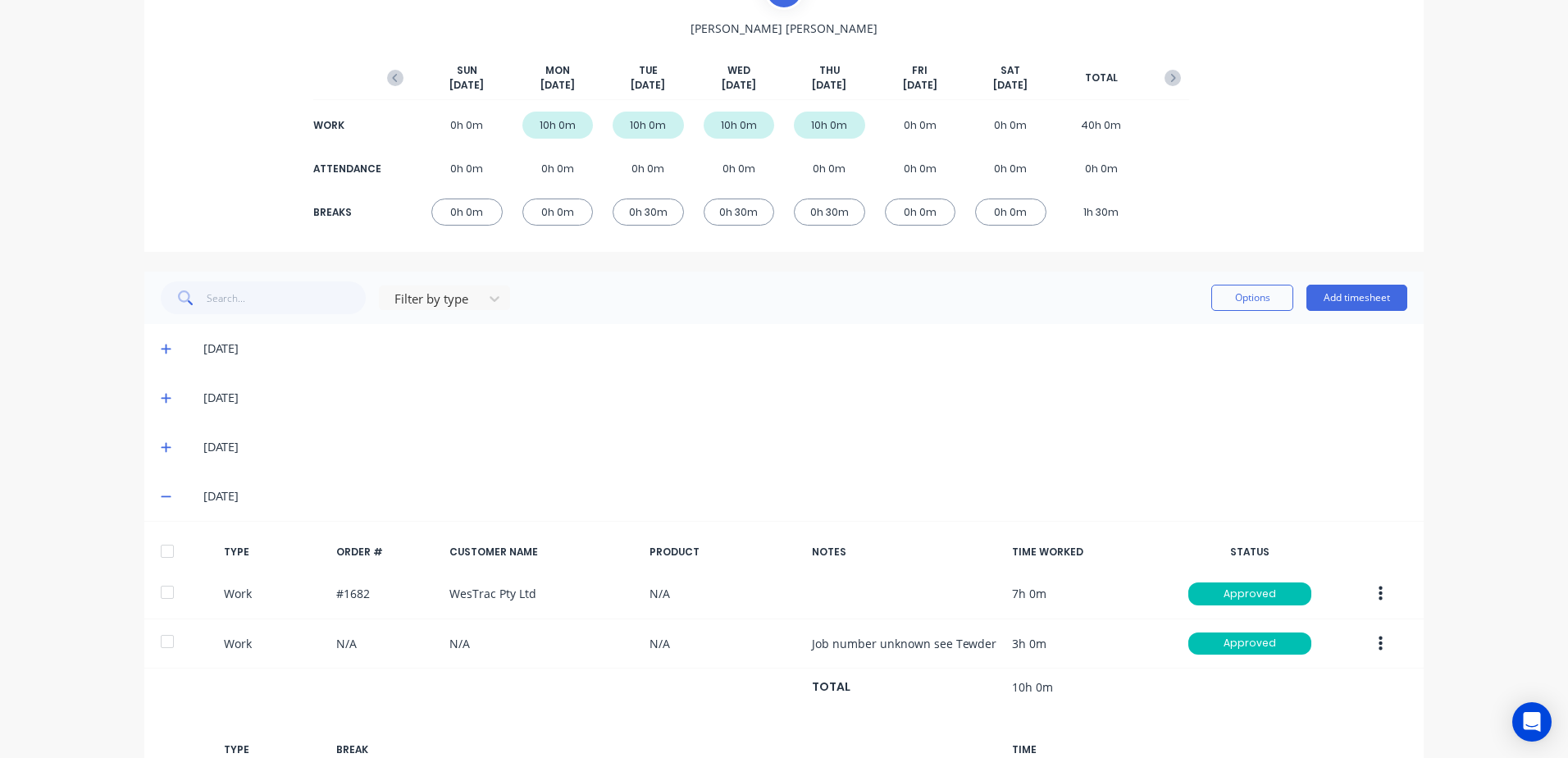
scroll to position [288, 0]
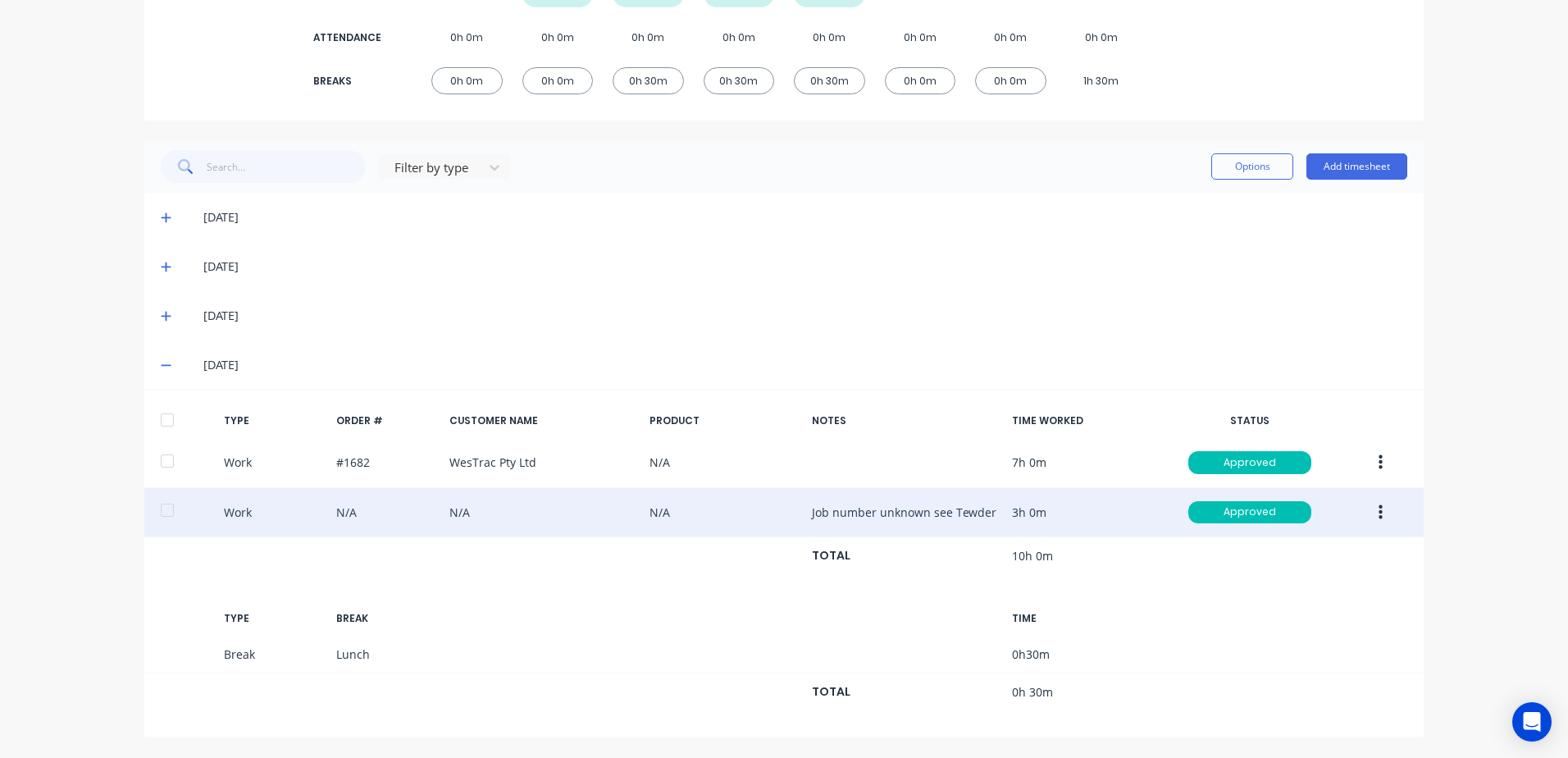
click at [1377, 512] on button "button" at bounding box center [1381, 512] width 39 height 30
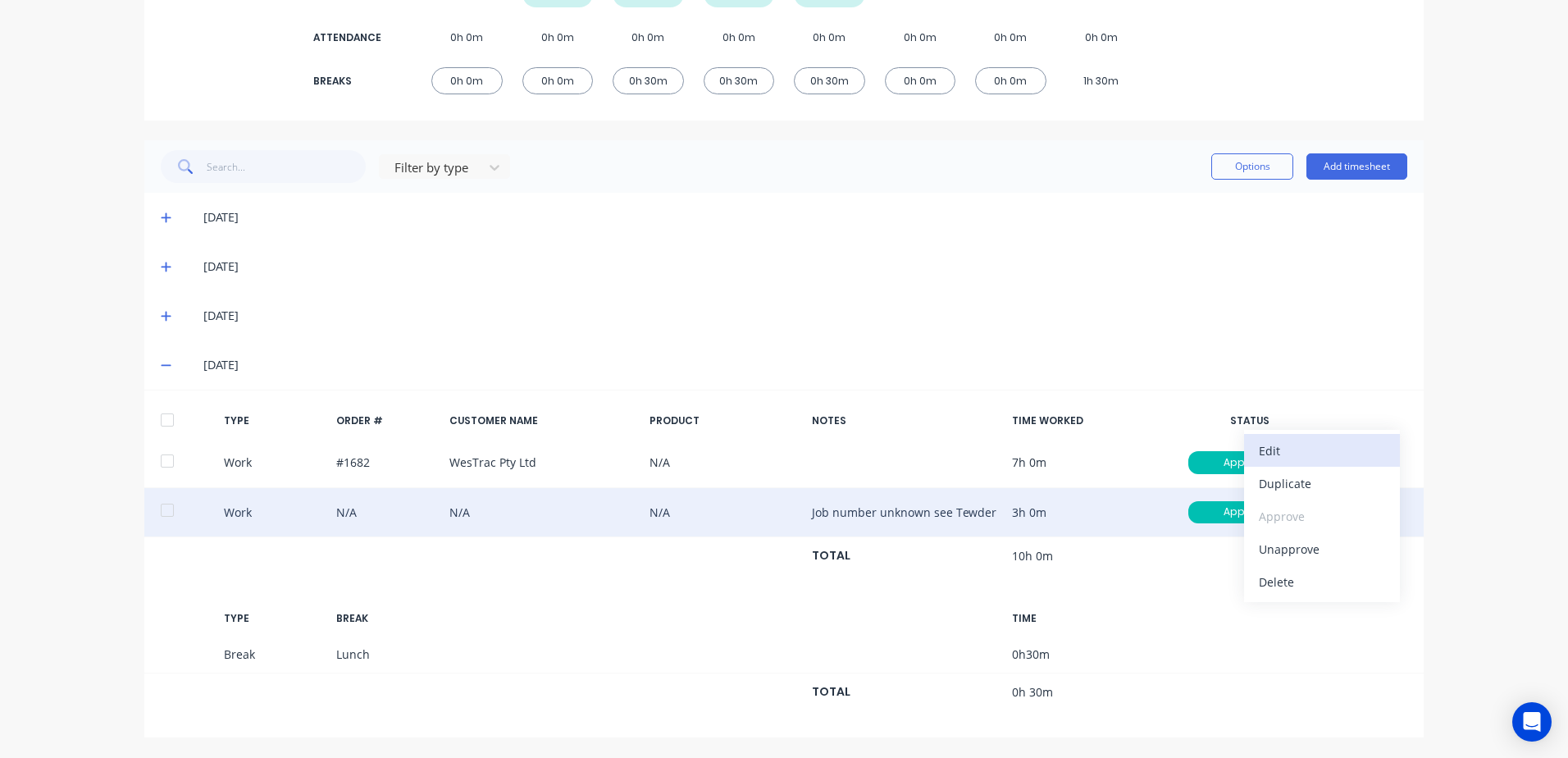
click at [1284, 447] on div "Edit" at bounding box center [1321, 451] width 126 height 24
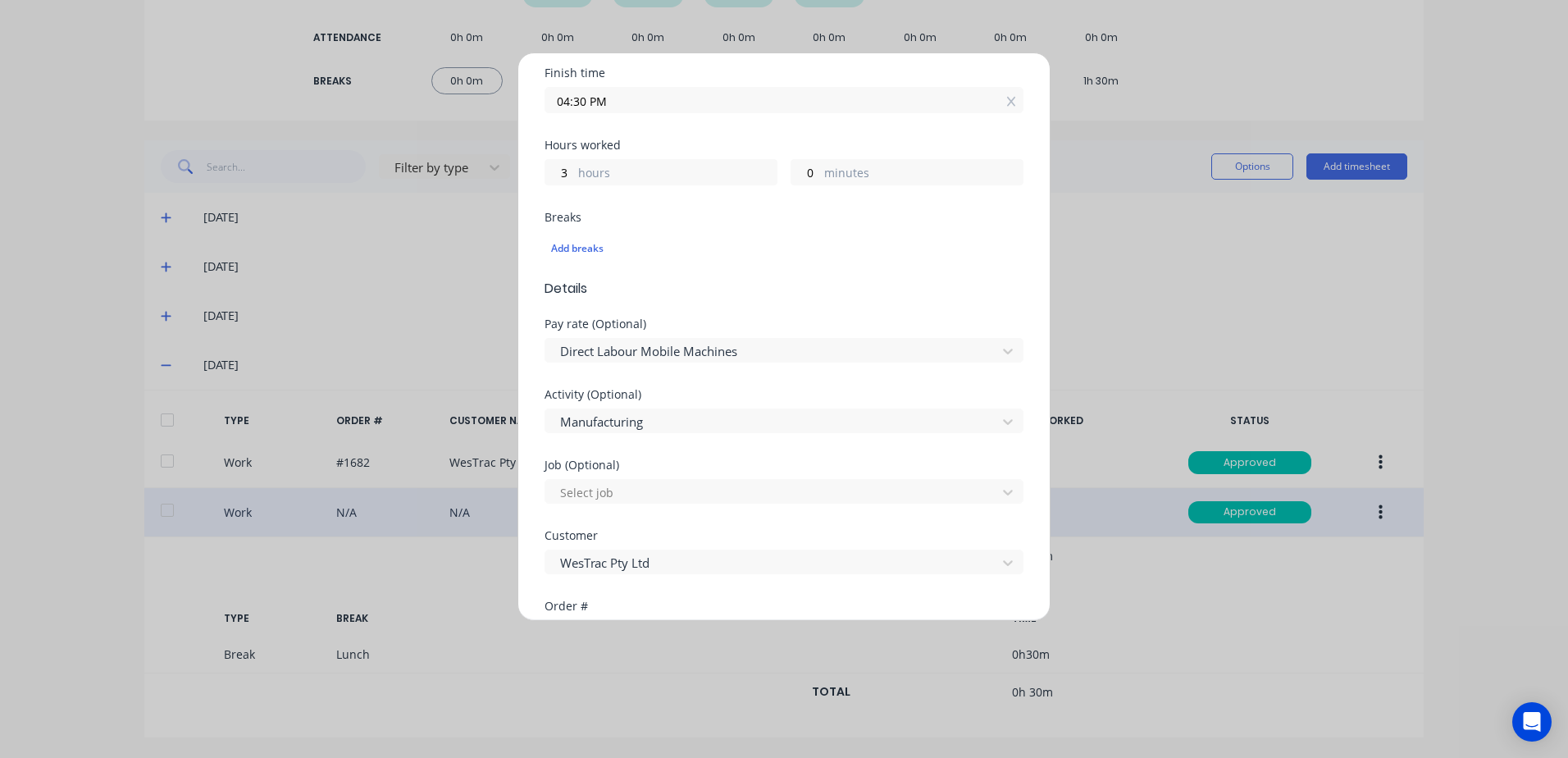
scroll to position [328, 0]
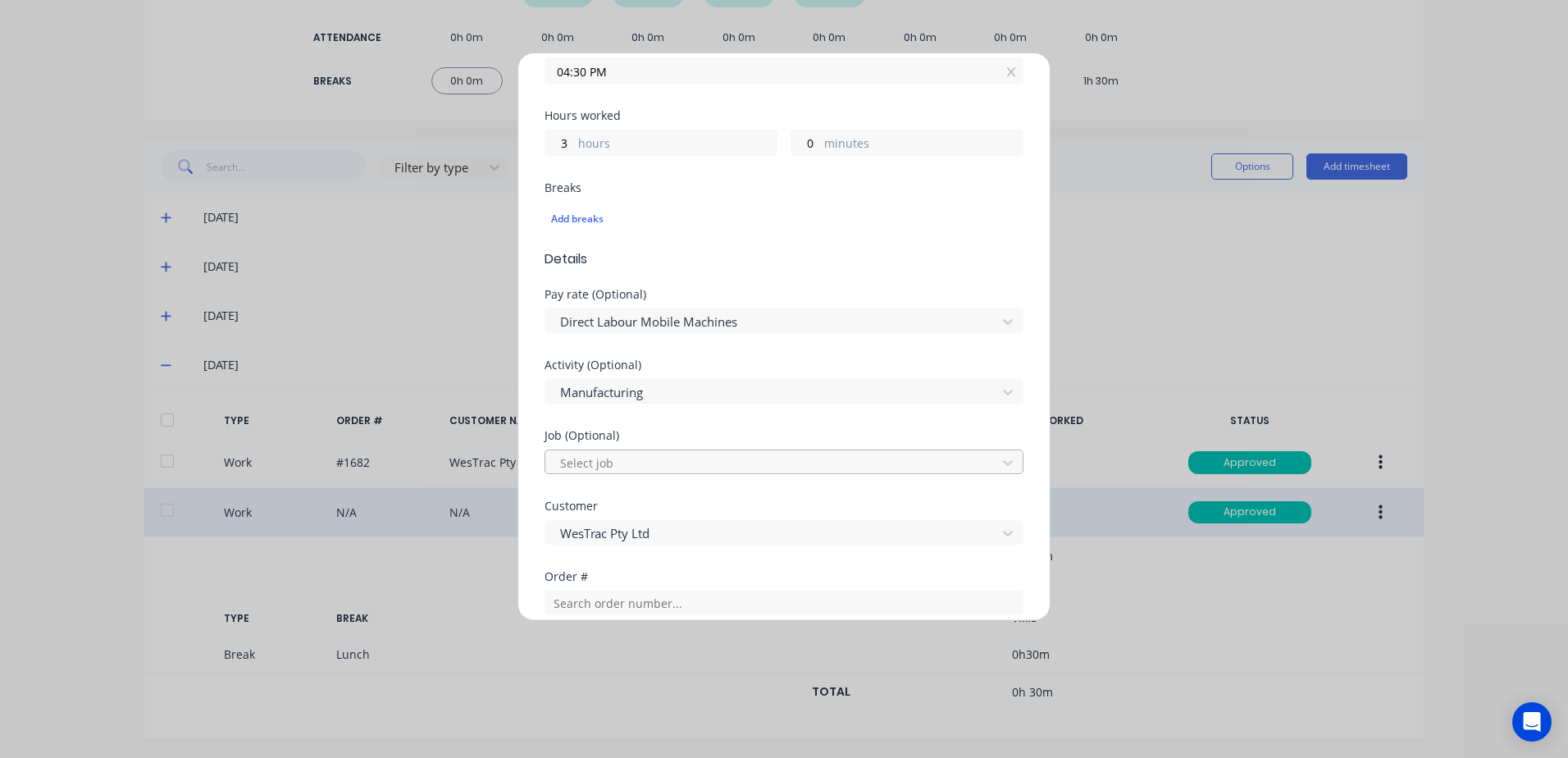
click at [594, 462] on div at bounding box center [773, 463] width 429 height 20
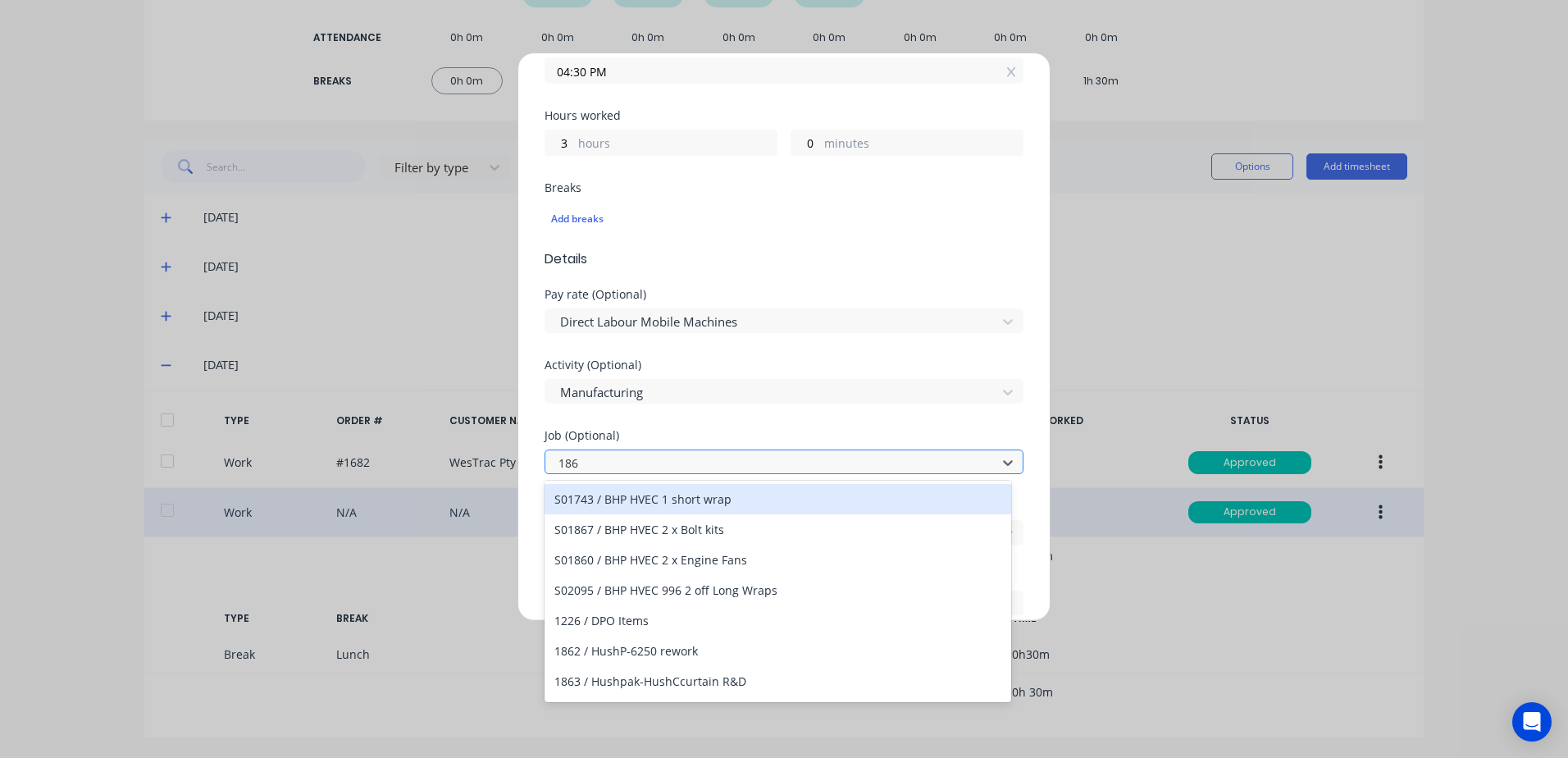
type input "1869"
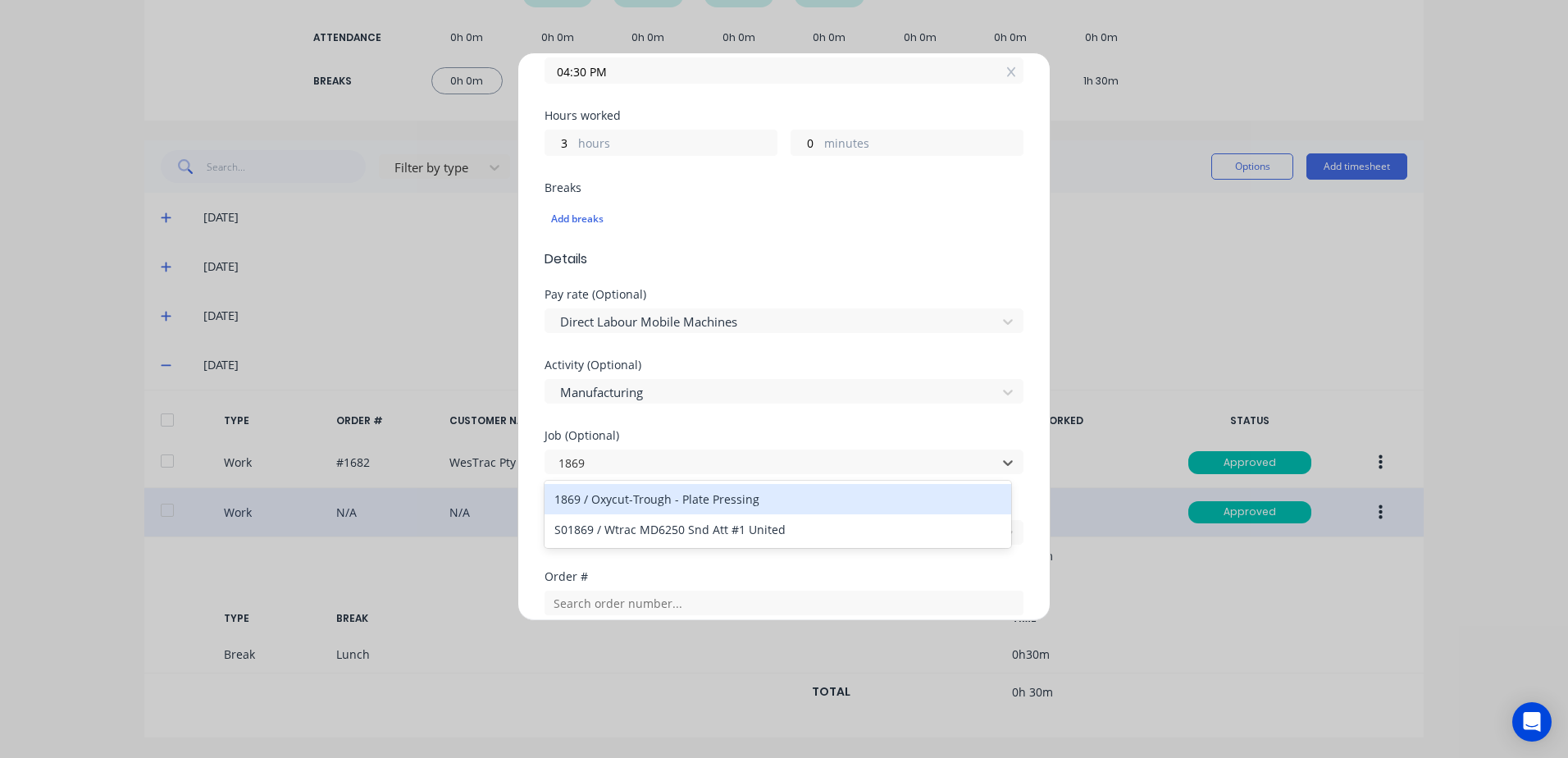
click at [663, 499] on div "1869 / Oxycut-Trough - Plate Pressing" at bounding box center [778, 499] width 467 height 30
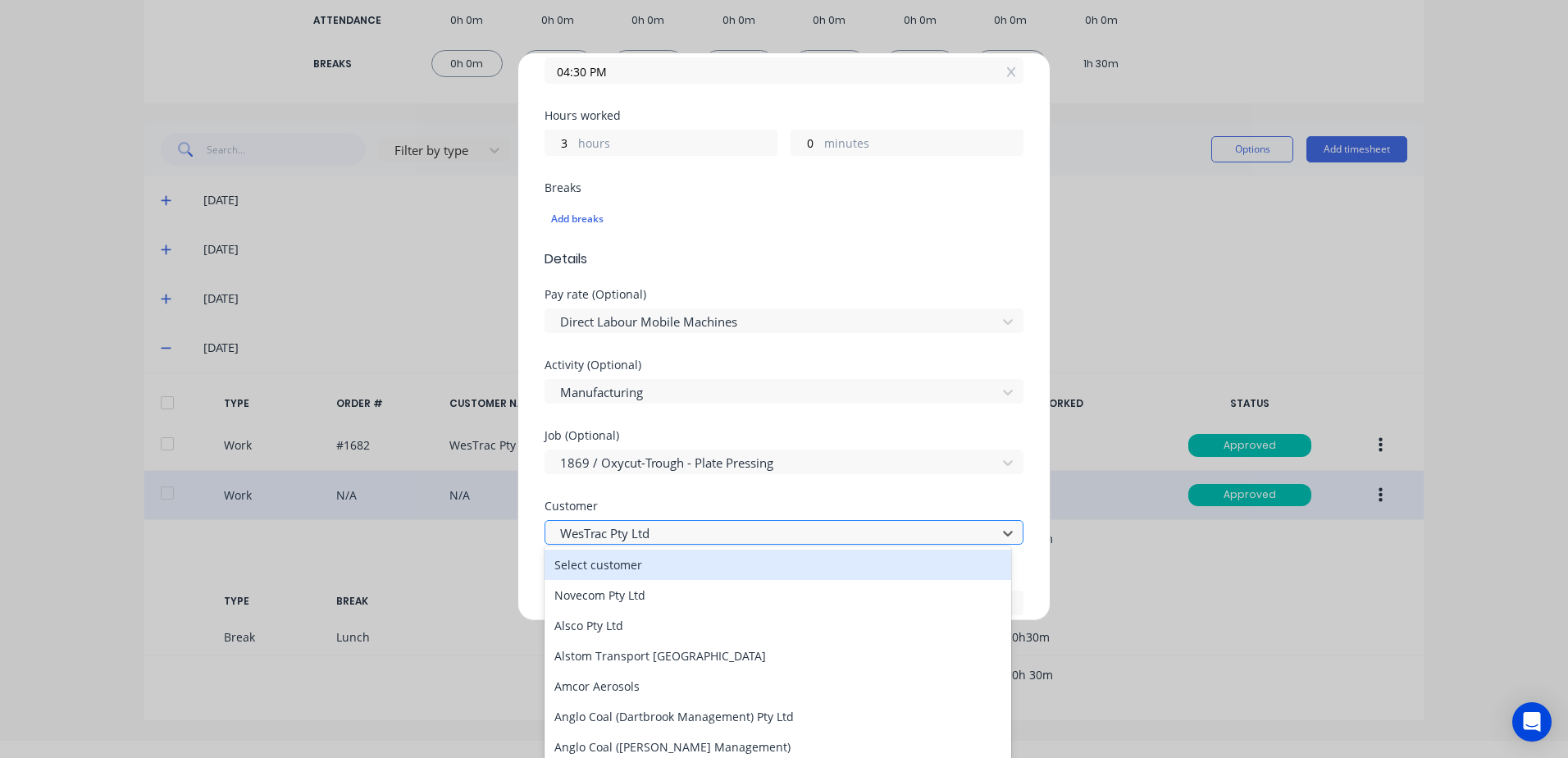
click at [658, 530] on div at bounding box center [773, 534] width 429 height 20
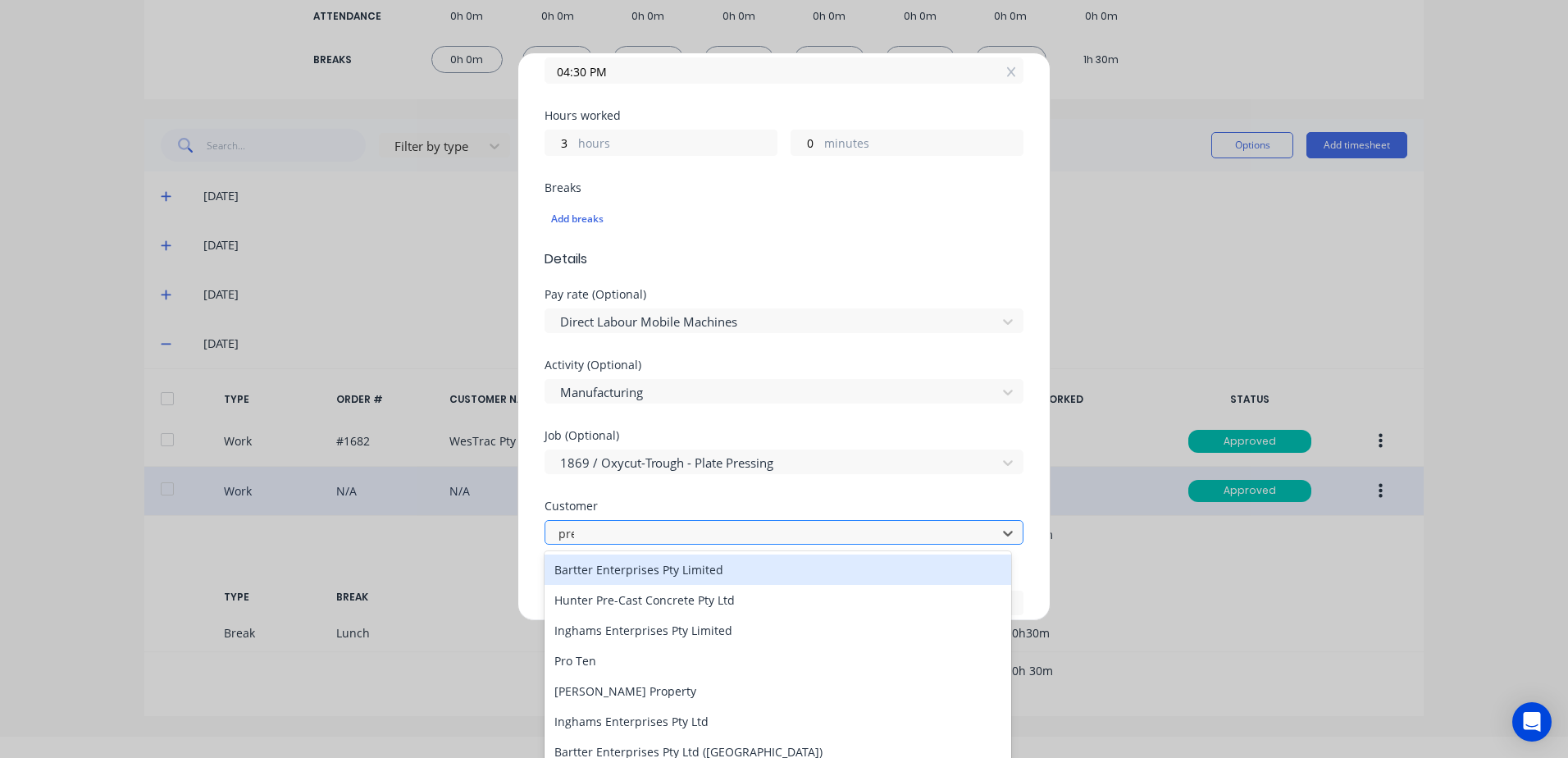
scroll to position [0, 0]
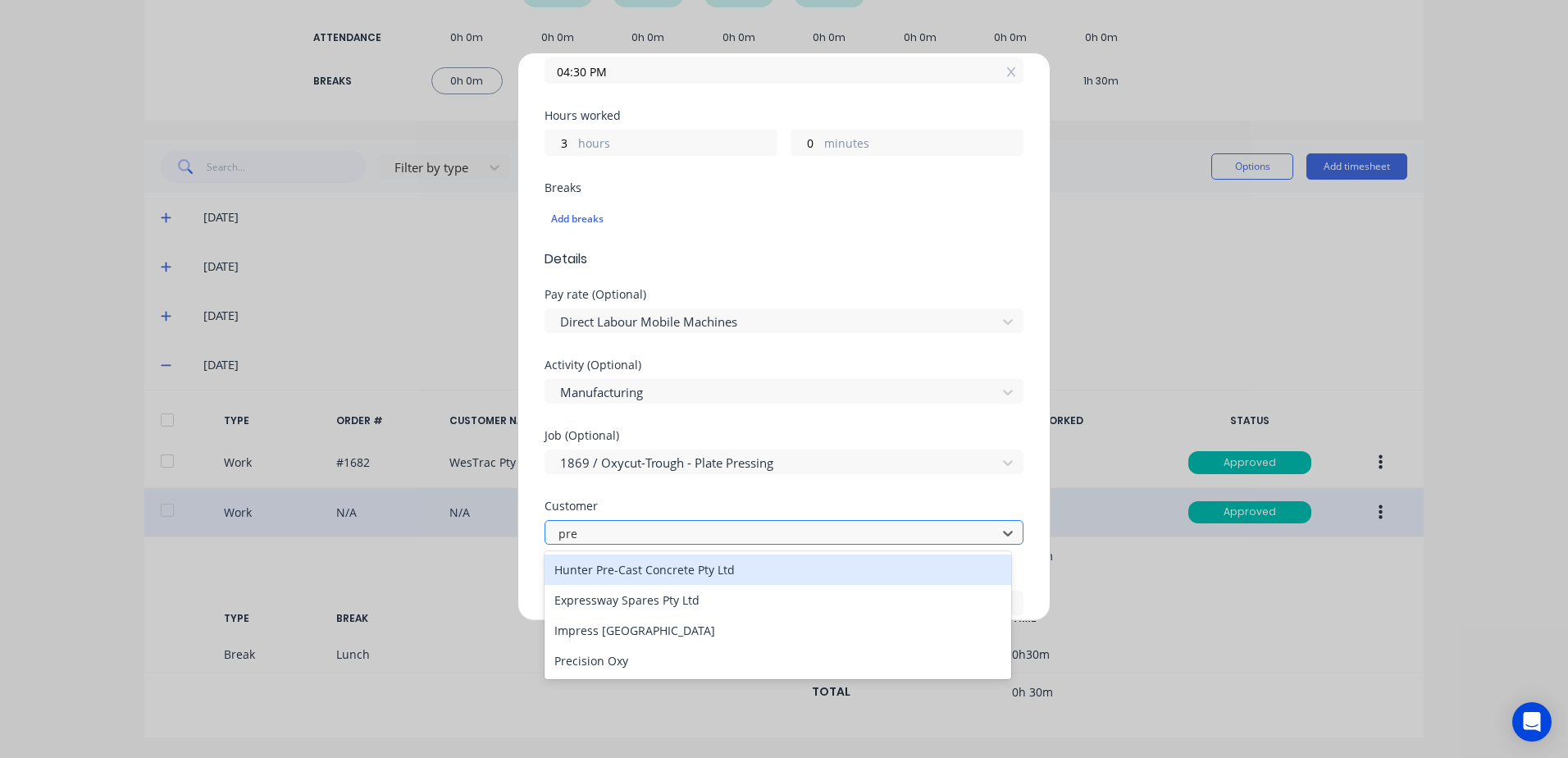
type input "prec"
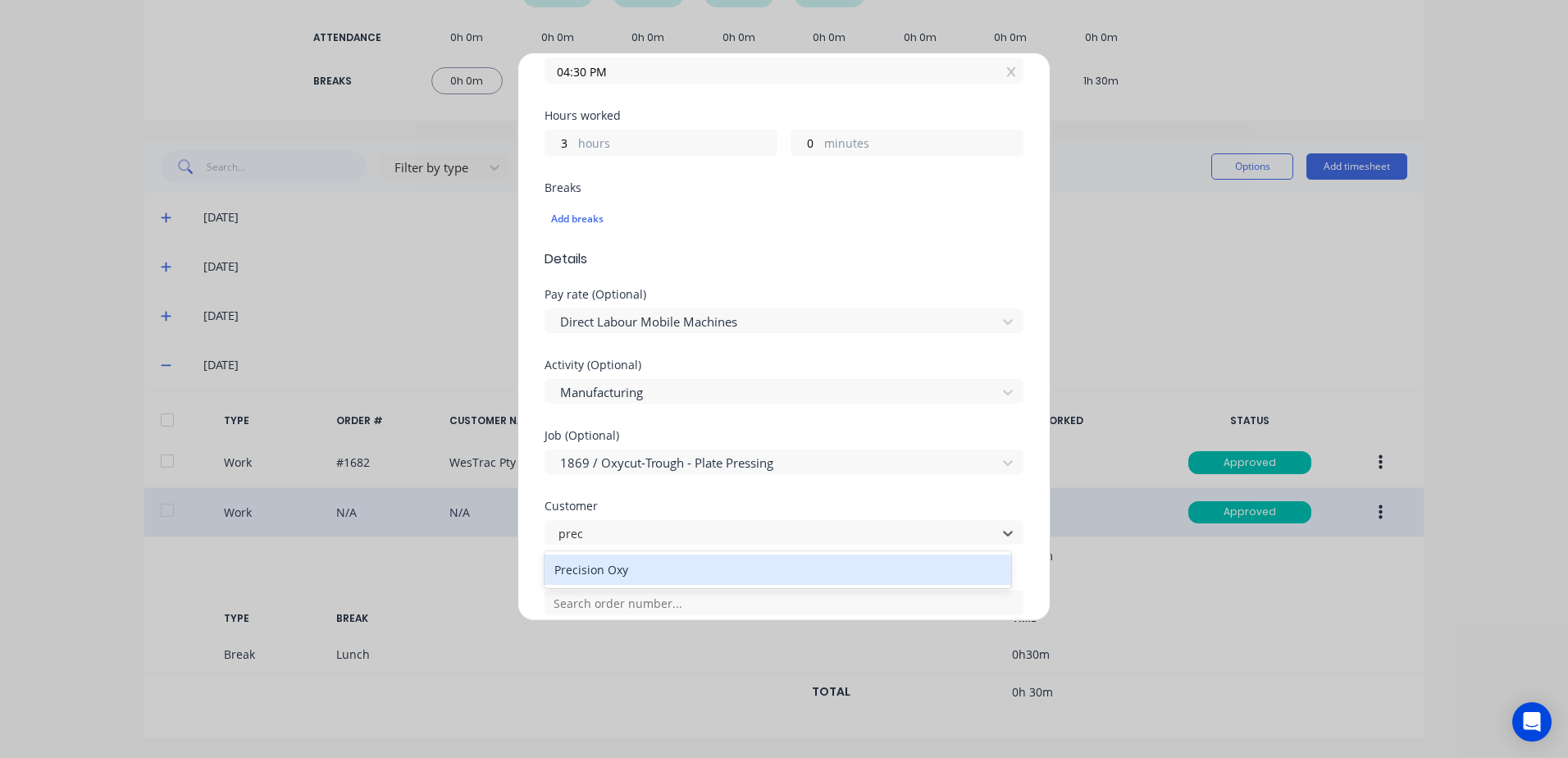
click at [620, 569] on div "Precision Oxy" at bounding box center [778, 570] width 467 height 30
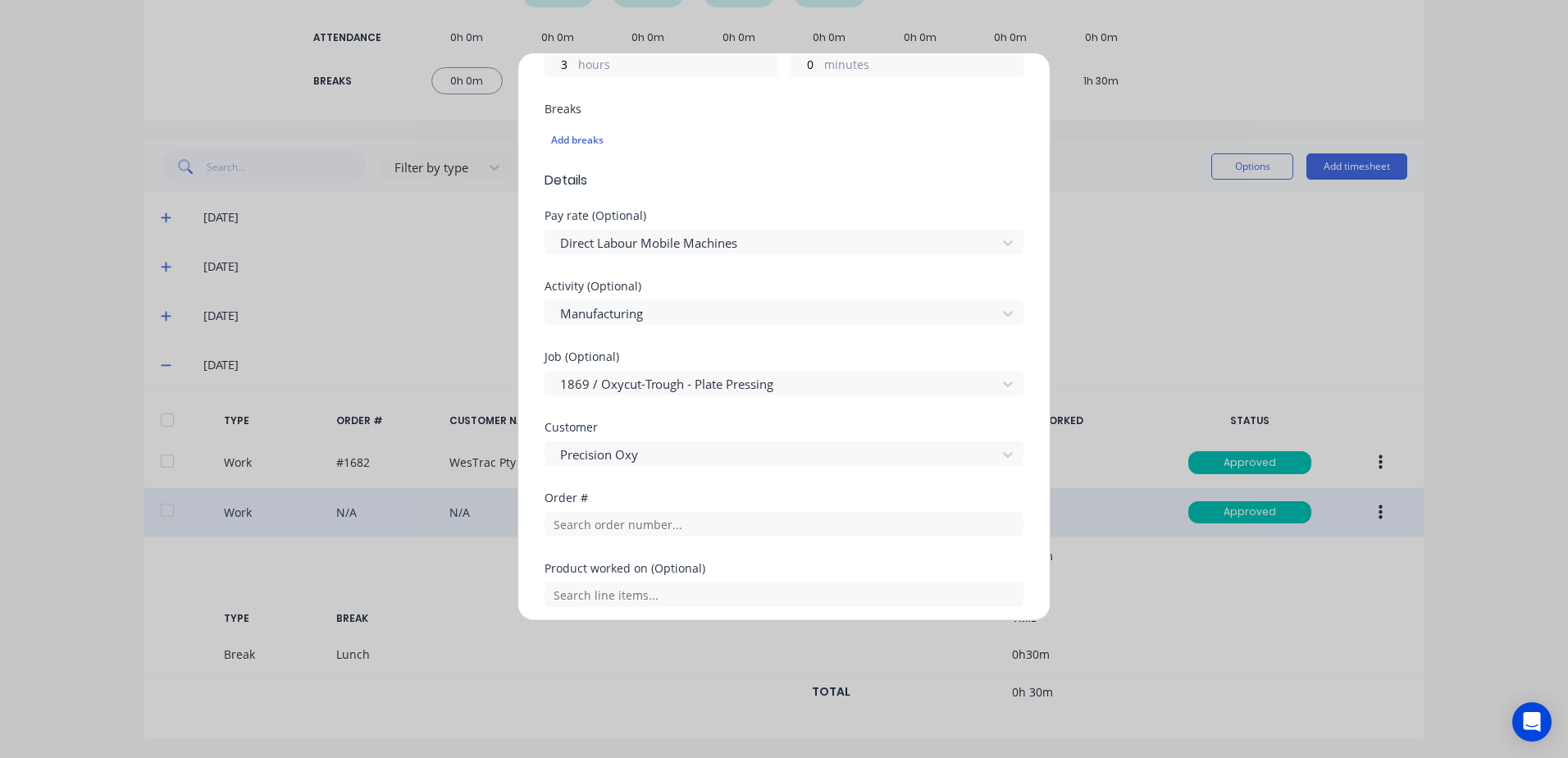
scroll to position [410, 0]
click at [612, 522] on input "text" at bounding box center [784, 520] width 479 height 25
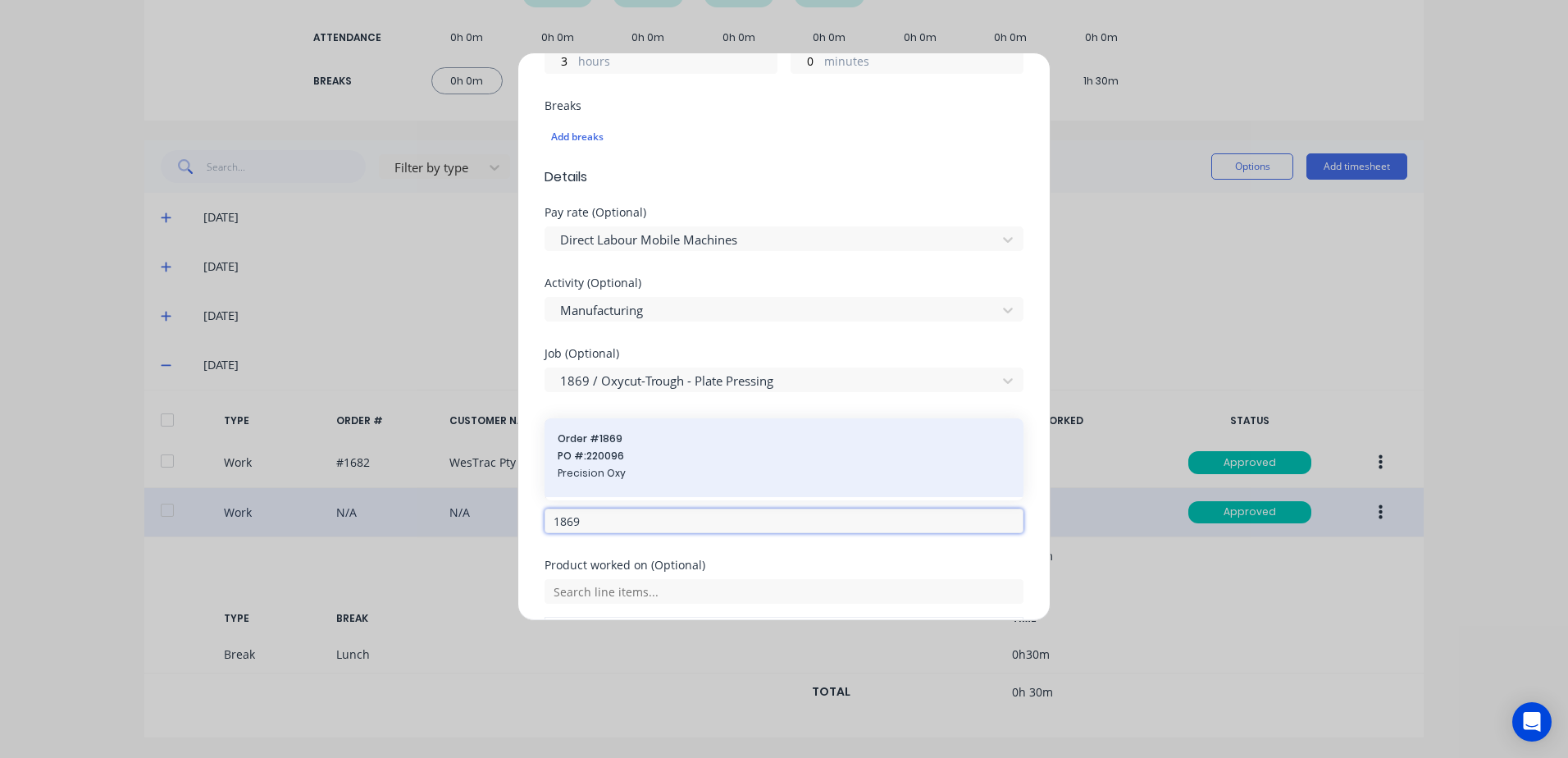
type input "1869"
click at [602, 451] on span "PO #: 220096" at bounding box center [784, 456] width 453 height 14
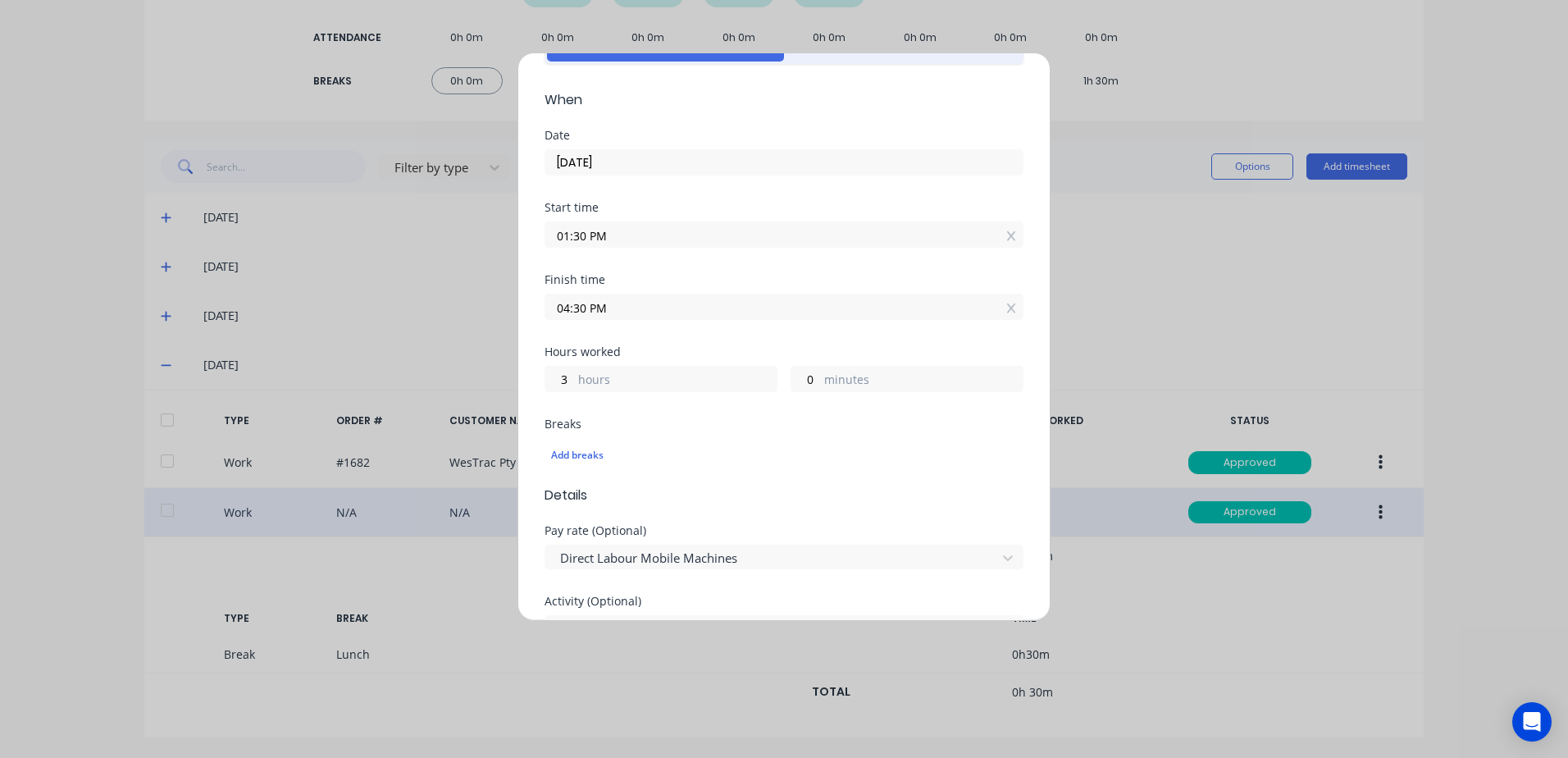
scroll to position [82, 0]
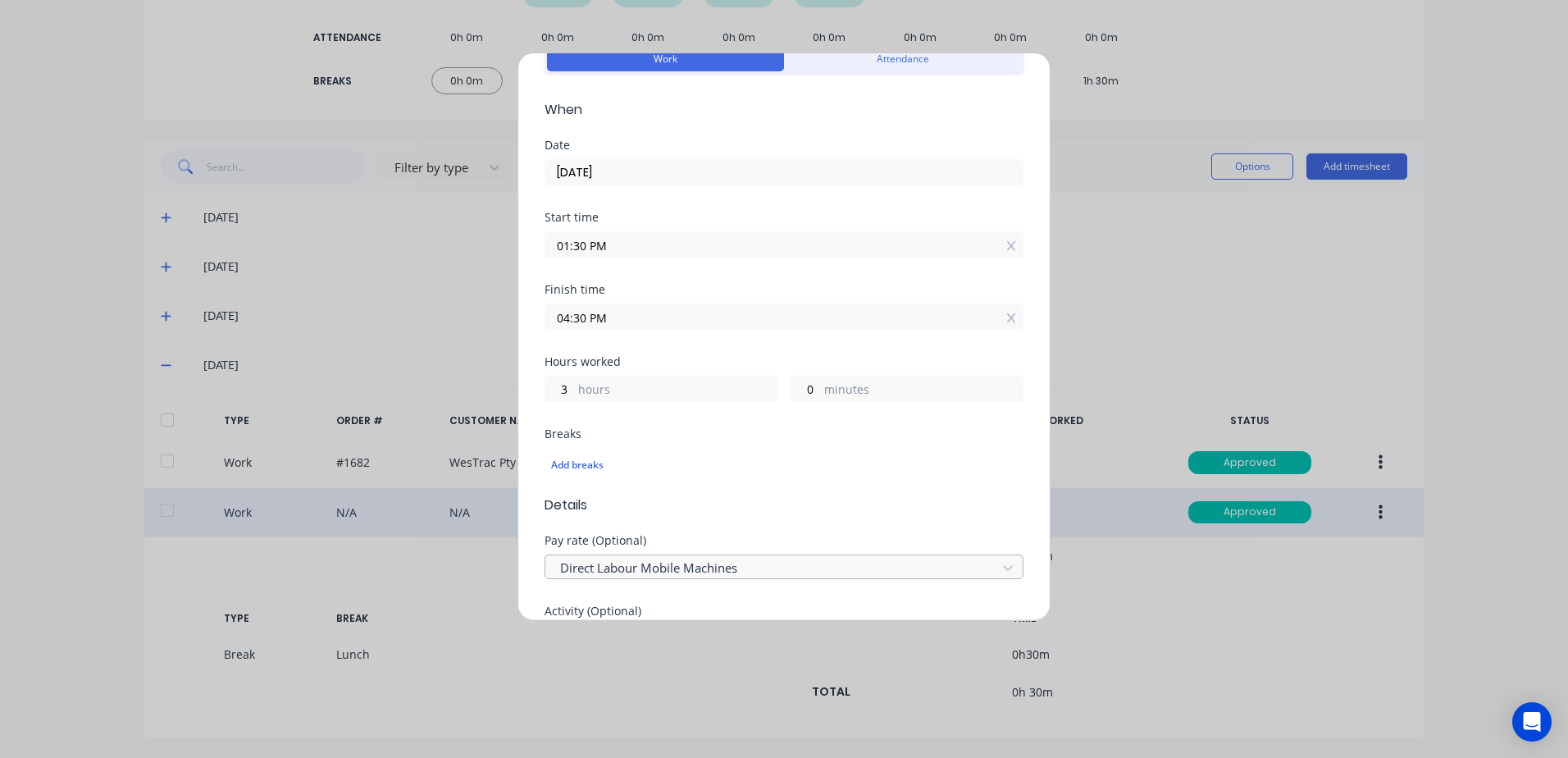
click at [724, 562] on div at bounding box center [773, 567] width 429 height 20
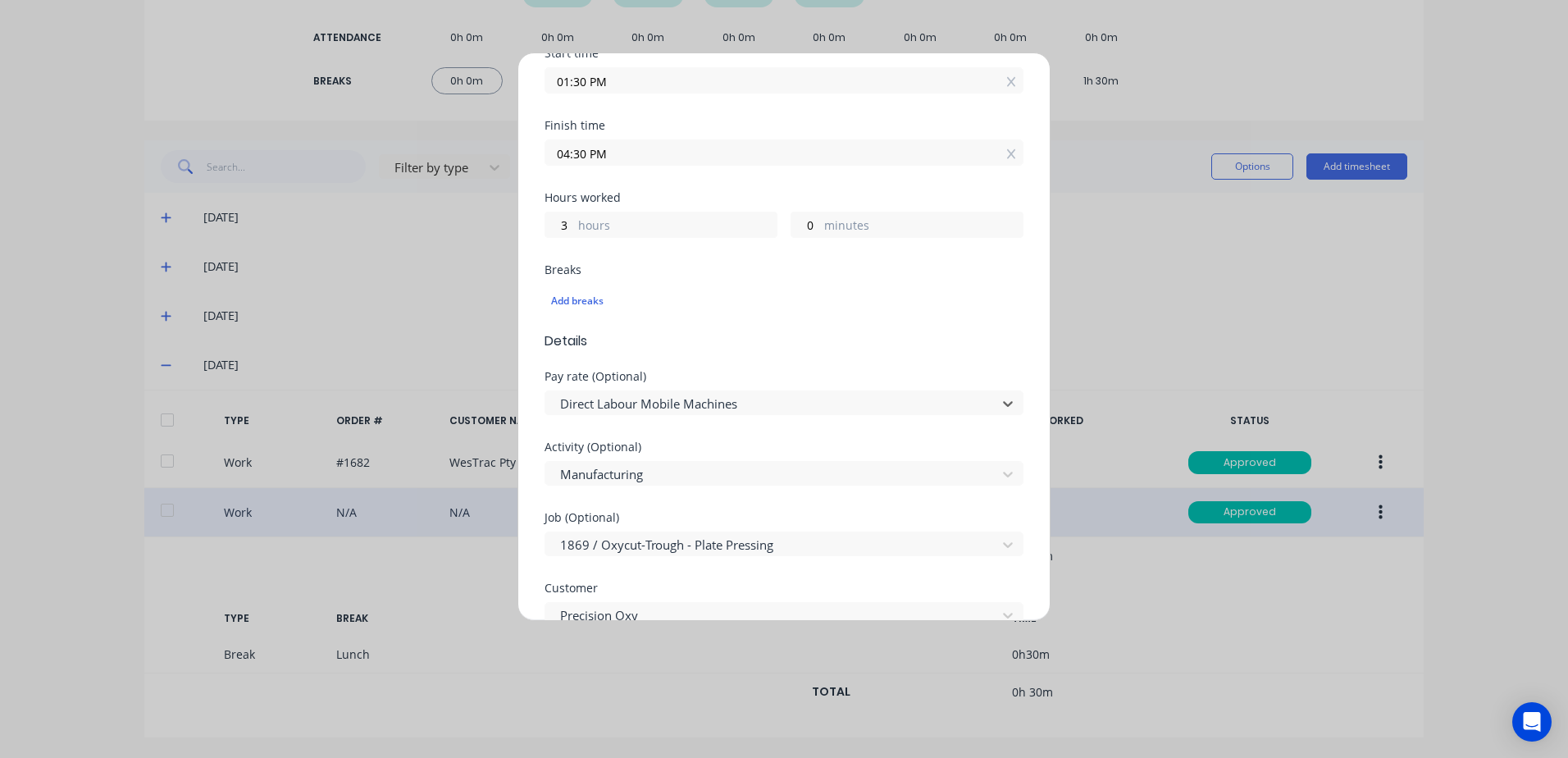
scroll to position [902, 0]
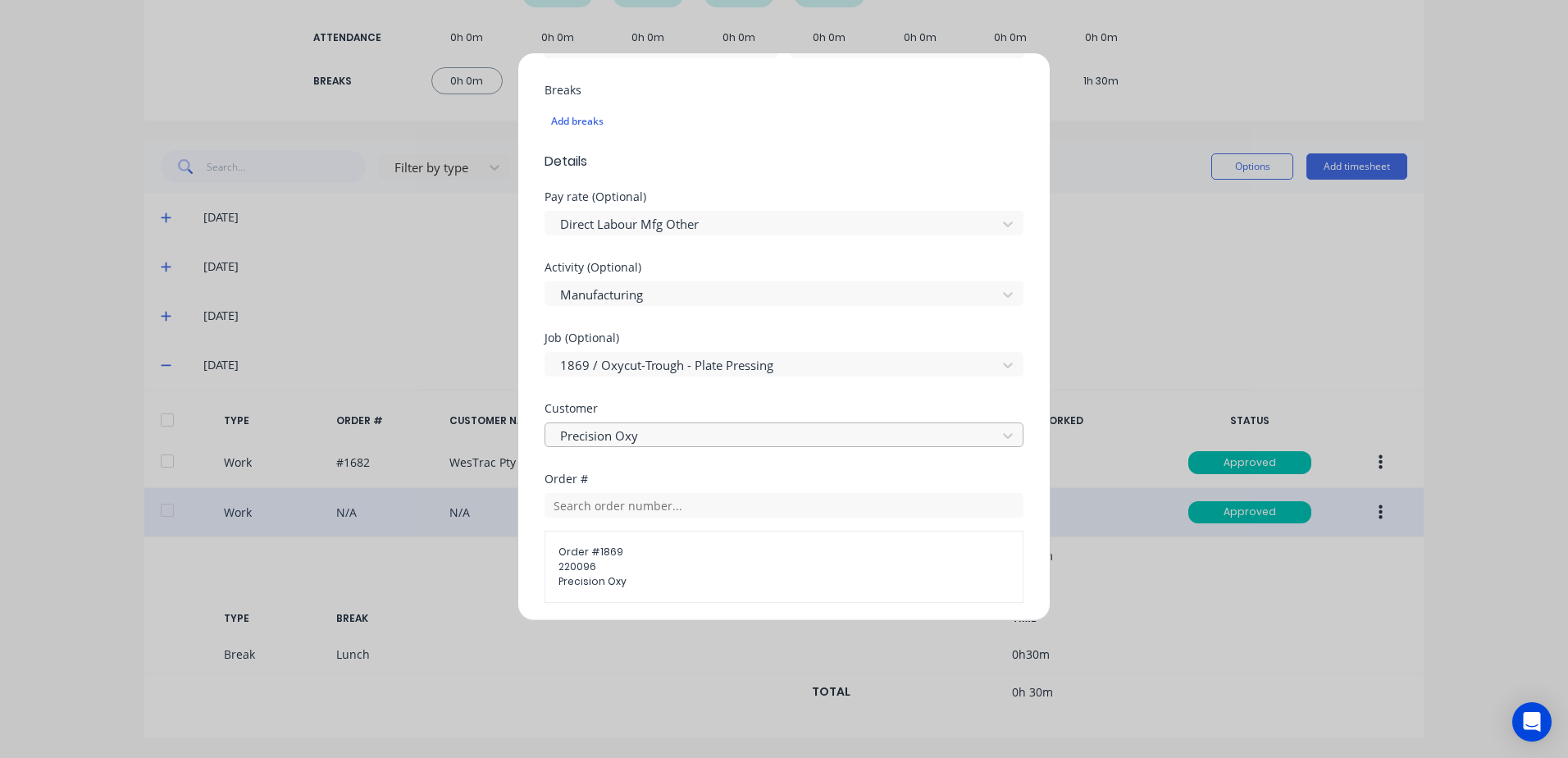
scroll to position [687, 0]
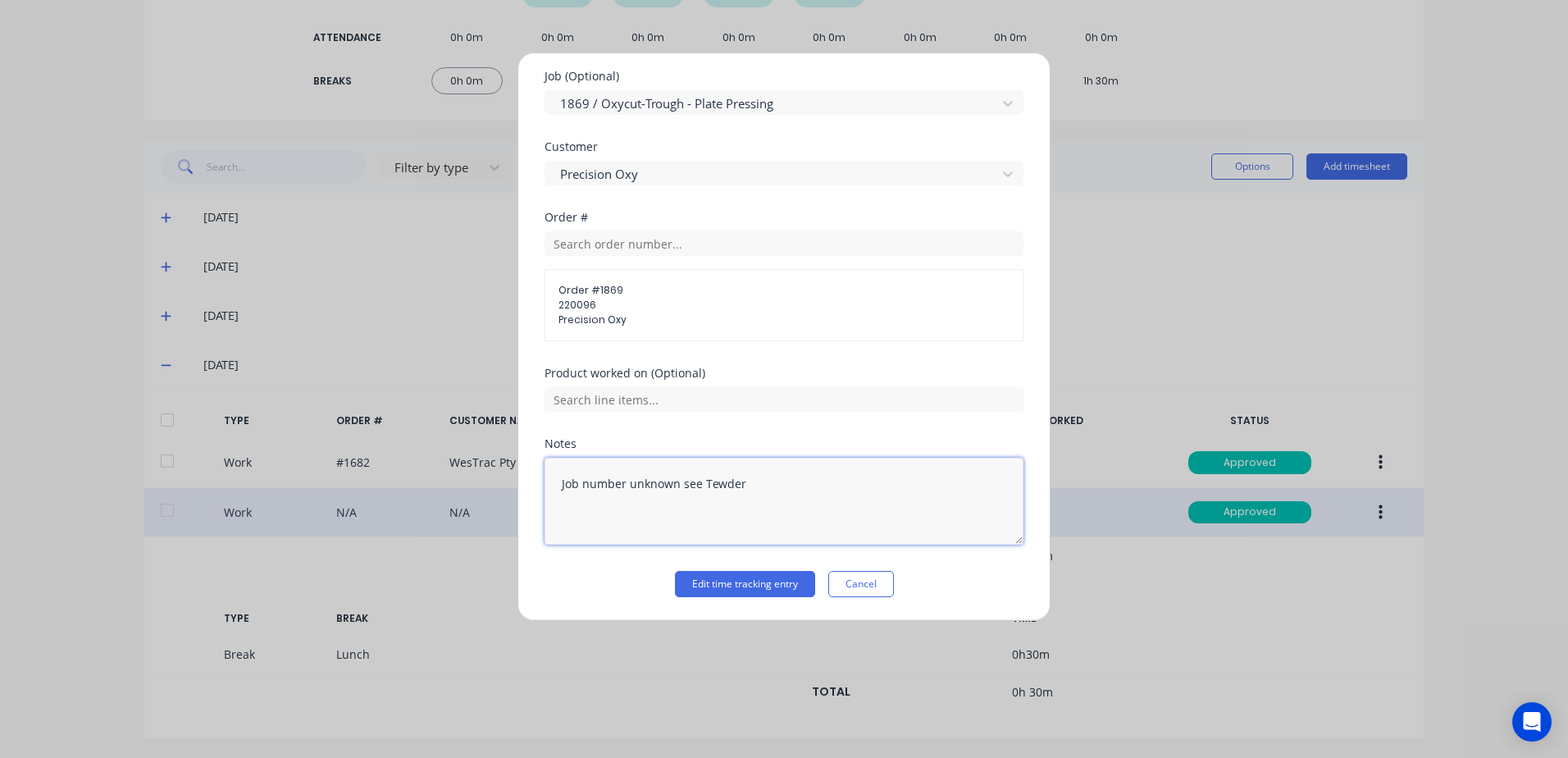
drag, startPoint x: 756, startPoint y: 484, endPoint x: 516, endPoint y: 481, distance: 240.0
click at [516, 481] on div "Edit time tracking entry Work Attendance When Date [DATE] Start time 01:30 PM F…" at bounding box center [784, 379] width 1568 height 758
click at [713, 589] on button "Edit time tracking entry" at bounding box center [745, 584] width 141 height 26
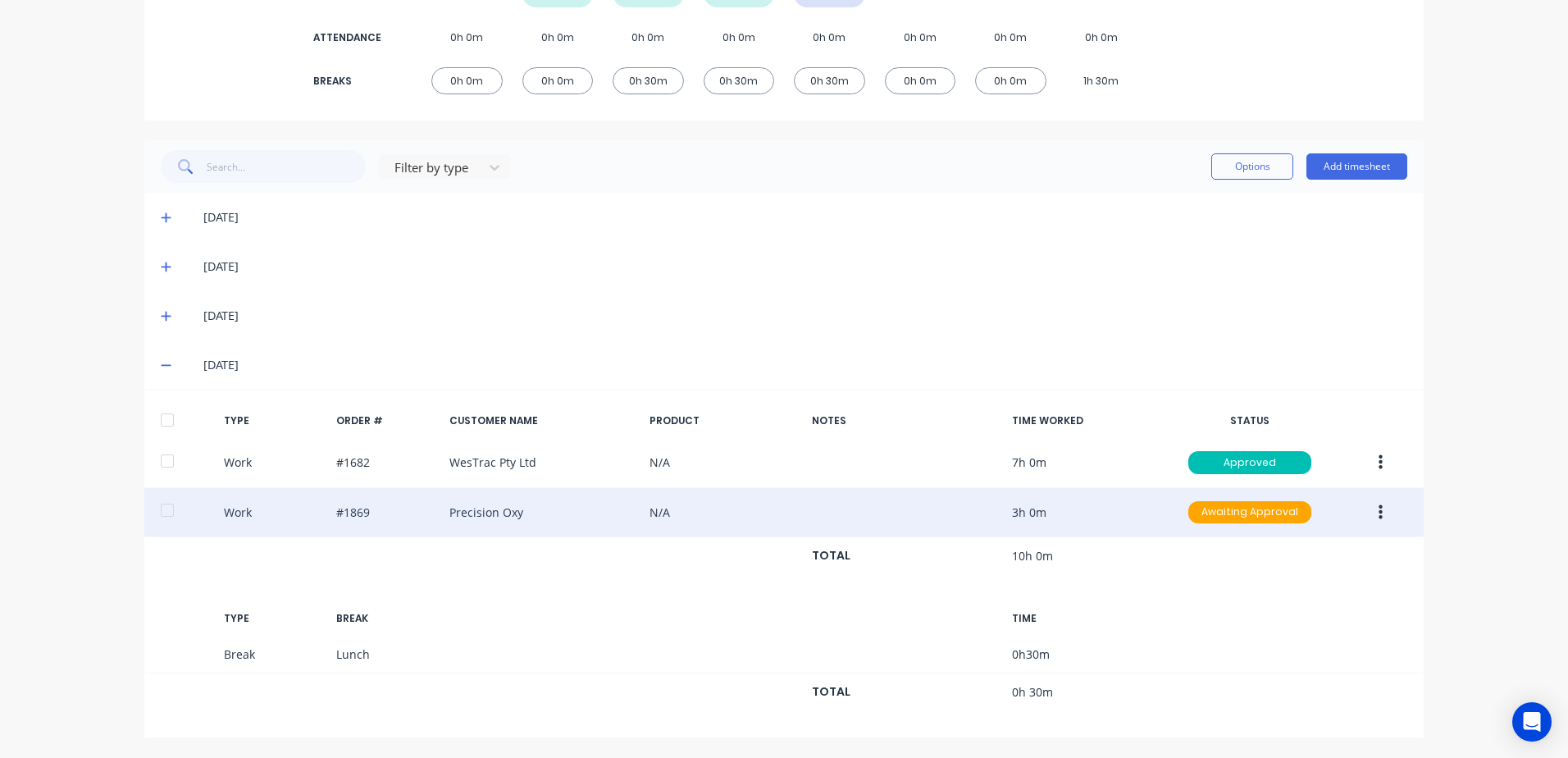
click at [1379, 512] on icon "button" at bounding box center [1381, 512] width 4 height 14
click at [1271, 515] on div "Approve" at bounding box center [1321, 517] width 126 height 24
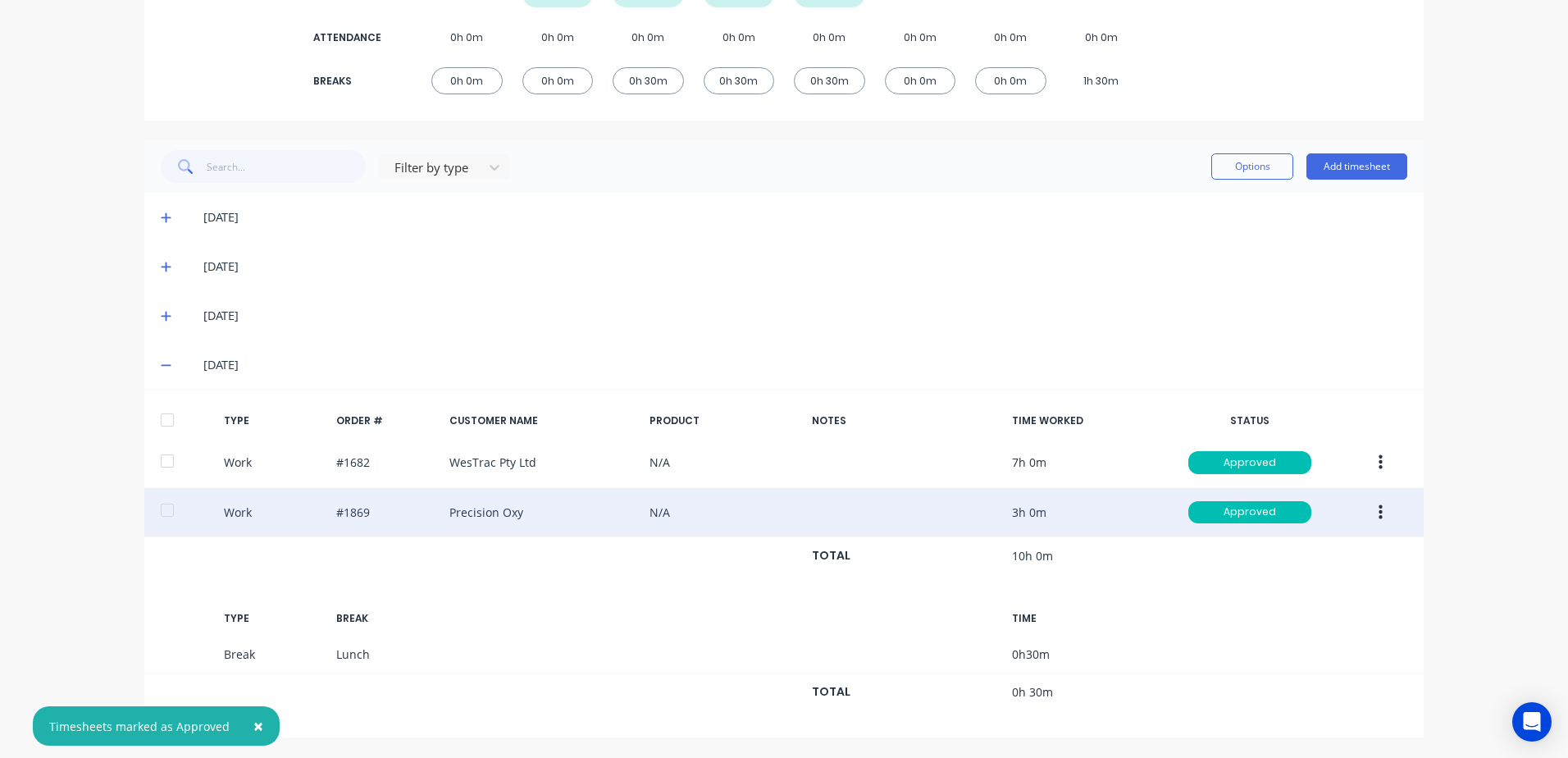
drag, startPoint x: 162, startPoint y: 416, endPoint x: 158, endPoint y: 314, distance: 102.1
click at [162, 415] on div at bounding box center [167, 419] width 33 height 33
click at [161, 313] on icon at bounding box center [166, 317] width 10 height 10
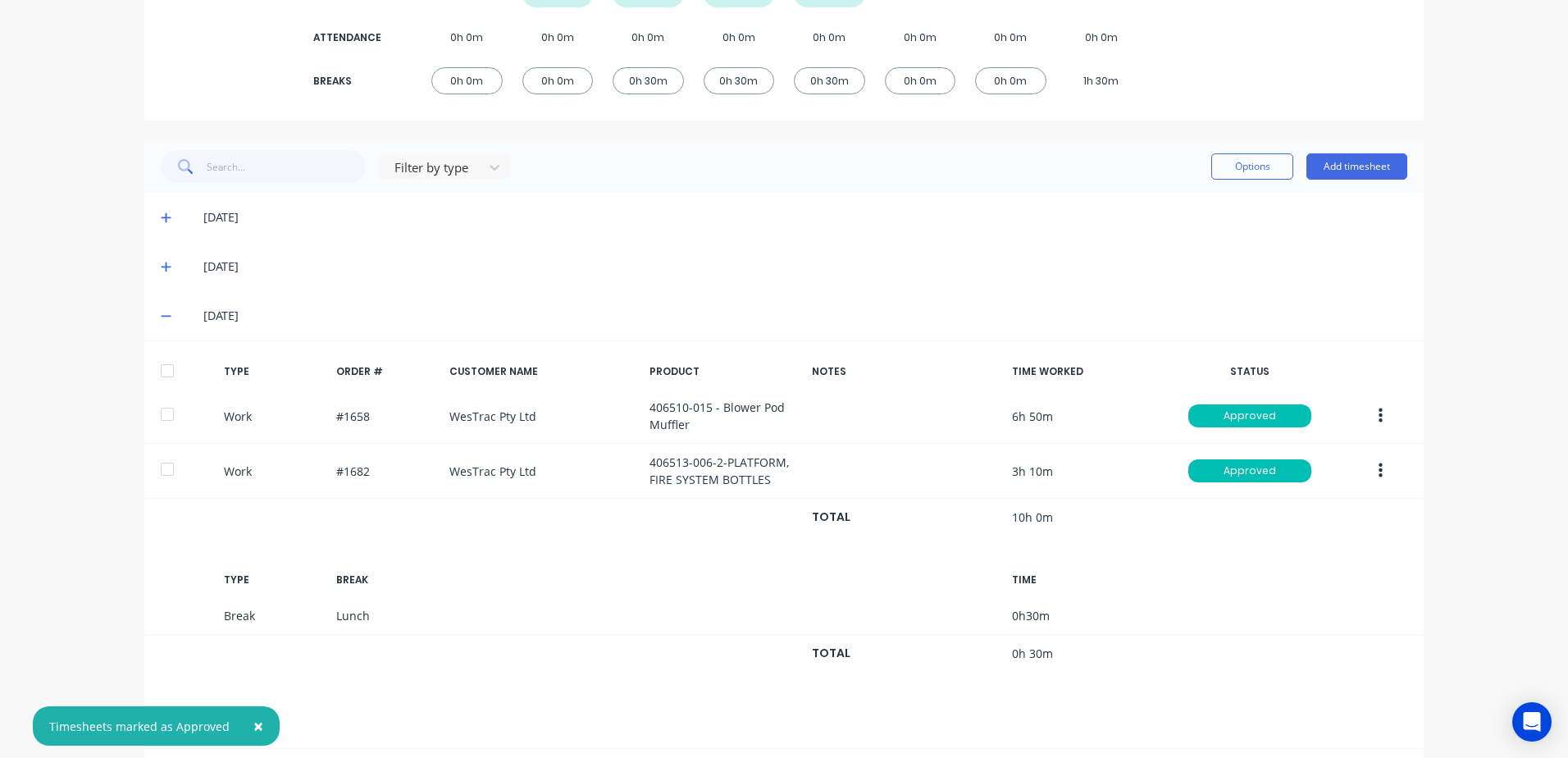
drag, startPoint x: 164, startPoint y: 371, endPoint x: 171, endPoint y: 325, distance: 46.5
click at [163, 368] on div at bounding box center [167, 370] width 33 height 33
click at [161, 265] on icon at bounding box center [166, 268] width 10 height 10
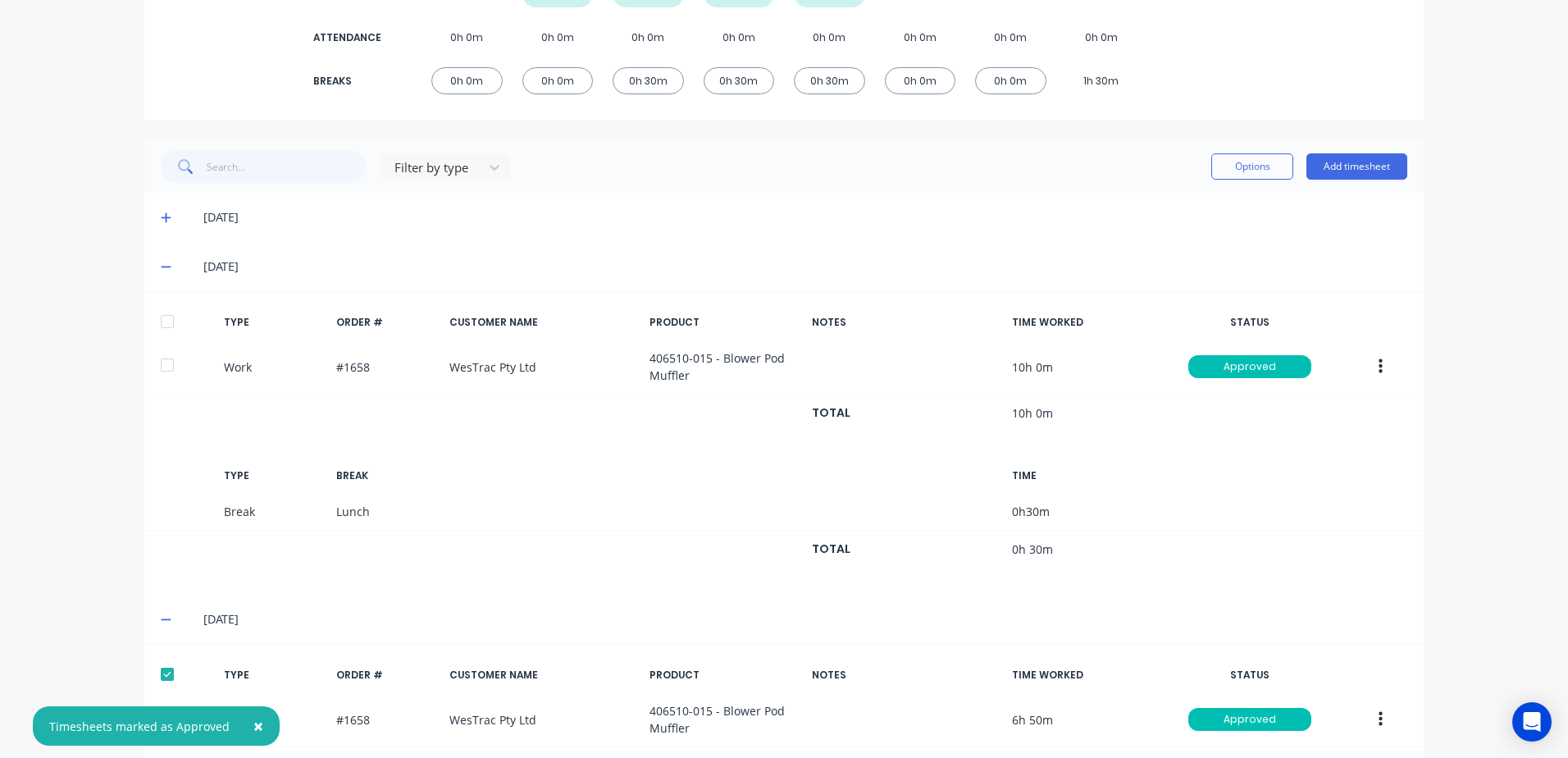
click at [159, 319] on div at bounding box center [167, 321] width 33 height 33
click at [161, 213] on icon at bounding box center [166, 218] width 11 height 12
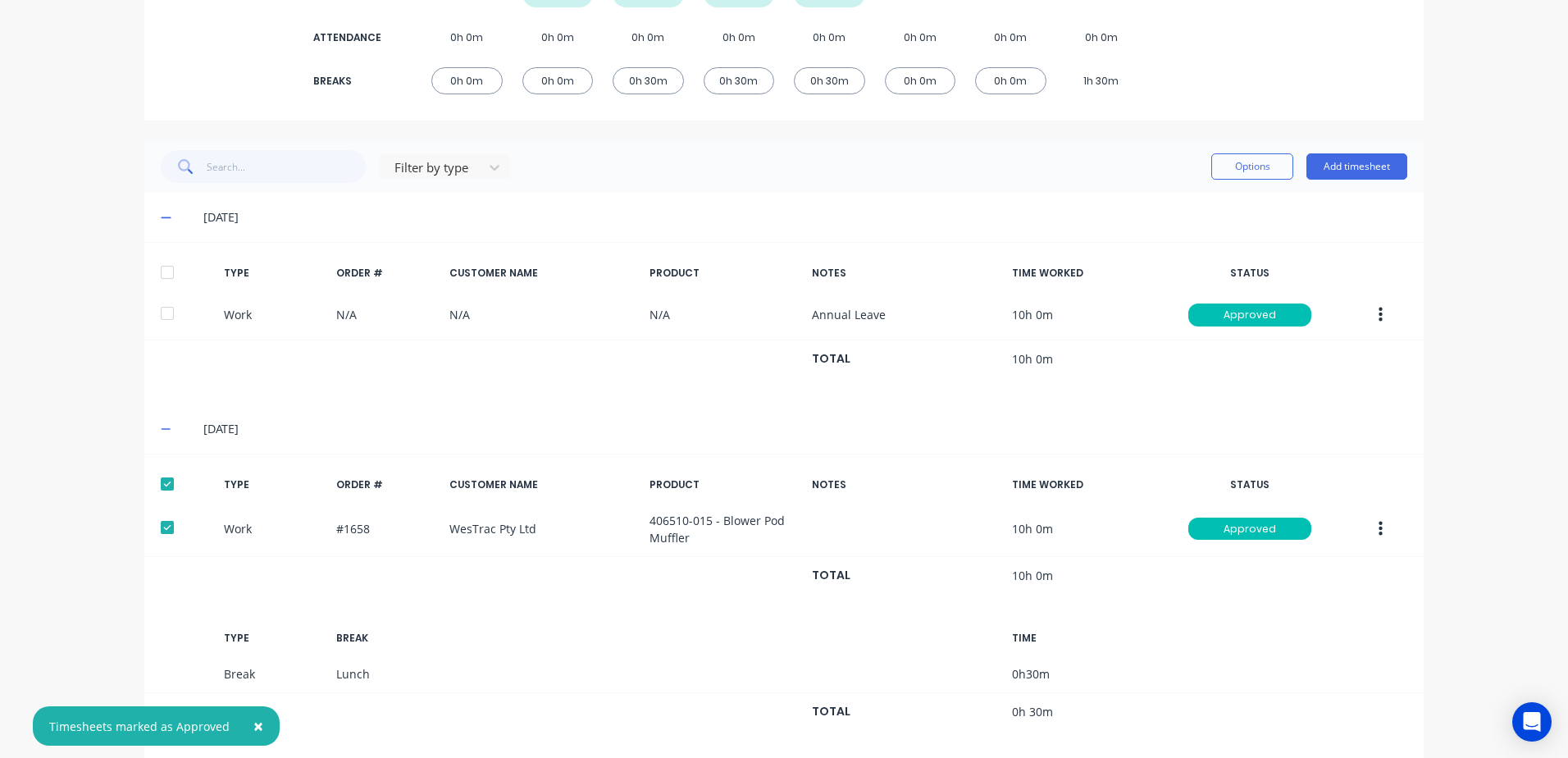
click at [164, 272] on div at bounding box center [167, 272] width 33 height 33
click at [1244, 164] on button "Options" at bounding box center [1252, 166] width 82 height 26
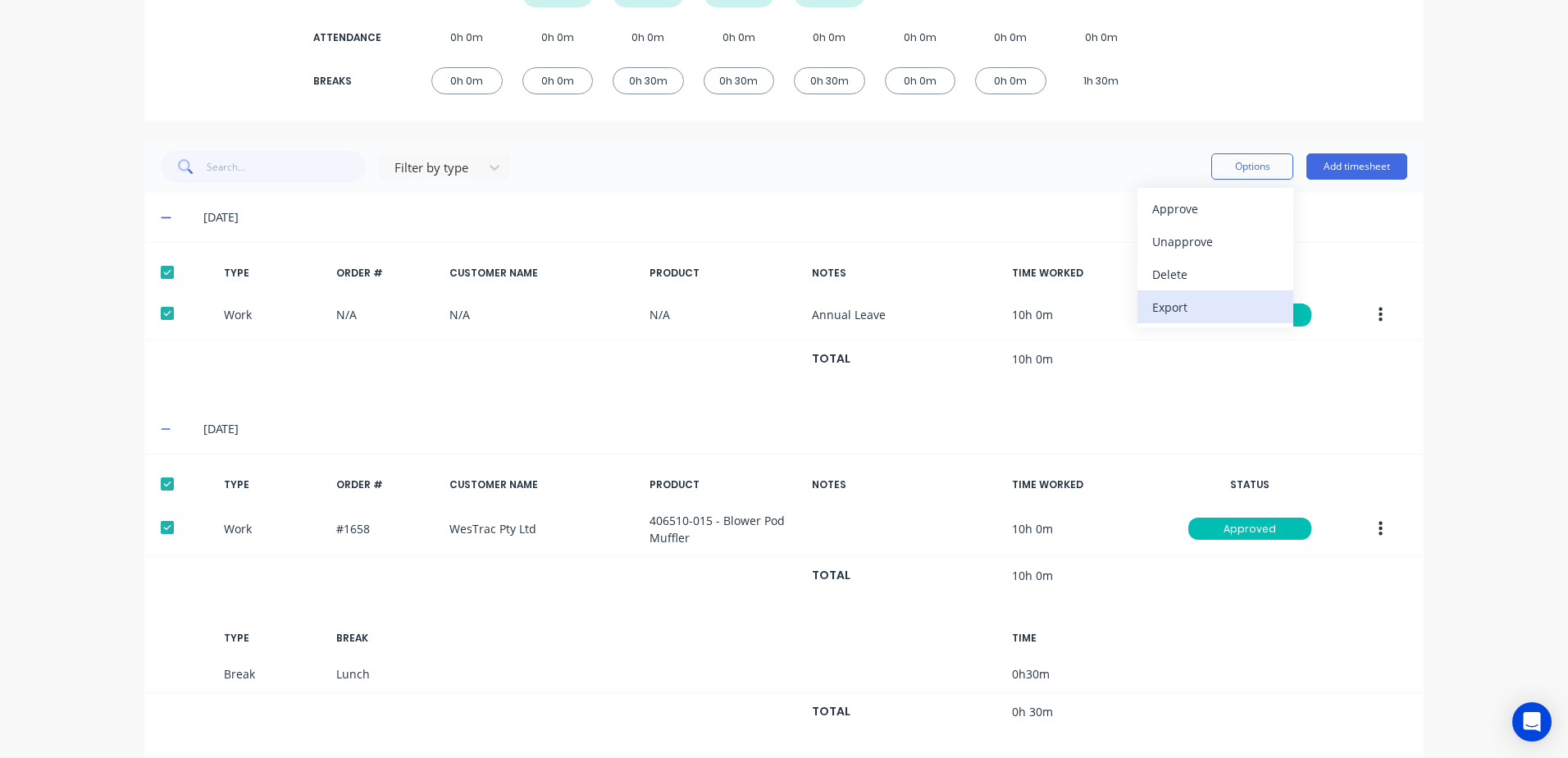
click at [1169, 306] on div "Export" at bounding box center [1215, 307] width 126 height 24
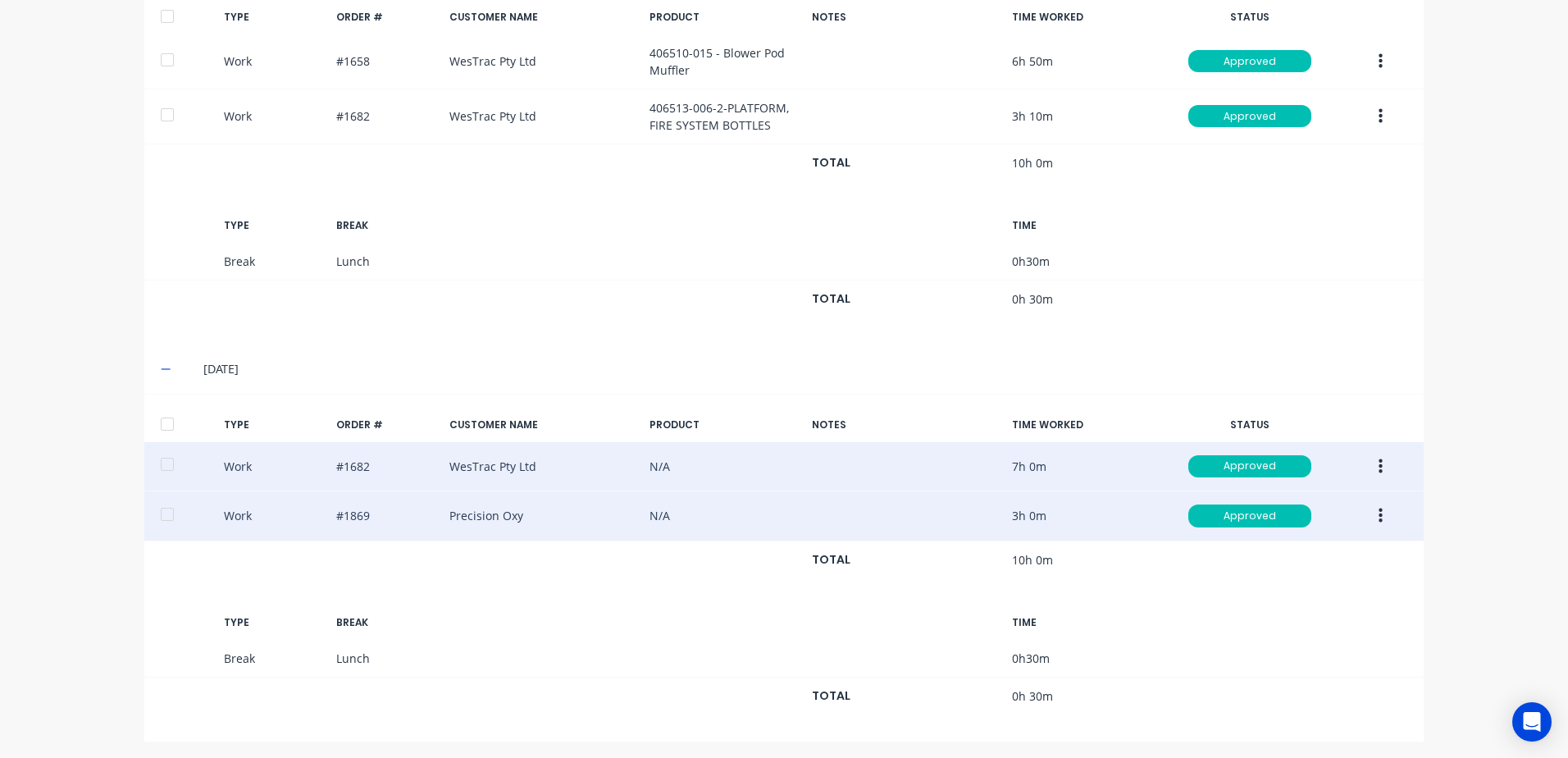
scroll to position [1112, 0]
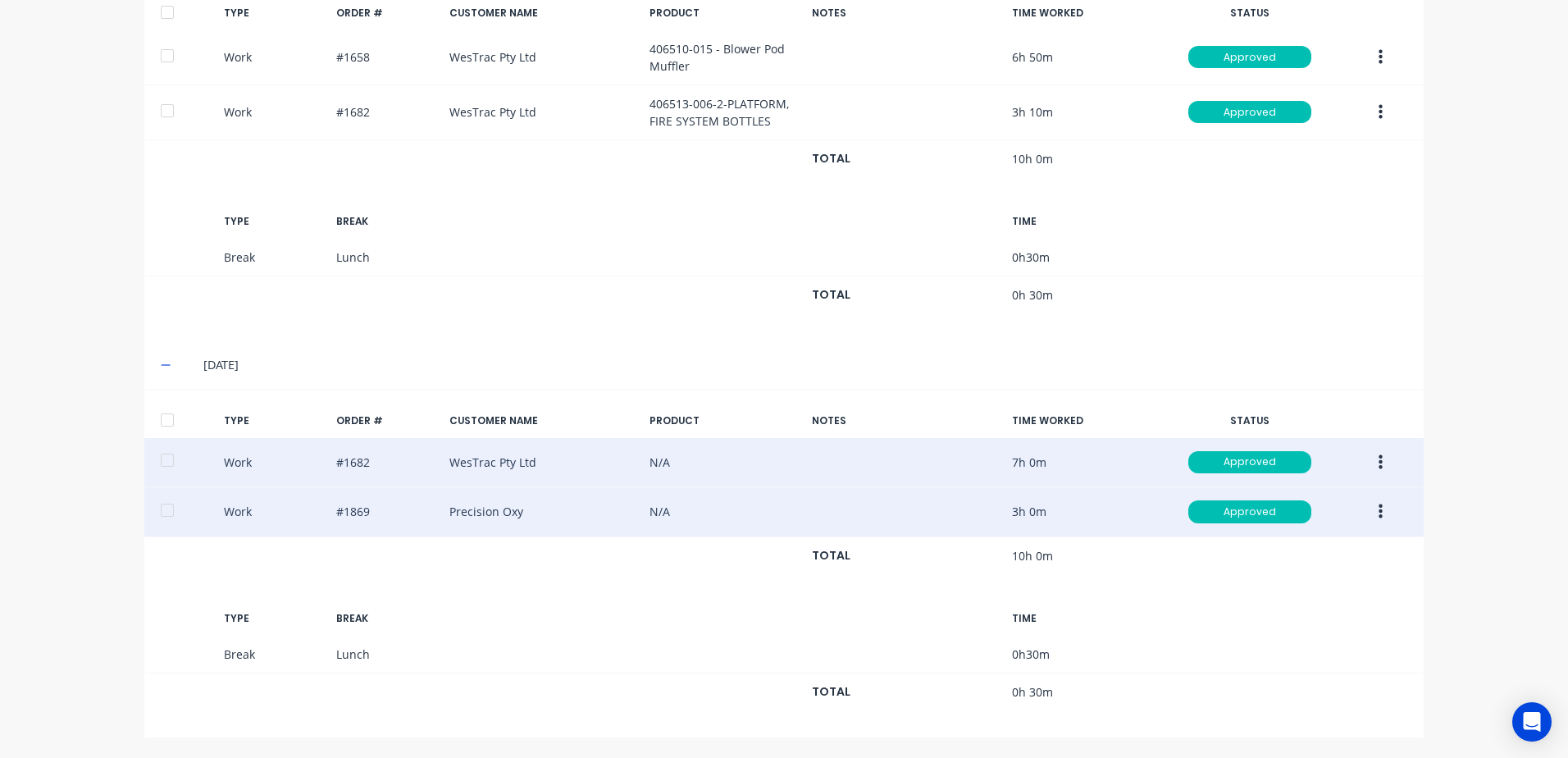
click at [1379, 459] on icon "button" at bounding box center [1381, 462] width 4 height 18
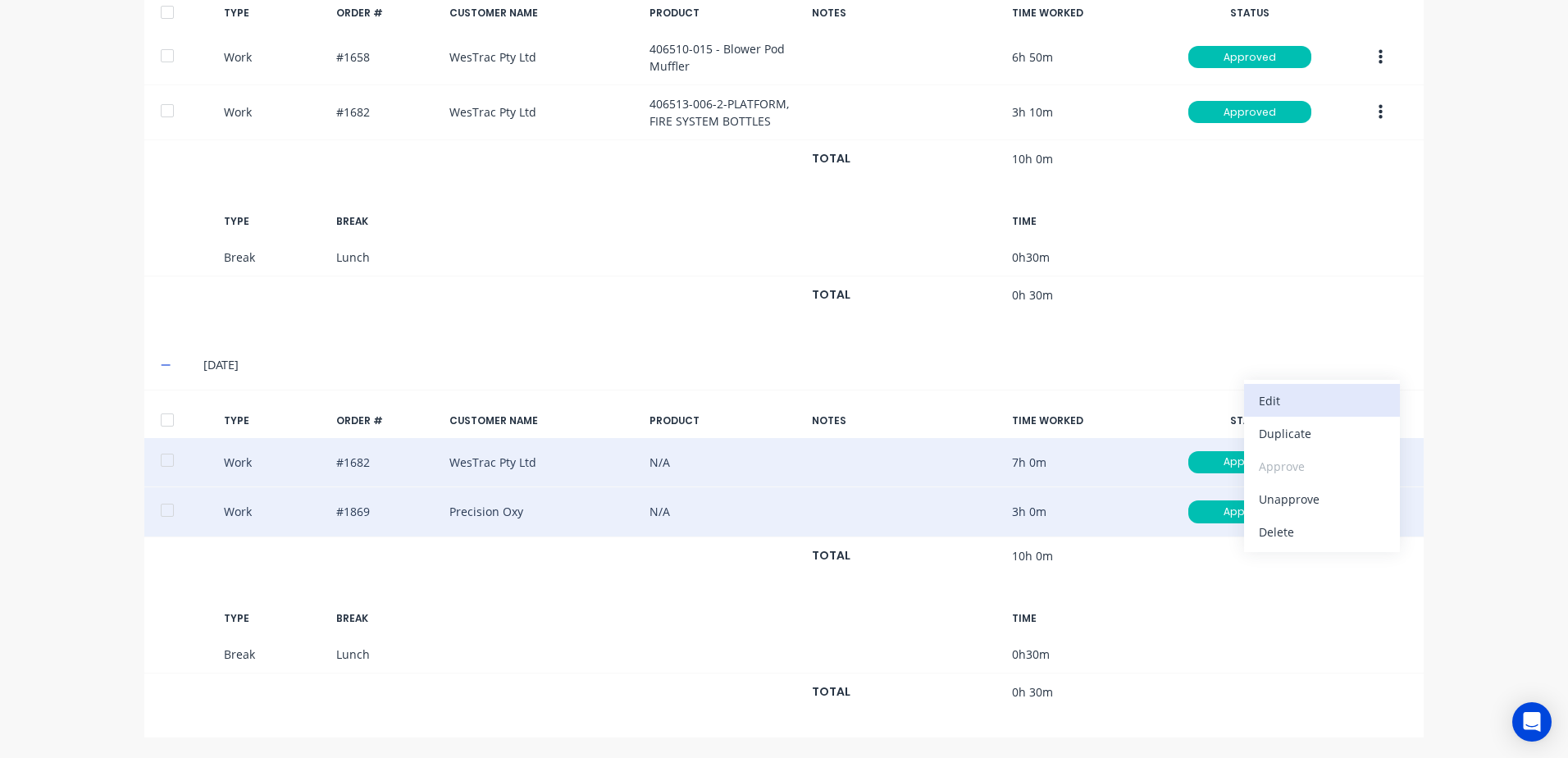
click at [1282, 401] on div "Edit" at bounding box center [1321, 401] width 126 height 24
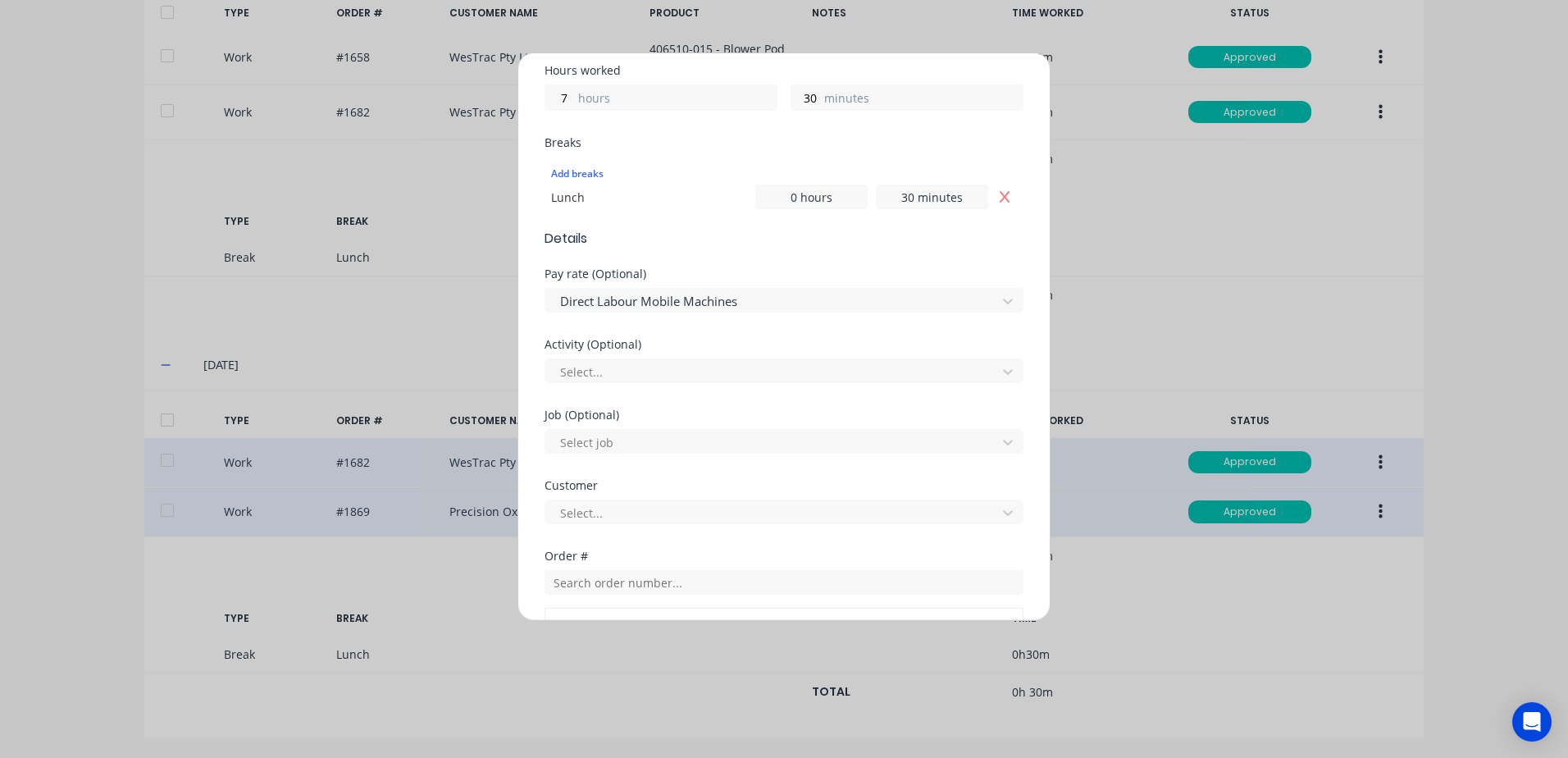
scroll to position [410, 0]
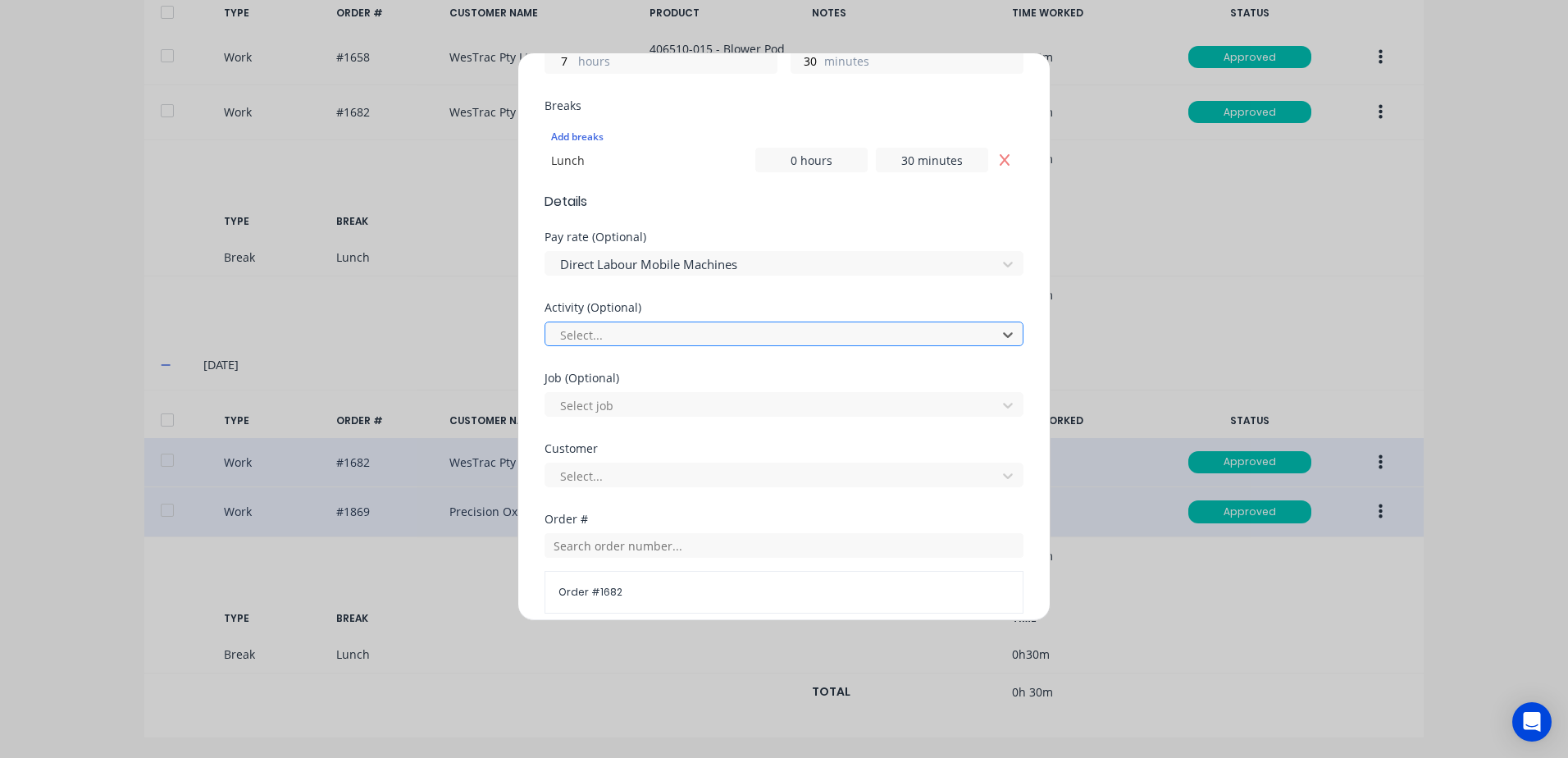
click at [592, 332] on div at bounding box center [773, 335] width 429 height 20
click at [642, 403] on div at bounding box center [773, 406] width 429 height 20
type input "1682"
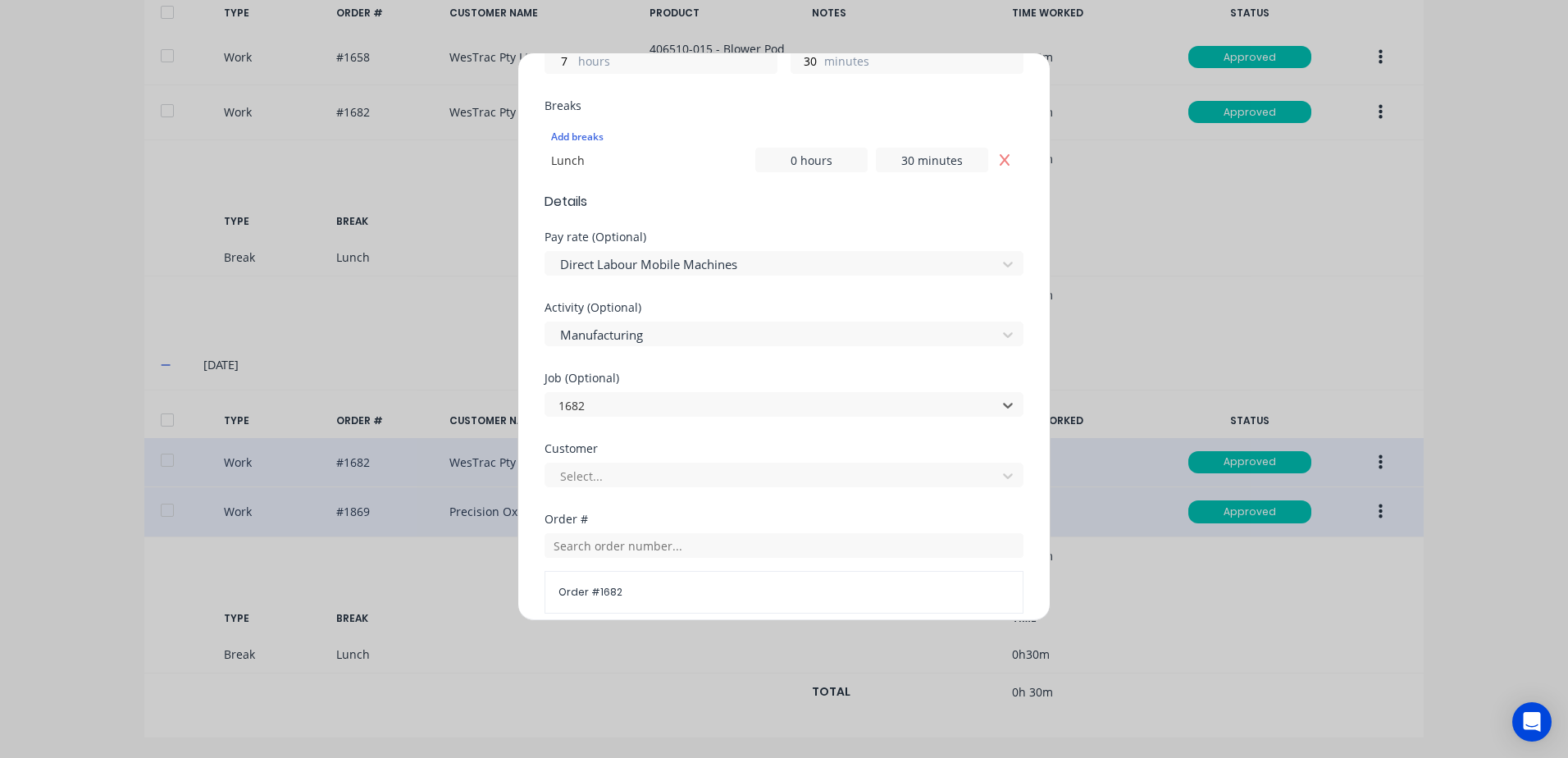
click at [596, 474] on div at bounding box center [773, 476] width 429 height 20
type input "[PERSON_NAME]"
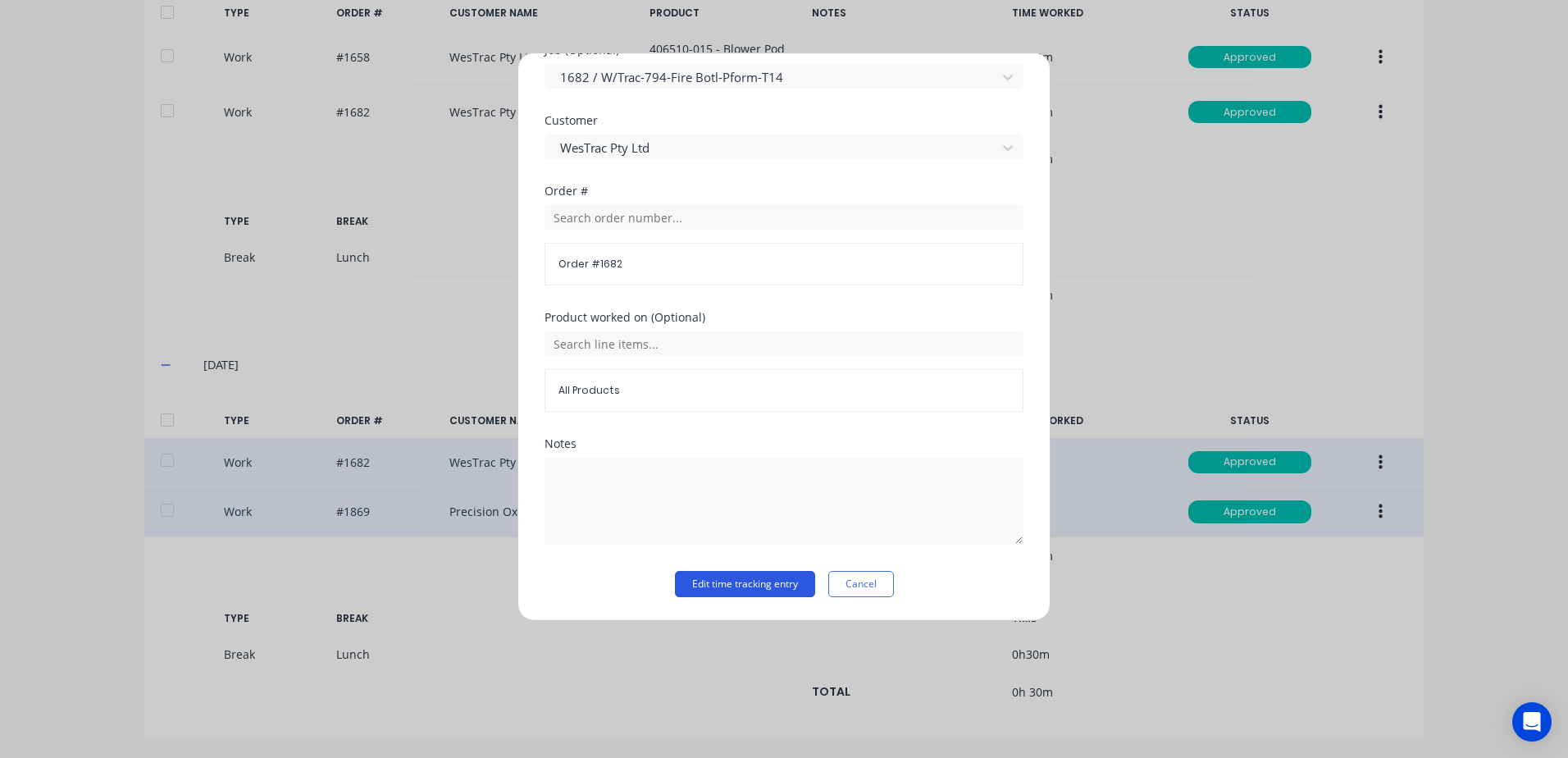
click at [711, 589] on button "Edit time tracking entry" at bounding box center [745, 584] width 141 height 26
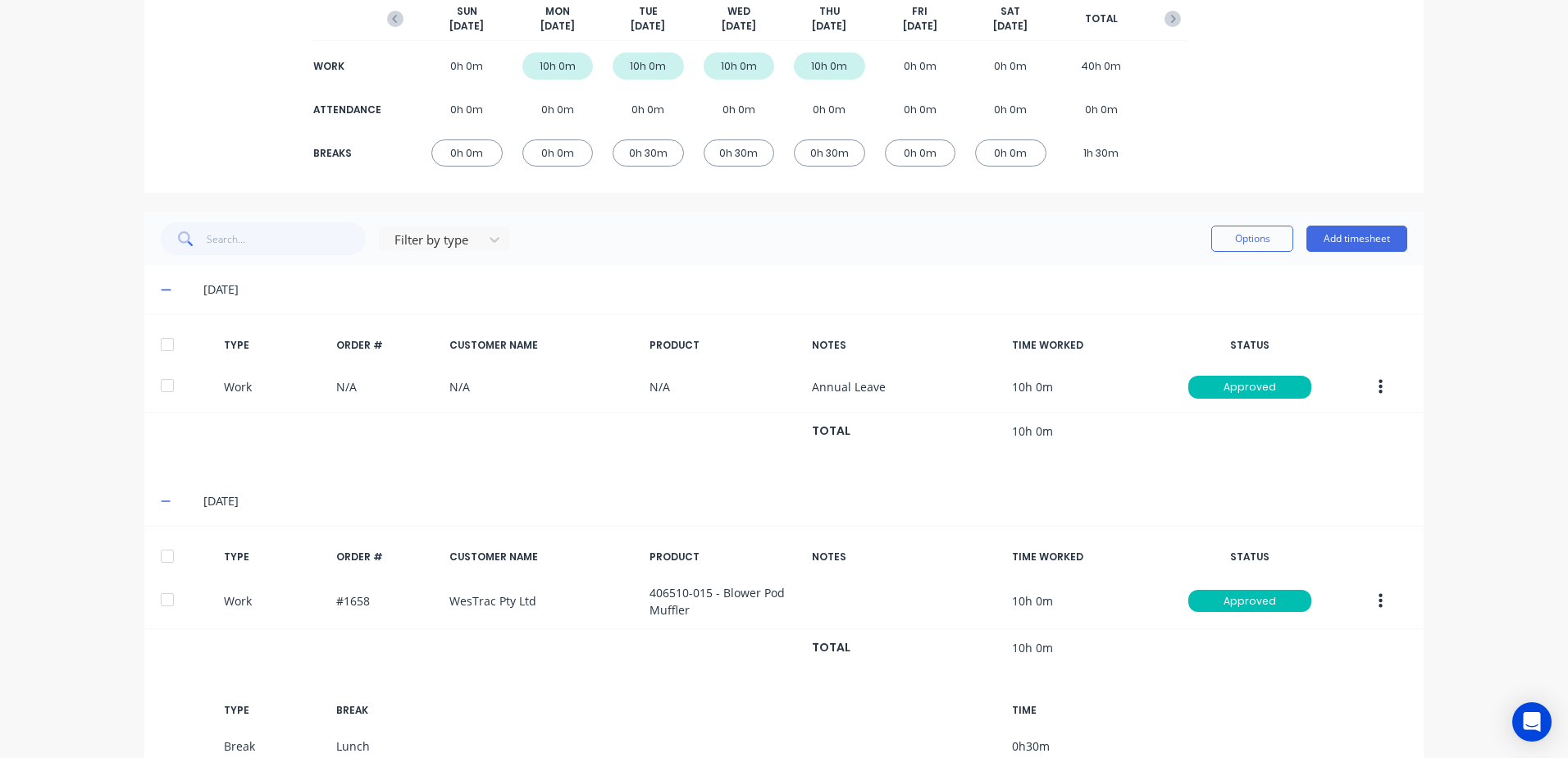
scroll to position [0, 0]
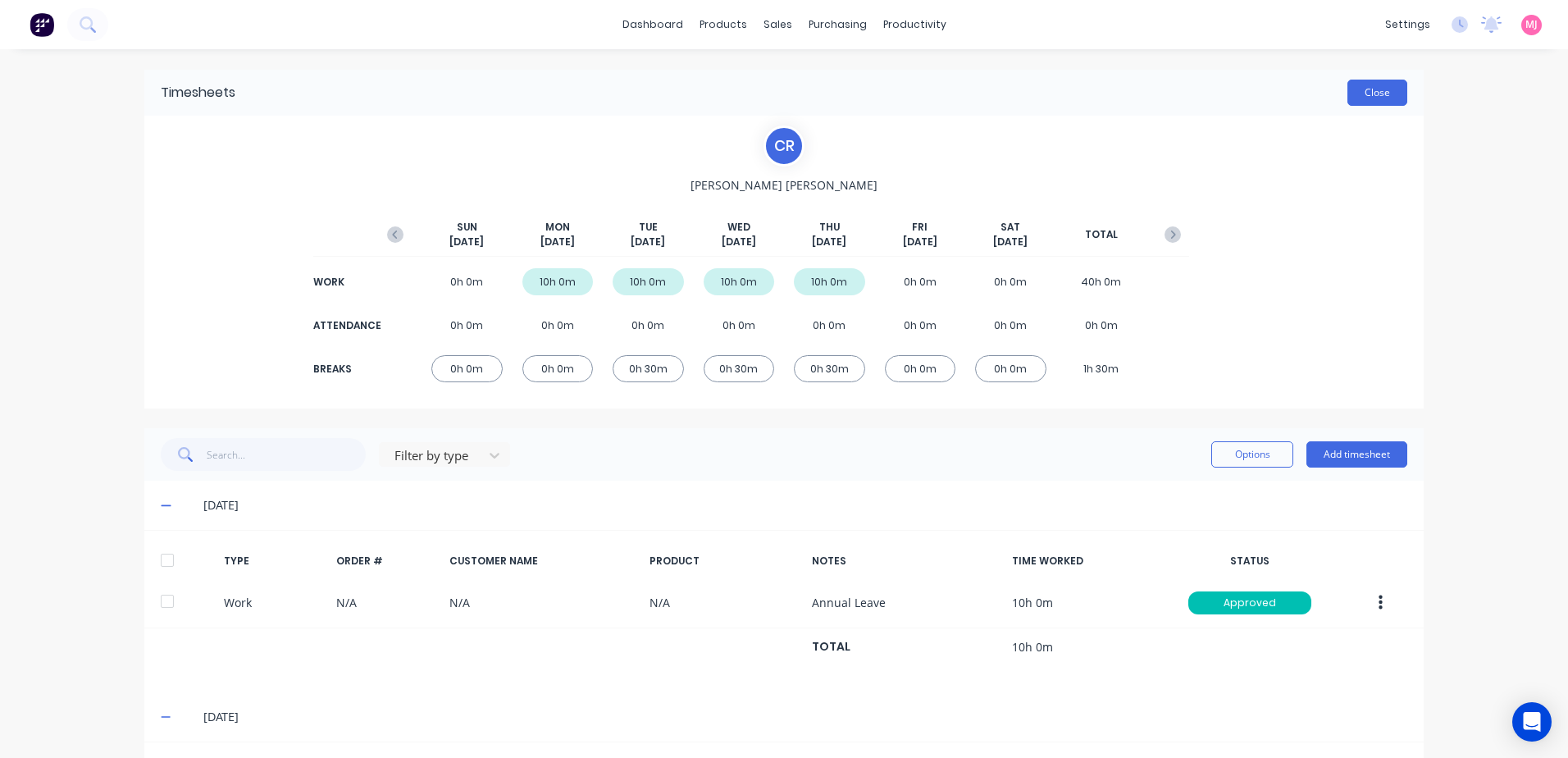
click at [1365, 90] on button "Close" at bounding box center [1377, 92] width 60 height 26
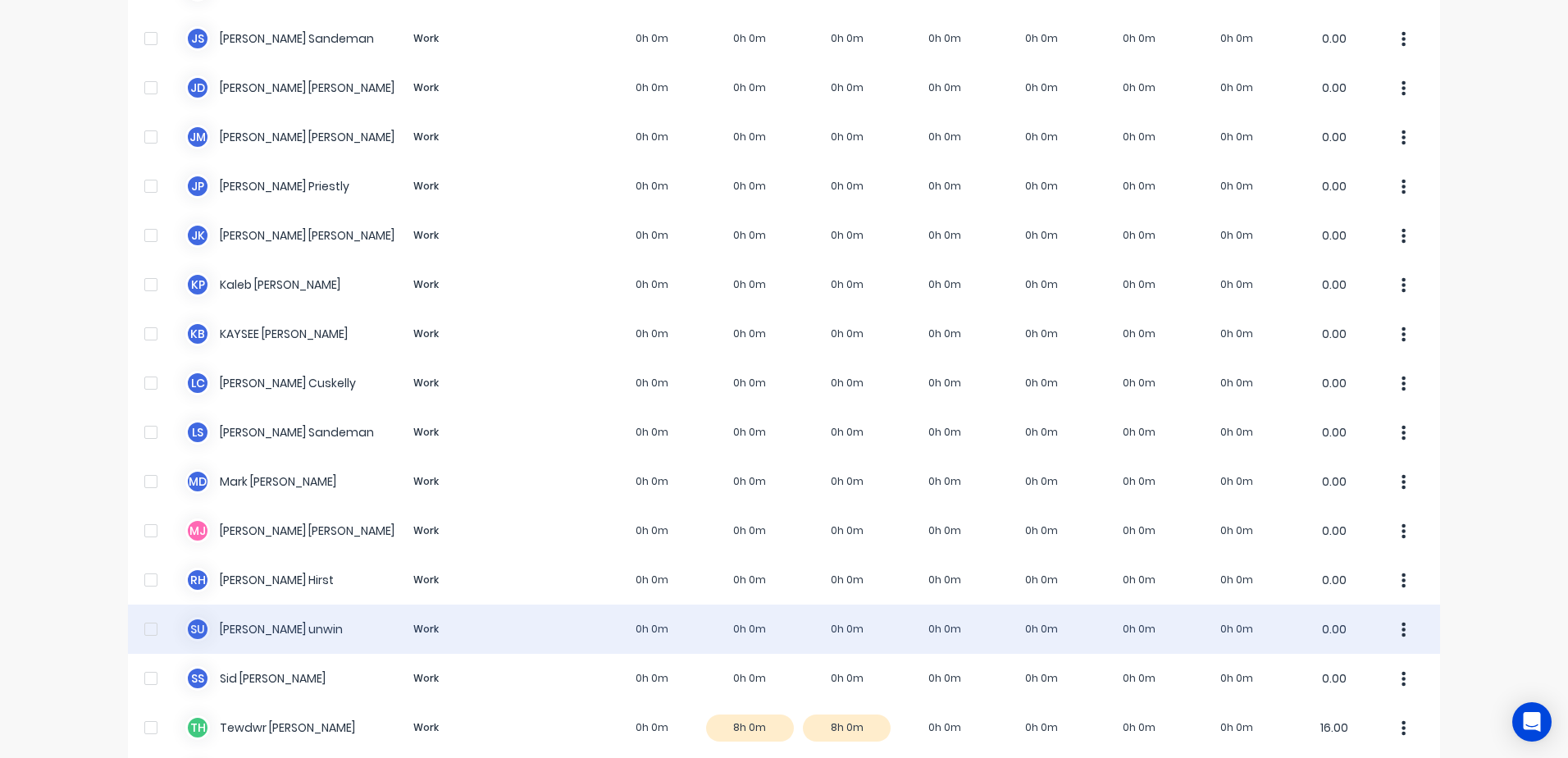
scroll to position [1062, 0]
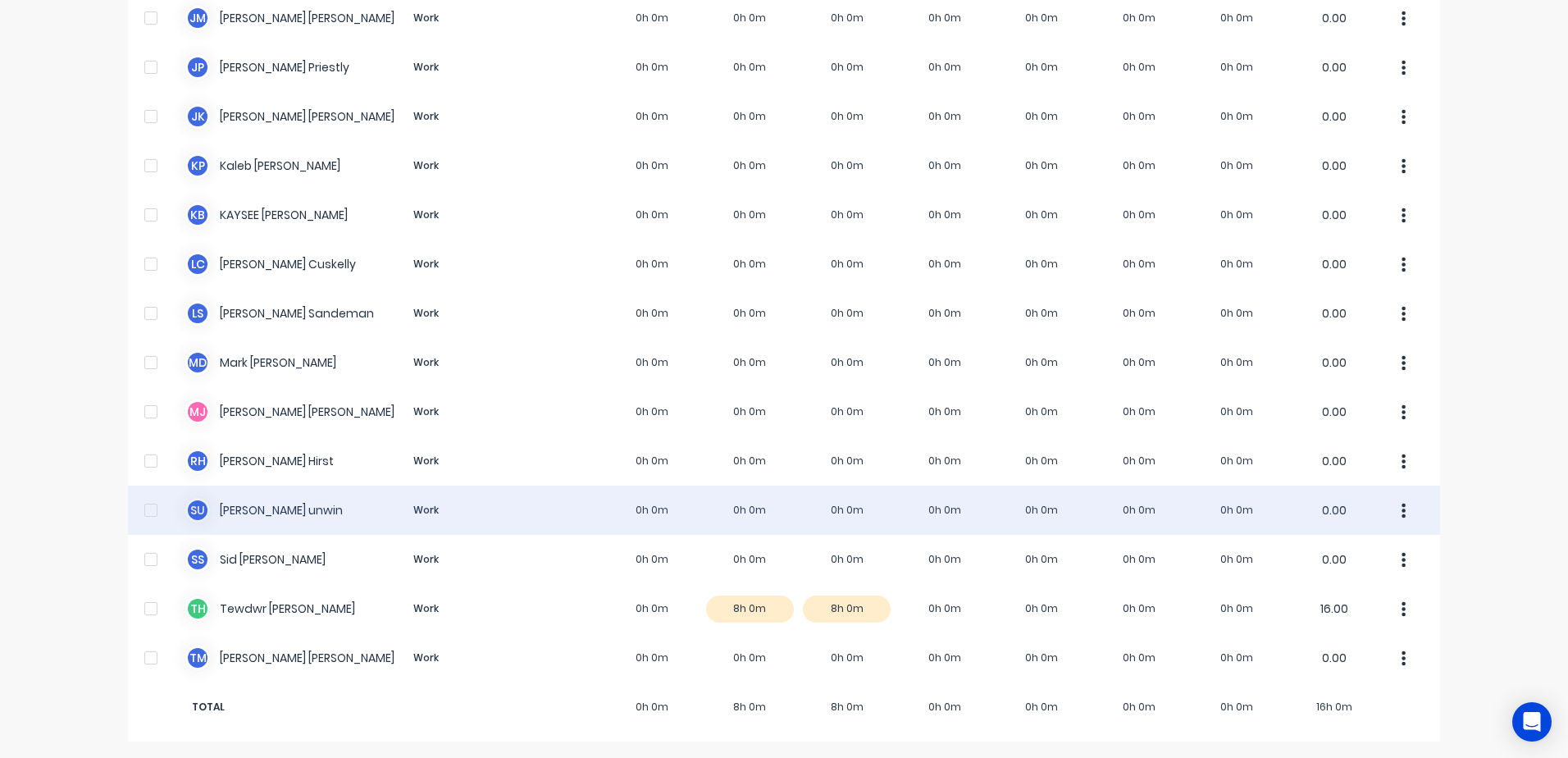
click at [257, 510] on div "s u [PERSON_NAME] Work 0h 0m 0h 0m 0h 0m 0h 0m 0h 0m 0h 0m 0h 0m 0.00" at bounding box center [784, 510] width 1312 height 49
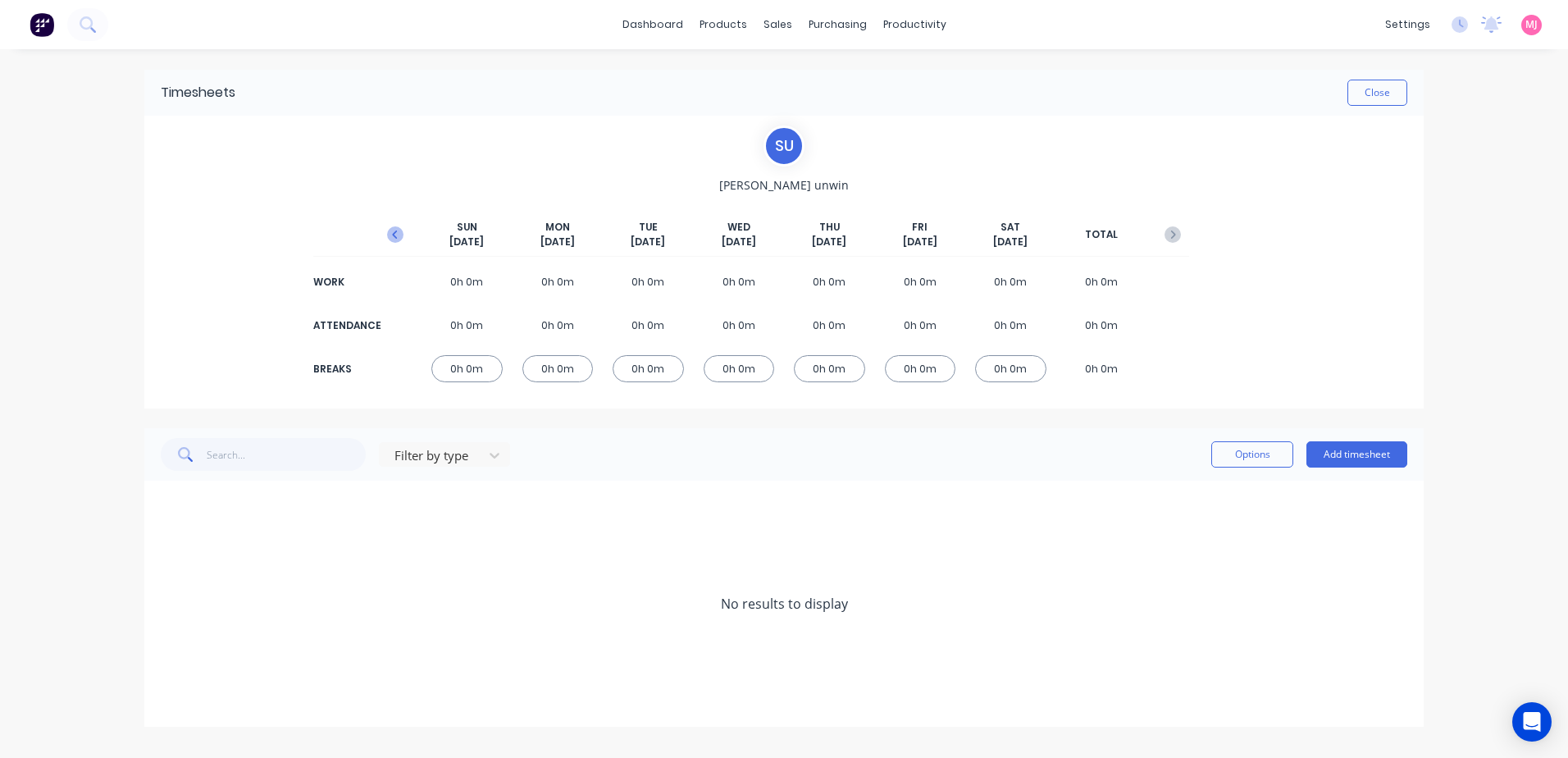
click at [391, 237] on icon "button" at bounding box center [395, 234] width 16 height 16
click at [1369, 96] on button "Close" at bounding box center [1377, 92] width 60 height 26
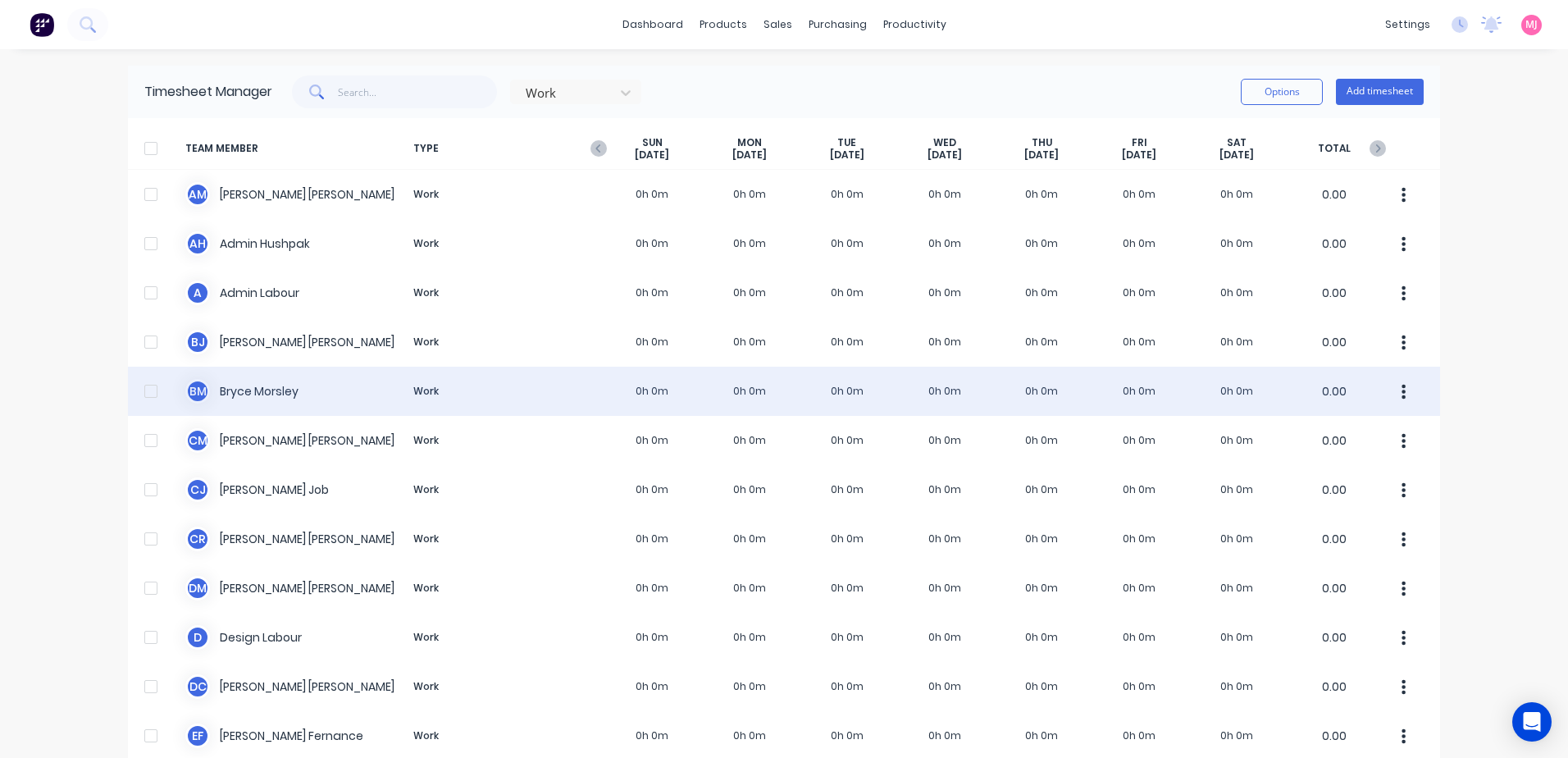
click at [249, 394] on div "B M [PERSON_NAME] Work 0h 0m 0h 0m 0h 0m 0h 0m 0h 0m 0h 0m 0h 0m 0.00" at bounding box center [784, 391] width 1312 height 49
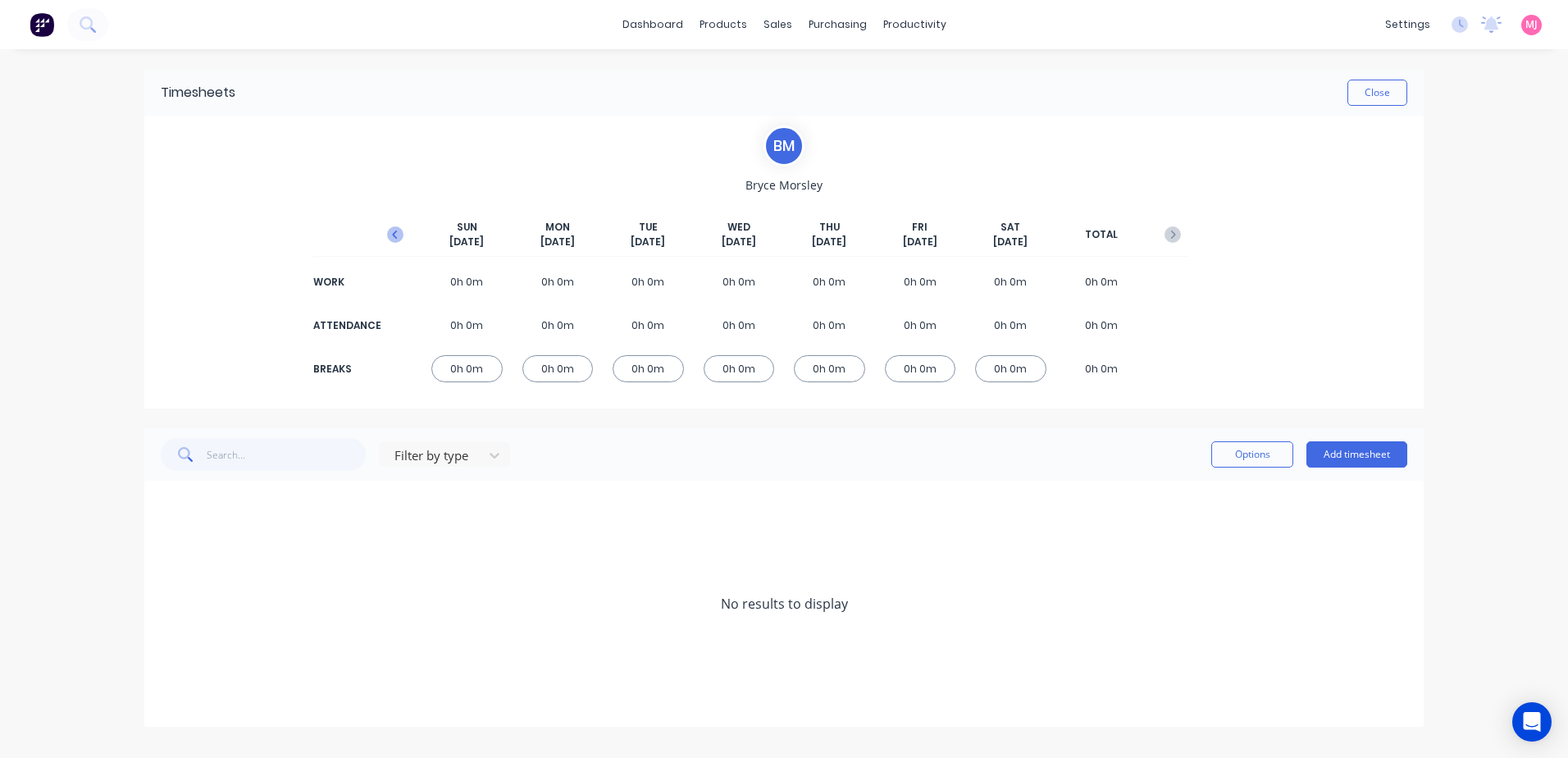
click at [394, 231] on icon "button" at bounding box center [395, 234] width 16 height 16
click at [395, 231] on icon "button" at bounding box center [395, 234] width 16 height 16
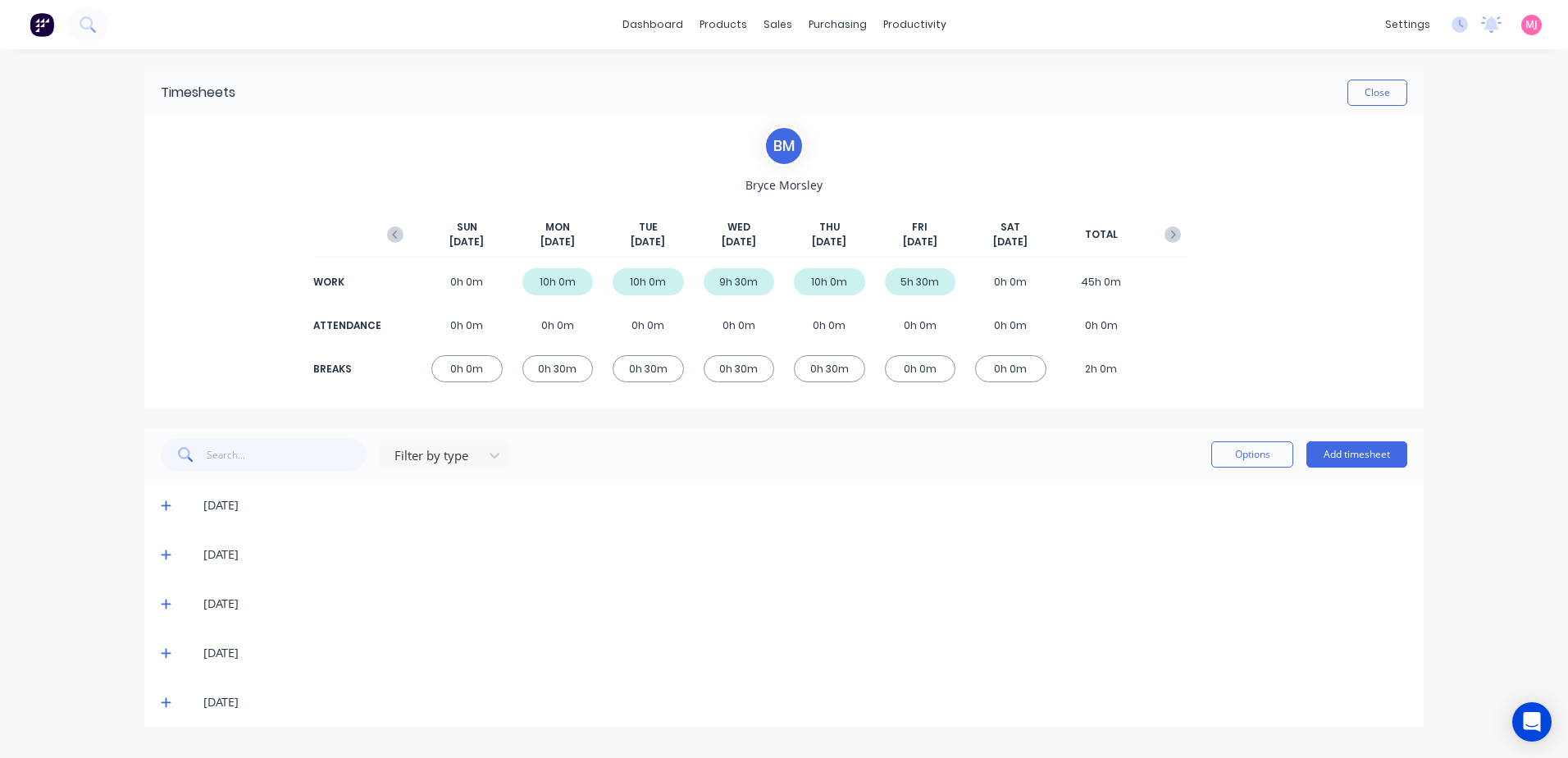
click at [168, 504] on icon at bounding box center [166, 506] width 11 height 12
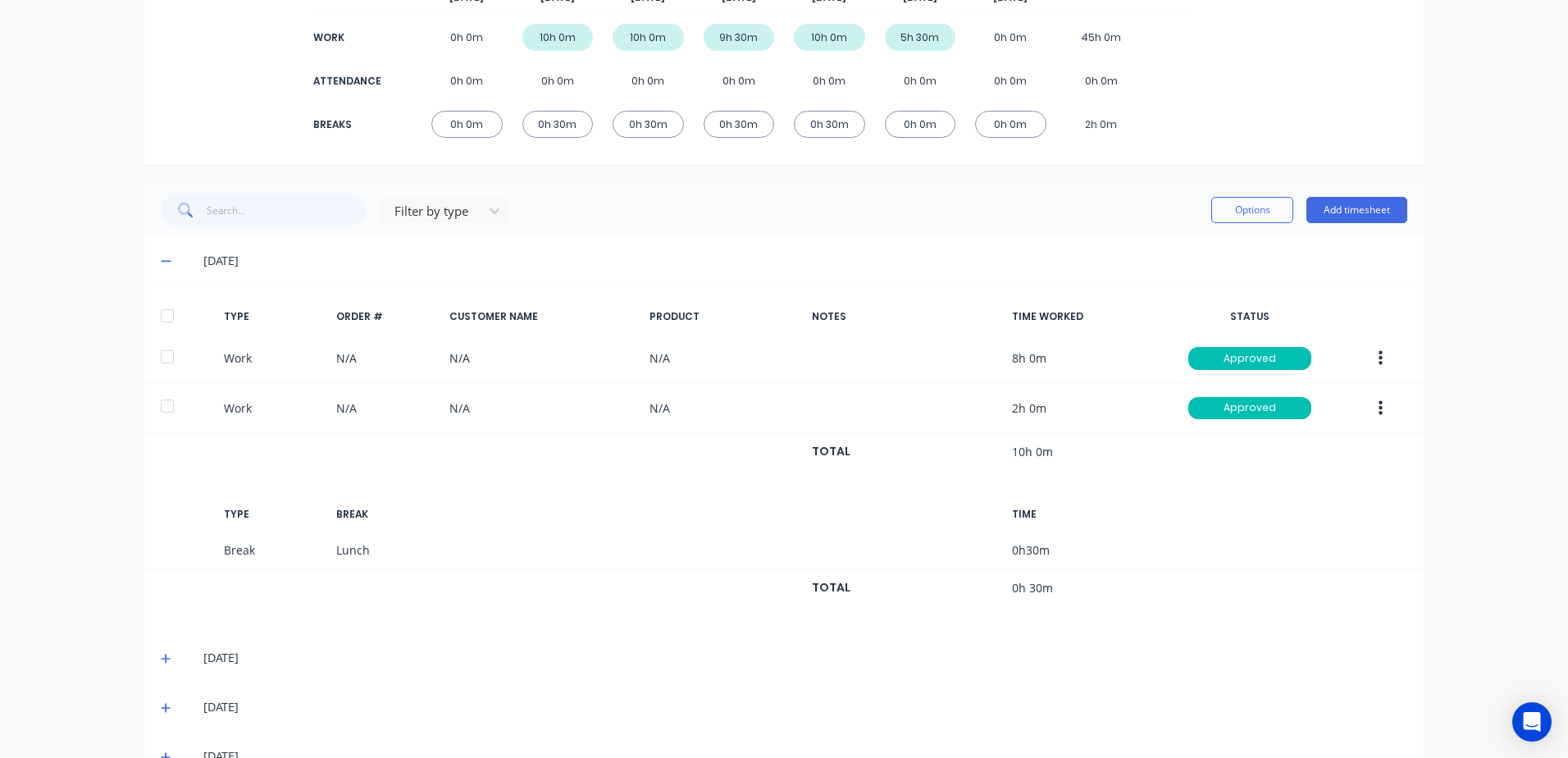
scroll to position [246, 0]
drag, startPoint x: 159, startPoint y: 655, endPoint x: 180, endPoint y: 640, distance: 25.8
click at [169, 646] on div "[DATE]" at bounding box center [784, 656] width 1280 height 49
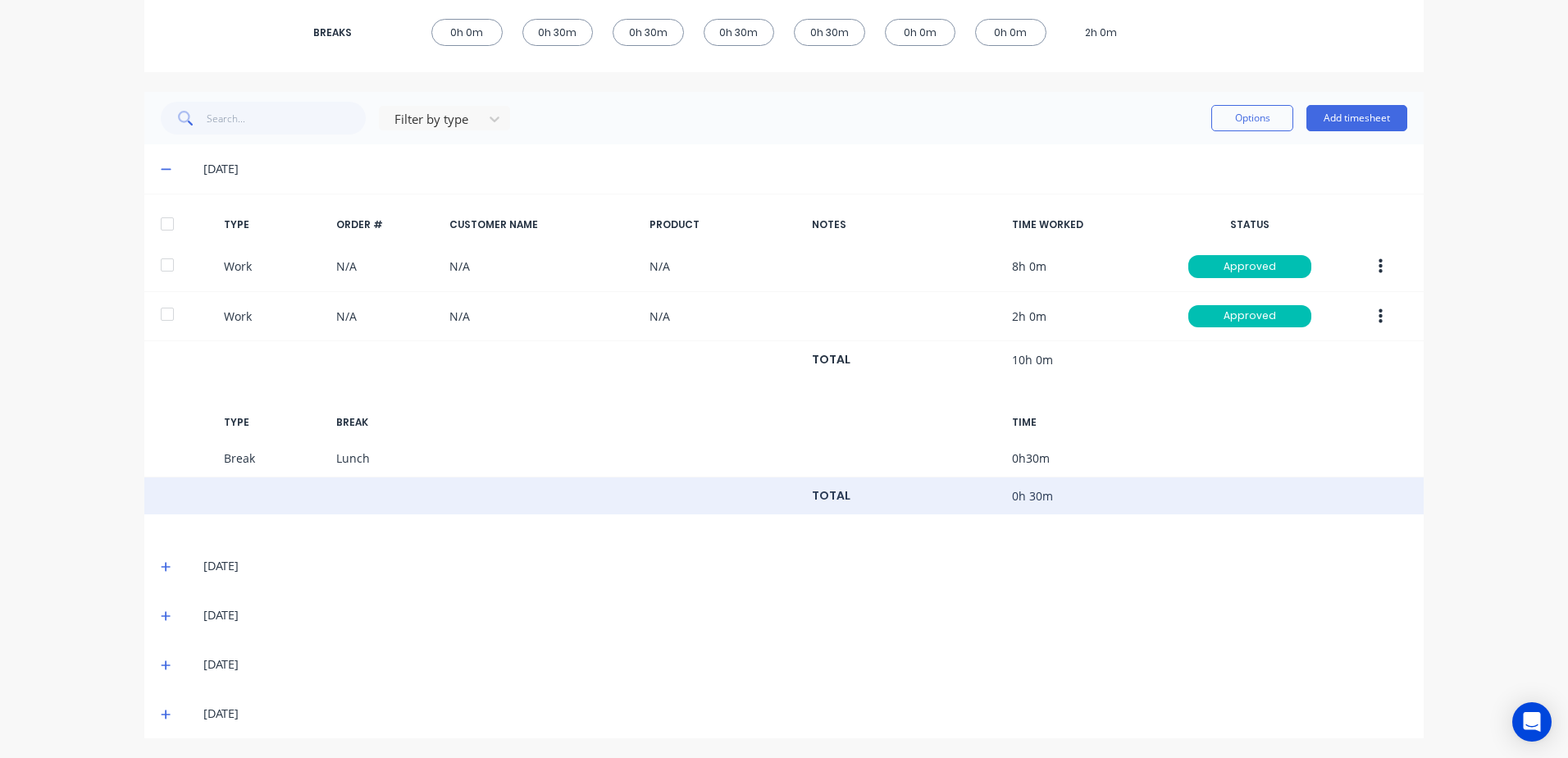
scroll to position [337, 0]
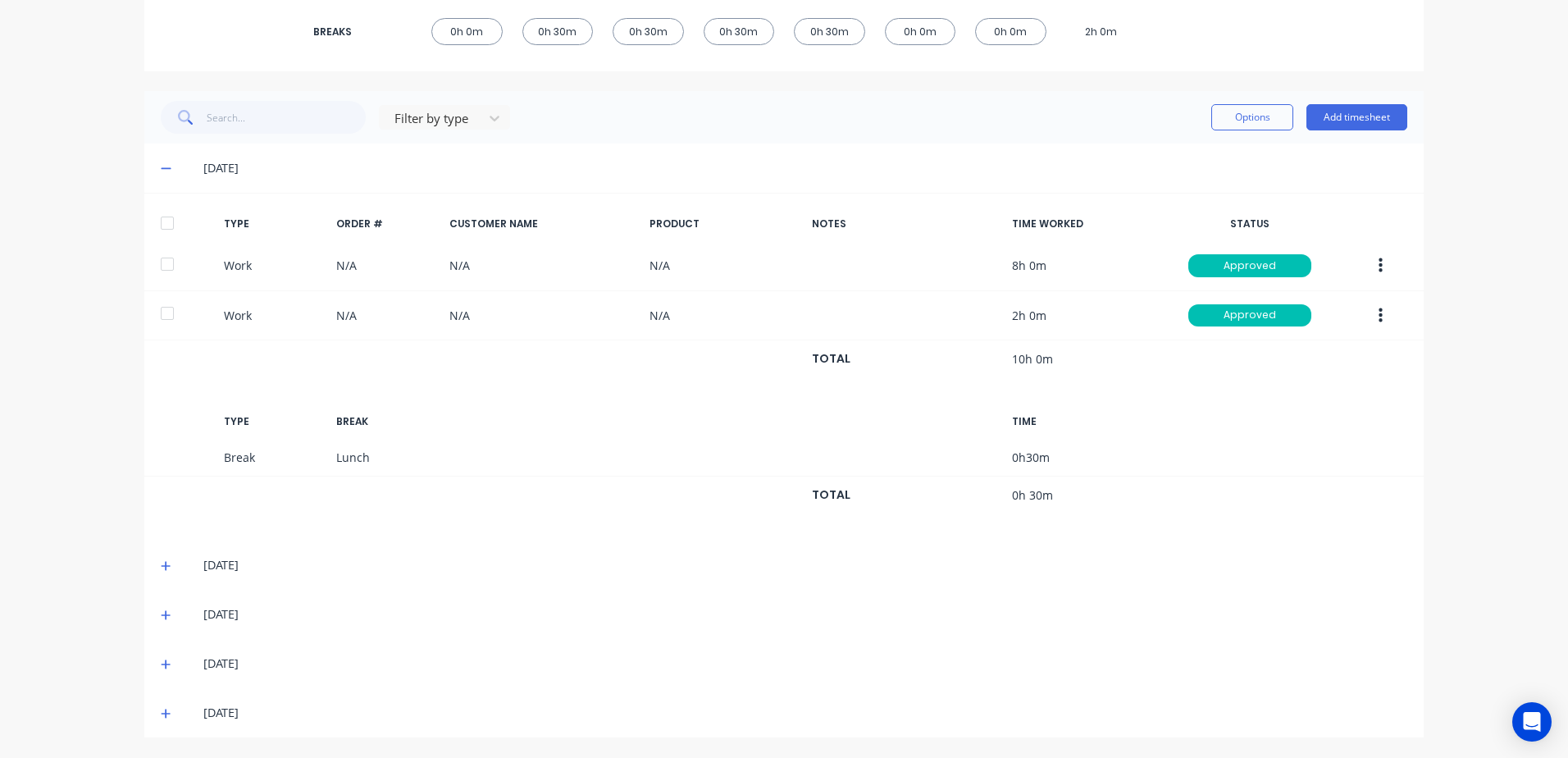
click at [161, 566] on icon at bounding box center [166, 566] width 10 height 10
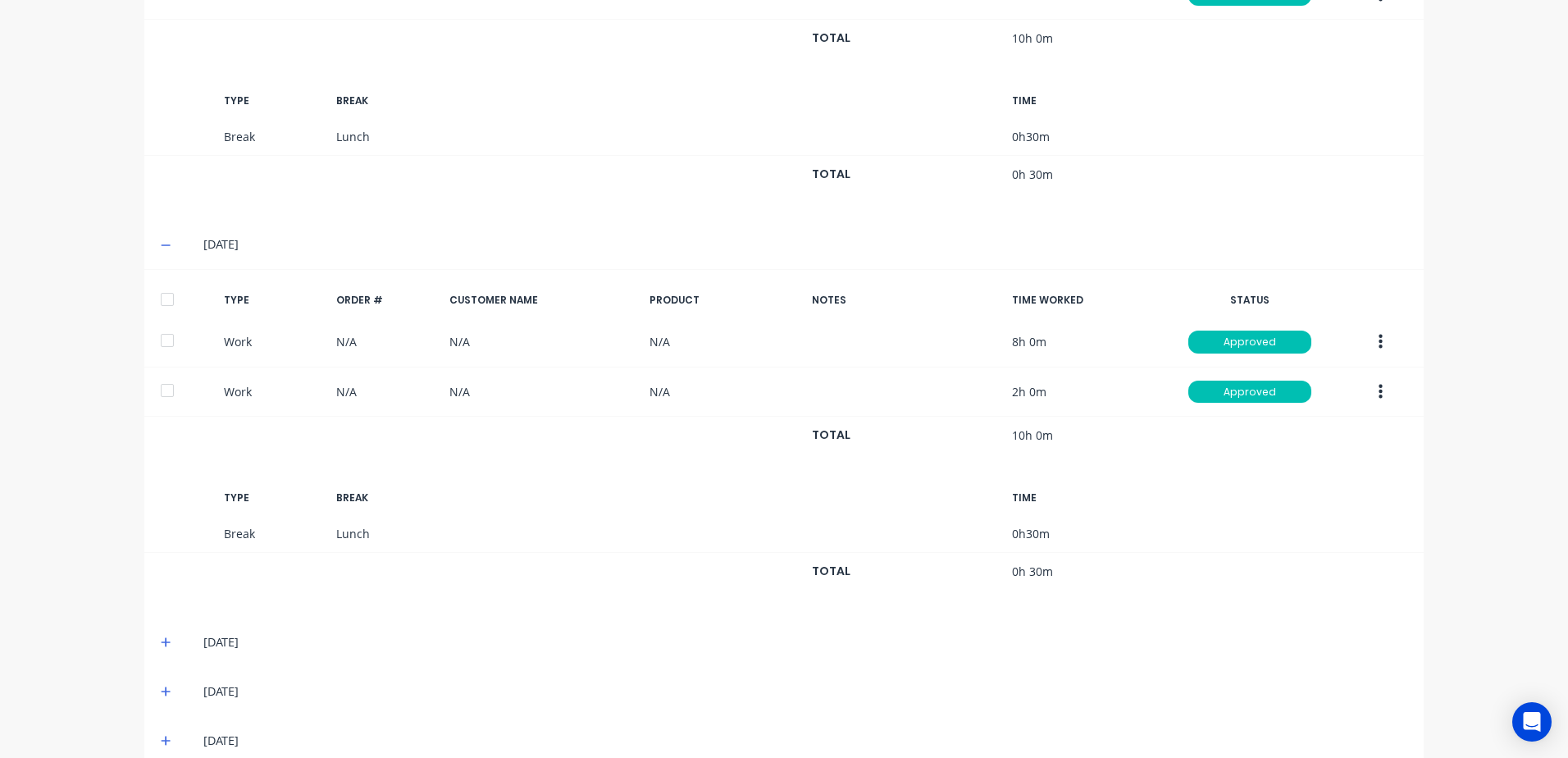
scroll to position [685, 0]
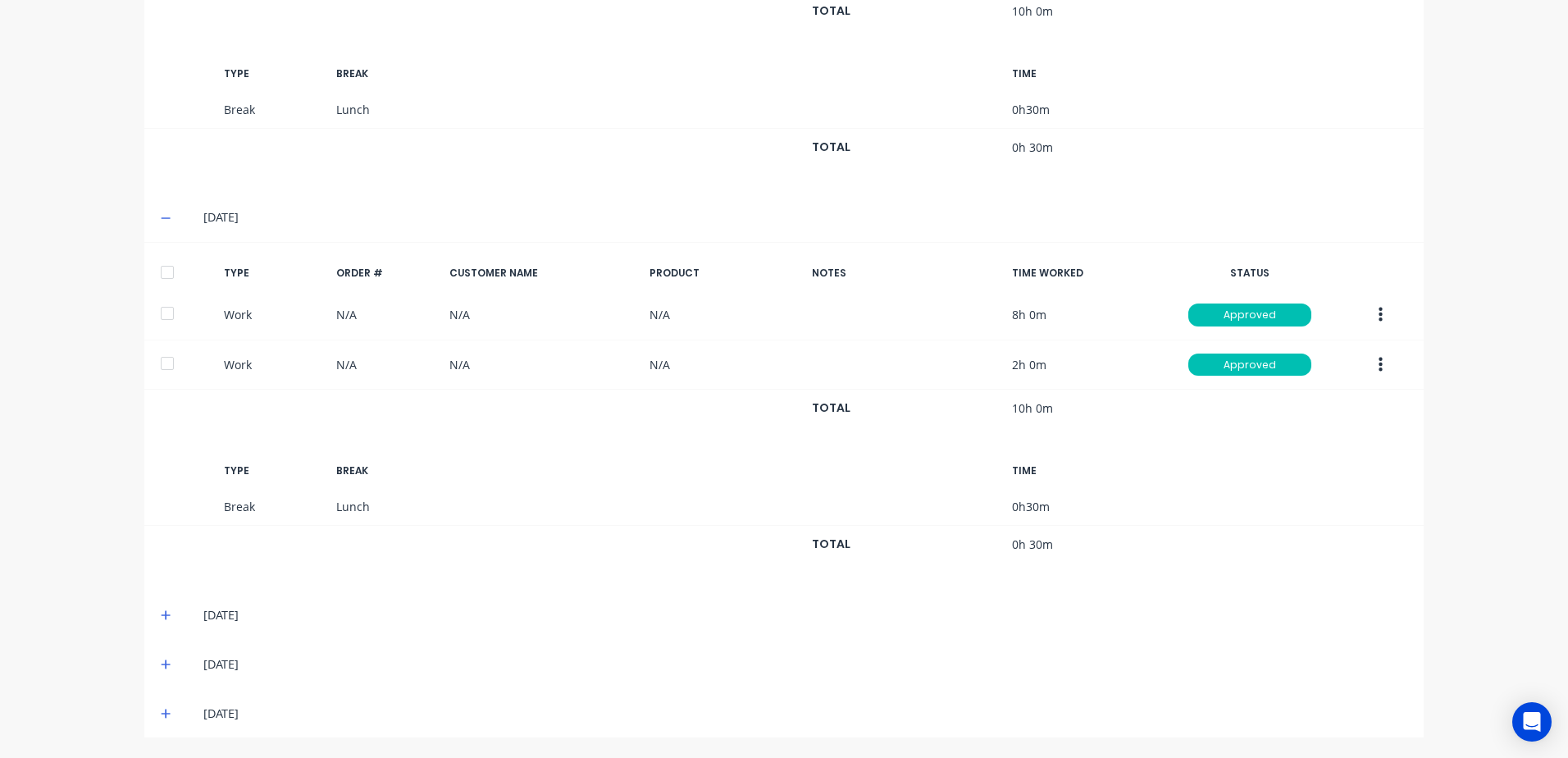
click at [162, 612] on icon at bounding box center [166, 615] width 11 height 12
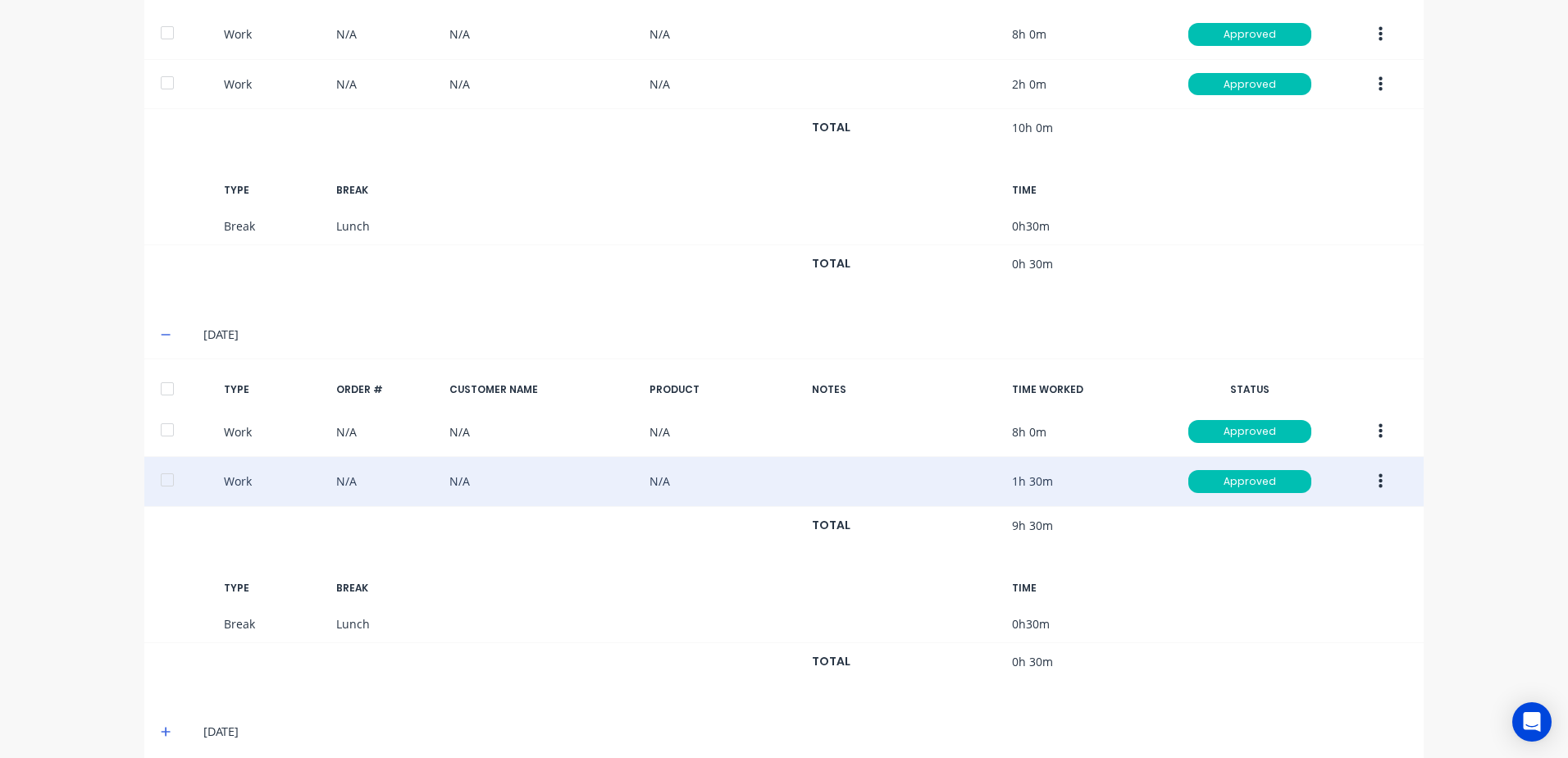
scroll to position [1013, 0]
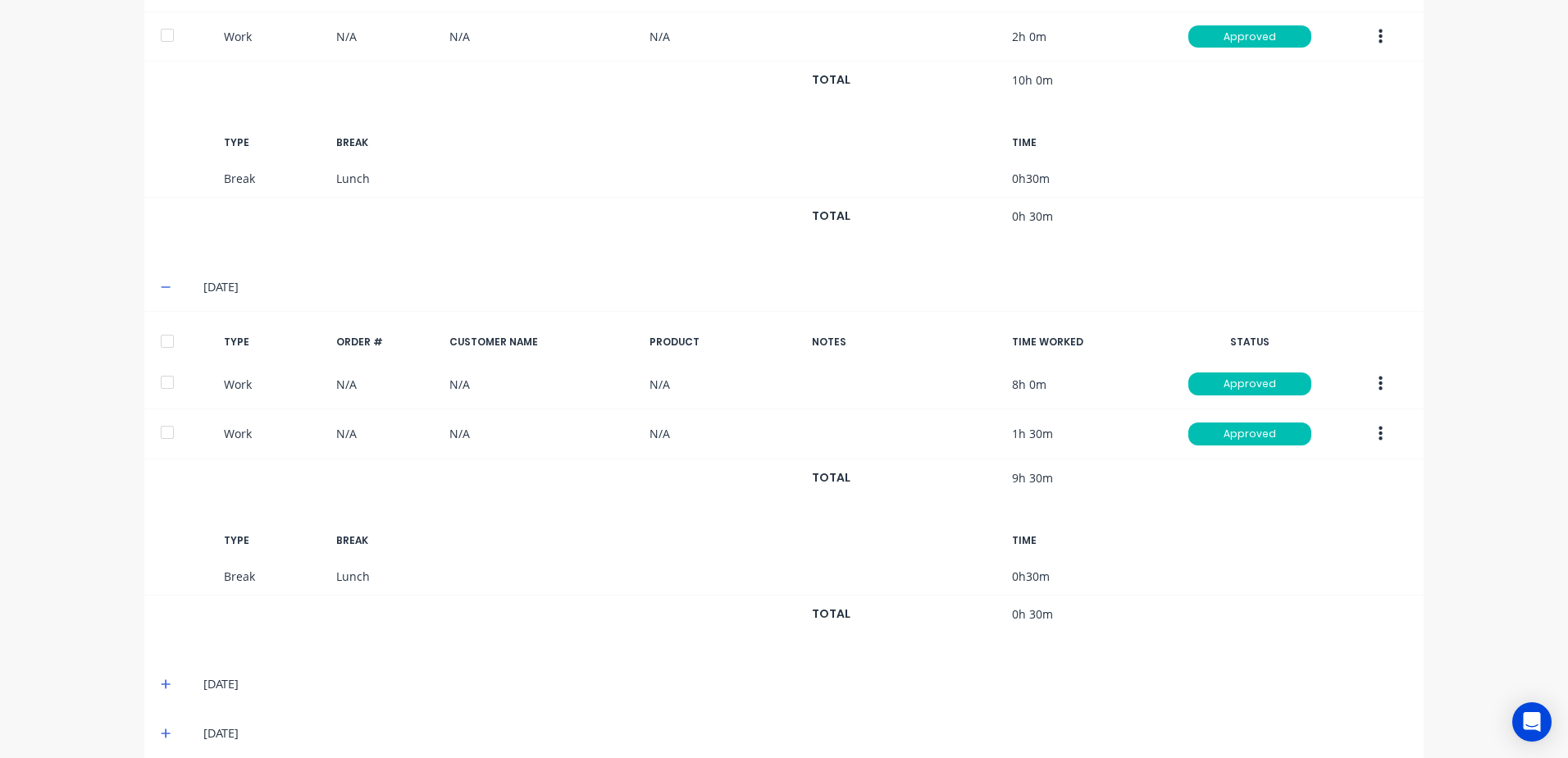
drag, startPoint x: 160, startPoint y: 680, endPoint x: 397, endPoint y: 573, distance: 260.0
click at [161, 679] on icon at bounding box center [166, 684] width 11 height 12
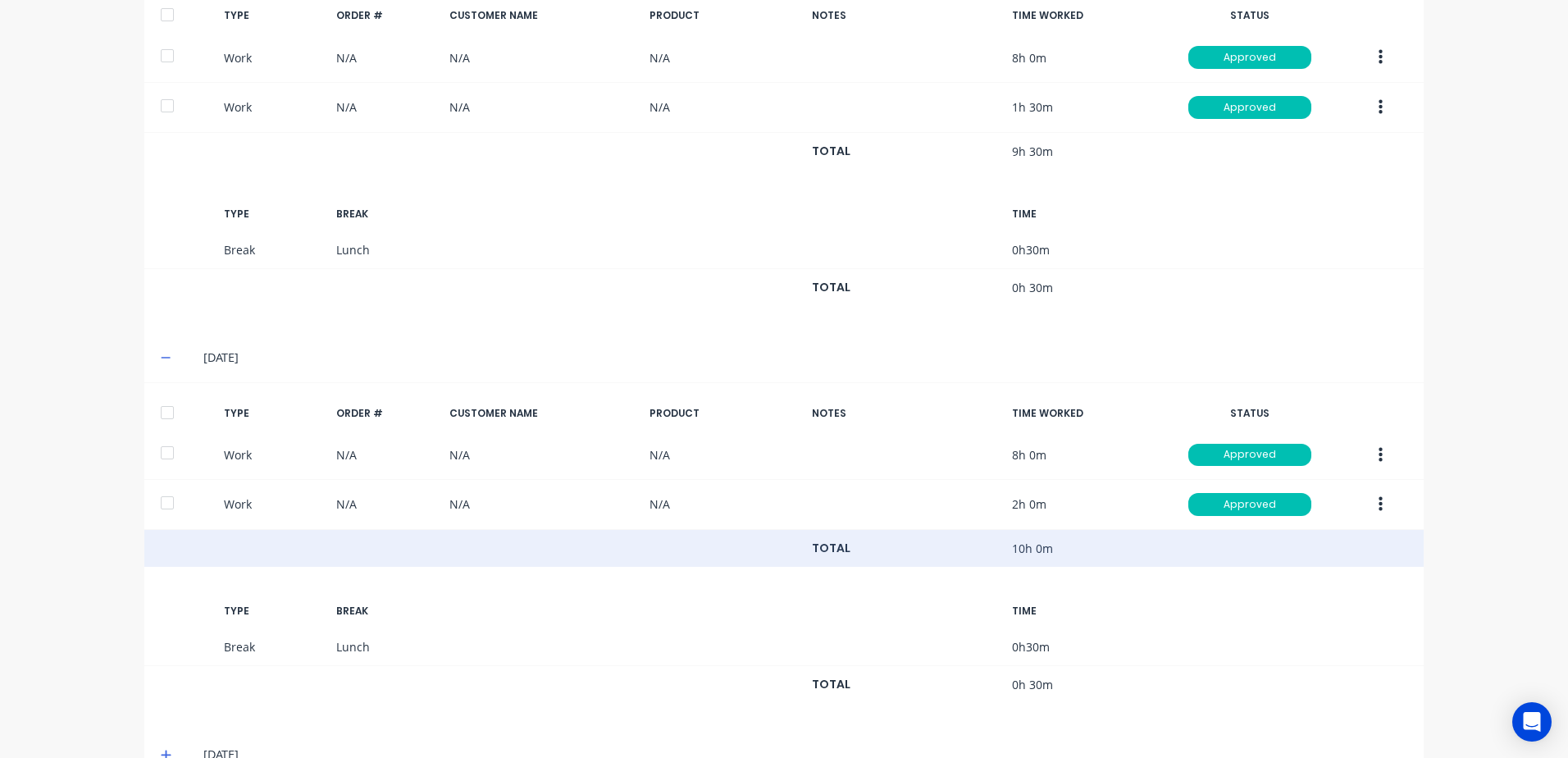
scroll to position [1341, 0]
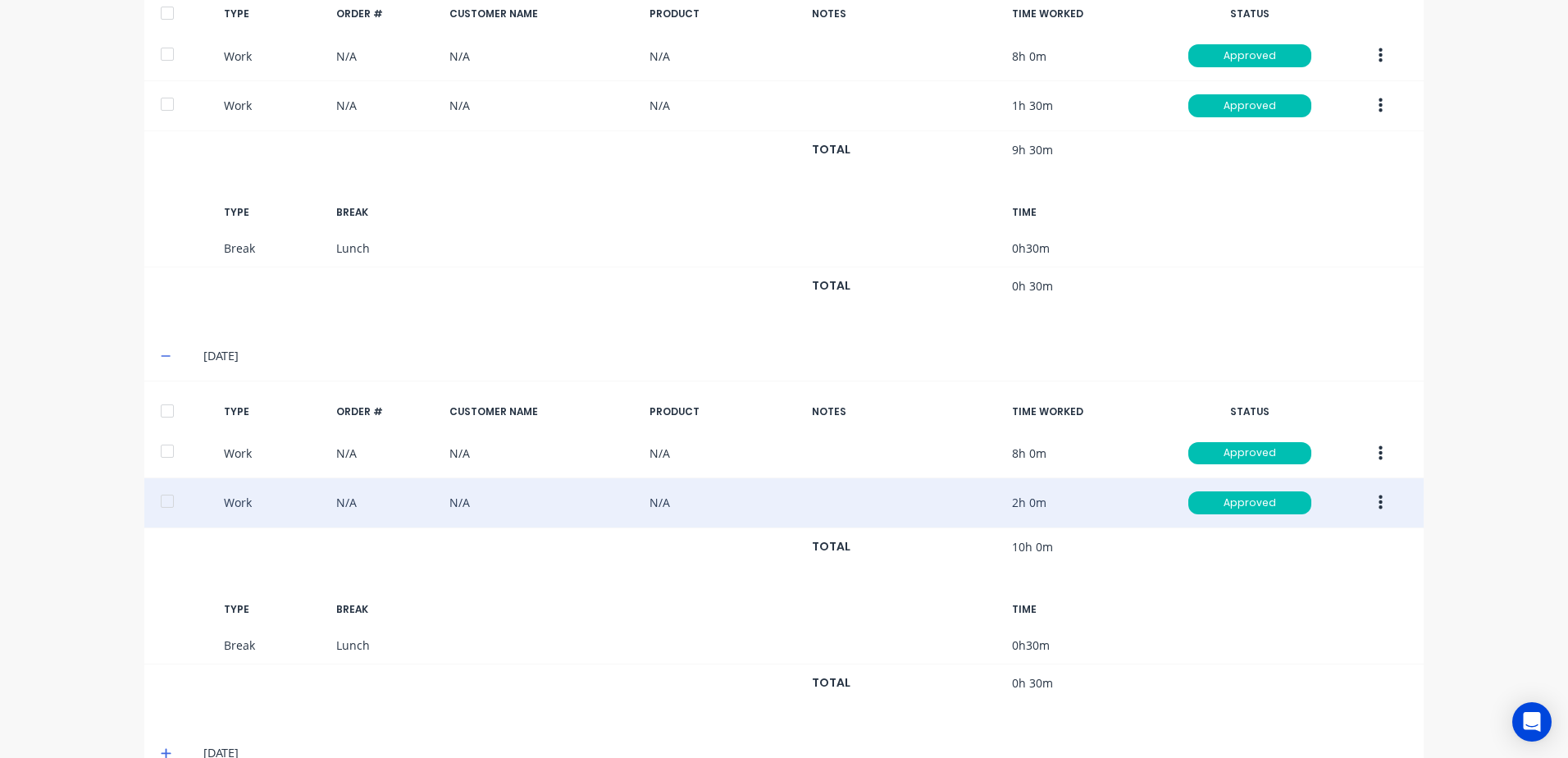
click at [1379, 502] on icon "button" at bounding box center [1381, 502] width 4 height 18
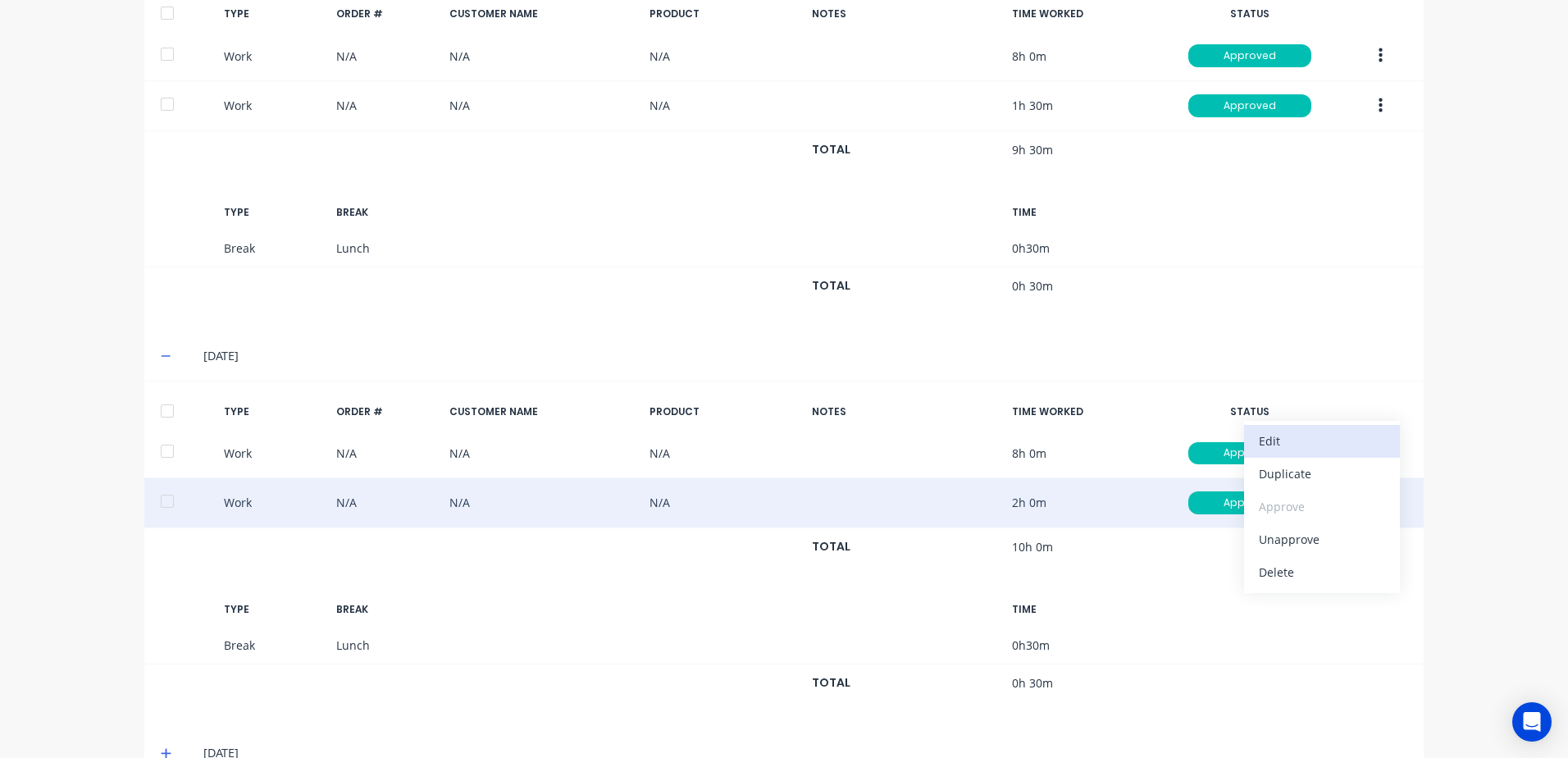
click at [1282, 442] on div "Edit" at bounding box center [1321, 440] width 126 height 24
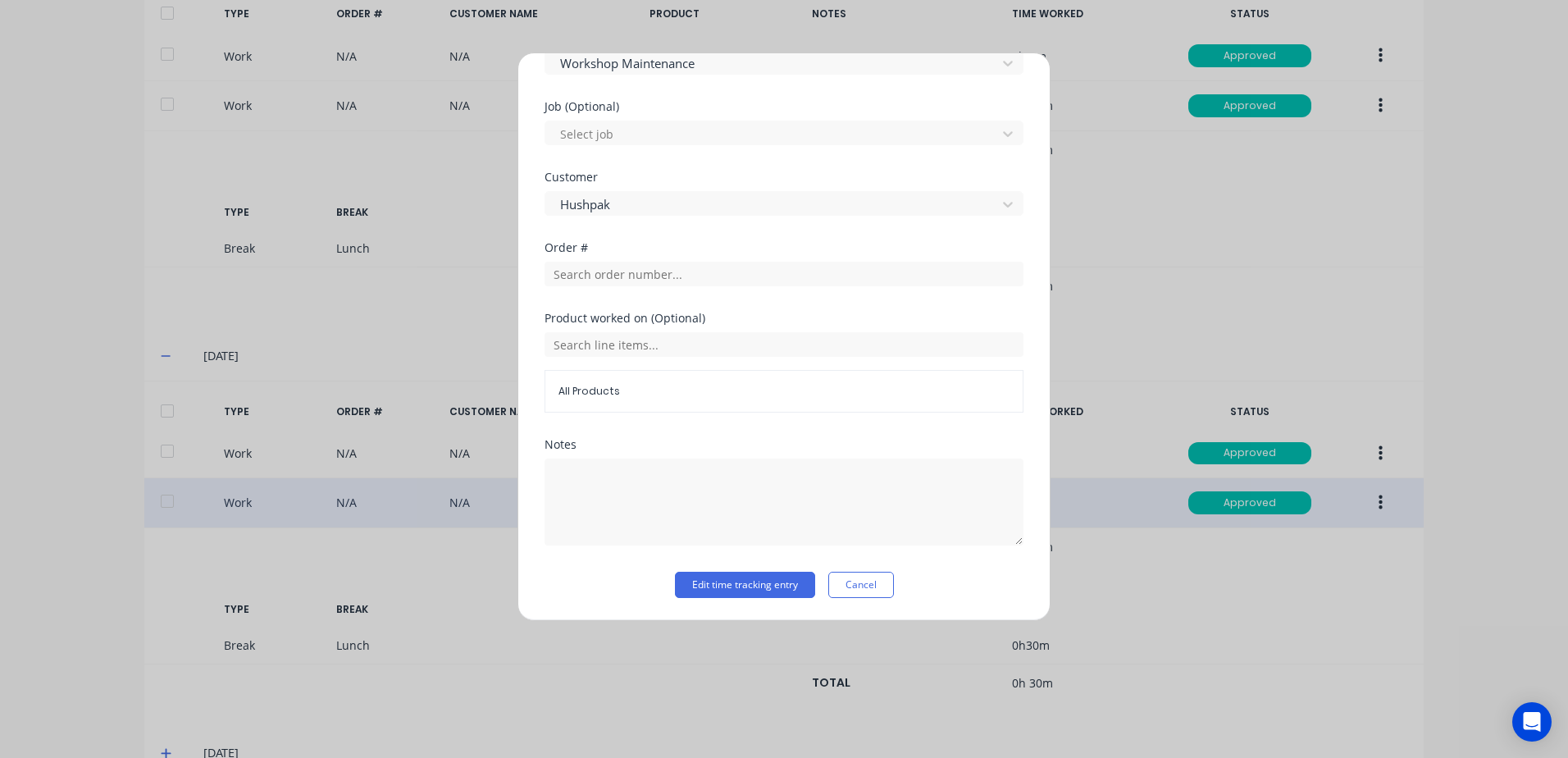
scroll to position [658, 0]
click at [853, 585] on button "Cancel" at bounding box center [861, 584] width 65 height 26
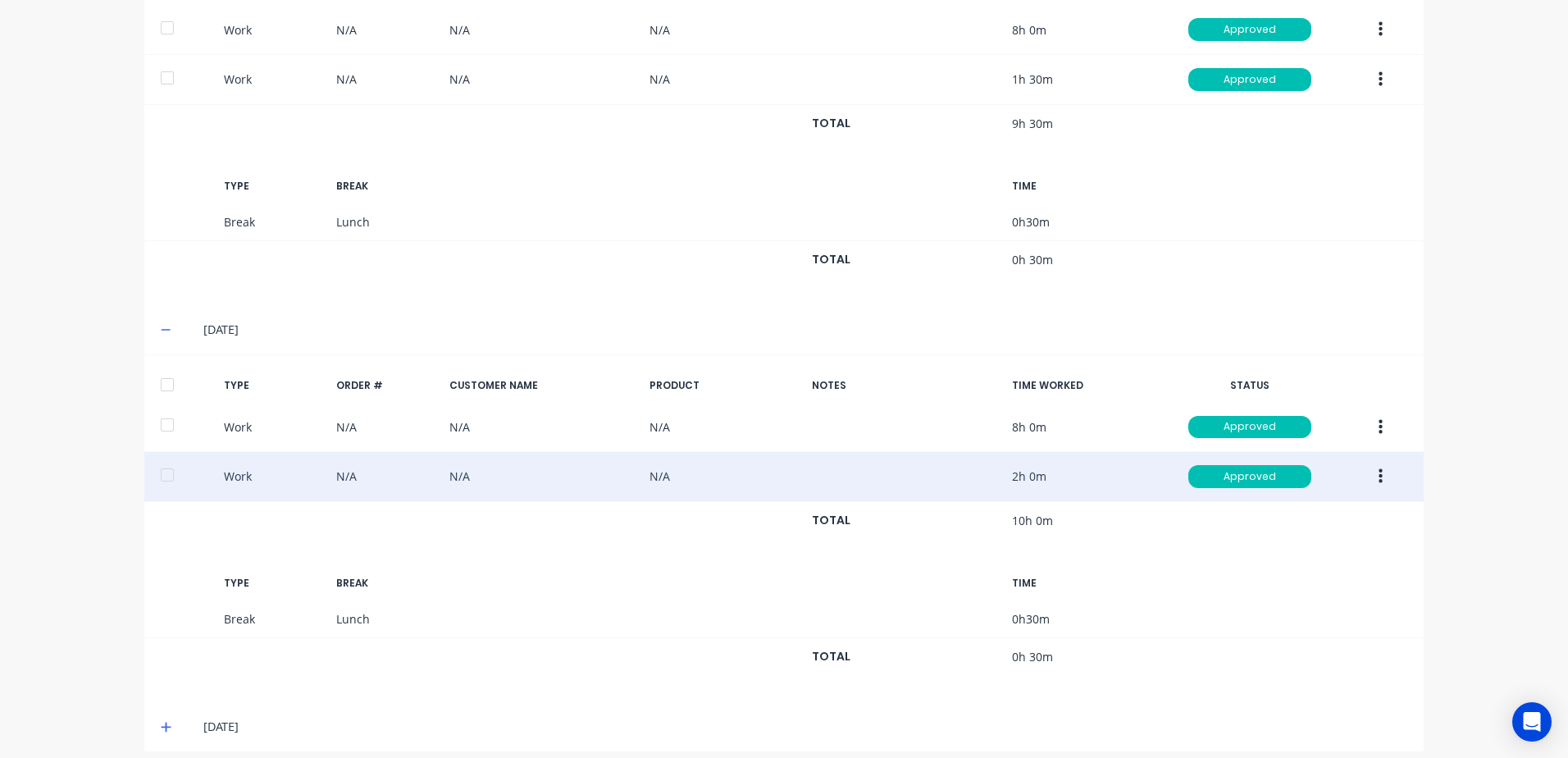
scroll to position [1381, 0]
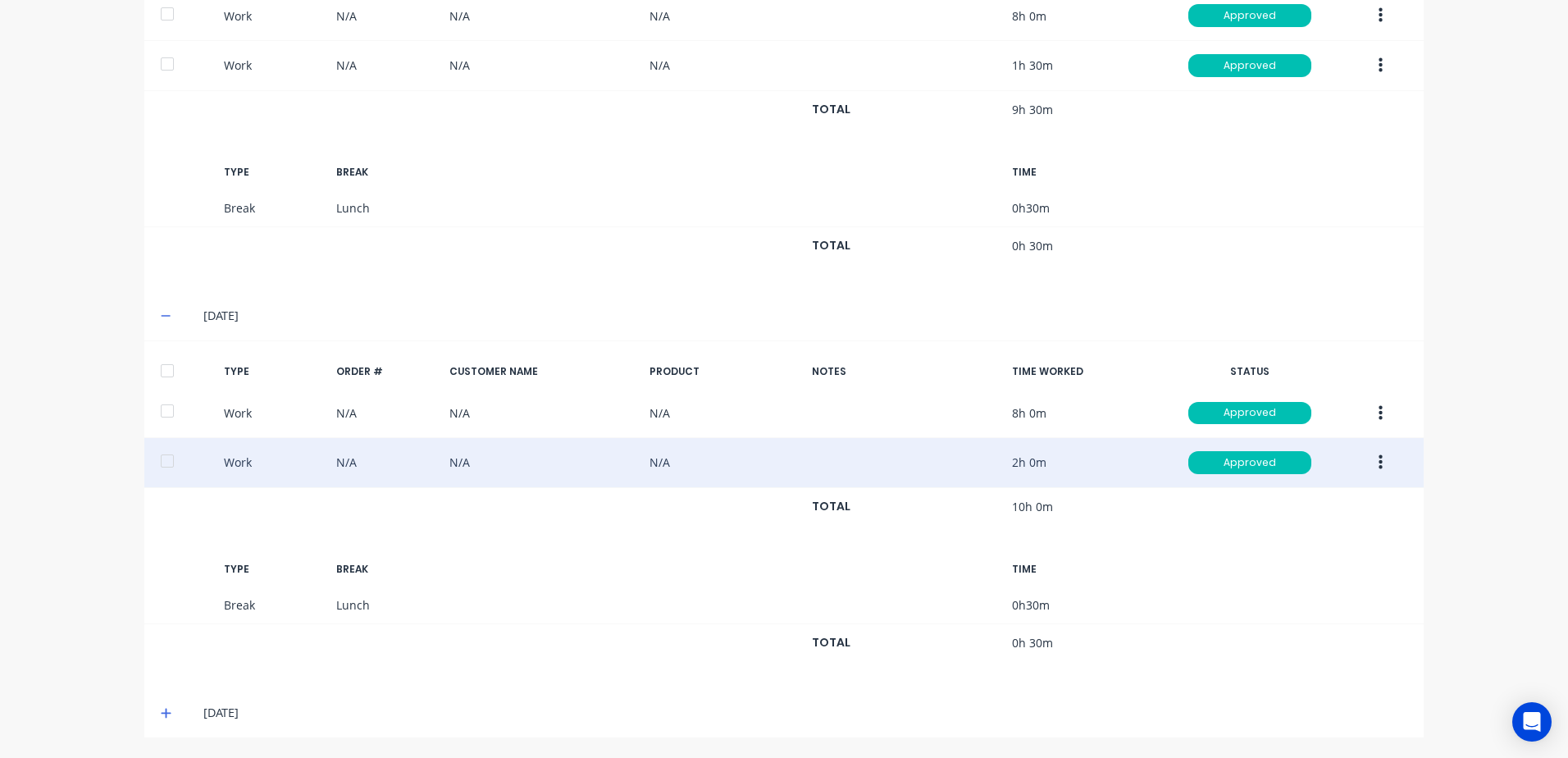
click at [161, 711] on icon at bounding box center [166, 714] width 10 height 10
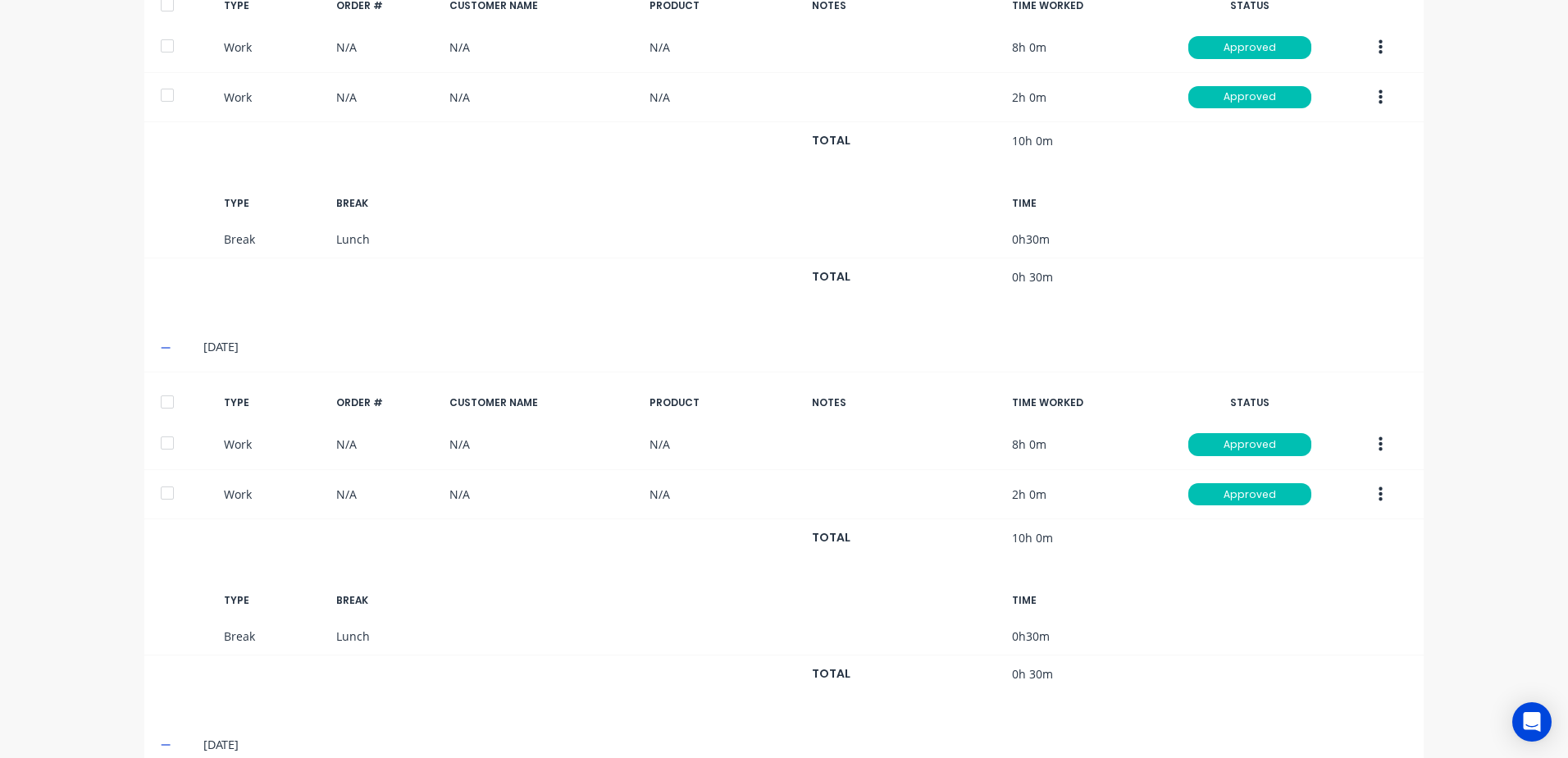
scroll to position [230, 0]
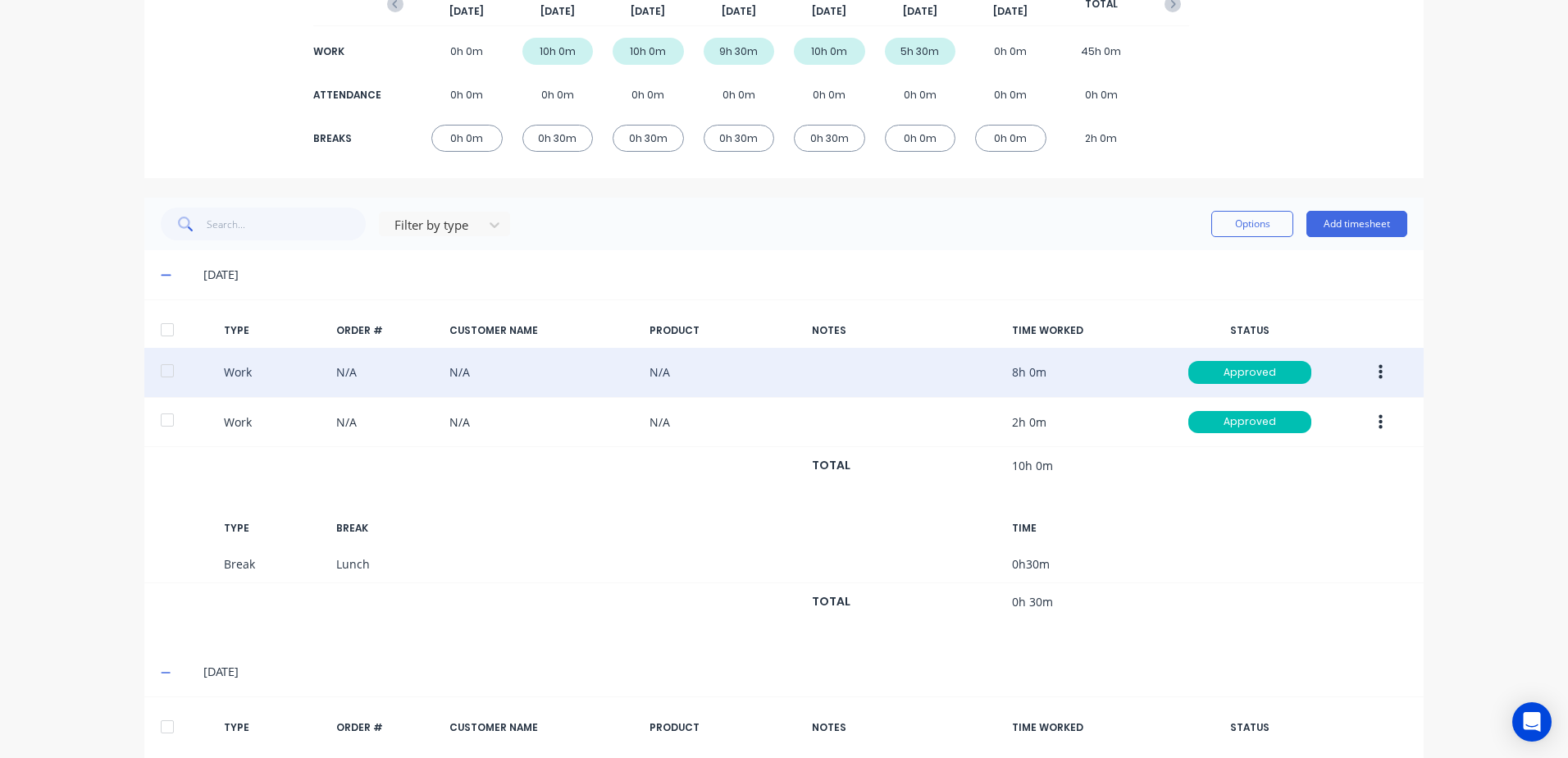
click at [1379, 368] on icon "button" at bounding box center [1381, 372] width 4 height 14
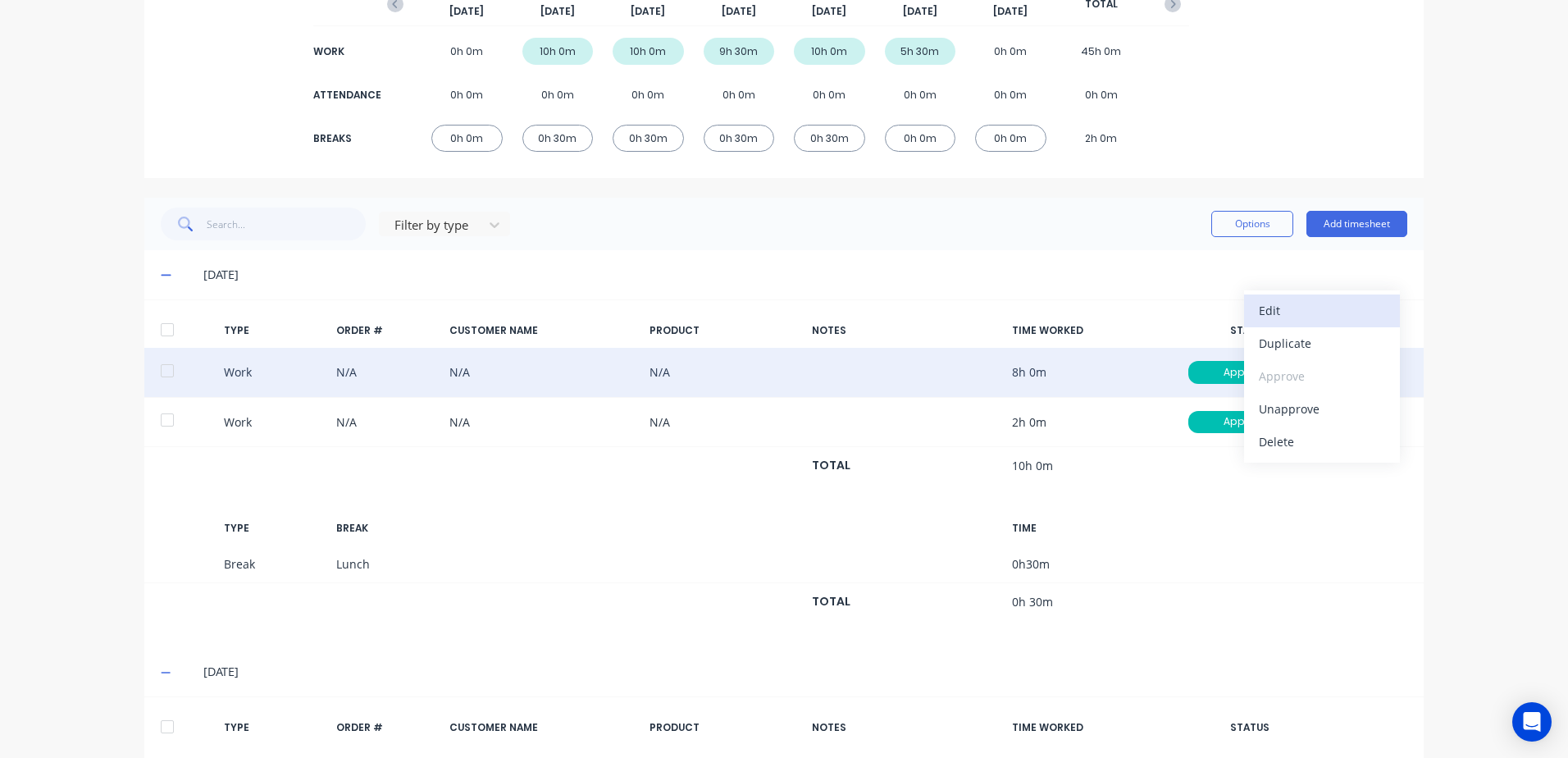
click at [1274, 310] on div "Edit" at bounding box center [1321, 310] width 126 height 24
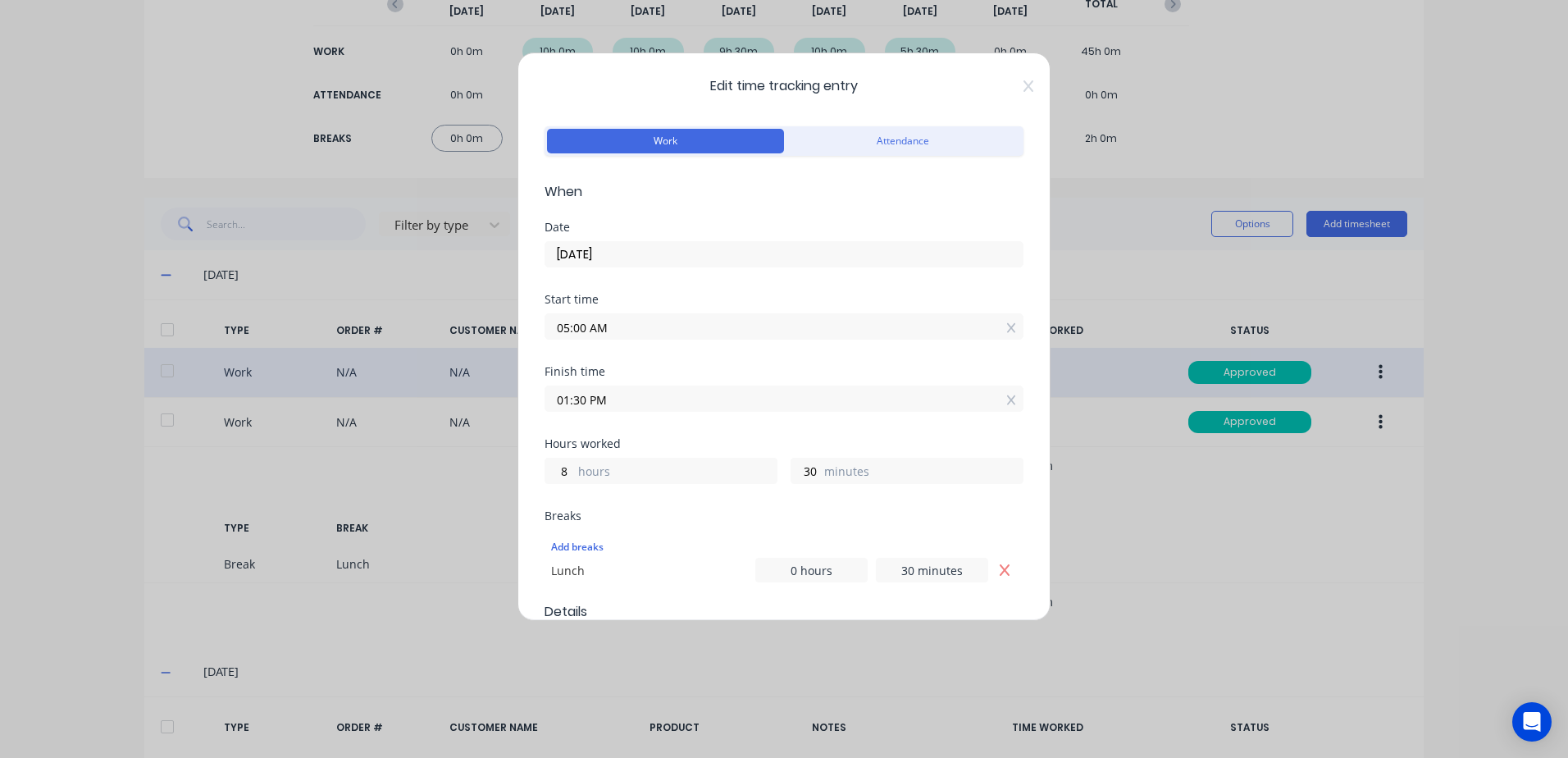
click at [629, 401] on input "01:30 PM" at bounding box center [784, 398] width 478 height 25
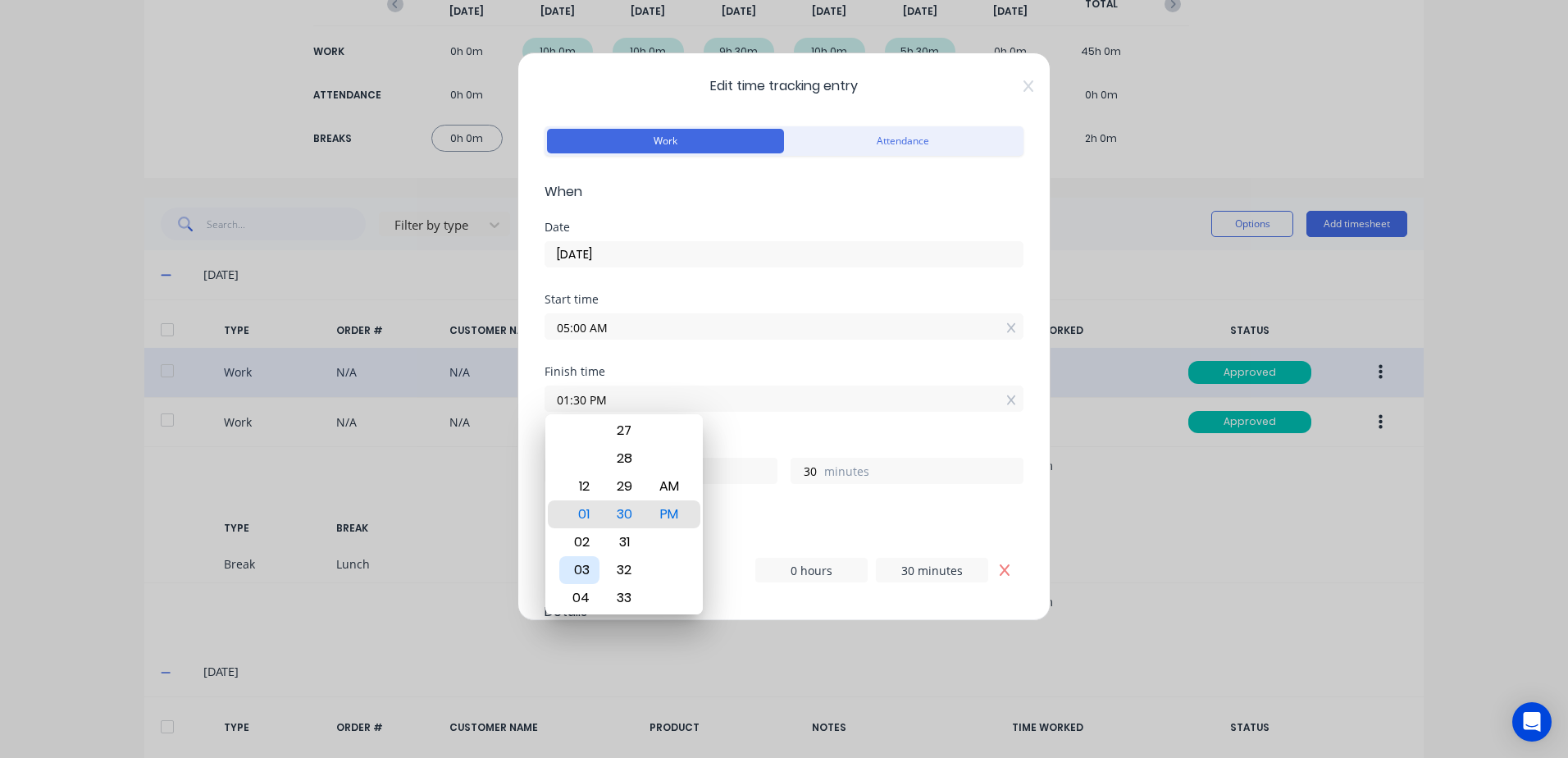
click at [581, 567] on div "03" at bounding box center [579, 570] width 40 height 28
type input "03:30 PM"
type input "10"
click at [770, 507] on div "Hours worked 10 hours 30 minutes" at bounding box center [784, 473] width 479 height 72
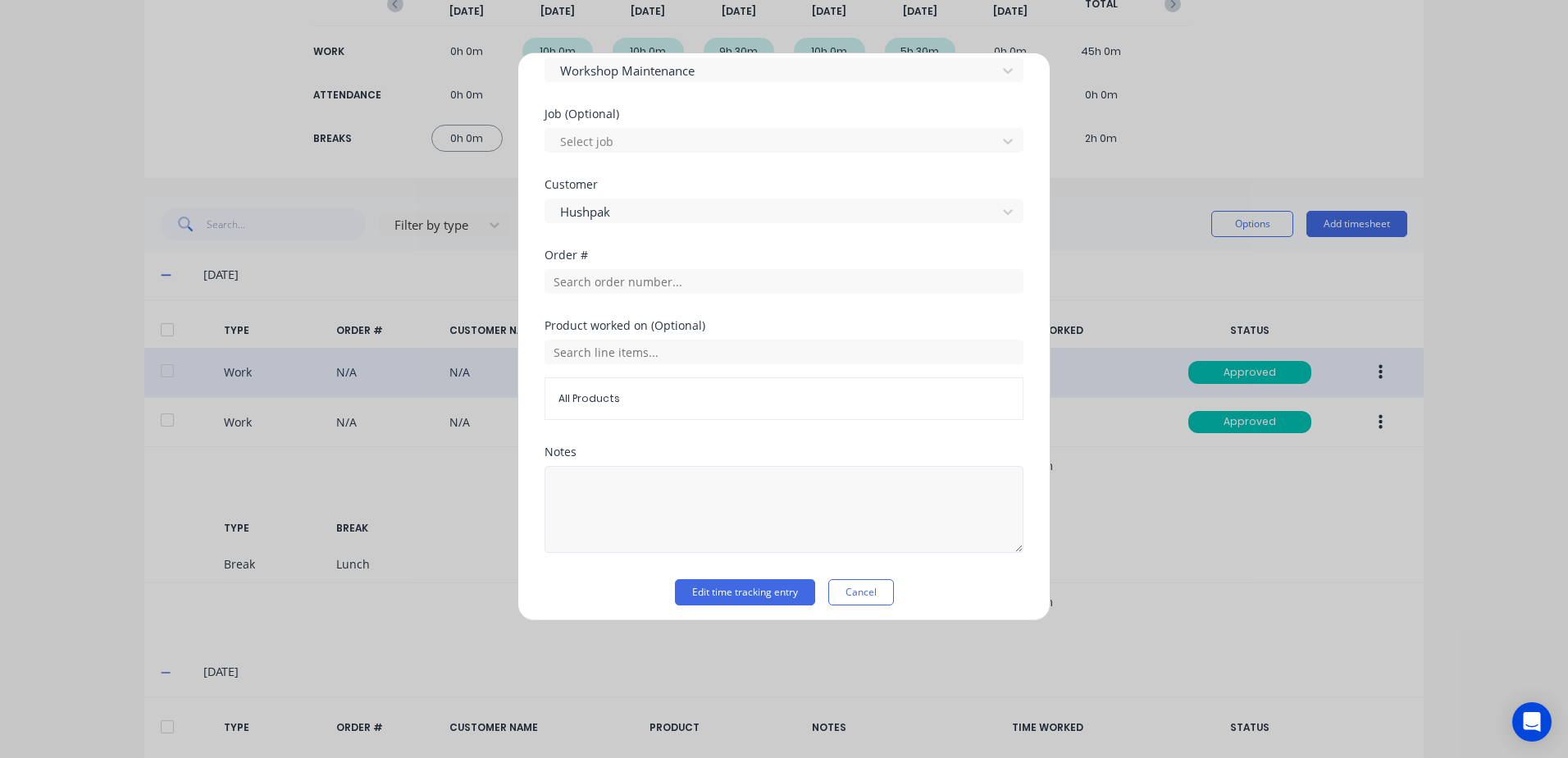
scroll to position [683, 0]
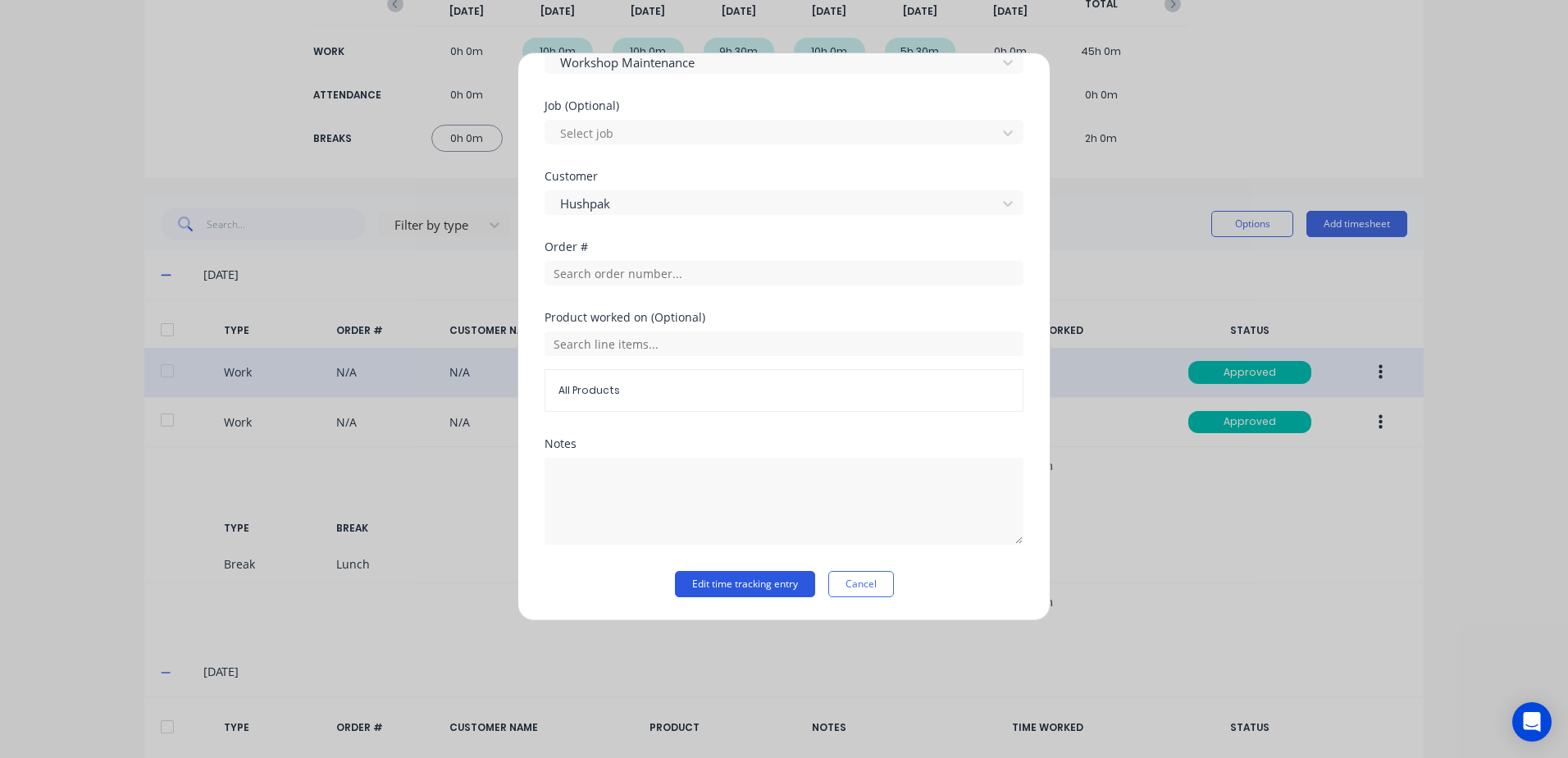
click at [727, 584] on button "Edit time tracking entry" at bounding box center [745, 584] width 141 height 26
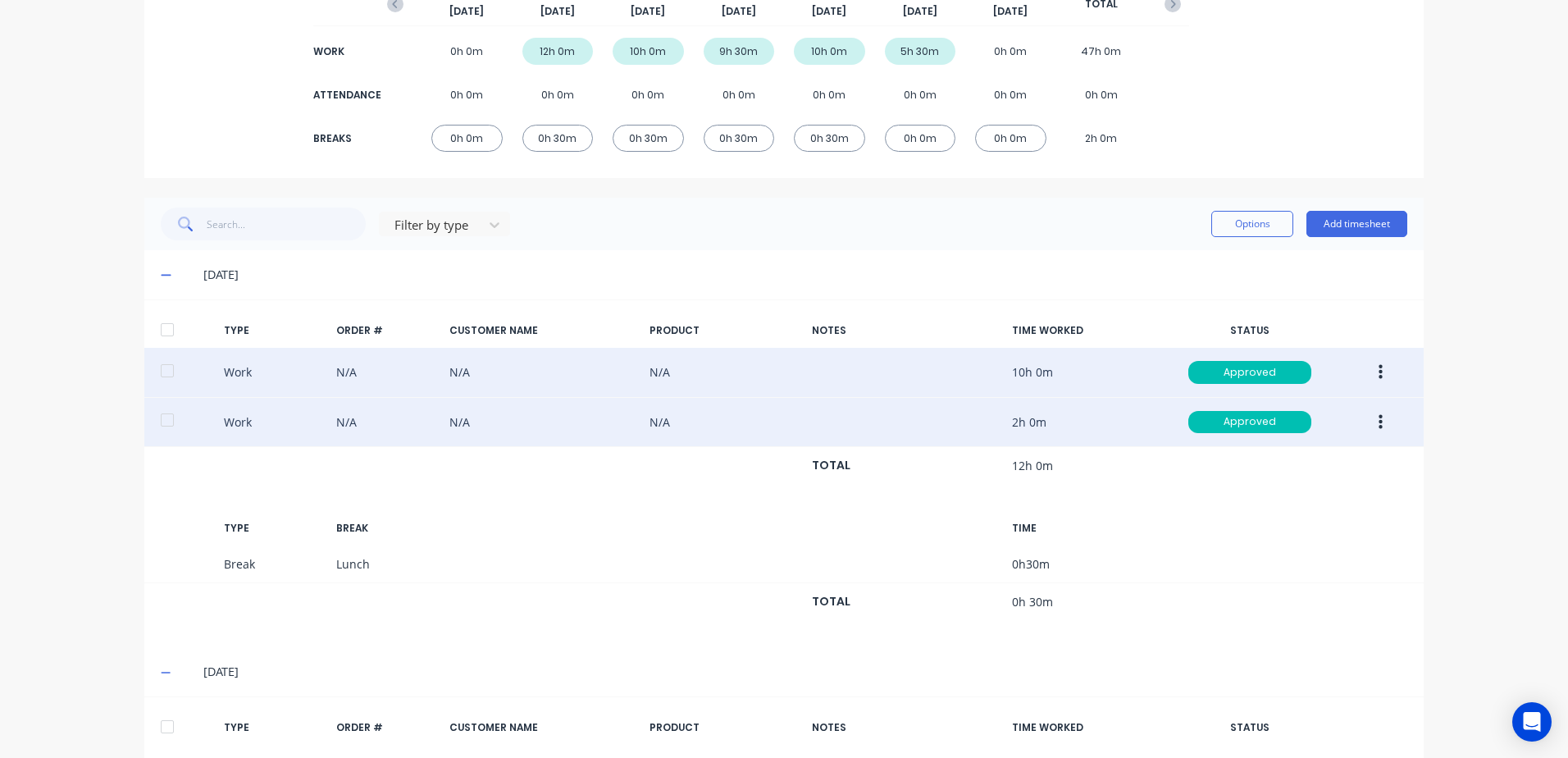
click at [1379, 426] on icon "button" at bounding box center [1381, 422] width 4 height 18
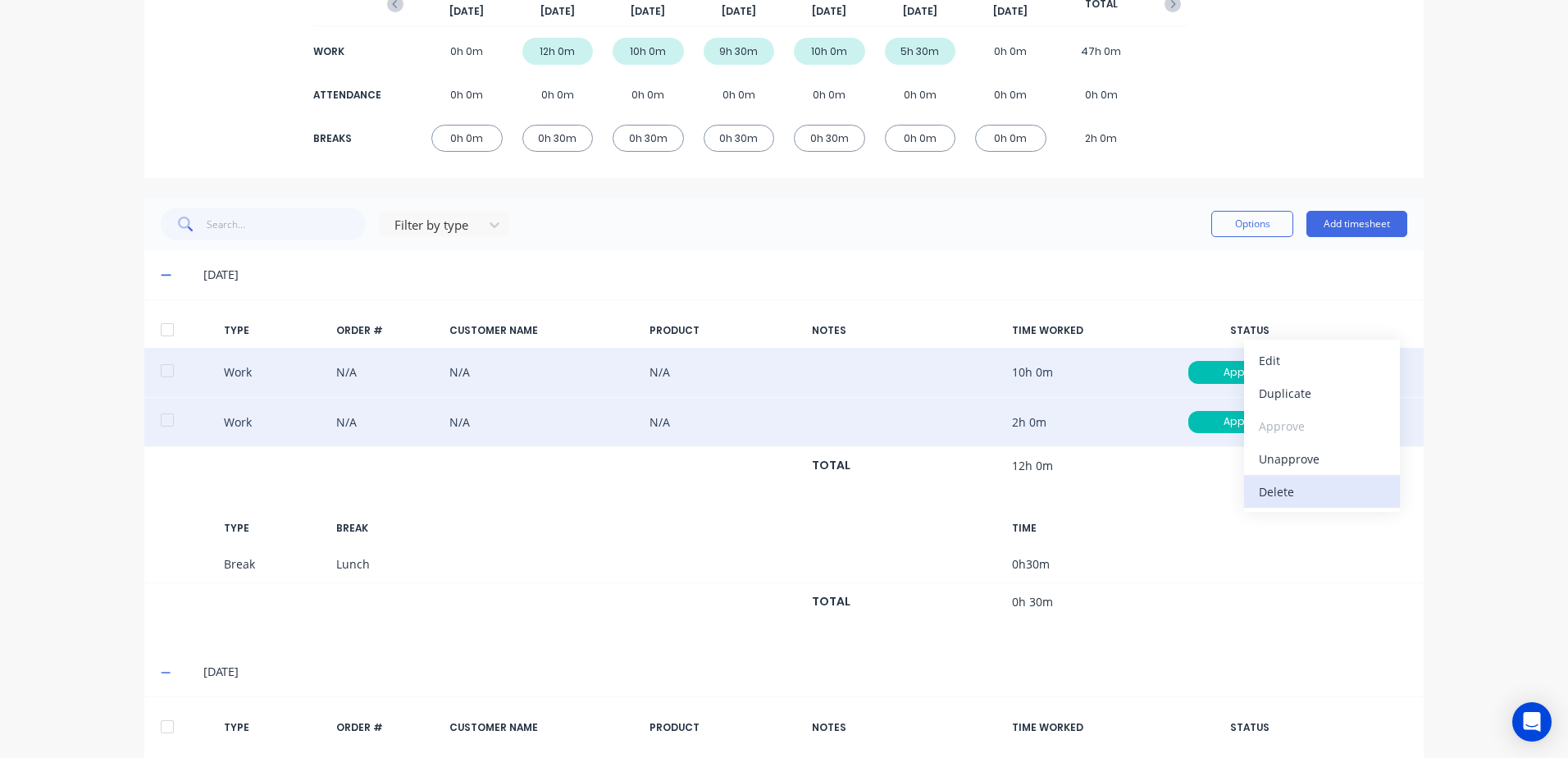
click at [1277, 491] on div "Delete" at bounding box center [1321, 491] width 126 height 24
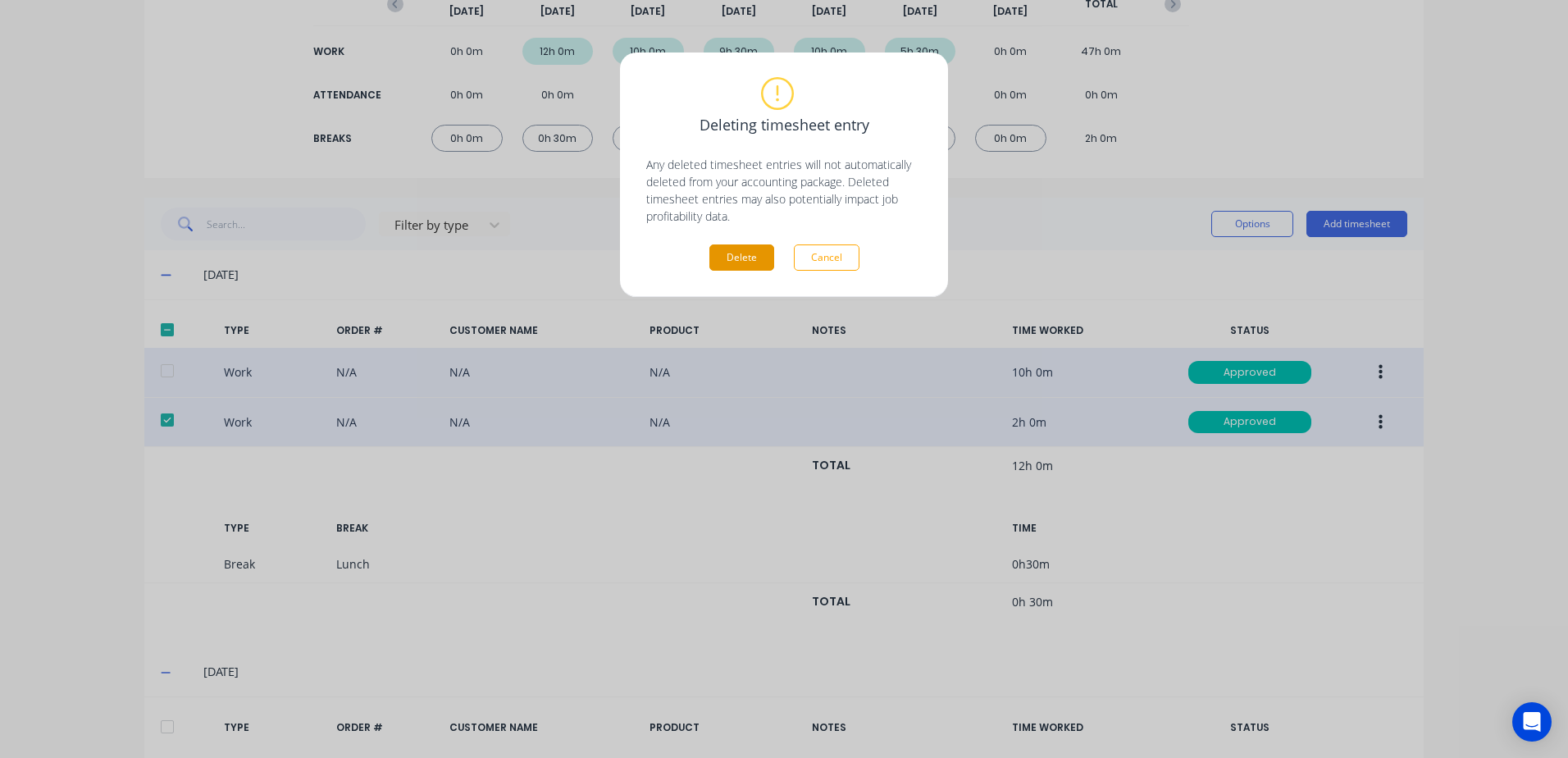
click at [734, 260] on button "Delete" at bounding box center [742, 257] width 64 height 26
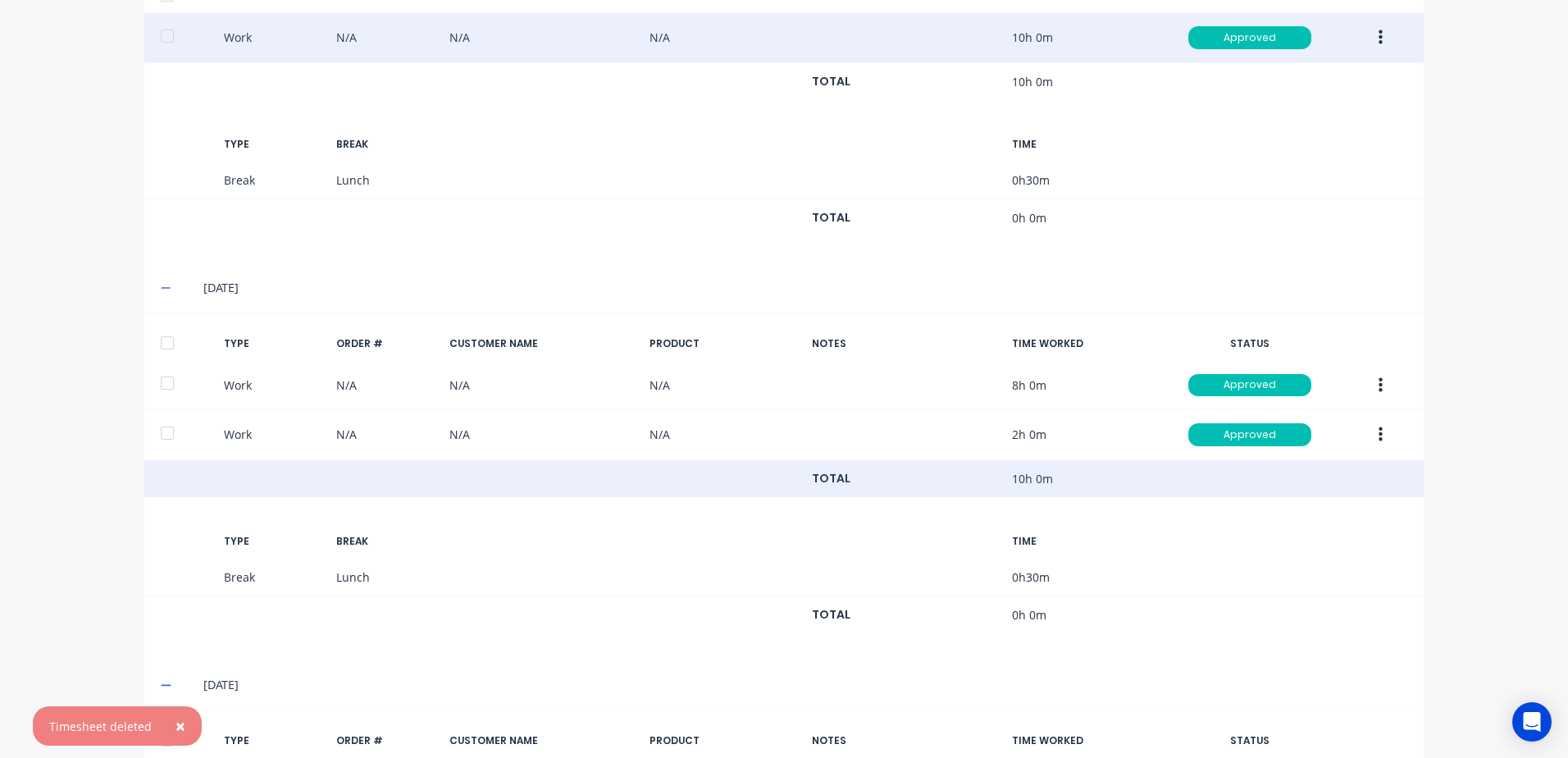
scroll to position [640, 0]
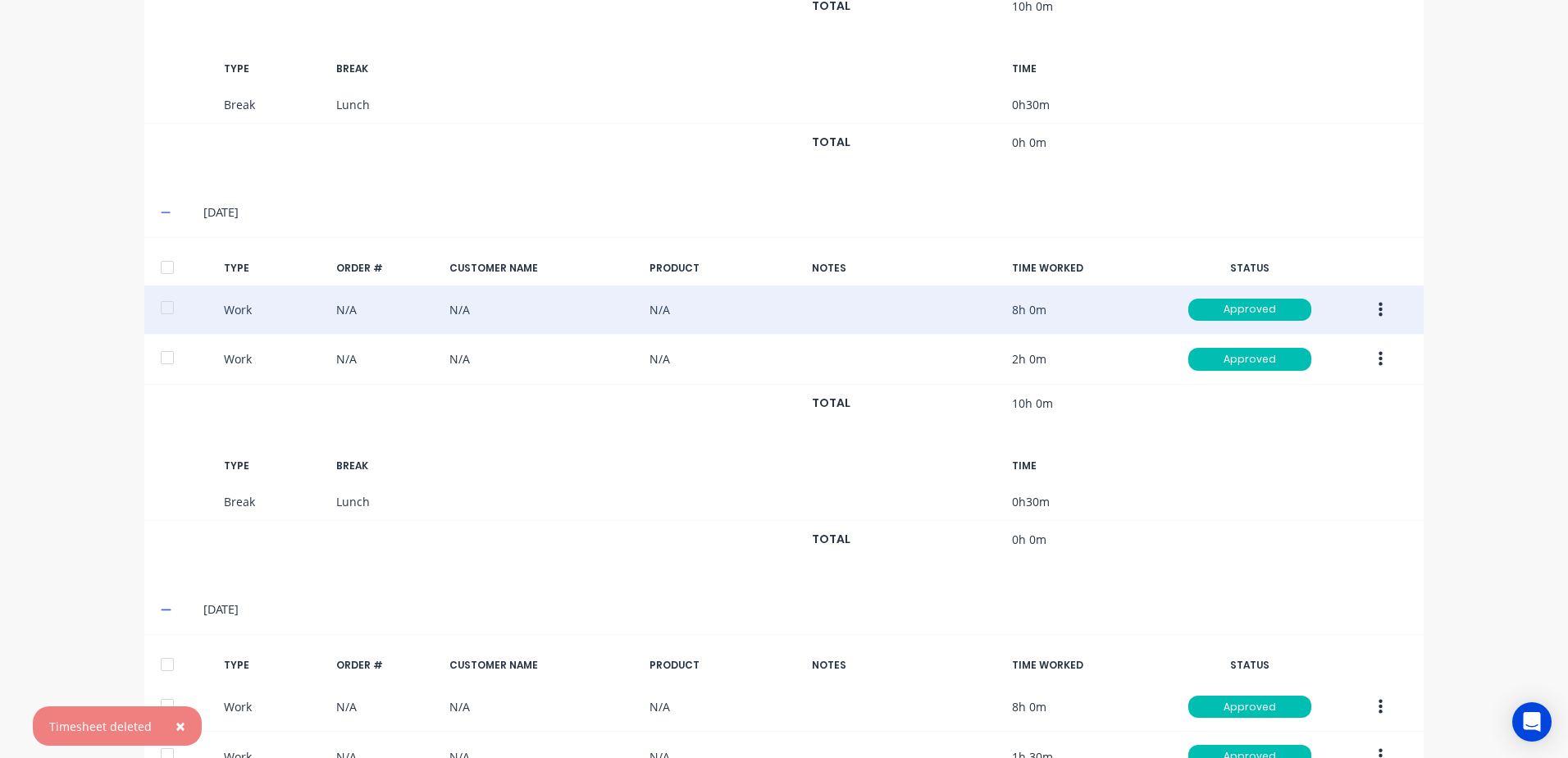
click at [1379, 308] on icon "button" at bounding box center [1381, 308] width 4 height 14
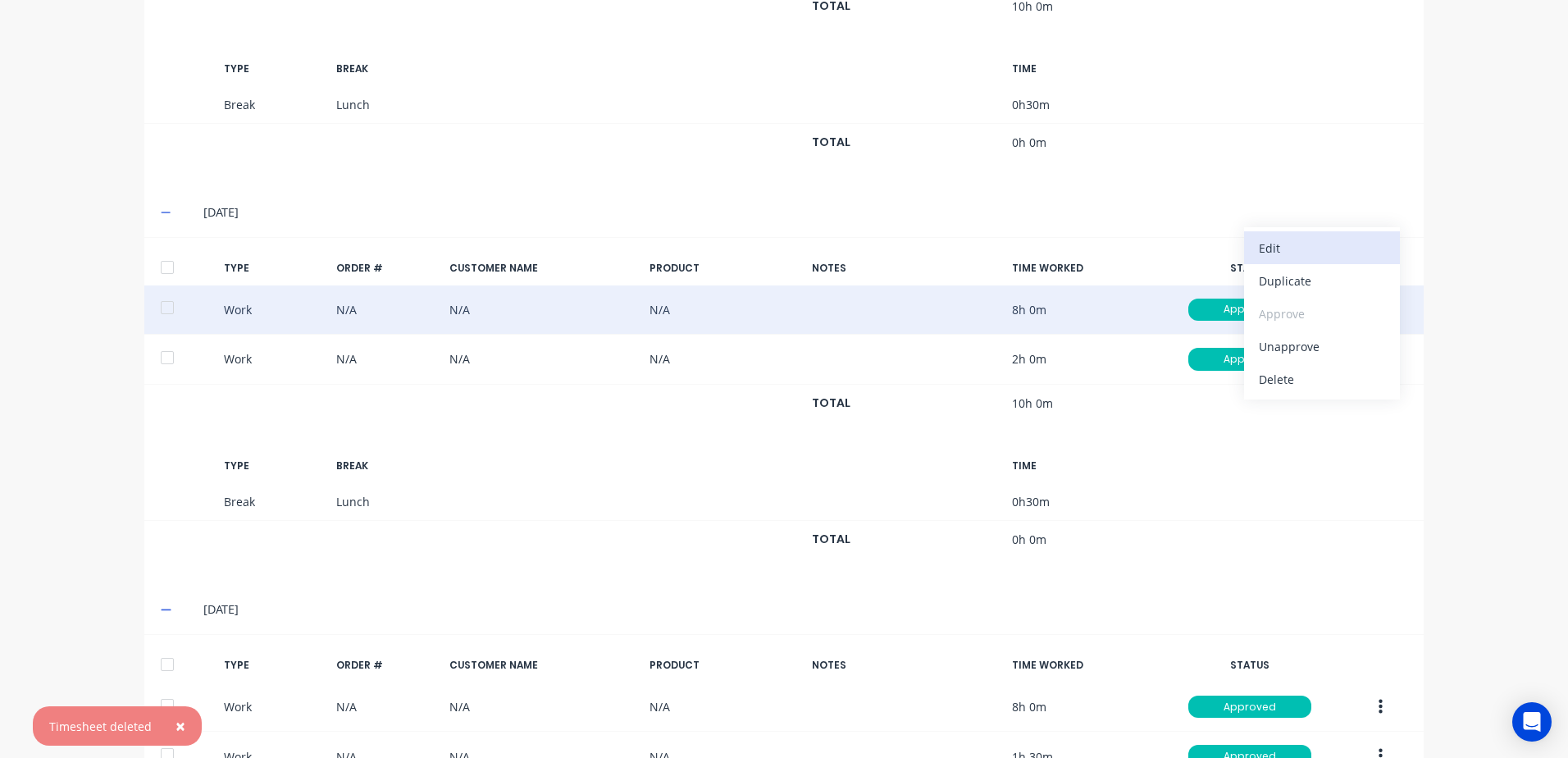
click at [1260, 248] on div "Edit" at bounding box center [1321, 248] width 126 height 24
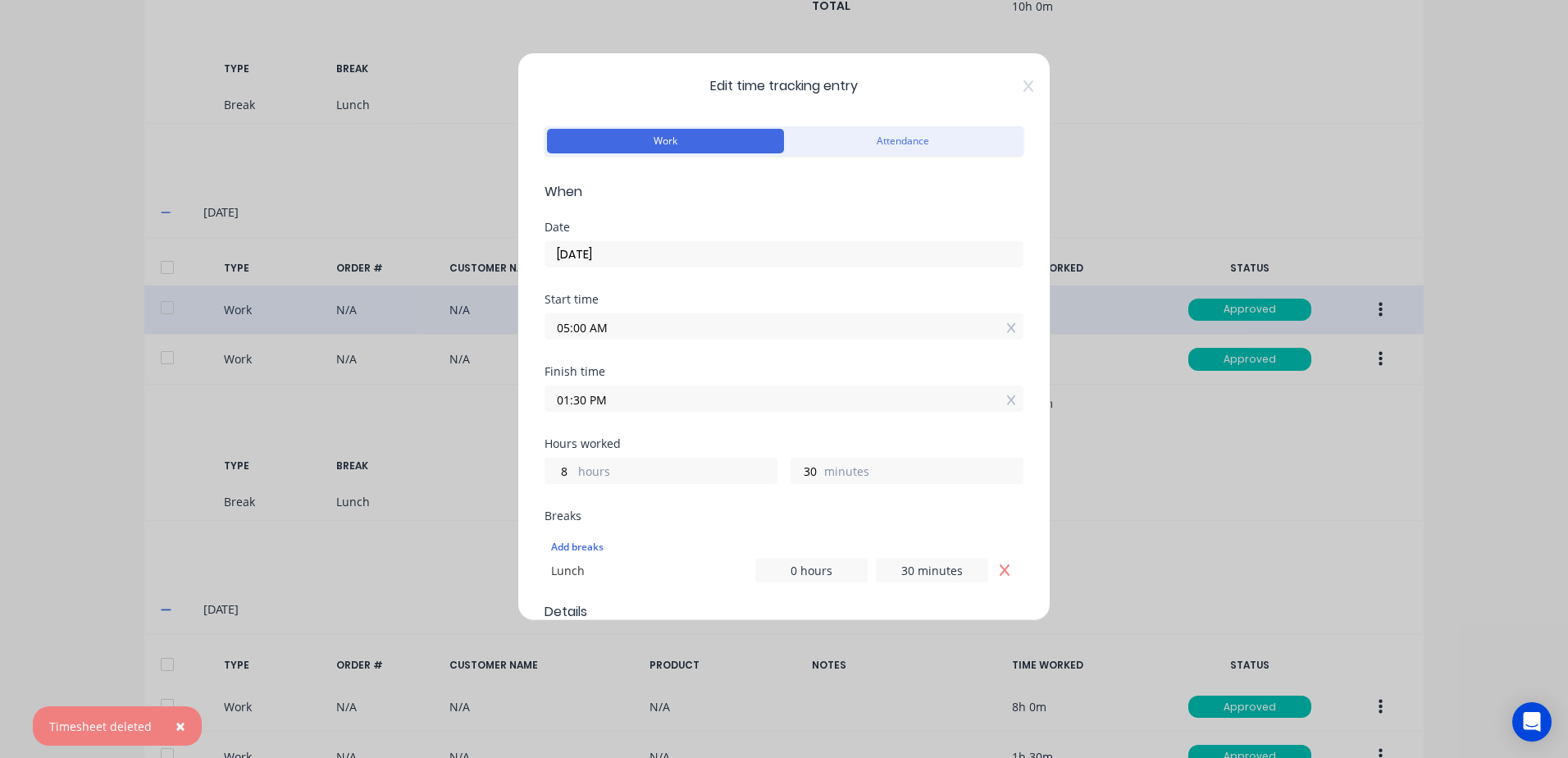
click at [614, 396] on input "01:30 PM" at bounding box center [784, 398] width 478 height 25
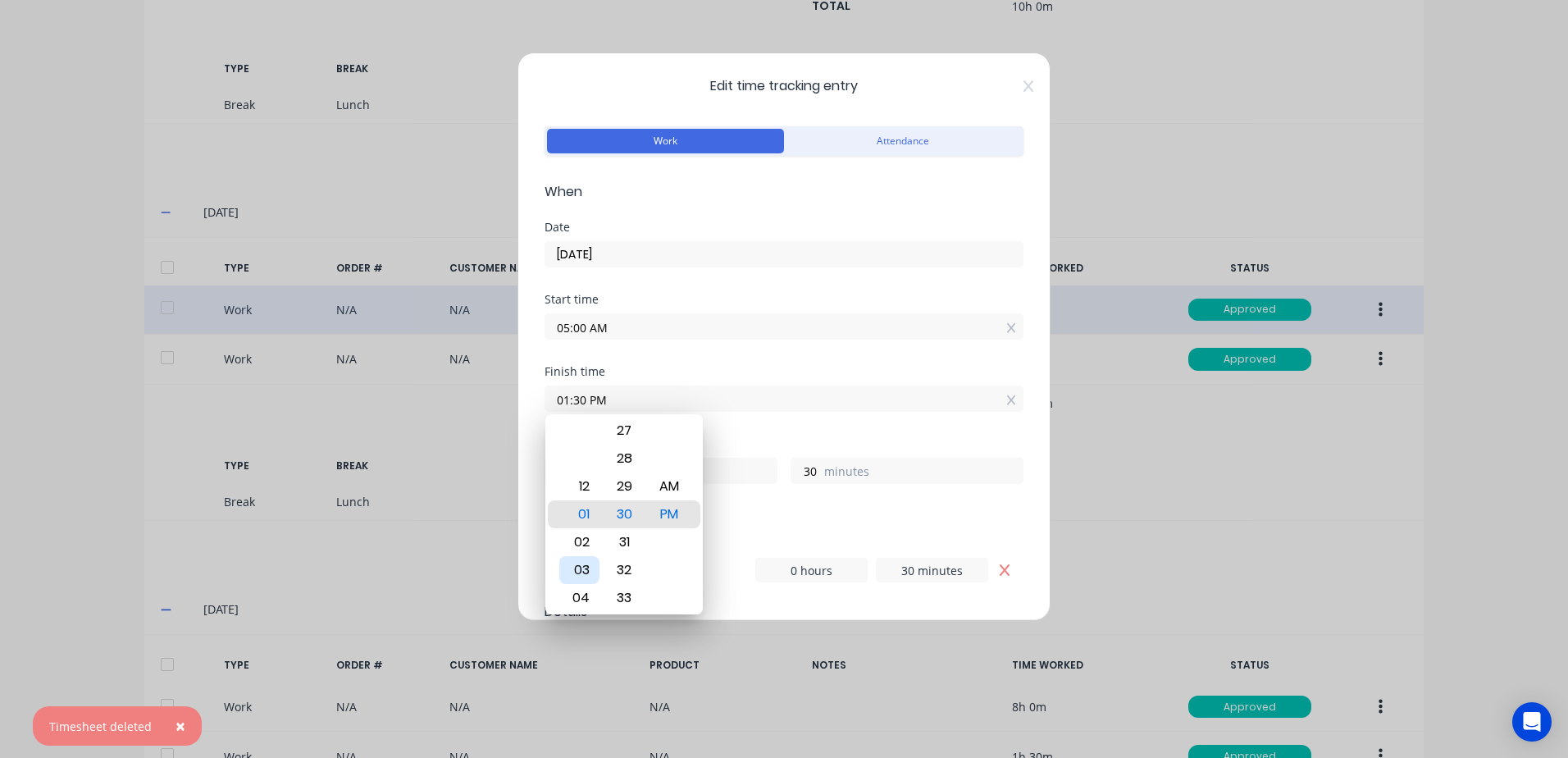
drag, startPoint x: 579, startPoint y: 570, endPoint x: 646, endPoint y: 501, distance: 96.2
click at [583, 565] on div "03" at bounding box center [579, 570] width 40 height 28
click at [583, 568] on div "03" at bounding box center [579, 570] width 40 height 28
type input "03:30 PM"
type input "10"
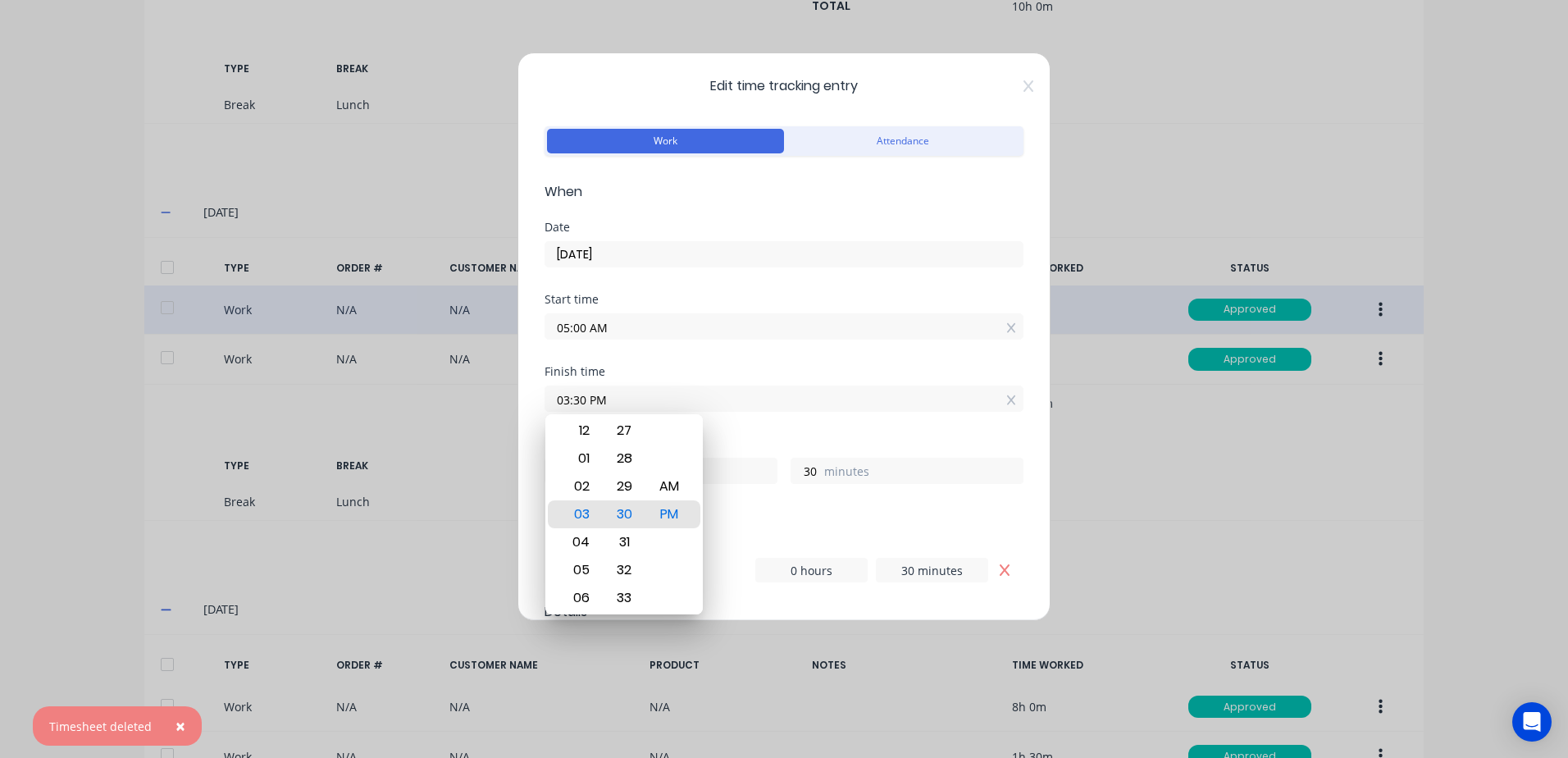
click at [709, 352] on div "Start time 05:00 AM" at bounding box center [784, 329] width 479 height 72
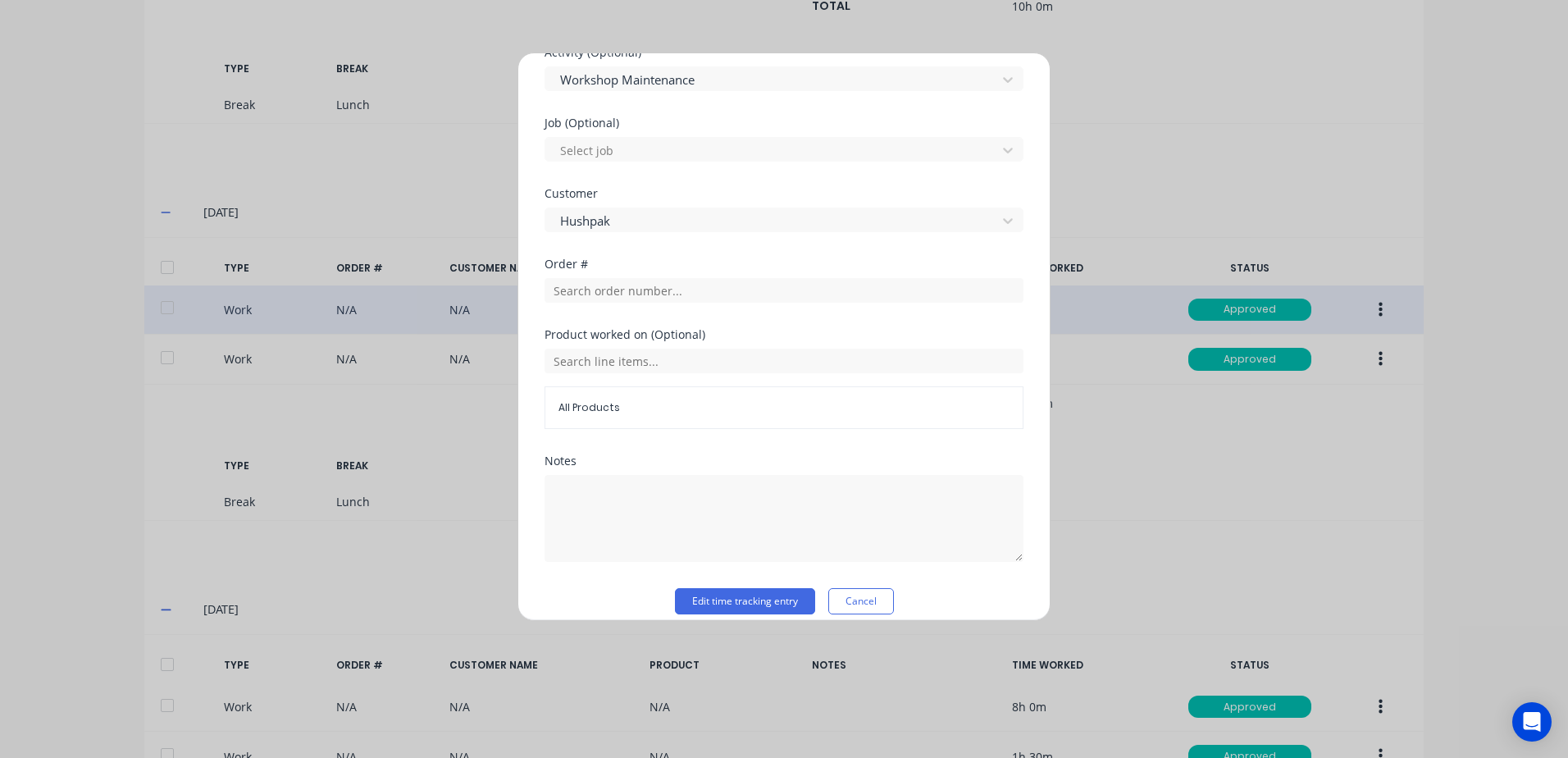
scroll to position [683, 0]
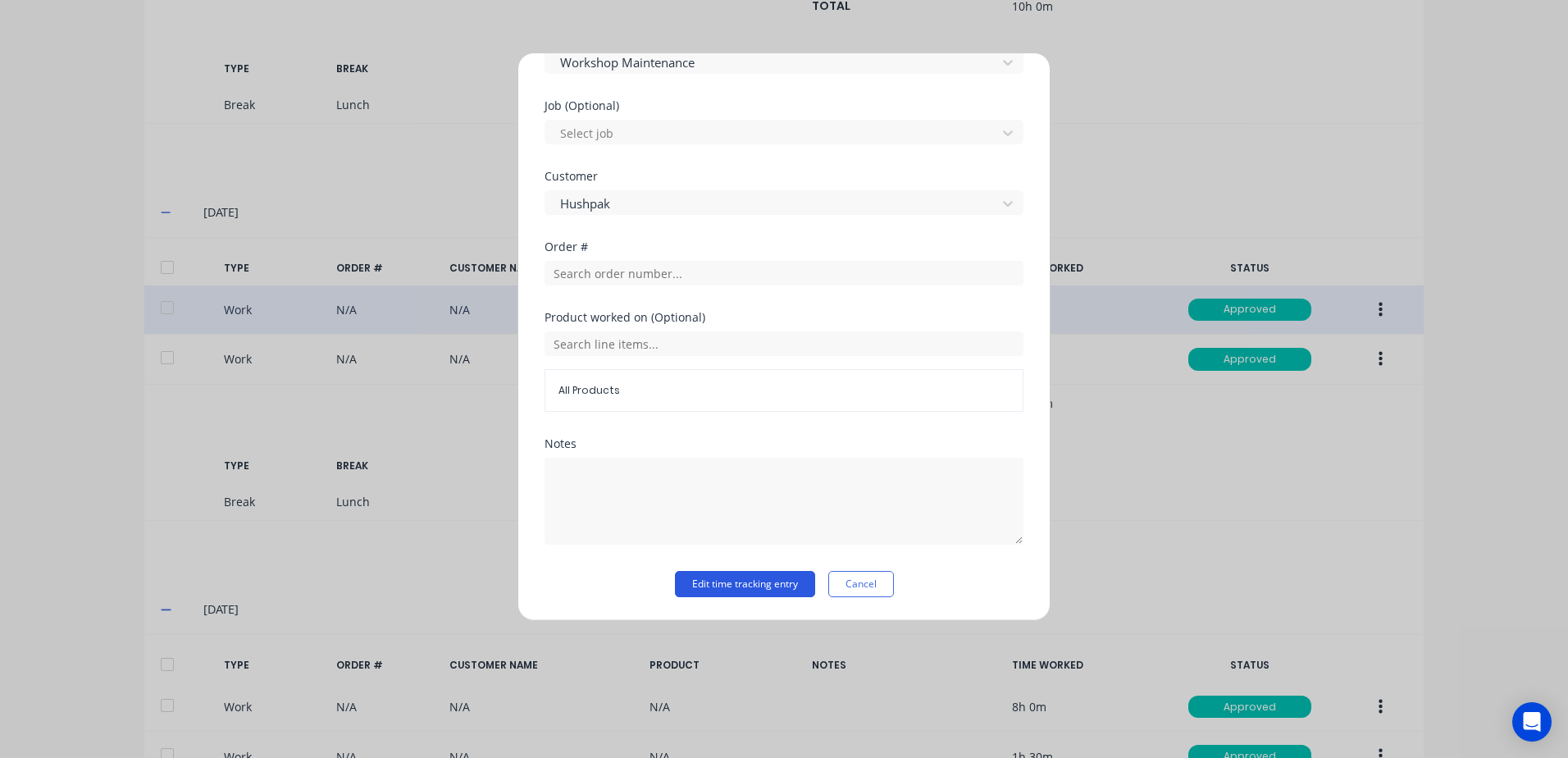
click at [725, 587] on button "Edit time tracking entry" at bounding box center [745, 584] width 141 height 26
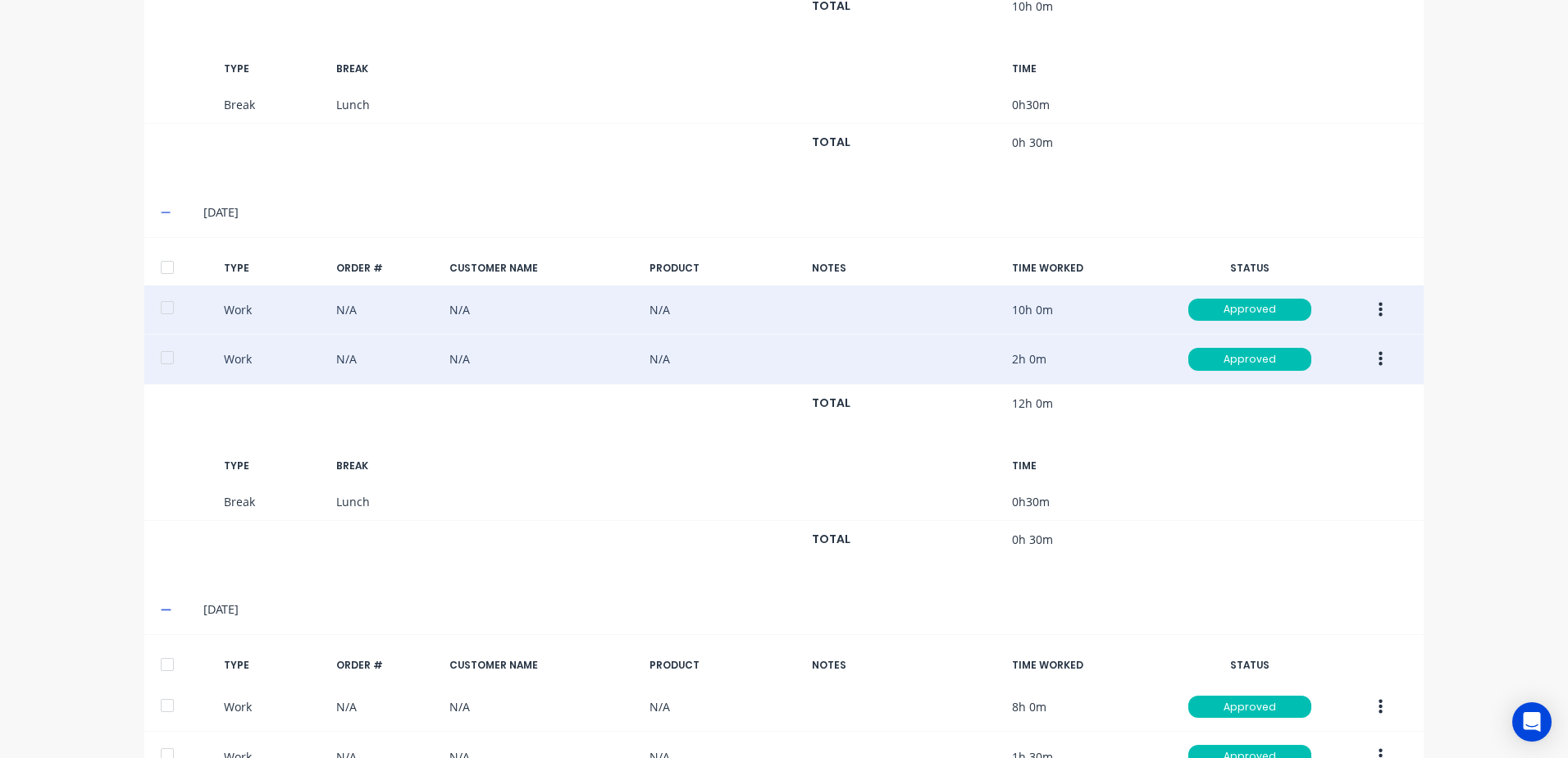
click at [1379, 360] on icon "button" at bounding box center [1381, 358] width 4 height 14
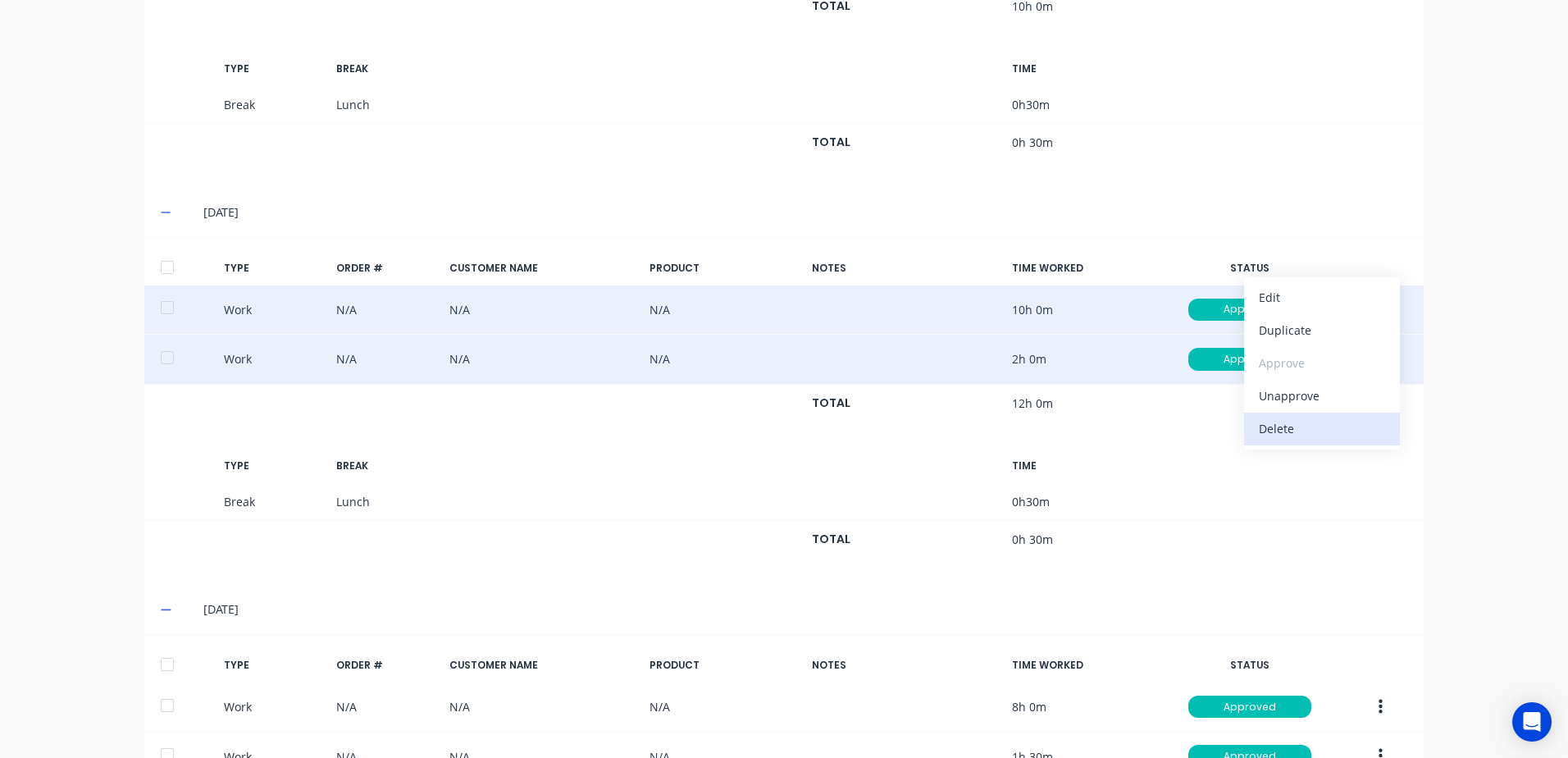
click at [1275, 427] on div "Delete" at bounding box center [1321, 429] width 126 height 24
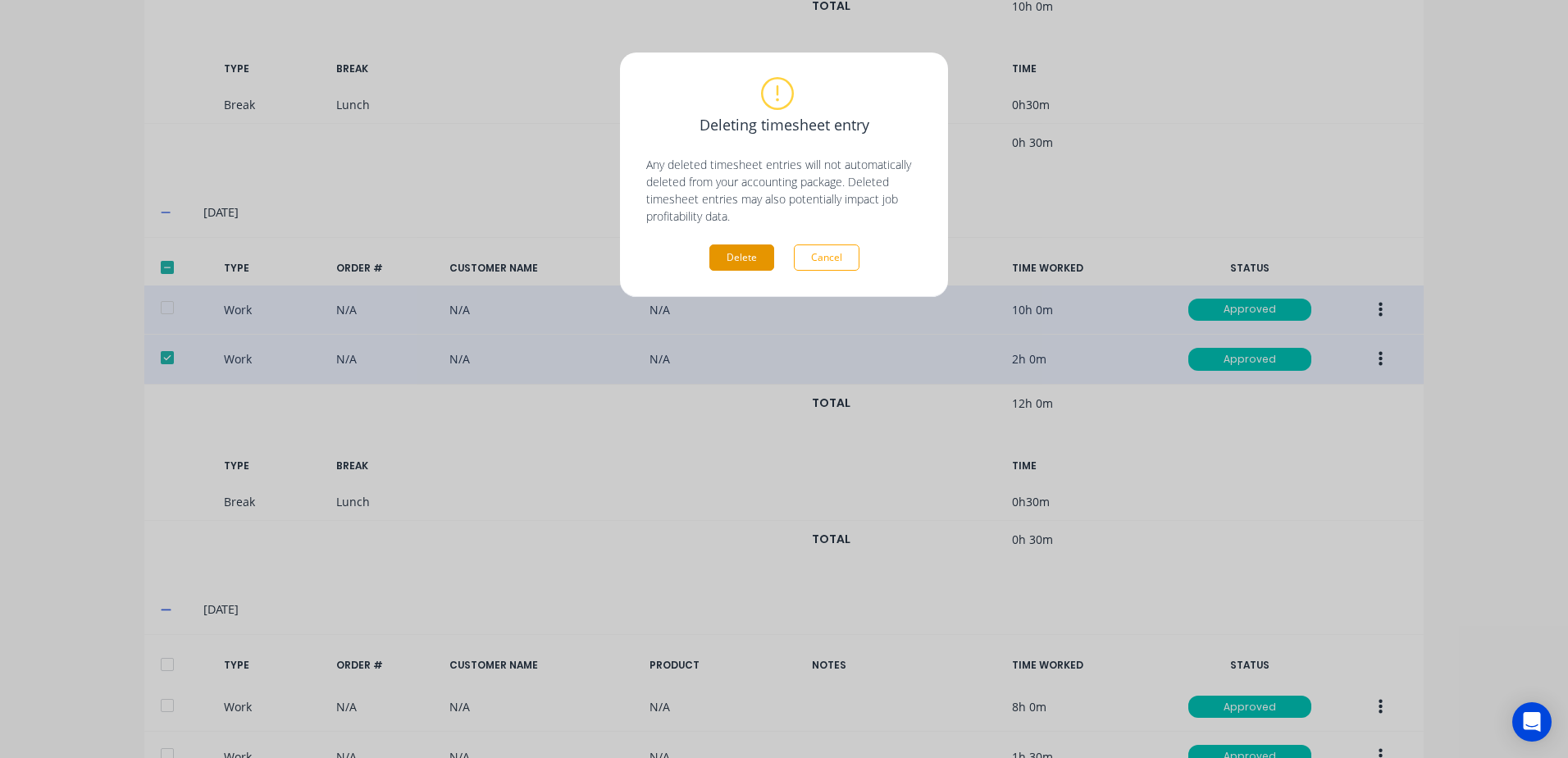
click at [729, 250] on button "Delete" at bounding box center [742, 257] width 64 height 26
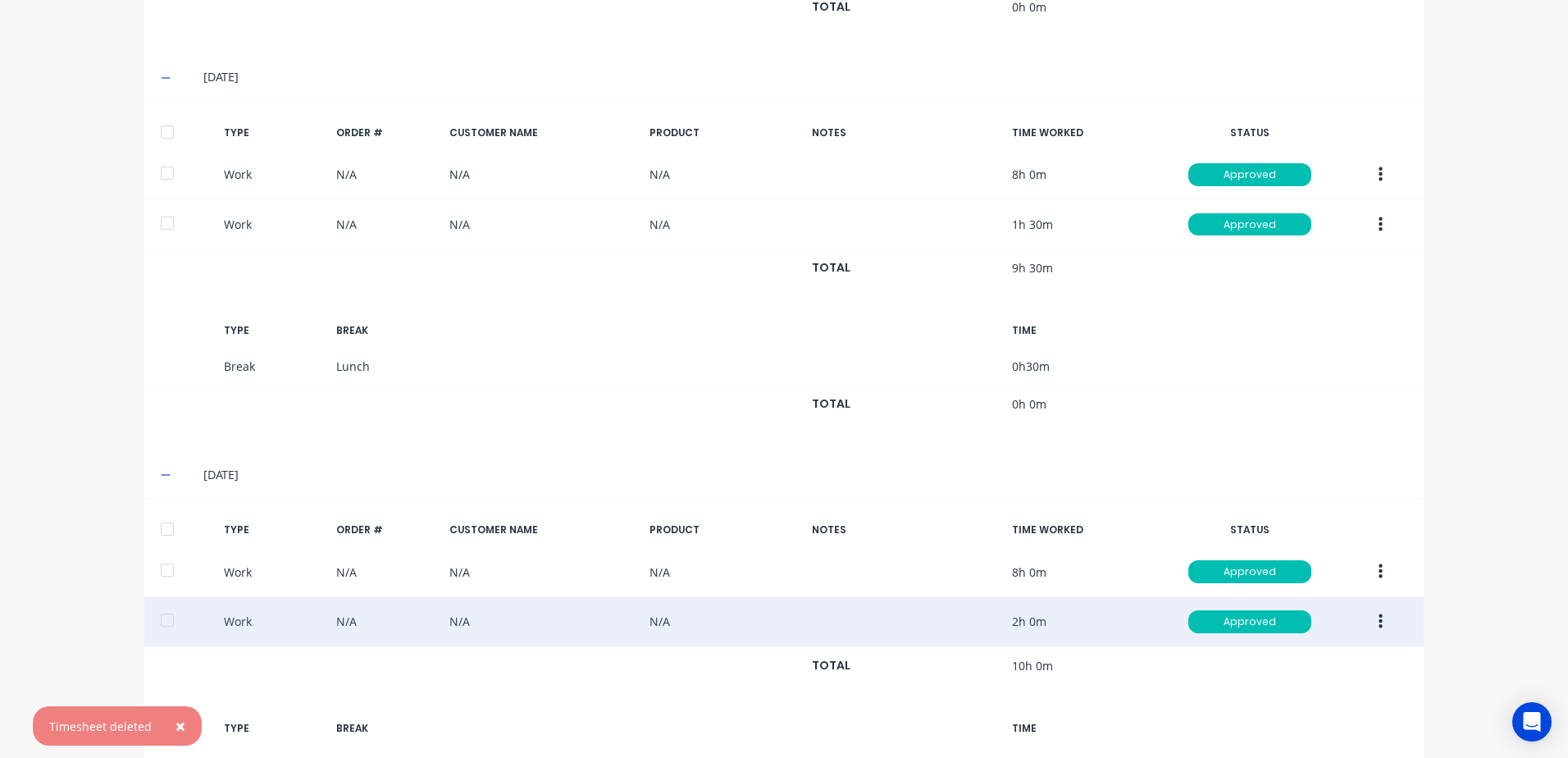
scroll to position [1132, 0]
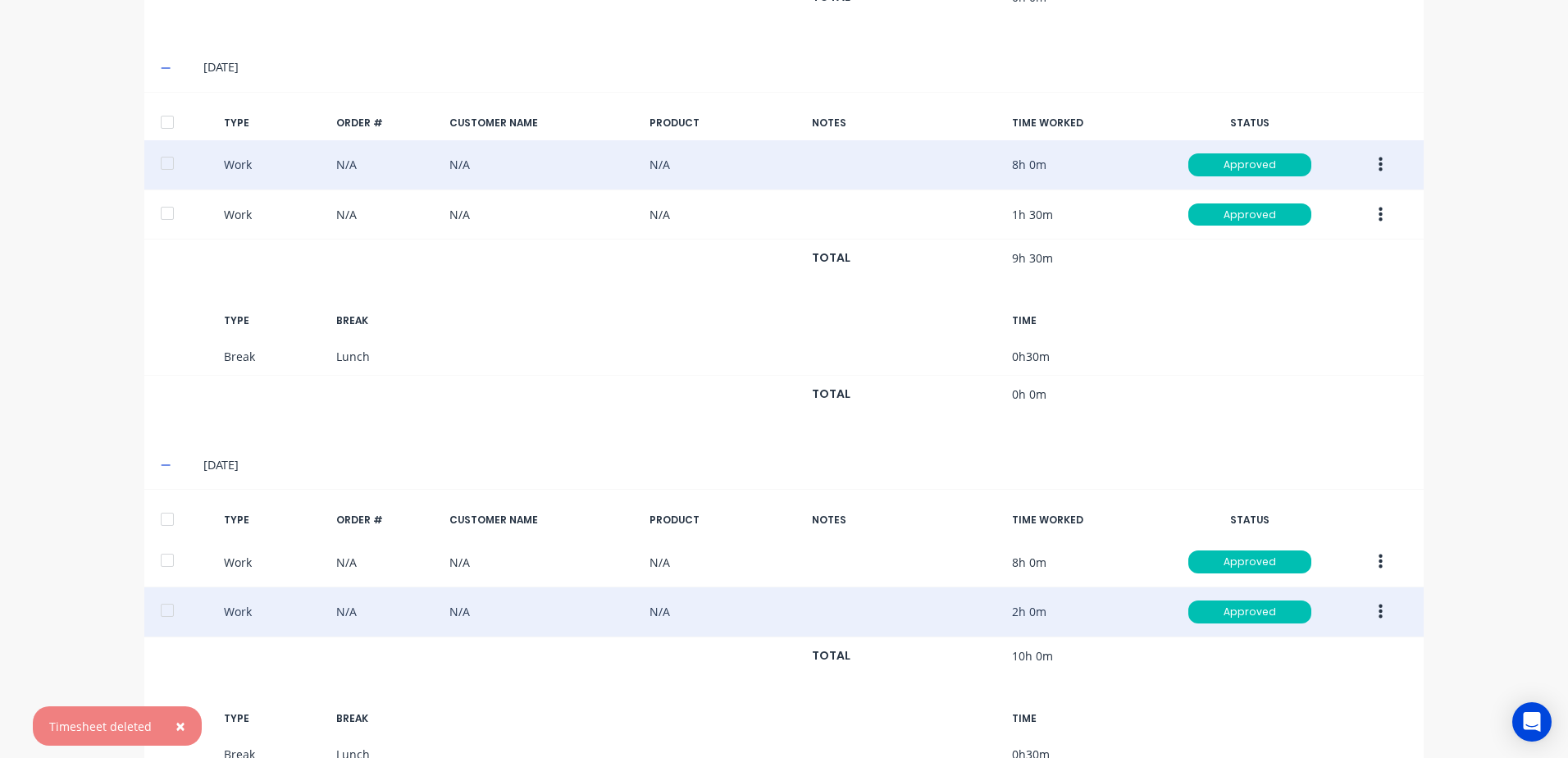
click at [1379, 163] on icon "button" at bounding box center [1381, 164] width 4 height 18
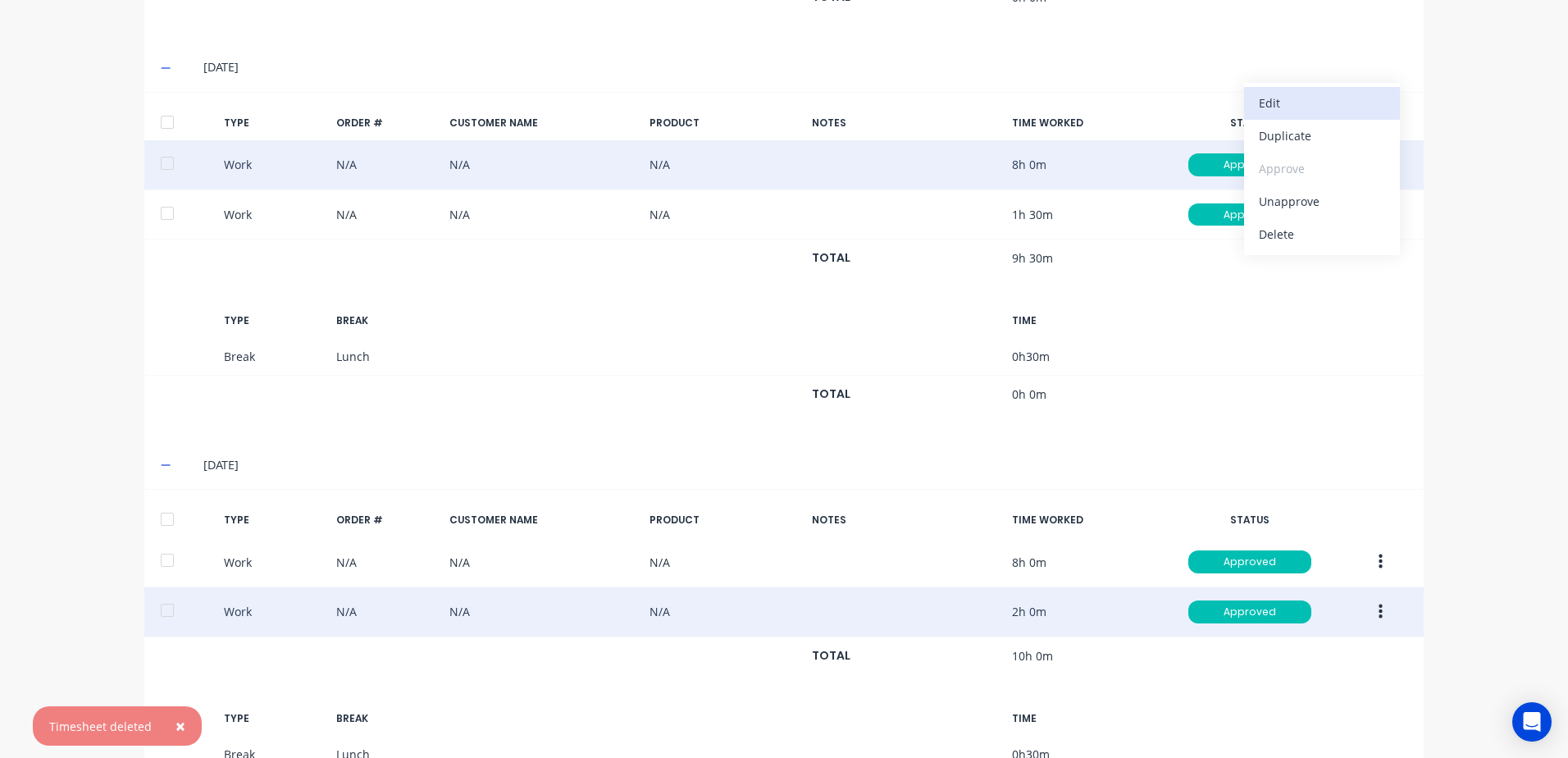
click at [1285, 102] on div "Edit" at bounding box center [1321, 102] width 126 height 24
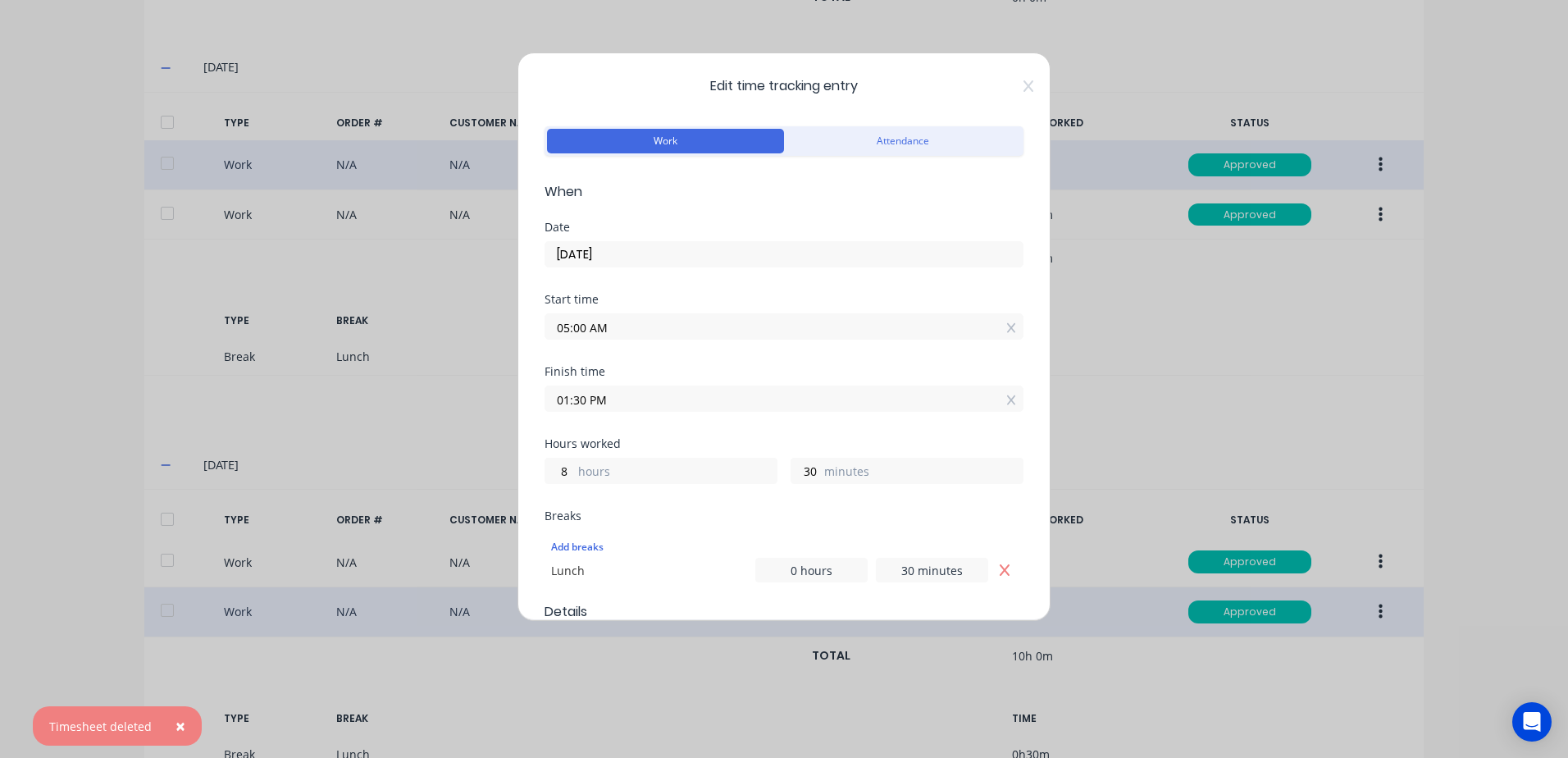
click at [618, 396] on input "01:30 PM" at bounding box center [784, 398] width 478 height 25
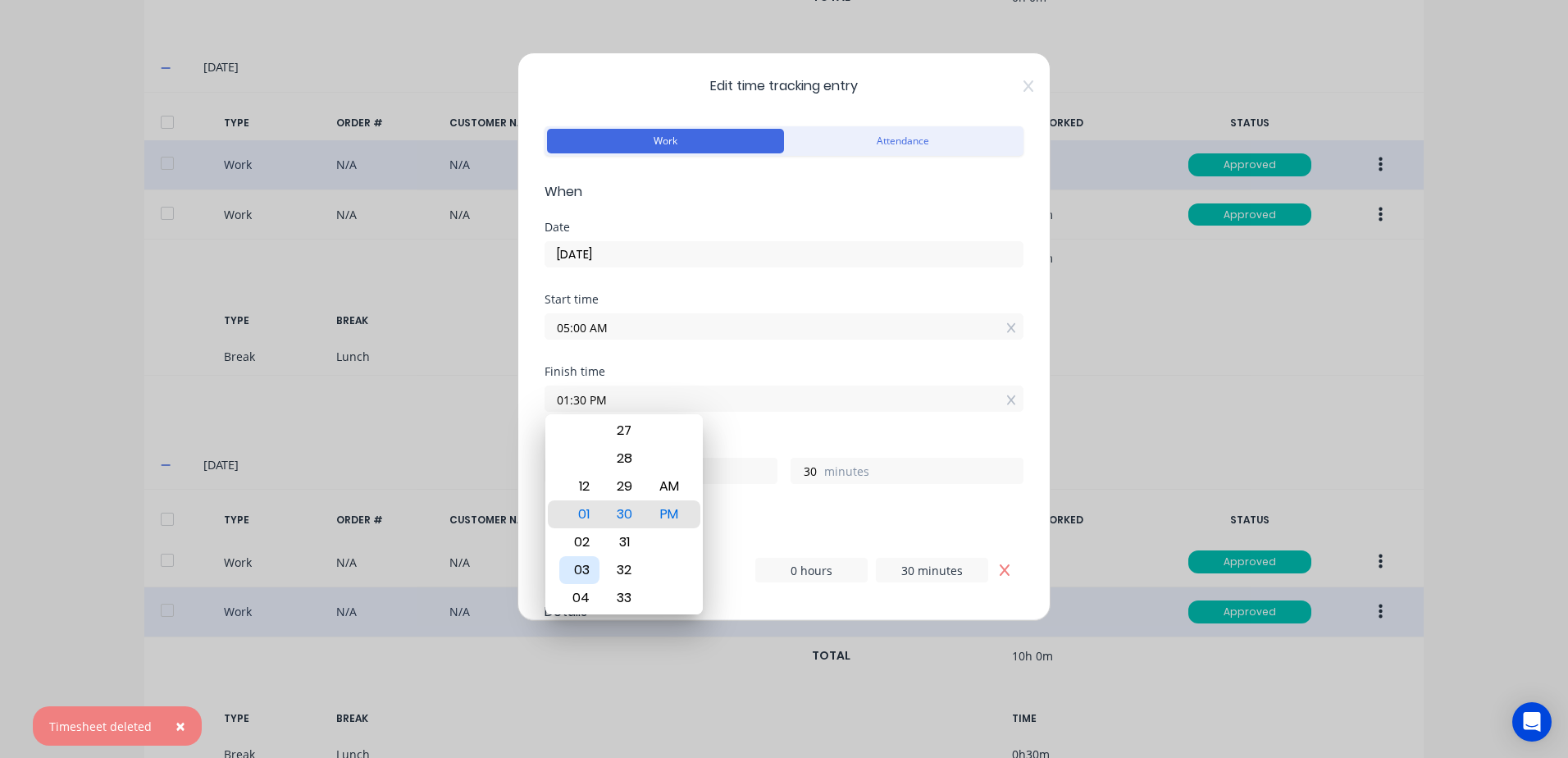
click at [580, 568] on div "03" at bounding box center [579, 570] width 40 height 28
type input "03:30 PM"
type input "10"
click at [795, 424] on div "Finish time 03:30 PM" at bounding box center [784, 401] width 479 height 72
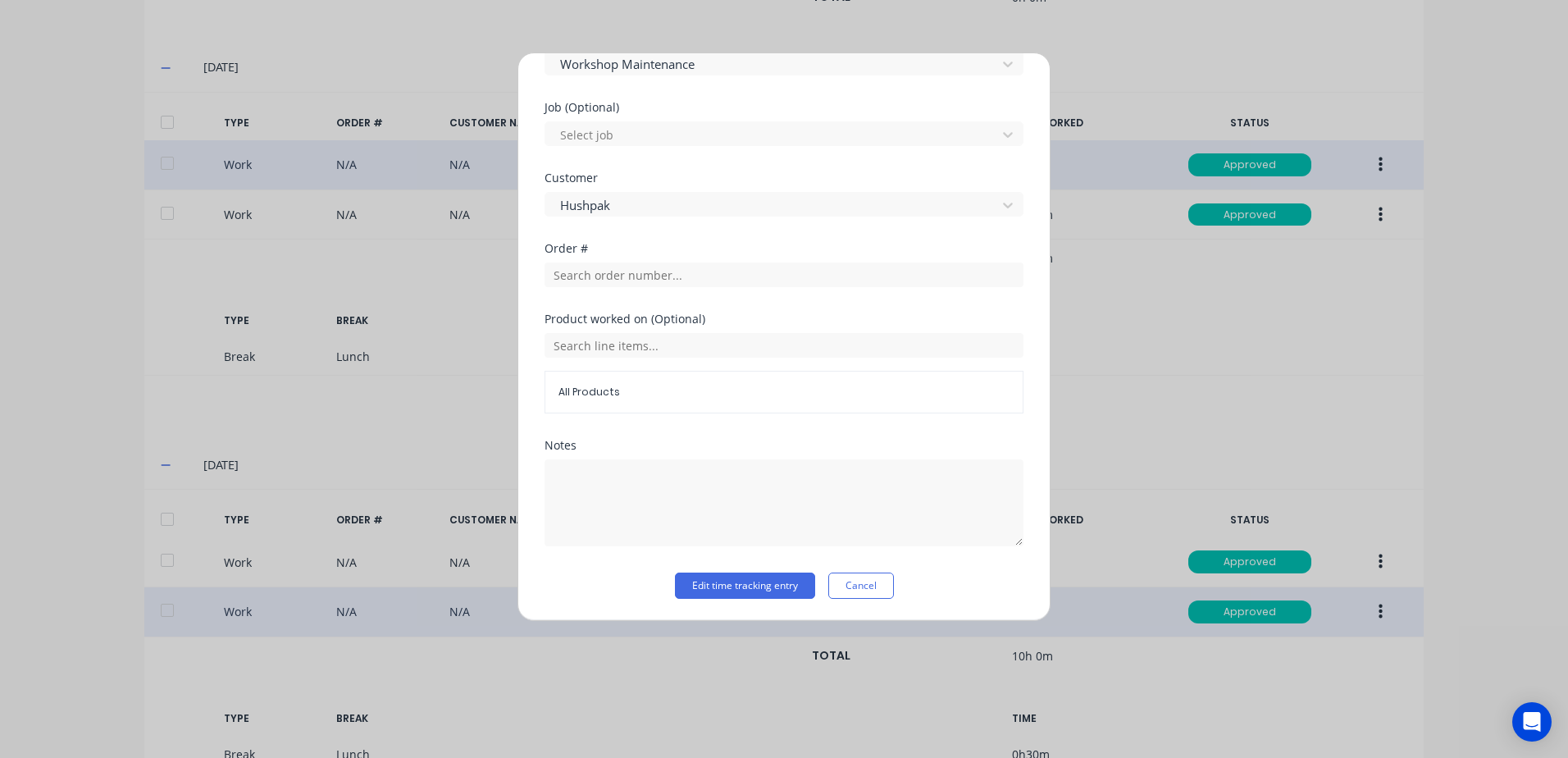
scroll to position [683, 0]
click at [701, 586] on button "Edit time tracking entry" at bounding box center [745, 584] width 141 height 26
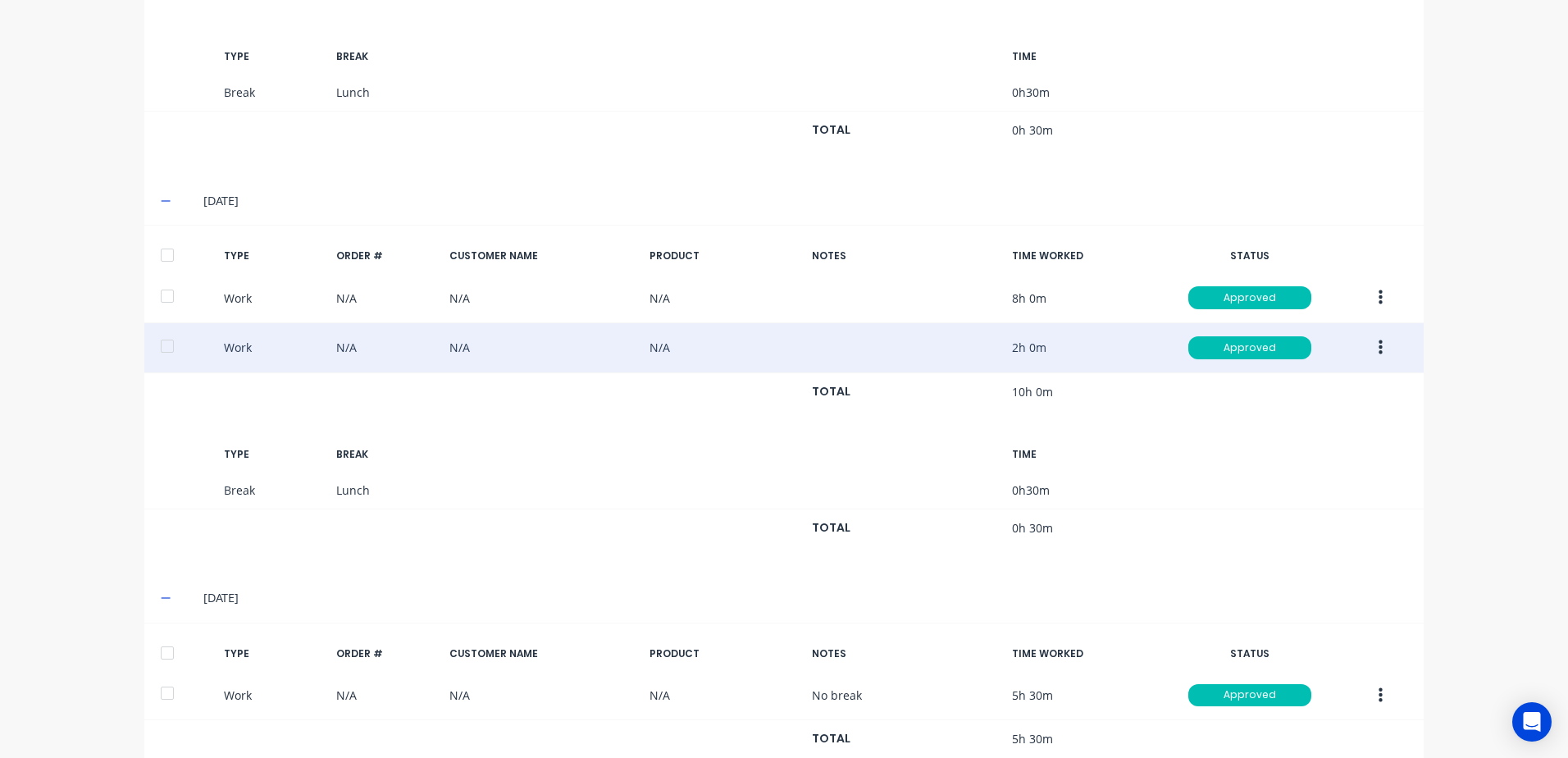
scroll to position [1443, 0]
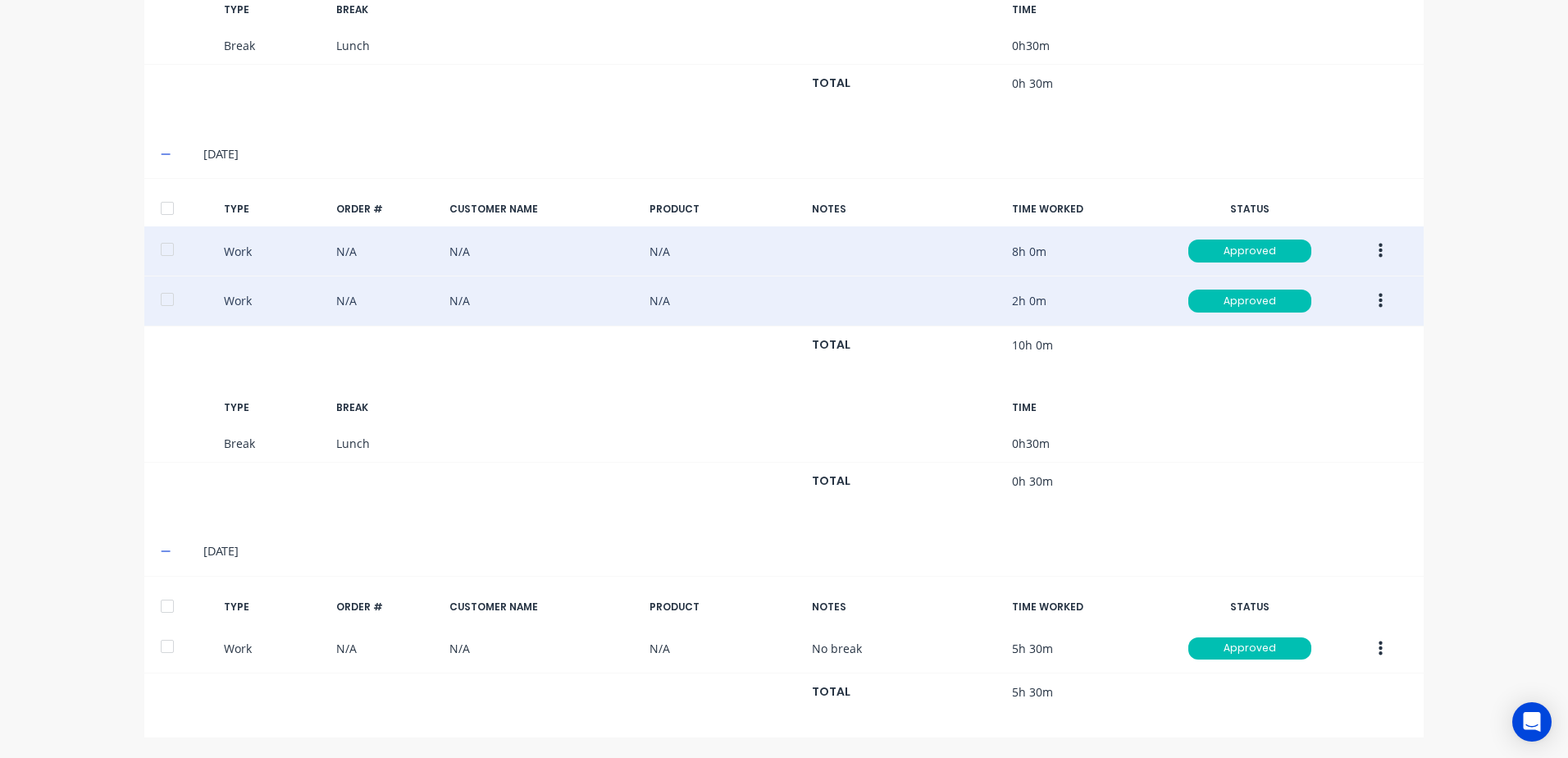
click at [1379, 248] on icon "button" at bounding box center [1381, 251] width 4 height 18
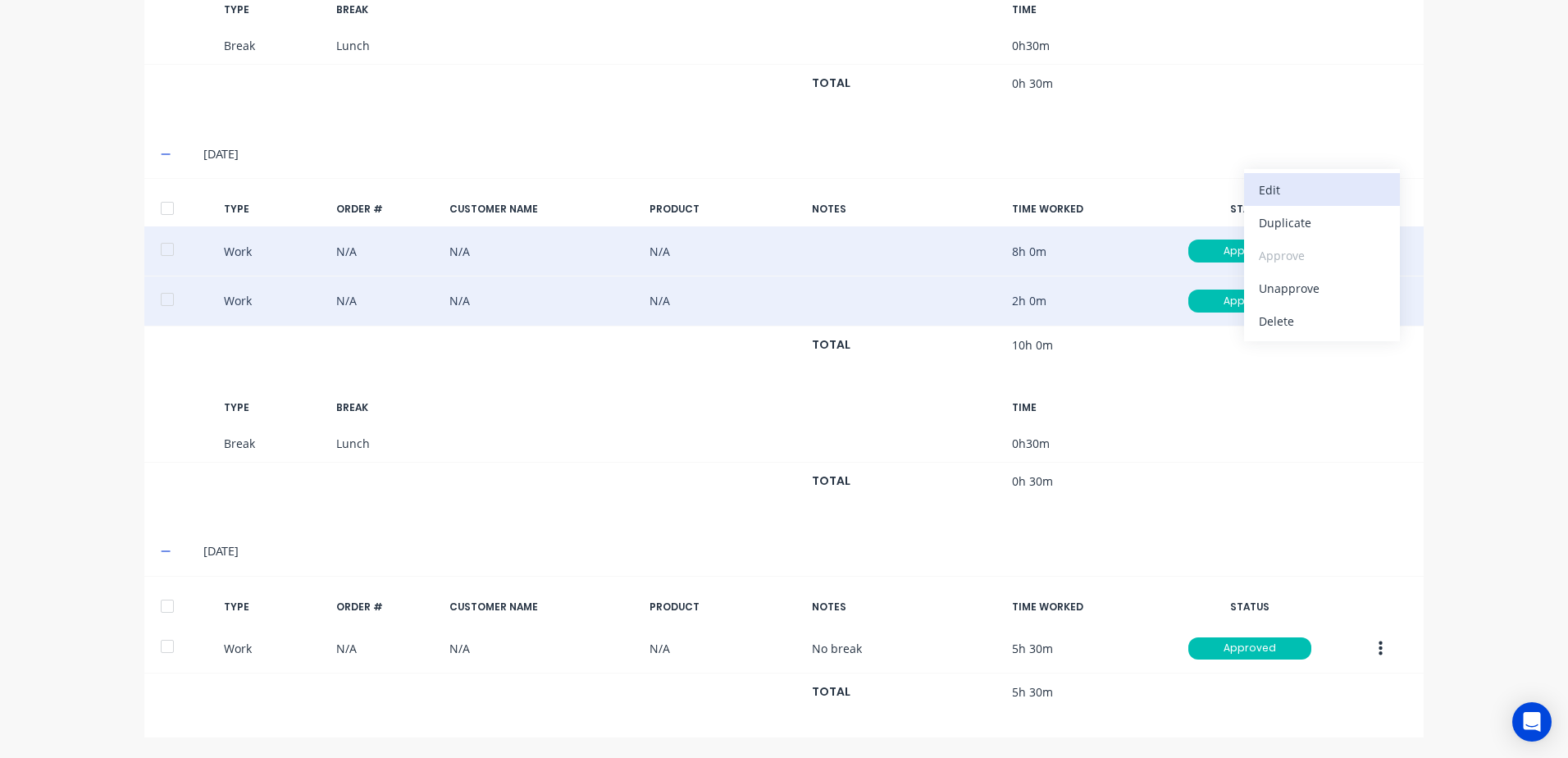
click at [1289, 189] on div "Edit" at bounding box center [1321, 190] width 126 height 24
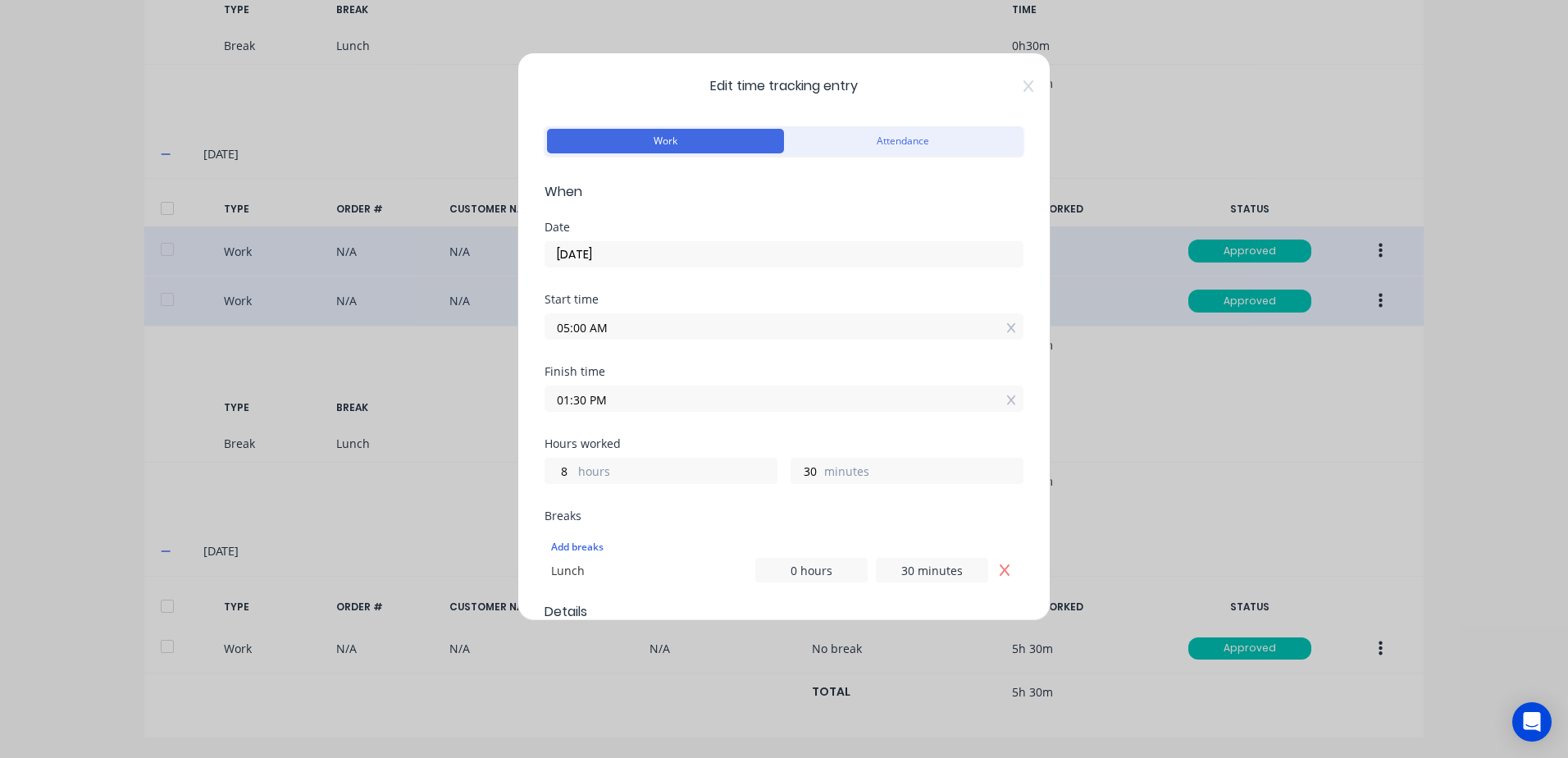
click at [633, 407] on input "01:30 PM" at bounding box center [784, 398] width 478 height 25
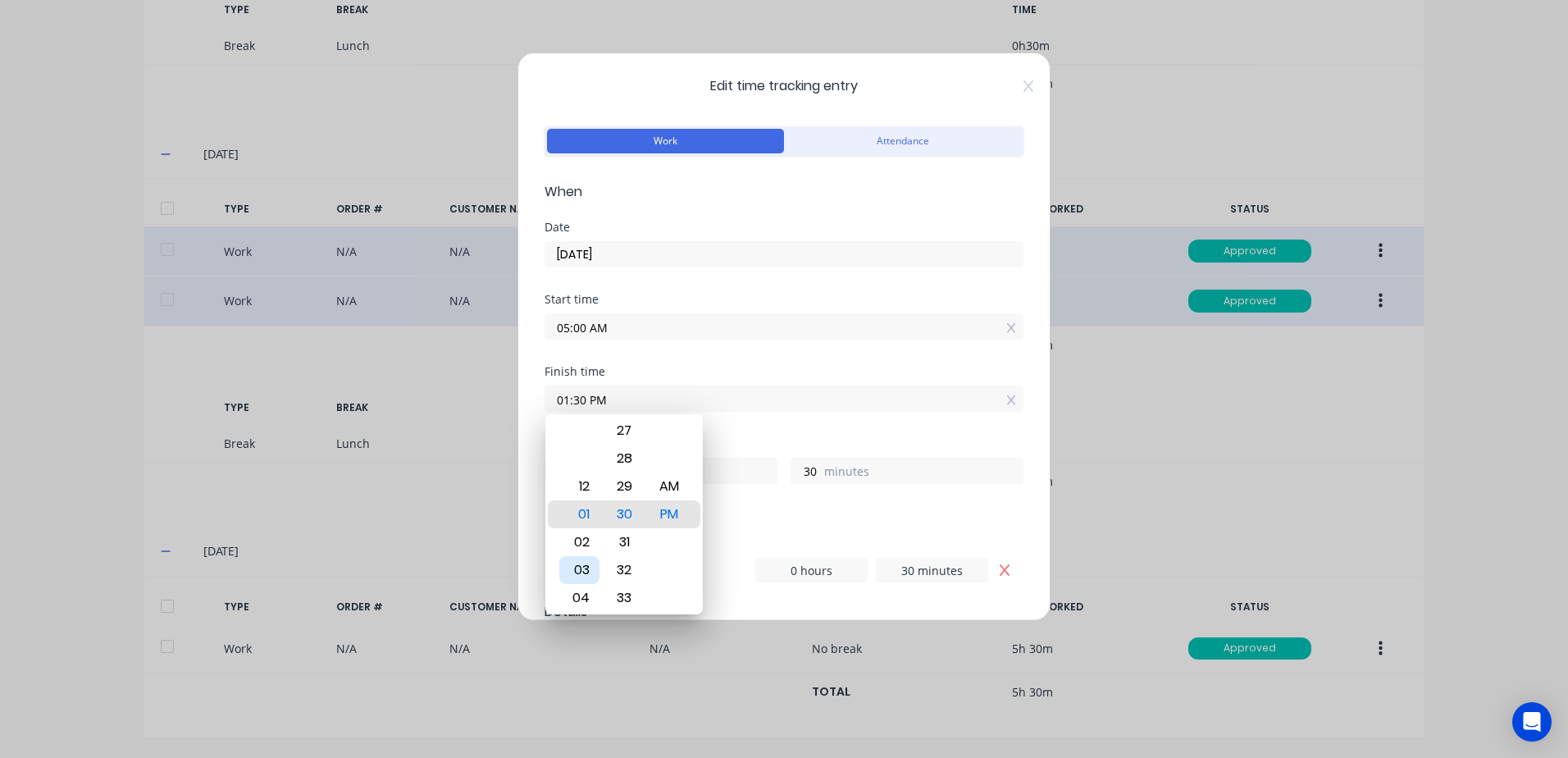
click at [576, 567] on div "03" at bounding box center [579, 570] width 40 height 28
type input "03:30 PM"
type input "10"
click at [790, 418] on div "Finish time 03:30 PM" at bounding box center [784, 401] width 479 height 72
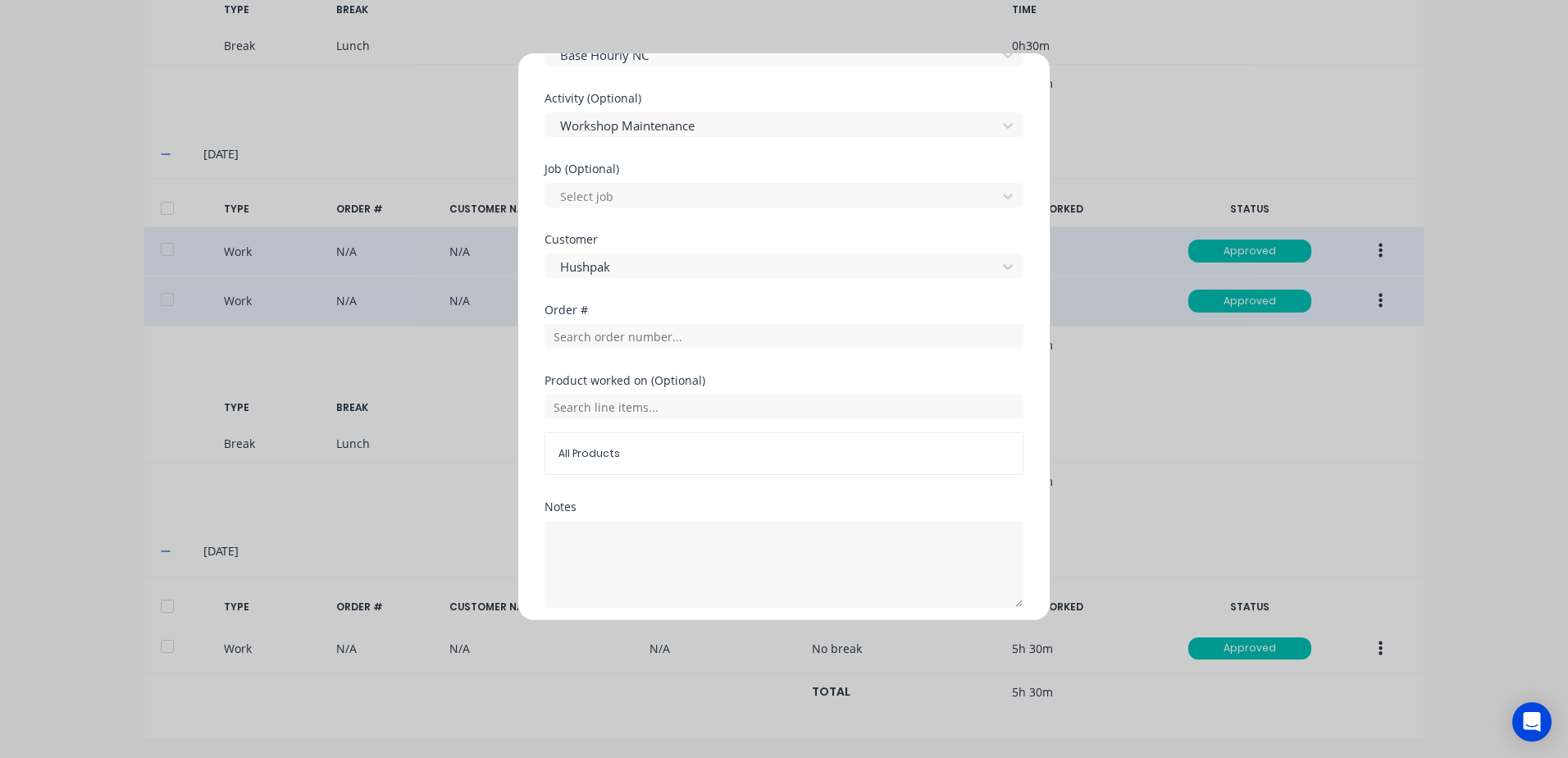
scroll to position [683, 0]
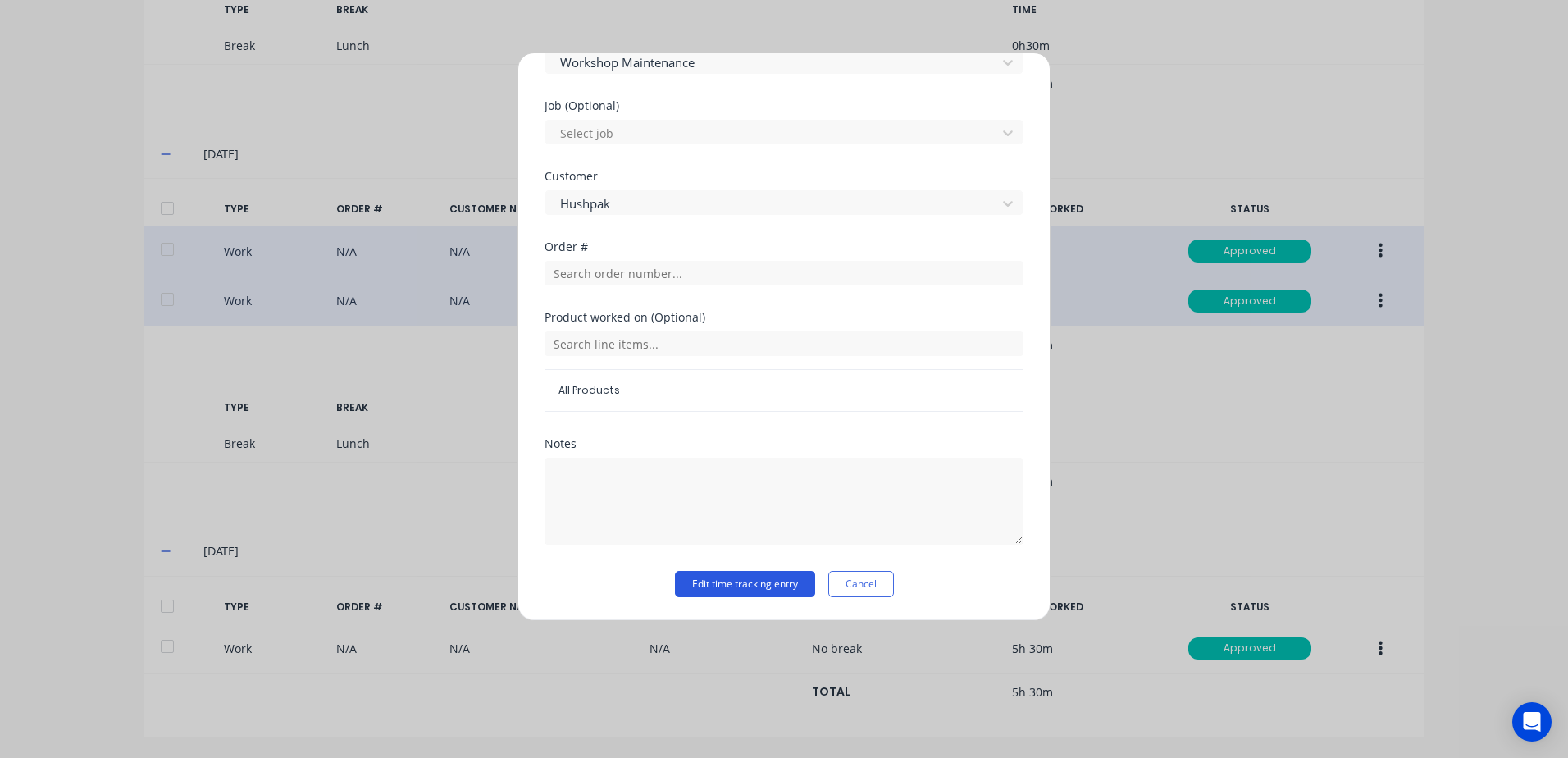
click at [703, 585] on button "Edit time tracking entry" at bounding box center [745, 584] width 141 height 26
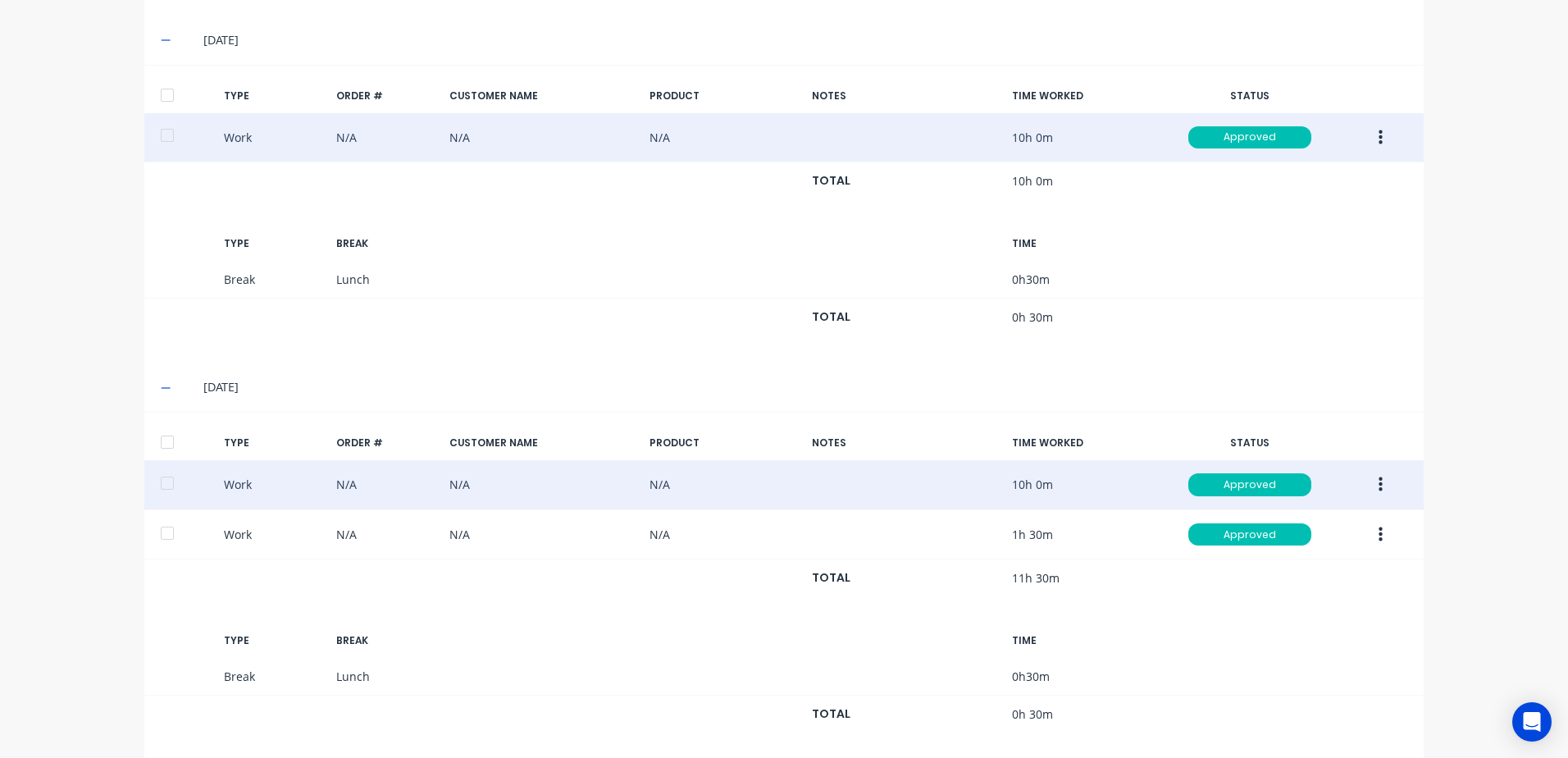
scroll to position [788, 0]
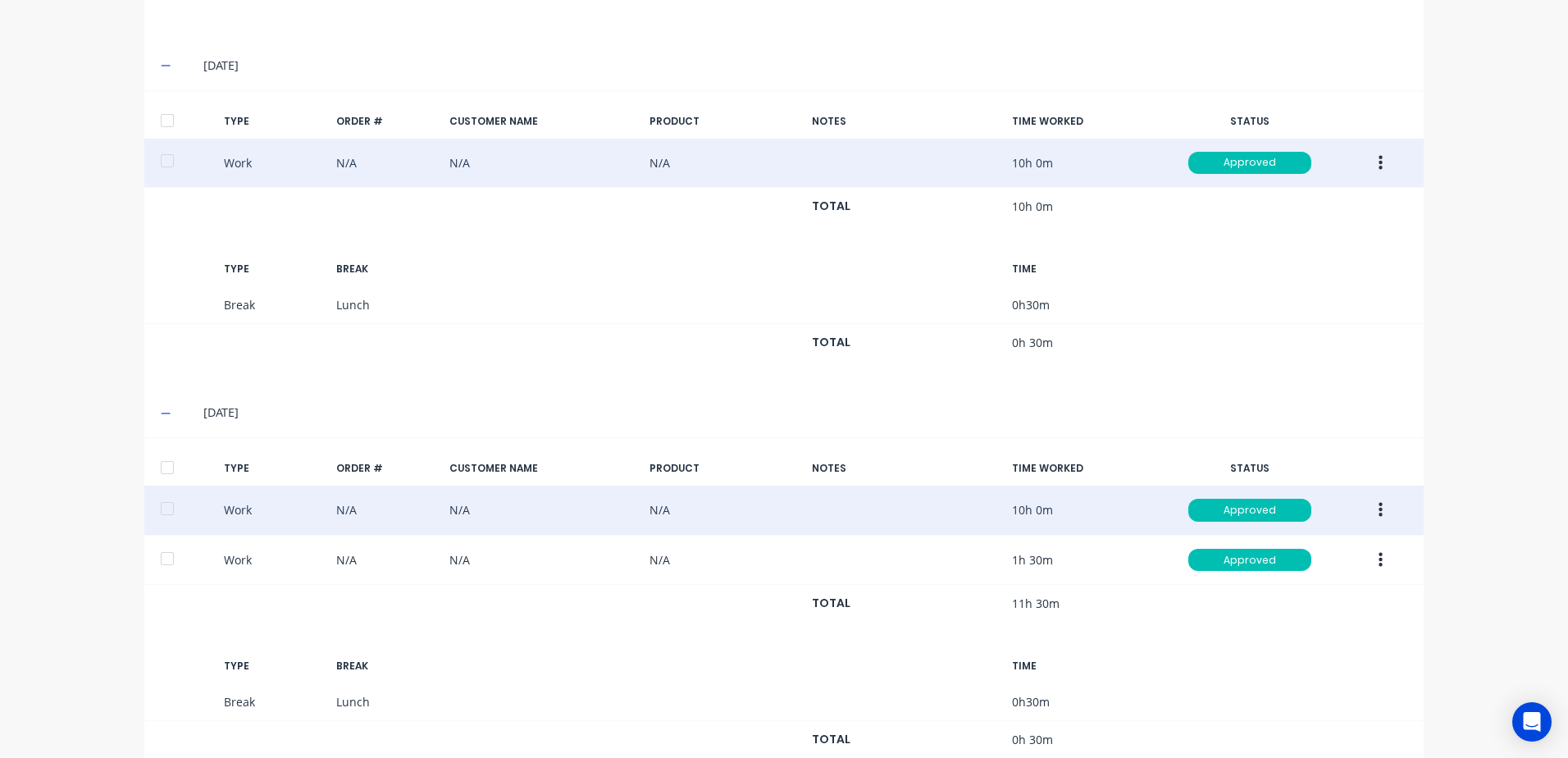
click at [1379, 510] on icon "button" at bounding box center [1381, 510] width 4 height 14
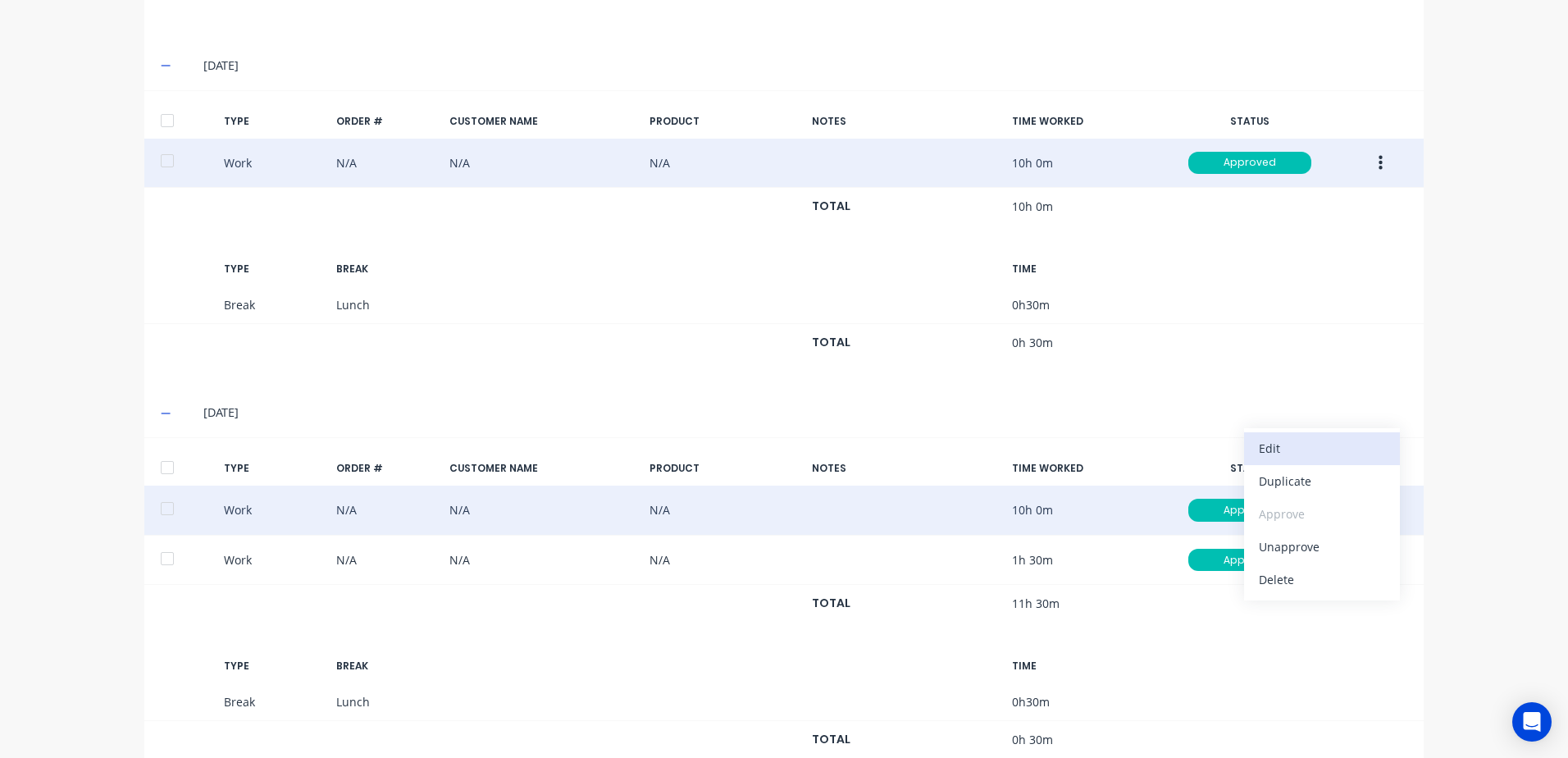
click at [1287, 449] on div "Edit" at bounding box center [1321, 448] width 126 height 24
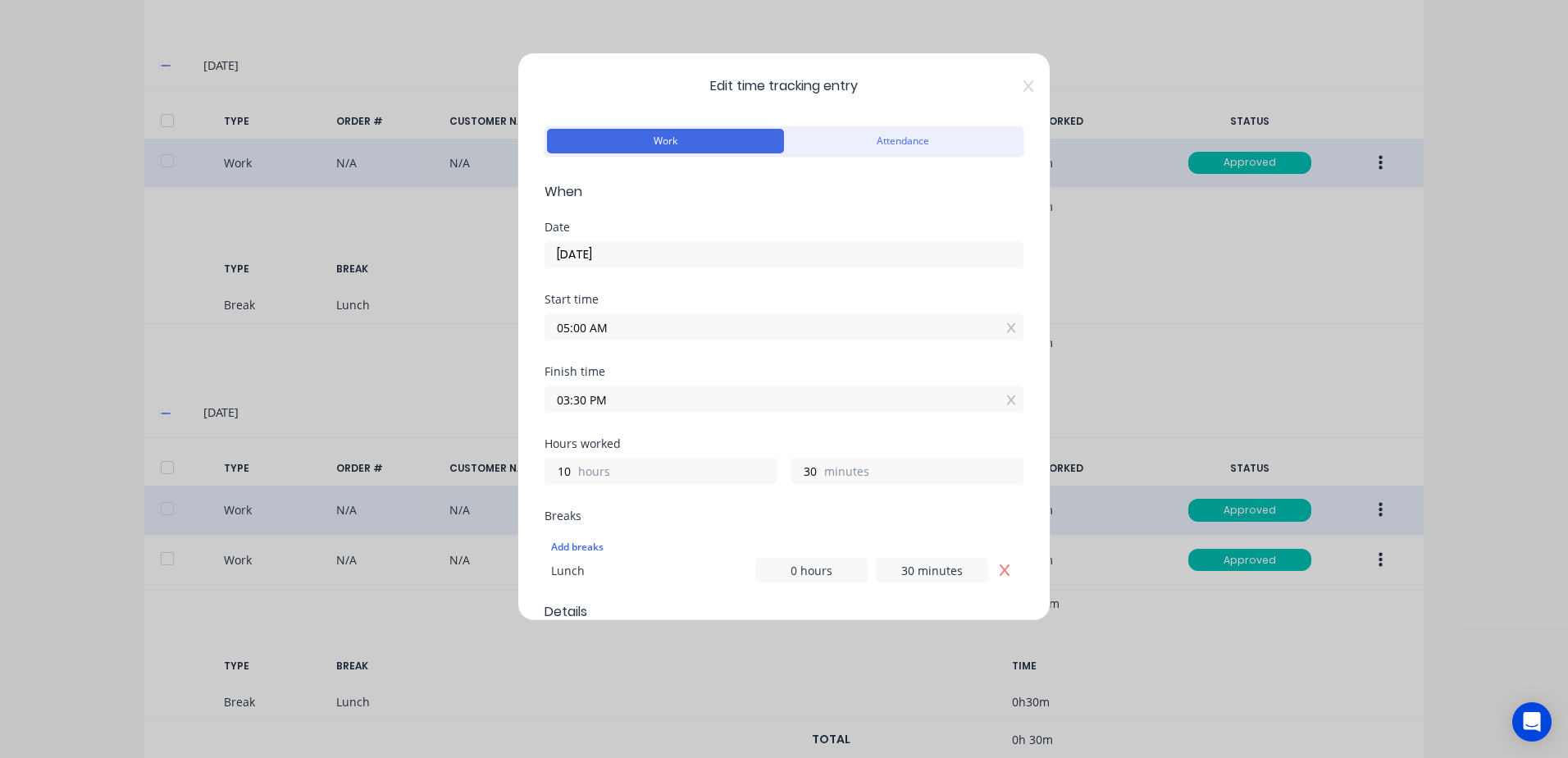
click at [620, 401] on input "03:30 PM" at bounding box center [784, 398] width 478 height 25
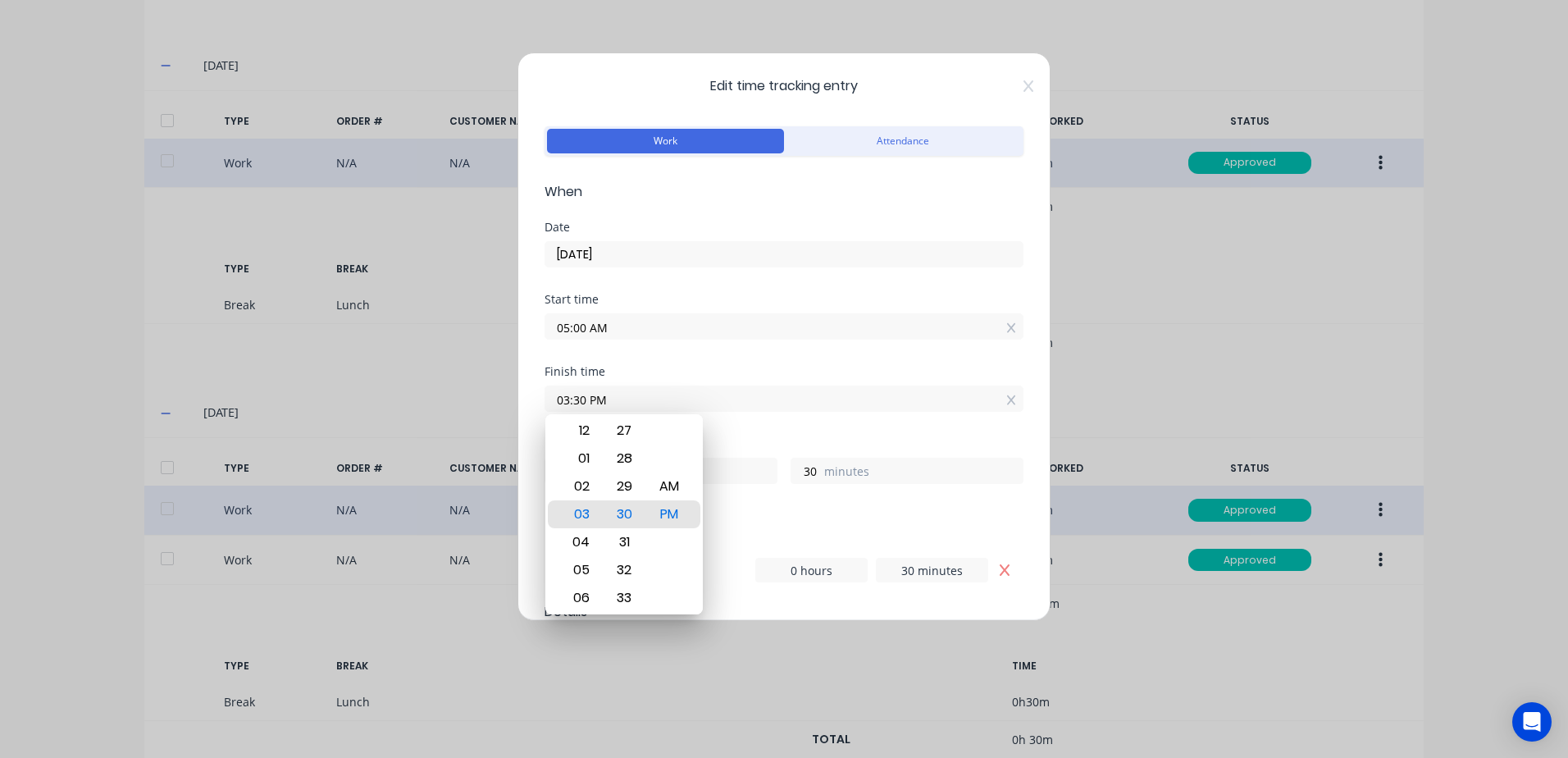
click at [619, 324] on input "05:00 AM" at bounding box center [784, 326] width 478 height 25
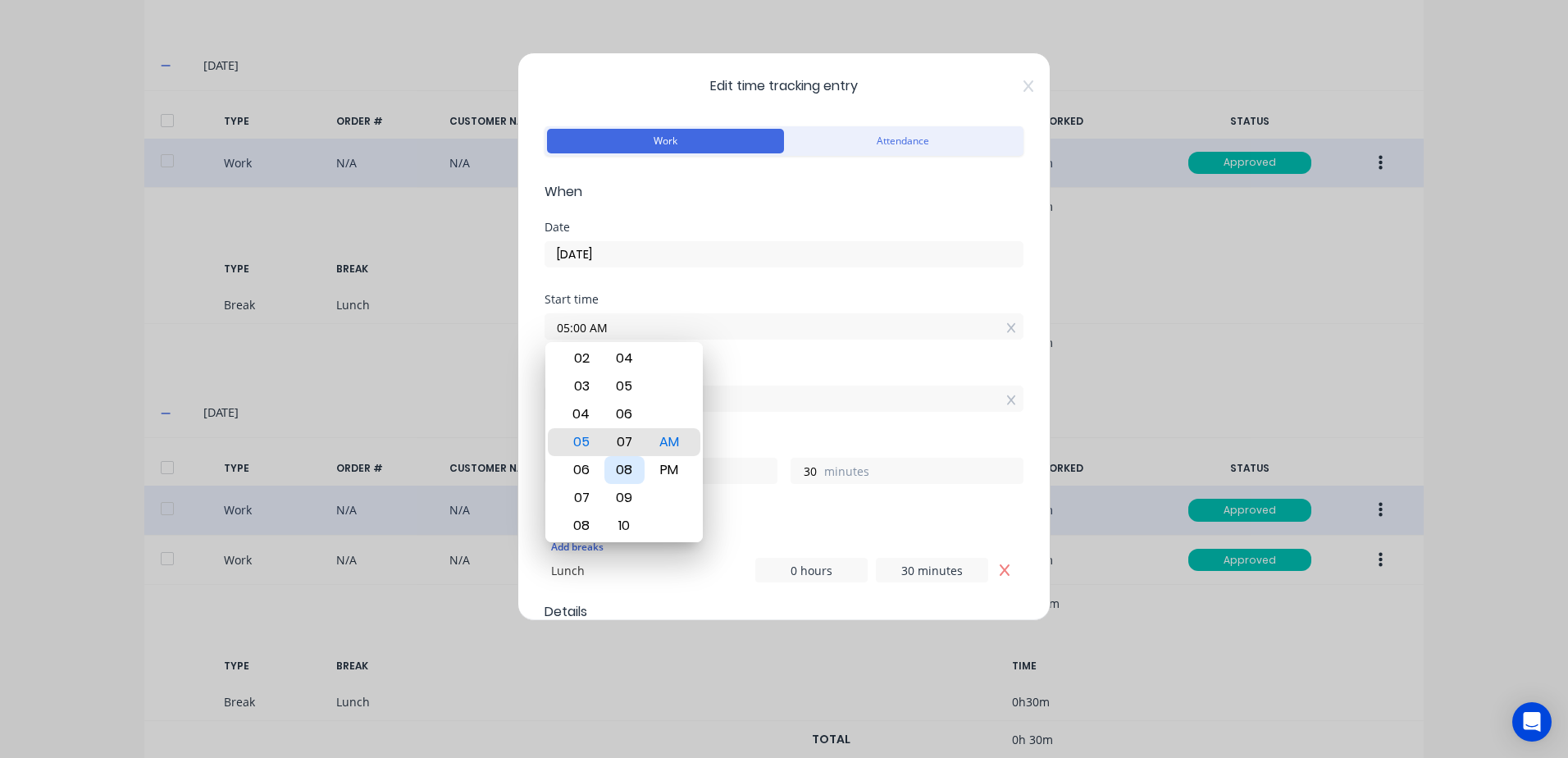
type input "05:07 AM"
type input "23"
type input "05:14 AM"
type input "16"
type input "05:20 AM"
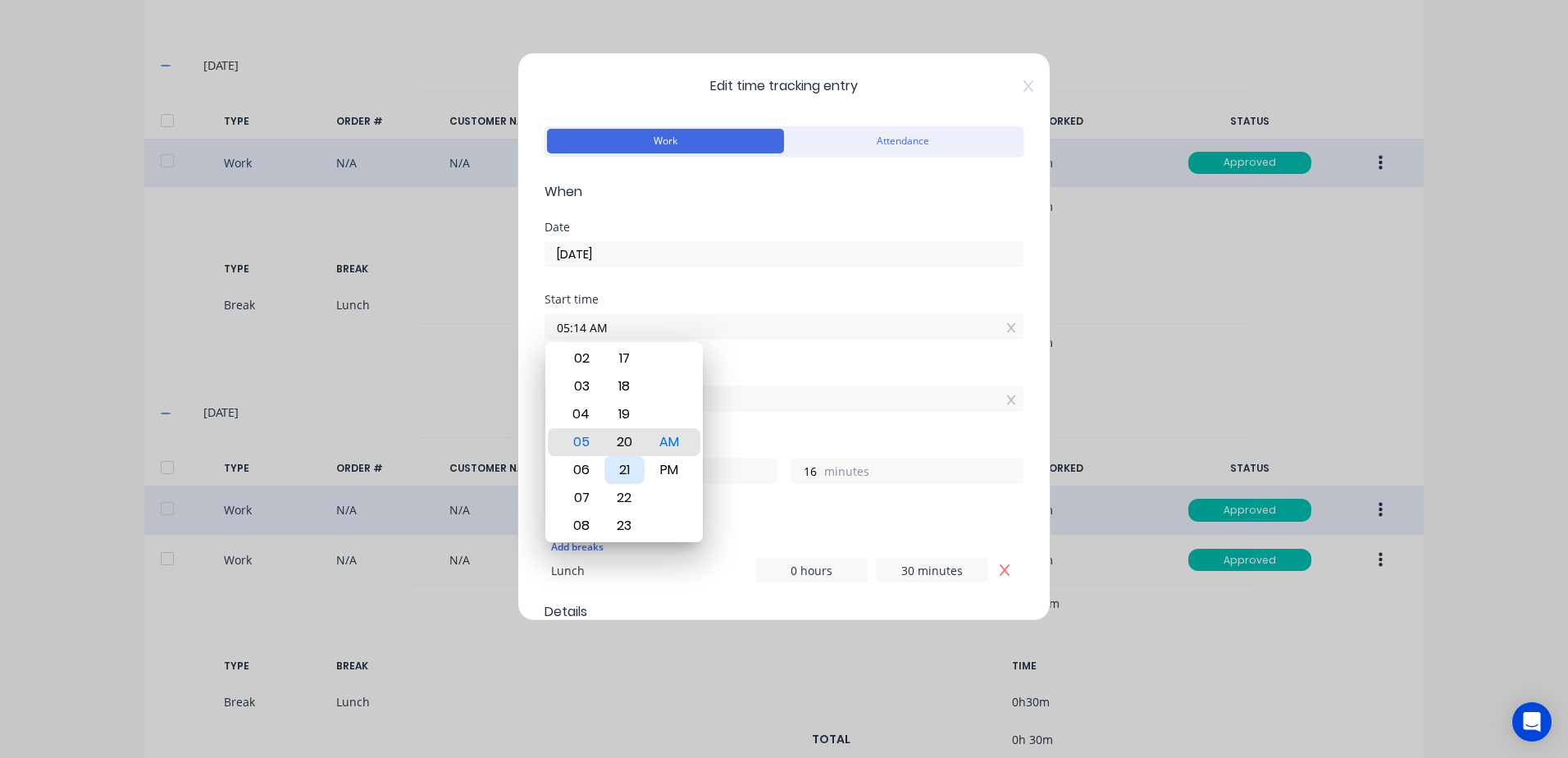
type input "10"
type input "05:25 AM"
type input "5"
type input "05:31 AM"
type input "9"
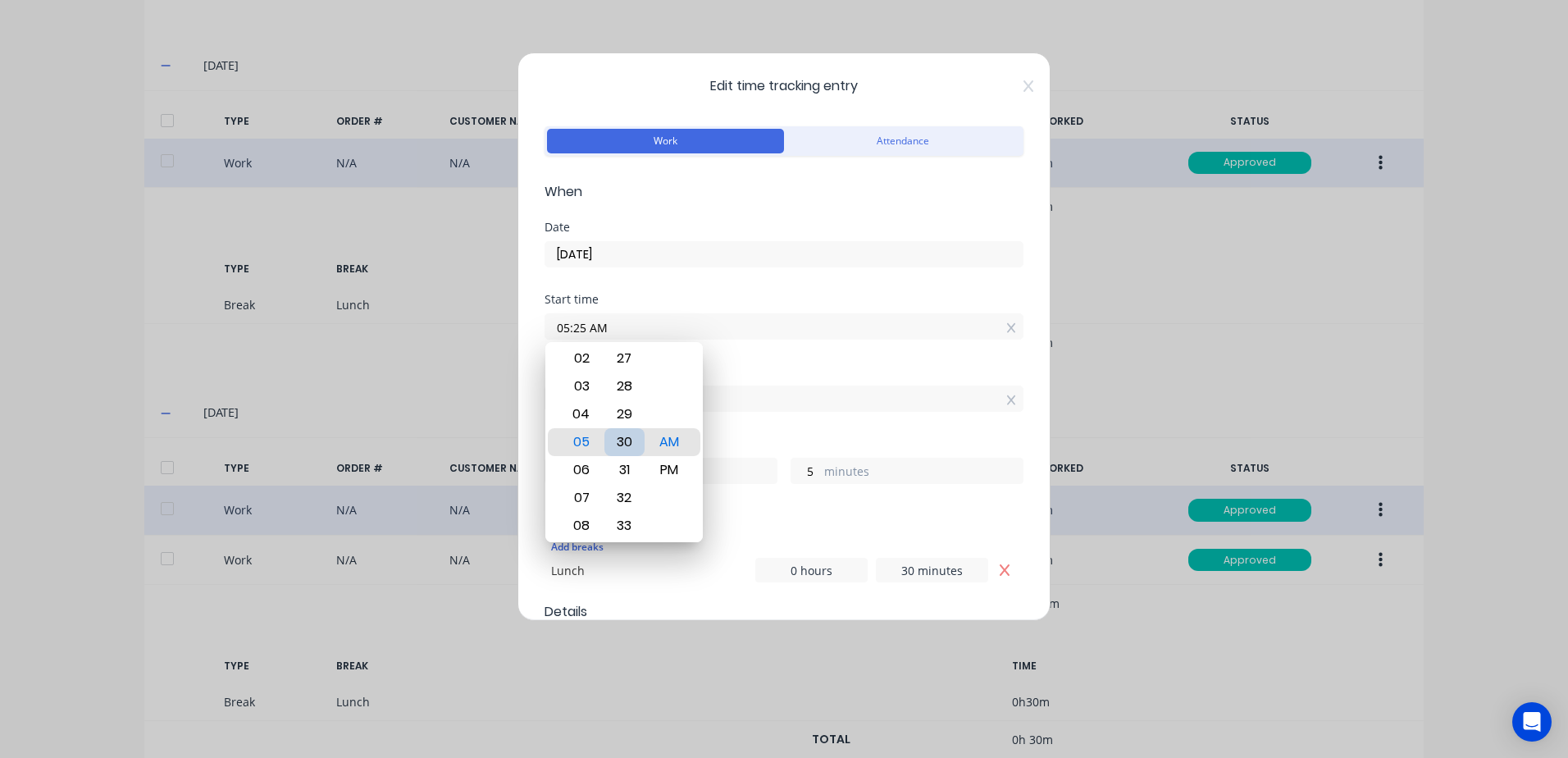
type input "59"
type input "05:35 AM"
type input "55"
type input "05:32 AM"
type input "58"
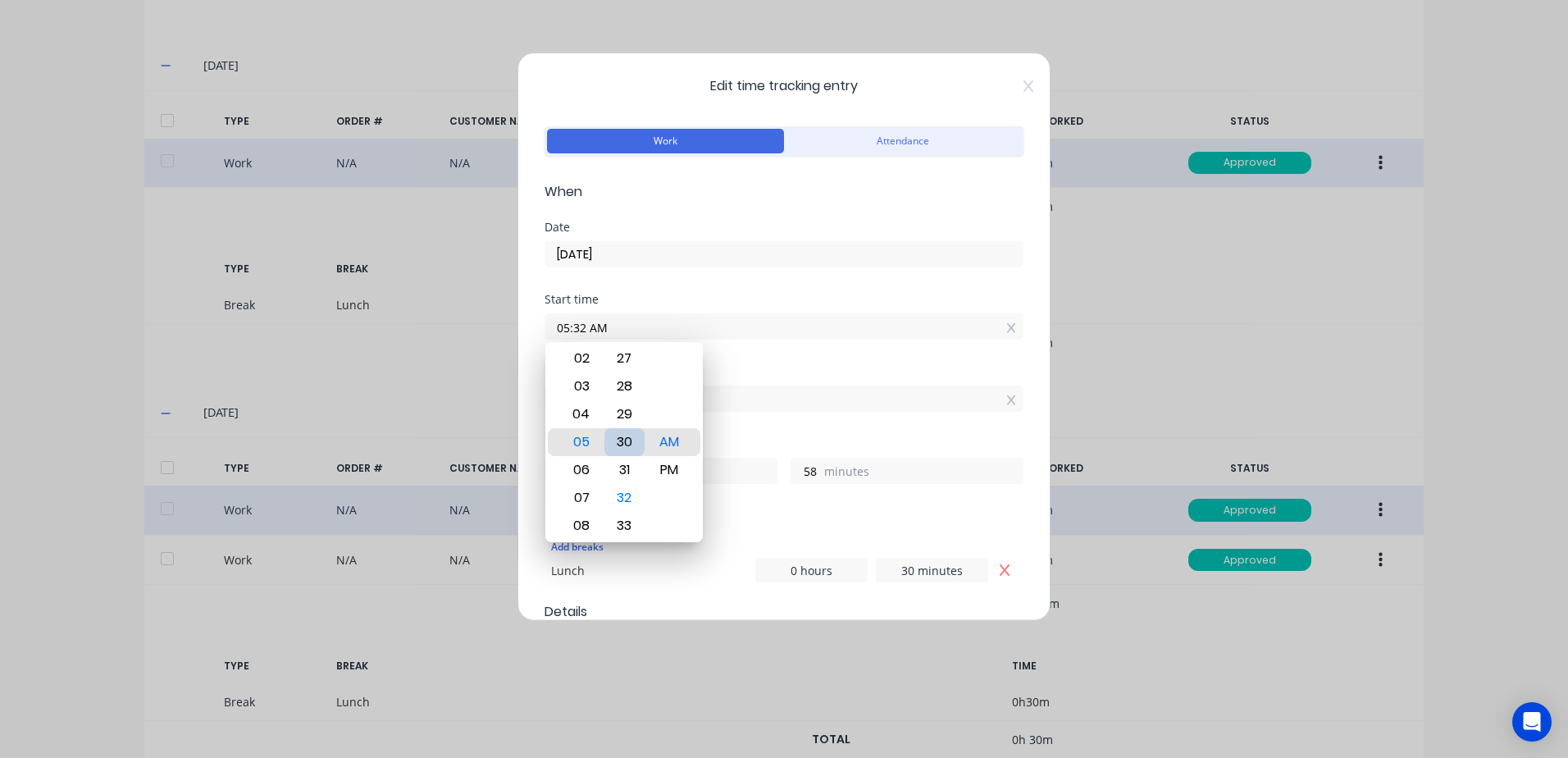
type input "05:30 AM"
type input "10"
type input "0"
type input "05:29 AM"
type input "1"
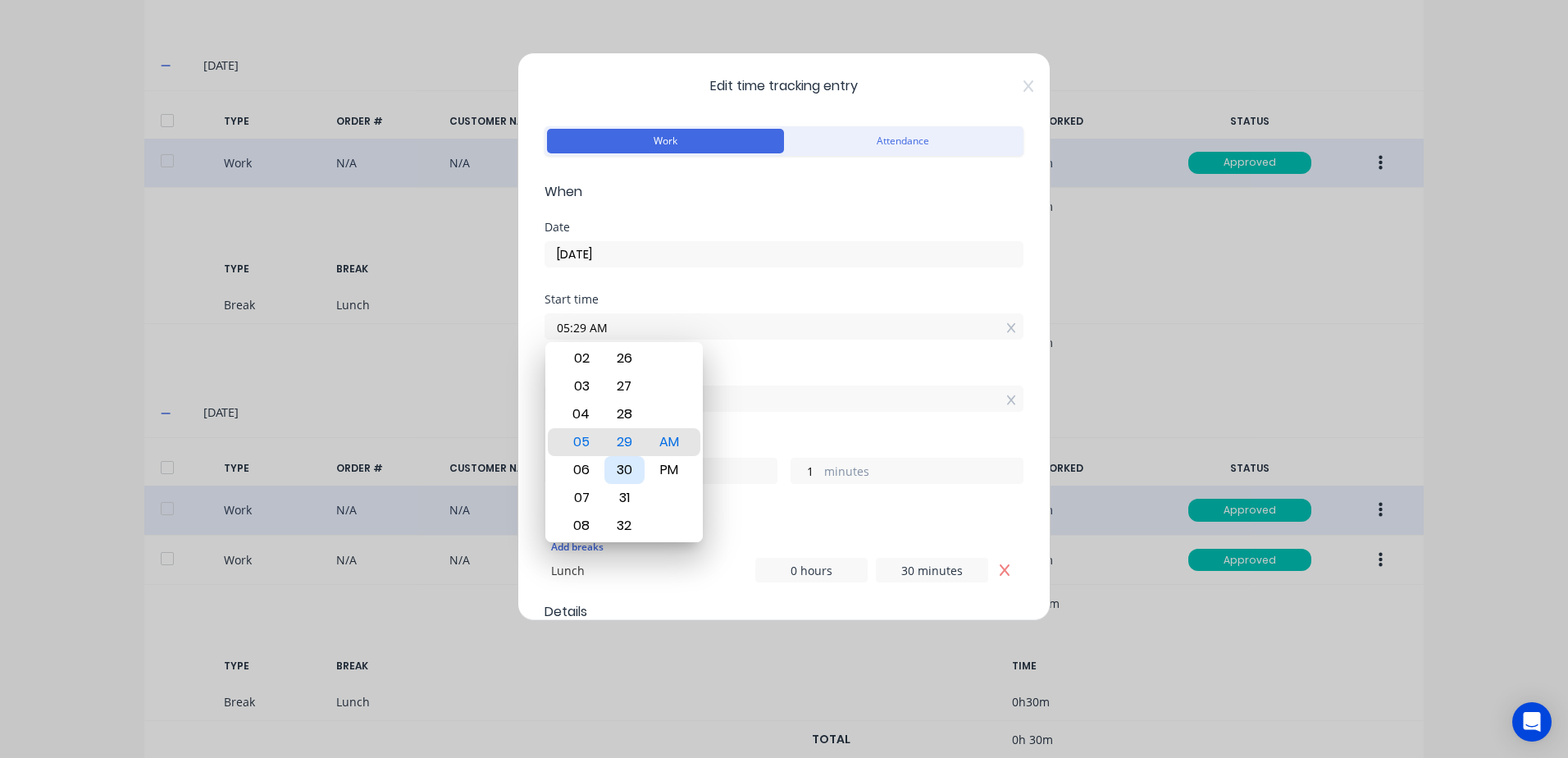
click at [624, 473] on div "30" at bounding box center [624, 469] width 40 height 28
type input "05:30 AM"
type input "0"
click at [821, 346] on div "Start time 05:30 AM" at bounding box center [784, 329] width 479 height 72
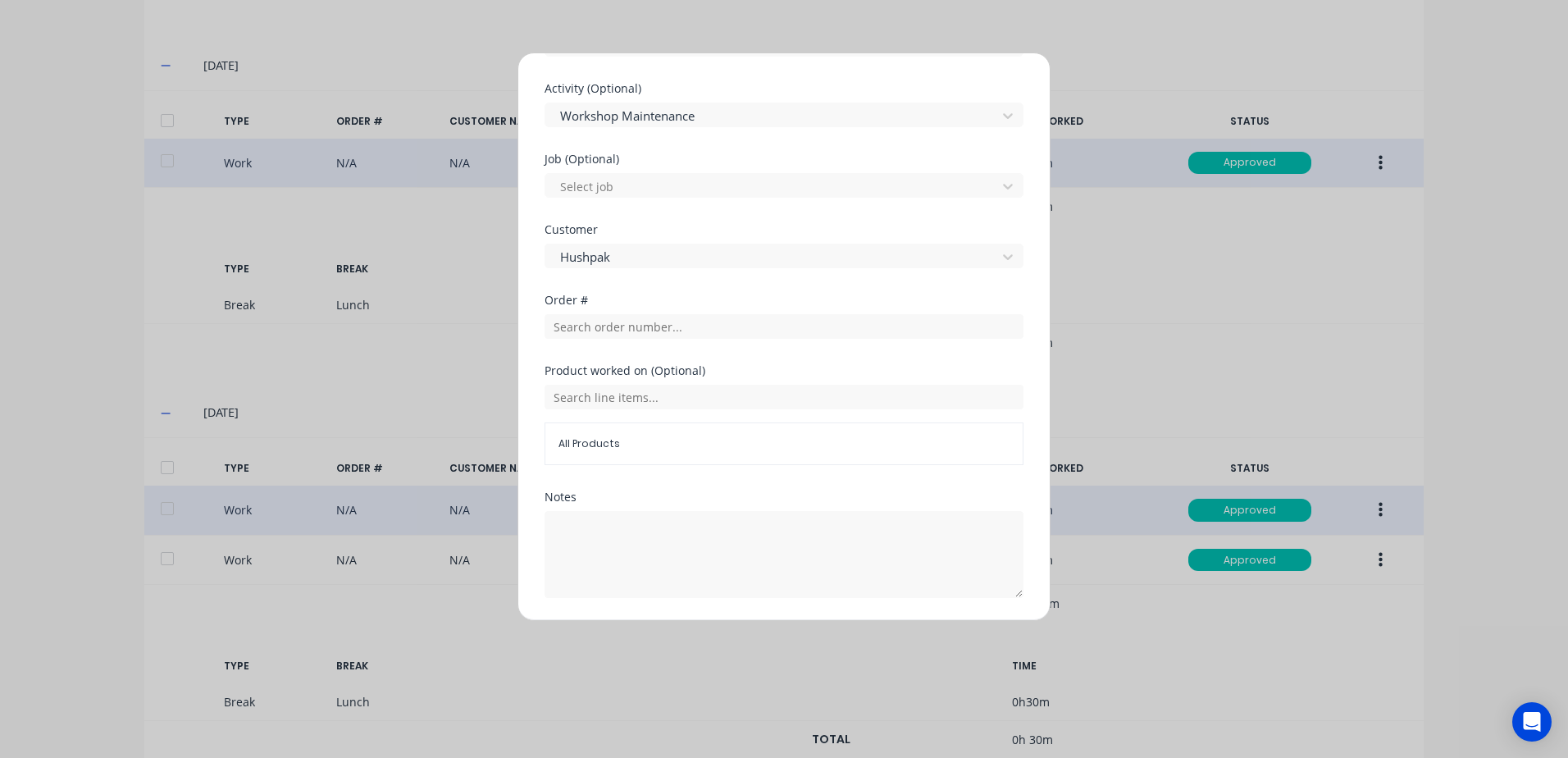
scroll to position [683, 0]
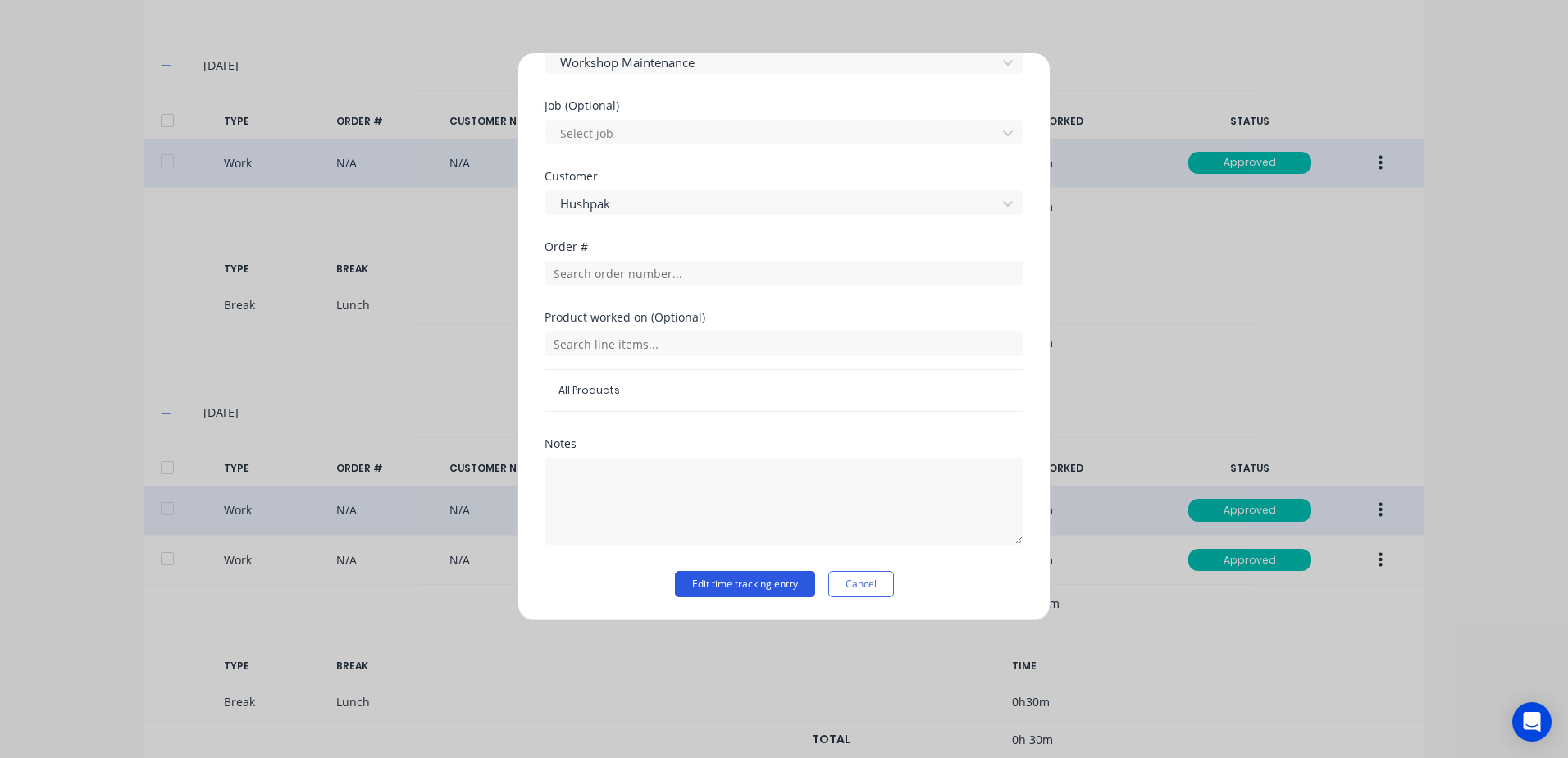
click at [684, 582] on button "Edit time tracking entry" at bounding box center [745, 584] width 141 height 26
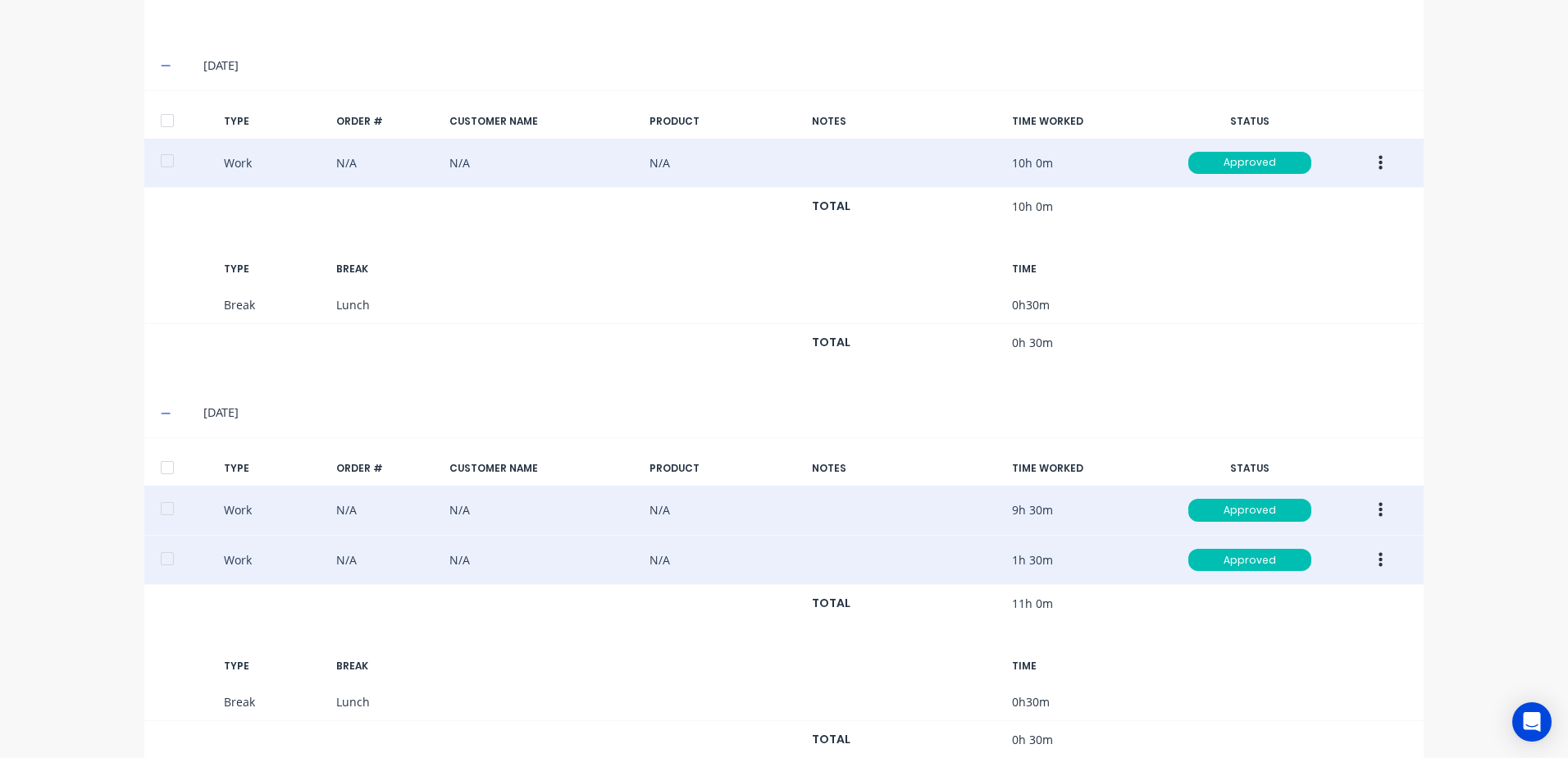
click at [1379, 559] on icon "button" at bounding box center [1381, 559] width 4 height 14
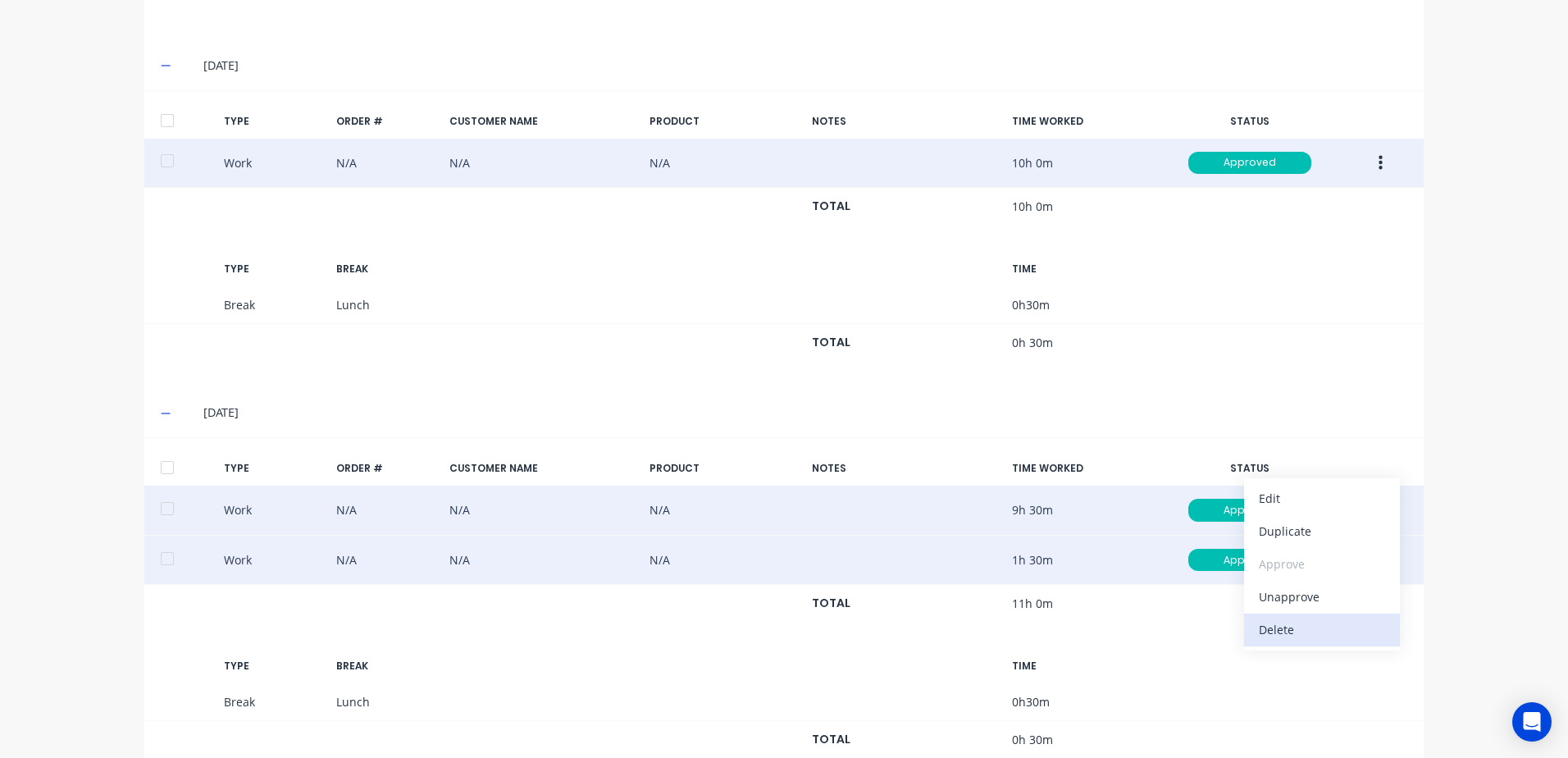
click at [1298, 629] on div "Delete" at bounding box center [1321, 629] width 126 height 24
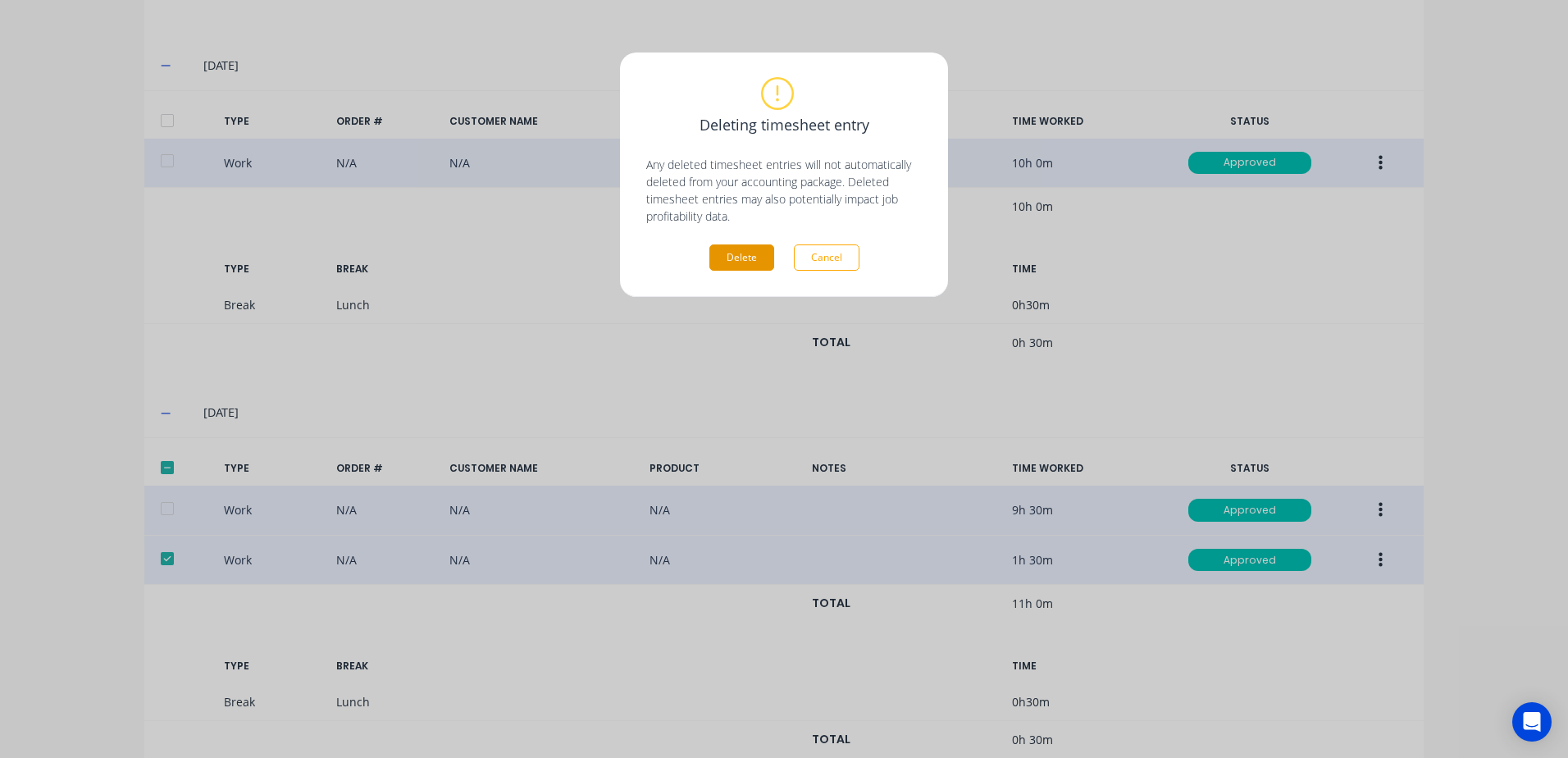
click at [723, 260] on button "Delete" at bounding box center [742, 257] width 64 height 26
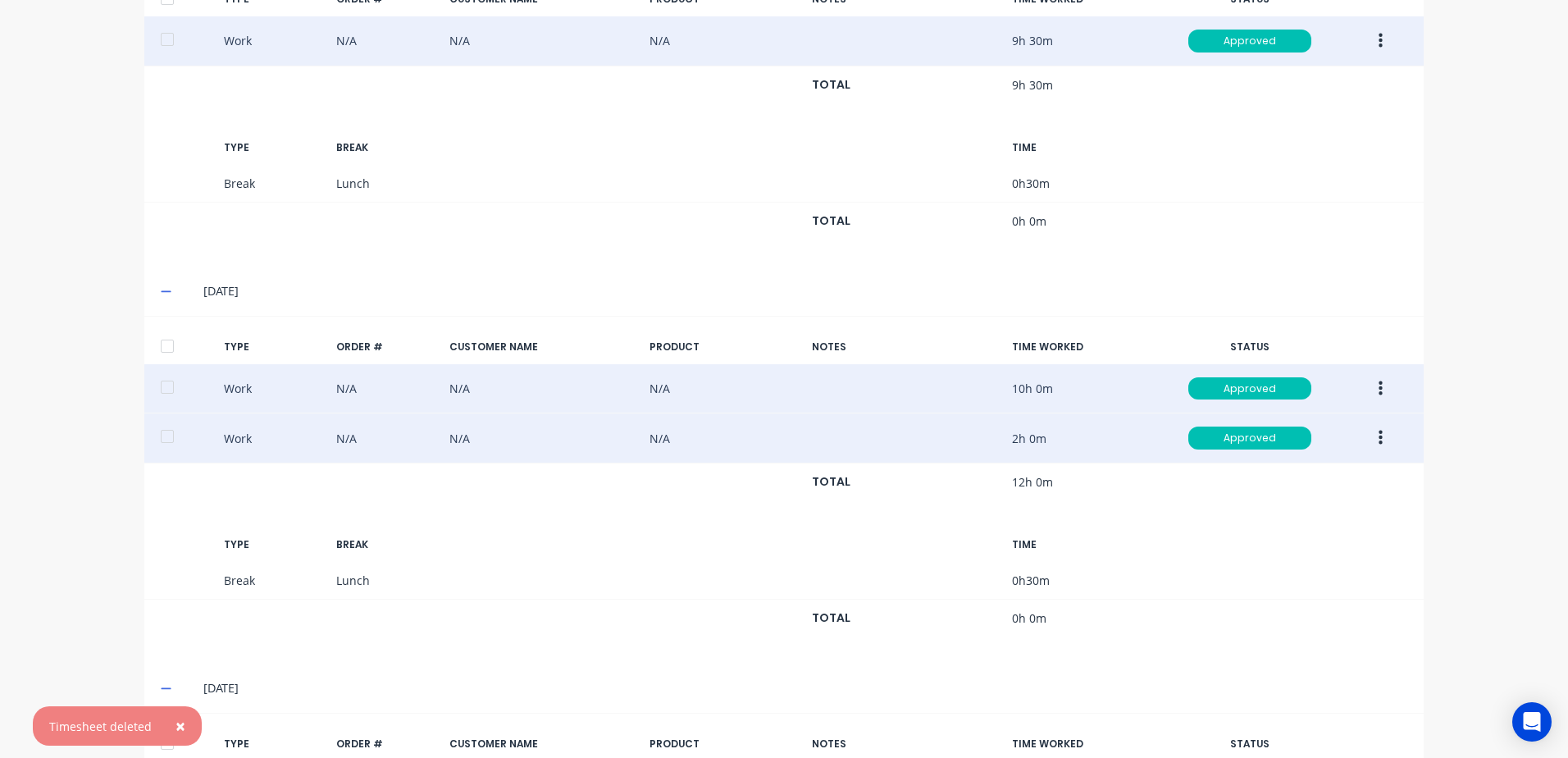
scroll to position [1394, 0]
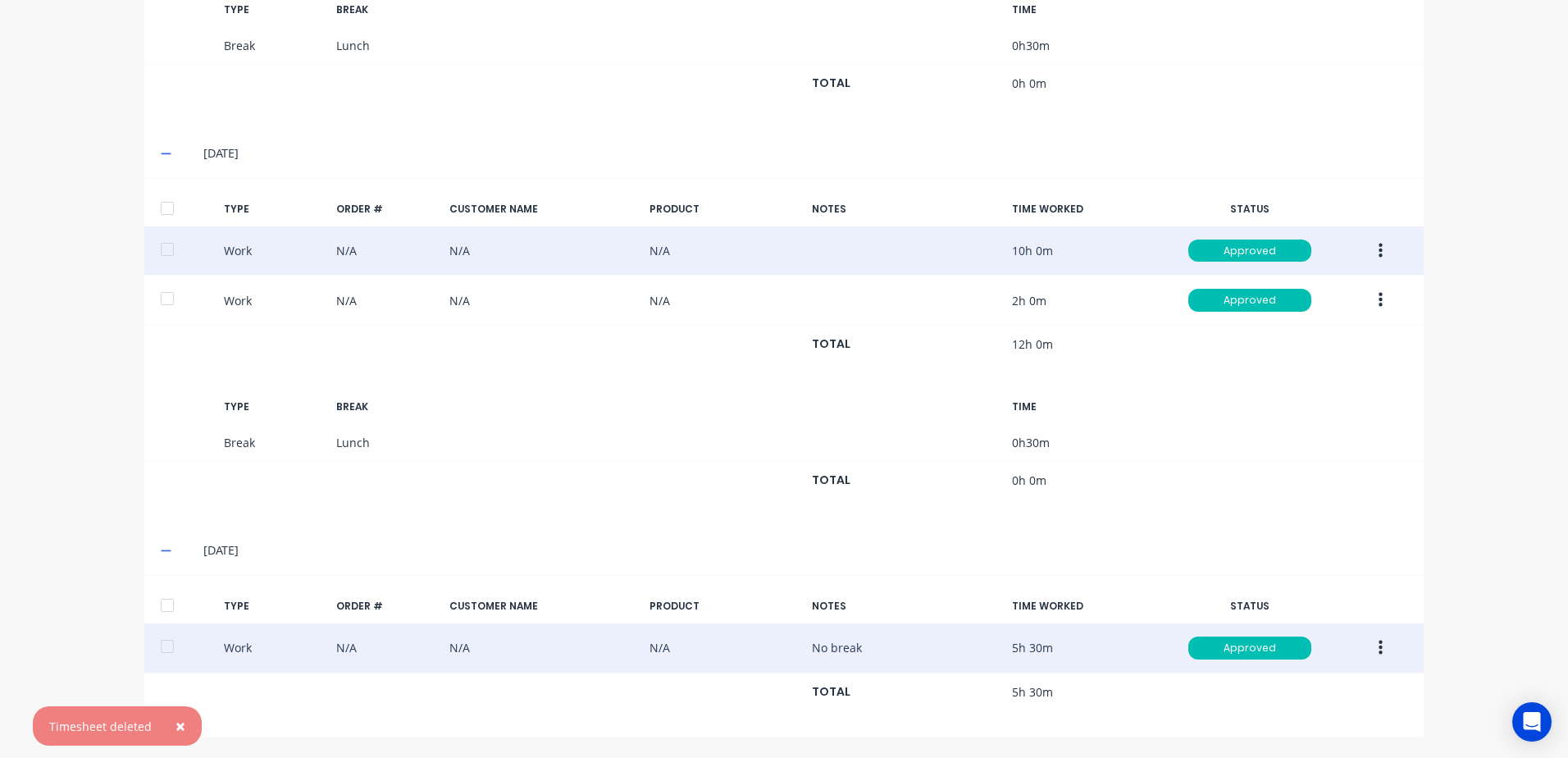
click at [1379, 648] on icon "button" at bounding box center [1381, 647] width 4 height 18
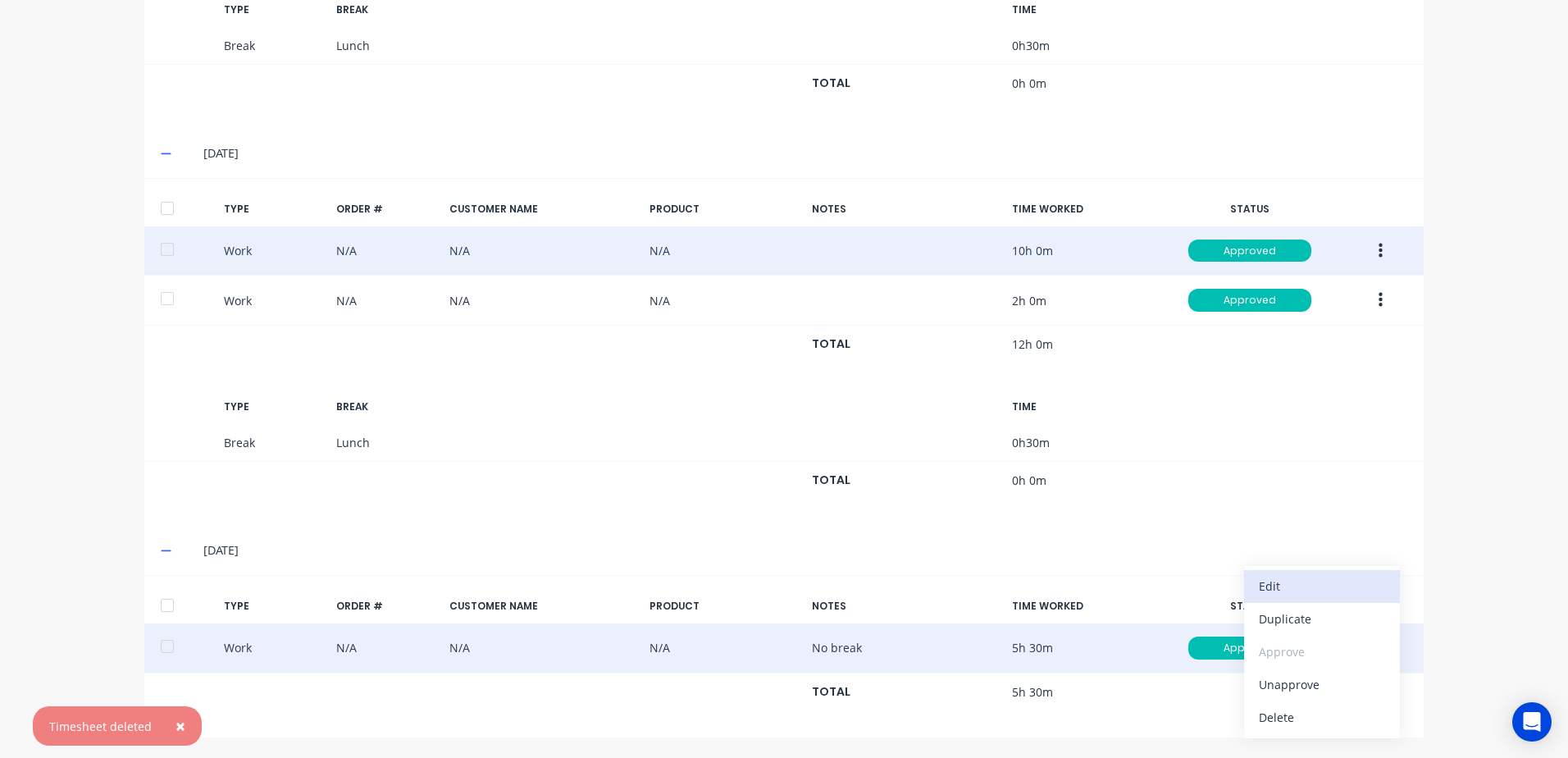
click at [1280, 589] on div "Edit" at bounding box center [1321, 586] width 126 height 24
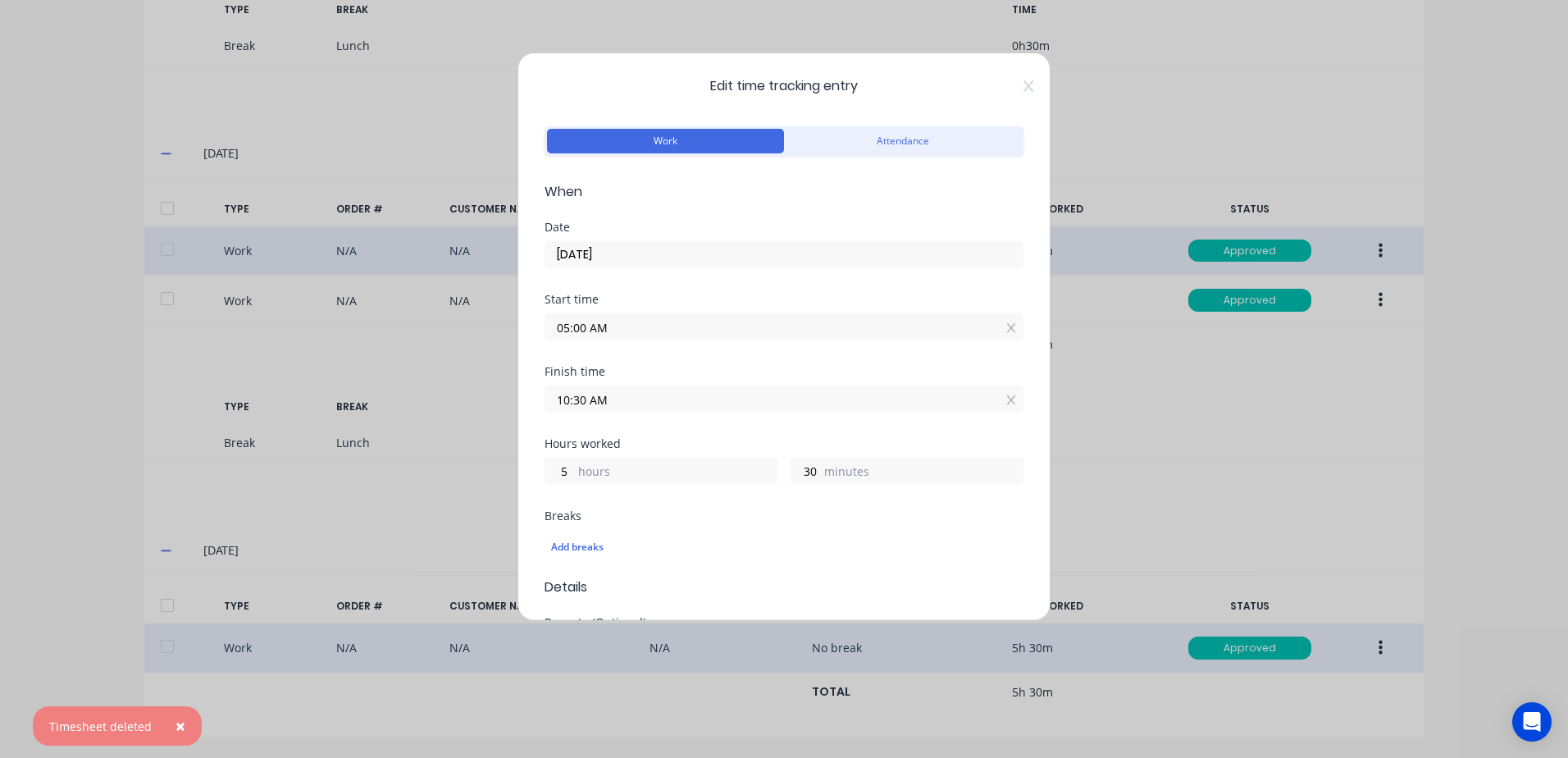
click at [629, 397] on input "10:30 AM" at bounding box center [784, 398] width 478 height 25
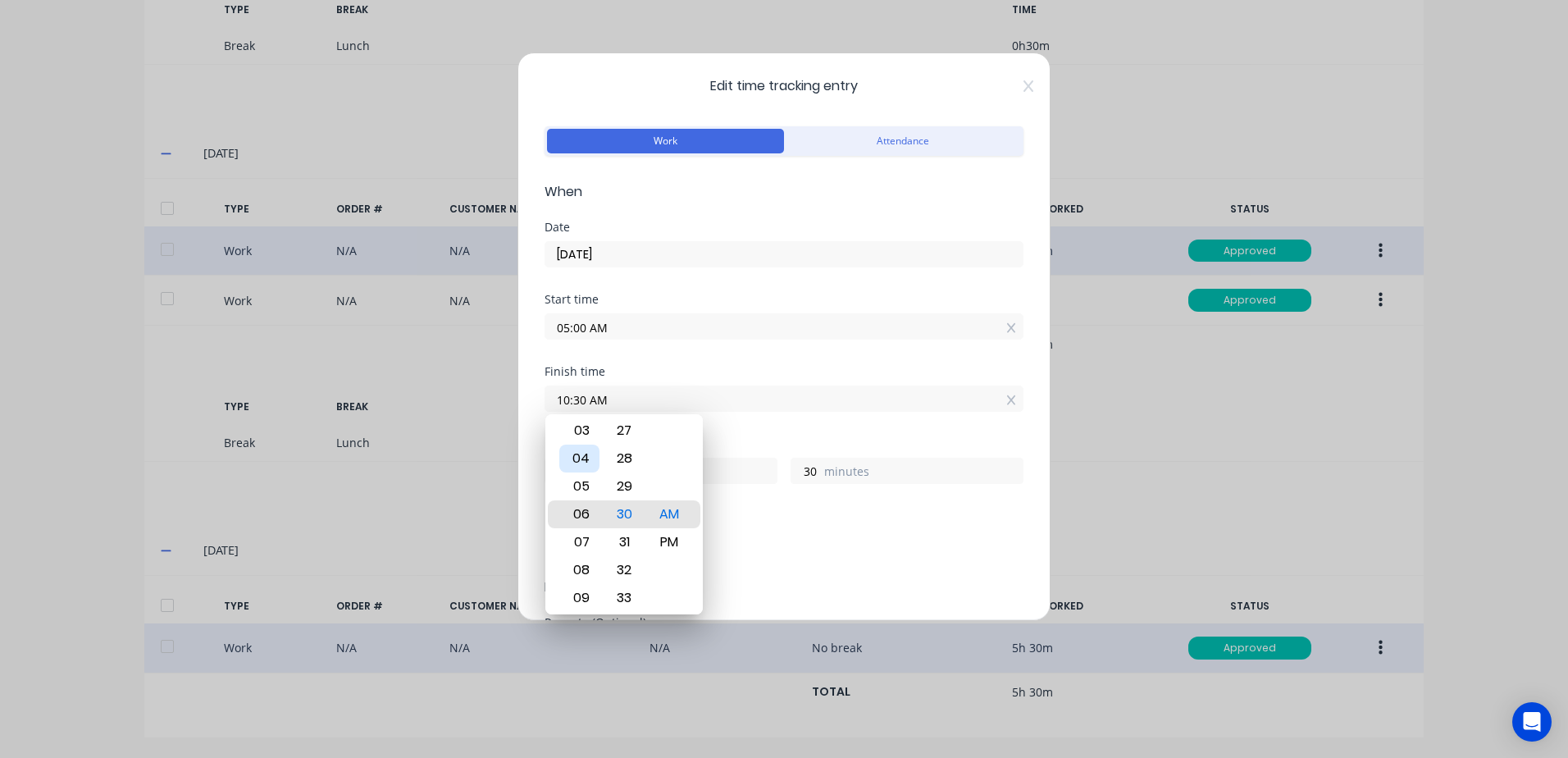
type input "06:30 AM"
type input "1"
click at [585, 486] on div "05" at bounding box center [579, 486] width 40 height 28
type input "05:30 AM"
type input "0"
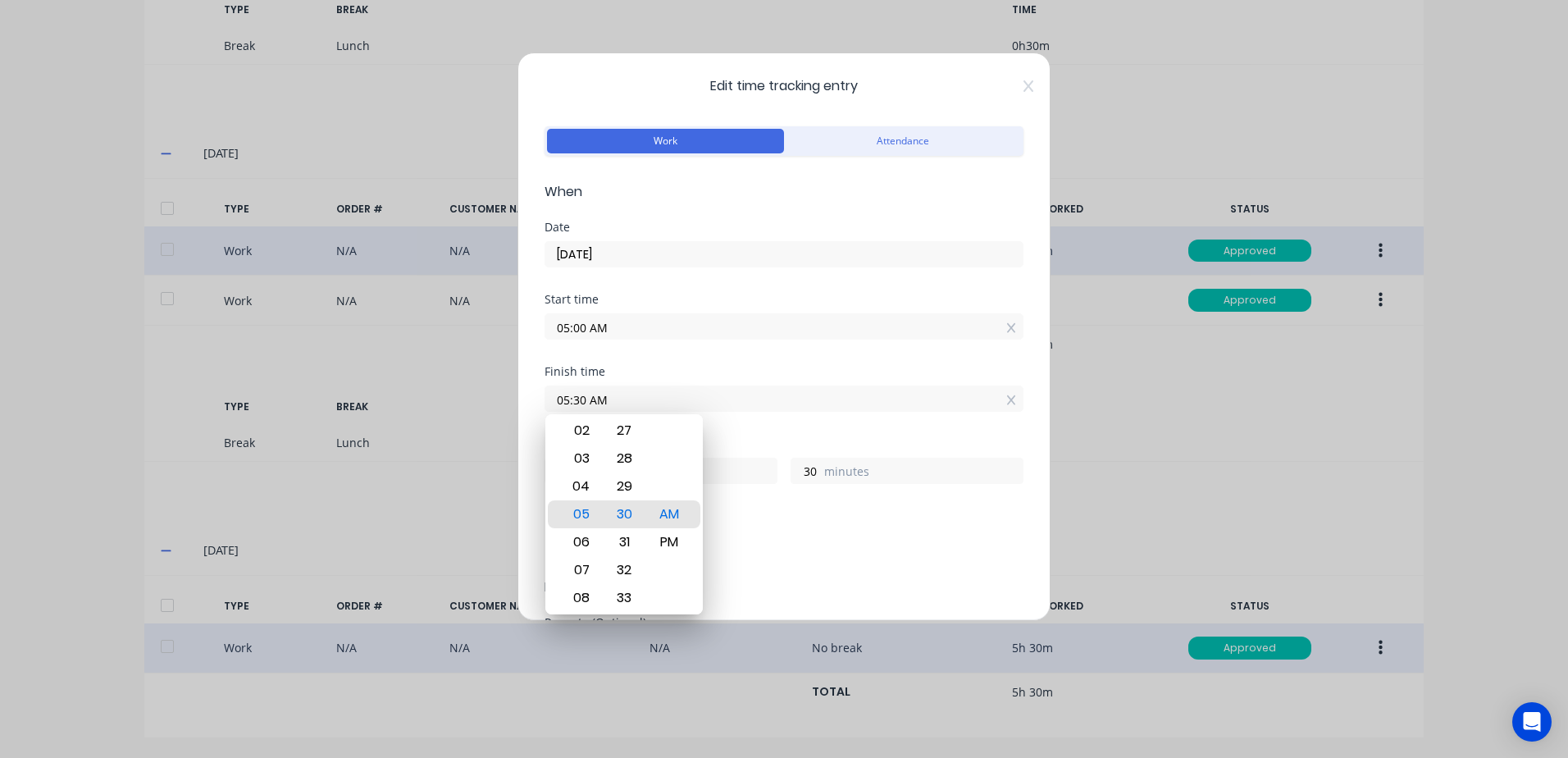
click at [781, 426] on div "Finish time 05:30 AM" at bounding box center [784, 401] width 479 height 72
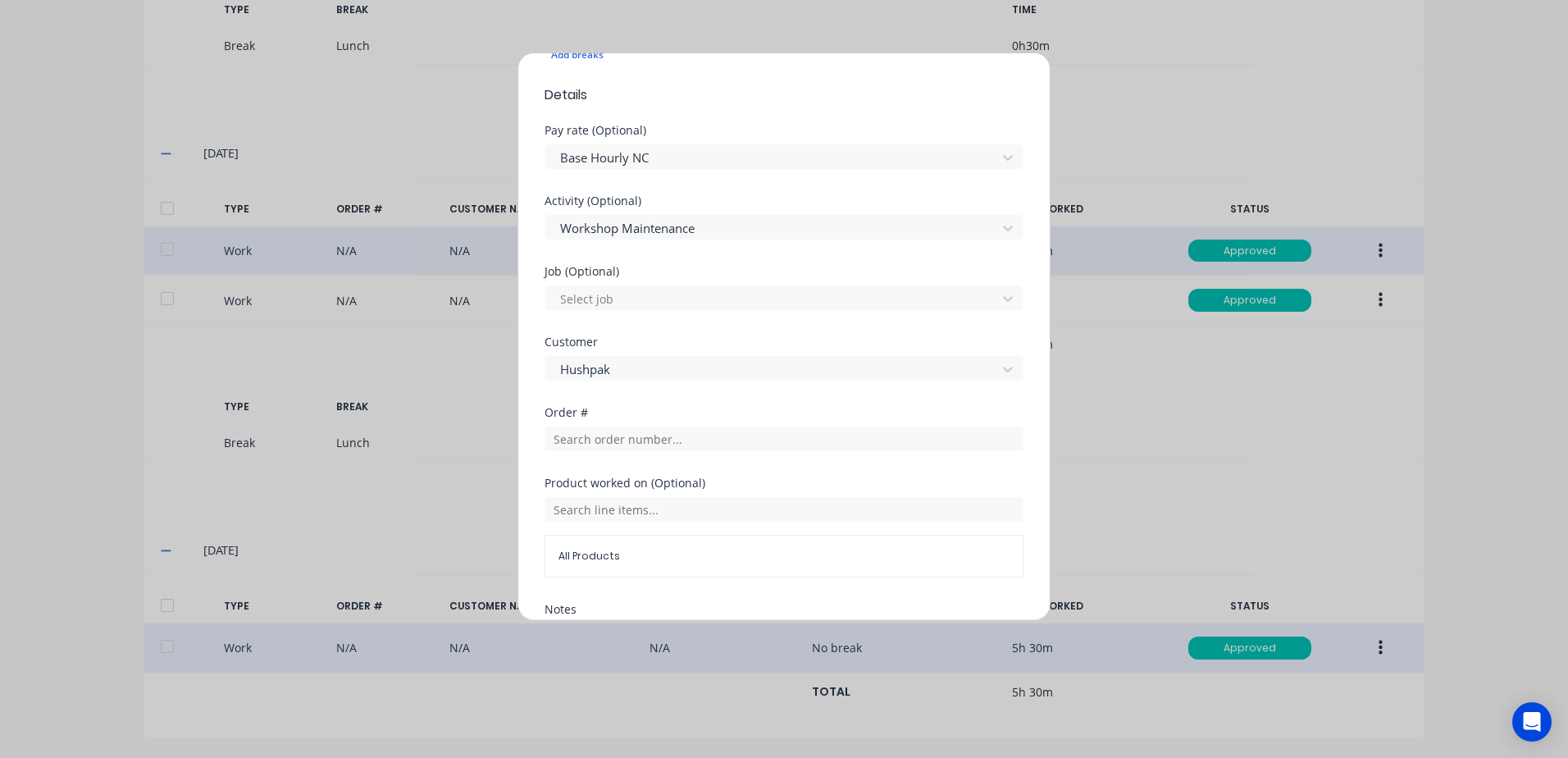
scroll to position [658, 0]
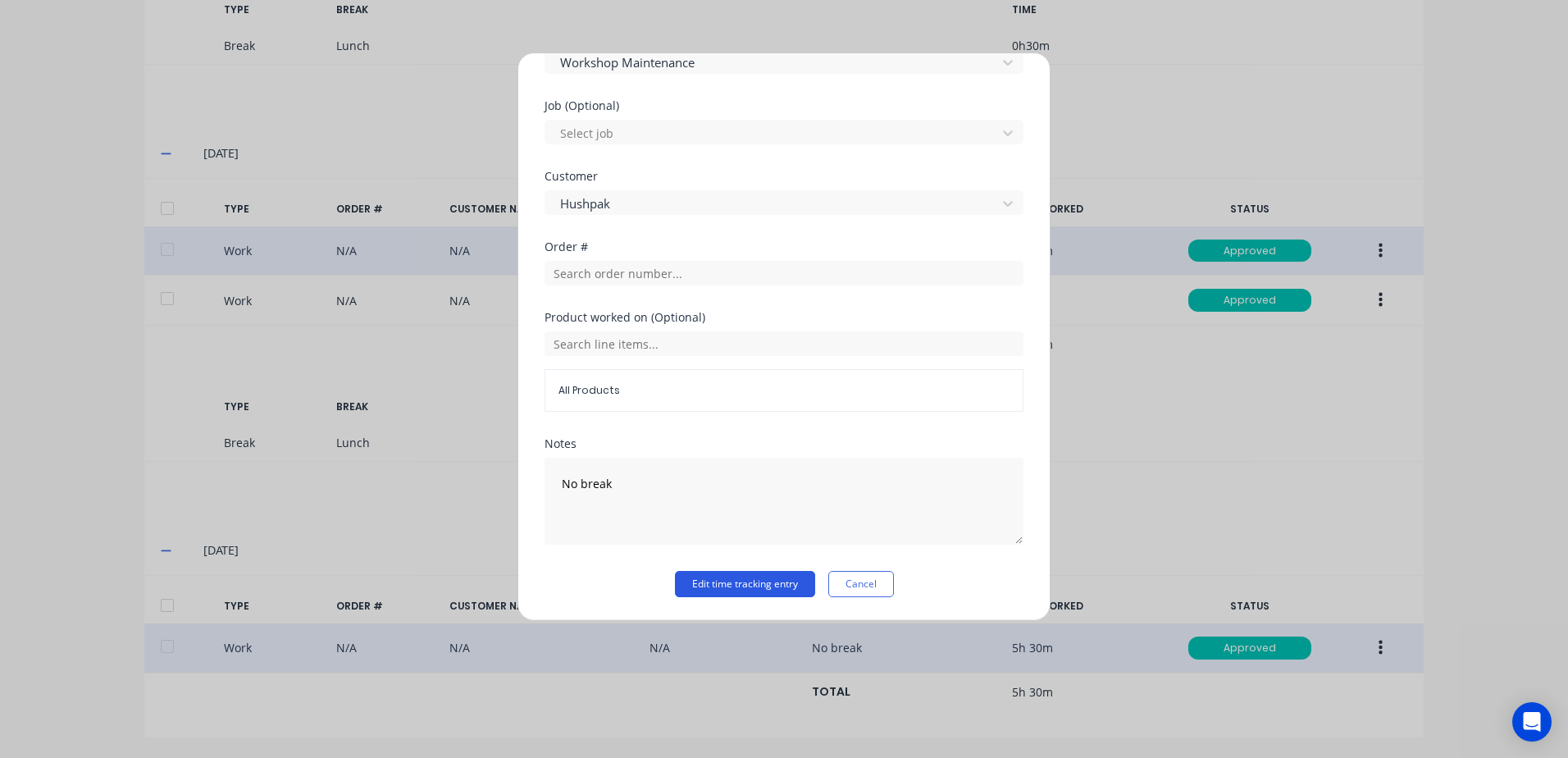
click at [700, 586] on button "Edit time tracking entry" at bounding box center [745, 584] width 141 height 26
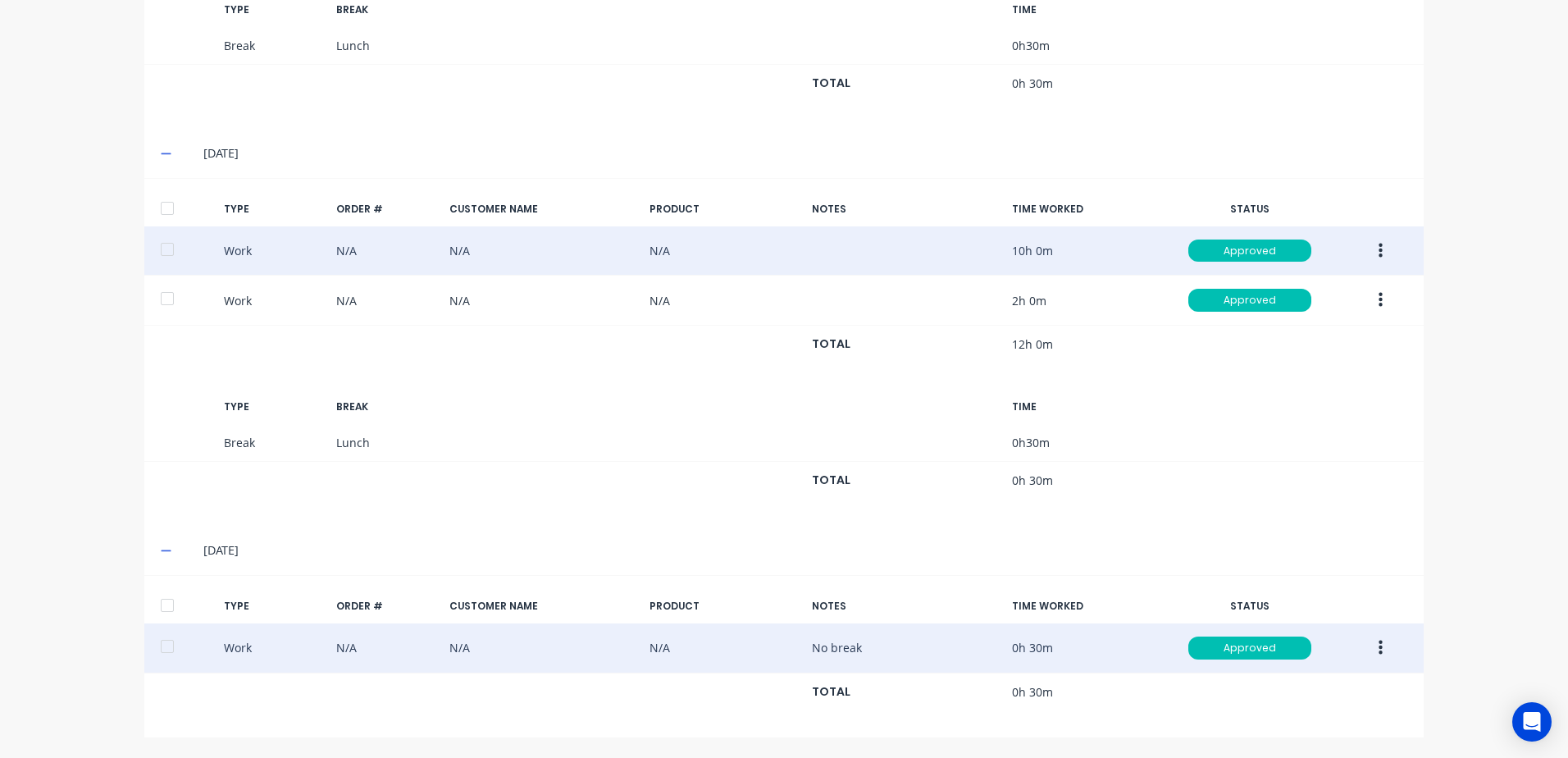
click at [1379, 300] on icon "button" at bounding box center [1381, 300] width 4 height 14
click at [1283, 272] on div "Duplicate" at bounding box center [1321, 272] width 126 height 24
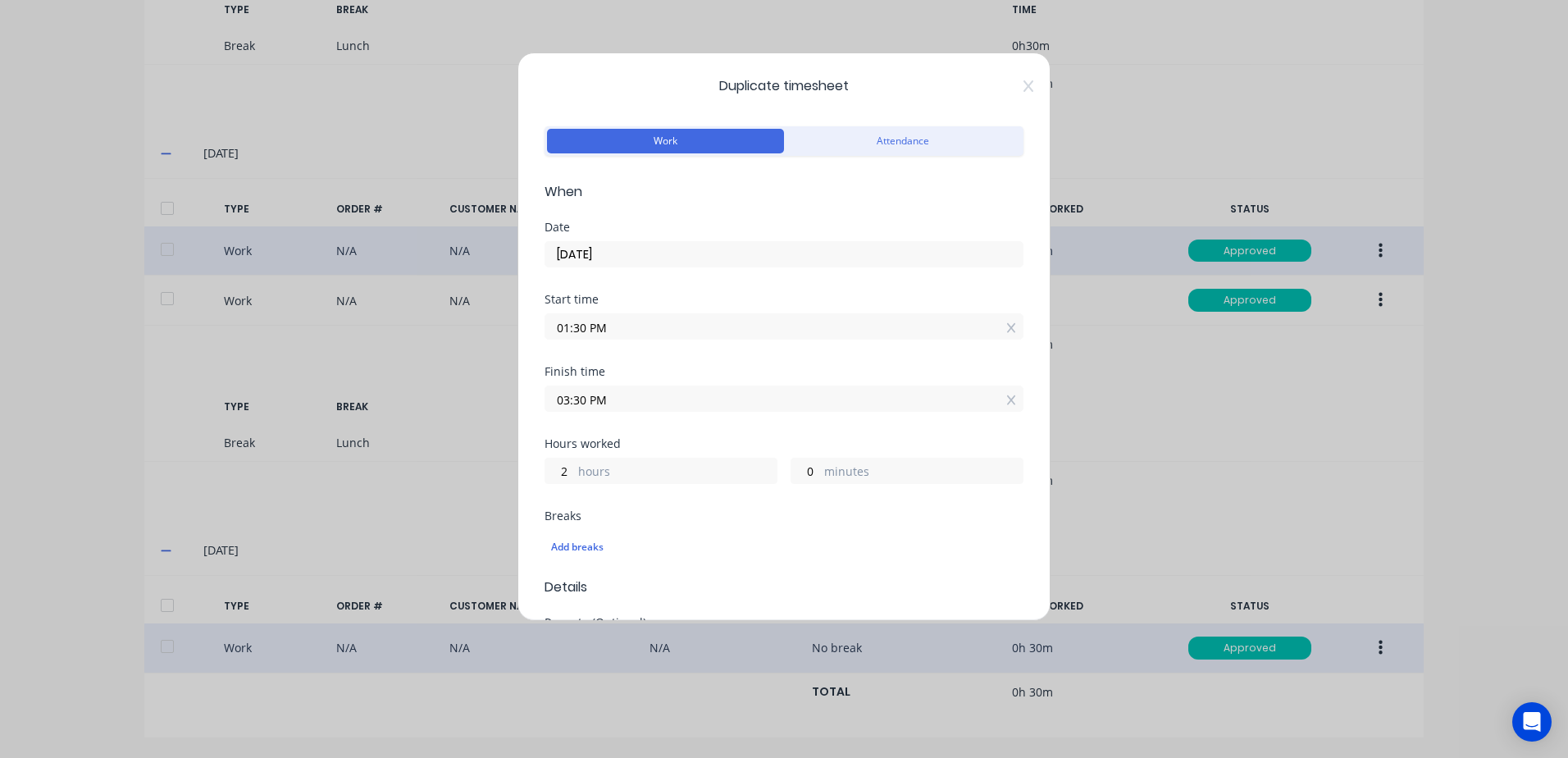
click at [615, 325] on input "01:30 PM" at bounding box center [784, 326] width 478 height 25
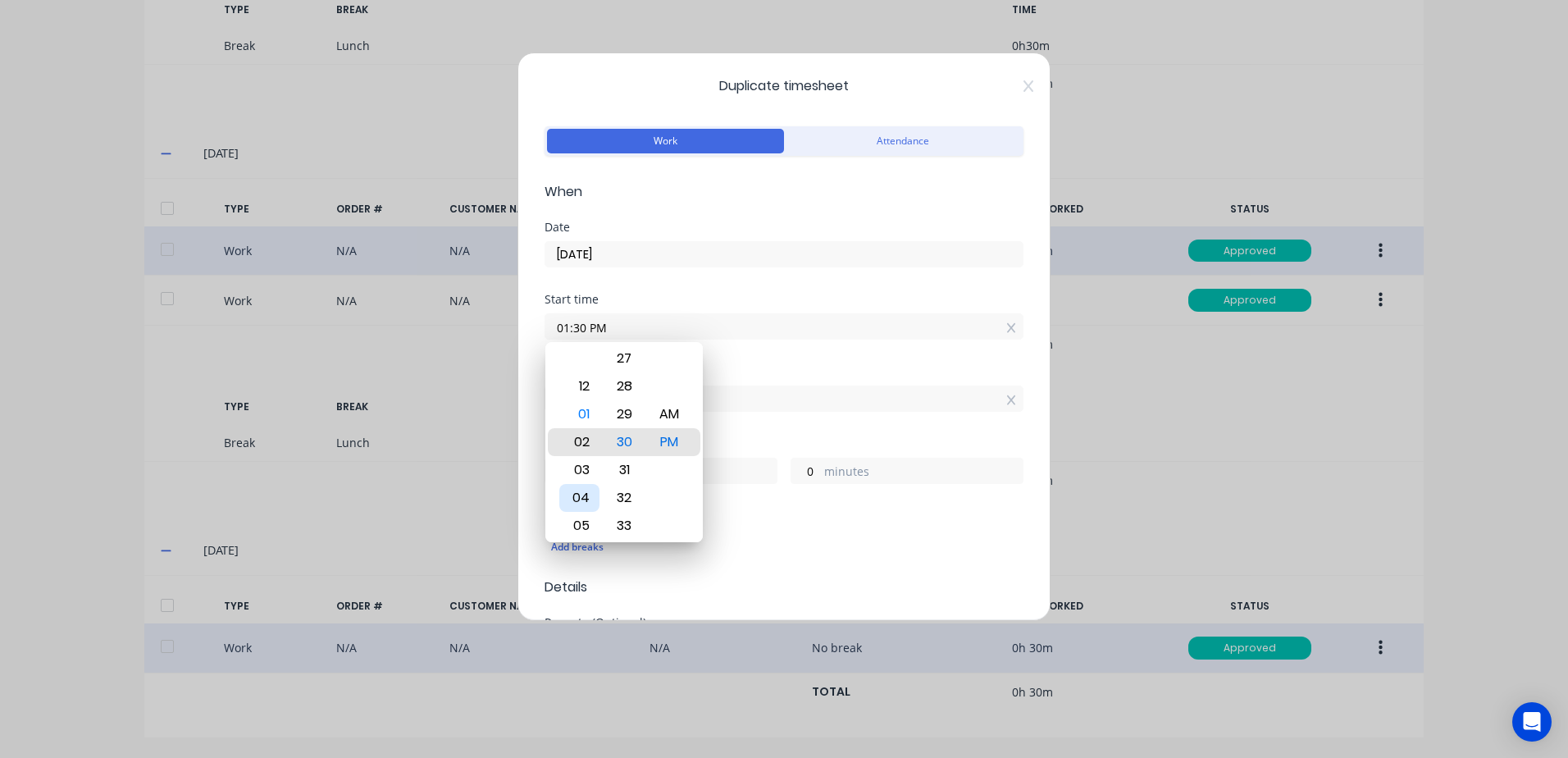
type input "03:30 PM"
type input "0"
click at [580, 495] on div "05" at bounding box center [579, 497] width 40 height 28
type input "05:30 PM"
type input "22"
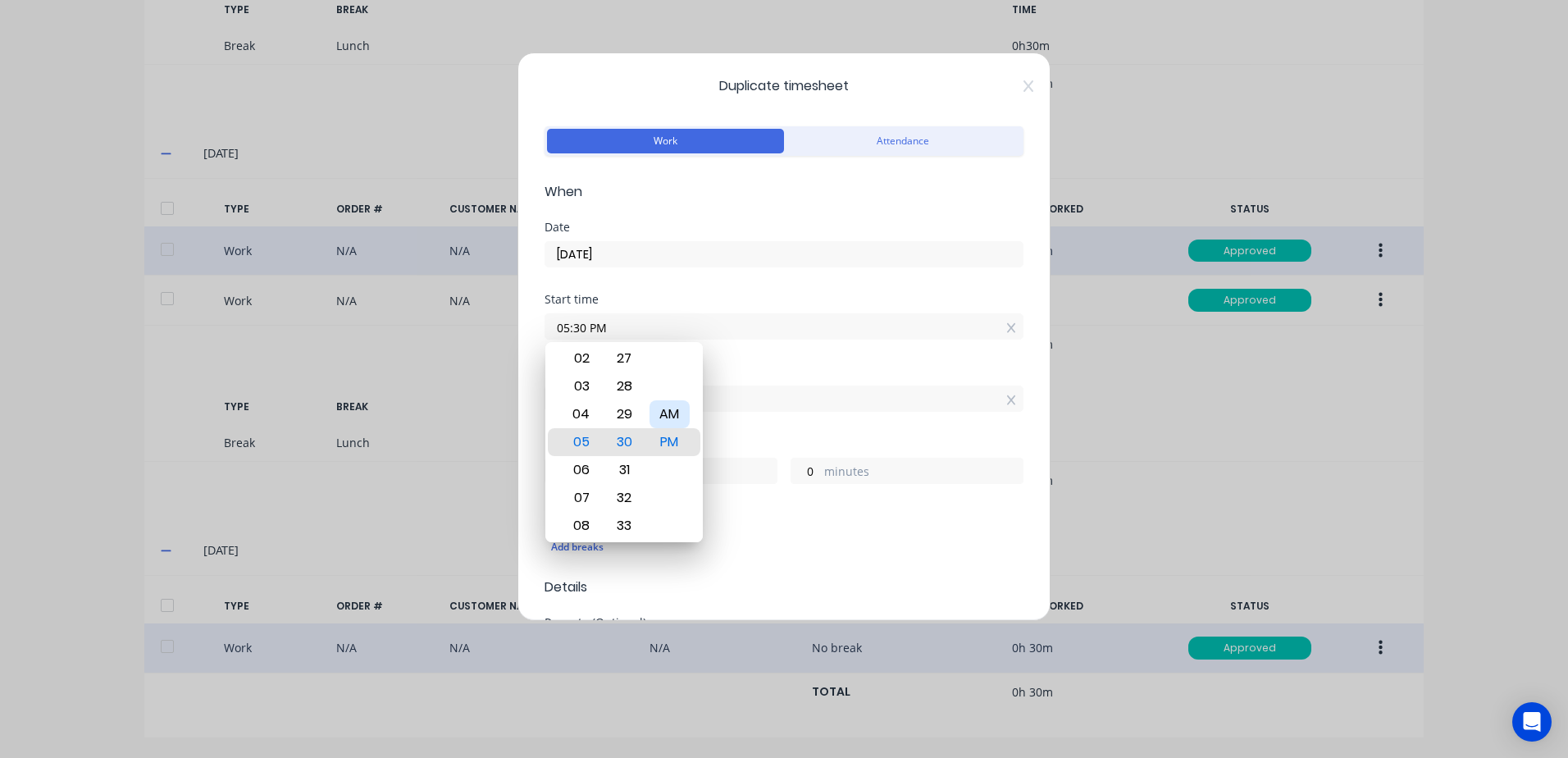
click at [666, 414] on div "AM" at bounding box center [669, 414] width 40 height 28
type input "05:30 AM"
type input "10"
click at [808, 427] on div "Finish time 03:30 PM" at bounding box center [784, 401] width 479 height 72
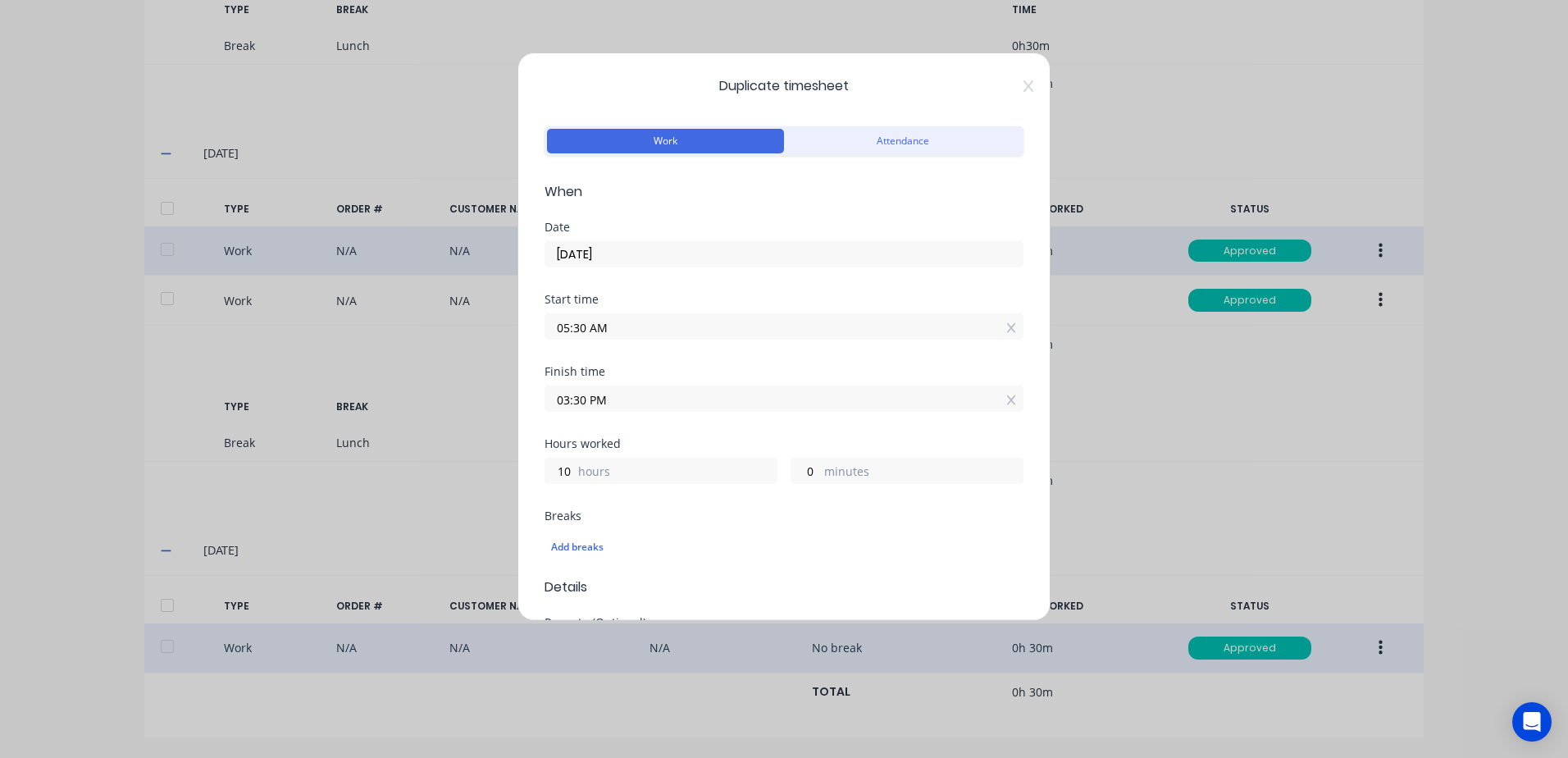
click at [630, 396] on input "03:30 PM" at bounding box center [784, 398] width 478 height 25
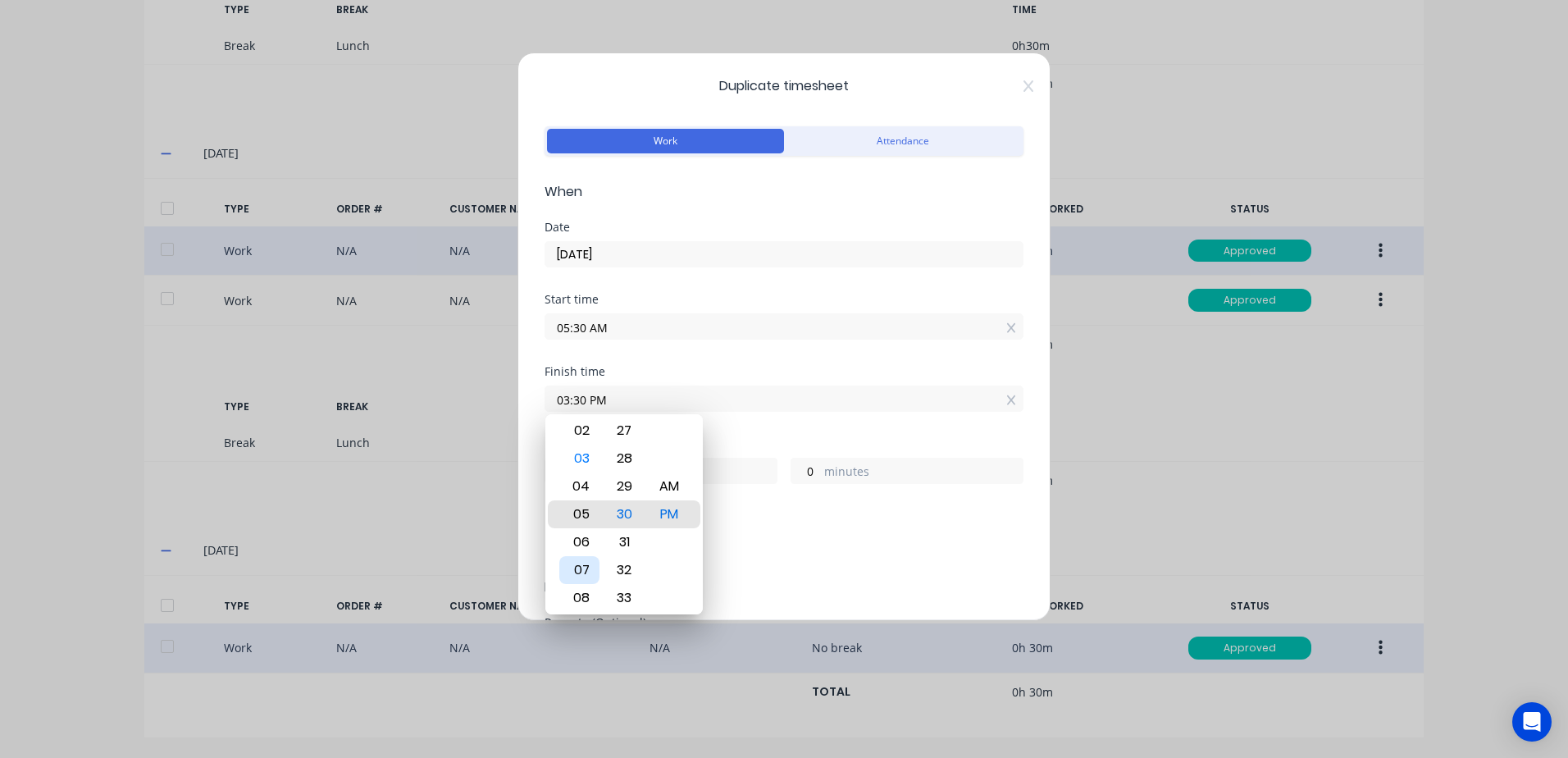
type input "05:30 PM"
type input "12"
click at [577, 592] on div "08" at bounding box center [579, 597] width 40 height 28
type input "08:30 PM"
type input "15"
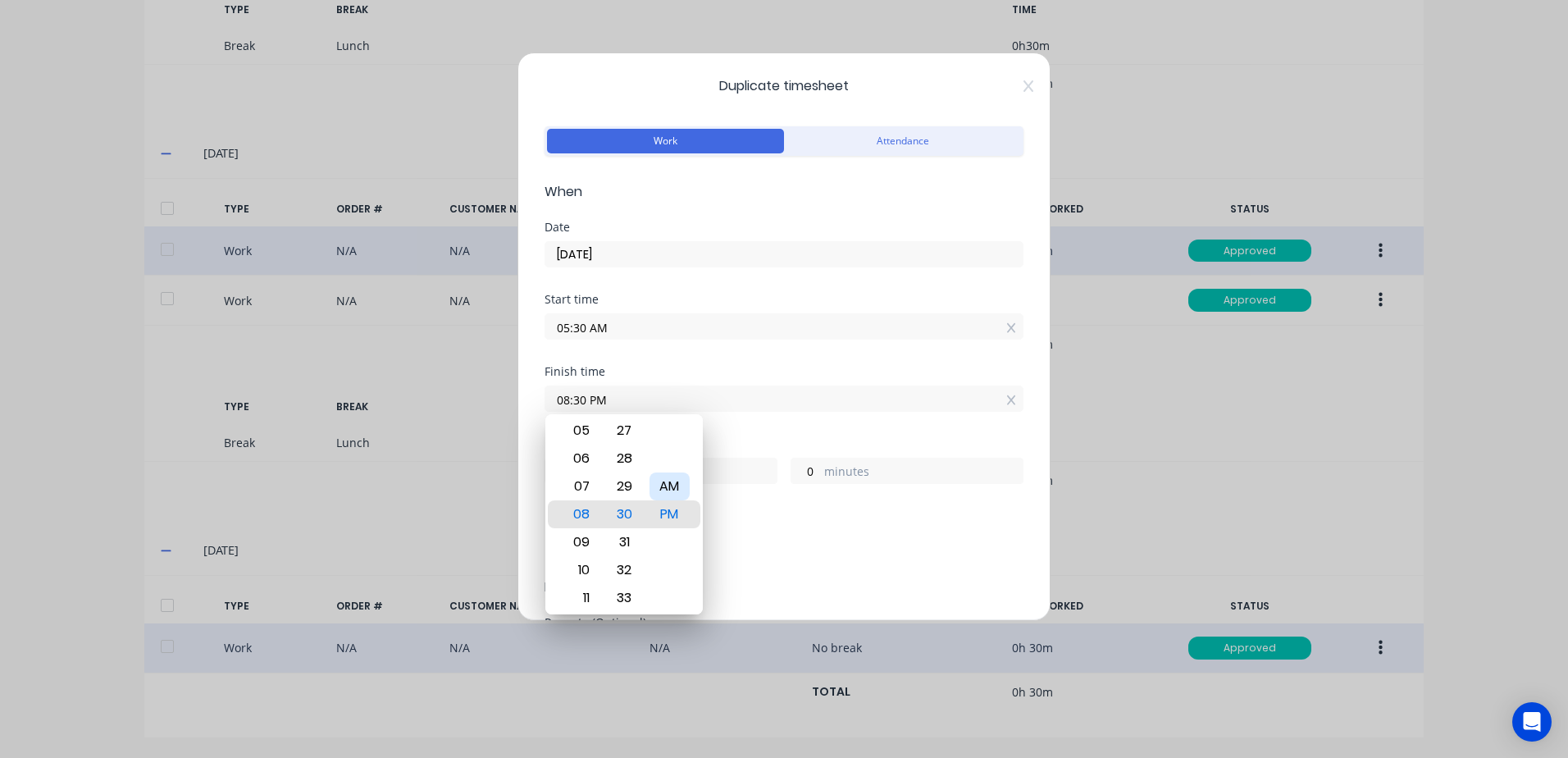
click at [666, 485] on div "AM" at bounding box center [669, 486] width 40 height 28
type input "08:30 AM"
type input "3"
click at [761, 427] on div "Finish time 08:30 AM" at bounding box center [784, 401] width 479 height 72
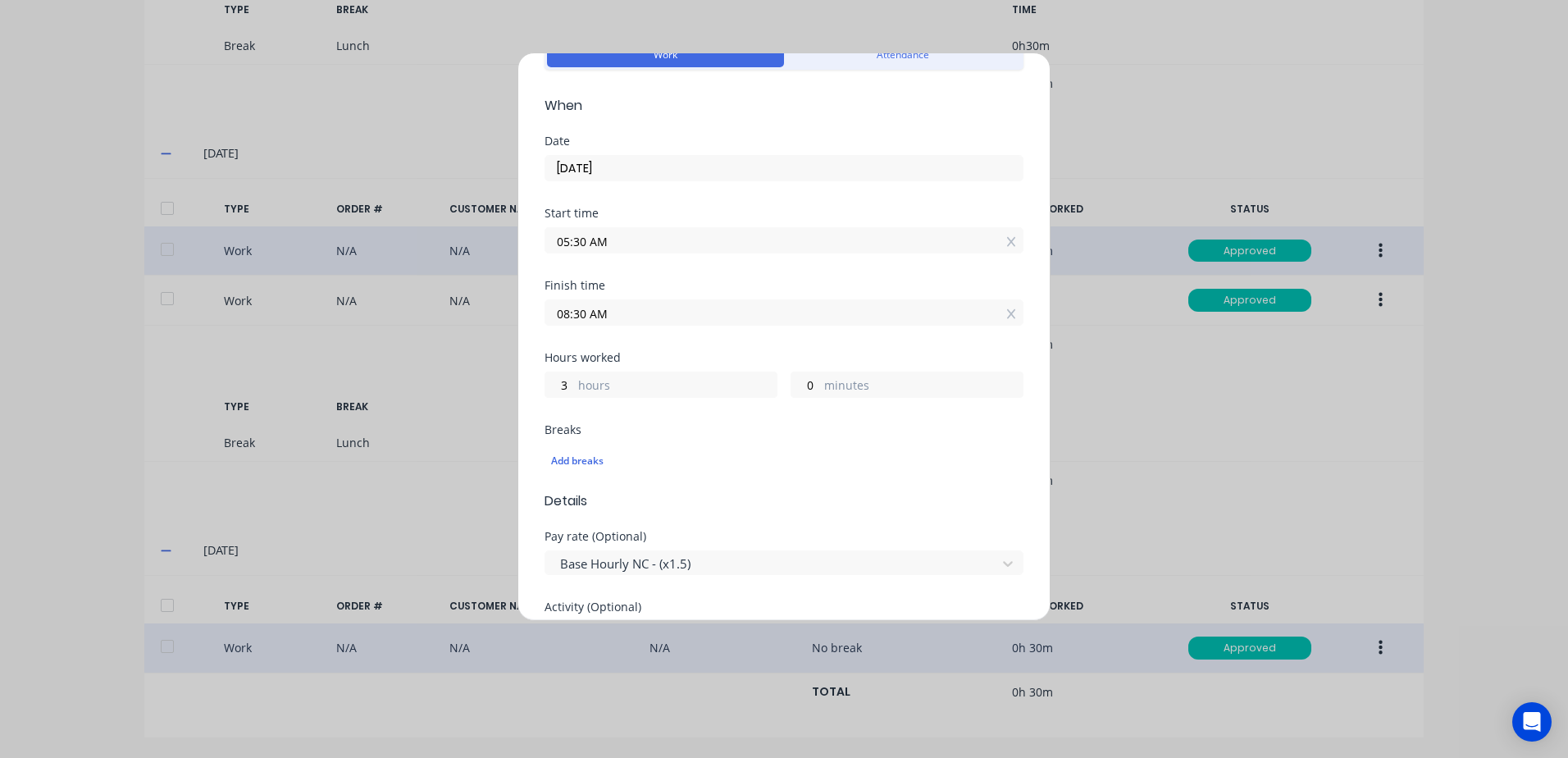
scroll to position [0, 0]
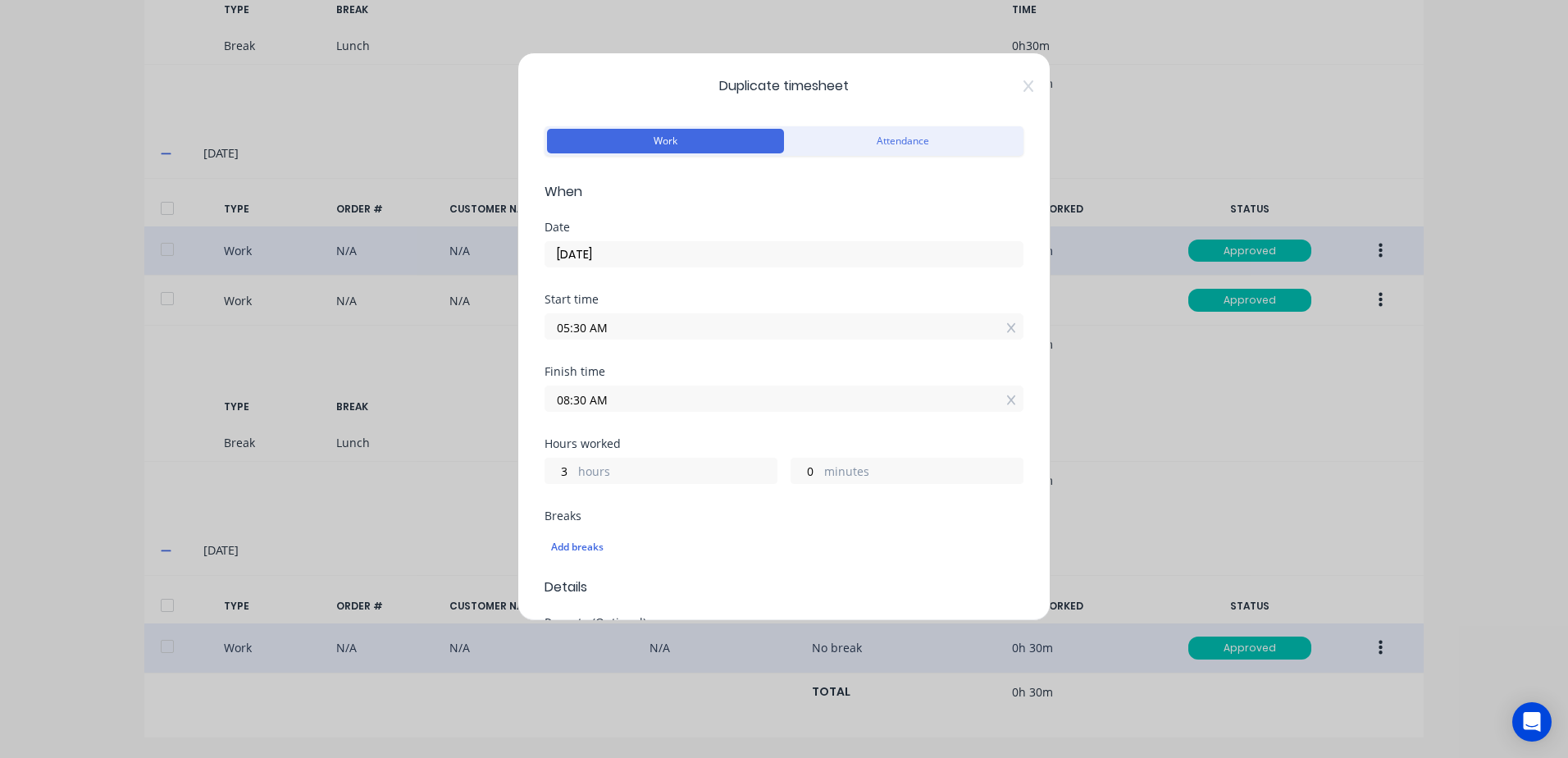
click at [639, 252] on input "[DATE]" at bounding box center [784, 254] width 478 height 25
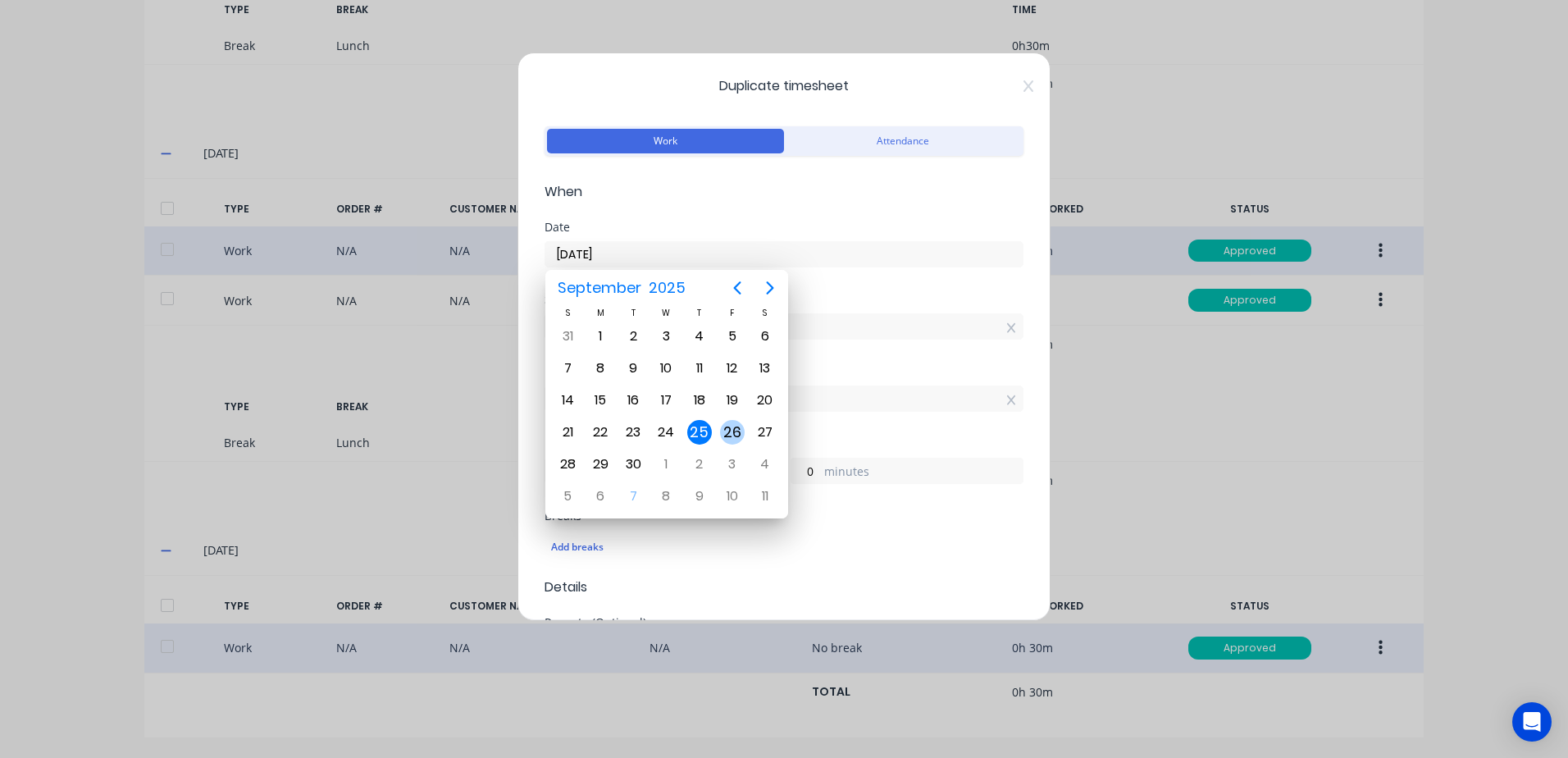
click at [728, 427] on div "26" at bounding box center [732, 432] width 25 height 25
type input "[DATE]"
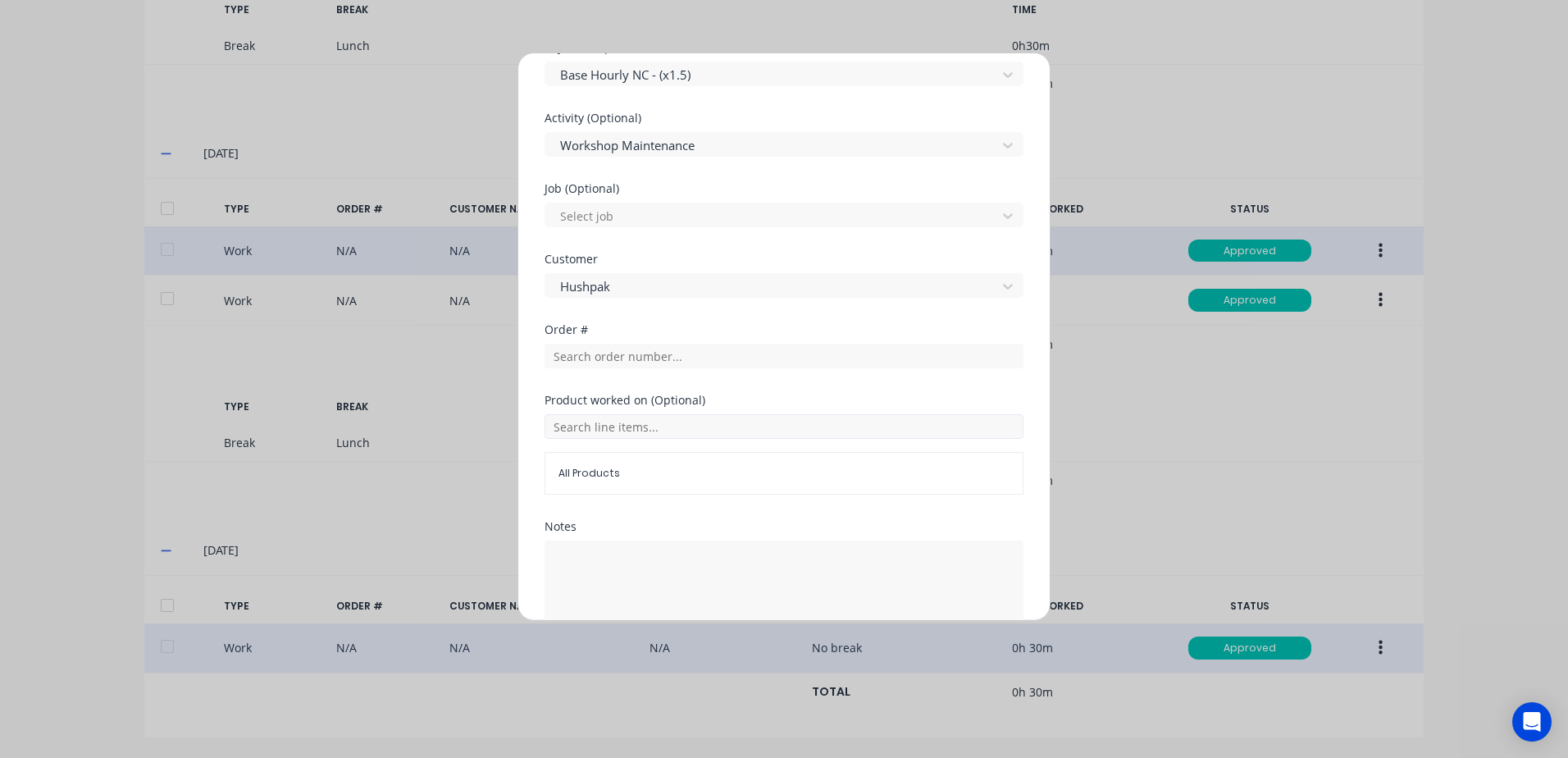
scroll to position [658, 0]
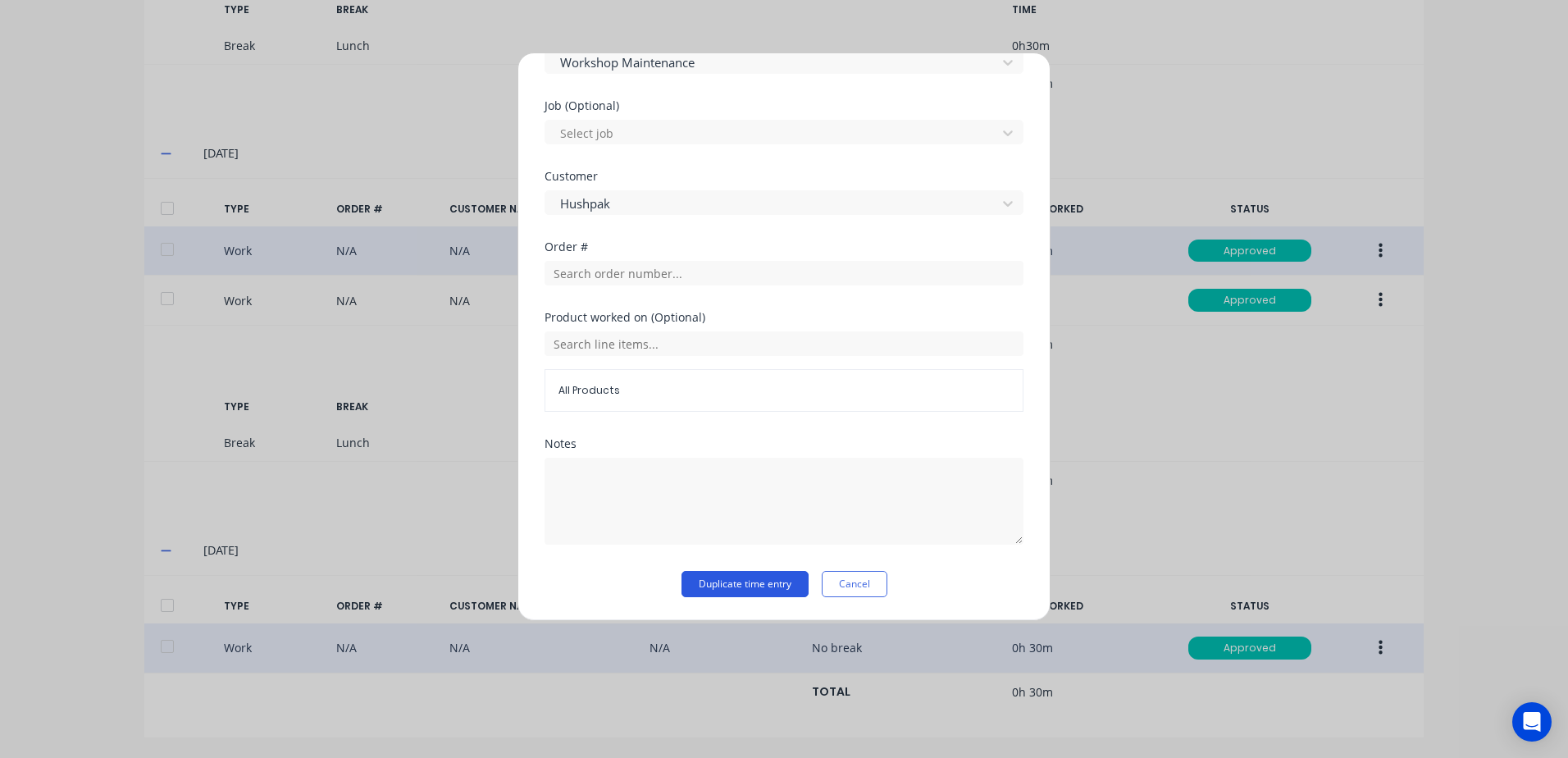
click at [713, 581] on button "Duplicate time entry" at bounding box center [745, 584] width 127 height 26
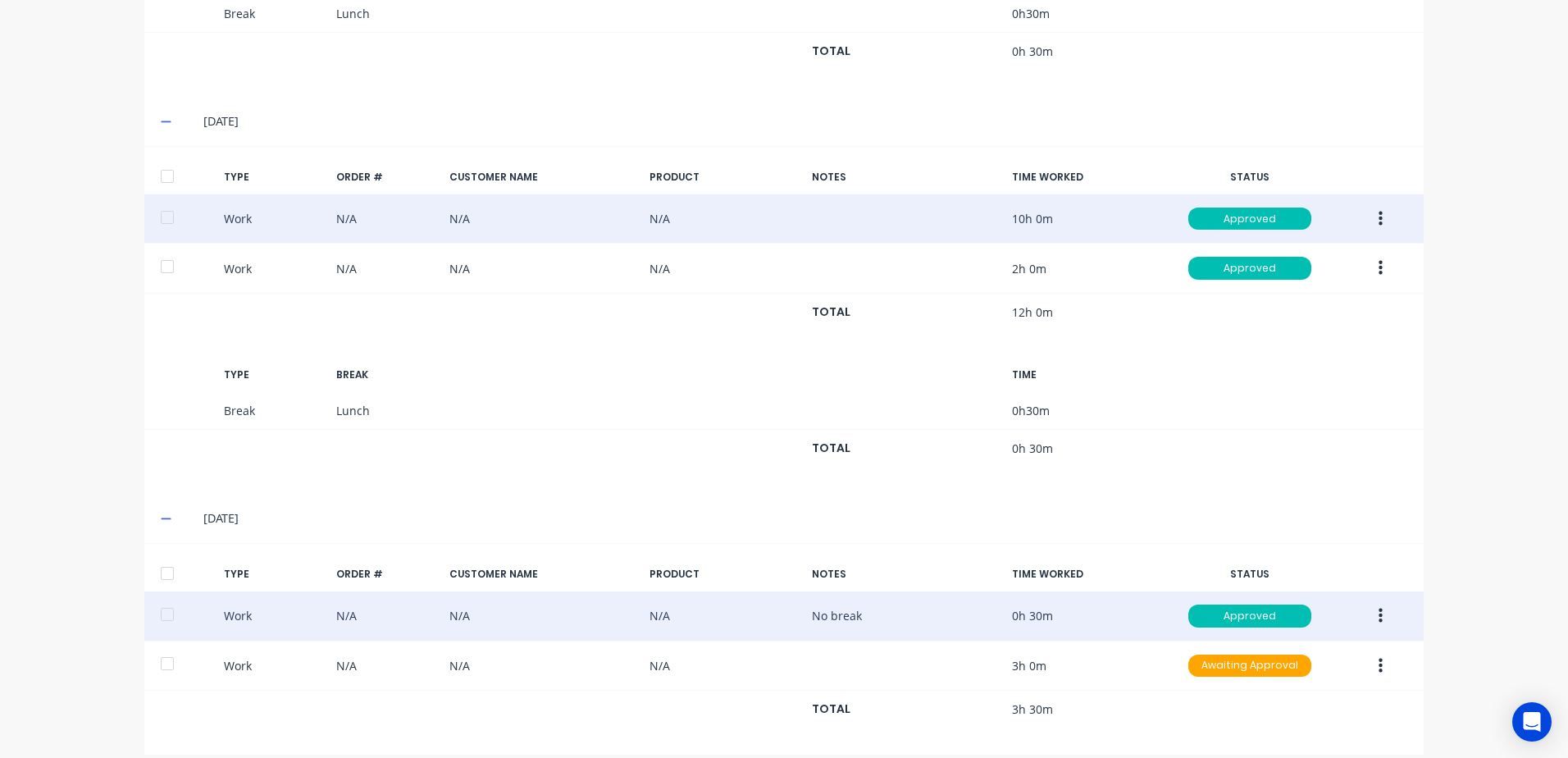
scroll to position [1443, 0]
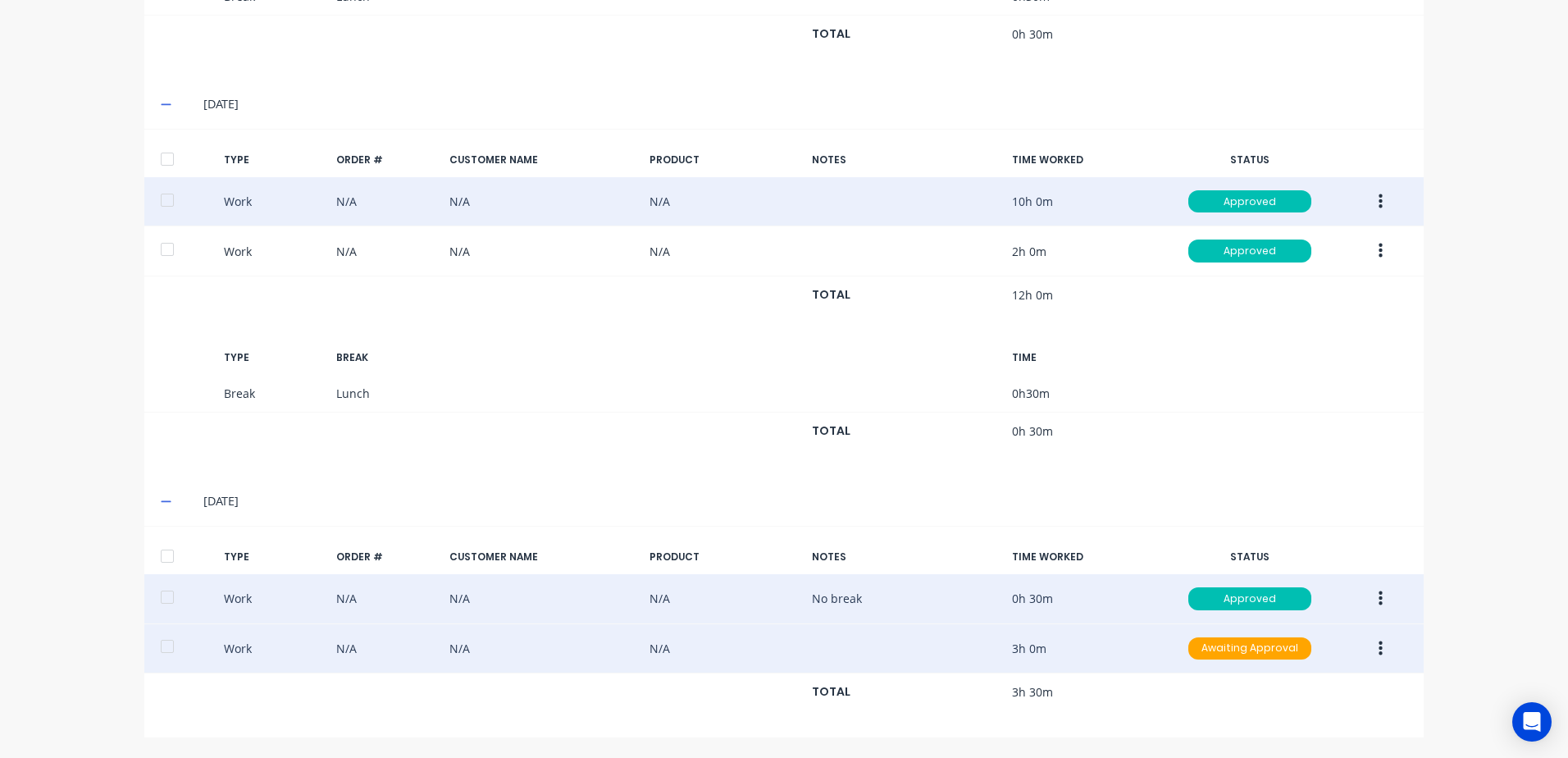
click at [1371, 650] on button "button" at bounding box center [1381, 649] width 39 height 30
click at [1294, 622] on div "Duplicate" at bounding box center [1321, 620] width 126 height 24
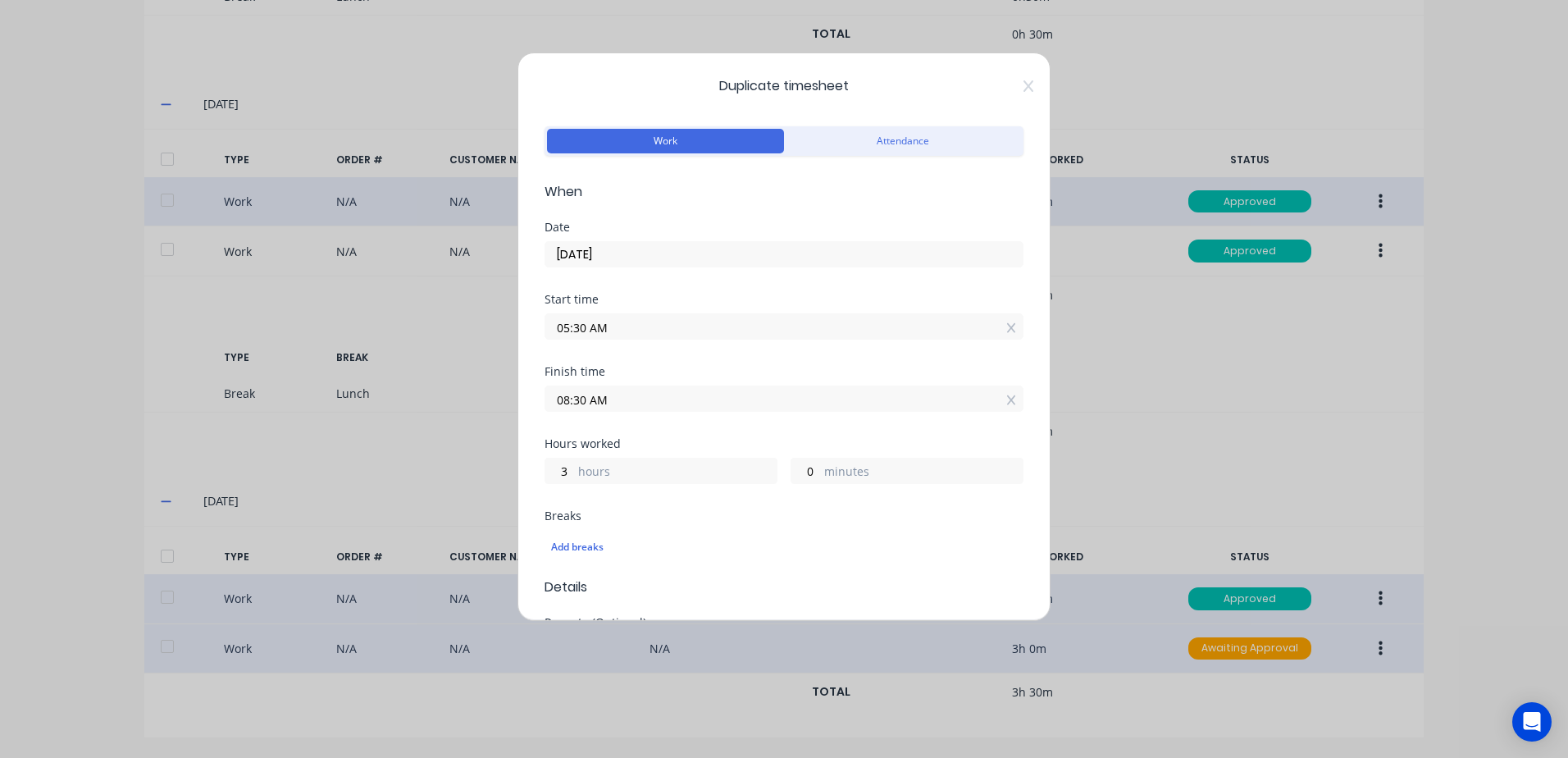
click at [623, 325] on input "05:30 AM" at bounding box center [784, 326] width 478 height 25
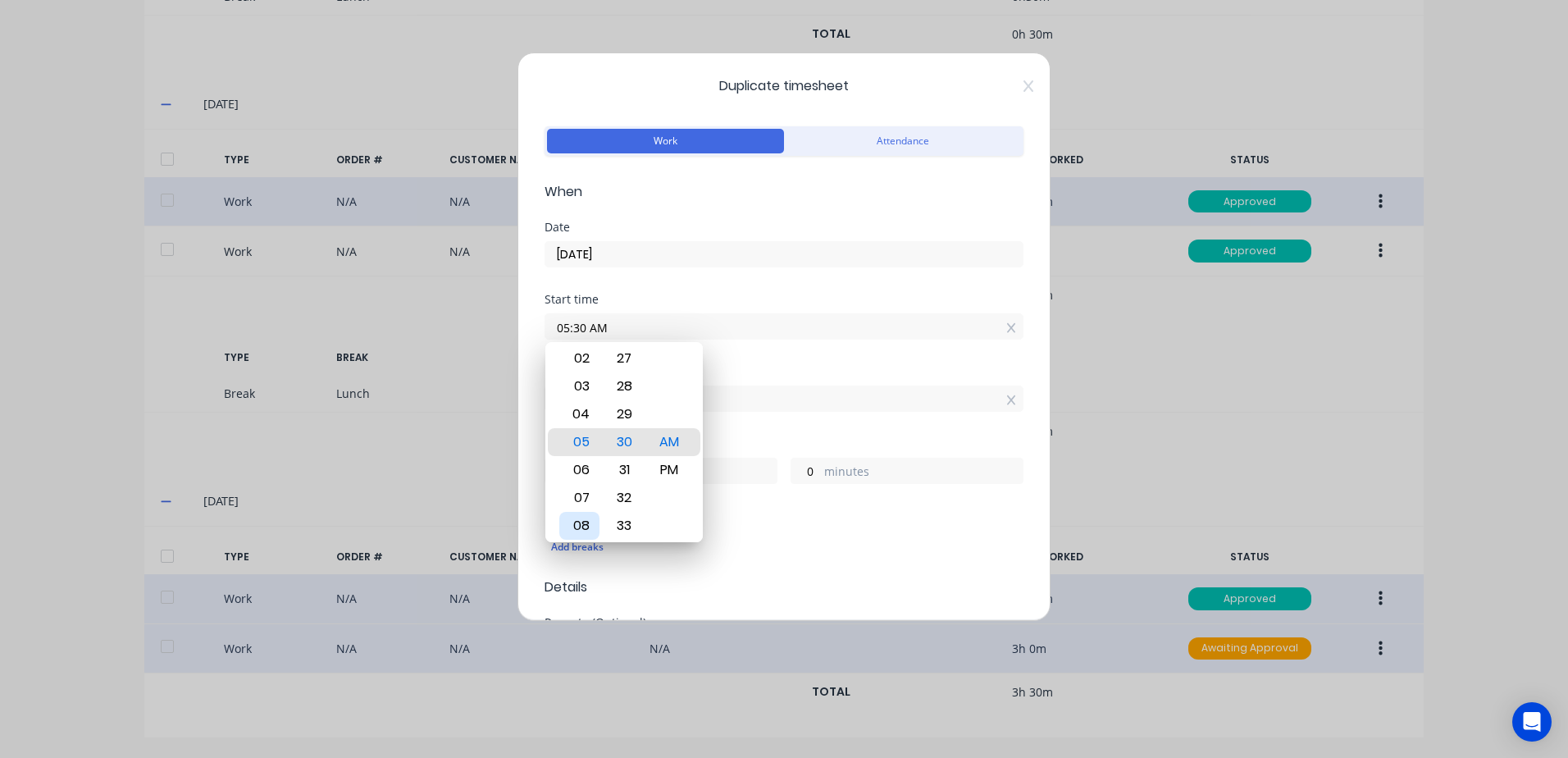
drag, startPoint x: 583, startPoint y: 524, endPoint x: 593, endPoint y: 509, distance: 18.0
click at [583, 523] on div "08" at bounding box center [579, 525] width 40 height 28
type input "08:30 AM"
type input "0"
click at [732, 430] on div "Finish time 08:30 AM" at bounding box center [784, 401] width 479 height 72
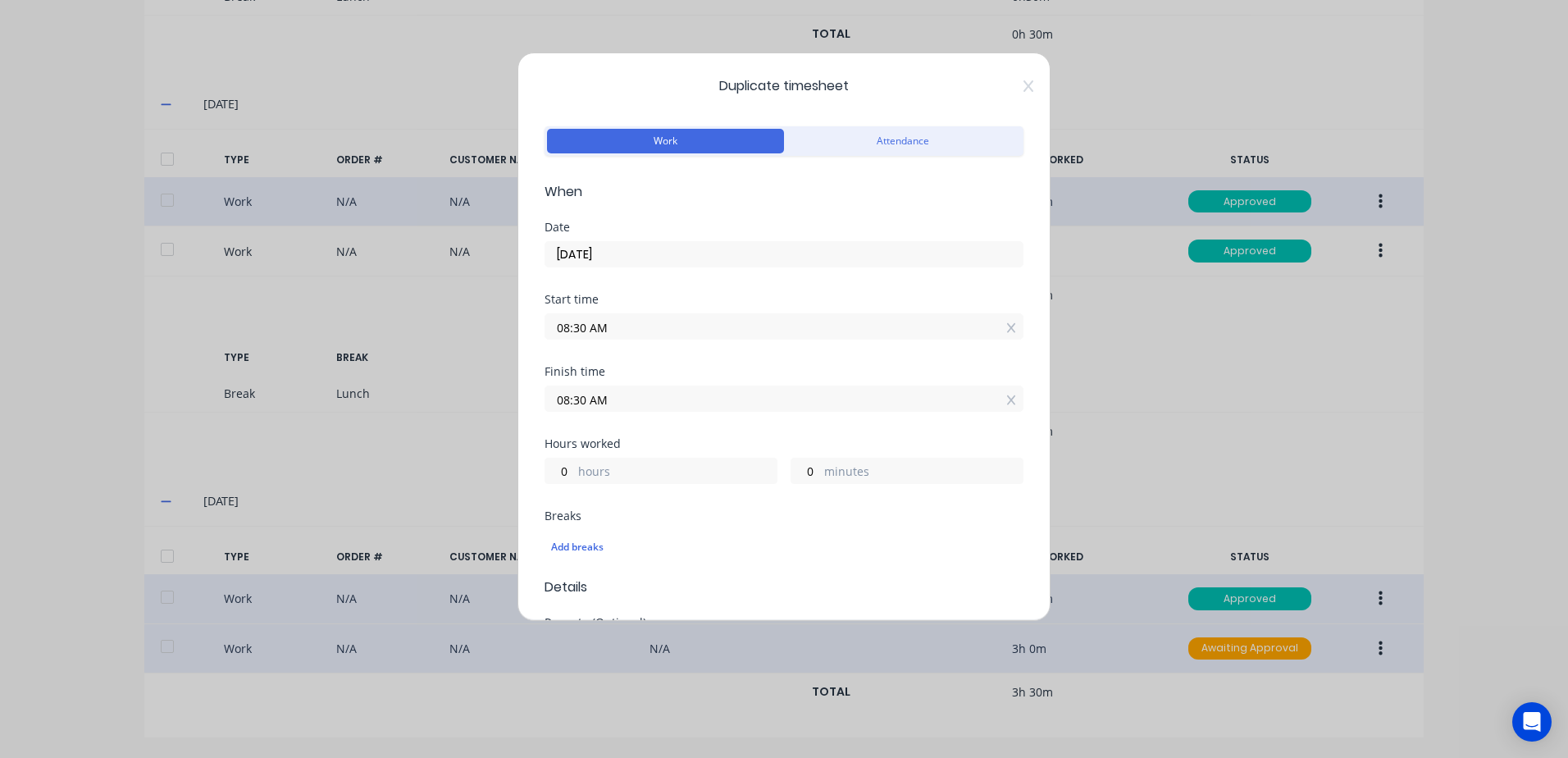
click at [585, 397] on input "08:30 AM" at bounding box center [784, 398] width 478 height 25
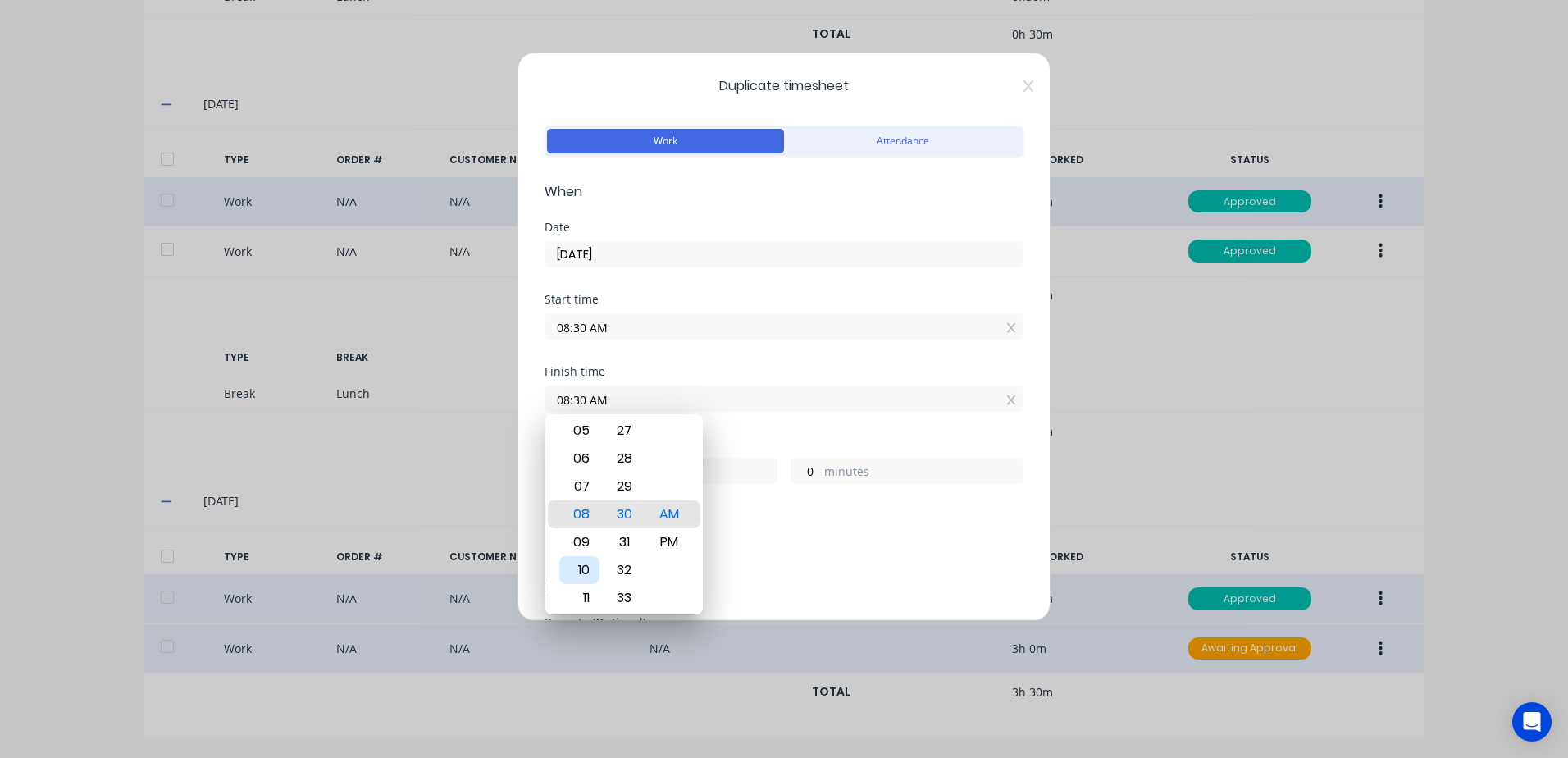
drag, startPoint x: 582, startPoint y: 568, endPoint x: 641, endPoint y: 517, distance: 78.0
click at [582, 567] on div "10" at bounding box center [579, 570] width 40 height 28
type input "10:30 AM"
type input "2"
click at [755, 434] on div "Finish time 10:30 AM" at bounding box center [784, 401] width 479 height 72
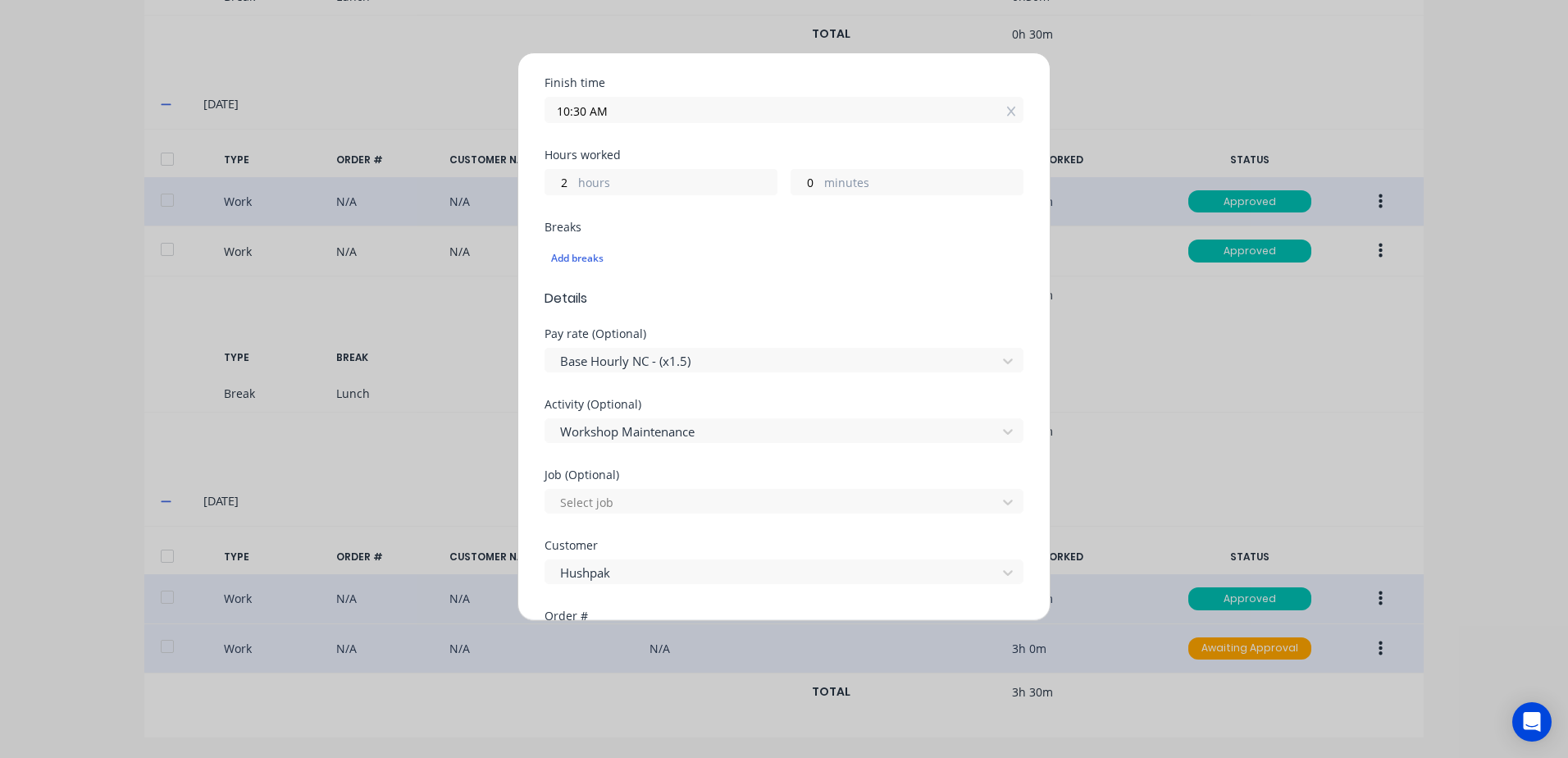
scroll to position [328, 0]
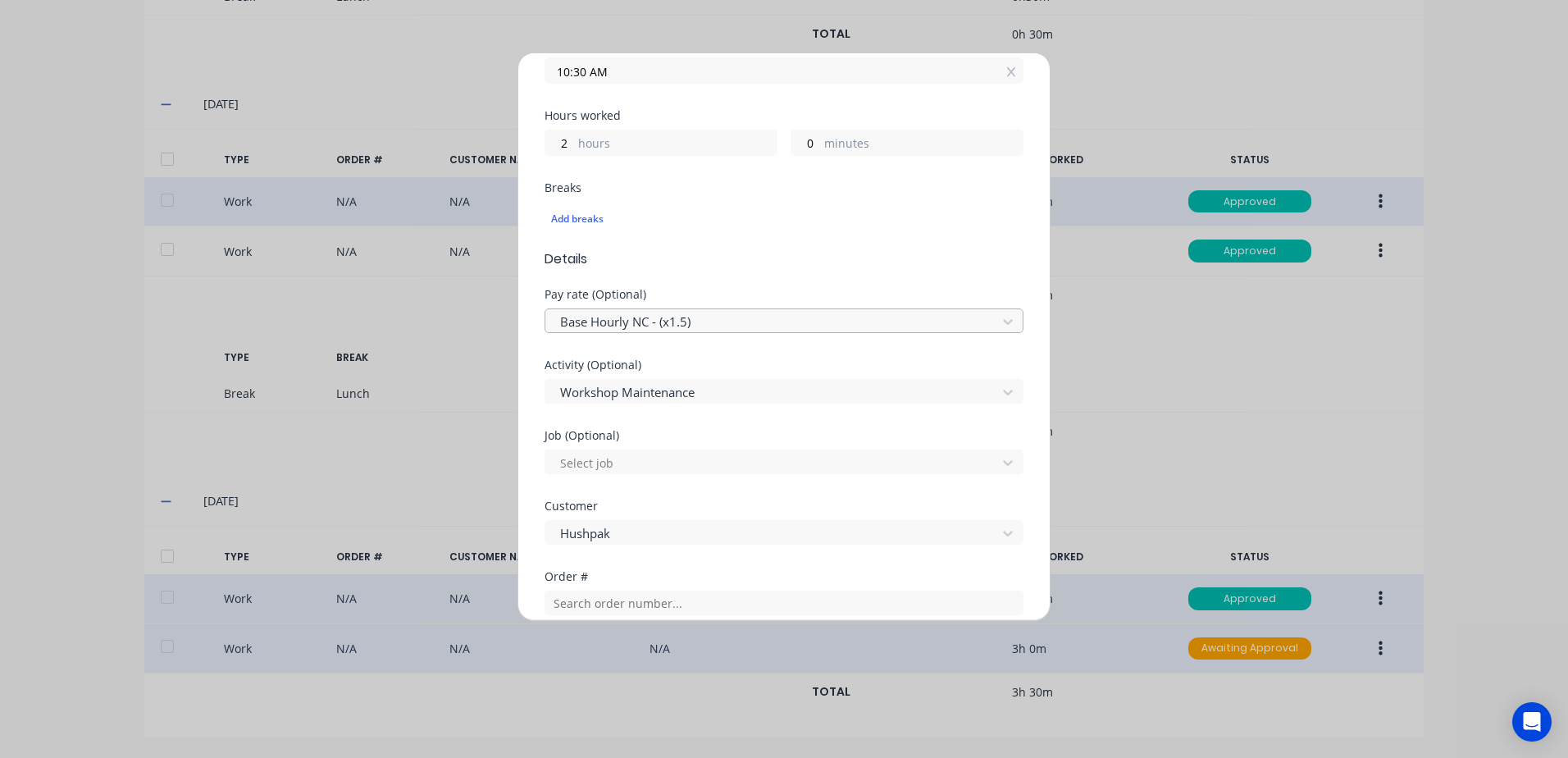
click at [712, 313] on div at bounding box center [773, 322] width 429 height 20
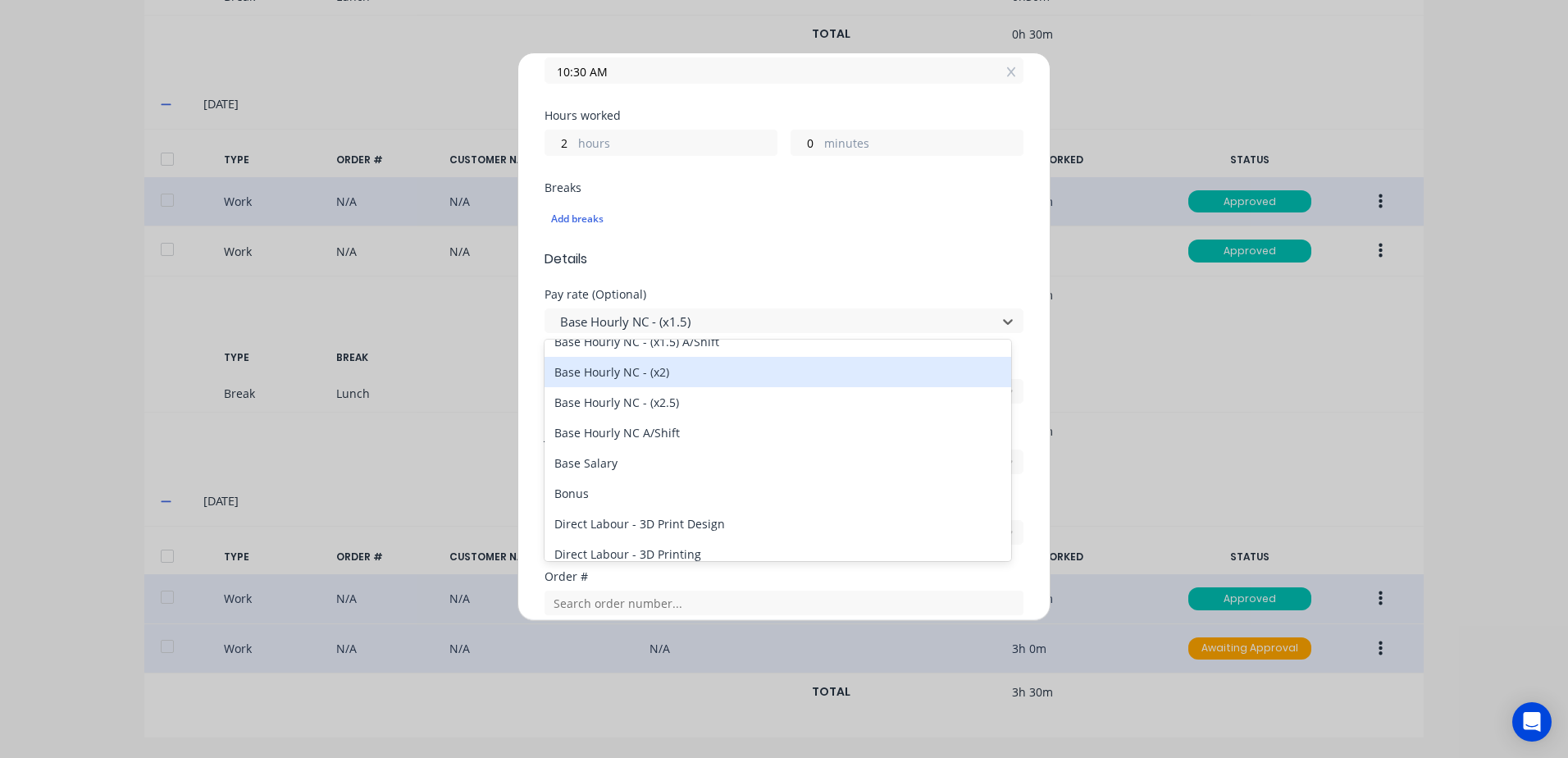
click at [652, 382] on div "Base Hourly NC - (x2)" at bounding box center [778, 372] width 467 height 30
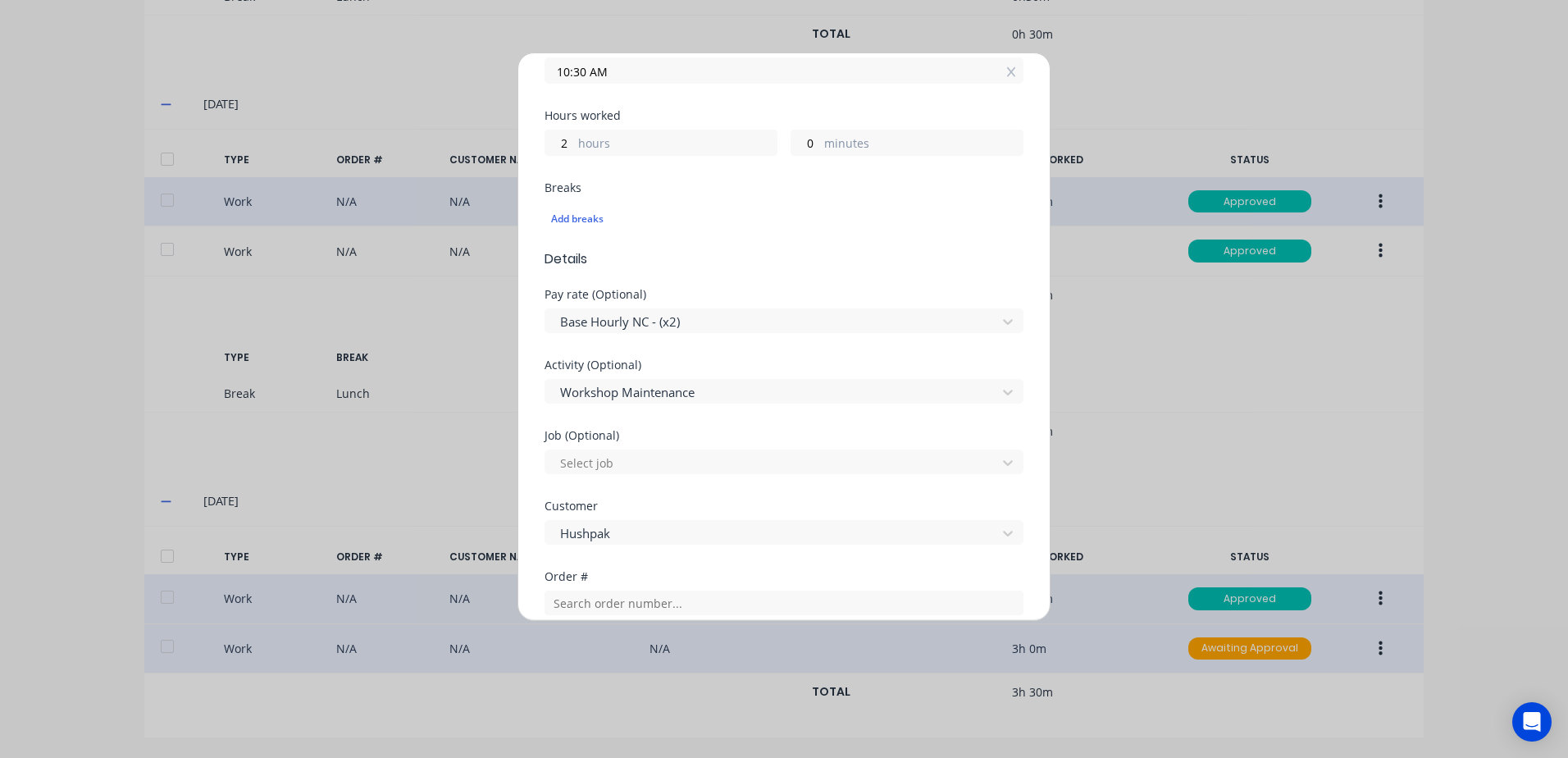
click at [743, 344] on div "Pay rate (Optional) Base Hourly NC - (x2)" at bounding box center [784, 324] width 479 height 70
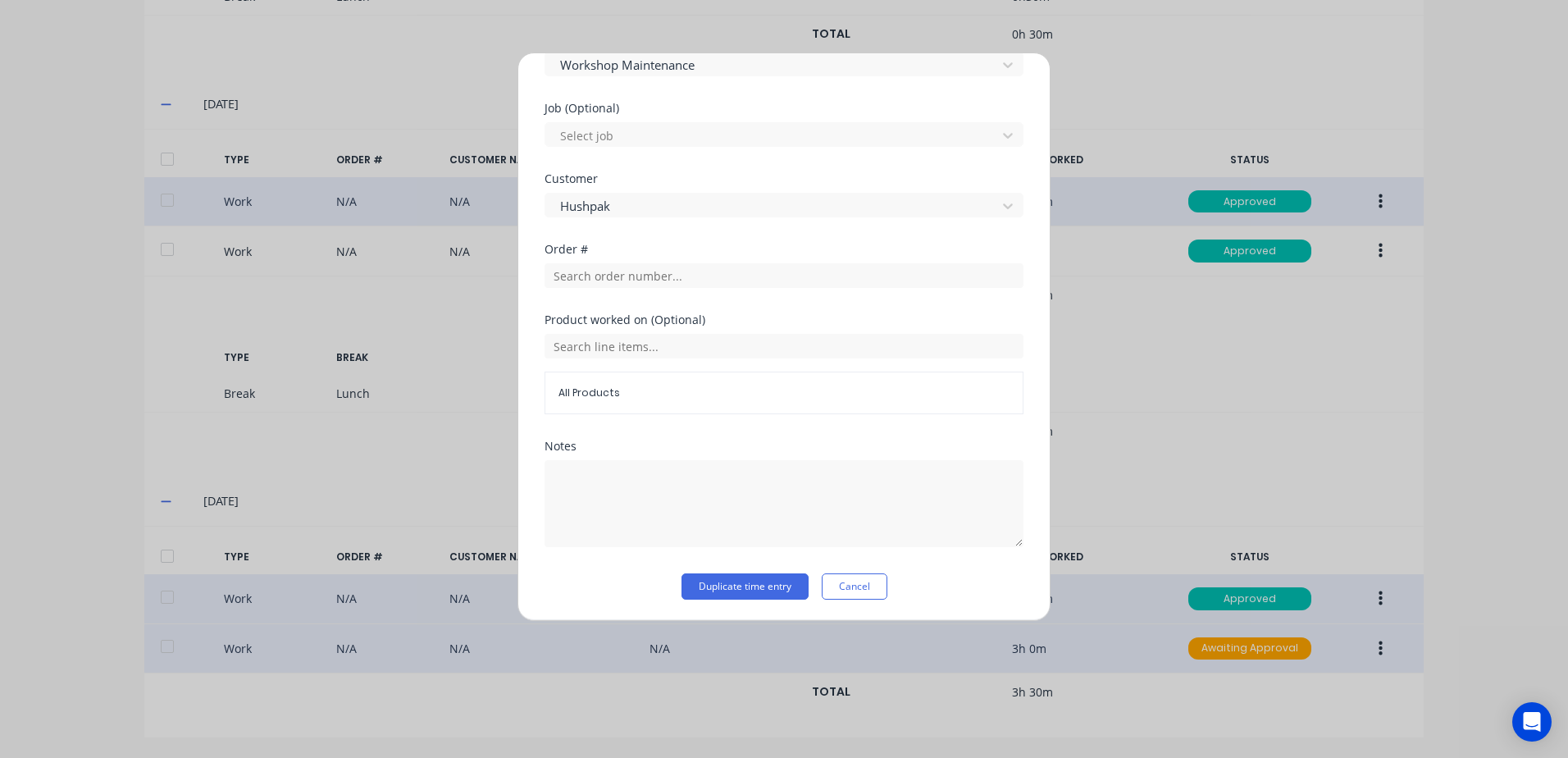
scroll to position [658, 0]
click at [705, 585] on button "Duplicate time entry" at bounding box center [745, 584] width 127 height 26
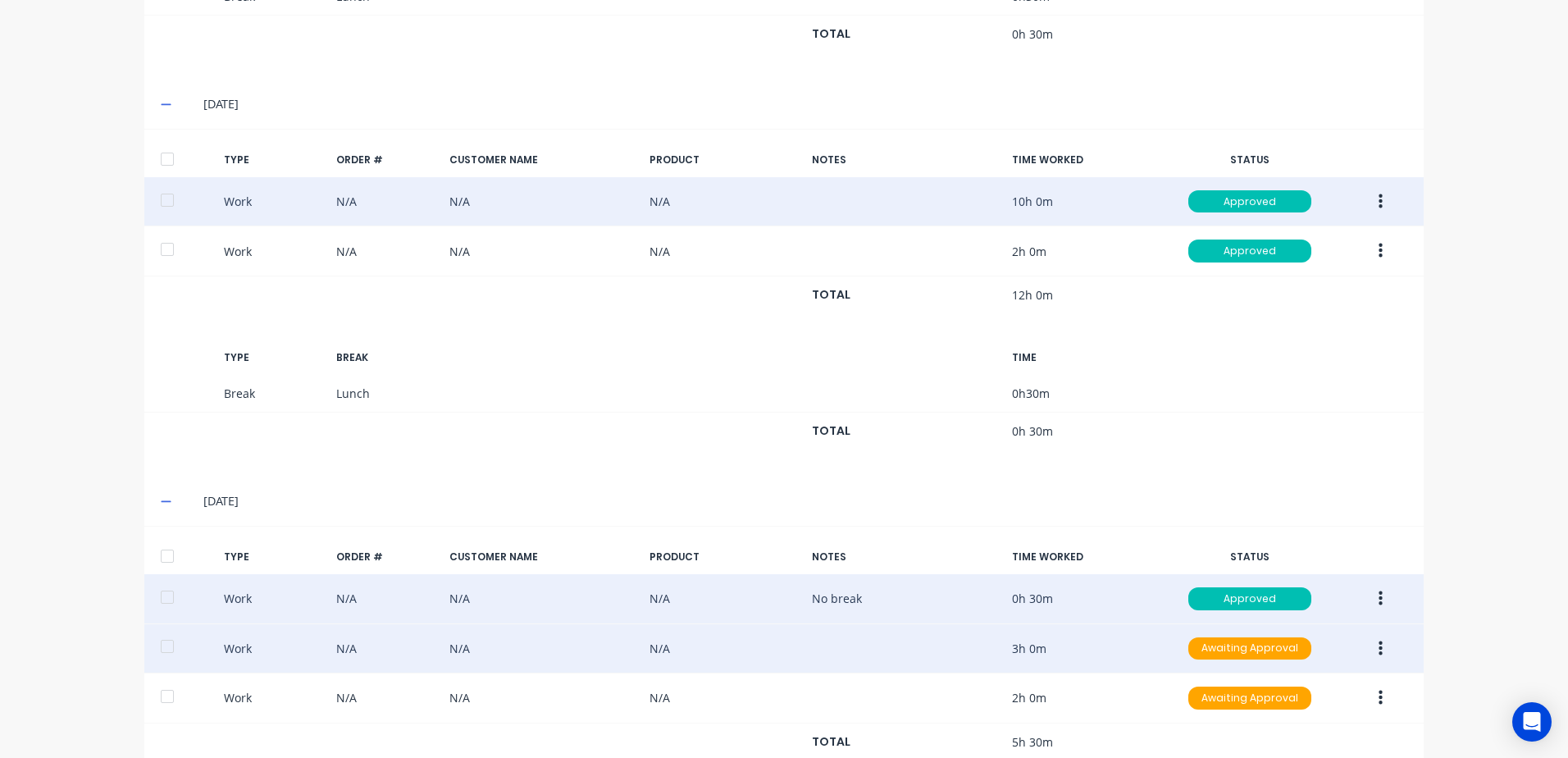
click at [1379, 251] on icon "button" at bounding box center [1381, 251] width 4 height 14
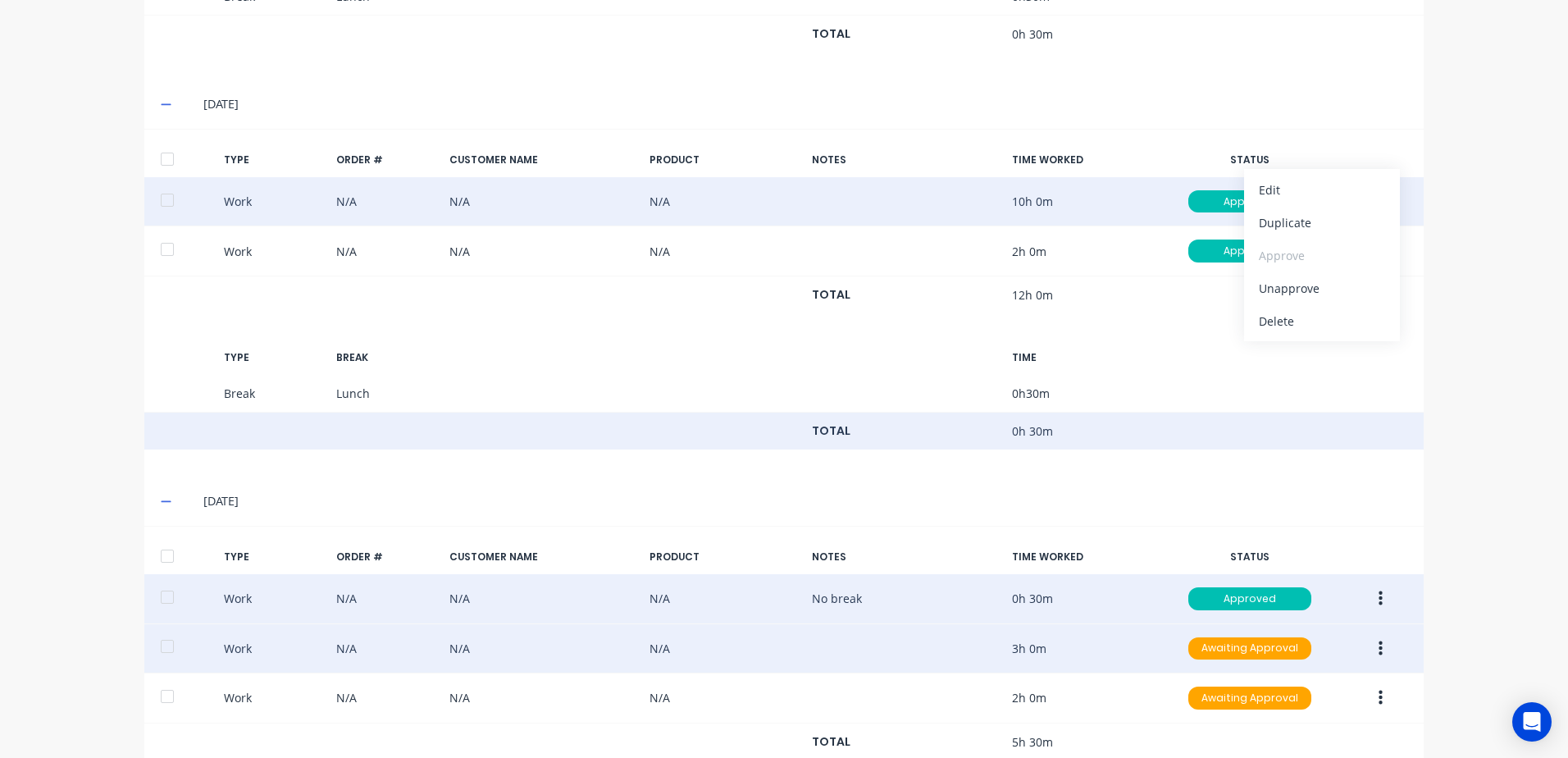
click at [1173, 412] on div "TOTAL 0h 30m" at bounding box center [784, 431] width 1280 height 38
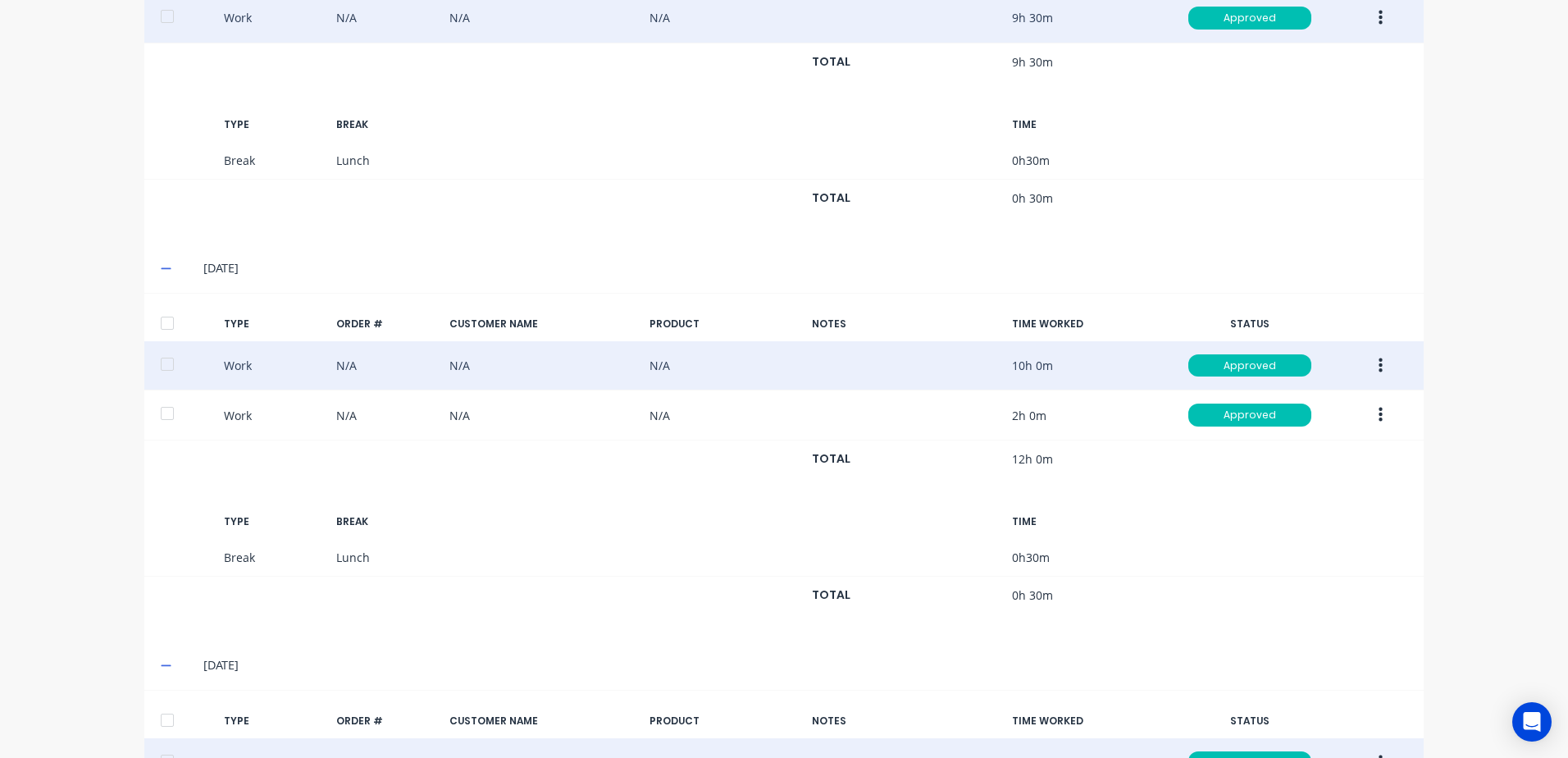
scroll to position [1198, 0]
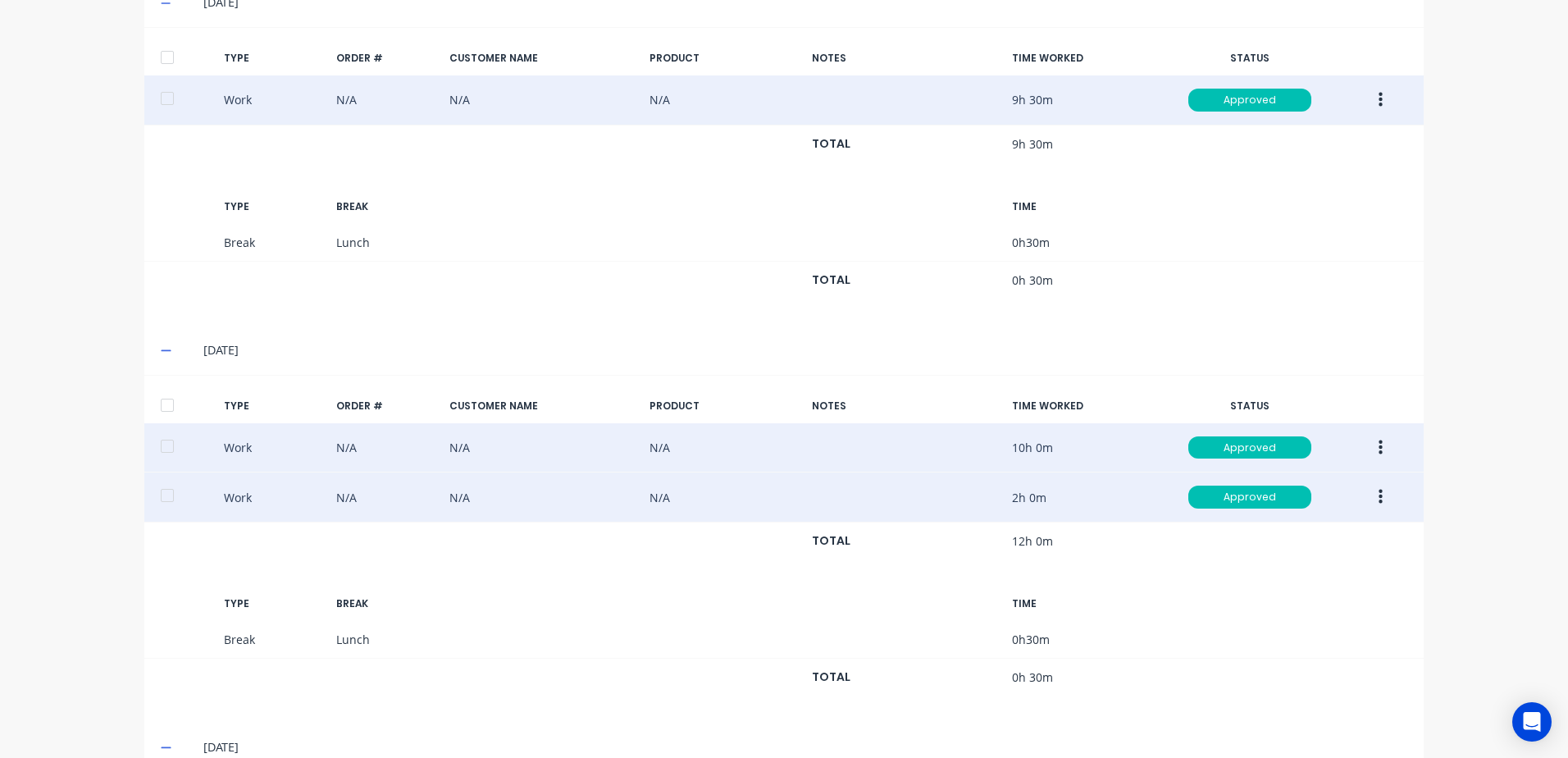
click at [1379, 498] on icon "button" at bounding box center [1381, 496] width 4 height 14
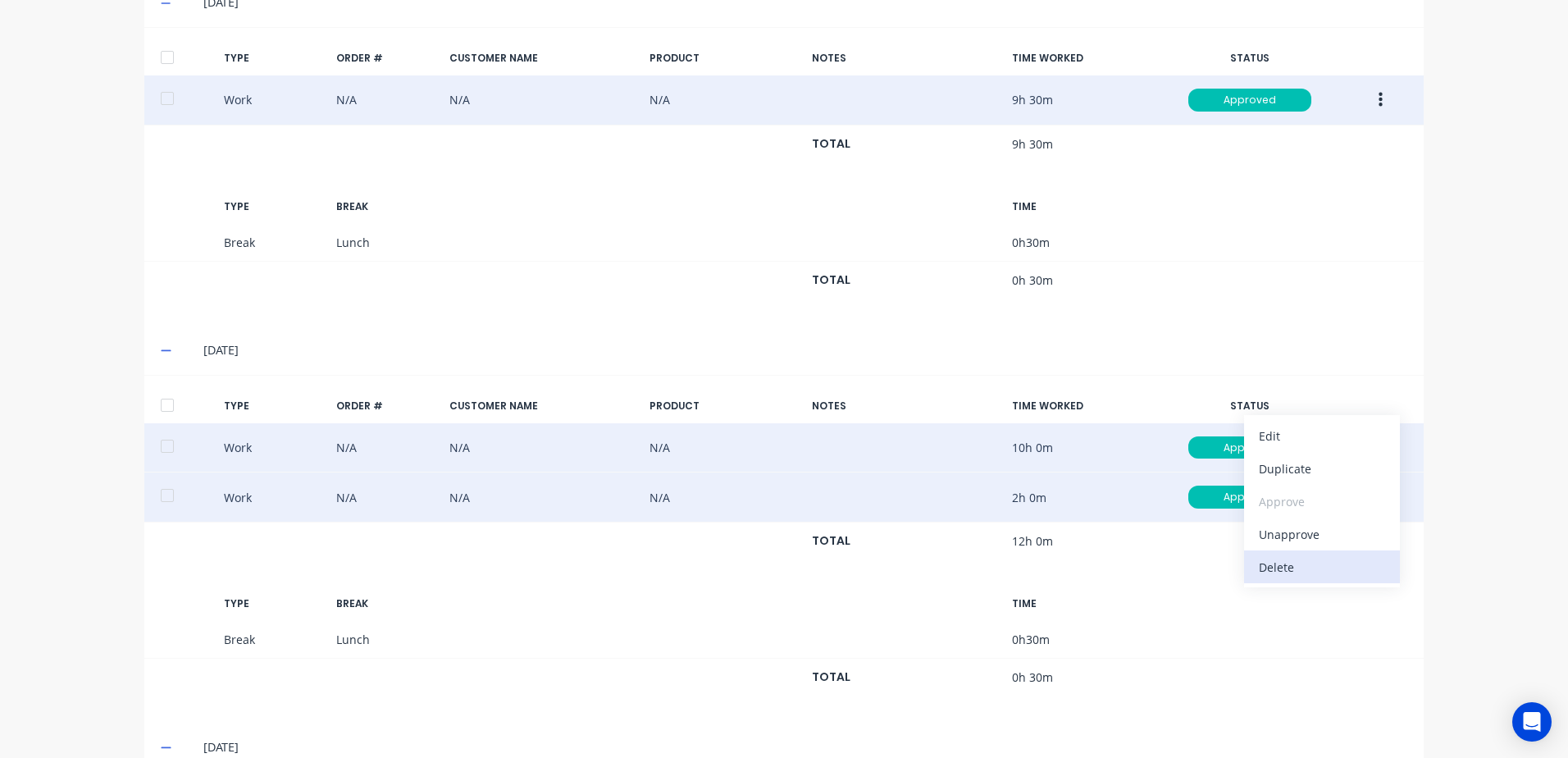
click at [1271, 569] on div "Delete" at bounding box center [1321, 567] width 126 height 24
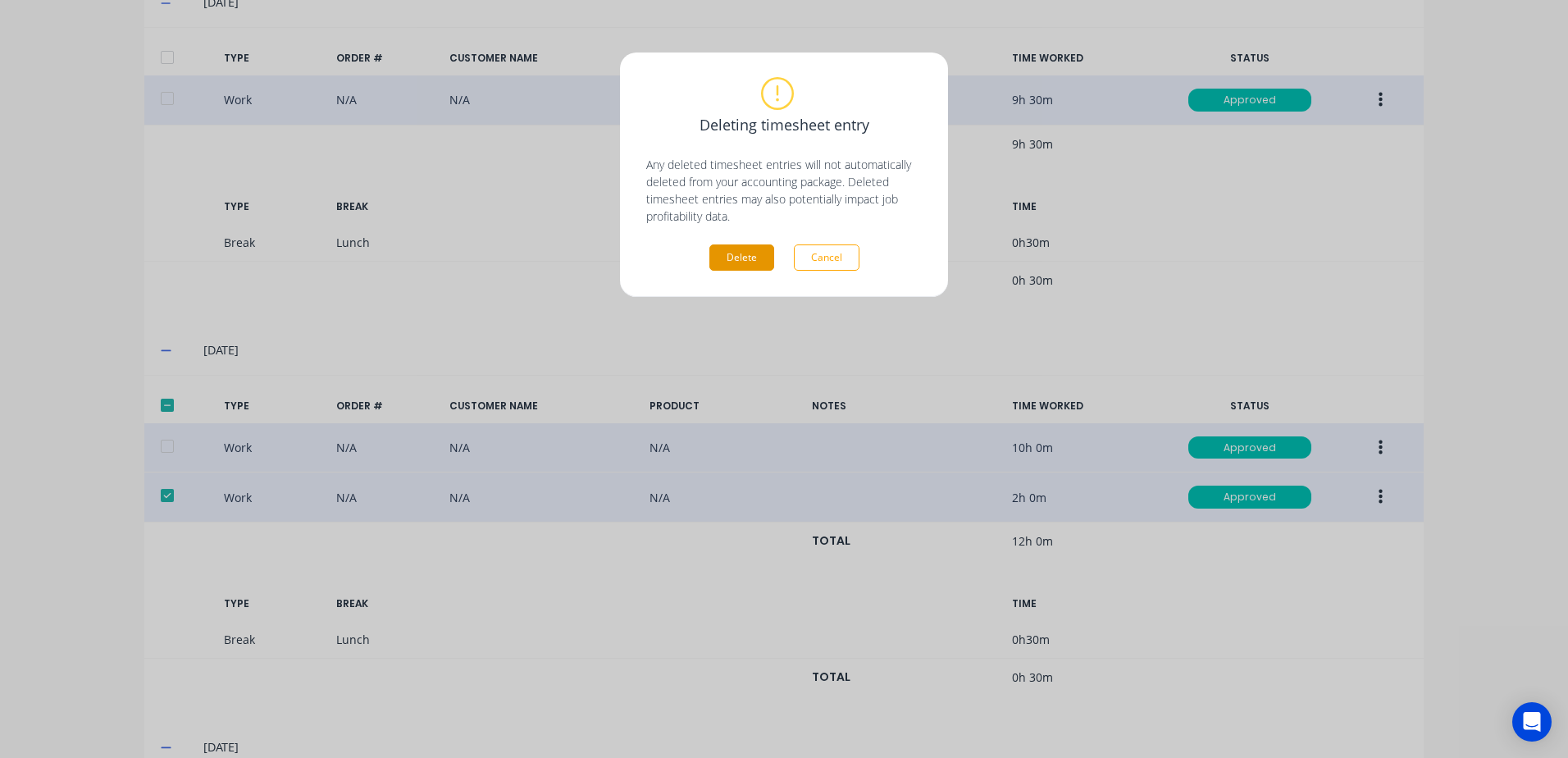
click at [733, 257] on button "Delete" at bounding box center [742, 257] width 64 height 26
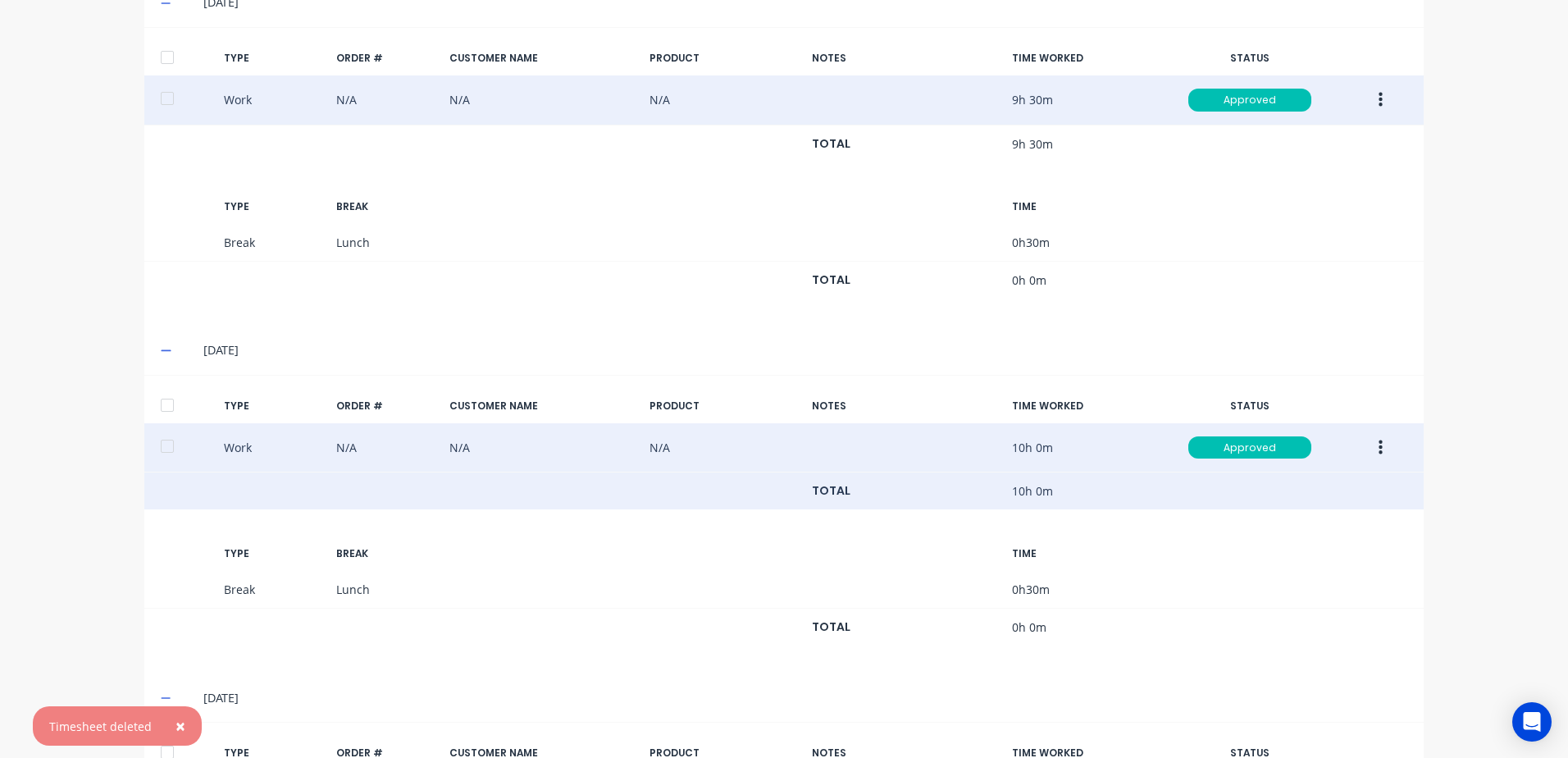
scroll to position [1443, 0]
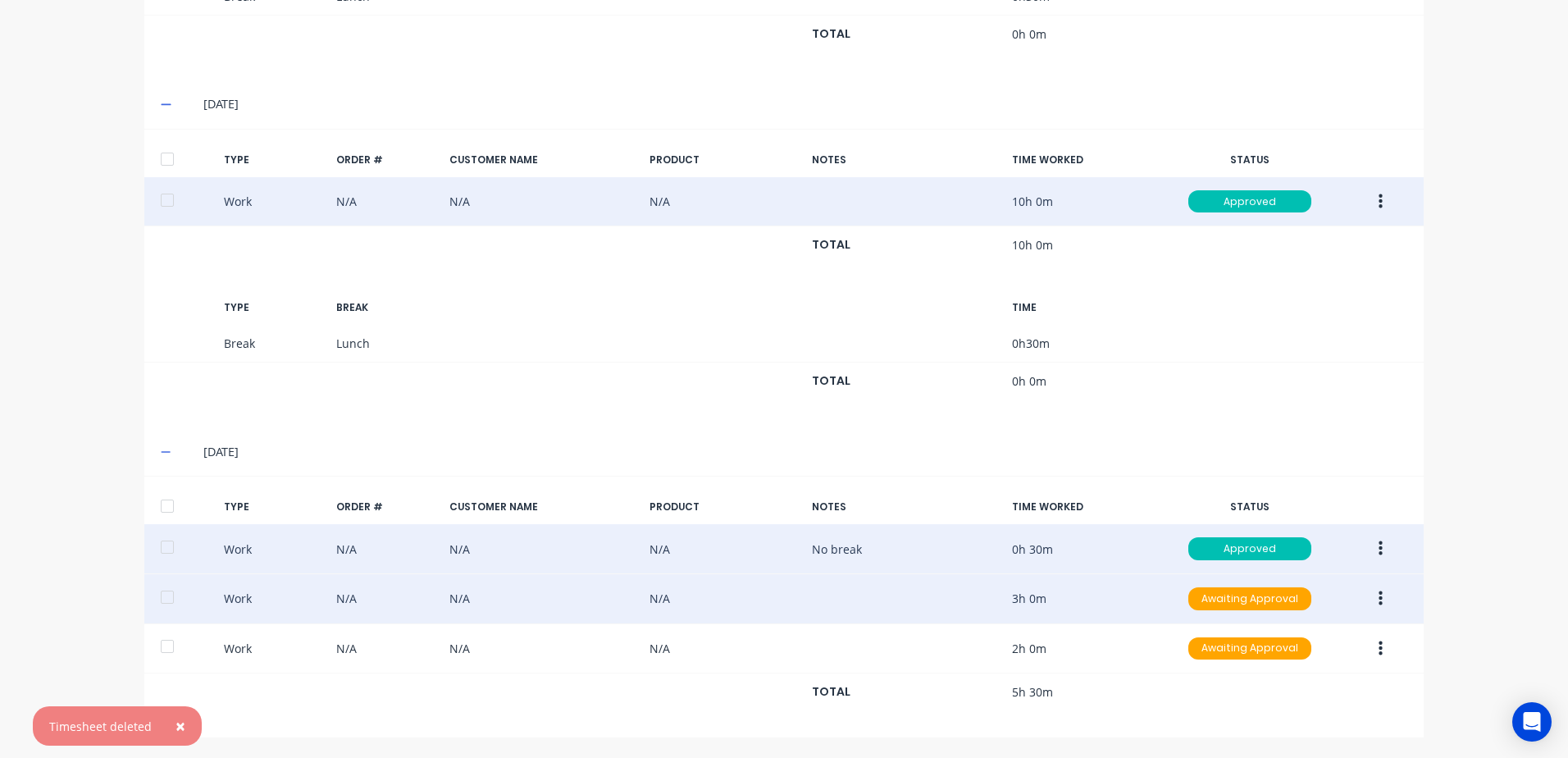
click at [1379, 601] on icon "button" at bounding box center [1381, 598] width 4 height 18
click at [1297, 603] on div "Approve" at bounding box center [1321, 602] width 126 height 24
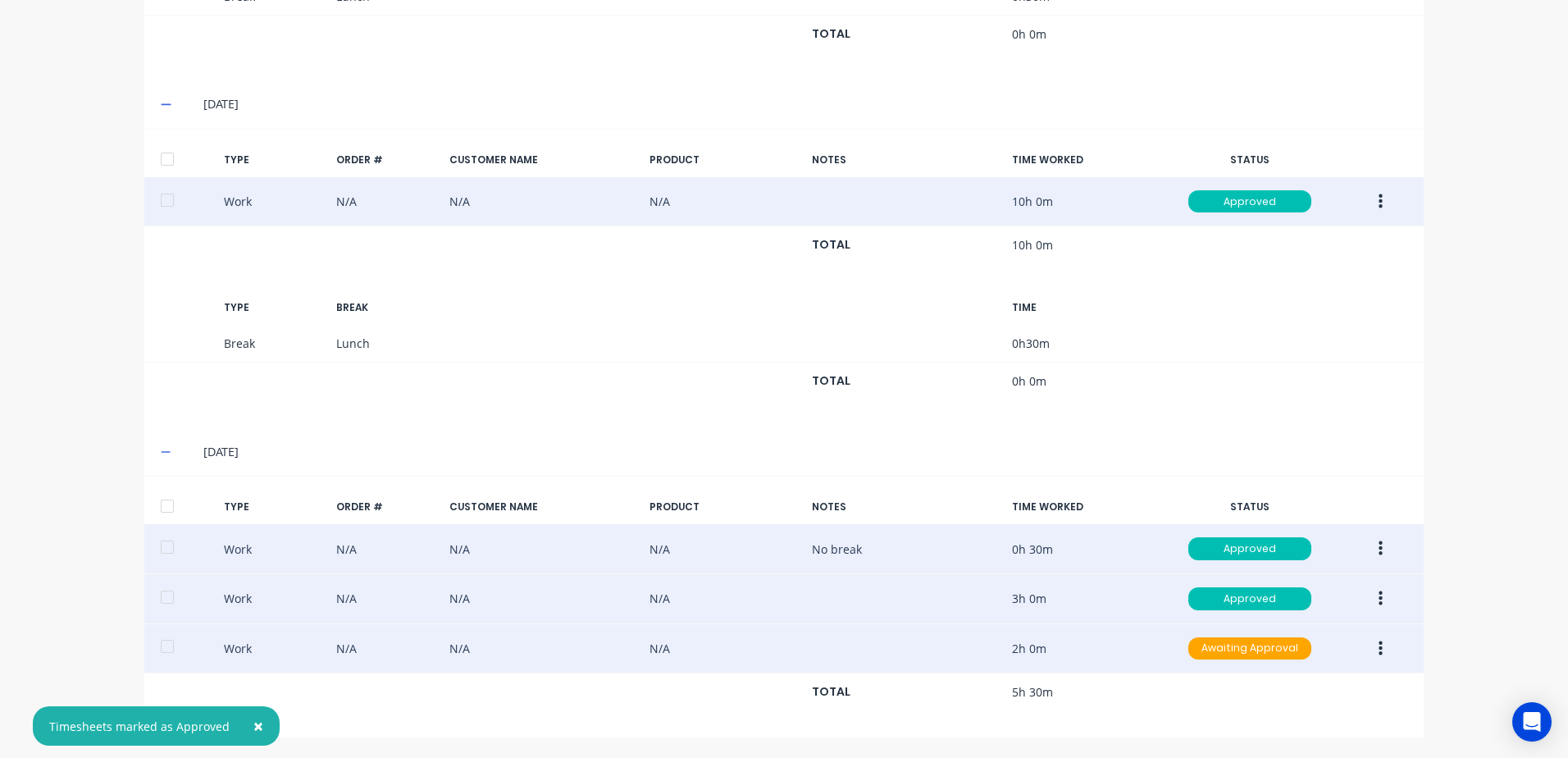
click at [1379, 644] on button "button" at bounding box center [1381, 649] width 39 height 30
click at [1288, 649] on div "Approve" at bounding box center [1321, 652] width 126 height 24
click at [1379, 547] on icon "button" at bounding box center [1381, 548] width 4 height 18
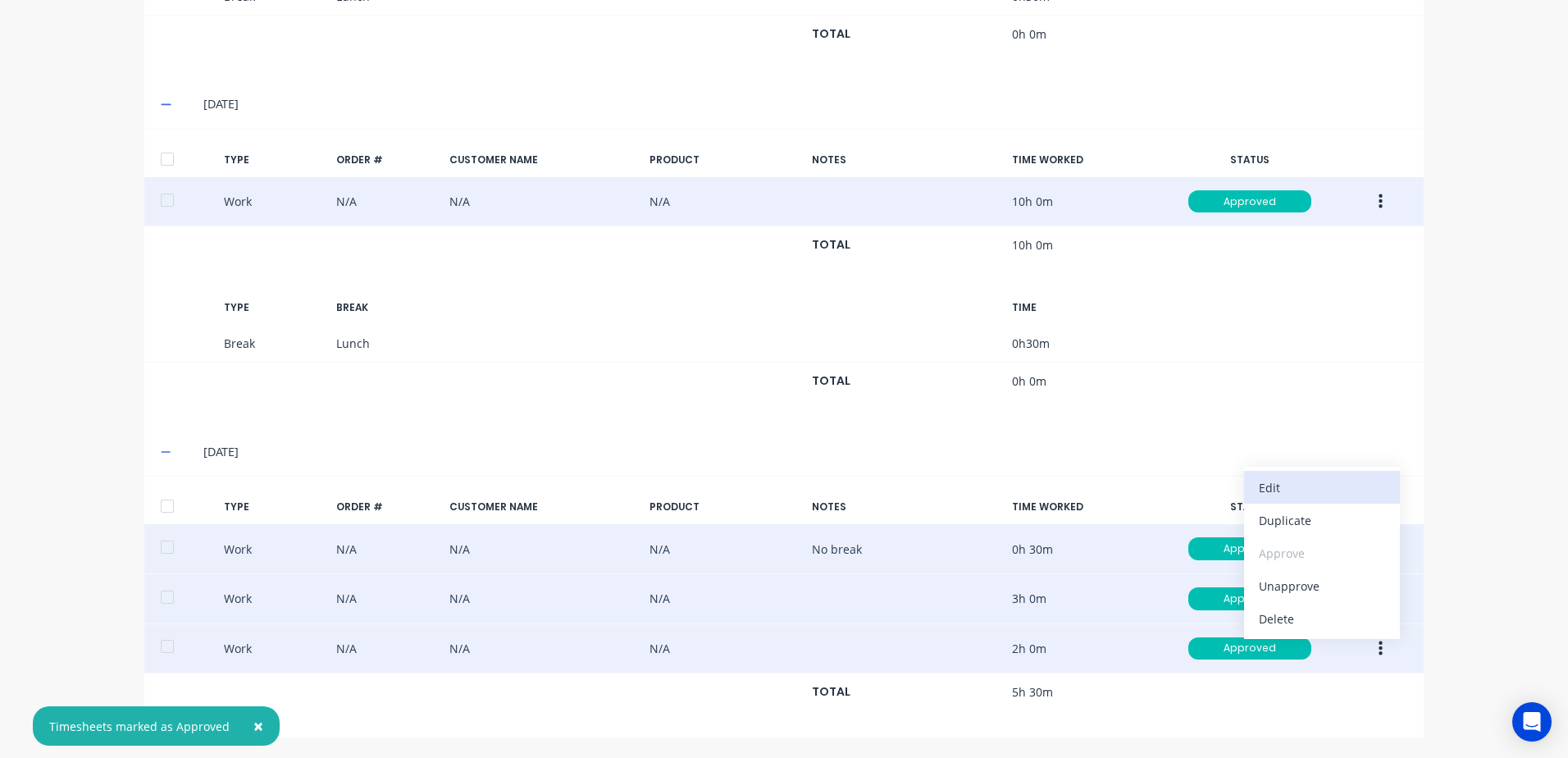
click at [1277, 485] on div "Edit" at bounding box center [1321, 488] width 126 height 24
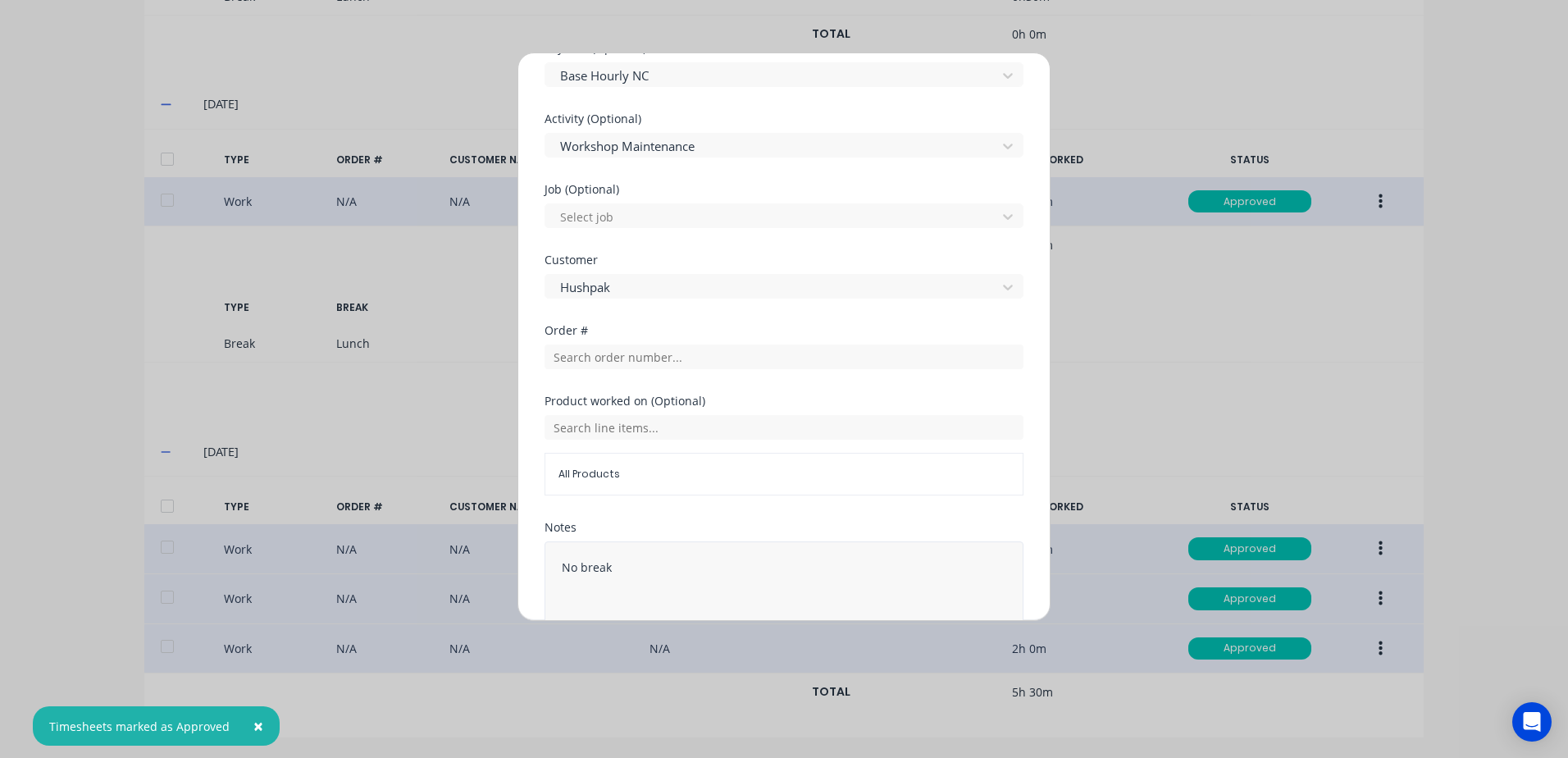
scroll to position [658, 0]
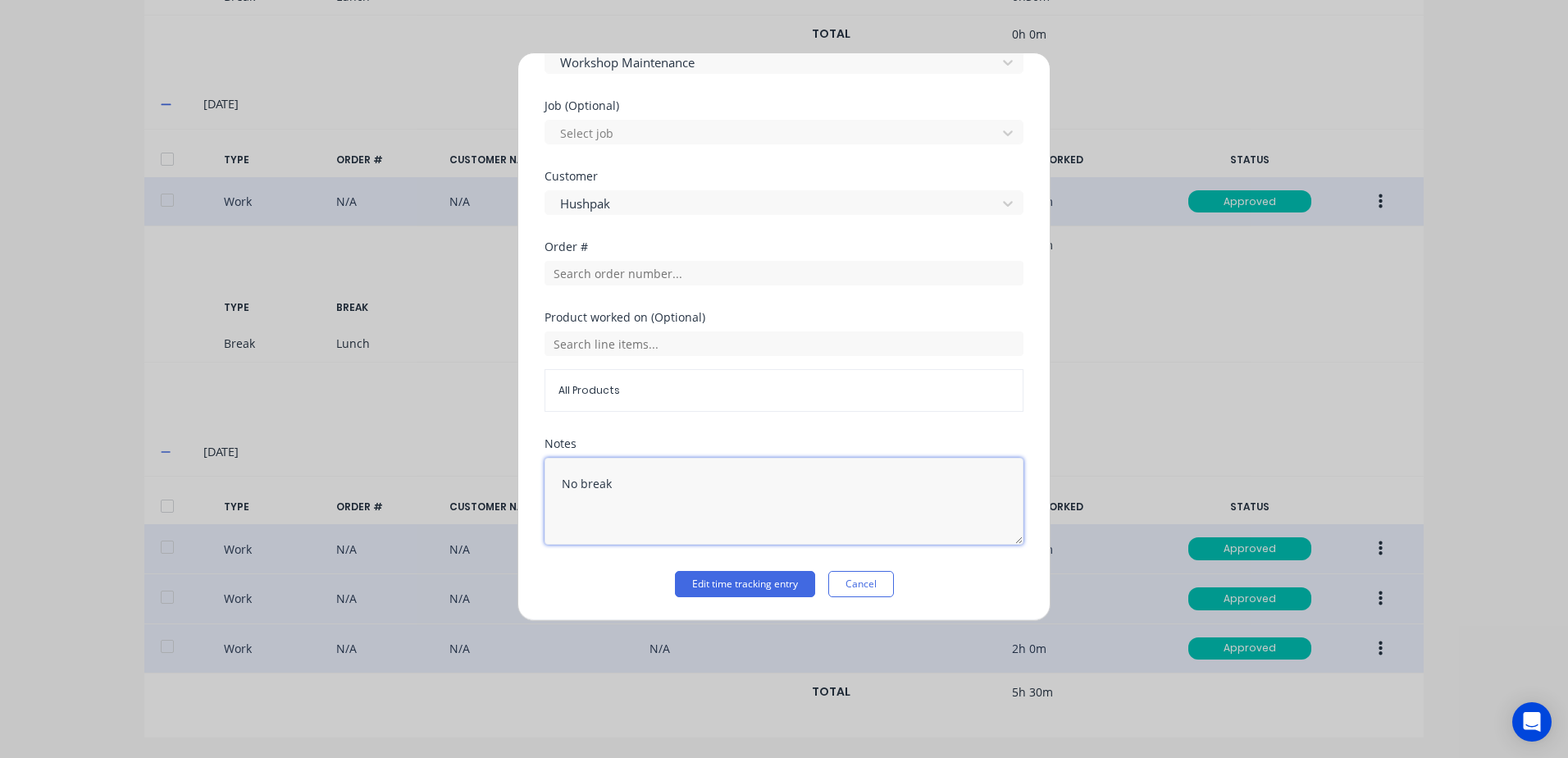
drag, startPoint x: 553, startPoint y: 484, endPoint x: 478, endPoint y: 480, distance: 75.1
click at [478, 480] on div "Edit time tracking entry Work Attendance When Date [DATE] Start time 05:00 AM F…" at bounding box center [784, 379] width 1568 height 758
click at [752, 582] on button "Edit time tracking entry" at bounding box center [745, 584] width 141 height 26
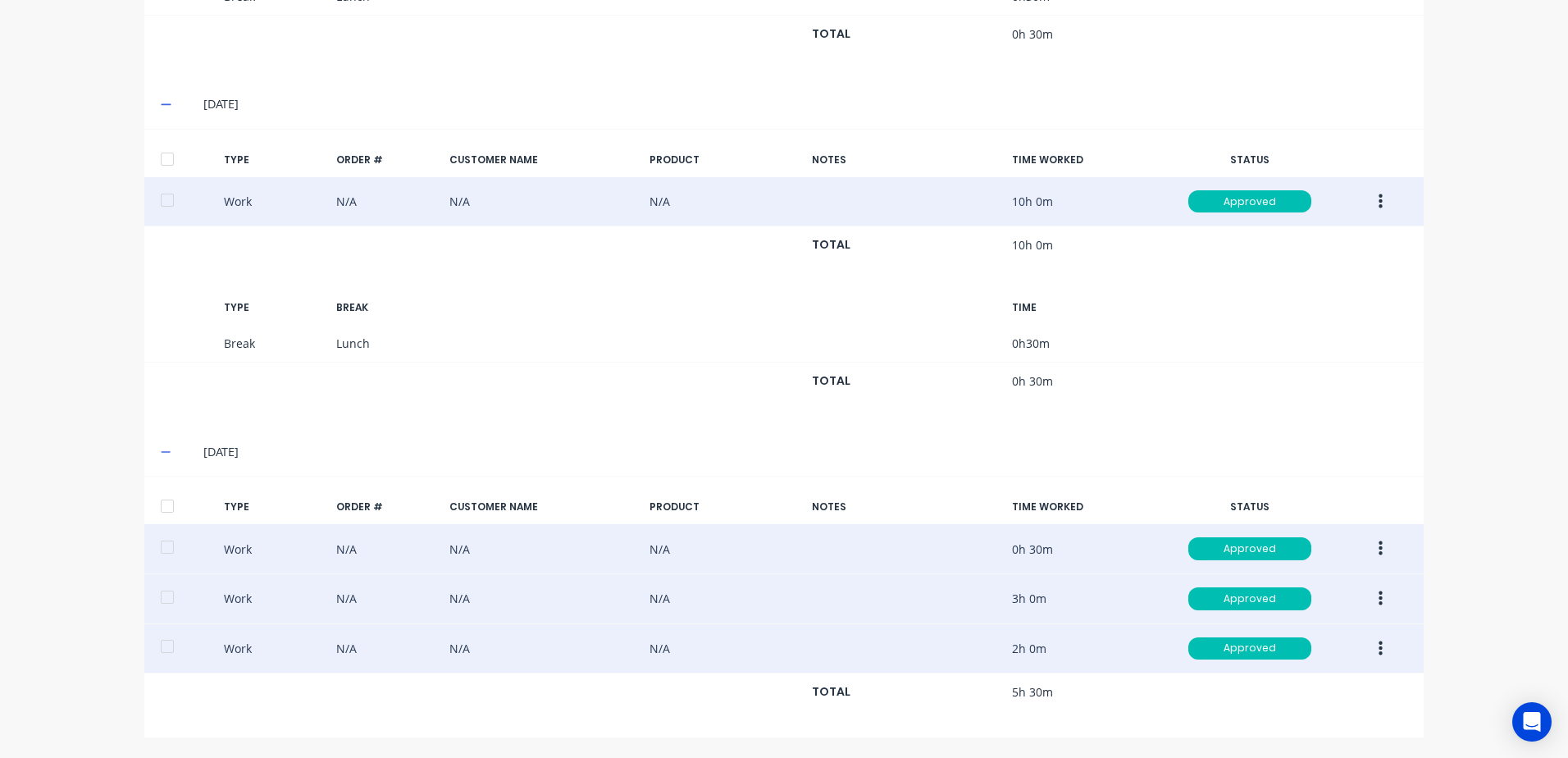
click at [1379, 603] on icon "button" at bounding box center [1381, 598] width 4 height 14
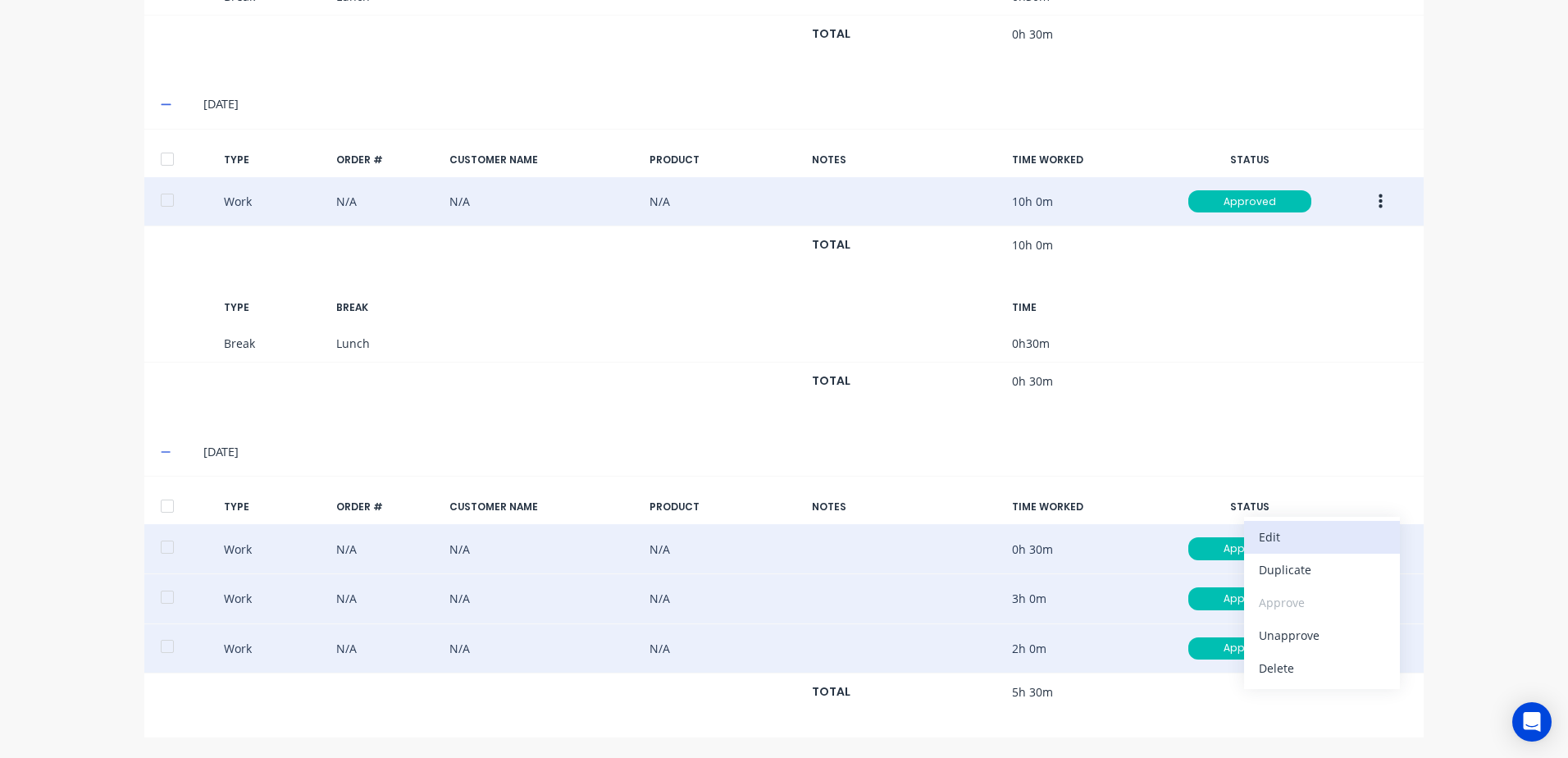
click at [1275, 534] on div "Edit" at bounding box center [1321, 537] width 126 height 24
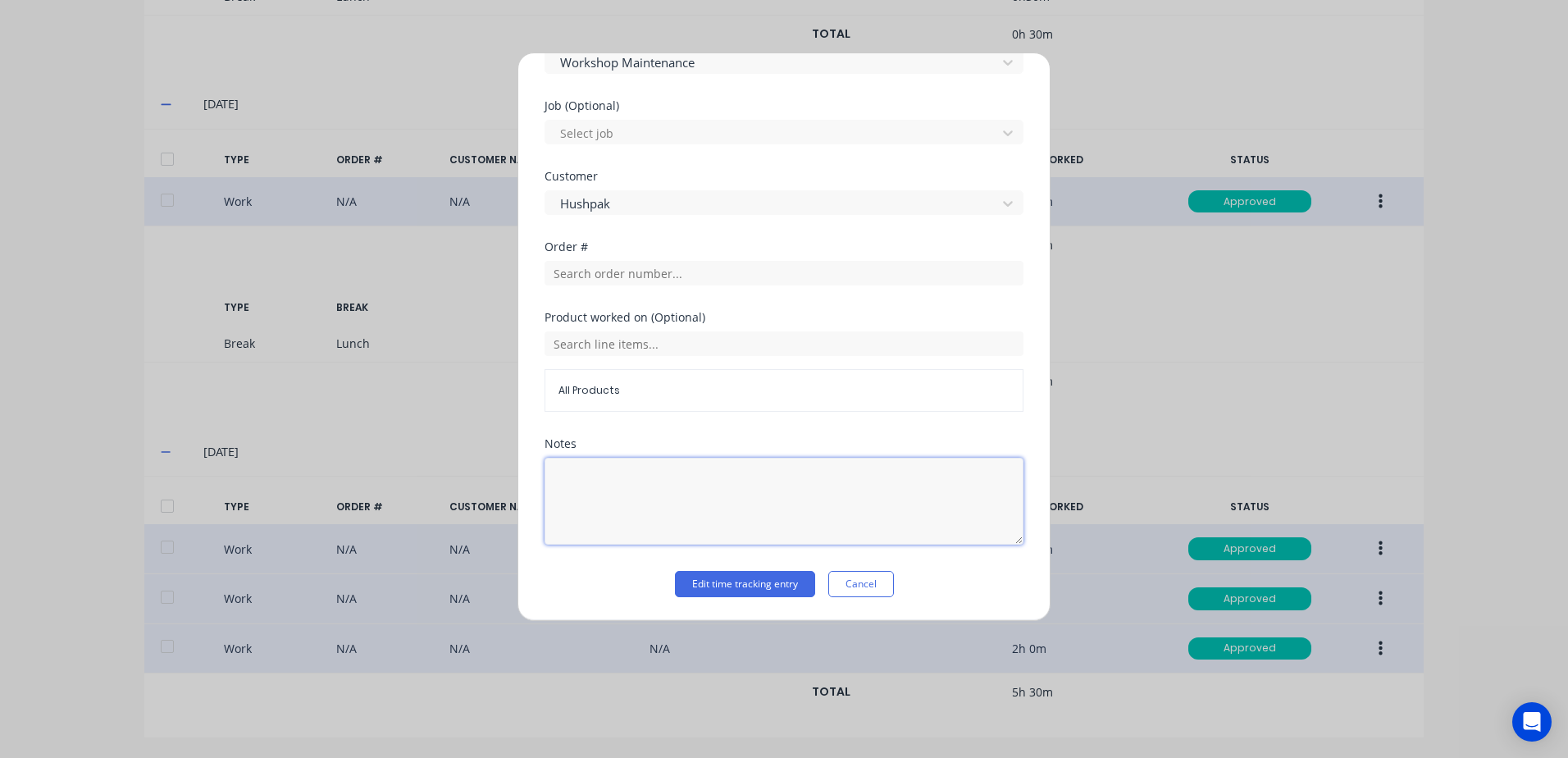
click at [583, 487] on textarea at bounding box center [784, 501] width 479 height 87
type textarea "X 1.5 OT"
click at [751, 585] on button "Edit time tracking entry" at bounding box center [745, 584] width 141 height 26
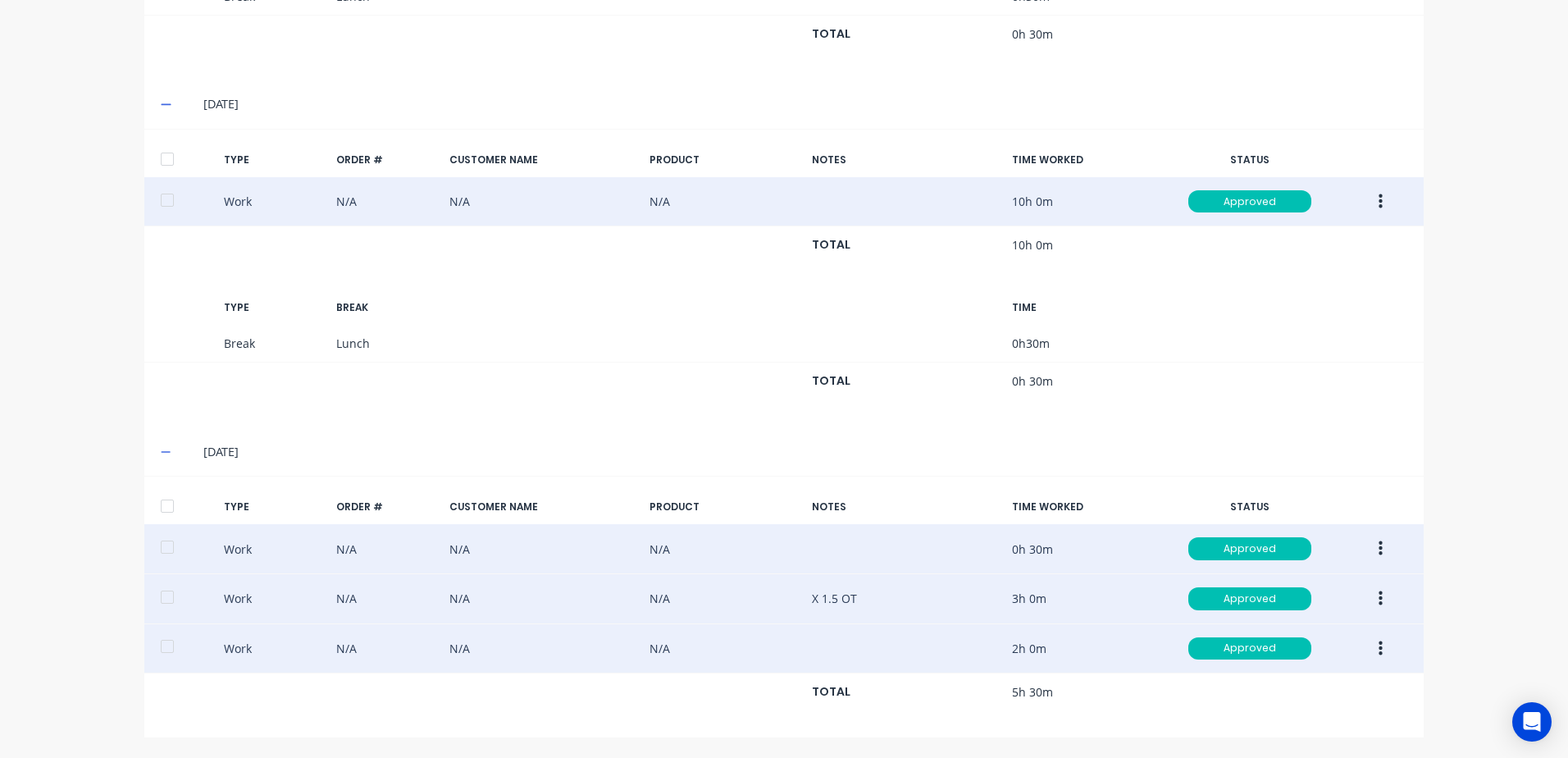
click at [1370, 649] on button "button" at bounding box center [1381, 649] width 39 height 30
click at [1267, 584] on div "Edit" at bounding box center [1321, 587] width 126 height 24
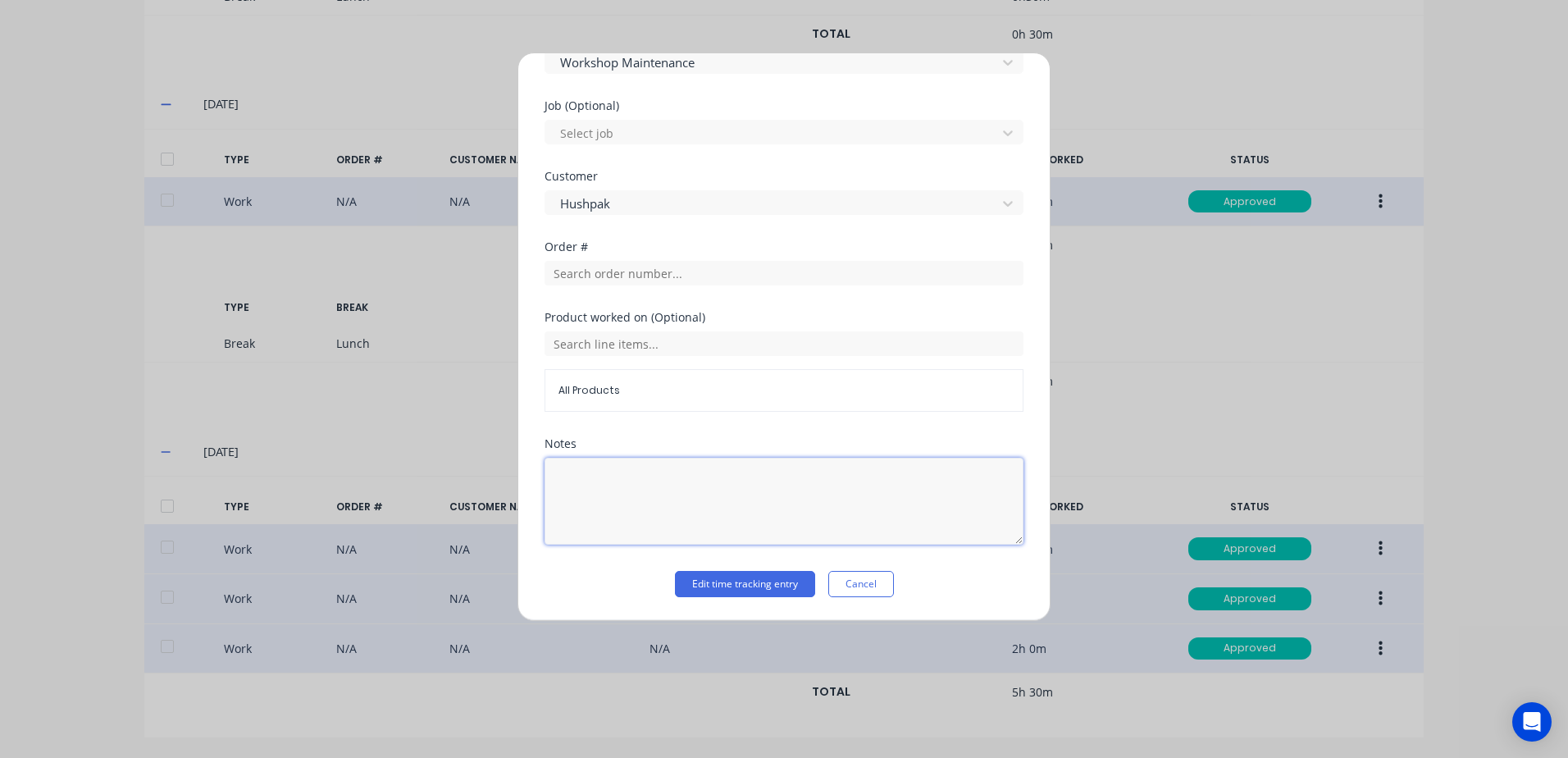
click at [578, 483] on textarea at bounding box center [784, 501] width 479 height 87
type textarea "X 2 OT"
click at [729, 586] on button "Edit time tracking entry" at bounding box center [745, 584] width 141 height 26
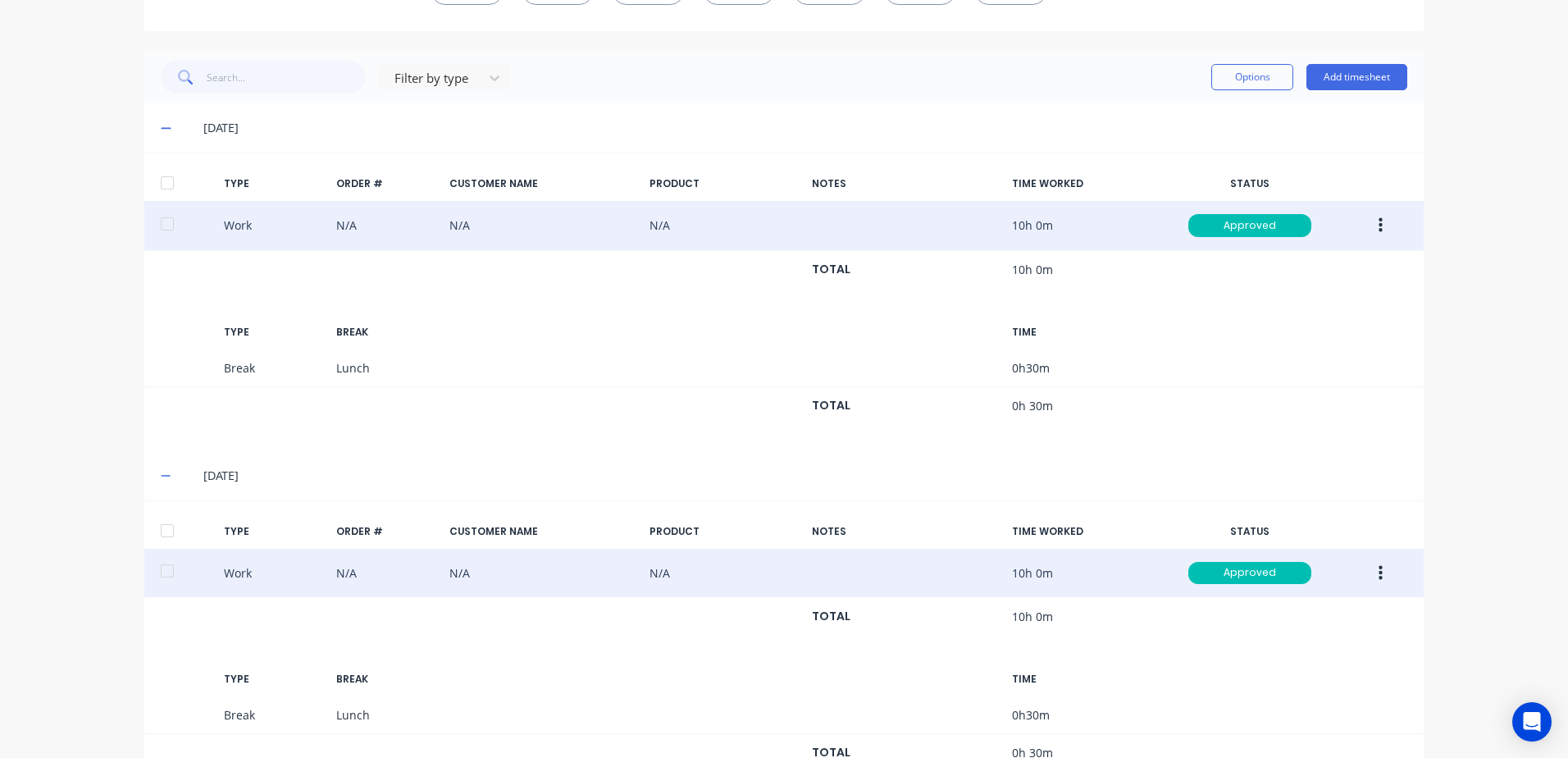
scroll to position [0, 0]
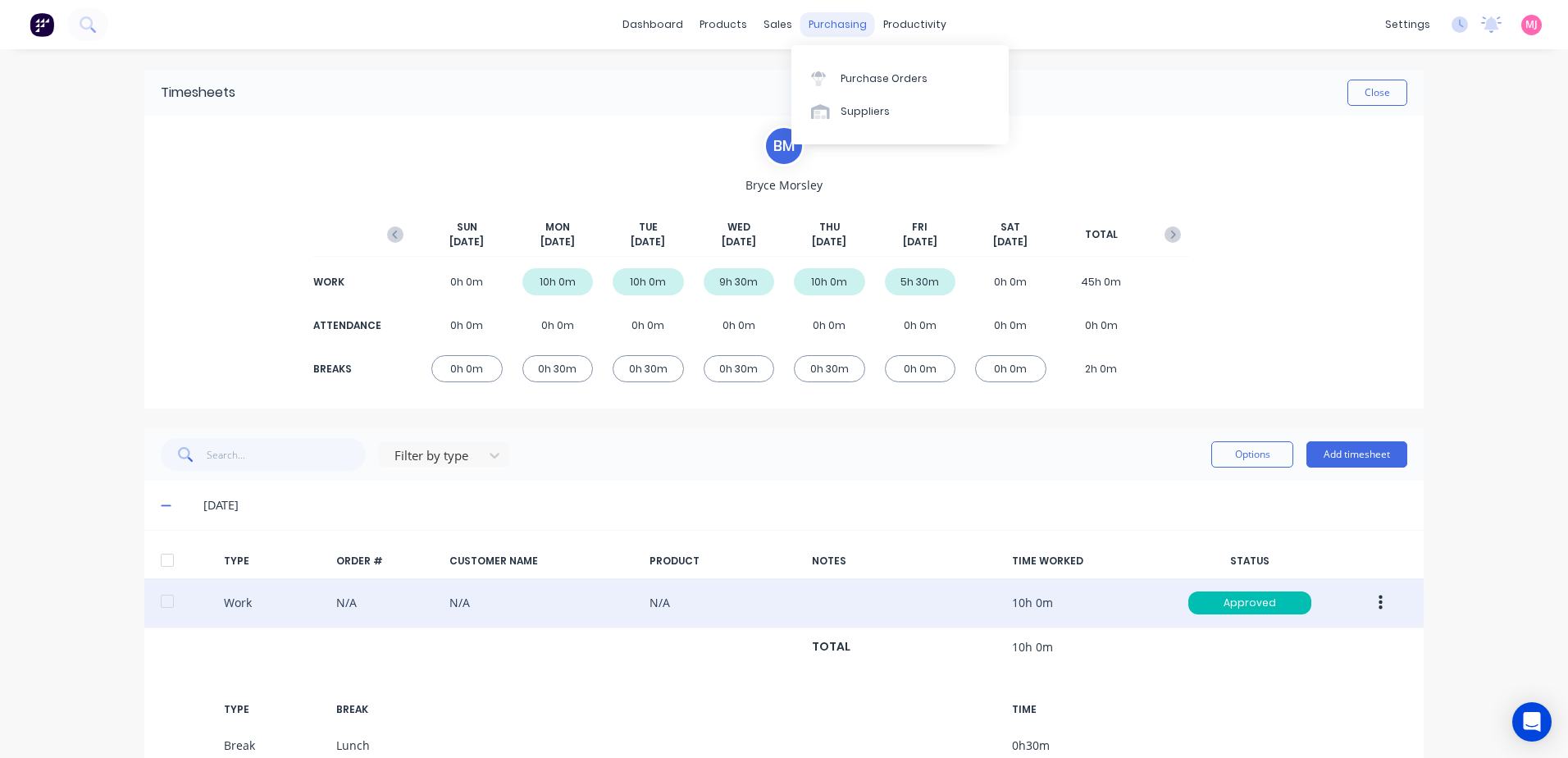
click at [817, 23] on div "purchasing" at bounding box center [838, 25] width 75 height 25
copy div "c"
click at [878, 79] on div "Purchase Orders" at bounding box center [884, 78] width 87 height 14
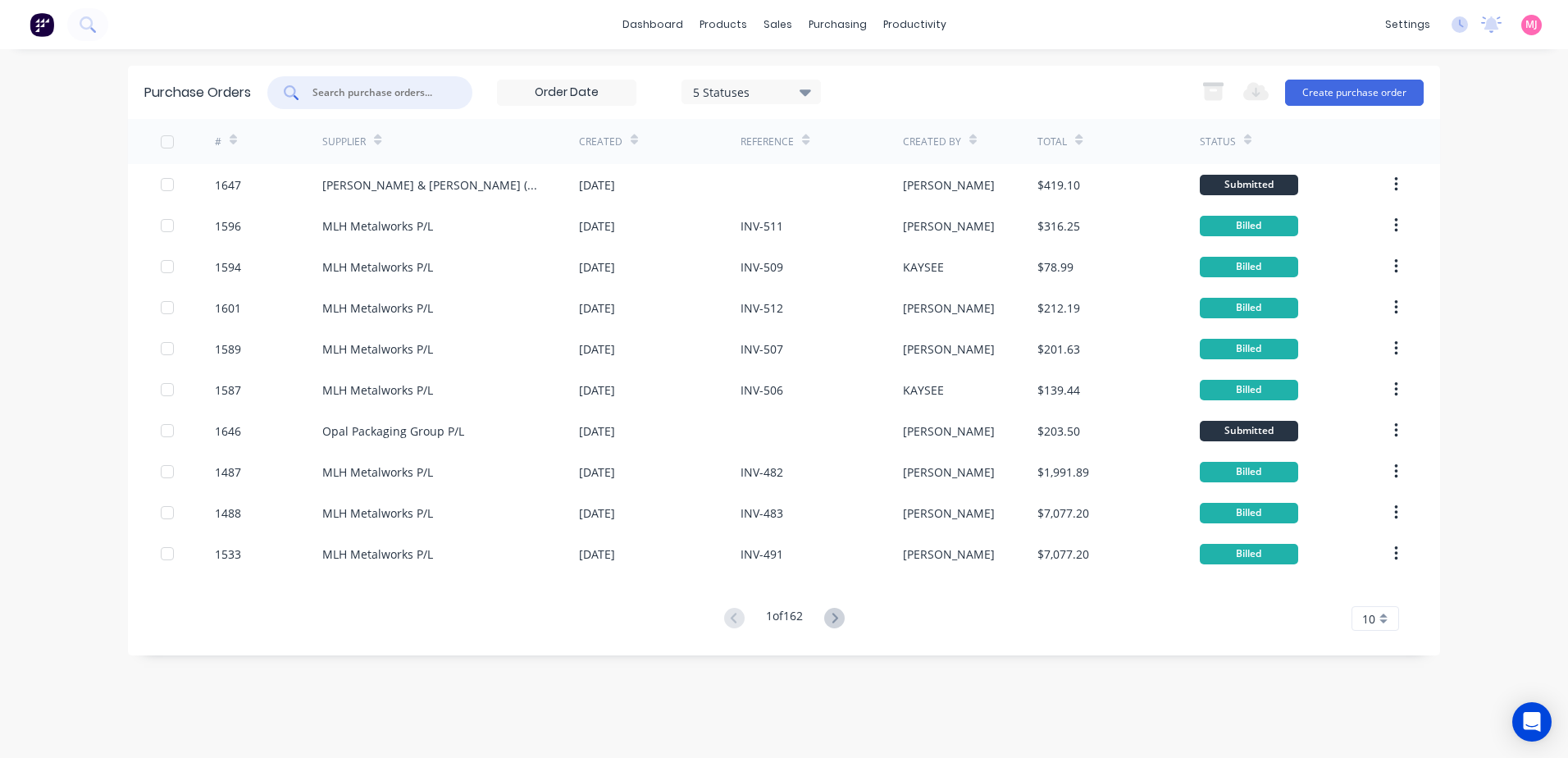
click at [333, 94] on input "text" at bounding box center [379, 92] width 136 height 16
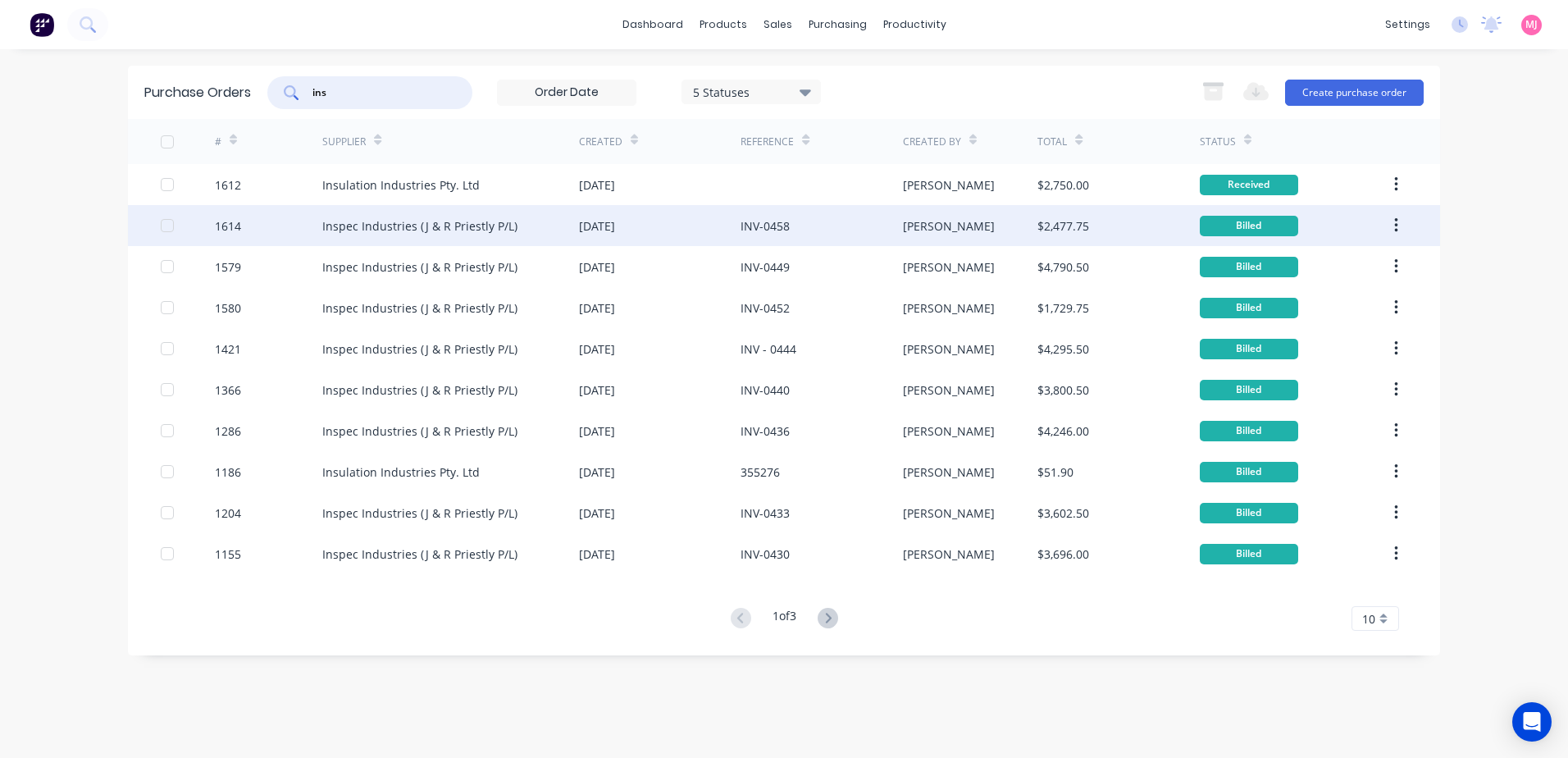
type input "ins"
click at [1394, 229] on icon "button" at bounding box center [1396, 225] width 4 height 18
click at [1319, 303] on div "Duplicate" at bounding box center [1338, 302] width 126 height 24
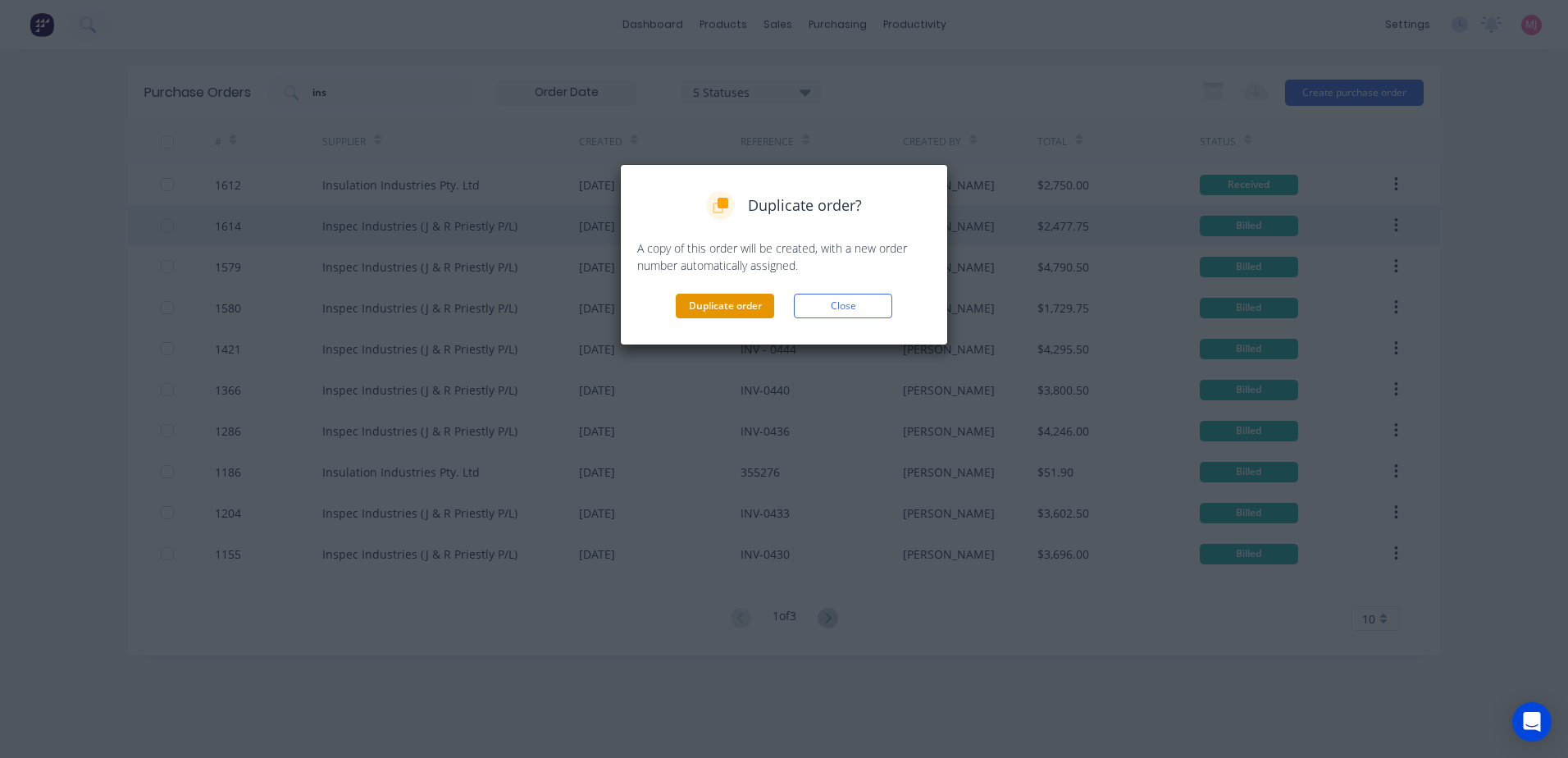
click at [717, 305] on button "Duplicate order" at bounding box center [725, 306] width 98 height 25
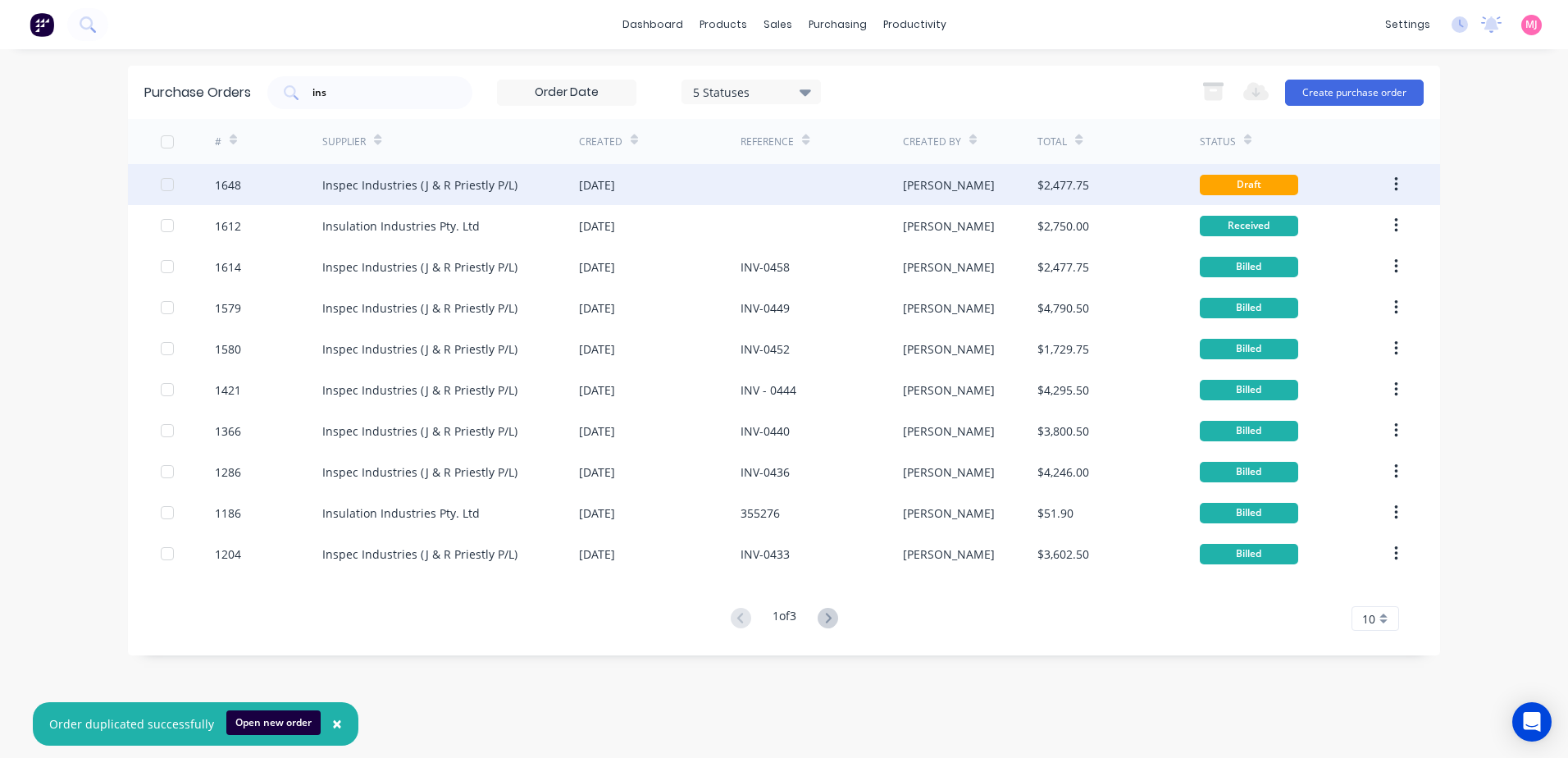
click at [592, 181] on div "[DATE]" at bounding box center [597, 185] width 36 height 17
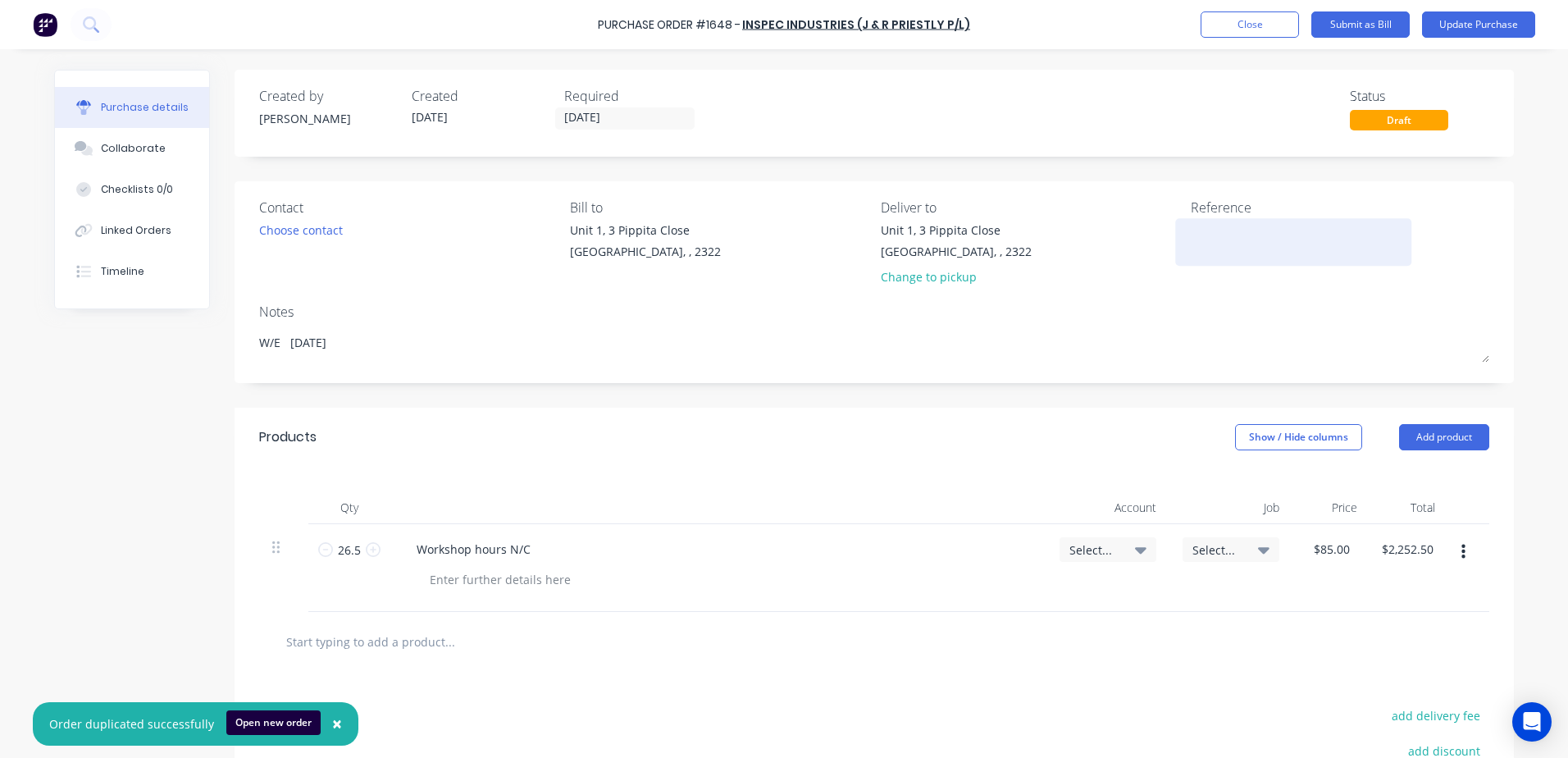
click at [1202, 243] on textarea at bounding box center [1294, 240] width 205 height 37
type textarea "INV-0462"
click at [1135, 551] on icon at bounding box center [1141, 551] width 12 height 7
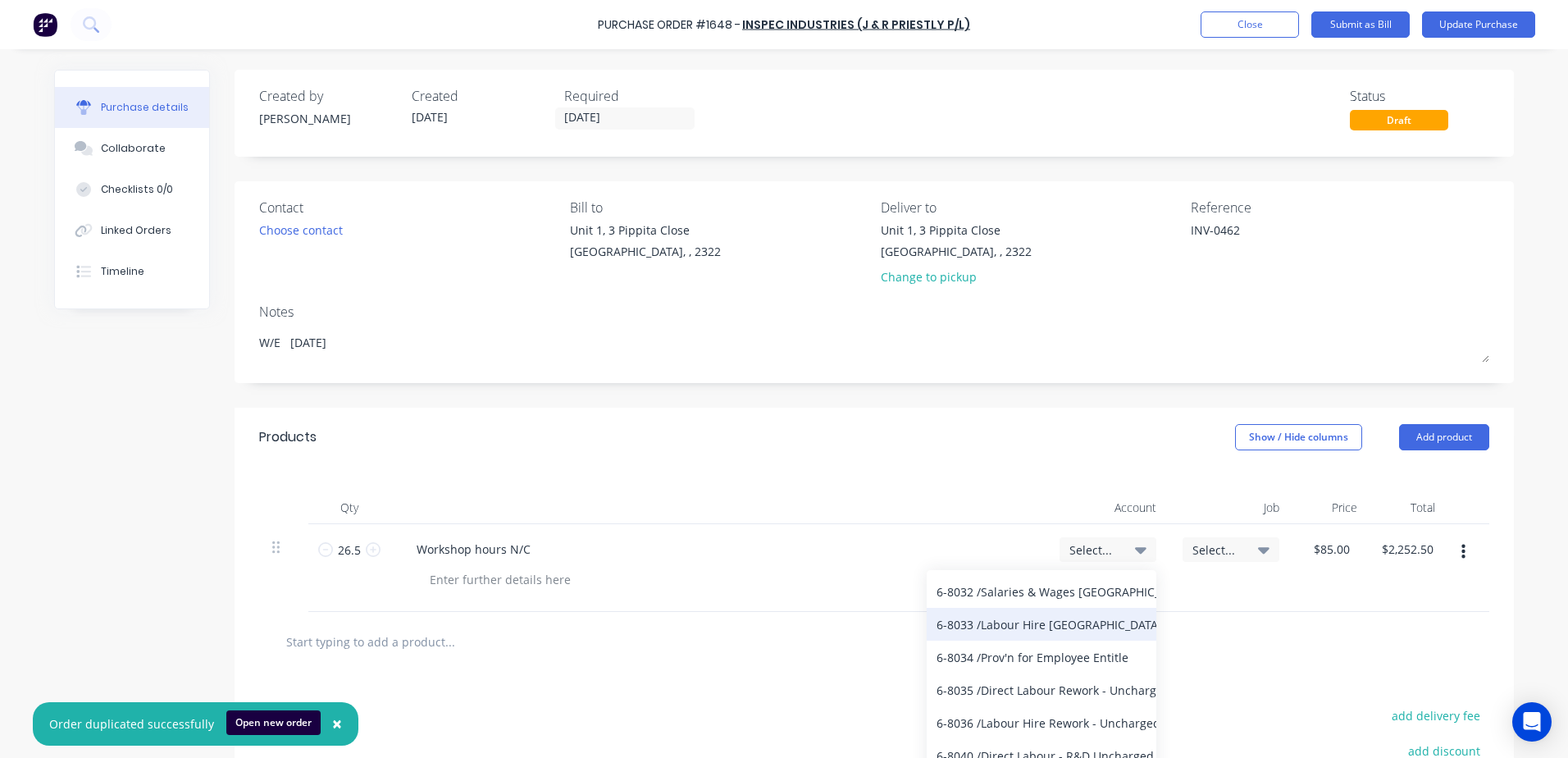
scroll to position [6150, 0]
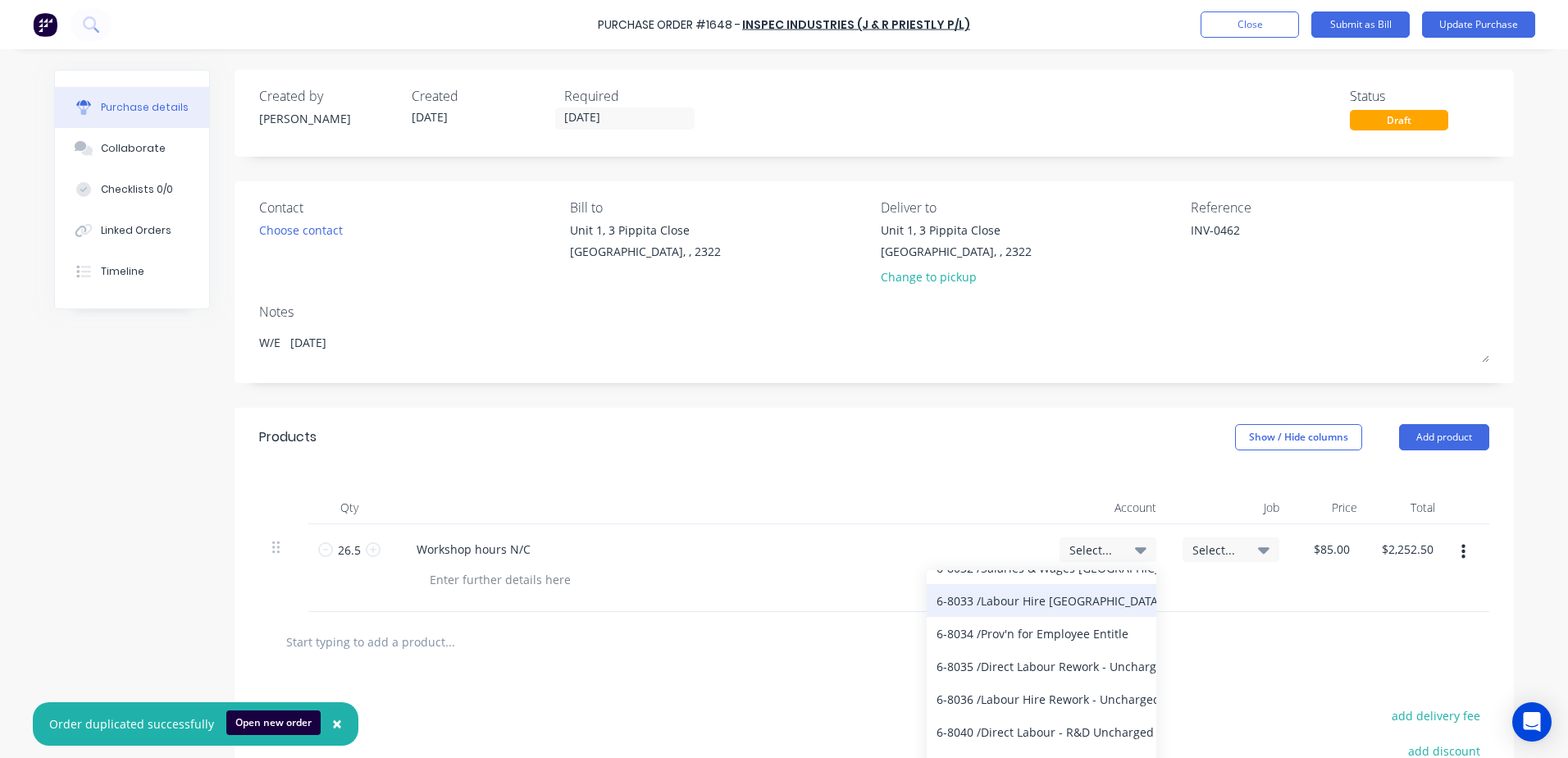
click at [995, 600] on div "6-8033 / Labour Hire NC" at bounding box center [1041, 600] width 230 height 33
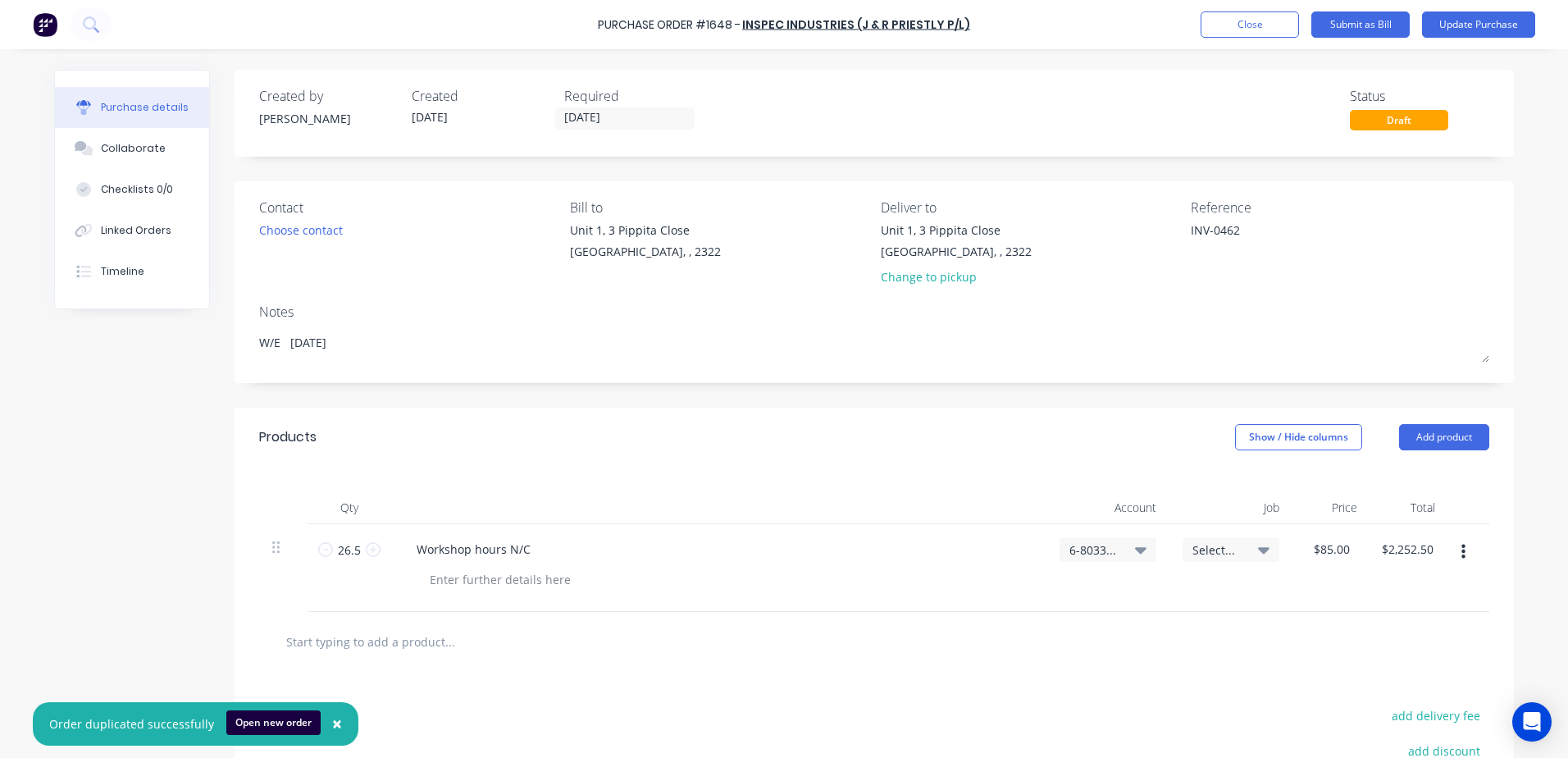
click at [1462, 554] on icon "button" at bounding box center [1464, 551] width 4 height 14
click at [1396, 629] on button "Duplicate" at bounding box center [1413, 628] width 140 height 33
drag, startPoint x: 357, startPoint y: 551, endPoint x: 310, endPoint y: 545, distance: 47.4
click at [310, 545] on div "26.5 26.5" at bounding box center [349, 568] width 82 height 88
type input "3"
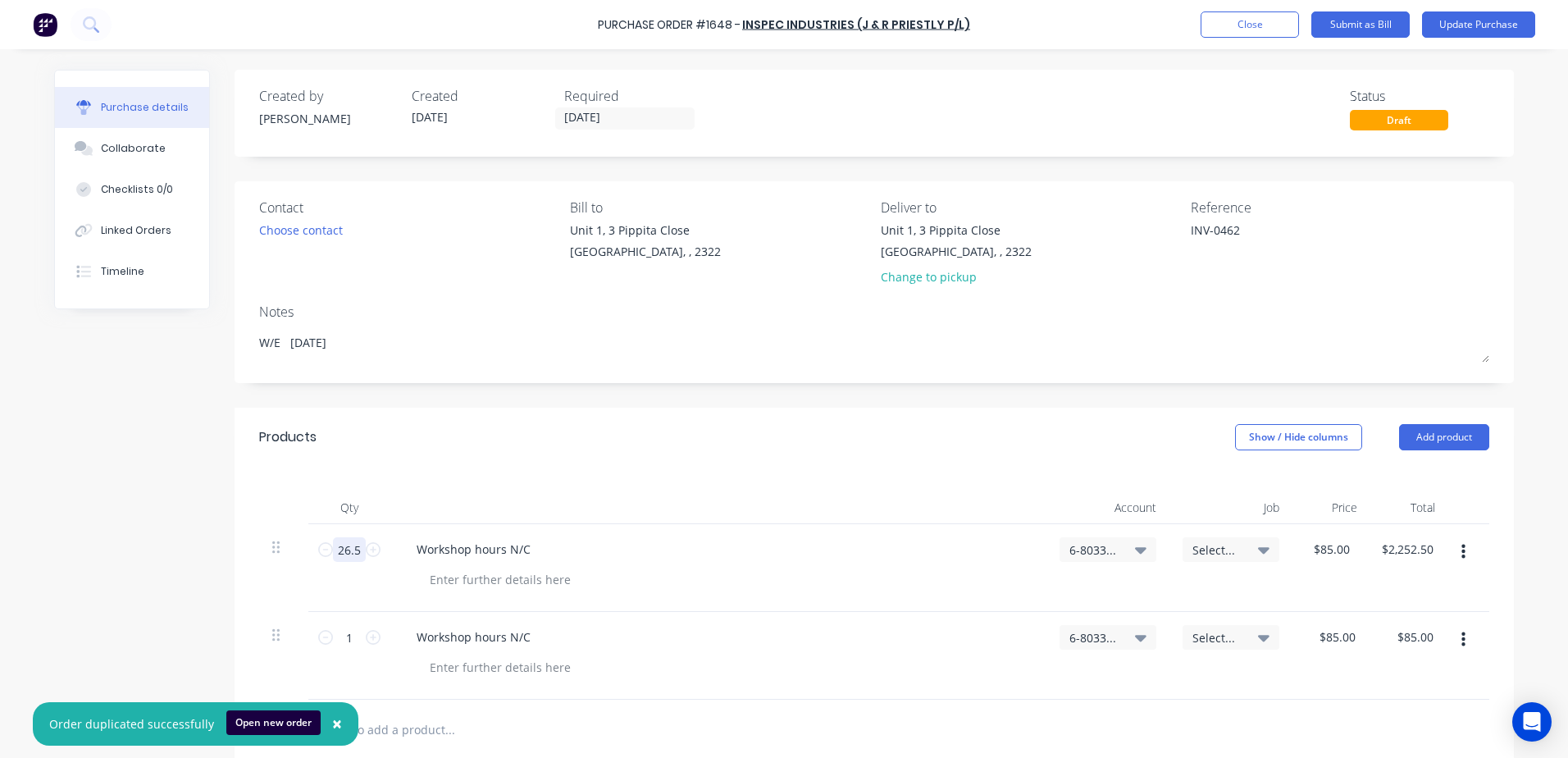
type input "$255.00"
type input "38"
type input "$3,230.00"
type input "38"
click at [489, 583] on div at bounding box center [501, 579] width 168 height 24
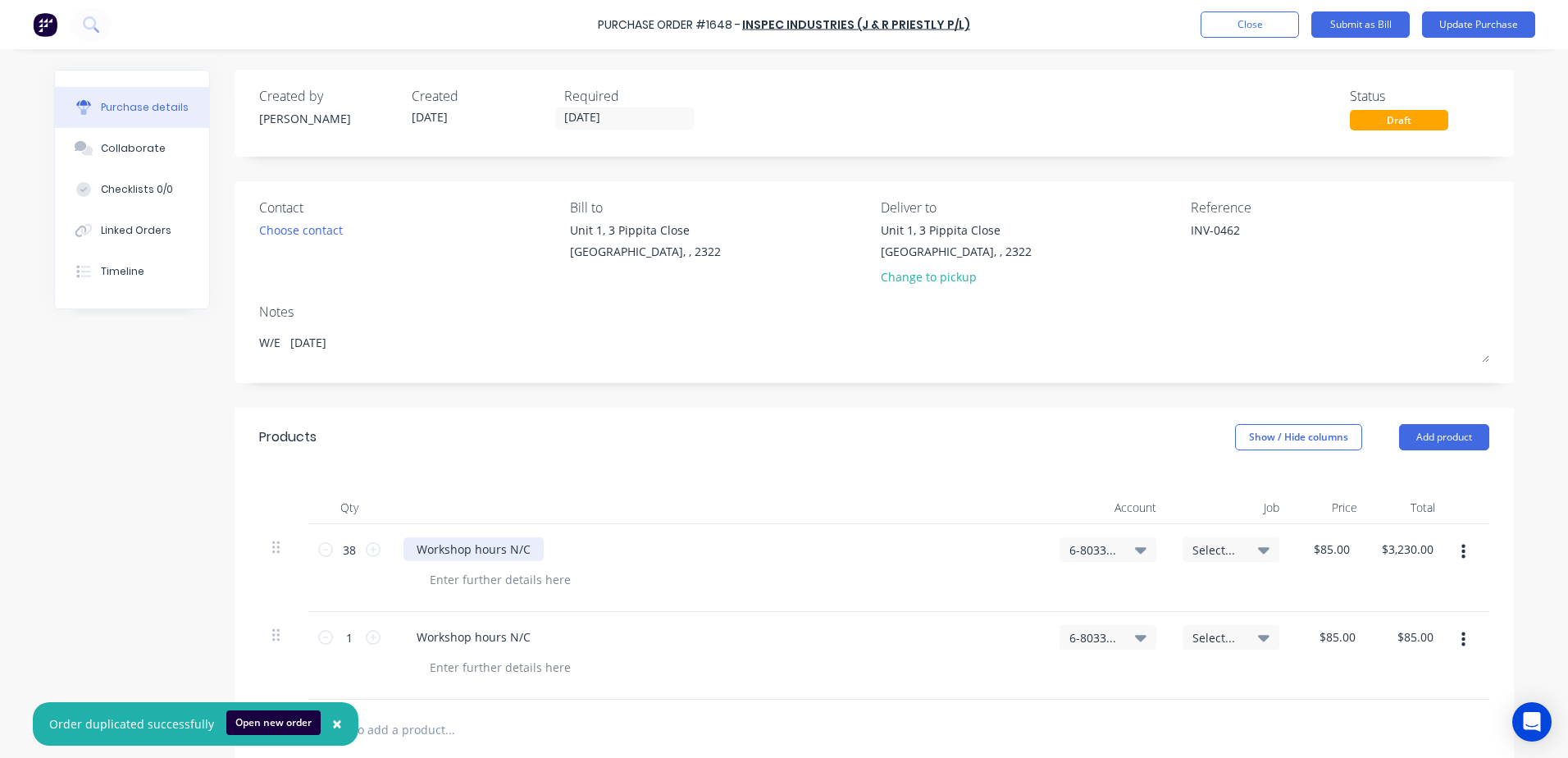
click at [409, 549] on div "Workshop hours N/C" at bounding box center [474, 549] width 141 height 24
click at [441, 581] on div at bounding box center [501, 579] width 168 height 24
drag, startPoint x: 348, startPoint y: 639, endPoint x: 337, endPoint y: 635, distance: 11.7
click at [337, 635] on input "1" at bounding box center [349, 637] width 33 height 25
type input "6"
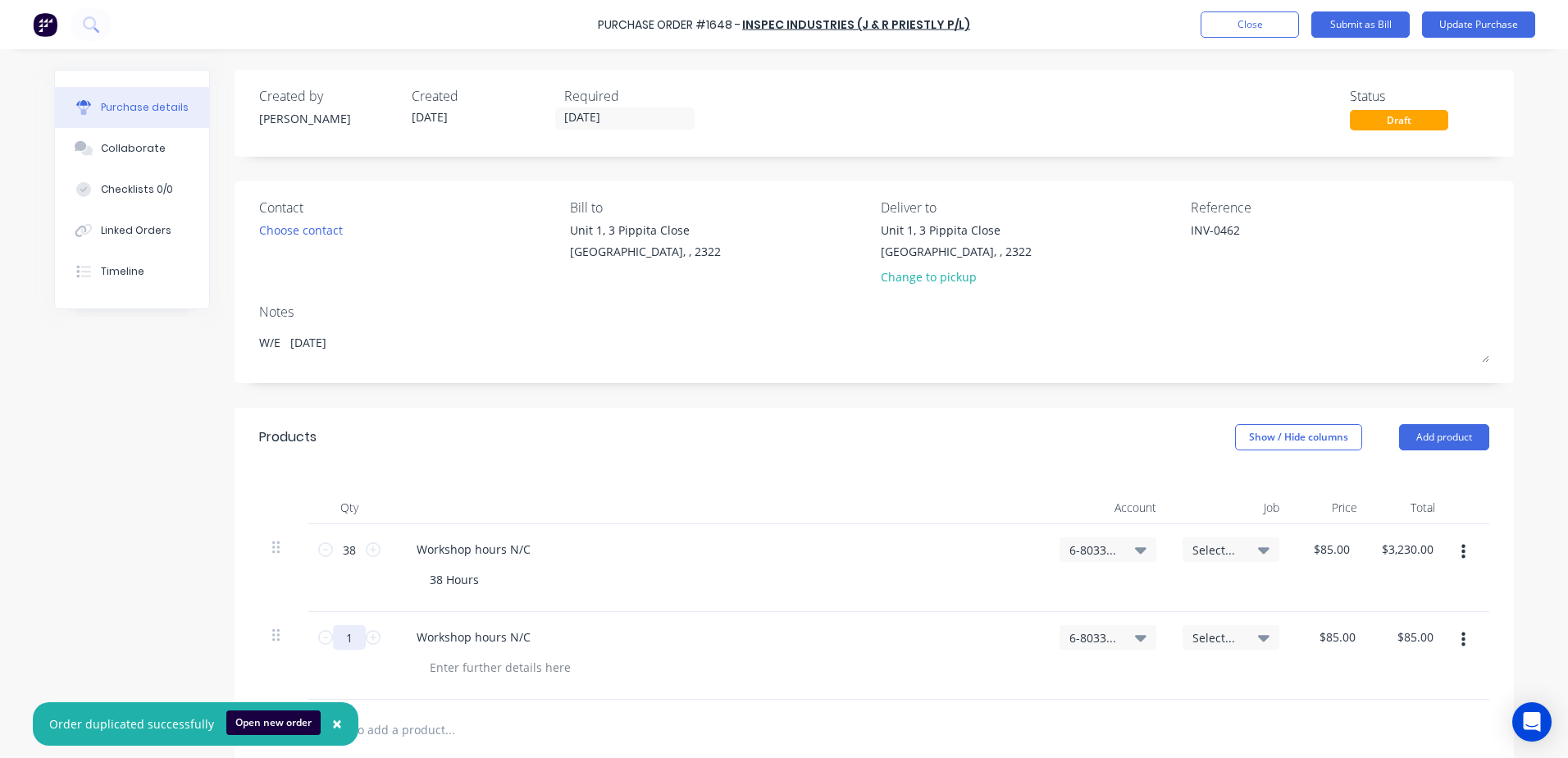
type input "$510.00"
type input "6.5"
type input "$552.50"
type input "6.5"
click at [411, 635] on div "Workshop hours N/C" at bounding box center [474, 637] width 141 height 24
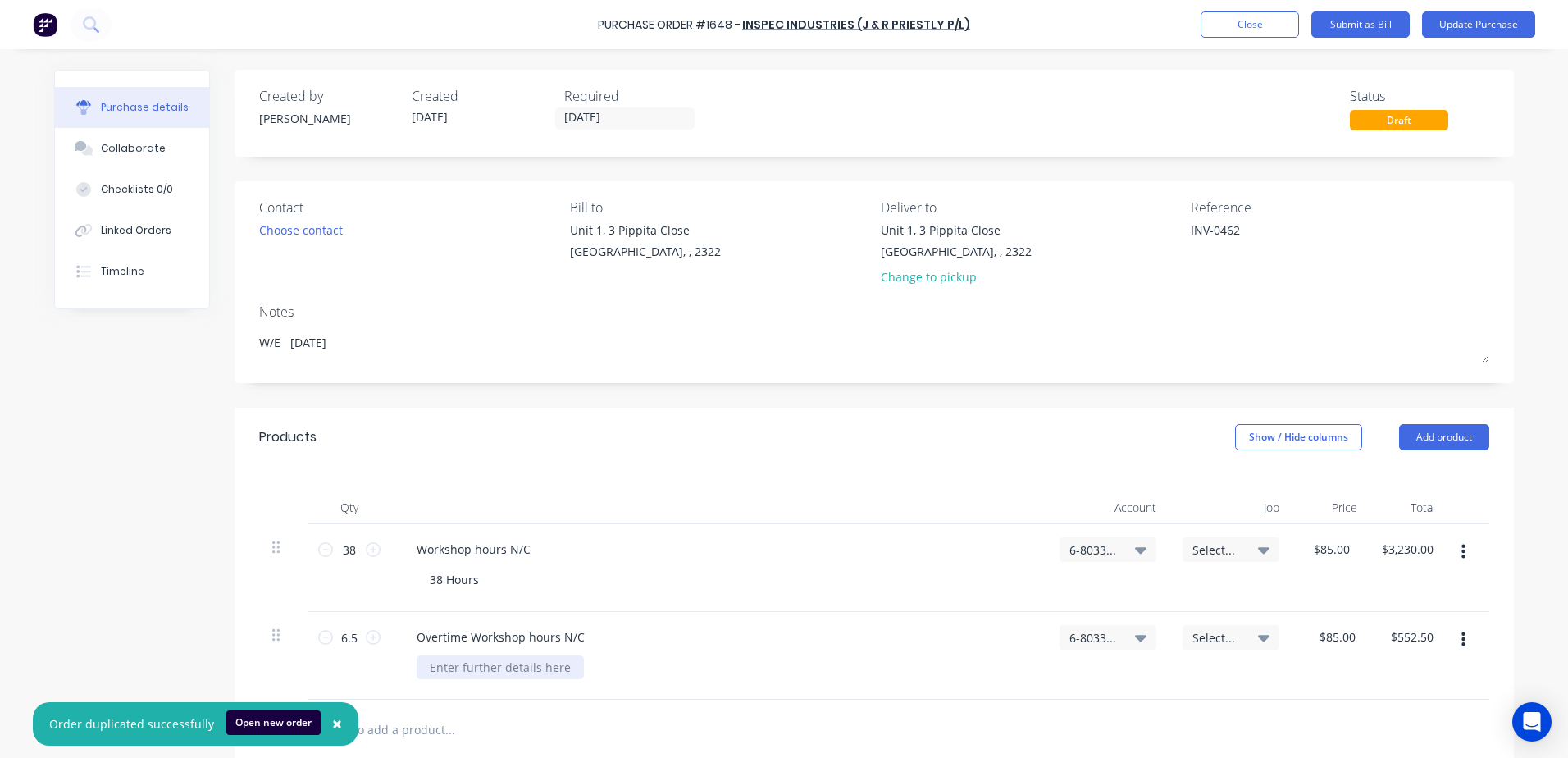
click at [453, 671] on div at bounding box center [501, 667] width 168 height 24
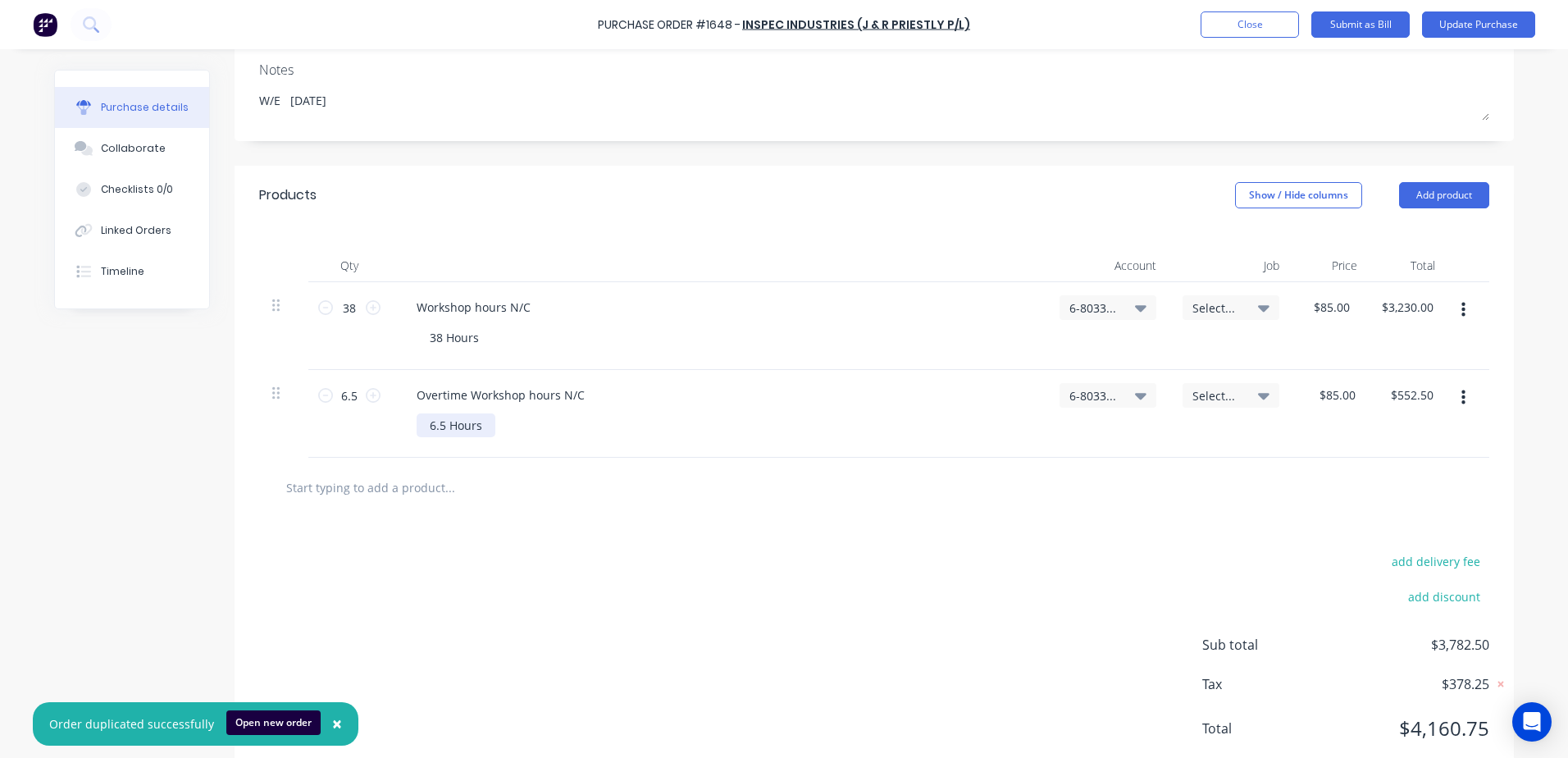
scroll to position [246, 0]
click at [1338, 393] on input "85.00" at bounding box center [1337, 390] width 44 height 24
drag, startPoint x: 1349, startPoint y: 389, endPoint x: 1315, endPoint y: 389, distance: 34.0
click at [1321, 389] on div "85.00 85.00" at bounding box center [1340, 390] width 38 height 24
type input "$90.00"
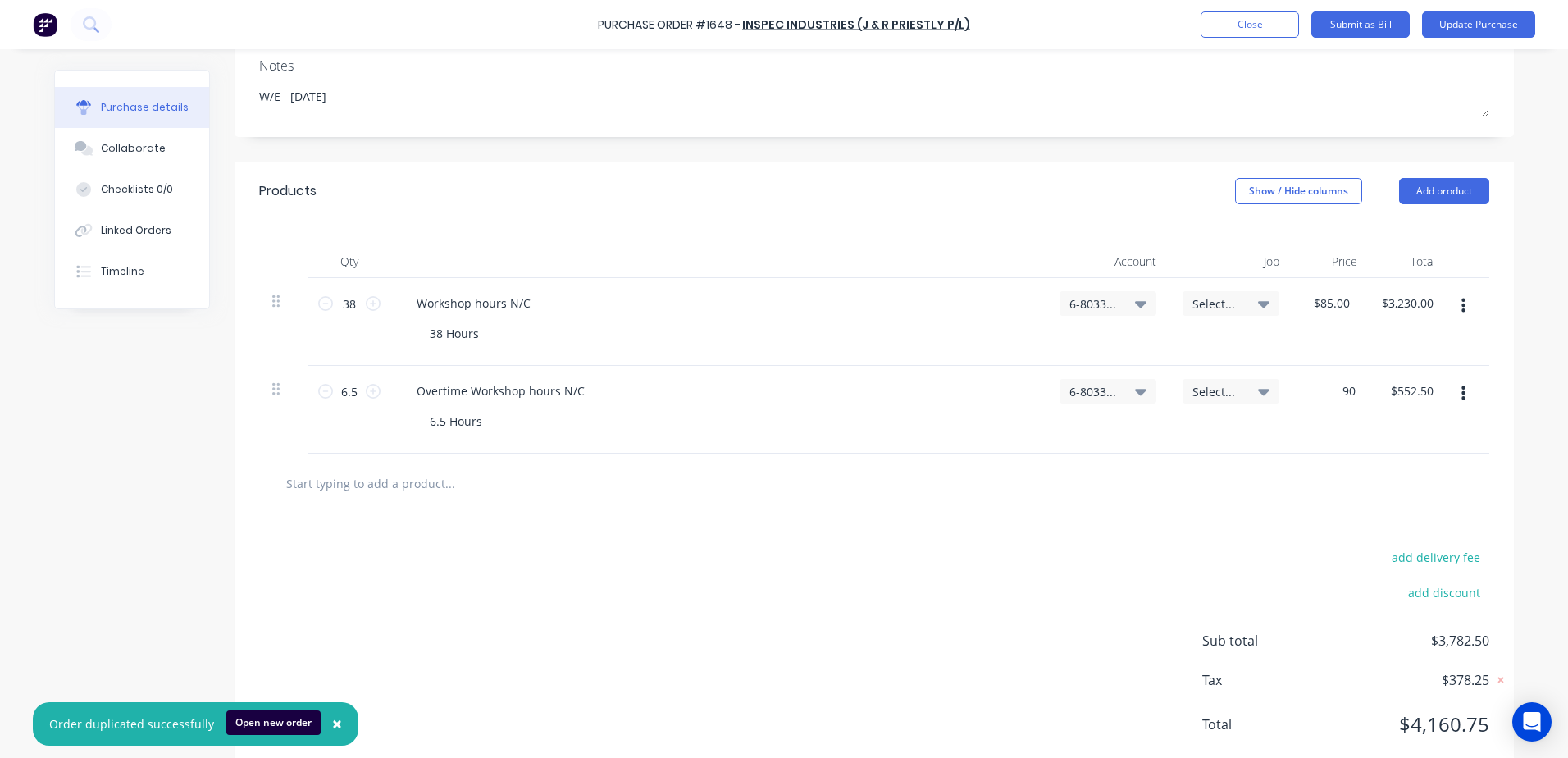
type input "$585.00"
click at [1327, 427] on div "$90.00 $90.00" at bounding box center [1332, 410] width 78 height 88
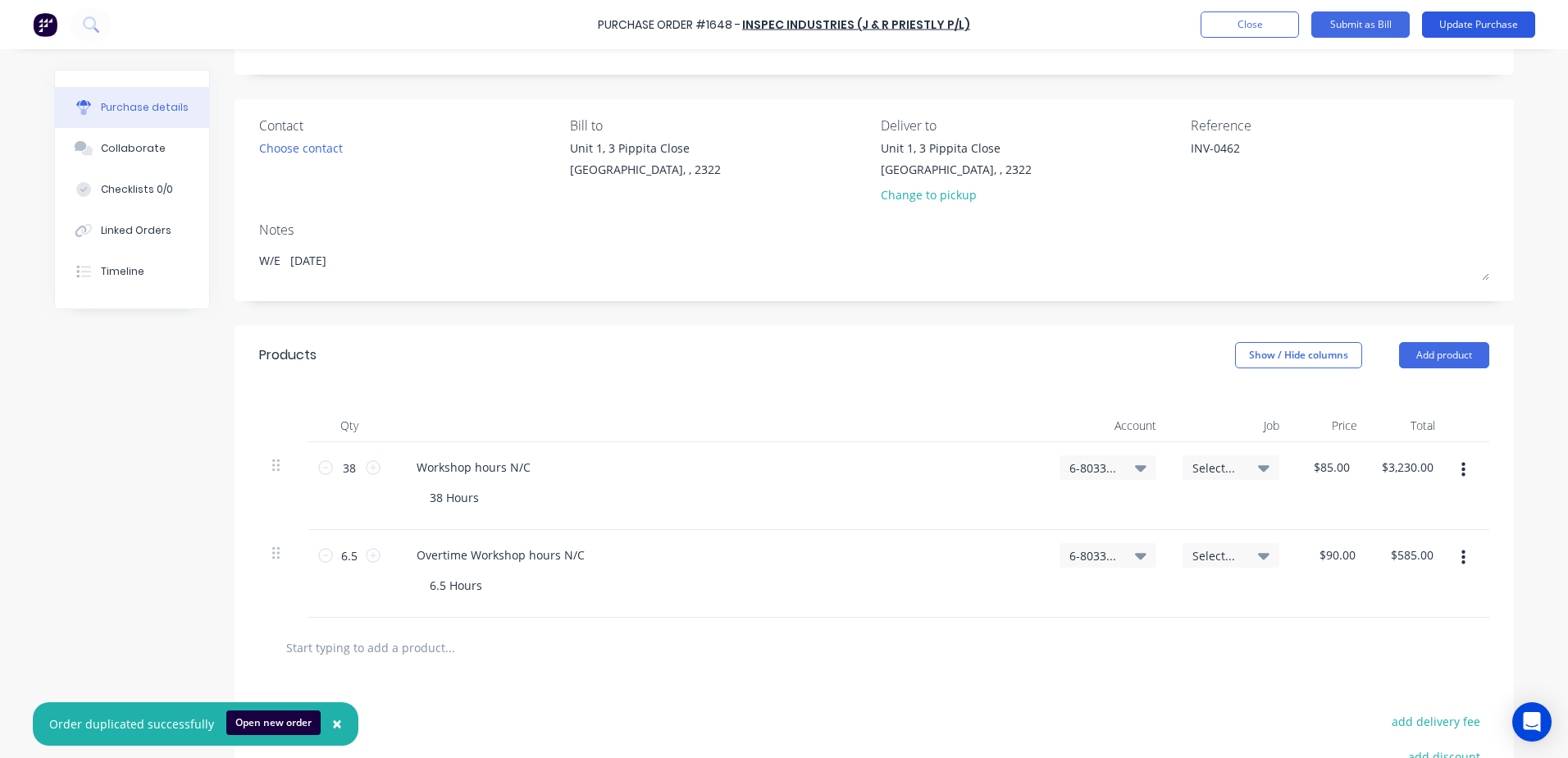
click at [1493, 28] on button "Update Purchase" at bounding box center [1479, 25] width 114 height 26
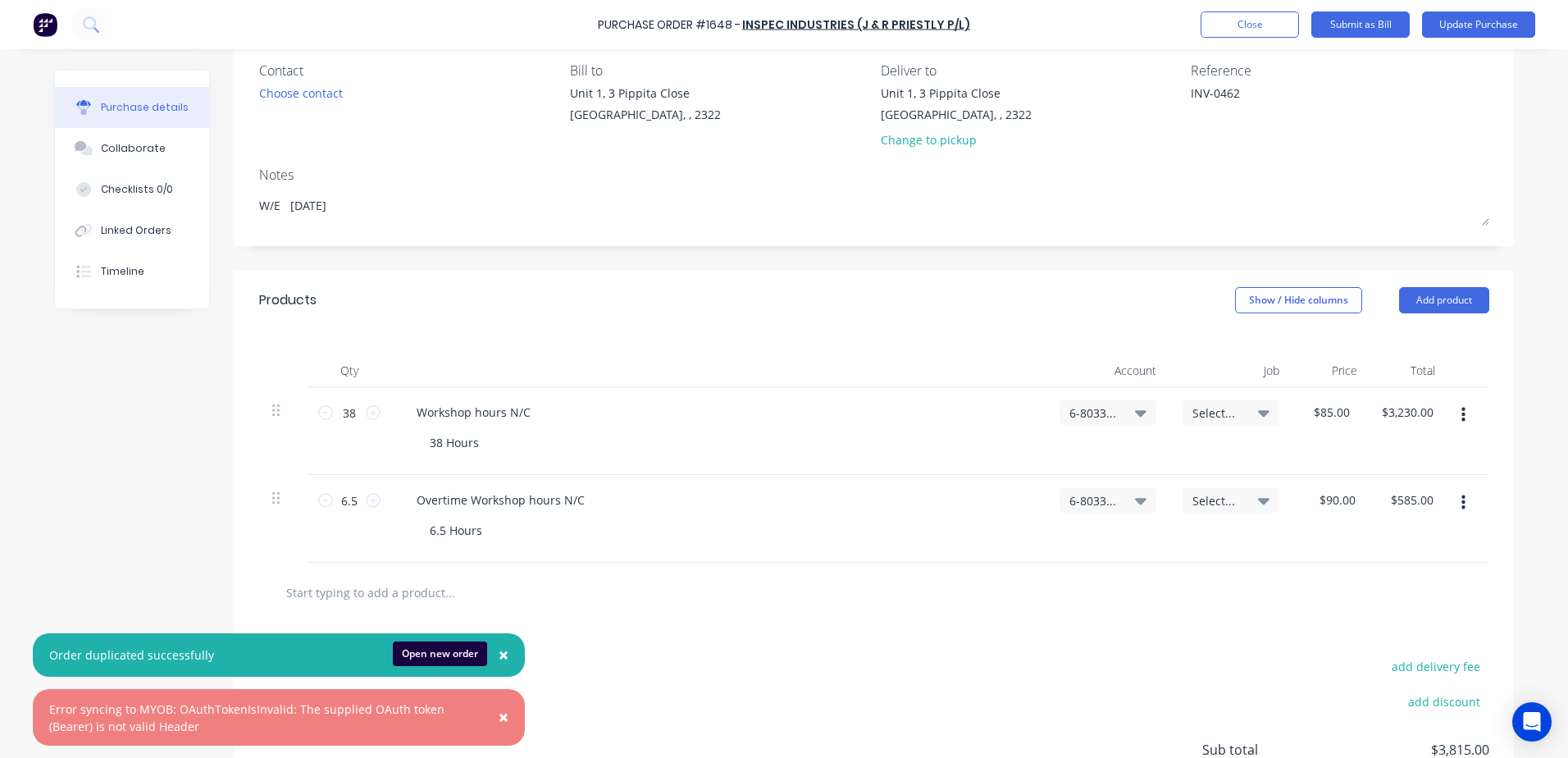
scroll to position [0, 0]
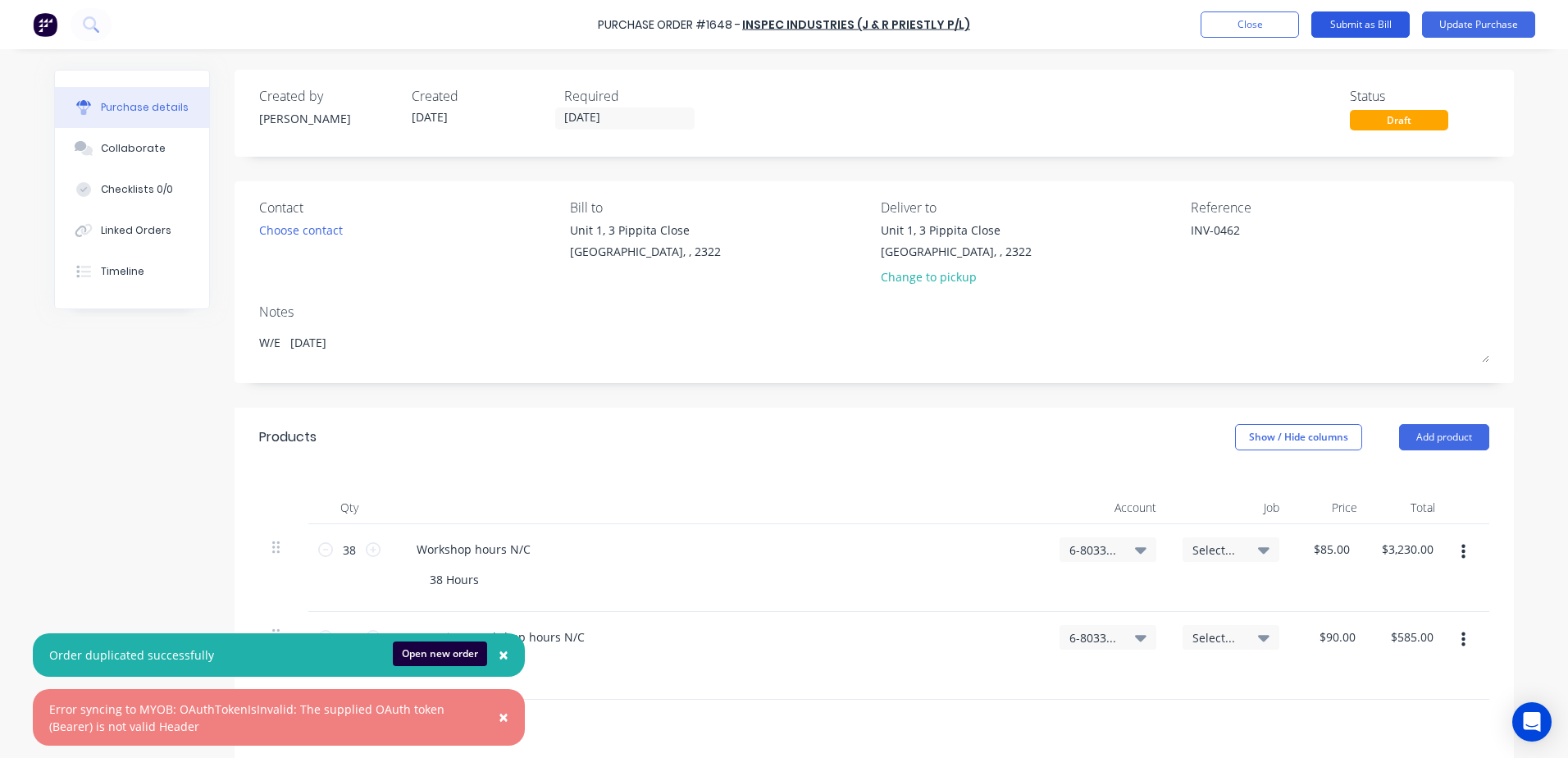
click at [1355, 19] on button "Submit as Bill" at bounding box center [1360, 25] width 98 height 26
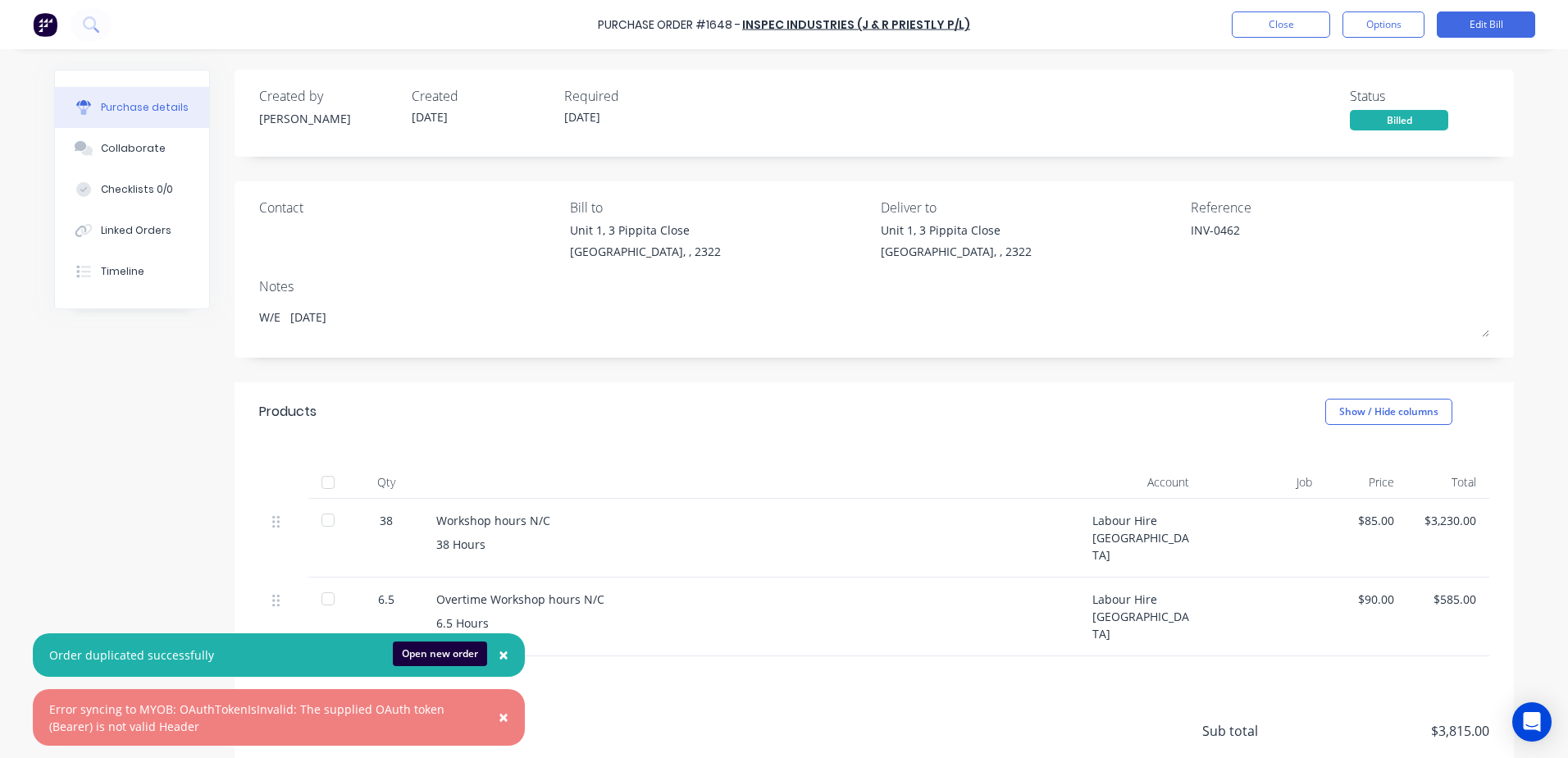
click at [503, 654] on span "×" at bounding box center [504, 654] width 10 height 23
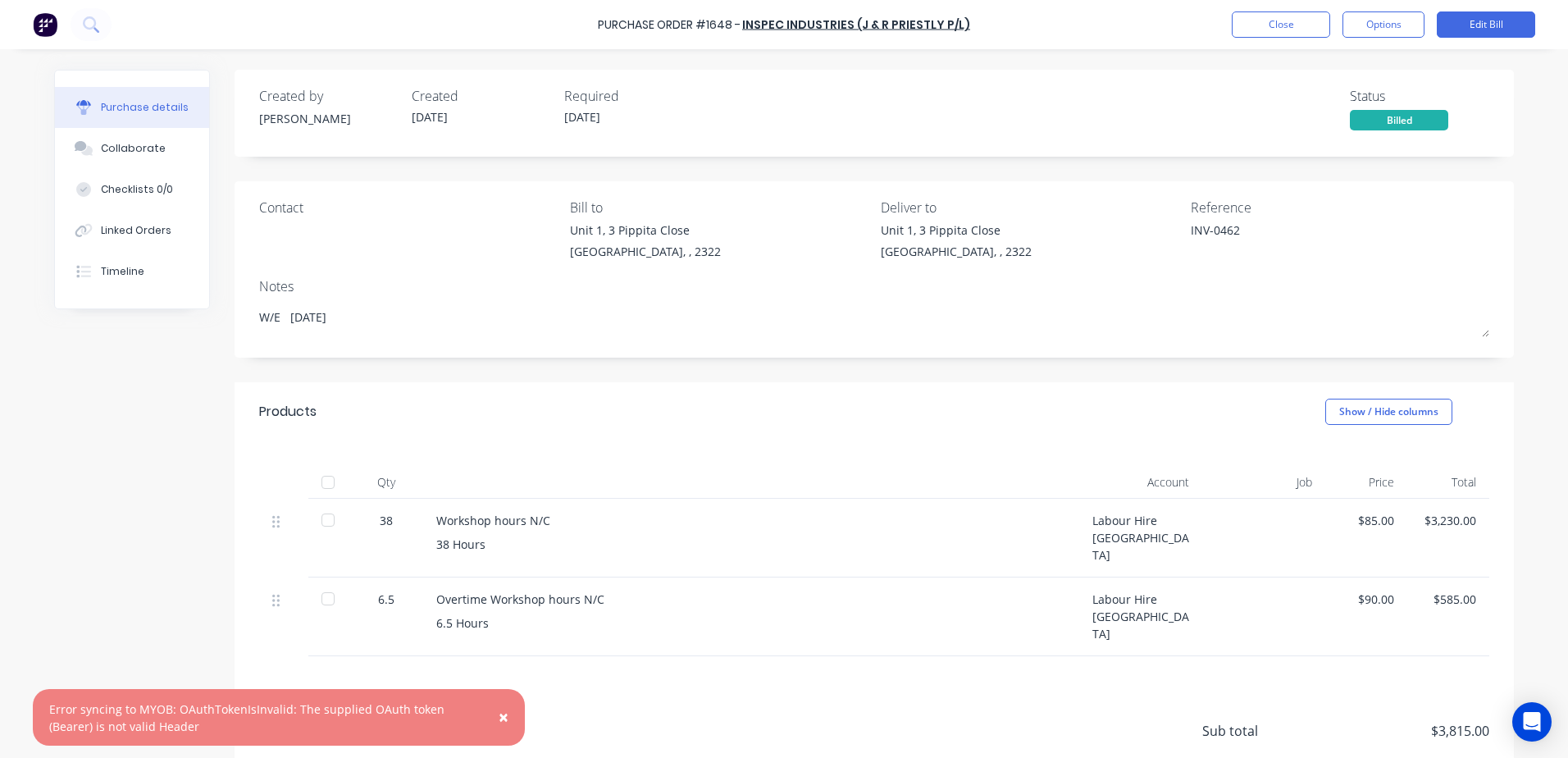
click at [504, 714] on span "×" at bounding box center [504, 717] width 10 height 23
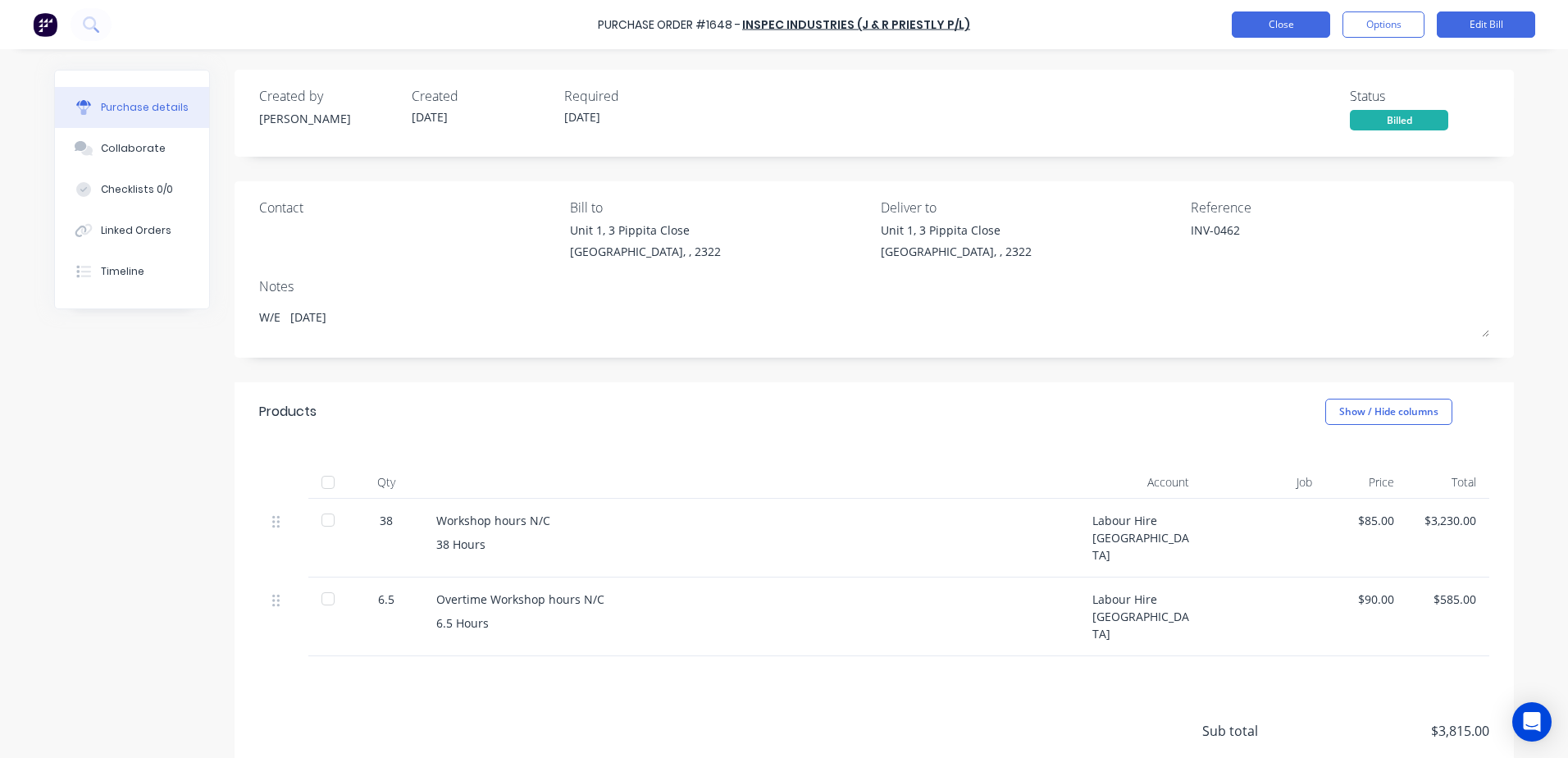
click at [1280, 24] on button "Close" at bounding box center [1281, 25] width 98 height 26
